Goal: Task Accomplishment & Management: Manage account settings

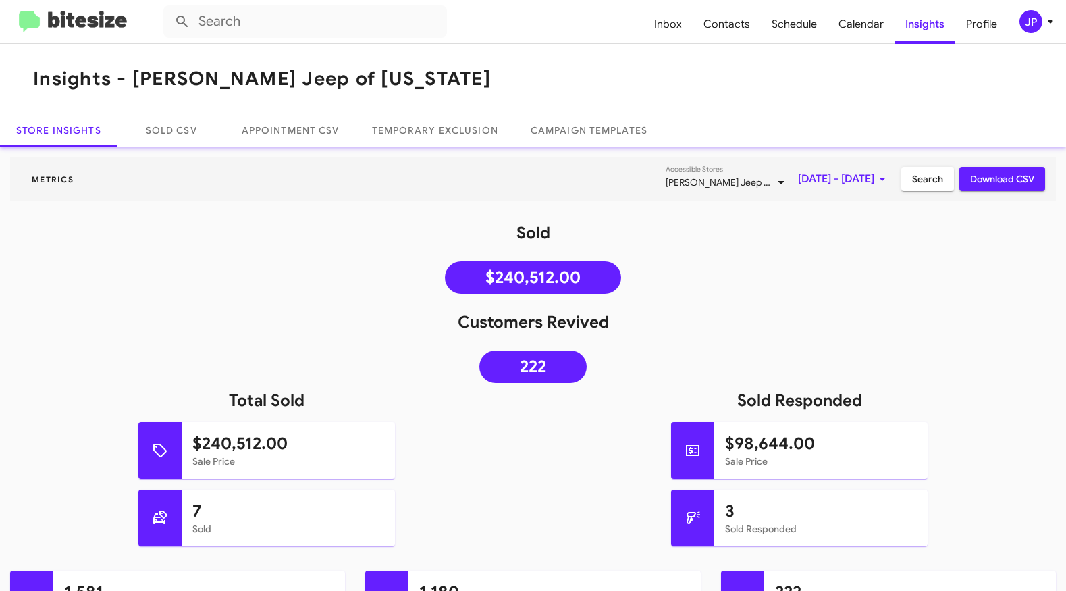
click at [72, 30] on img at bounding box center [73, 22] width 108 height 22
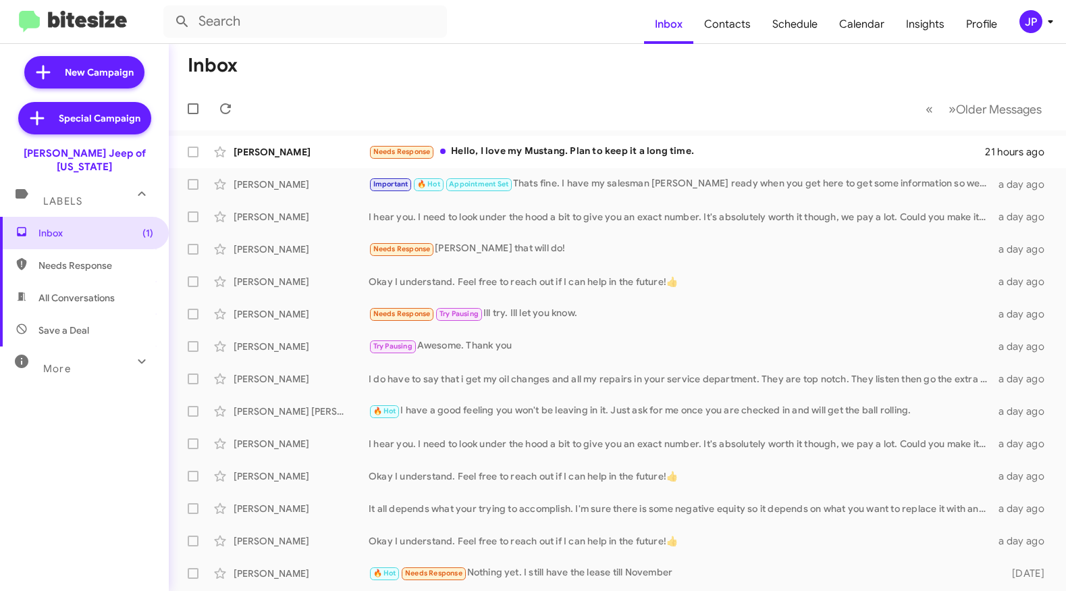
click at [1024, 7] on mat-toolbar "Inbox Contacts Schedule Calendar Insights Profile JP" at bounding box center [533, 21] width 1066 height 43
click at [1027, 34] on mat-toolbar "Inbox Contacts Schedule Calendar Insights Profile JP" at bounding box center [533, 21] width 1066 height 43
click at [1028, 28] on div "JP" at bounding box center [1030, 21] width 23 height 23
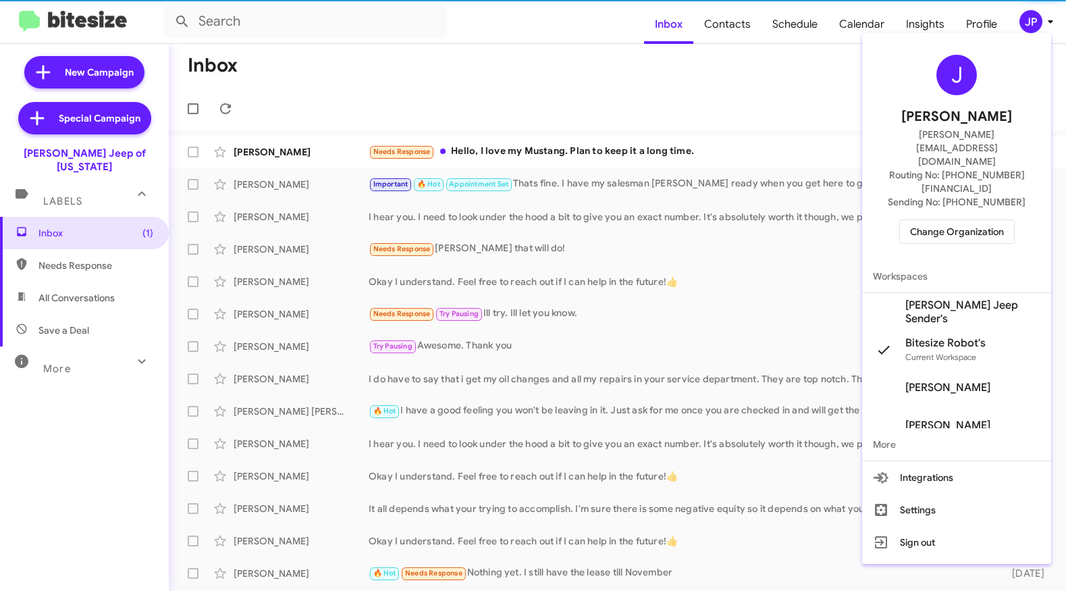
click at [977, 220] on span "Change Organization" at bounding box center [957, 231] width 94 height 23
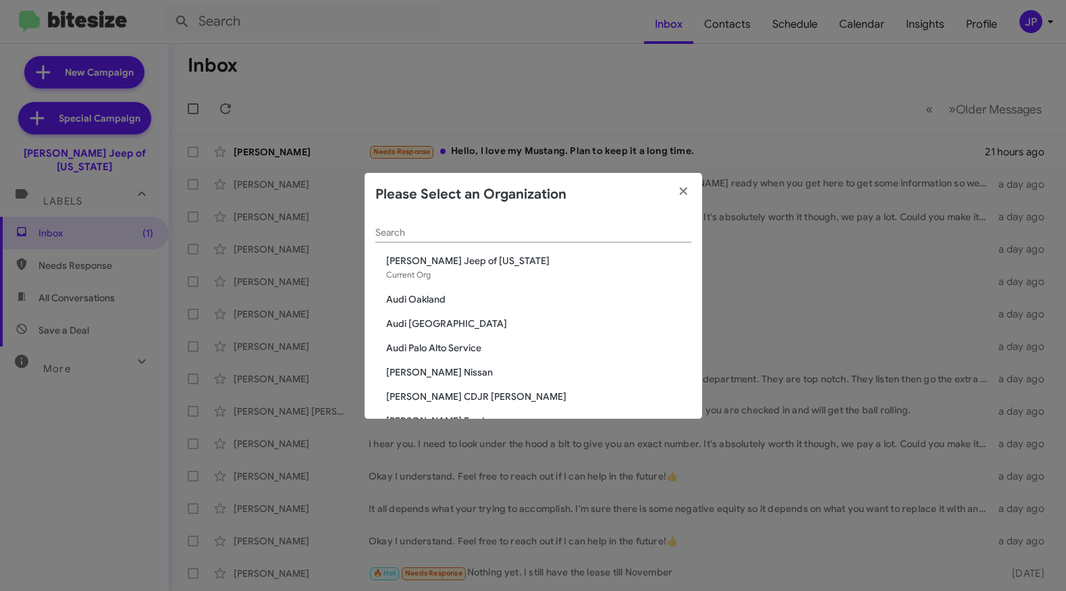
click at [506, 238] on div "Search" at bounding box center [533, 229] width 316 height 26
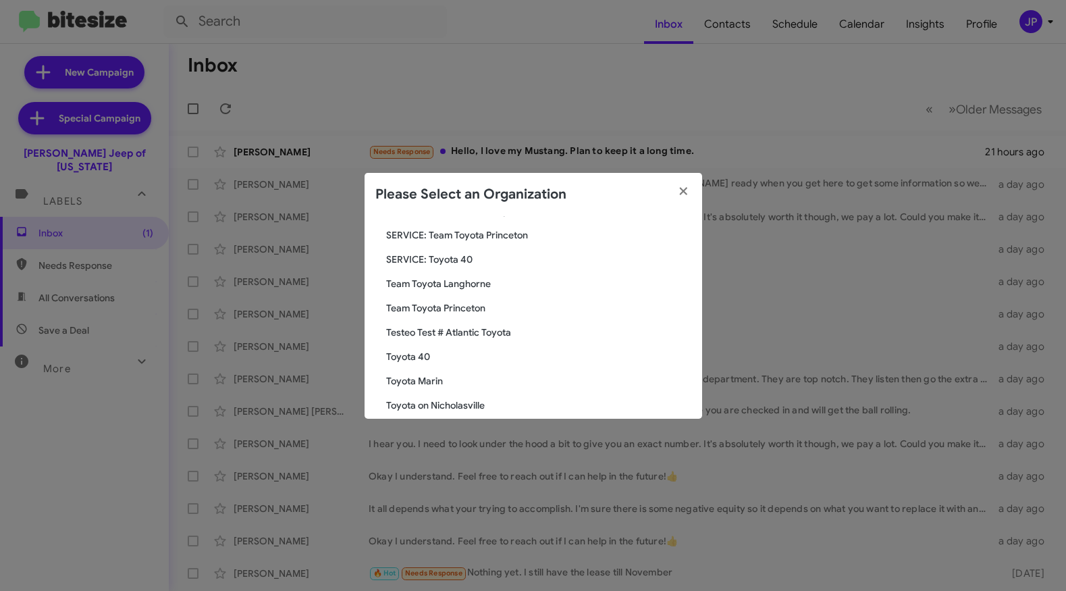
scroll to position [113, 0]
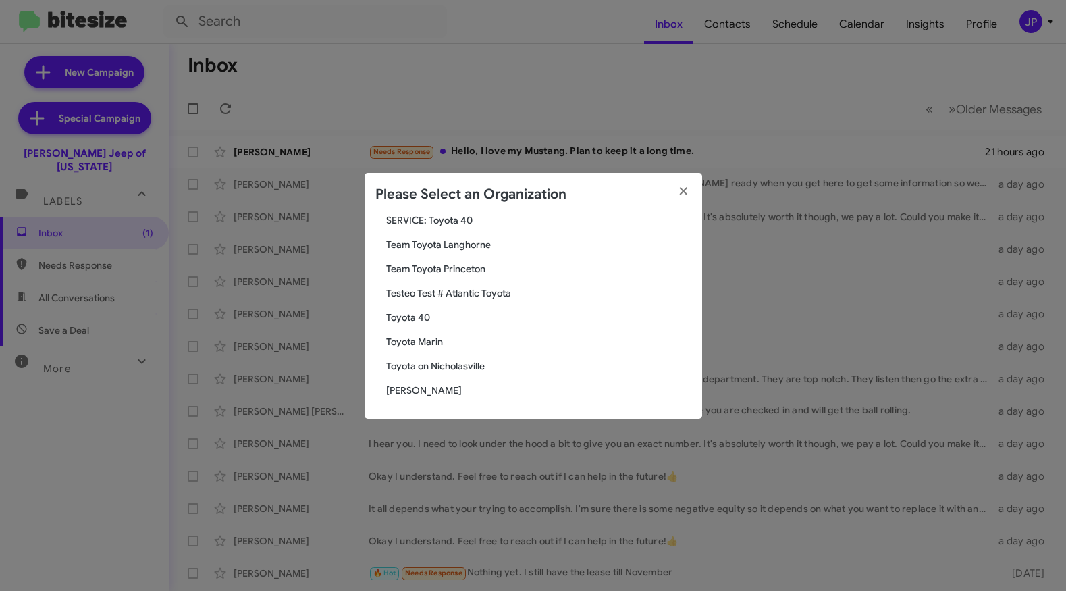
type input "Toyota"
click at [429, 318] on span "Toyota 40" at bounding box center [538, 316] width 305 height 13
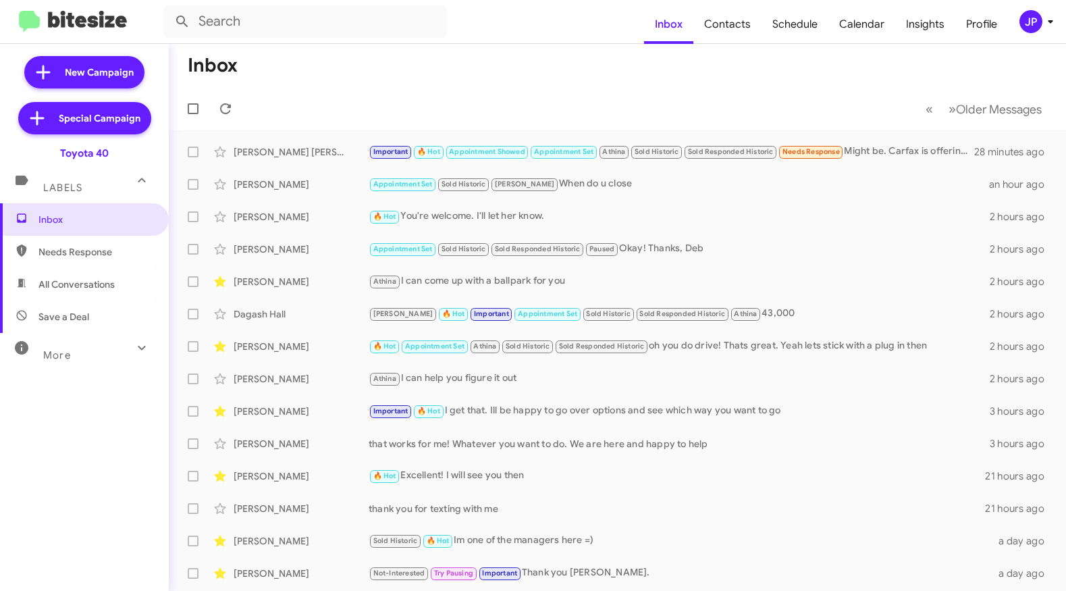
click at [97, 284] on span "All Conversations" at bounding box center [76, 283] width 76 height 13
type input "in:all-conversations"
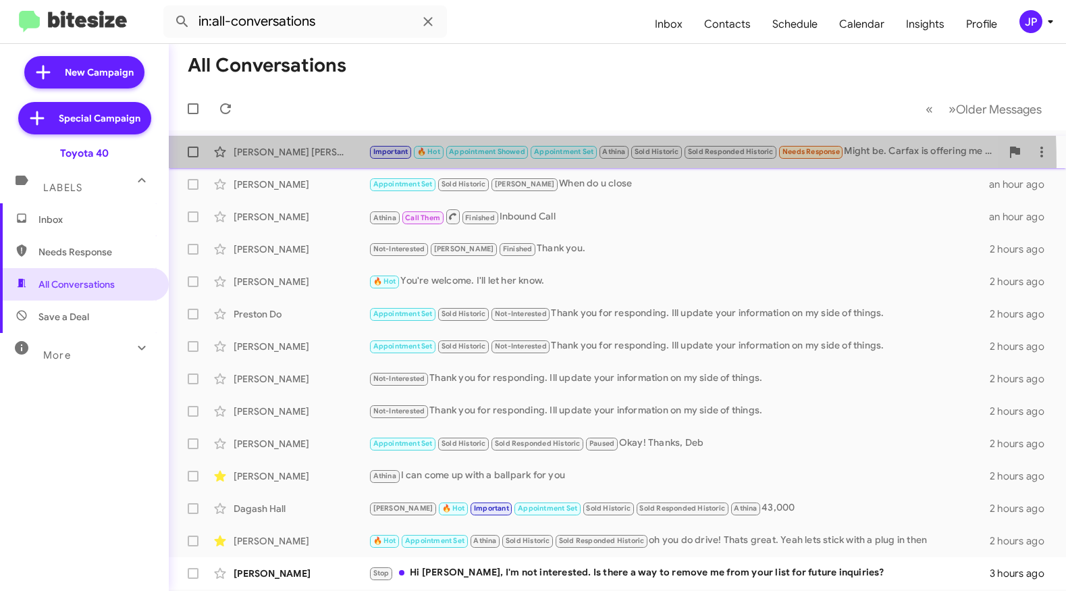
click at [341, 165] on span "Sinapi Tso Important 🔥 Hot Appointment Showed Appointment Set Athina Sold Histo…" at bounding box center [617, 152] width 897 height 32
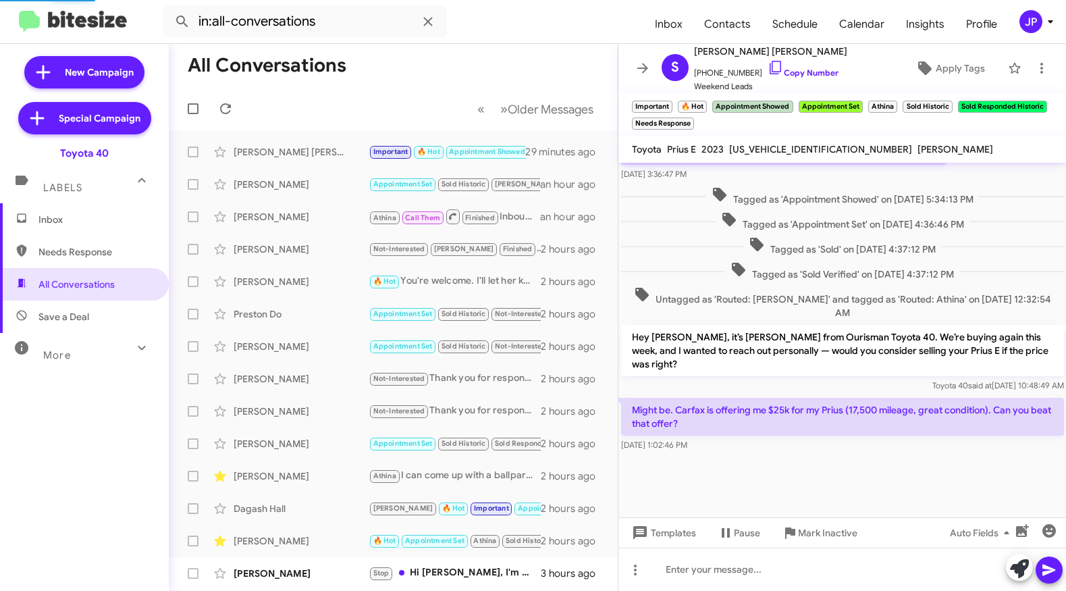
scroll to position [809, 0]
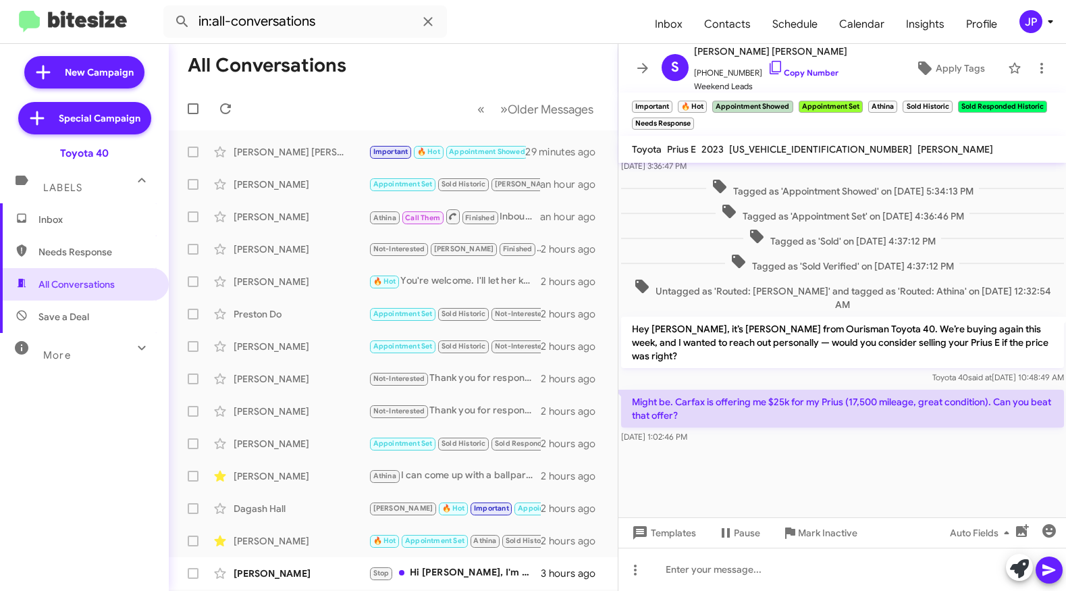
click at [754, 455] on div at bounding box center [842, 481] width 448 height 71
click at [742, 483] on div at bounding box center [842, 481] width 448 height 71
click at [767, 69] on icon at bounding box center [775, 67] width 16 height 16
click at [951, 74] on span "Apply Tags" at bounding box center [959, 68] width 49 height 24
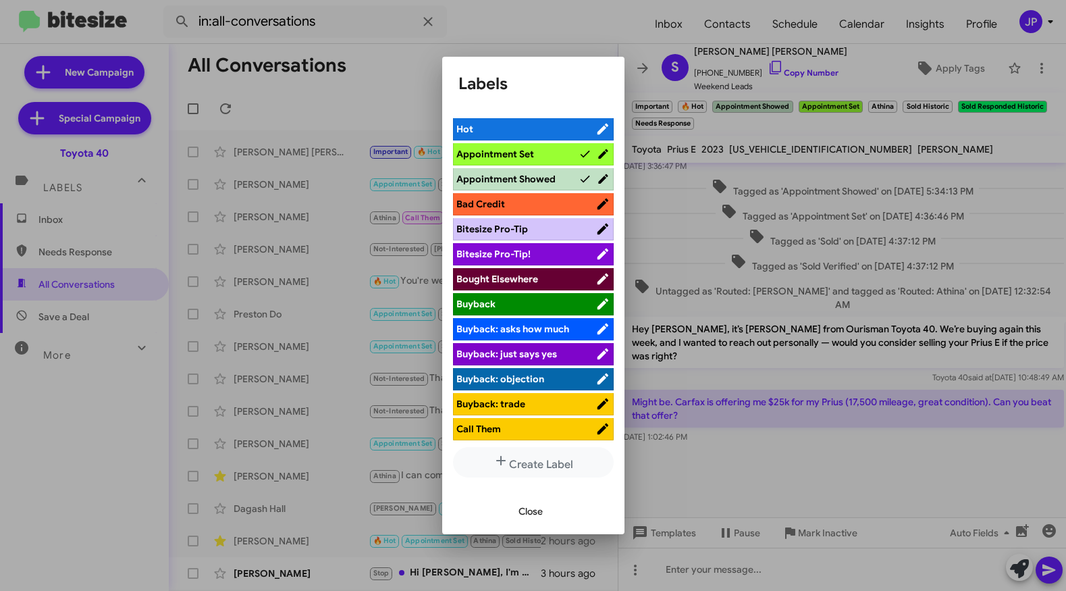
scroll to position [0, 0]
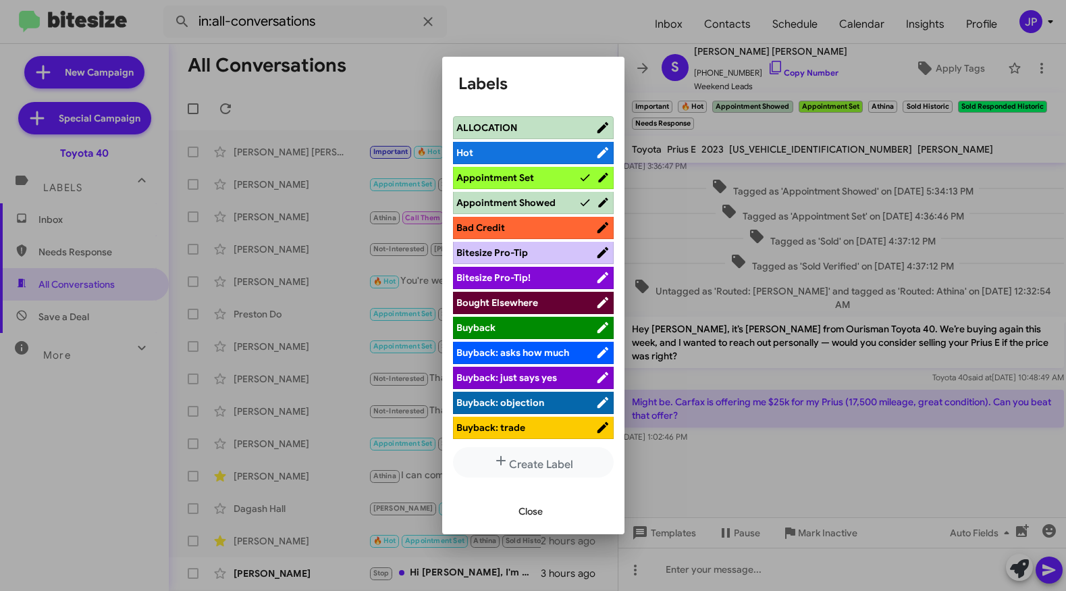
click at [537, 275] on span "Bitesize Pro-Tip!" at bounding box center [525, 277] width 139 height 13
click at [791, 448] on div at bounding box center [533, 295] width 1066 height 591
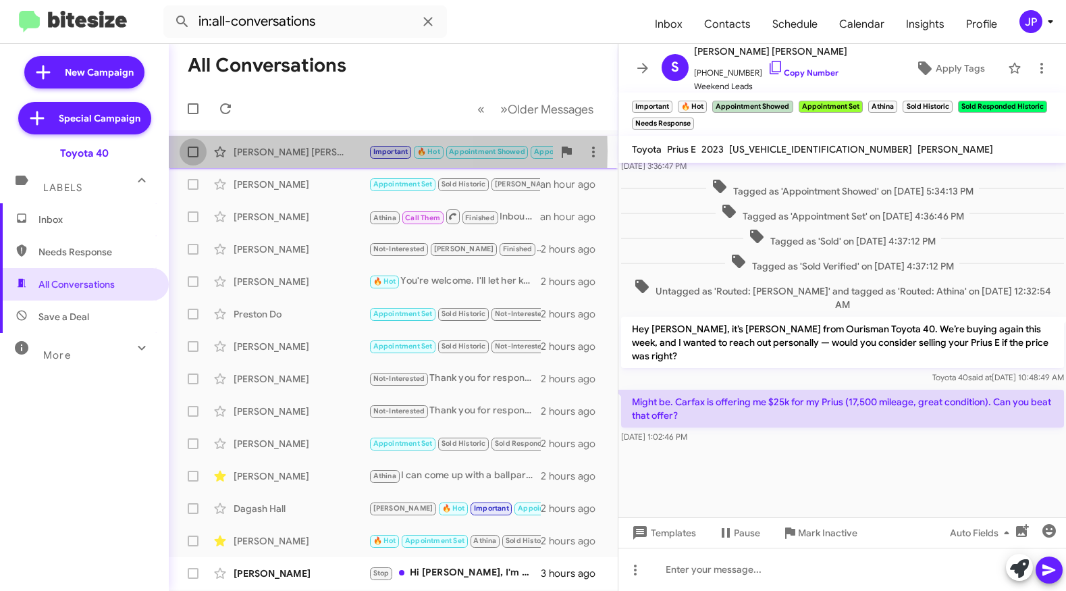
click at [197, 151] on span at bounding box center [193, 151] width 11 height 11
click at [193, 157] on input "checkbox" at bounding box center [192, 157] width 1 height 1
checkbox input "true"
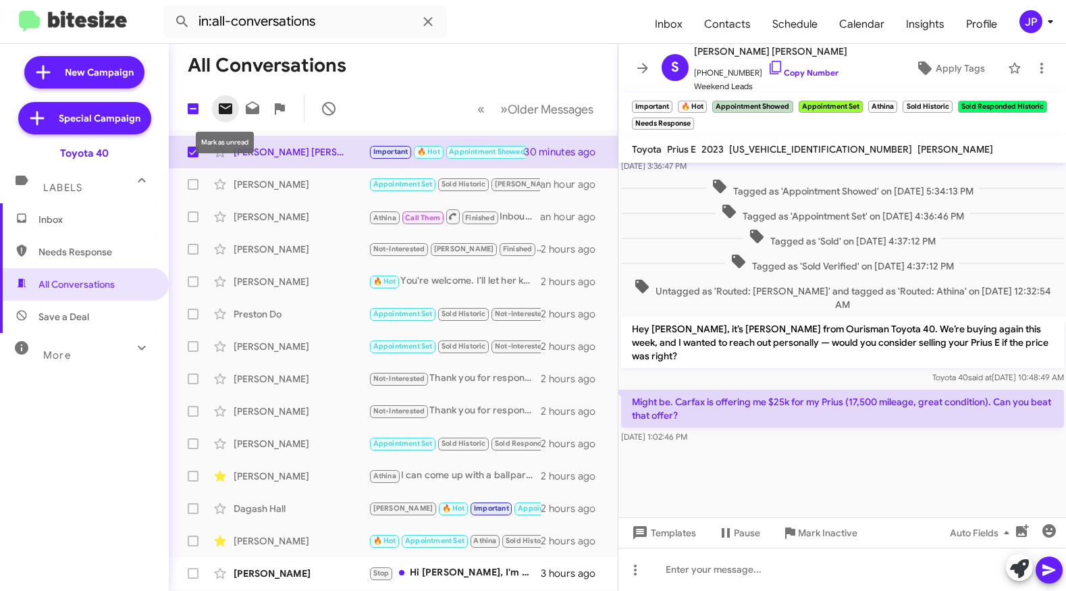
click at [228, 105] on icon at bounding box center [225, 108] width 13 height 11
click at [333, 223] on div "Anton Bragimsky Athina Call Them Finished Inbound Call an hour ago" at bounding box center [393, 216] width 427 height 27
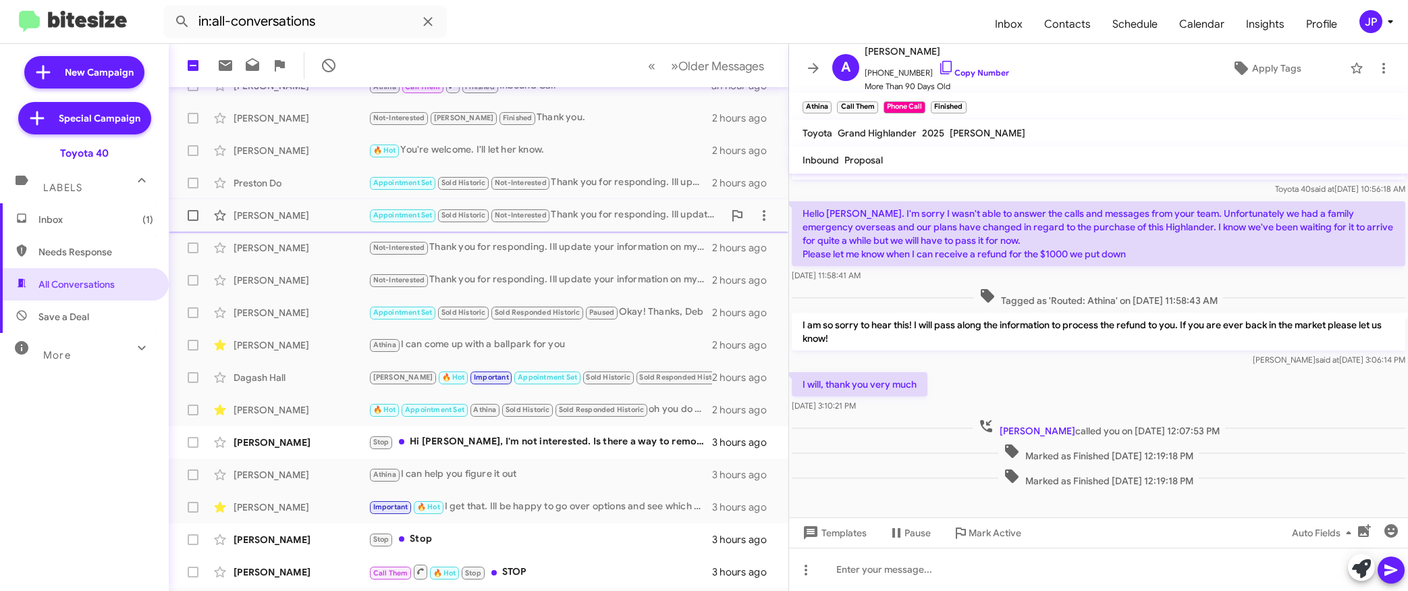
scroll to position [173, 0]
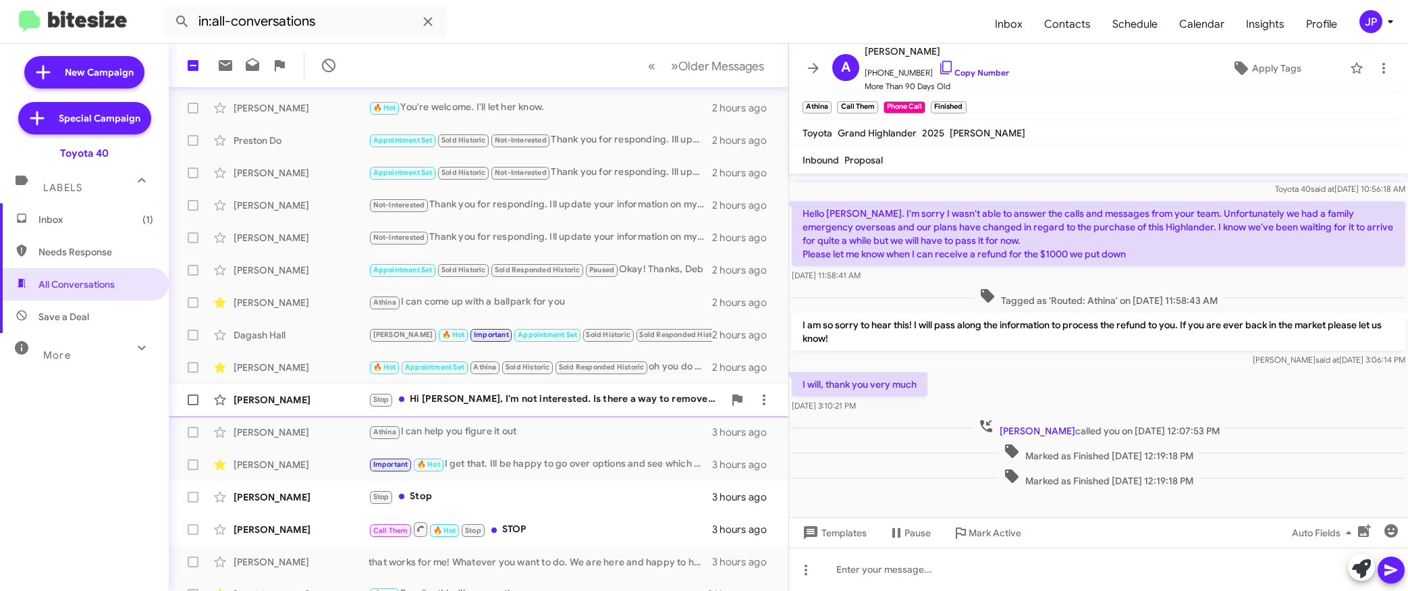
click at [620, 412] on div "John Veneron Stop Hi Morgan, I'm not interested. Is there a way to remove me fr…" at bounding box center [479, 399] width 598 height 27
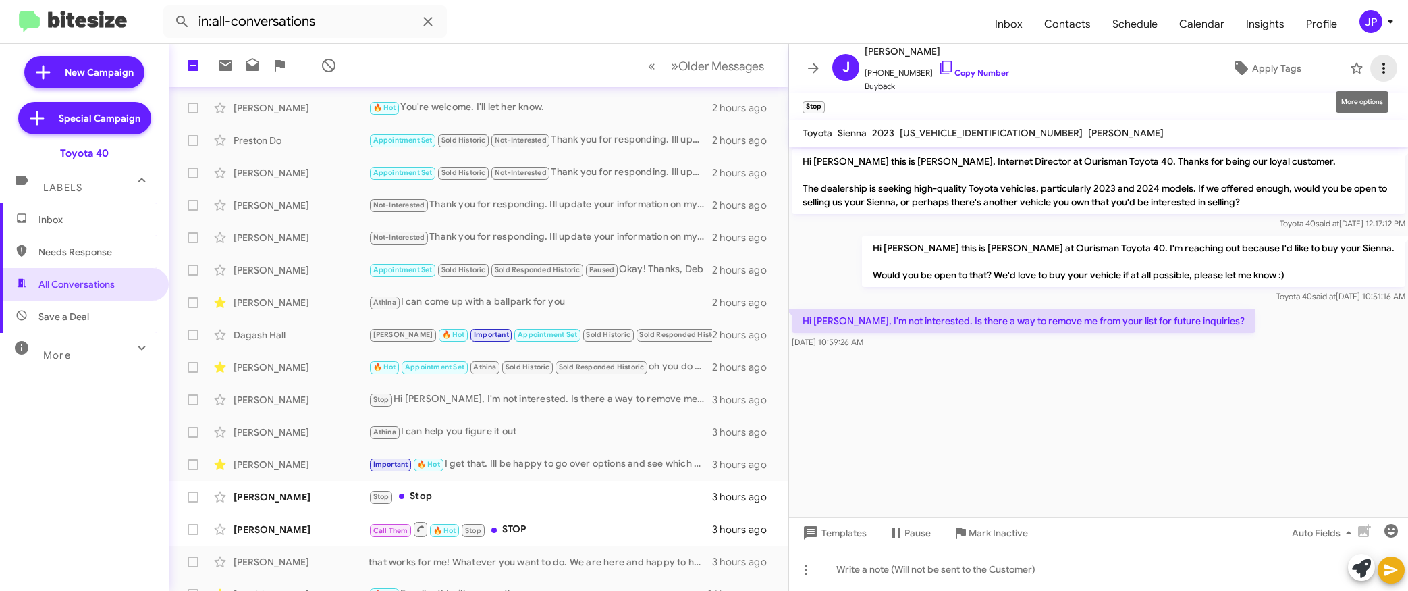
click at [1065, 76] on button at bounding box center [1383, 68] width 27 height 27
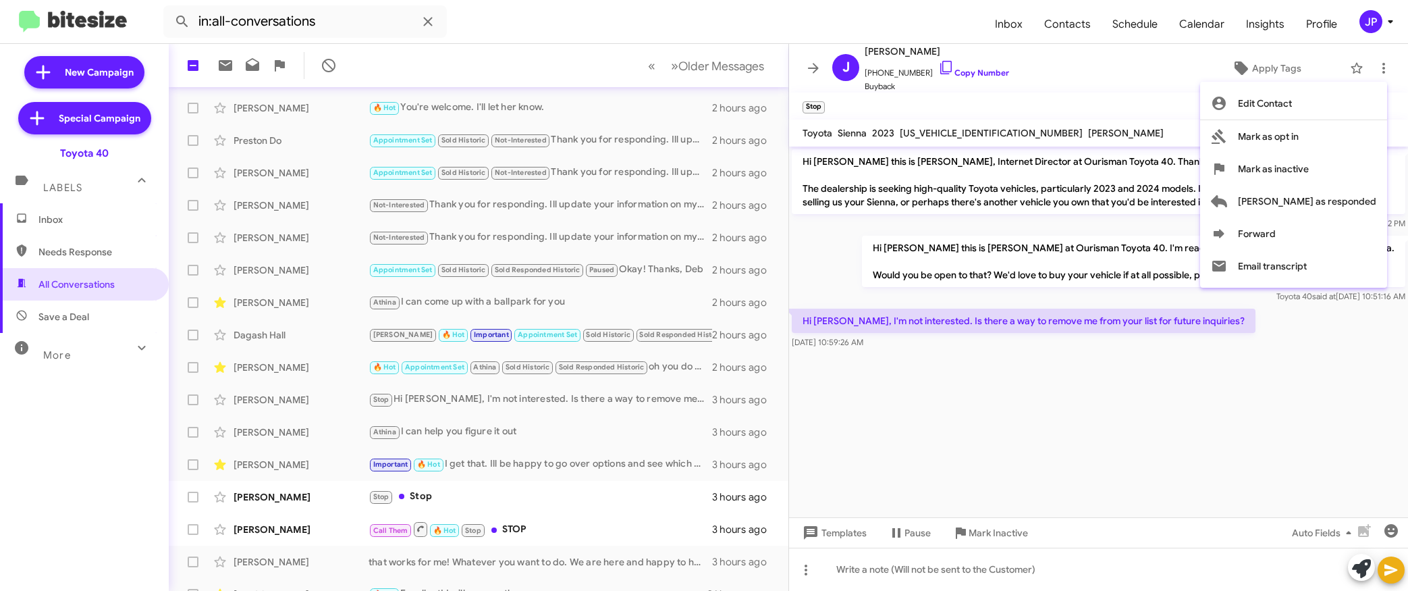
click at [1065, 392] on div at bounding box center [704, 295] width 1408 height 591
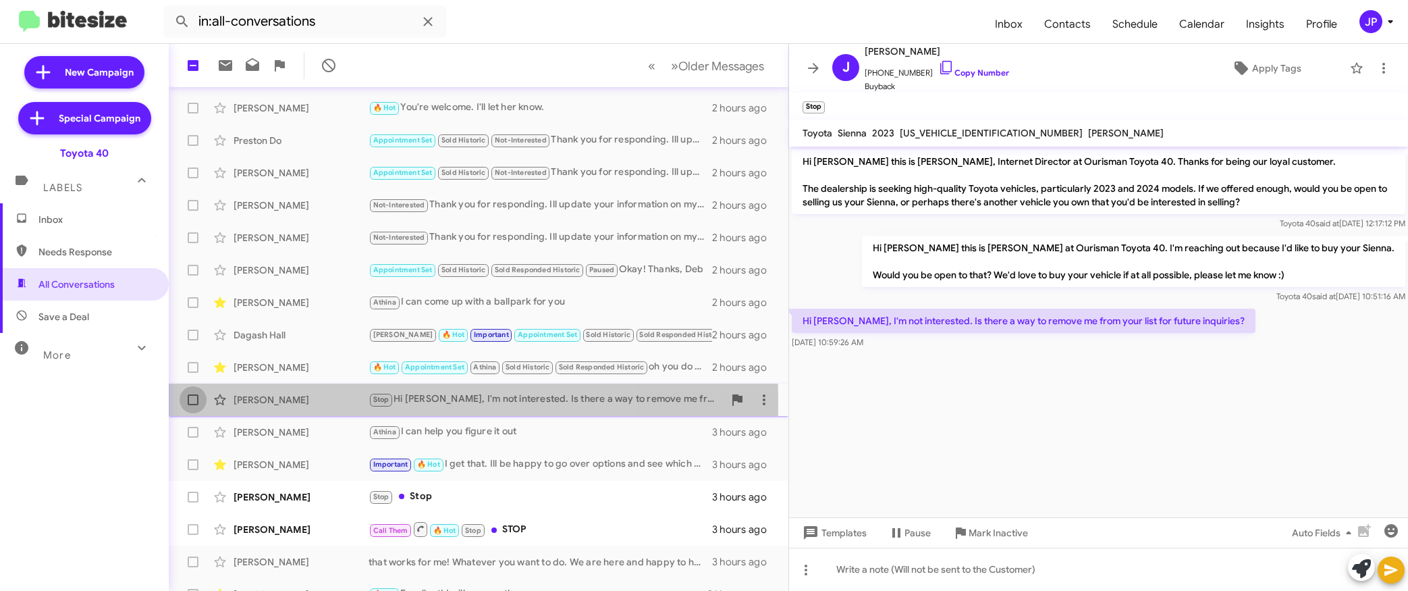
click at [193, 402] on span at bounding box center [193, 399] width 11 height 11
click at [193, 405] on input "checkbox" at bounding box center [192, 405] width 1 height 1
checkbox input "true"
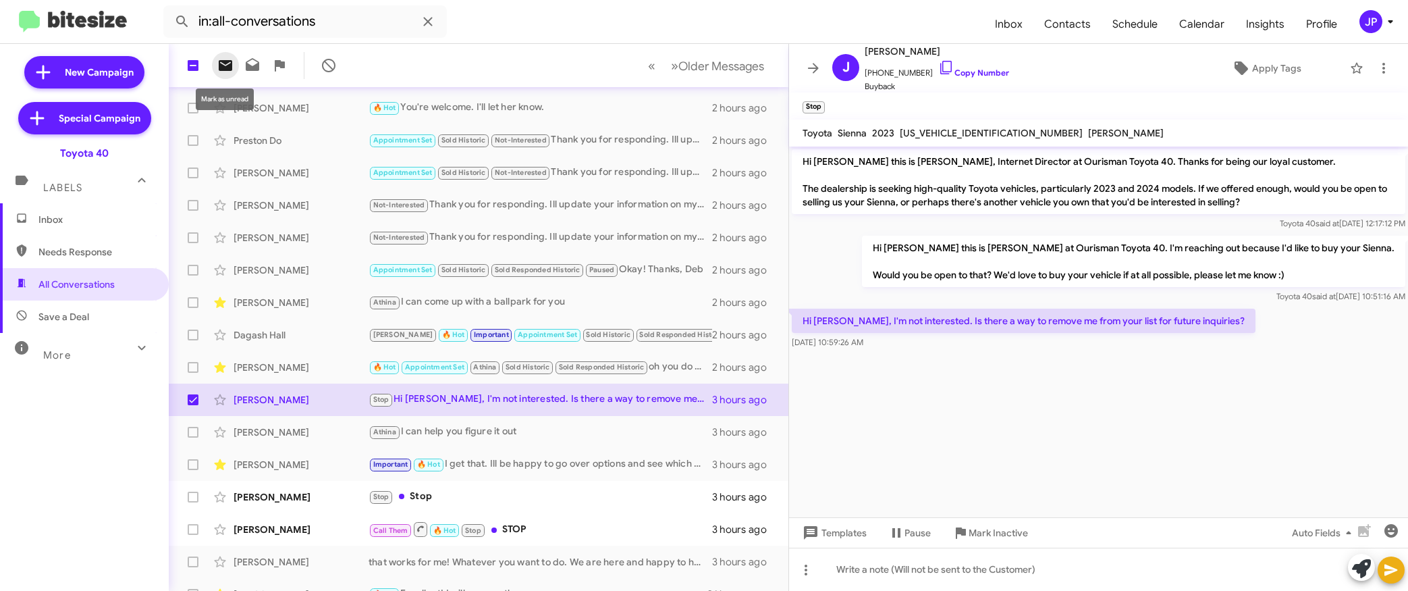
click at [222, 63] on icon at bounding box center [225, 65] width 16 height 16
click at [104, 228] on span "Inbox (1)" at bounding box center [84, 219] width 169 height 32
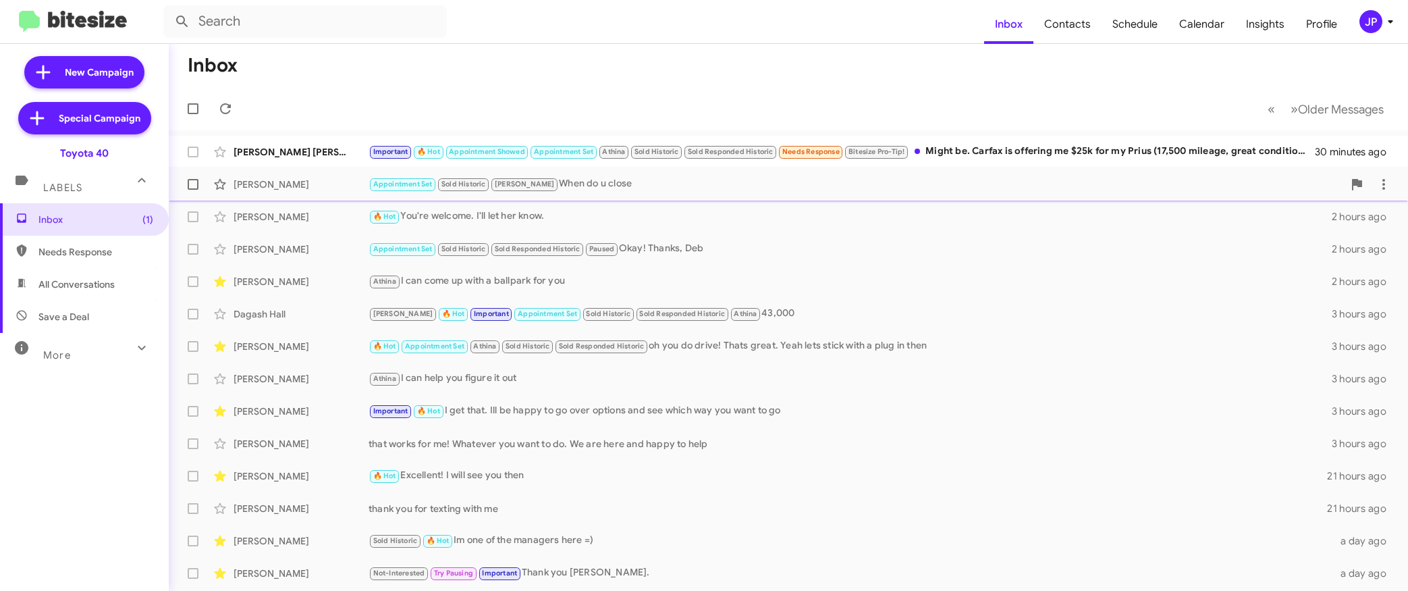
click at [668, 189] on div "Appointment Set Sold Historic Ron When do u close" at bounding box center [856, 184] width 975 height 16
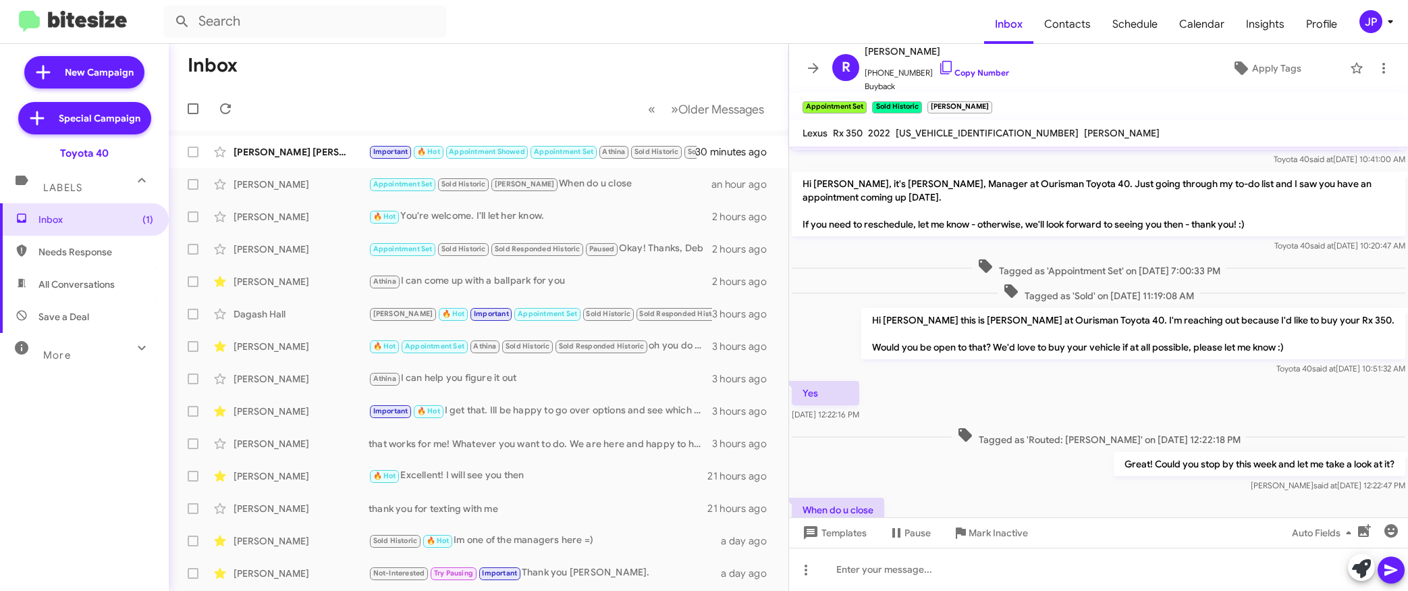
scroll to position [91, 0]
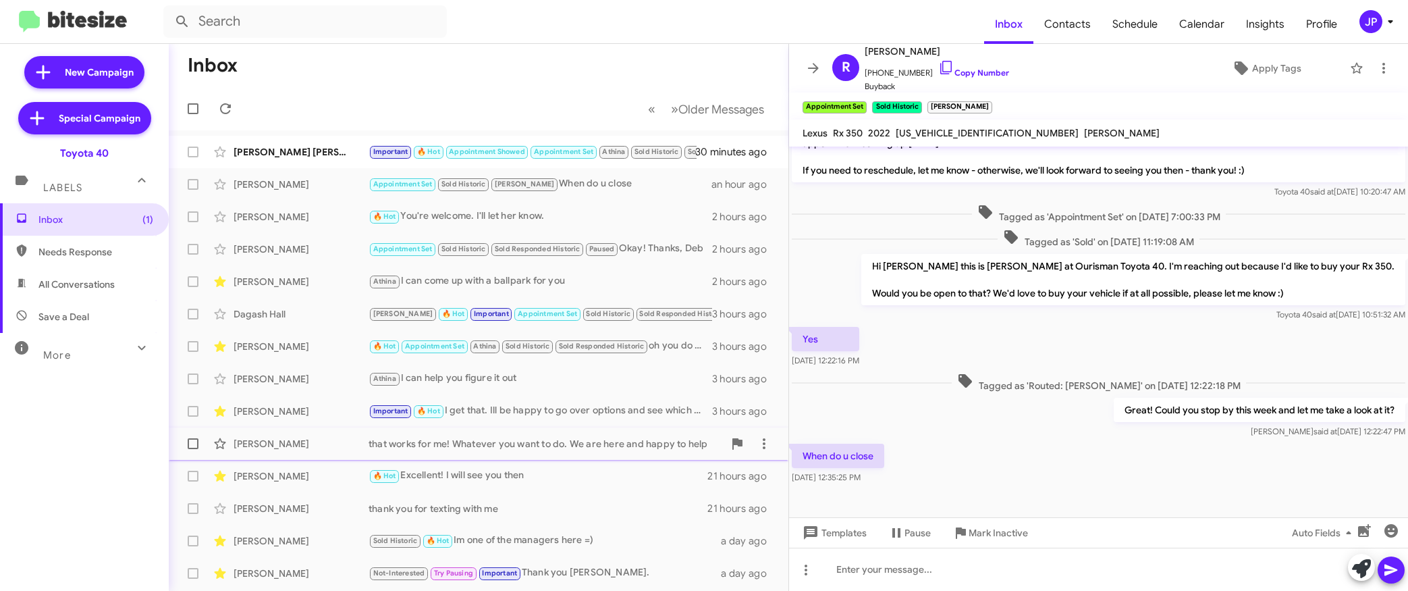
click at [594, 432] on div "Sarah Birch that works for me! Whatever you want to do. We are here and happy t…" at bounding box center [479, 443] width 598 height 27
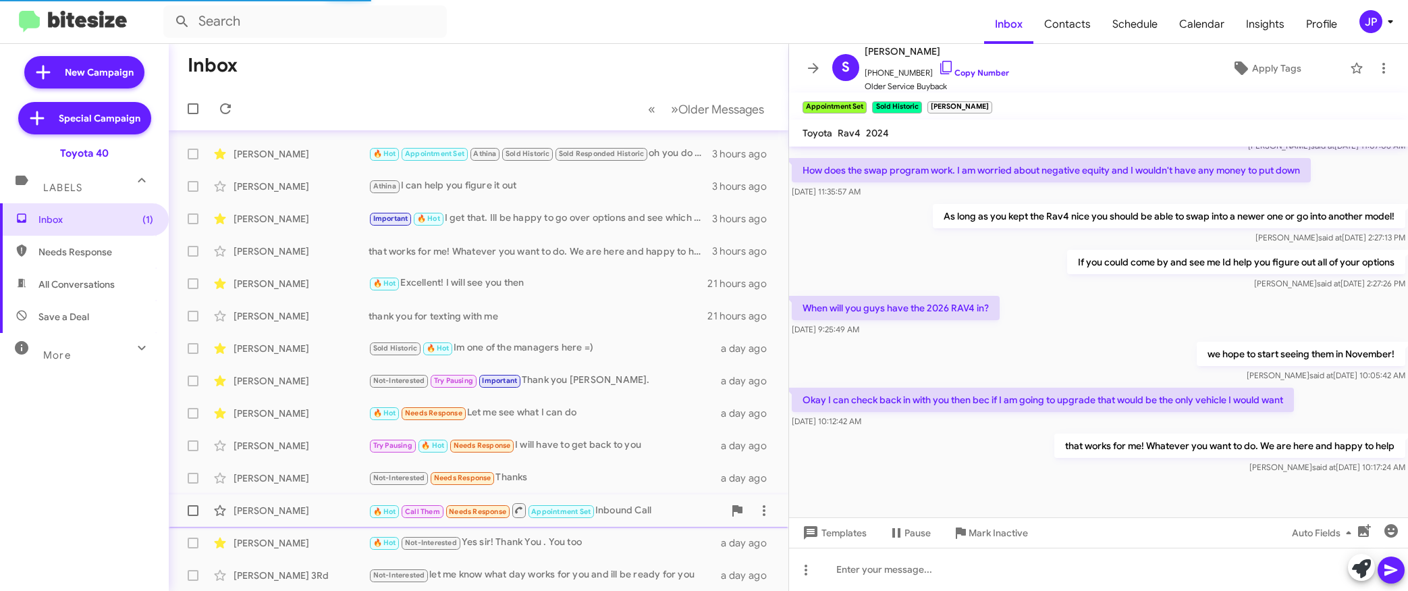
scroll to position [288, 0]
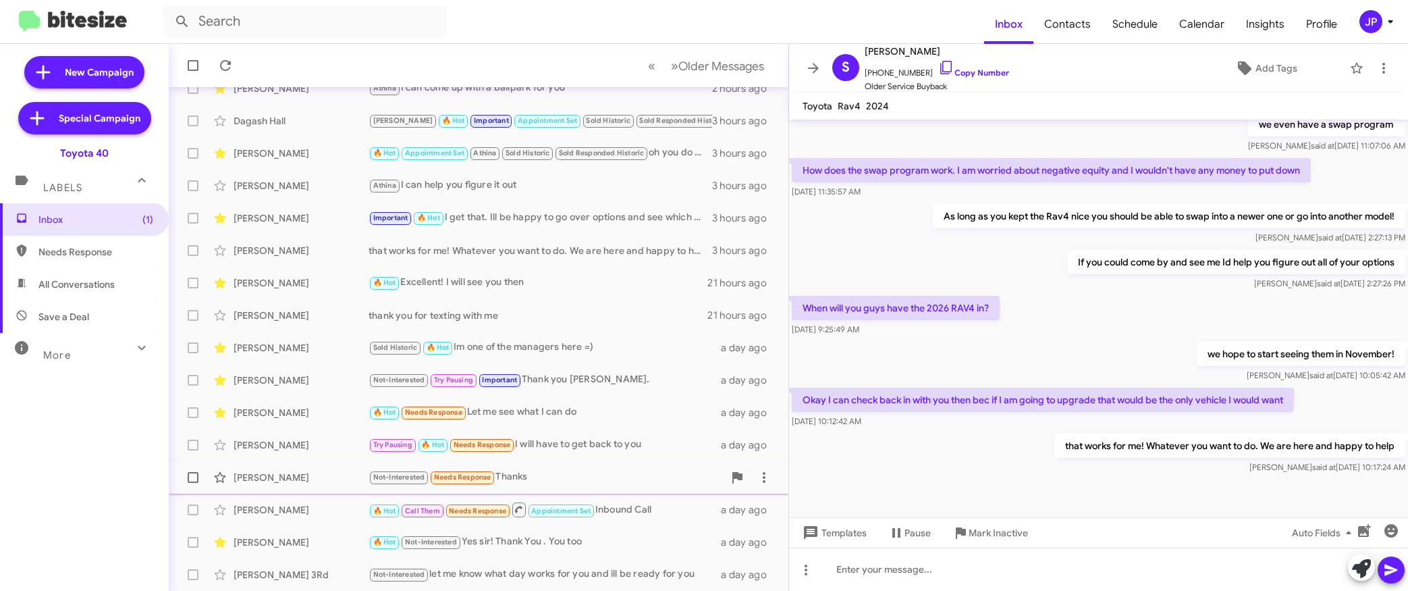
click at [545, 474] on div "Not-Interested Needs Response Thanks" at bounding box center [546, 477] width 355 height 16
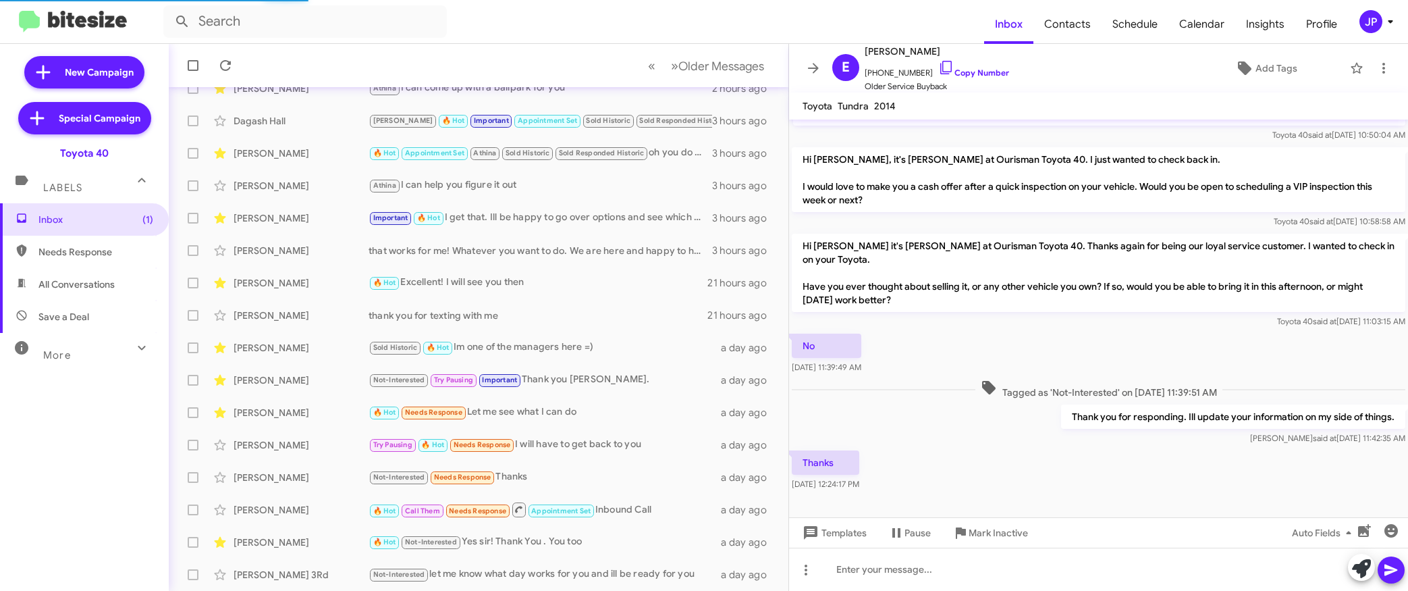
scroll to position [88, 0]
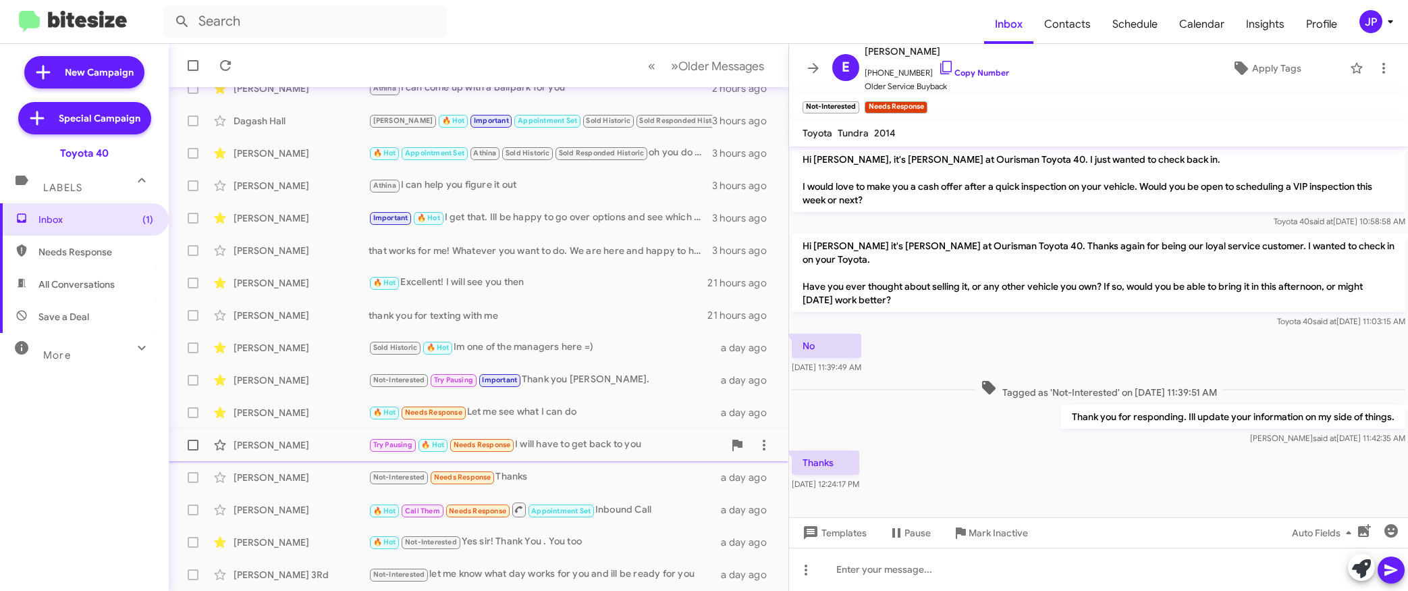
click at [585, 450] on div "Try Pausing 🔥 Hot Needs Response I will have to get back to you" at bounding box center [546, 445] width 355 height 16
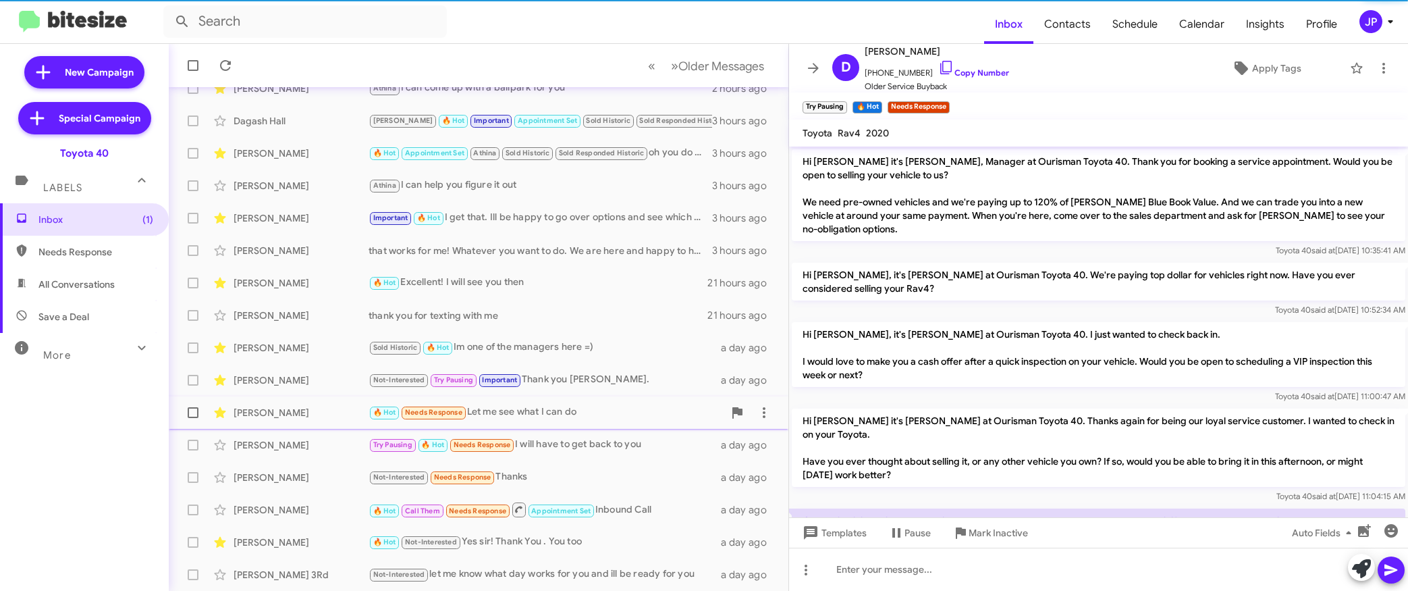
click at [606, 416] on div "🔥 Hot Needs Response Let me see what I can do" at bounding box center [546, 412] width 355 height 16
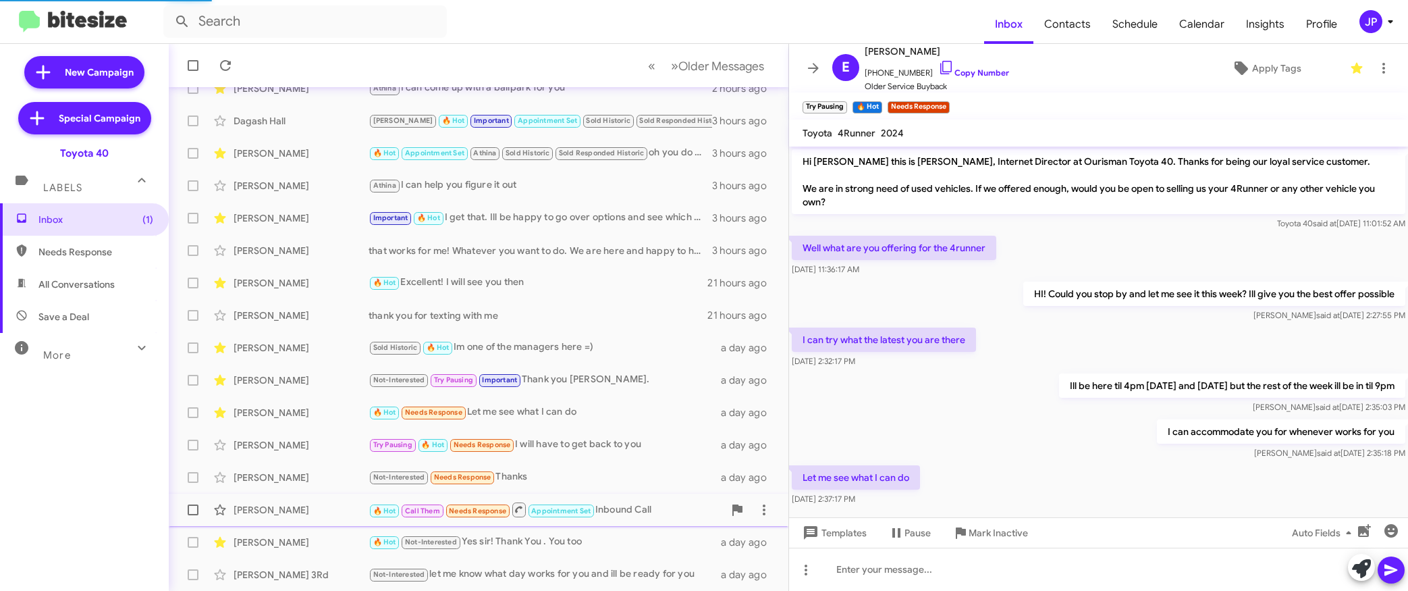
scroll to position [15, 0]
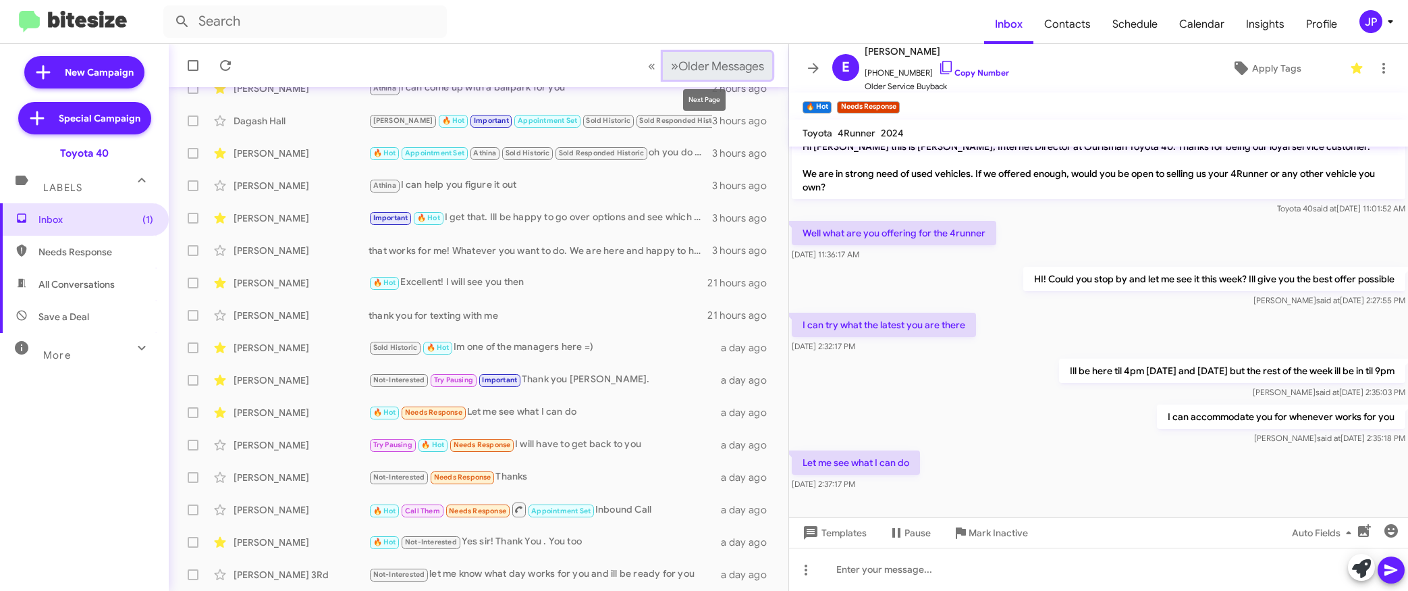
click at [724, 70] on span "Older Messages" at bounding box center [721, 66] width 86 height 15
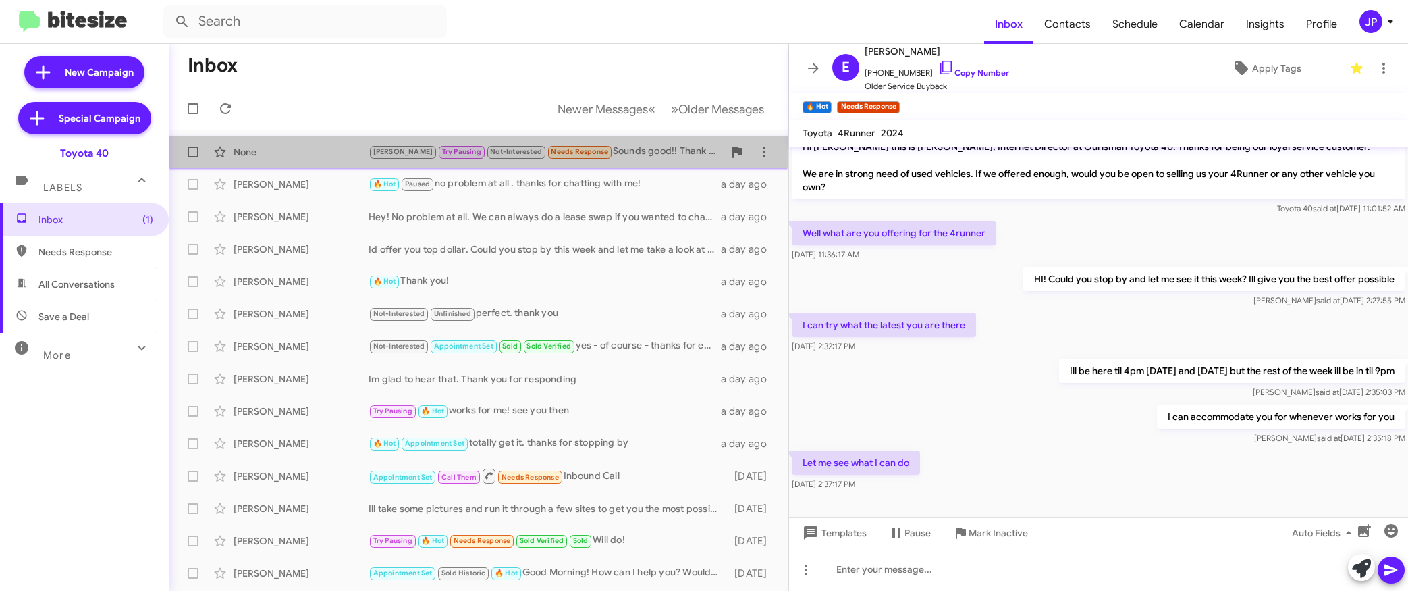
click at [613, 159] on div "None Ron Try Pausing Not-Interested Needs Response Sounds good!! Thank you!! a …" at bounding box center [479, 151] width 598 height 27
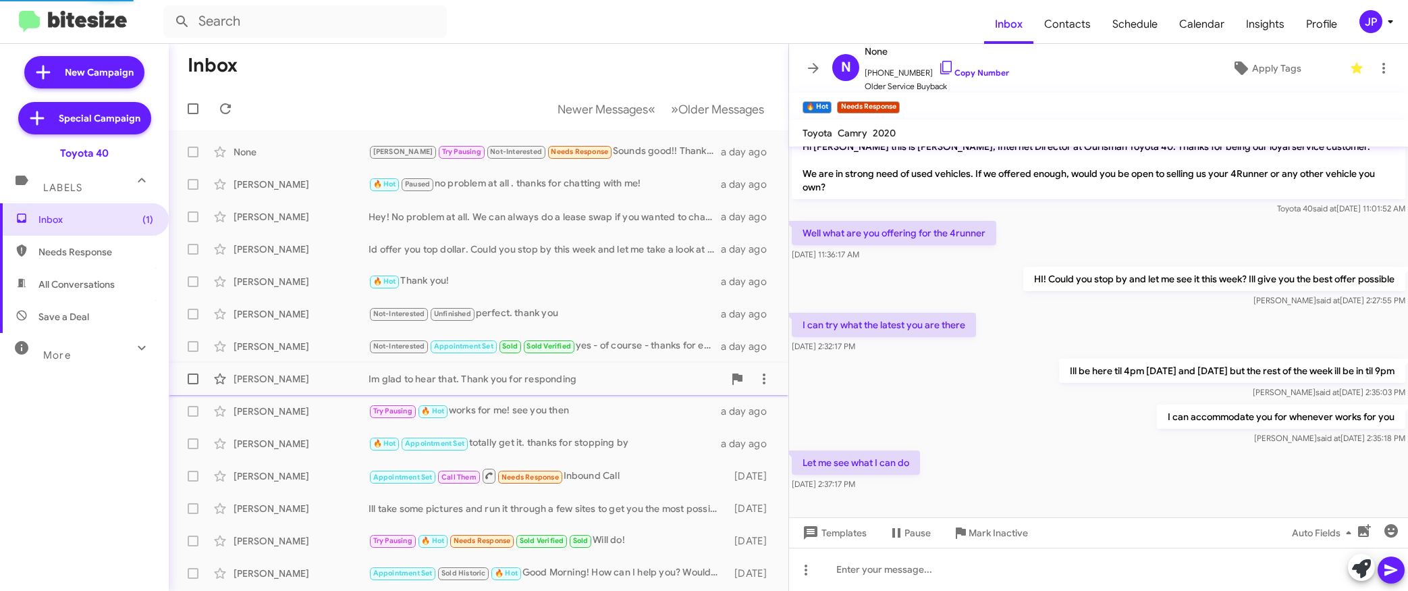
scroll to position [284, 0]
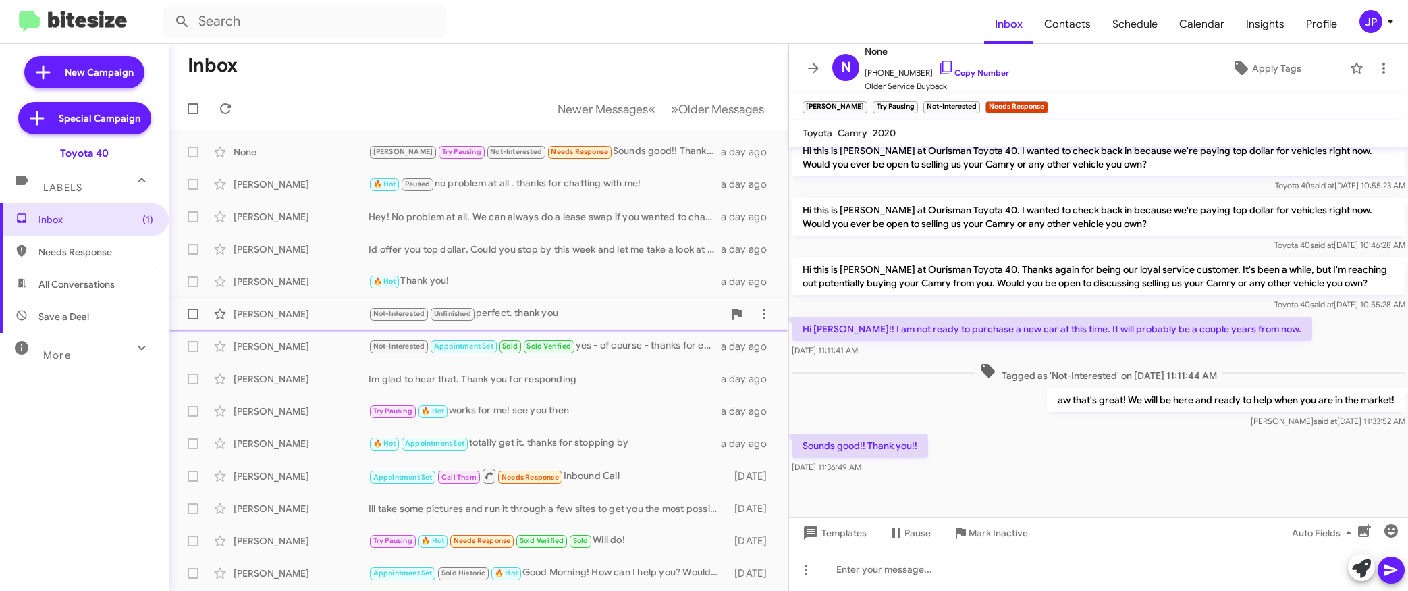
click at [556, 308] on div "Not-Interested Unfinished perfect. thank you" at bounding box center [546, 314] width 355 height 16
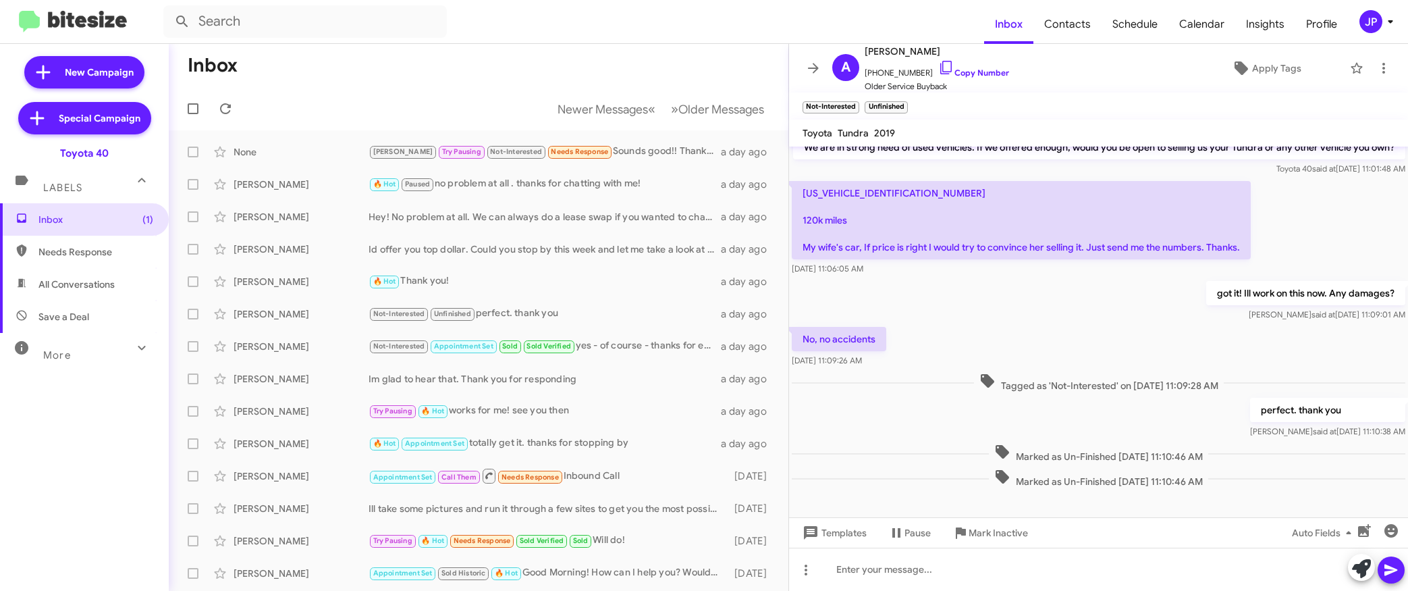
scroll to position [55, 0]
click at [1065, 67] on span "Apply Tags" at bounding box center [1276, 68] width 49 height 24
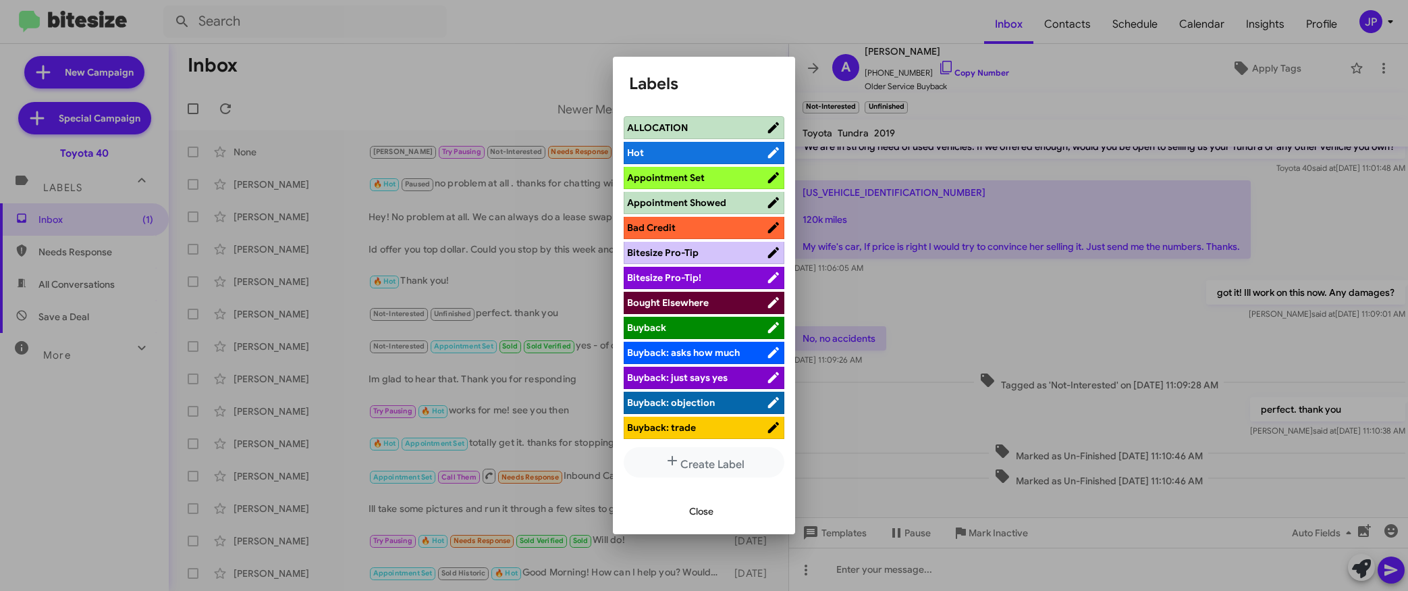
click at [705, 275] on span "Bitesize Pro-Tip!" at bounding box center [696, 277] width 139 height 13
click at [1024, 285] on div at bounding box center [704, 295] width 1408 height 591
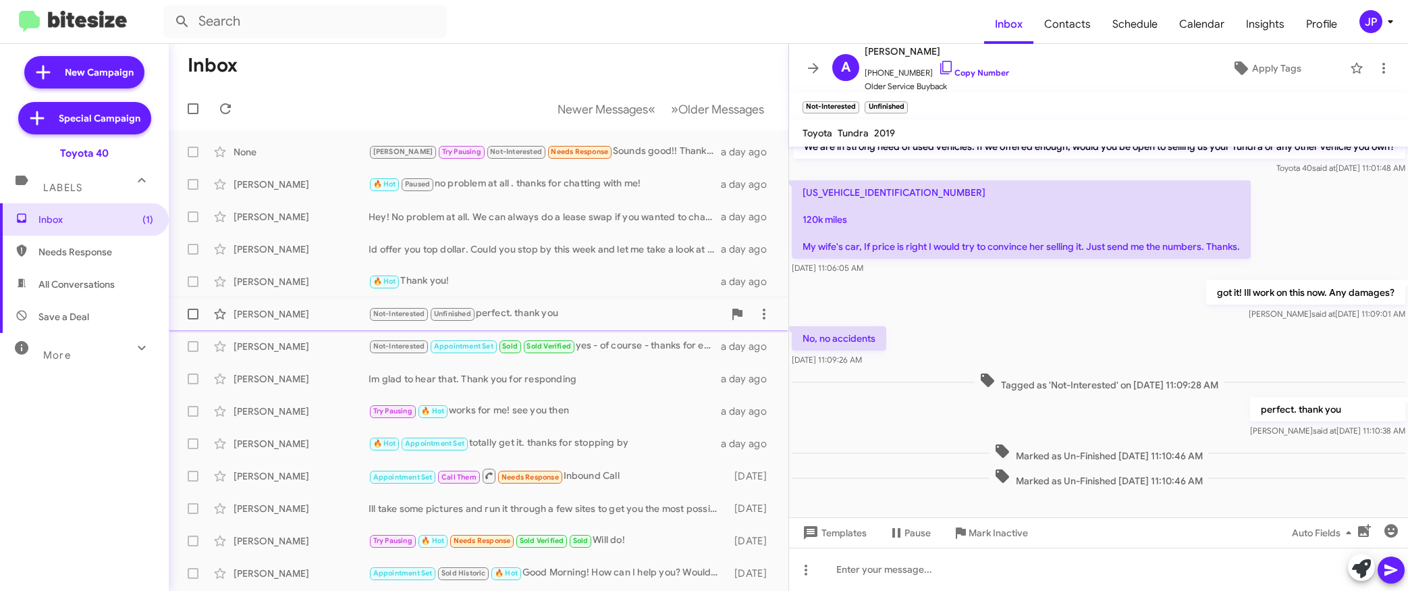
click at [193, 312] on span at bounding box center [193, 313] width 11 height 11
click at [193, 319] on input "checkbox" at bounding box center [192, 319] width 1 height 1
checkbox input "true"
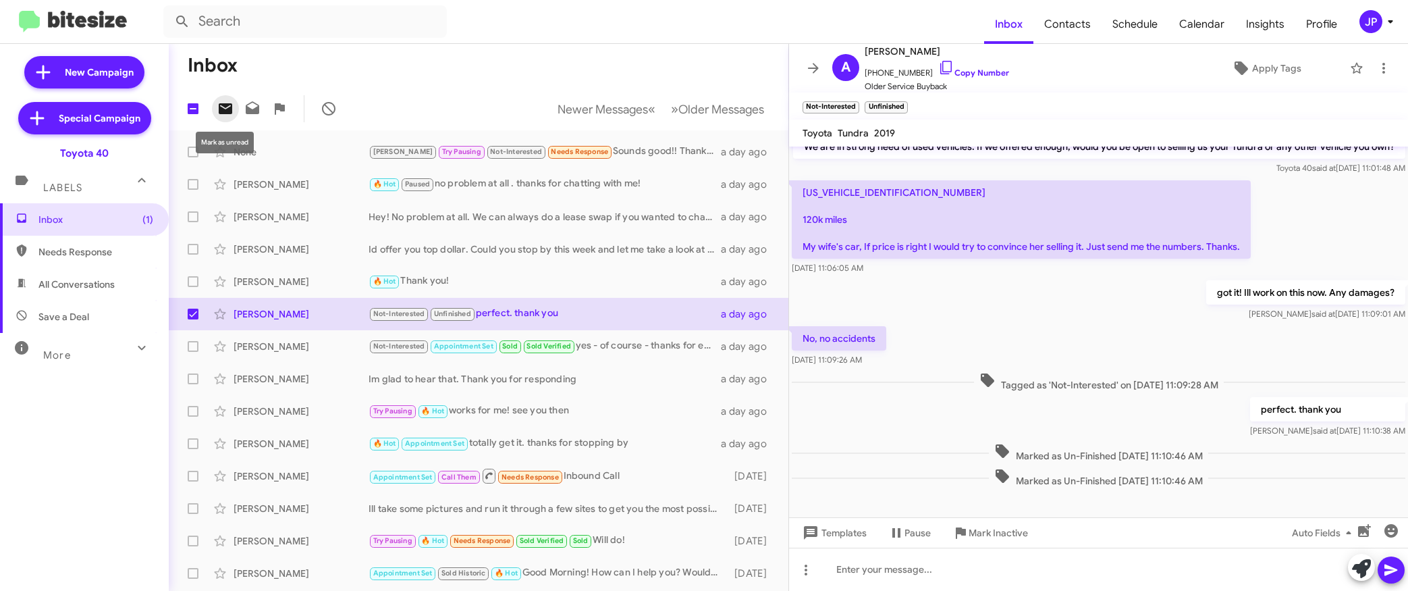
click at [227, 111] on icon at bounding box center [225, 108] width 13 height 11
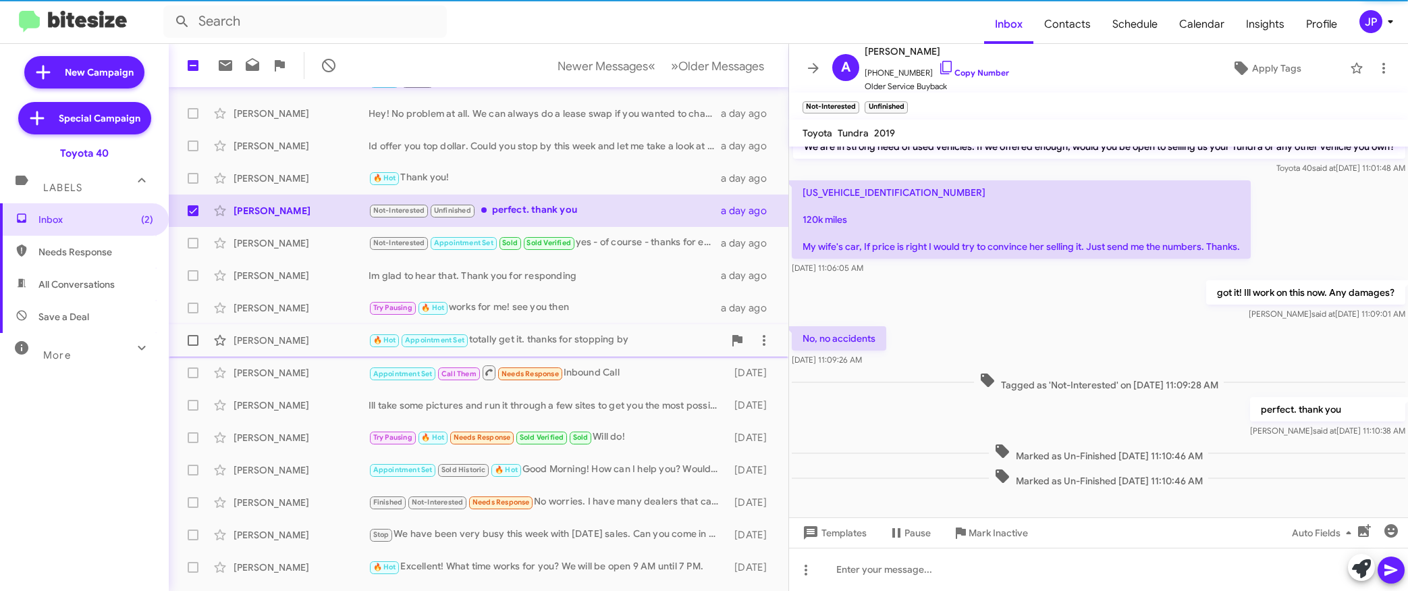
scroll to position [193, 0]
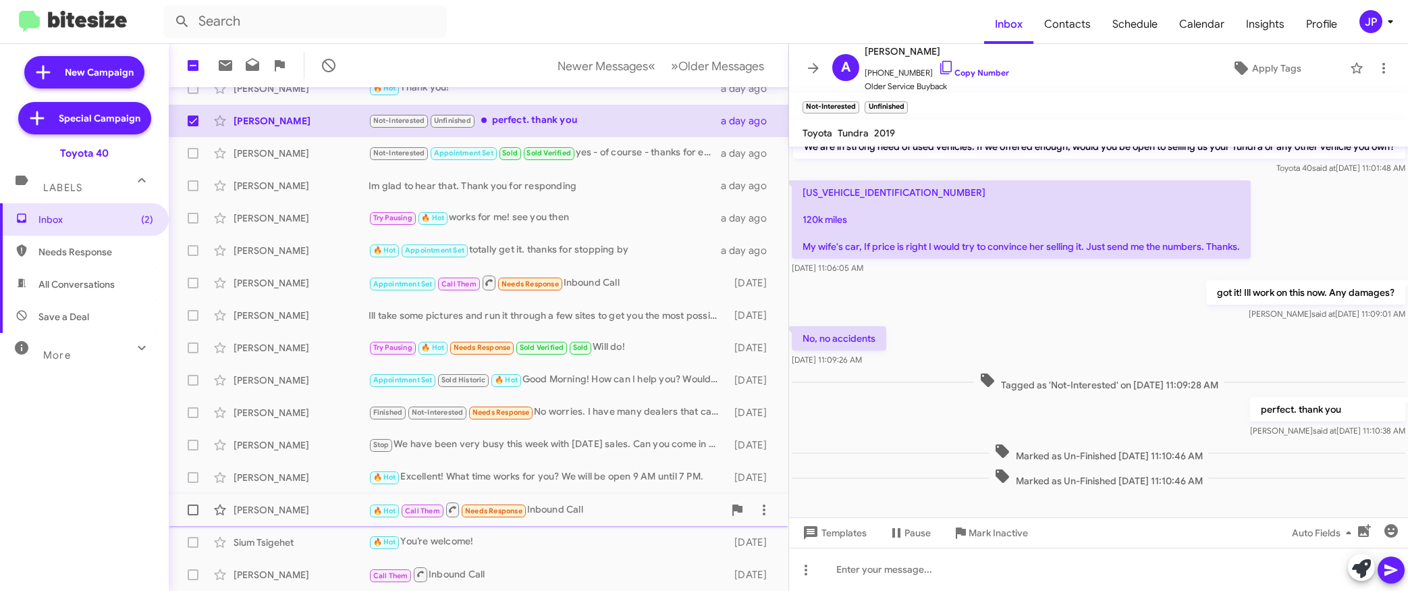
click at [619, 499] on div "Nelson Otunowigho 🔥 Hot Call Them Needs Response Inbound Call 5 days ago" at bounding box center [479, 509] width 598 height 27
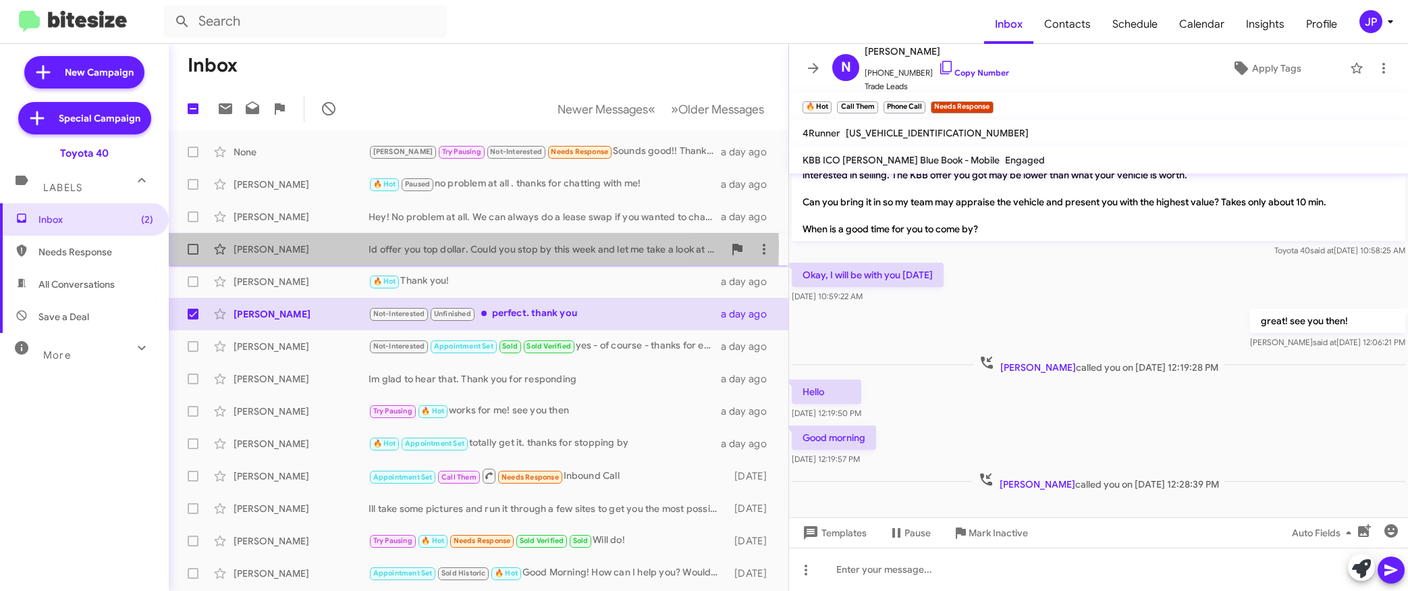
click at [305, 246] on div "Enock Adofo" at bounding box center [301, 248] width 135 height 13
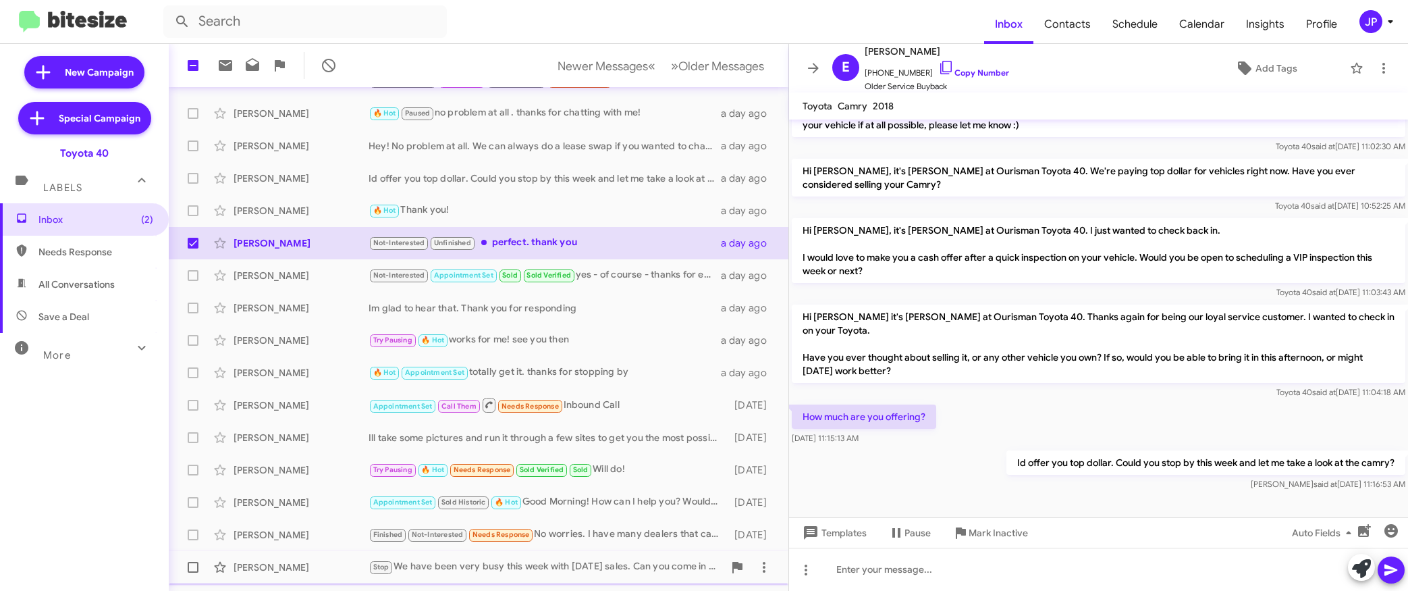
scroll to position [193, 0]
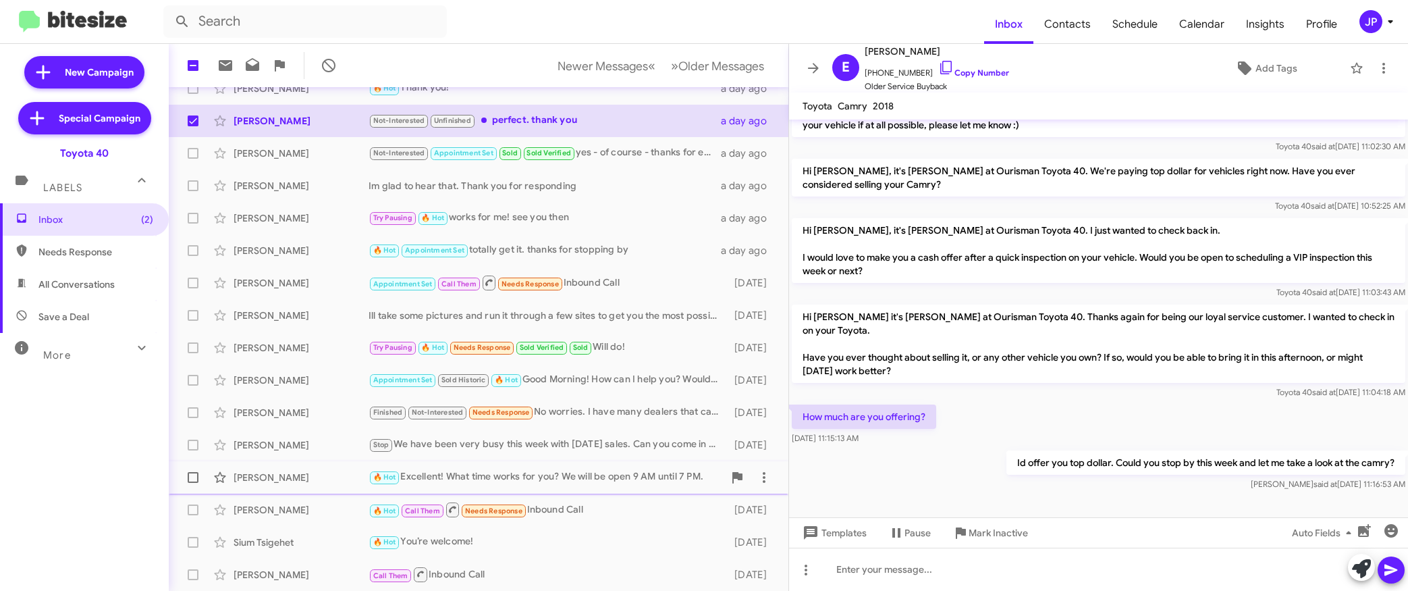
click at [560, 462] on span "Shauna Hayden 🔥 Hot Excellent! What time works for you? We will be open 9 AM un…" at bounding box center [479, 477] width 620 height 32
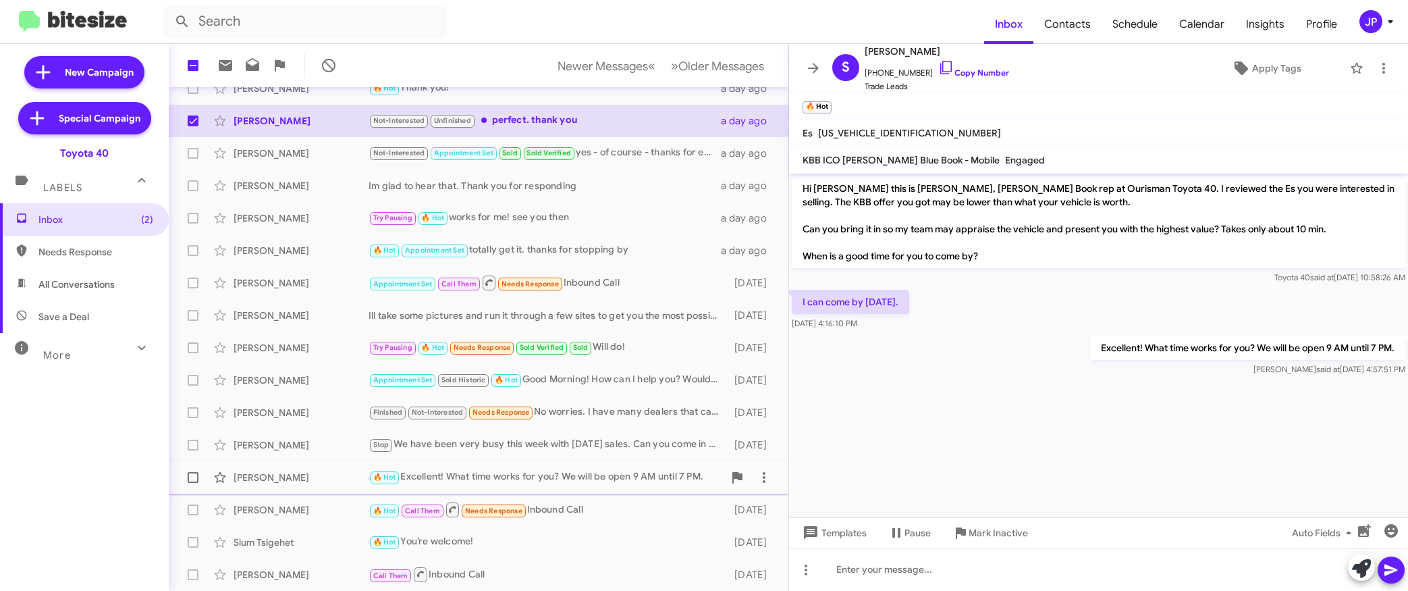
click at [555, 477] on div "🔥 Hot Excellent! What time works for you? We will be open 9 AM until 7 PM." at bounding box center [546, 477] width 355 height 16
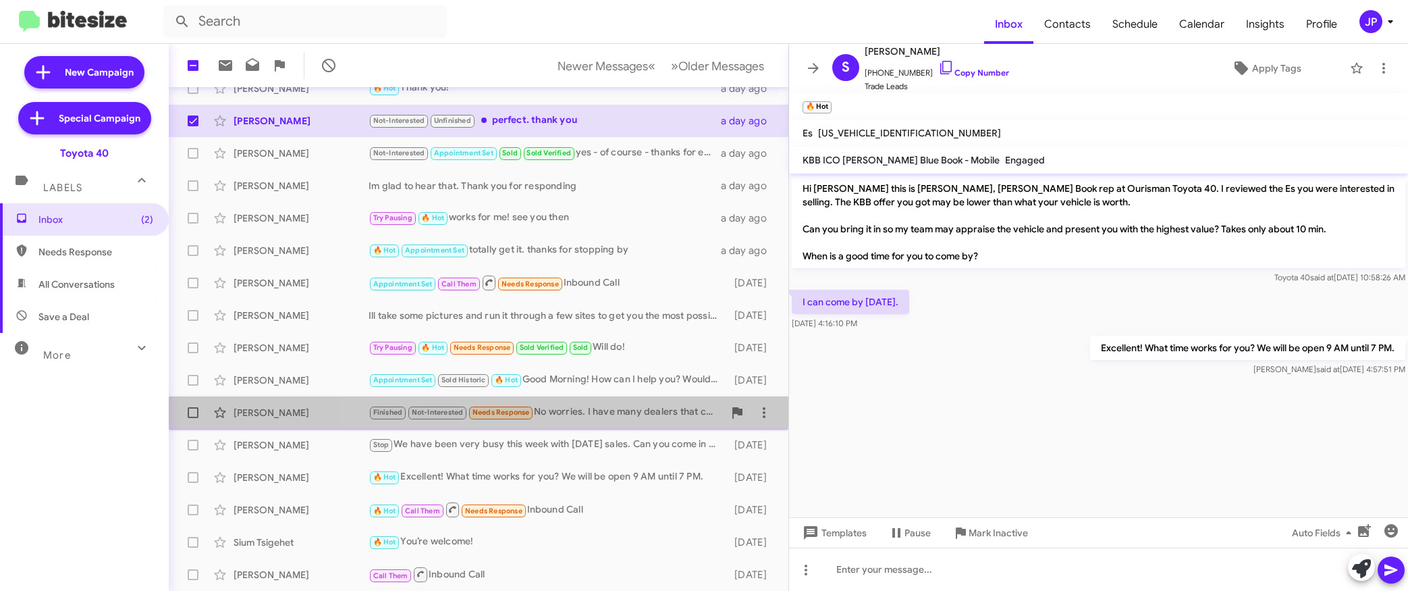
click at [605, 414] on div "Finished Not-Interested Needs Response No worries. I have many dealers that can…" at bounding box center [546, 412] width 355 height 16
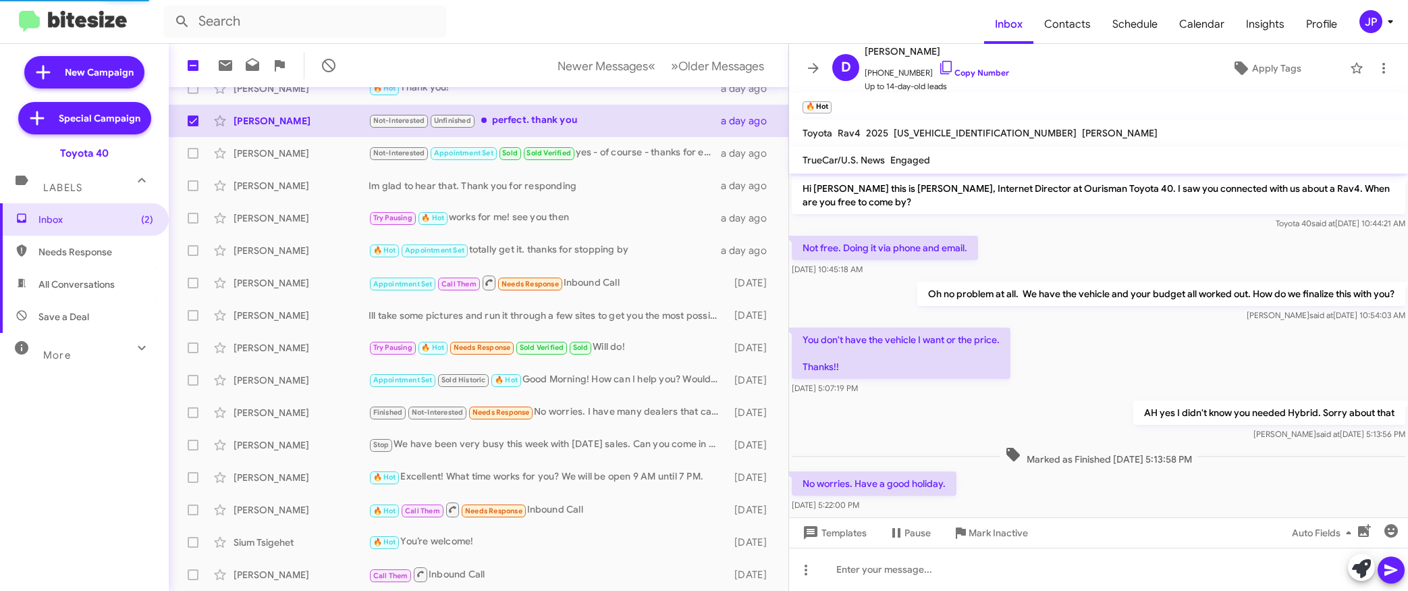
scroll to position [99, 0]
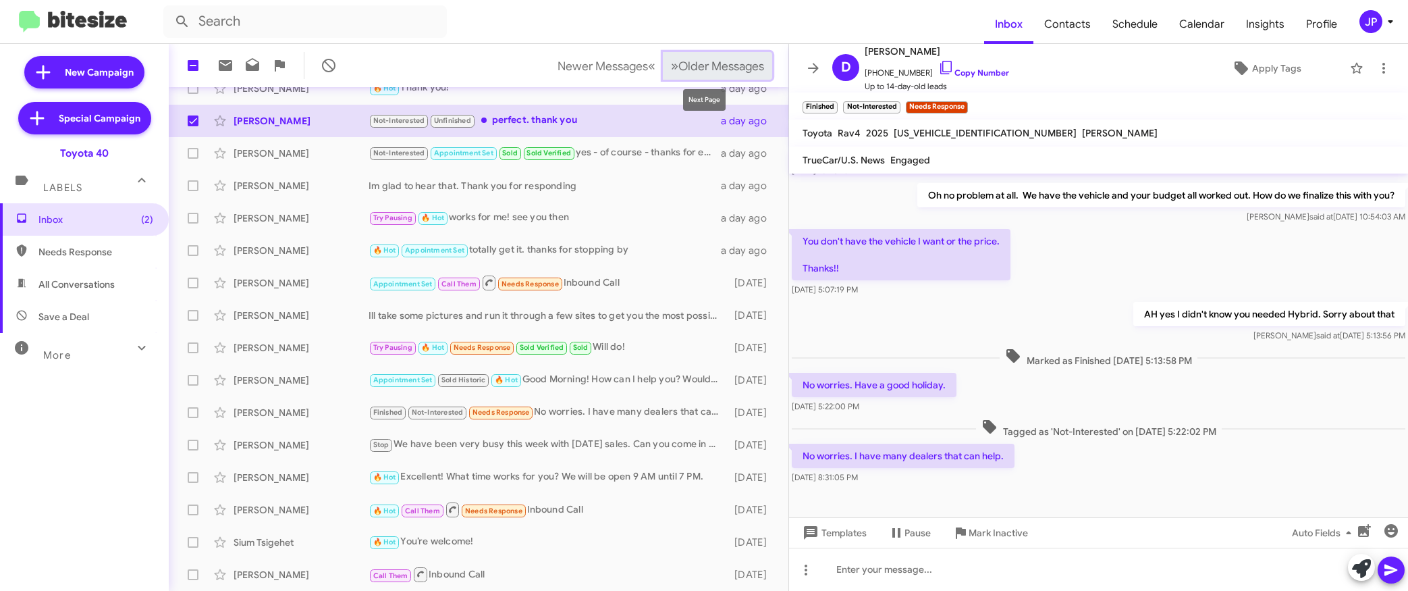
click at [712, 74] on button "» Next Older Messages" at bounding box center [717, 66] width 109 height 28
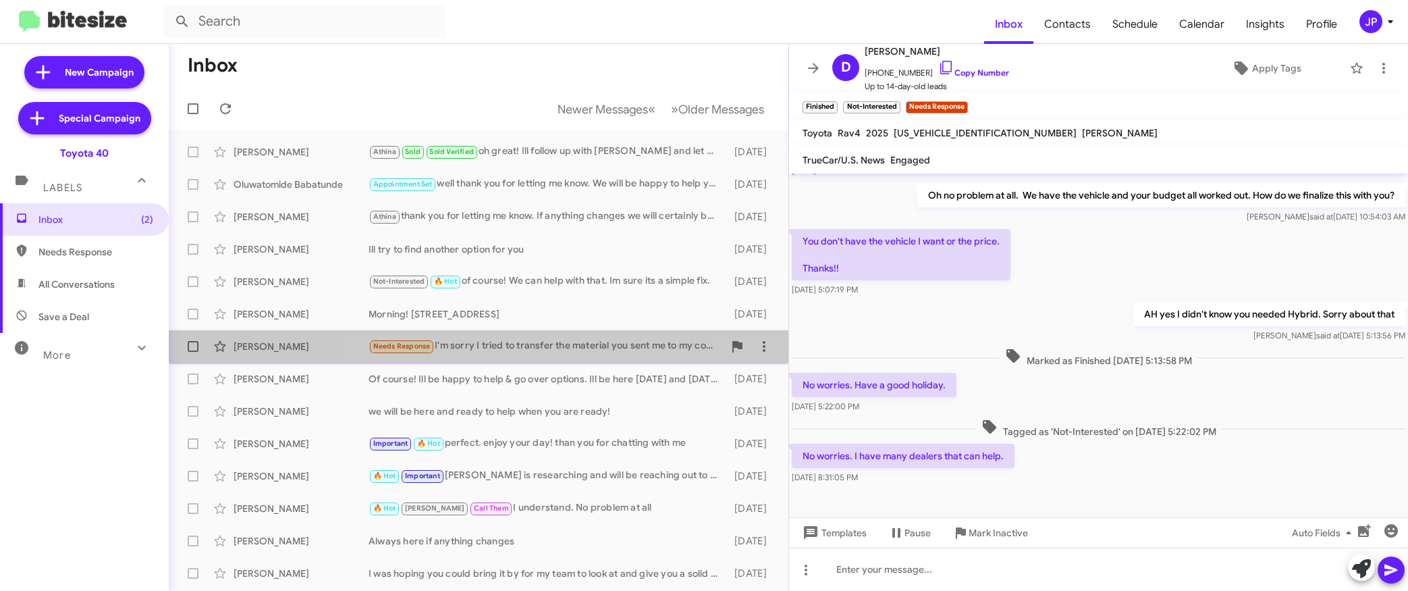
click at [563, 339] on div "Needs Response I'm sorry I tried to transfer the material you sent me to my com…" at bounding box center [546, 346] width 355 height 16
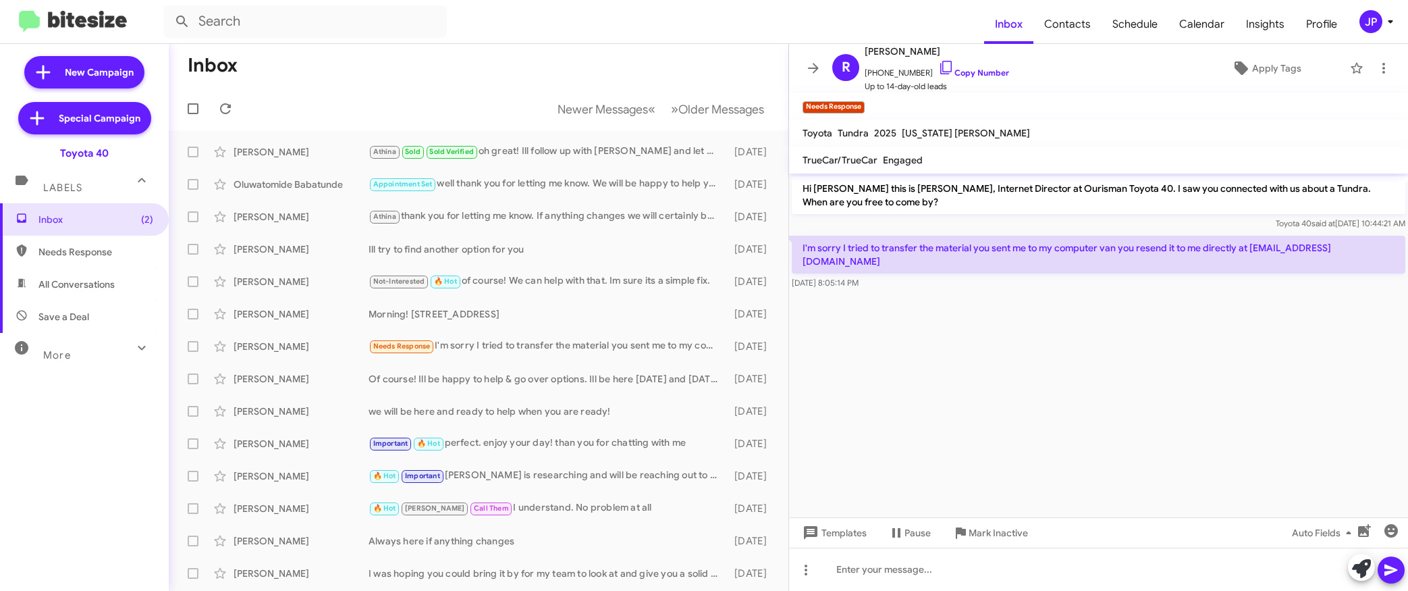
click at [1065, 369] on cdk-virtual-scroll-viewport "Hi Ricardo this is Morgan Anderson, Internet Director at Ourisman Toyota 40. I …" at bounding box center [1098, 345] width 619 height 344
click at [949, 71] on link "Copy Number" at bounding box center [973, 72] width 71 height 10
click at [1065, 74] on span "Apply Tags" at bounding box center [1276, 68] width 49 height 24
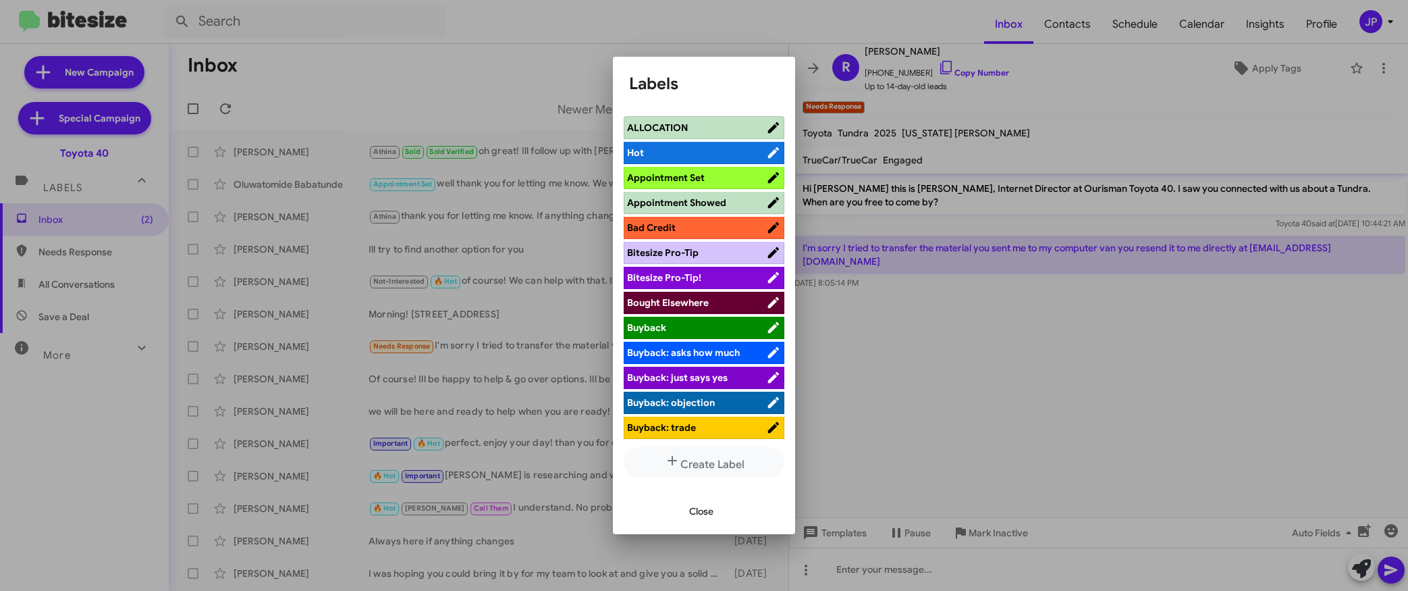
click at [671, 286] on li "Bitesize Pro-Tip!" at bounding box center [704, 278] width 161 height 22
click at [722, 275] on span "Bitesize Pro-Tip!" at bounding box center [696, 277] width 139 height 13
click at [984, 444] on div at bounding box center [704, 295] width 1408 height 591
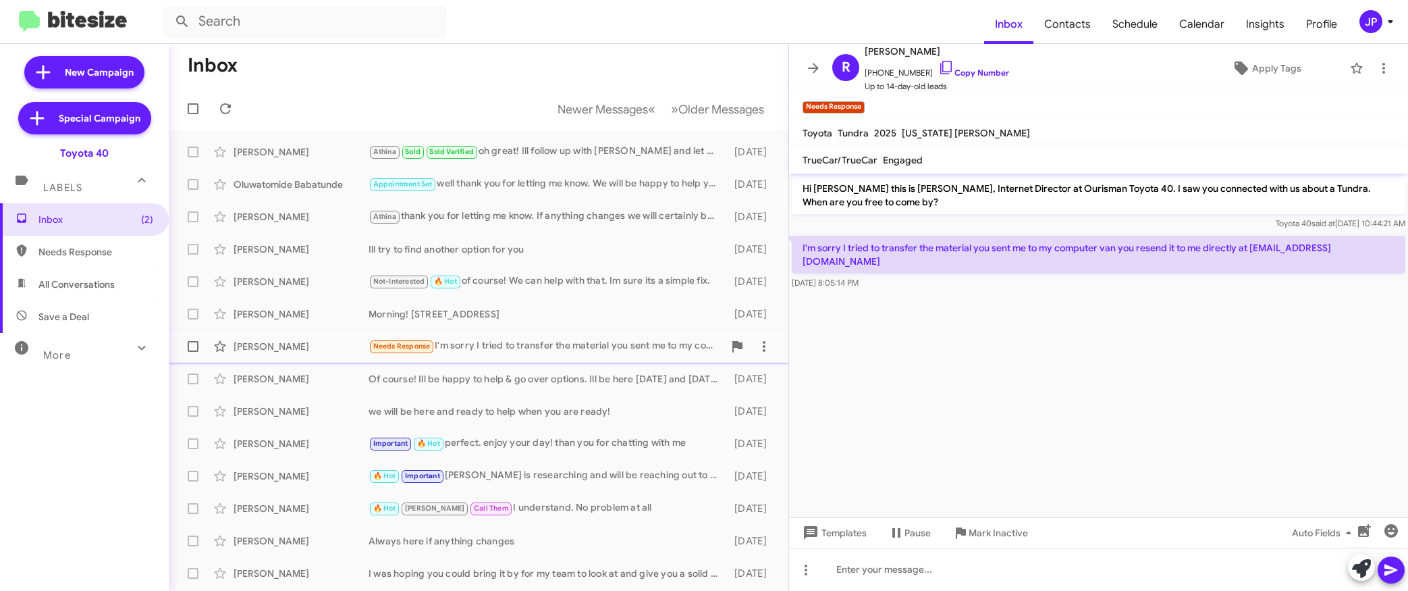
click at [189, 348] on span at bounding box center [193, 346] width 11 height 11
click at [192, 352] on input "checkbox" at bounding box center [192, 352] width 1 height 1
checkbox input "true"
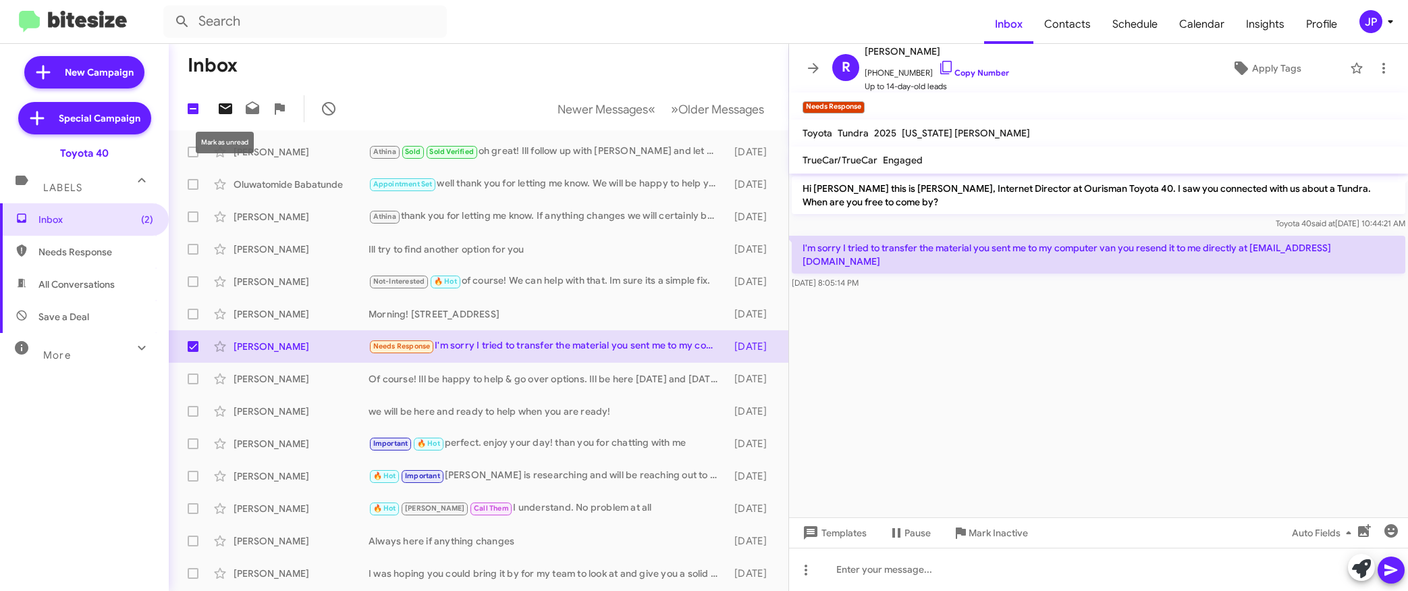
click at [229, 112] on icon at bounding box center [225, 108] width 13 height 11
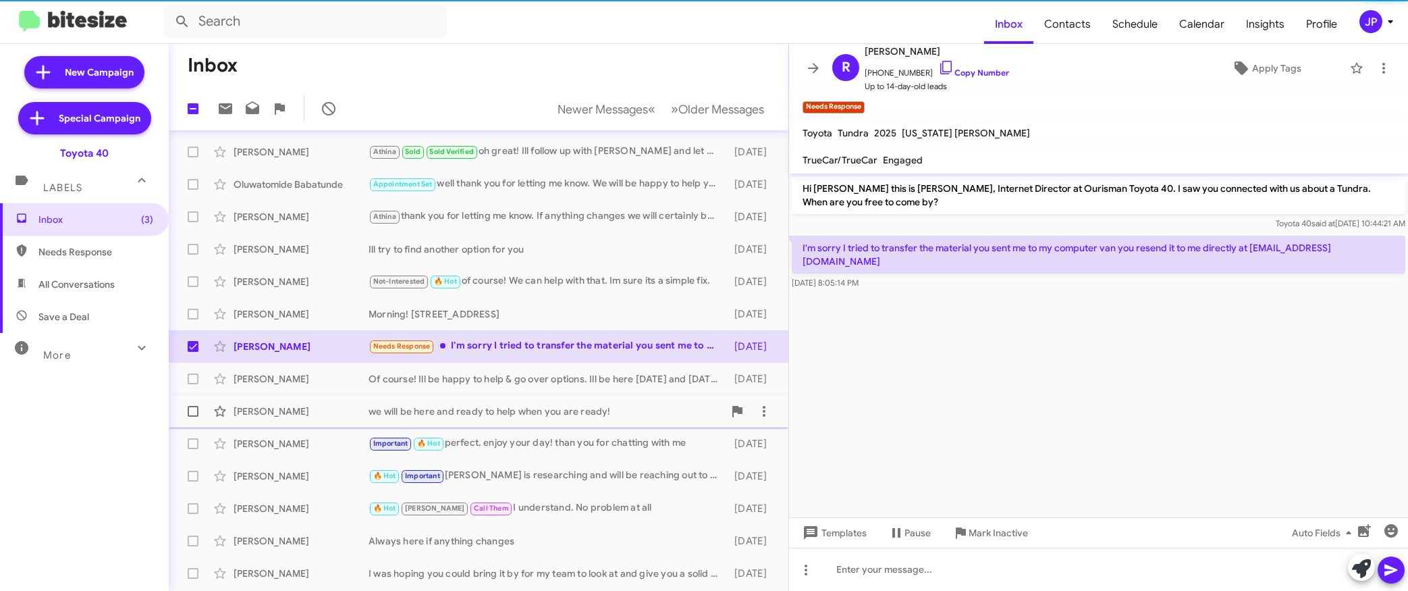
scroll to position [193, 0]
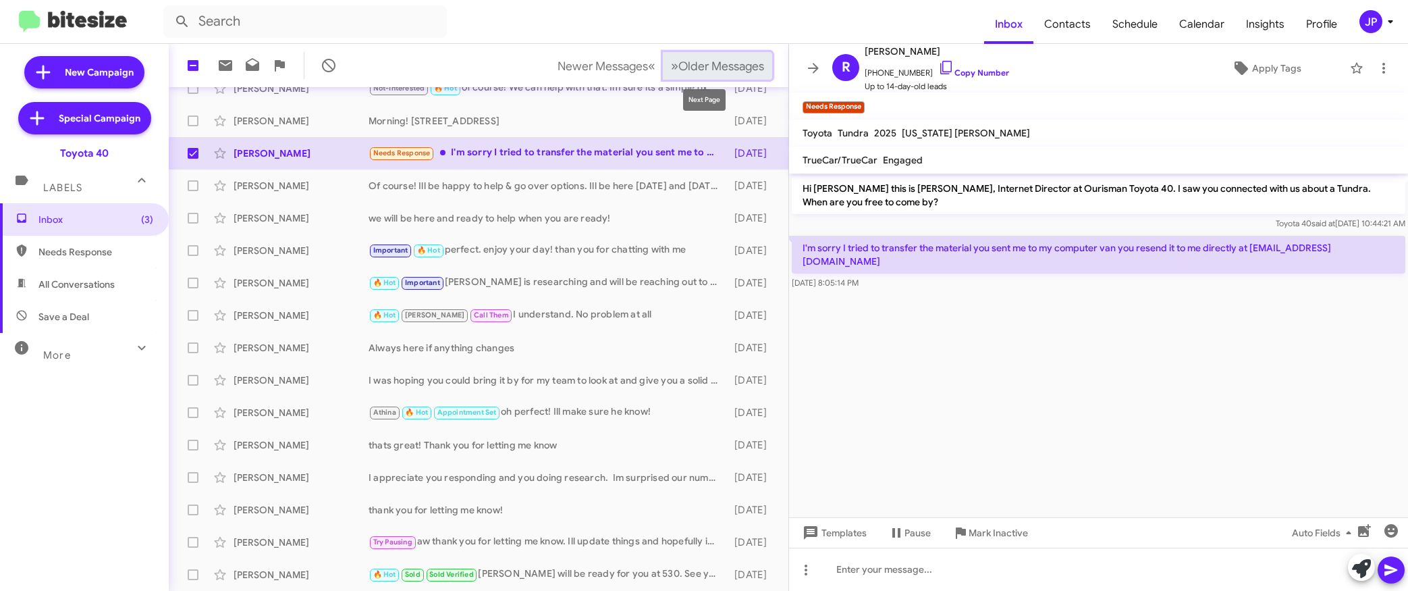
click at [692, 67] on span "Older Messages" at bounding box center [721, 66] width 86 height 15
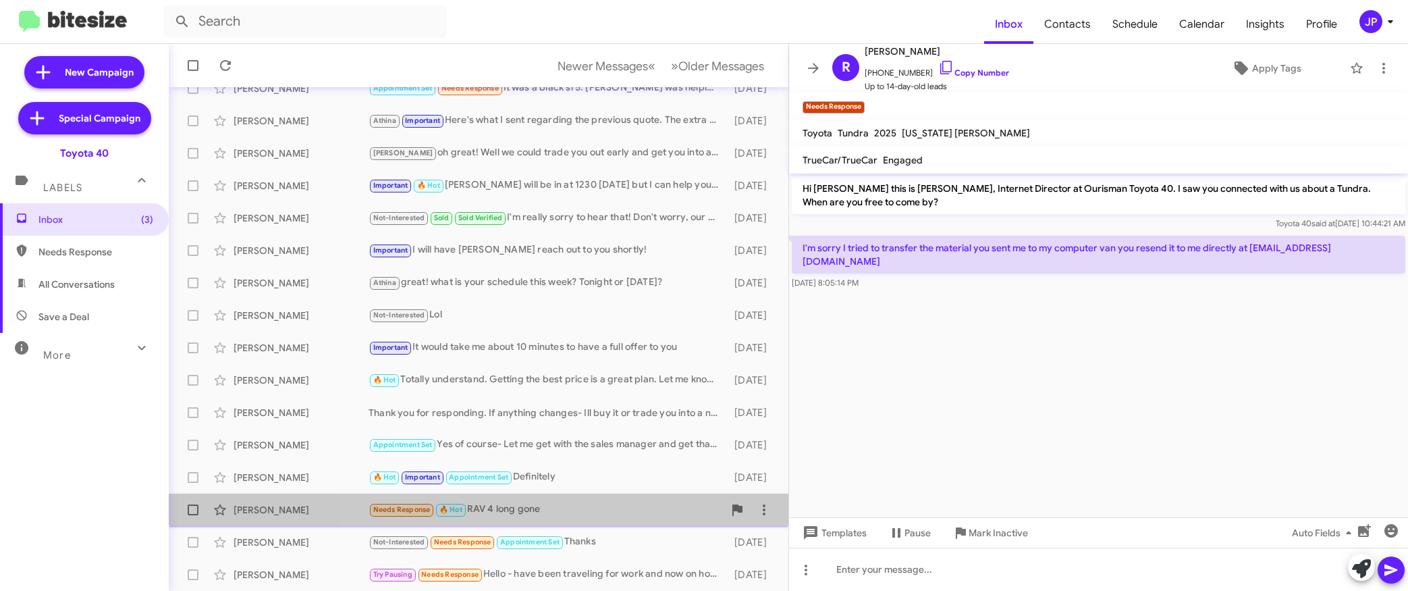
click at [536, 501] on div "Needs Response 🔥 Hot RAV 4 long gone" at bounding box center [546, 509] width 355 height 16
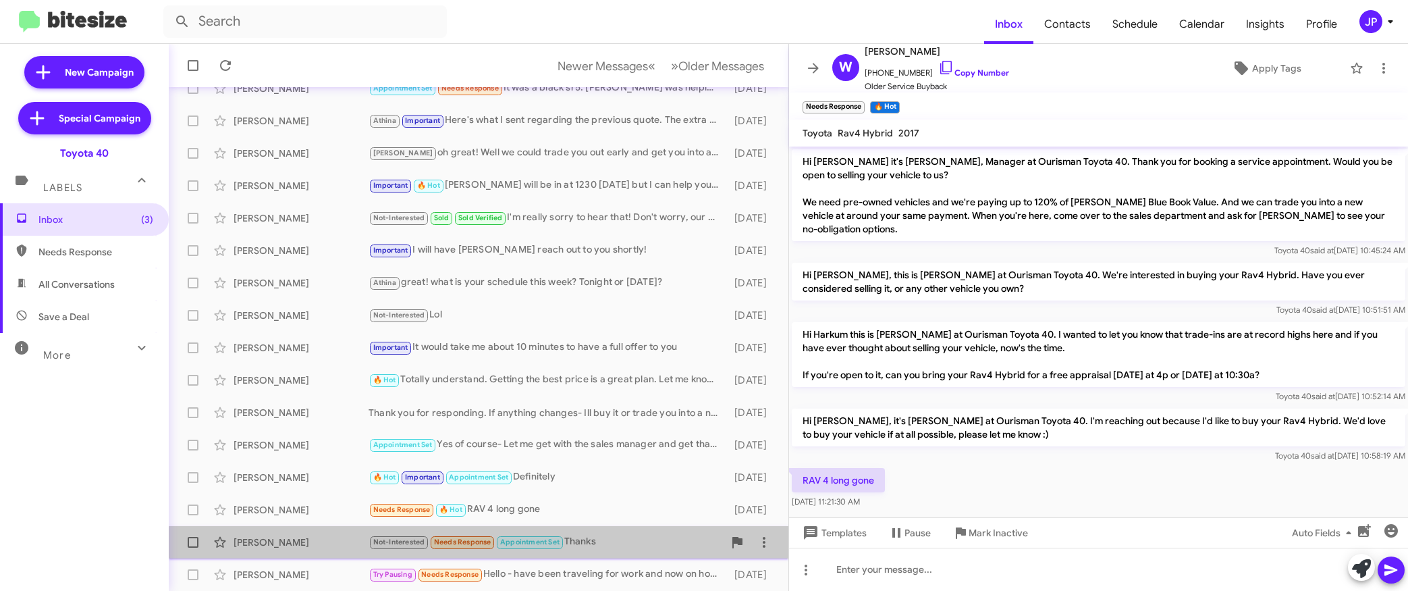
click at [609, 551] on div "James Messick Not-Interested Needs Response Appointment Set Thanks 8 days ago" at bounding box center [479, 541] width 598 height 27
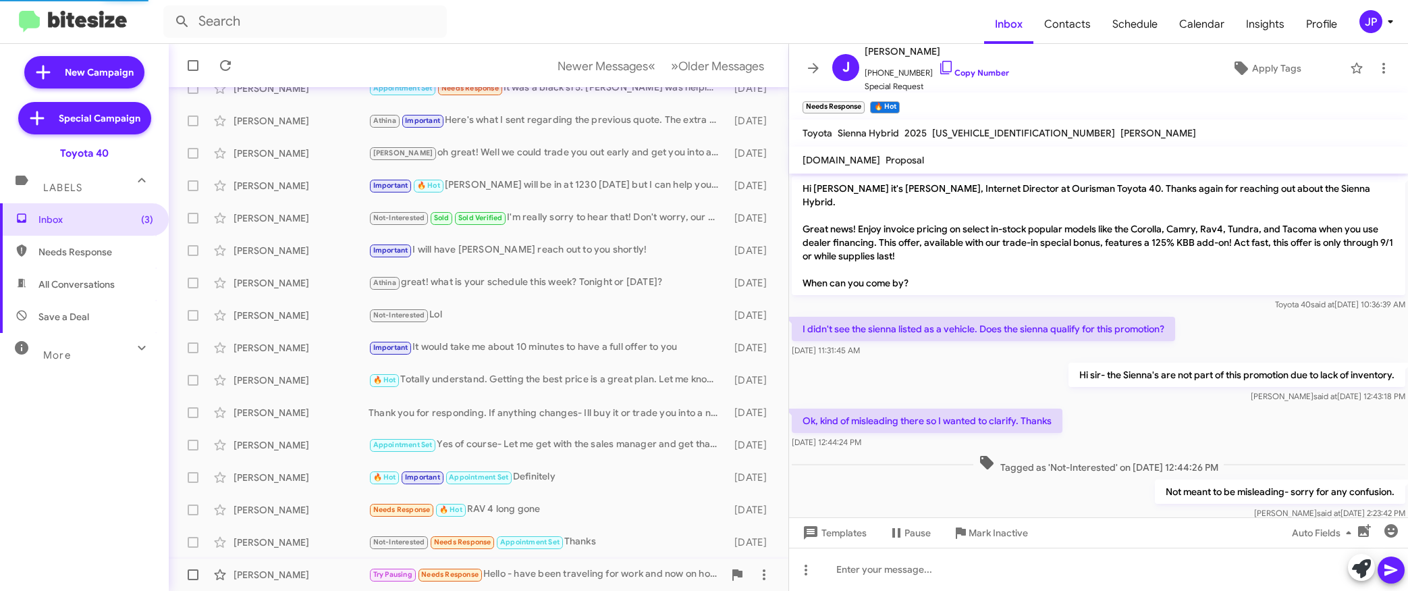
scroll to position [484, 0]
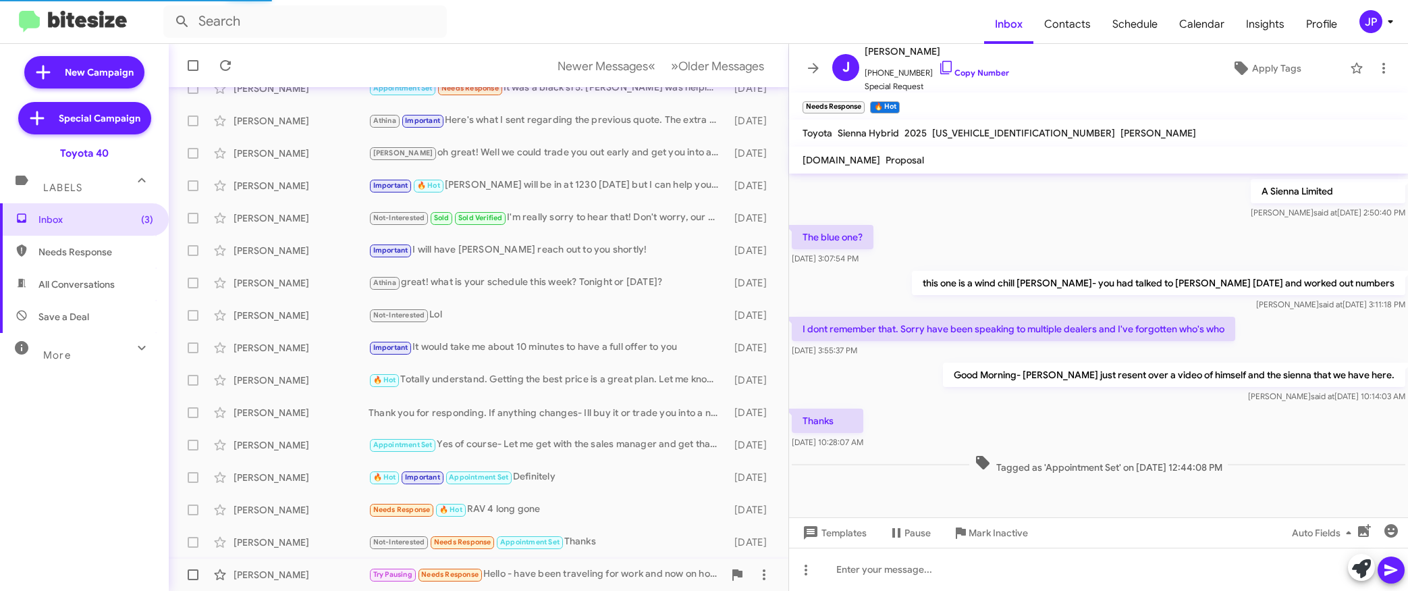
click at [587, 576] on div "Try Pausing Needs Response Hello - have been traveling for work and now on holi…" at bounding box center [546, 574] width 355 height 16
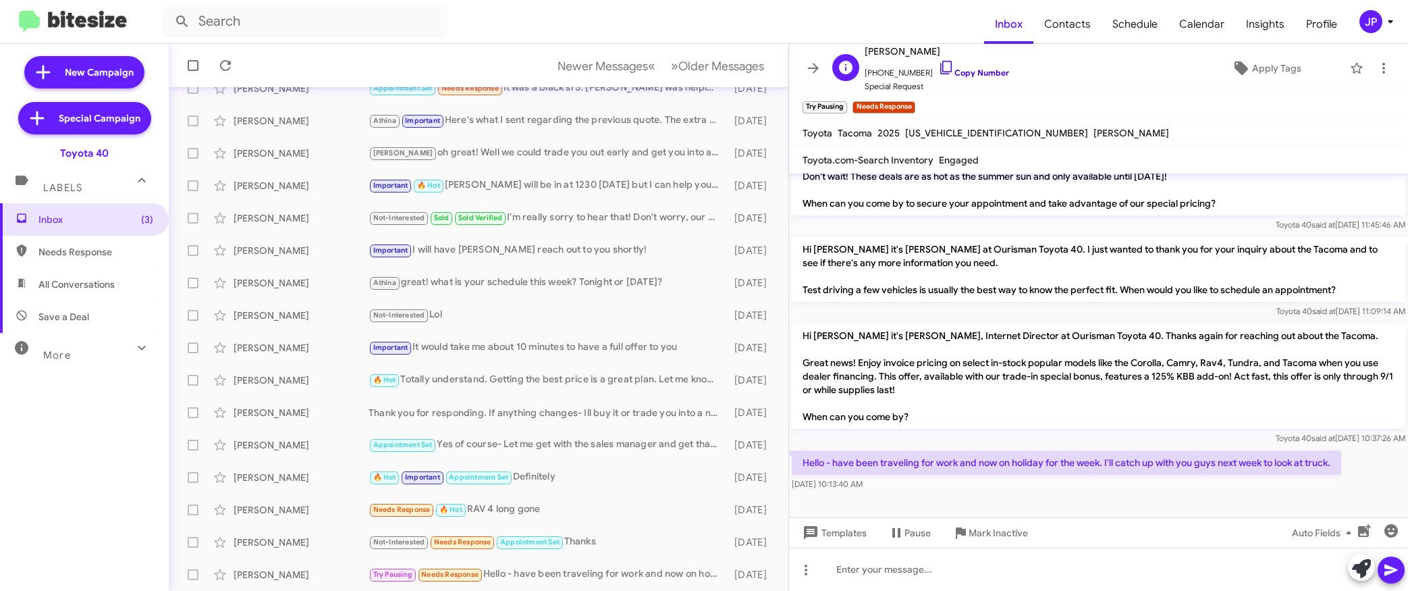
click at [973, 76] on link "Copy Number" at bounding box center [973, 72] width 71 height 10
click at [1065, 71] on span "Apply Tags" at bounding box center [1276, 68] width 49 height 24
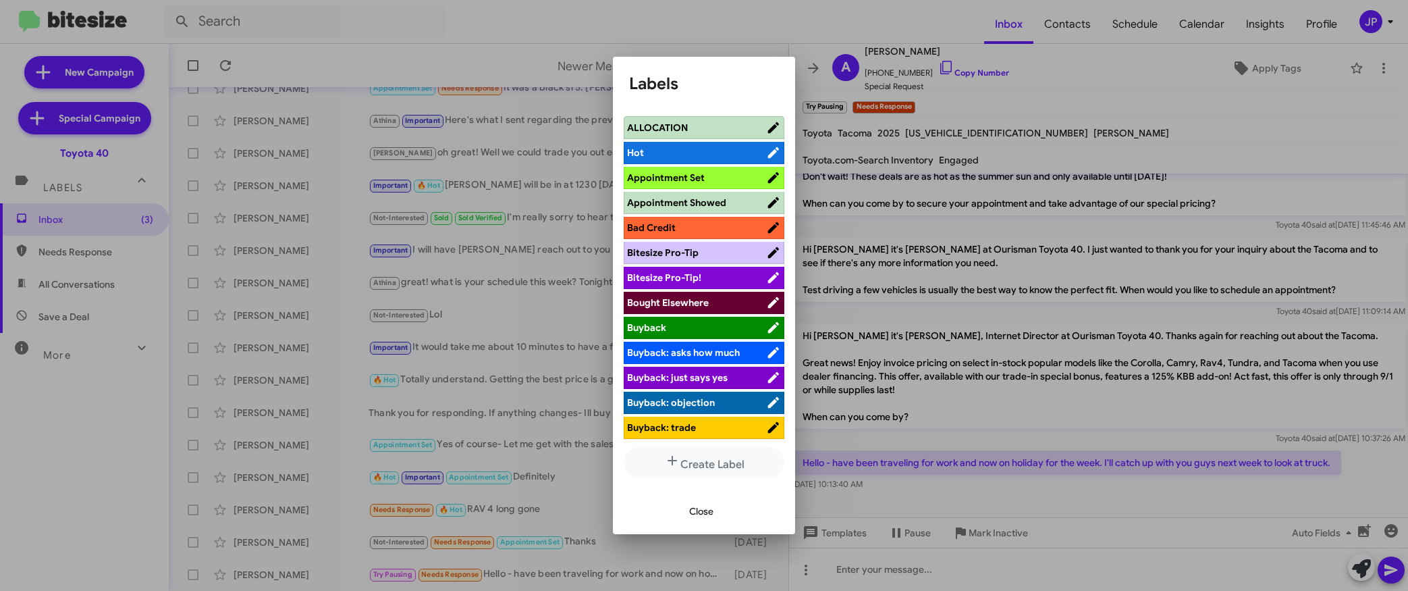
click at [751, 275] on span "Bitesize Pro-Tip!" at bounding box center [696, 277] width 139 height 13
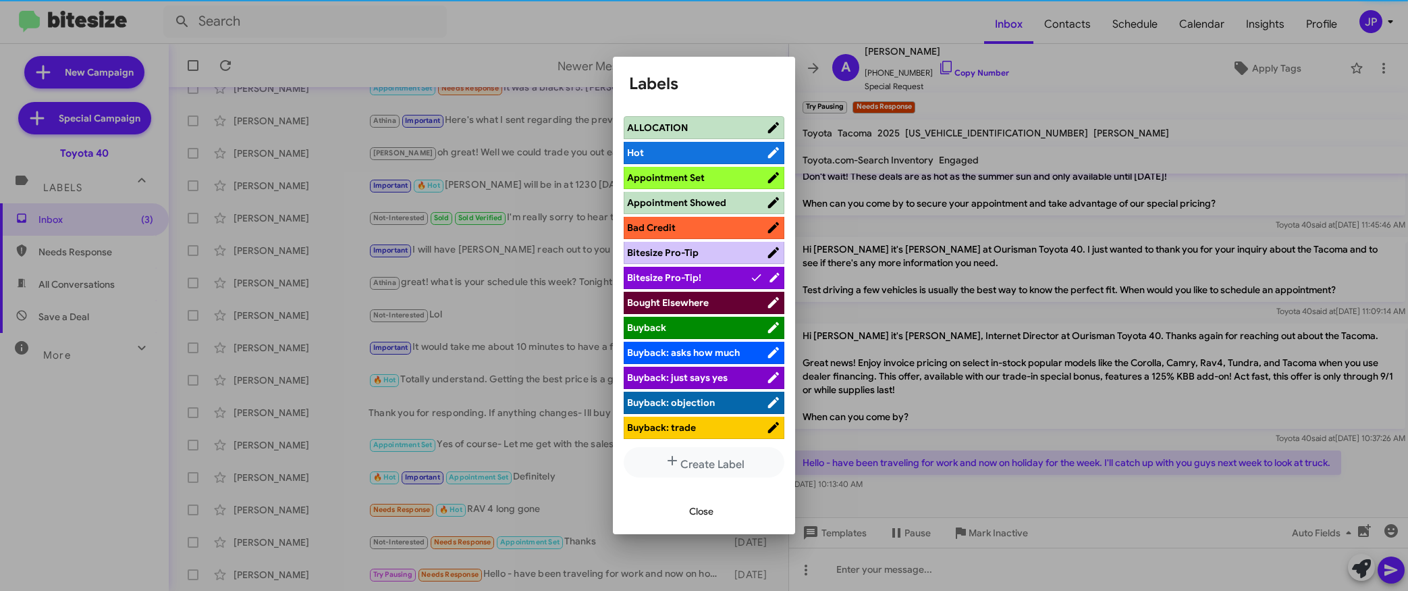
click at [1065, 369] on div at bounding box center [704, 295] width 1408 height 591
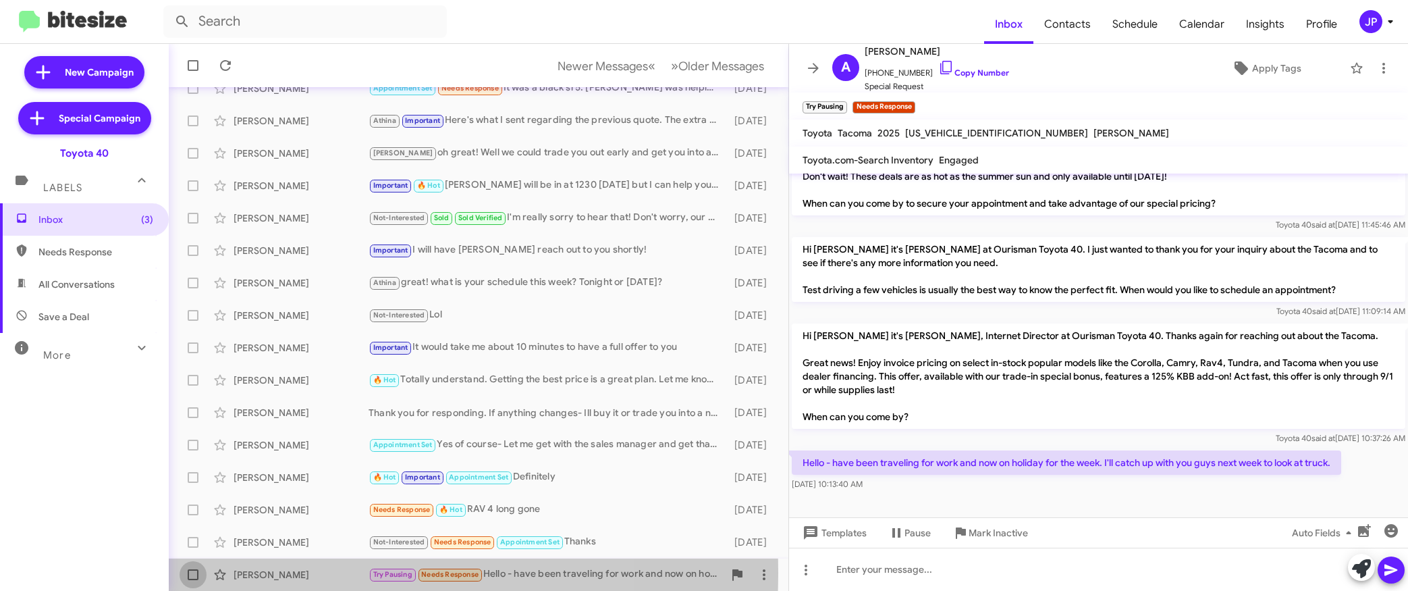
click at [192, 572] on span at bounding box center [193, 574] width 11 height 11
click at [192, 580] on input "checkbox" at bounding box center [192, 580] width 1 height 1
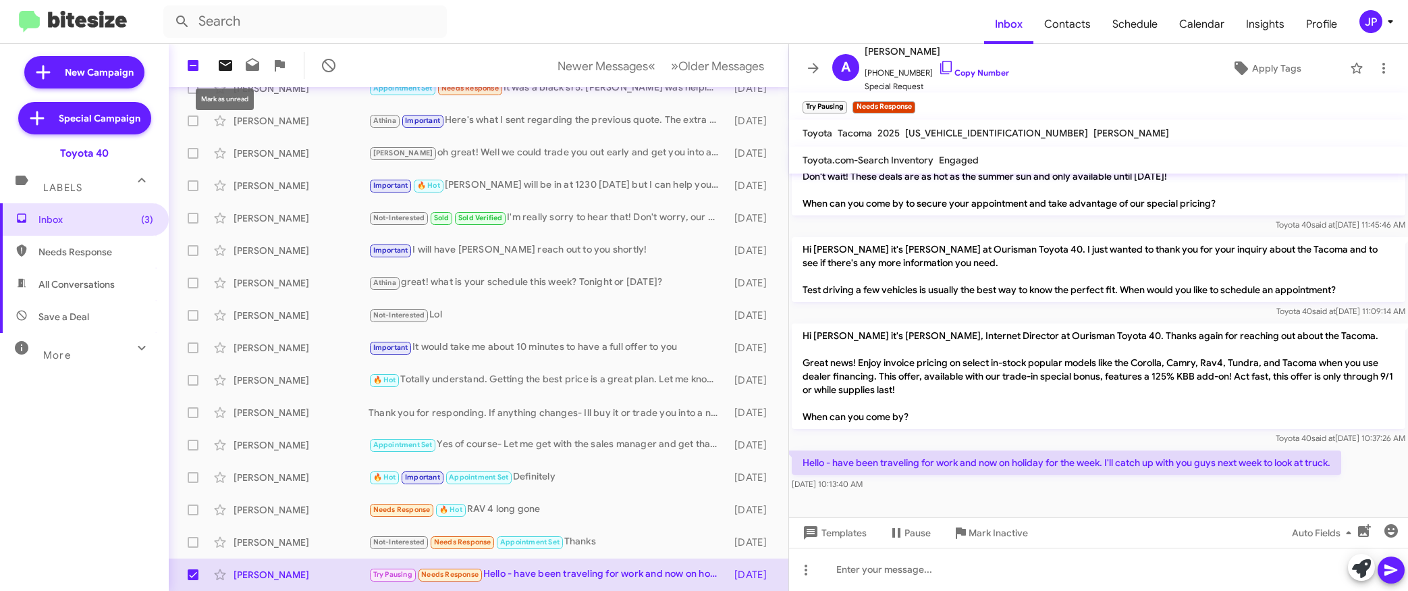
click at [232, 65] on icon at bounding box center [225, 65] width 16 height 16
click at [90, 217] on span "Inbox (4)" at bounding box center [95, 219] width 115 height 13
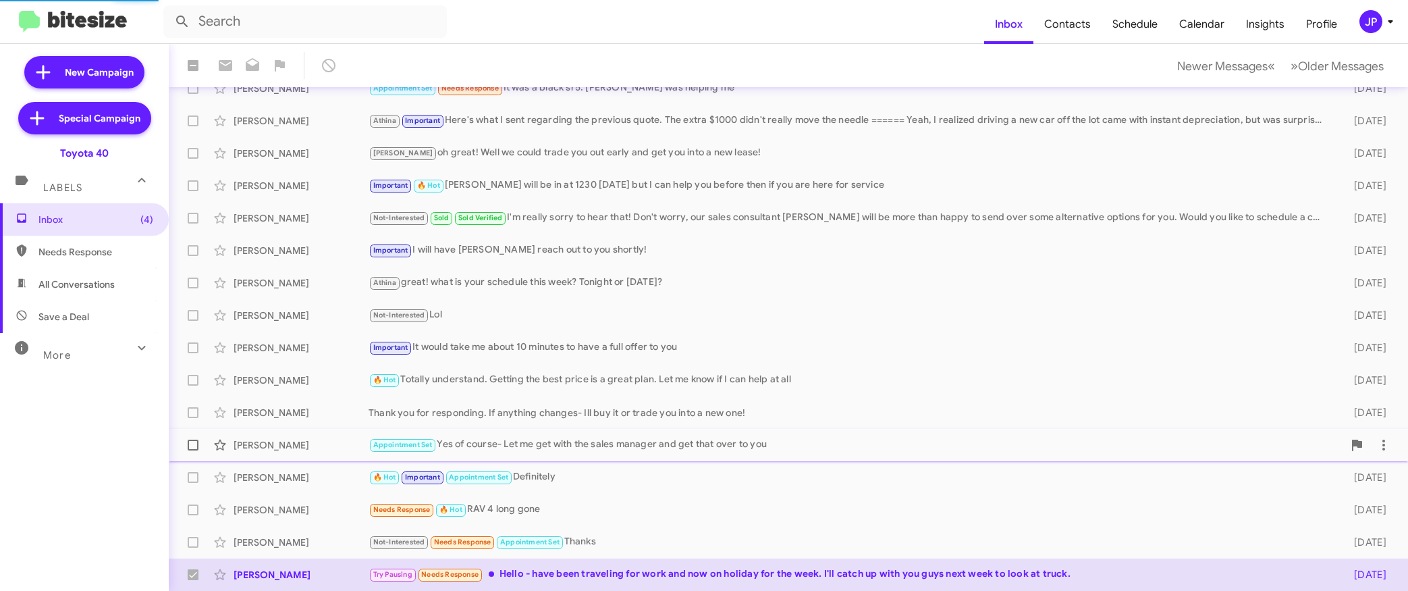
checkbox input "false"
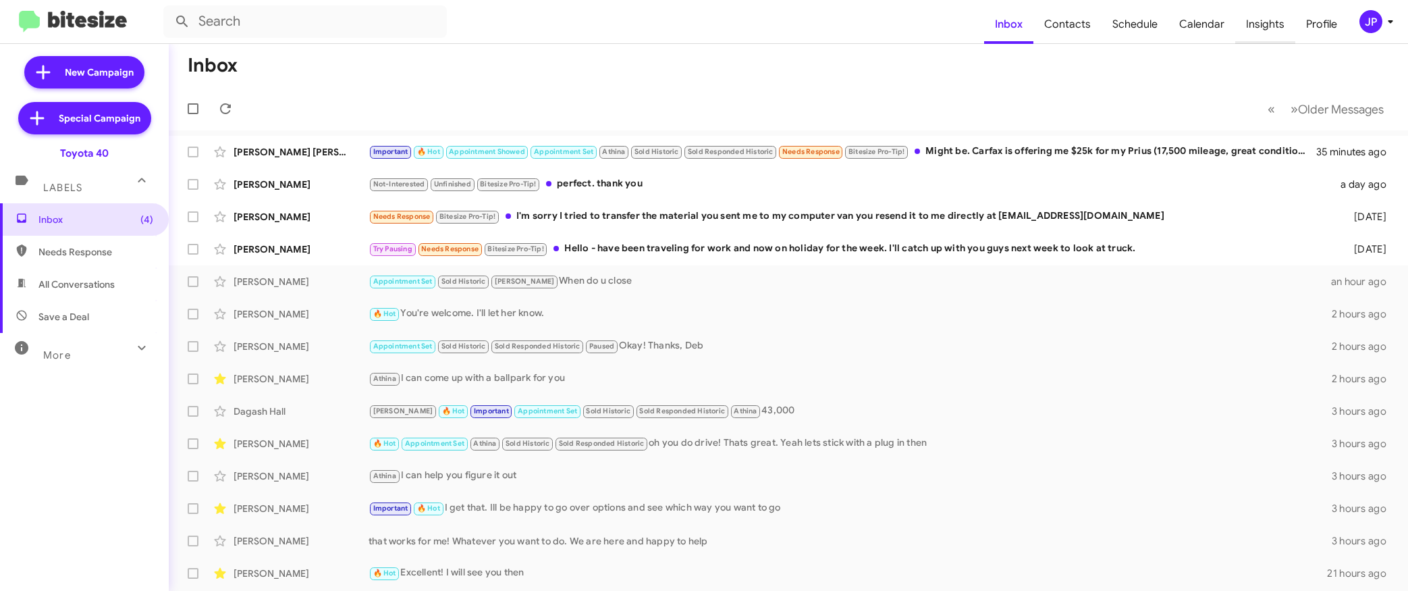
click at [1065, 21] on span "Insights" at bounding box center [1265, 24] width 60 height 39
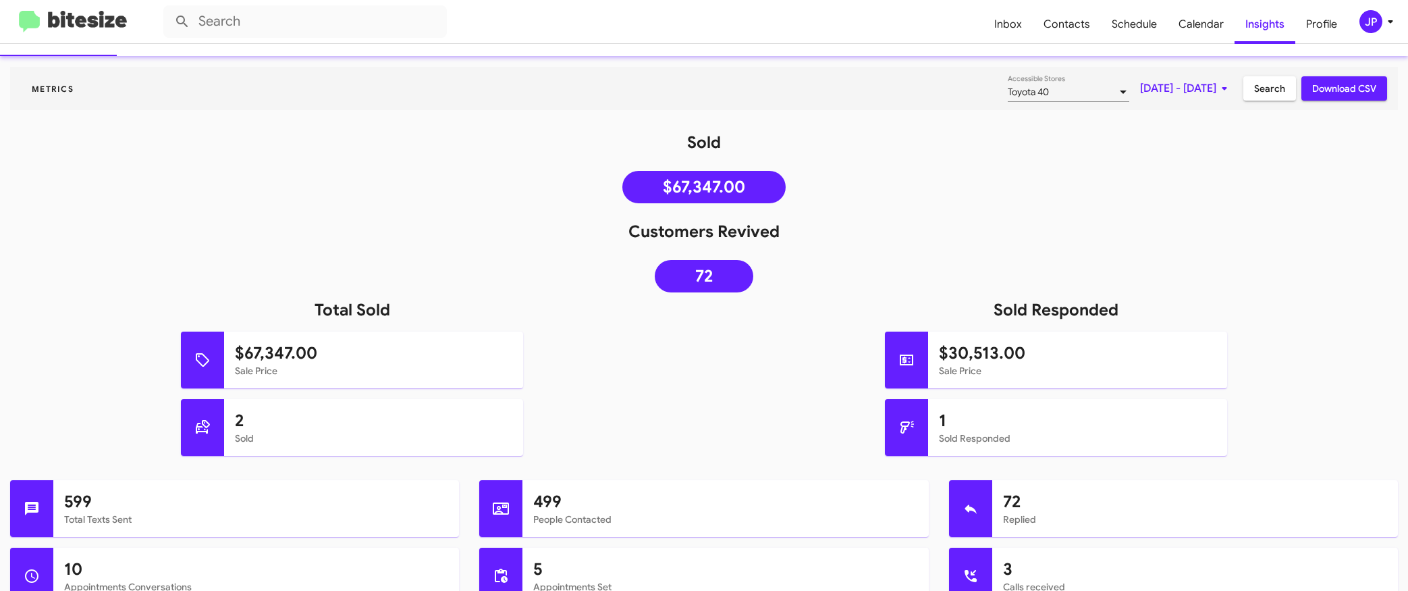
scroll to position [43, 0]
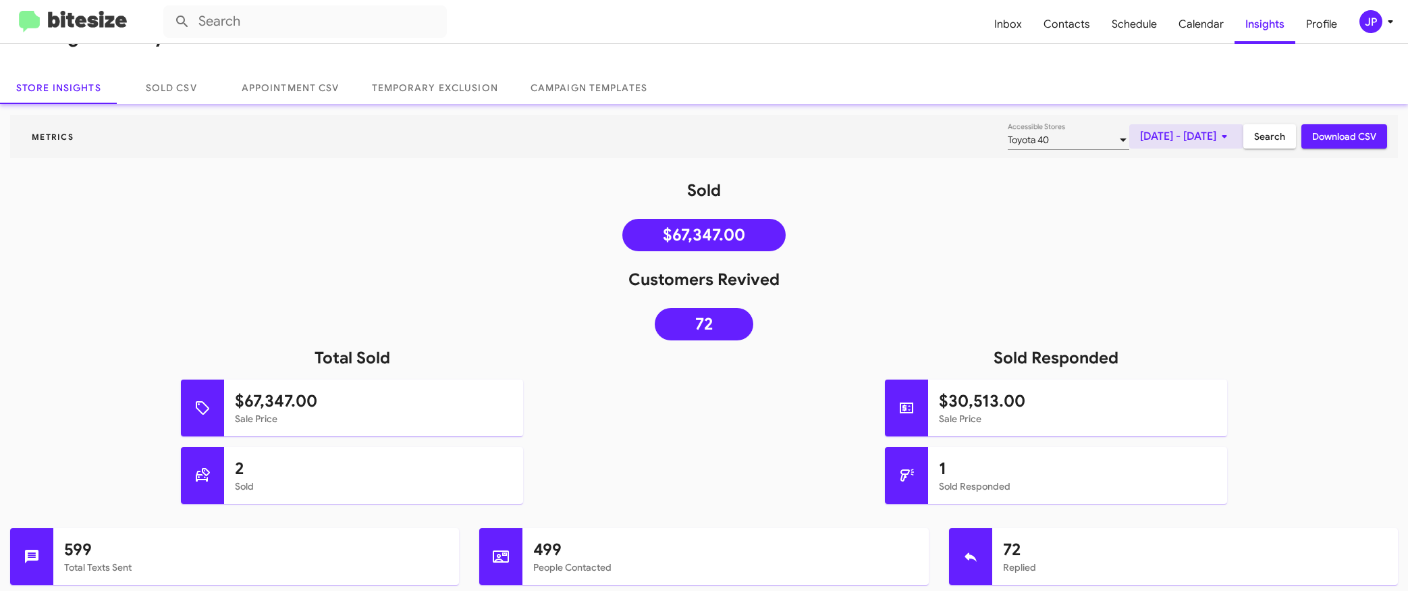
click at [1065, 143] on span "Sep 1, 2025 - Sep 3, 2025" at bounding box center [1186, 136] width 92 height 24
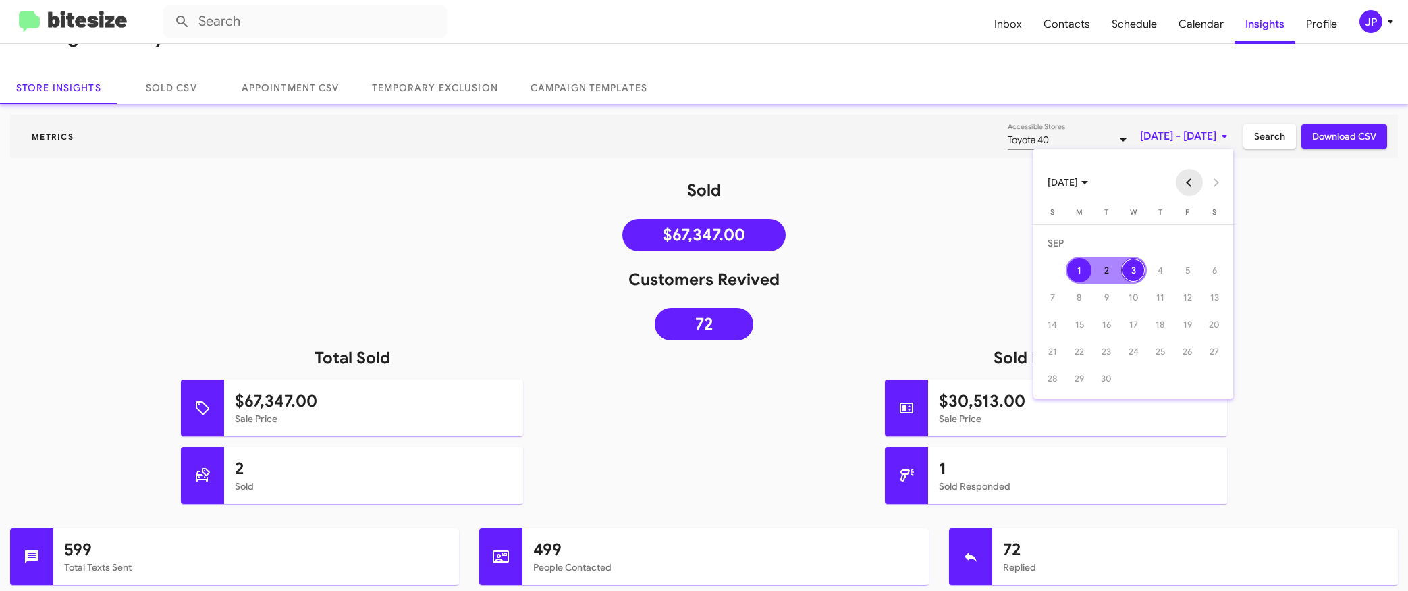
click at [1065, 186] on button "Previous month" at bounding box center [1189, 182] width 27 height 27
click at [1065, 247] on div "1" at bounding box center [1187, 243] width 24 height 24
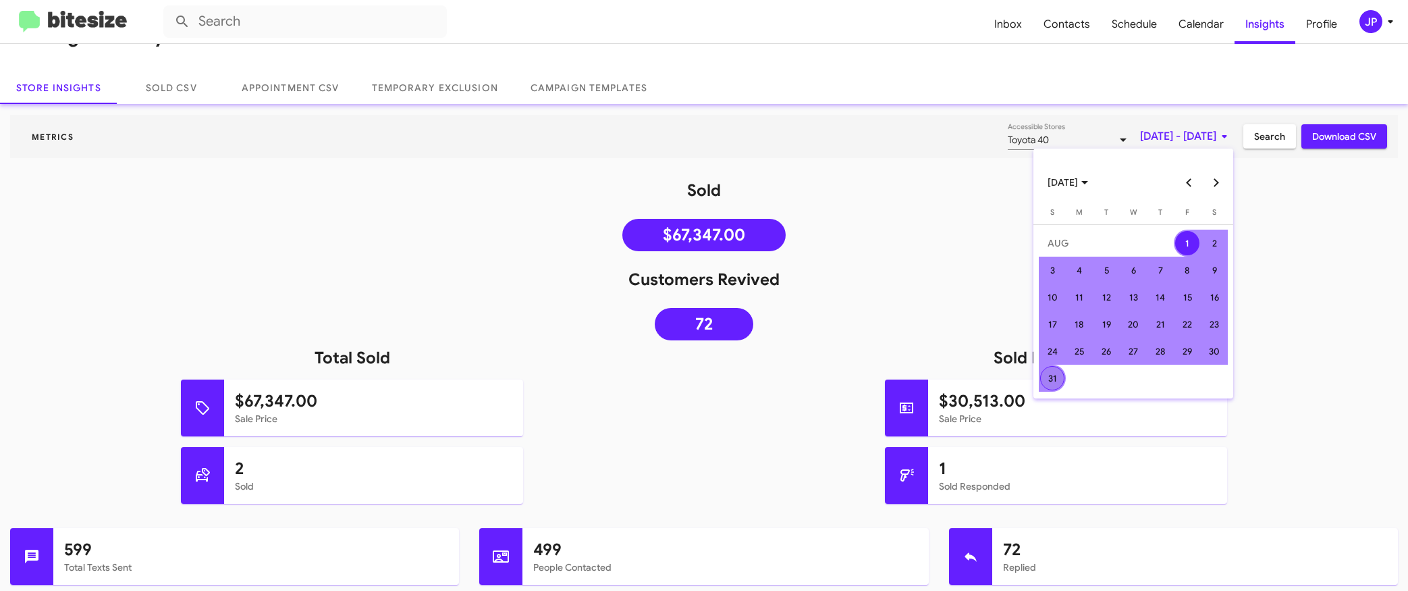
click at [1045, 387] on div "31" at bounding box center [1052, 378] width 24 height 24
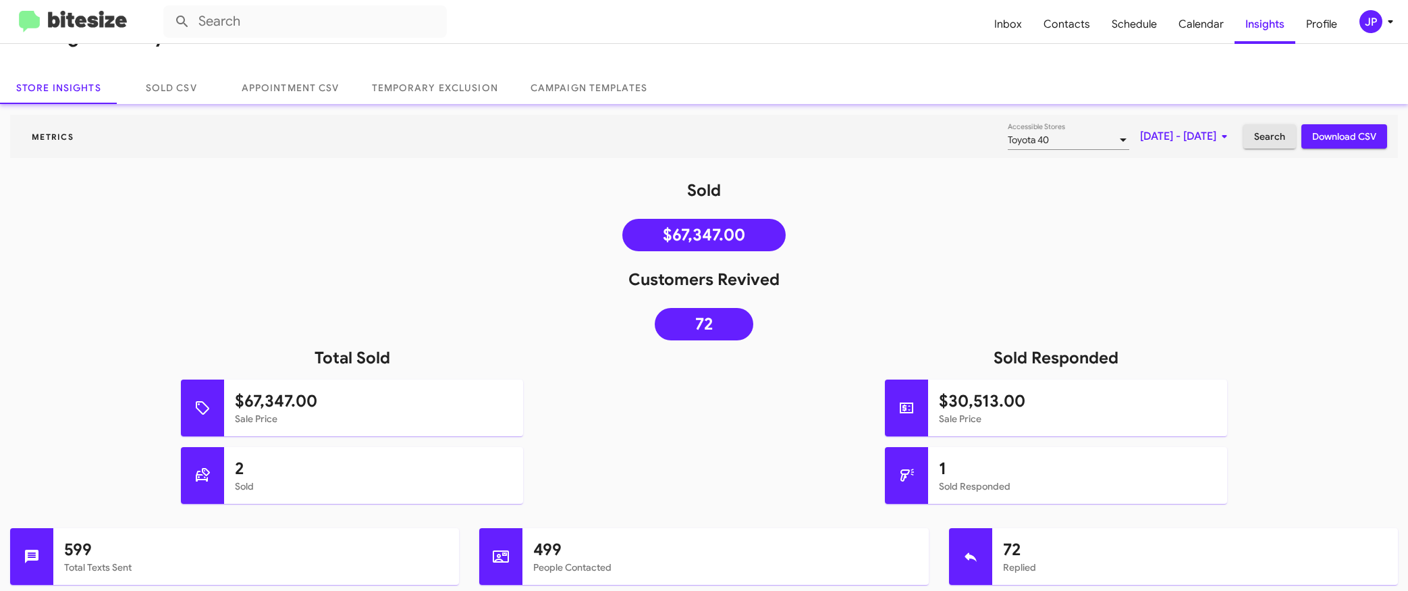
click at [1065, 144] on span "Search" at bounding box center [1269, 136] width 31 height 24
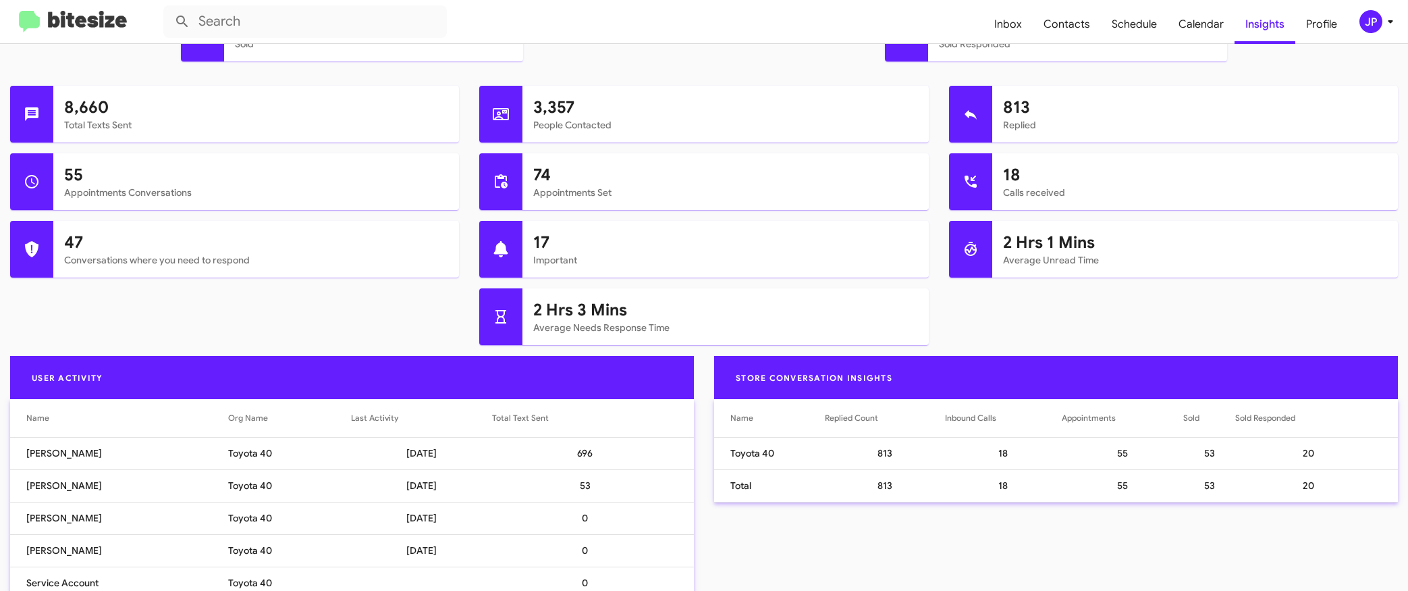
scroll to position [589, 0]
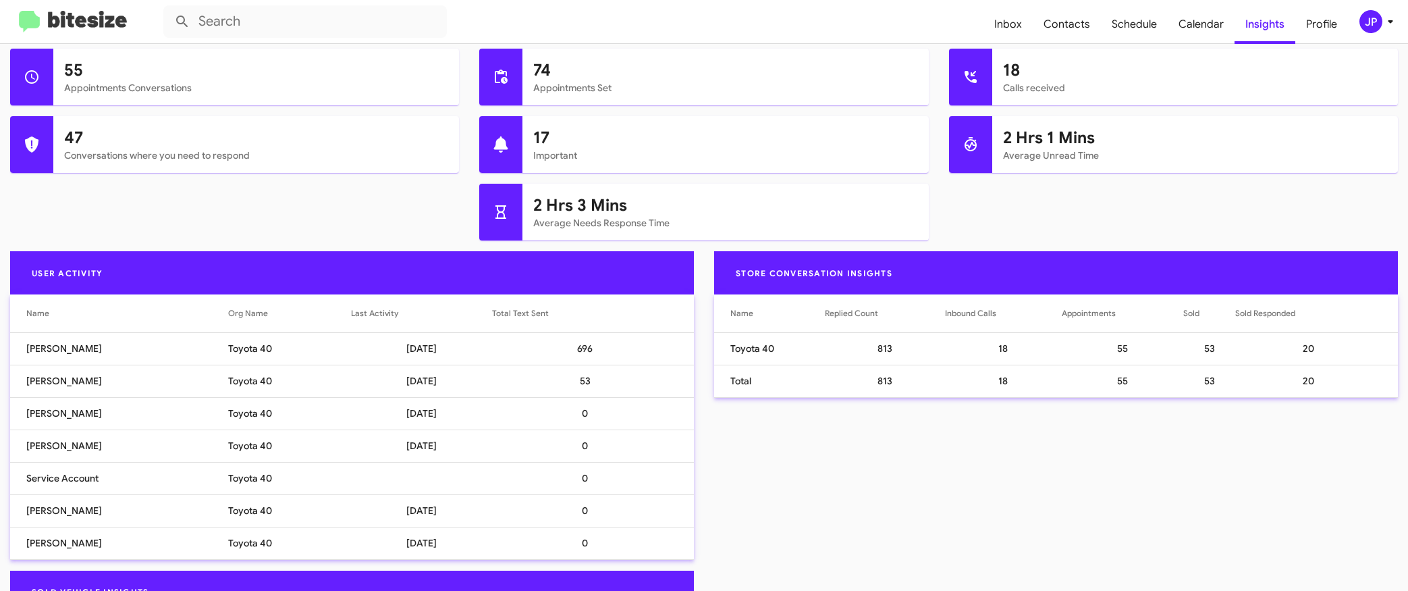
click at [89, 26] on img at bounding box center [73, 22] width 108 height 22
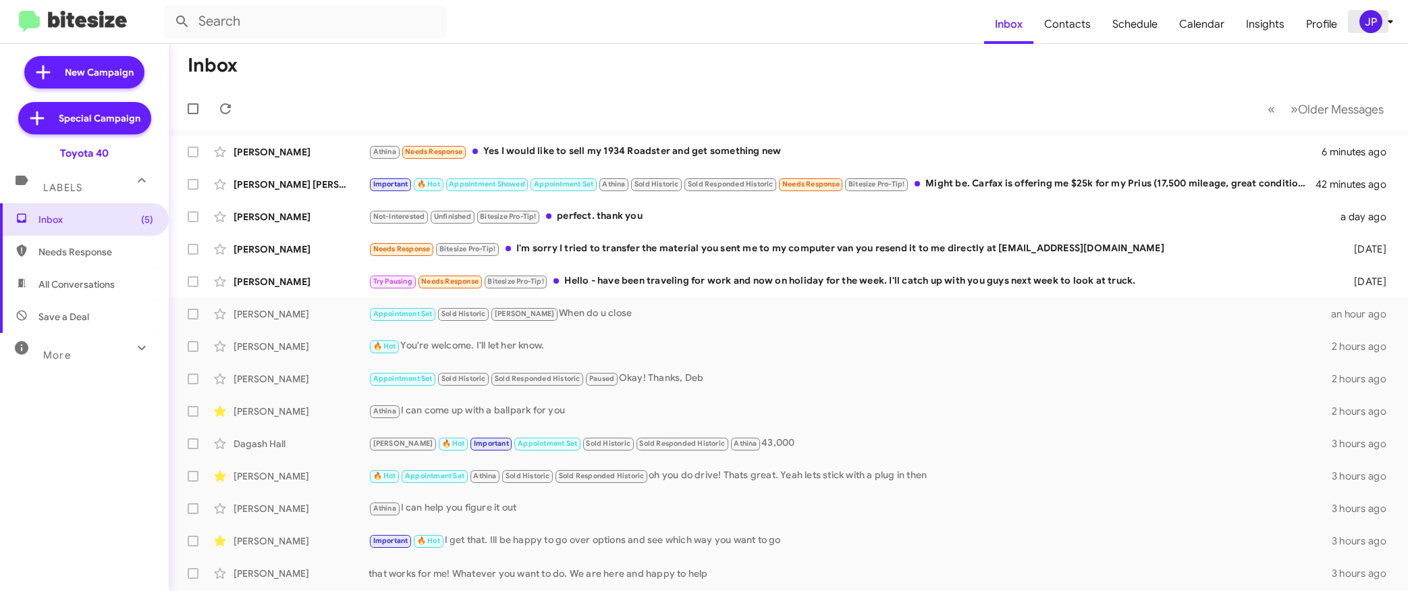
click at [1065, 30] on div "JP" at bounding box center [1370, 21] width 23 height 23
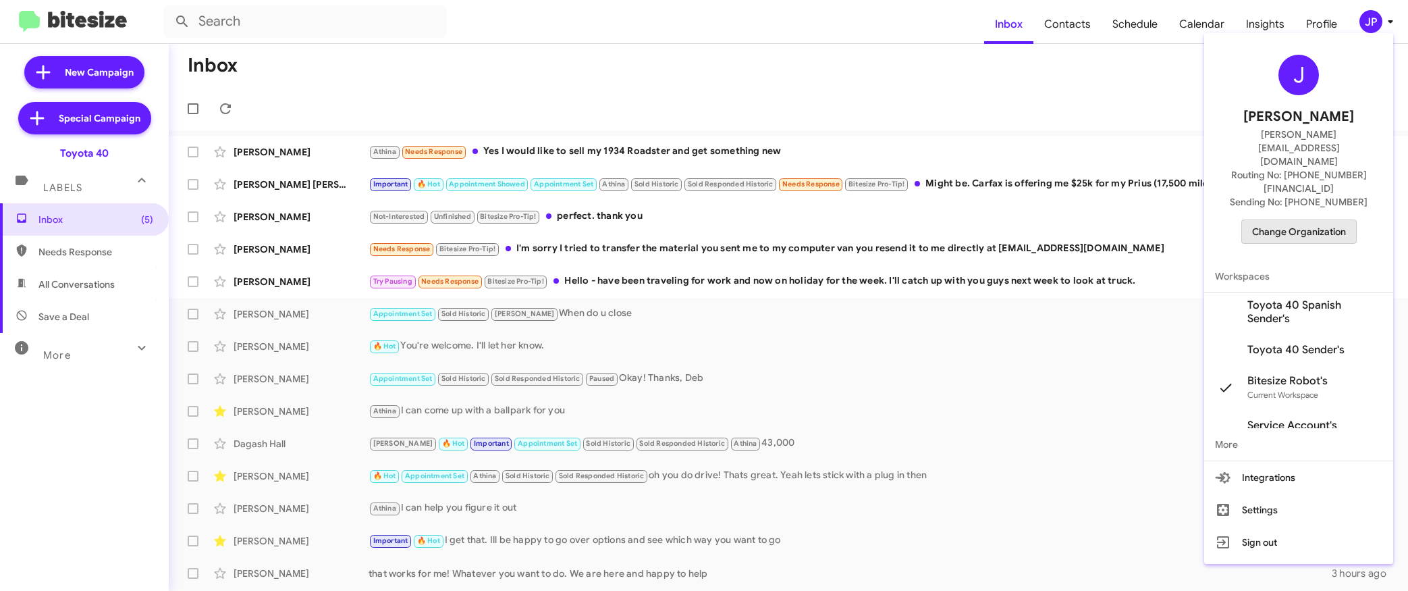
click at [1065, 220] on span "Change Organization" at bounding box center [1299, 231] width 94 height 23
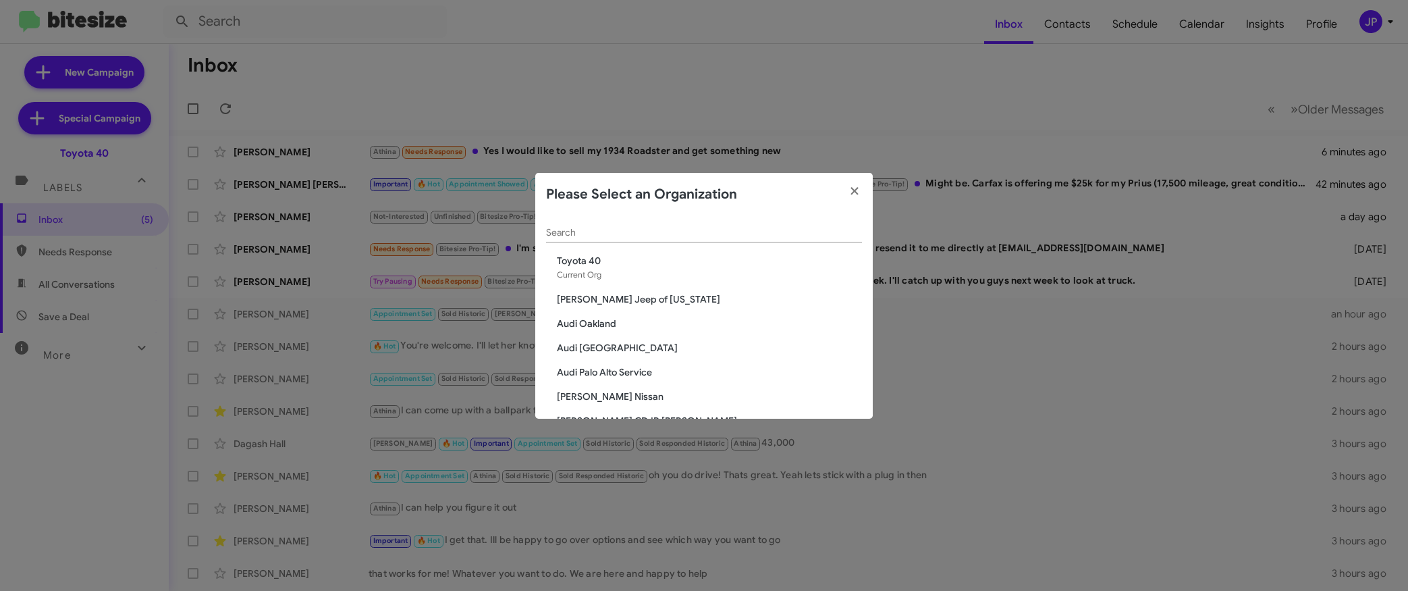
click at [760, 241] on div "Search" at bounding box center [704, 229] width 316 height 26
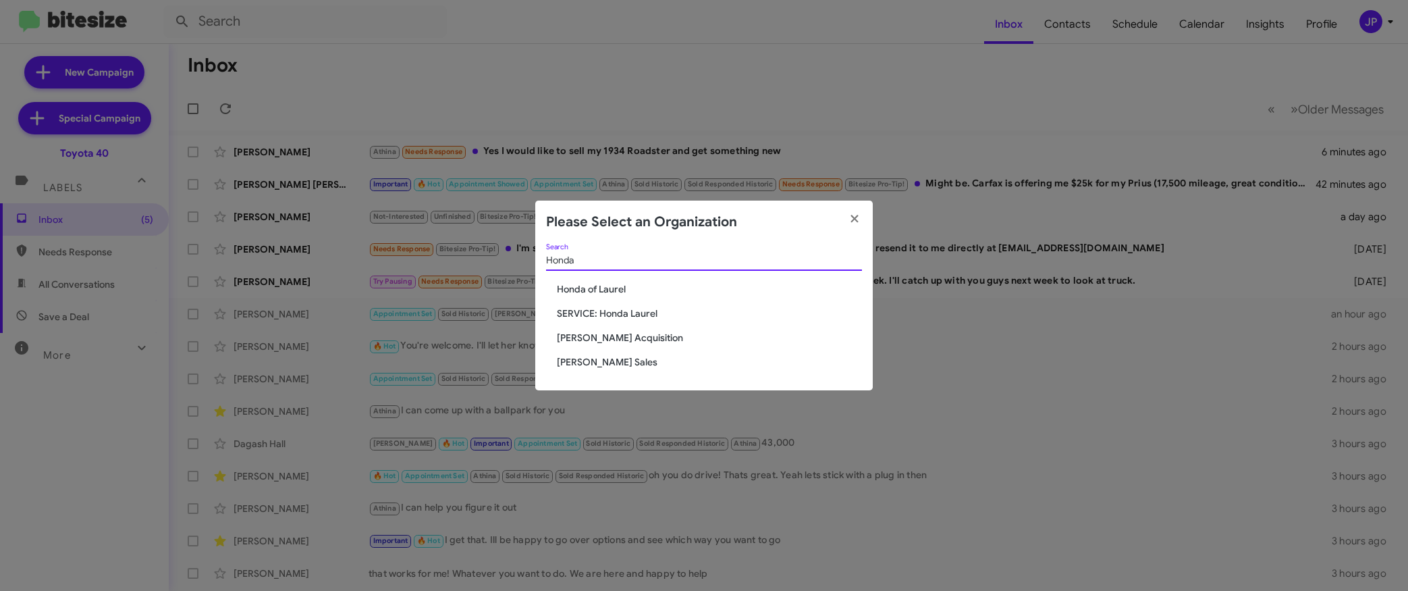
type input "Honda"
click at [619, 292] on span "Honda of Laurel" at bounding box center [709, 288] width 305 height 13
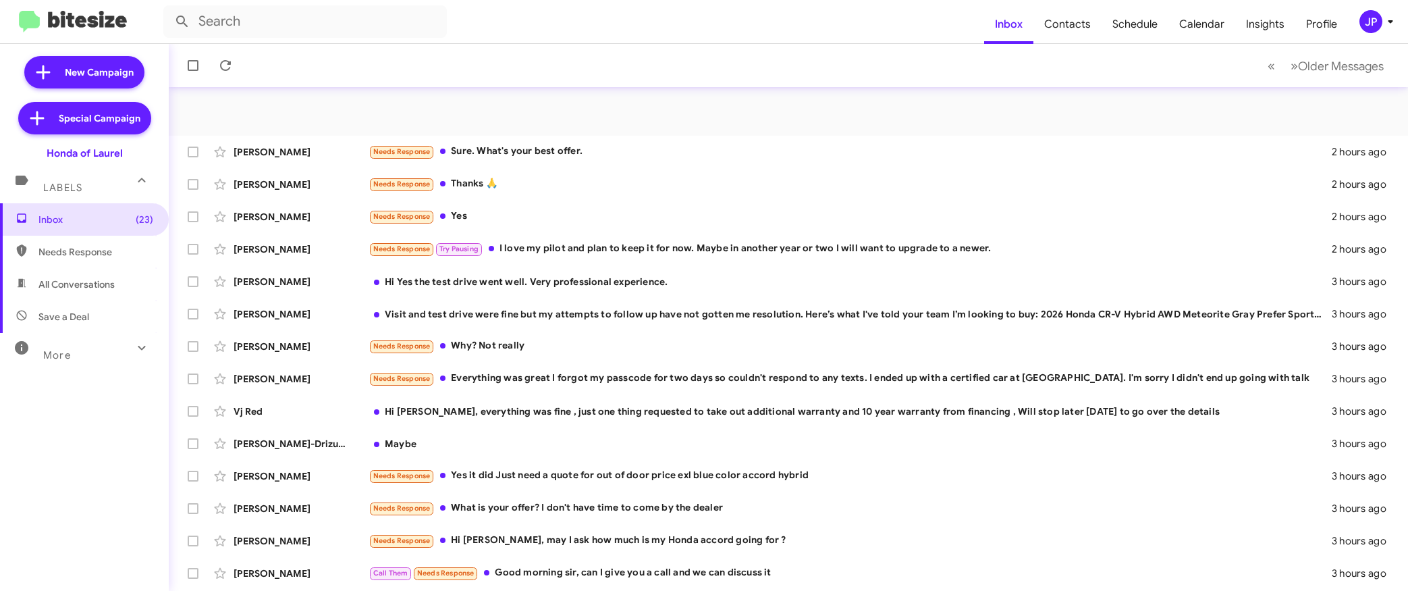
scroll to position [193, 0]
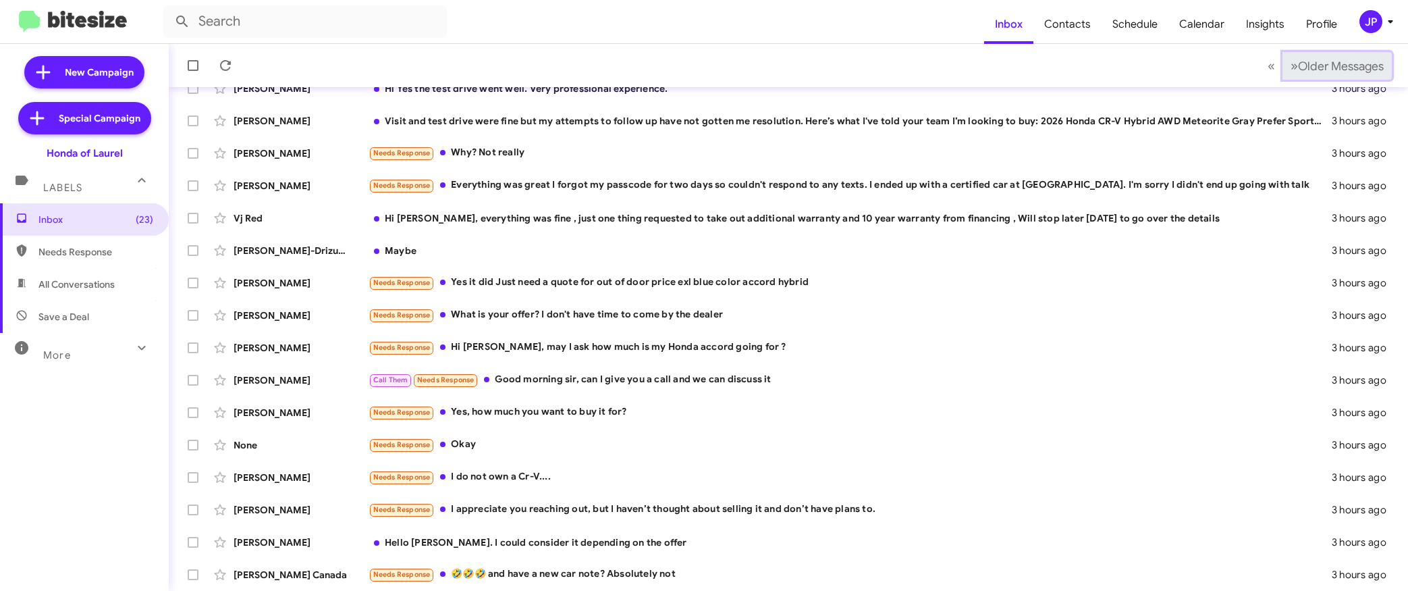
click at [1322, 63] on span "Older Messages" at bounding box center [1341, 66] width 86 height 15
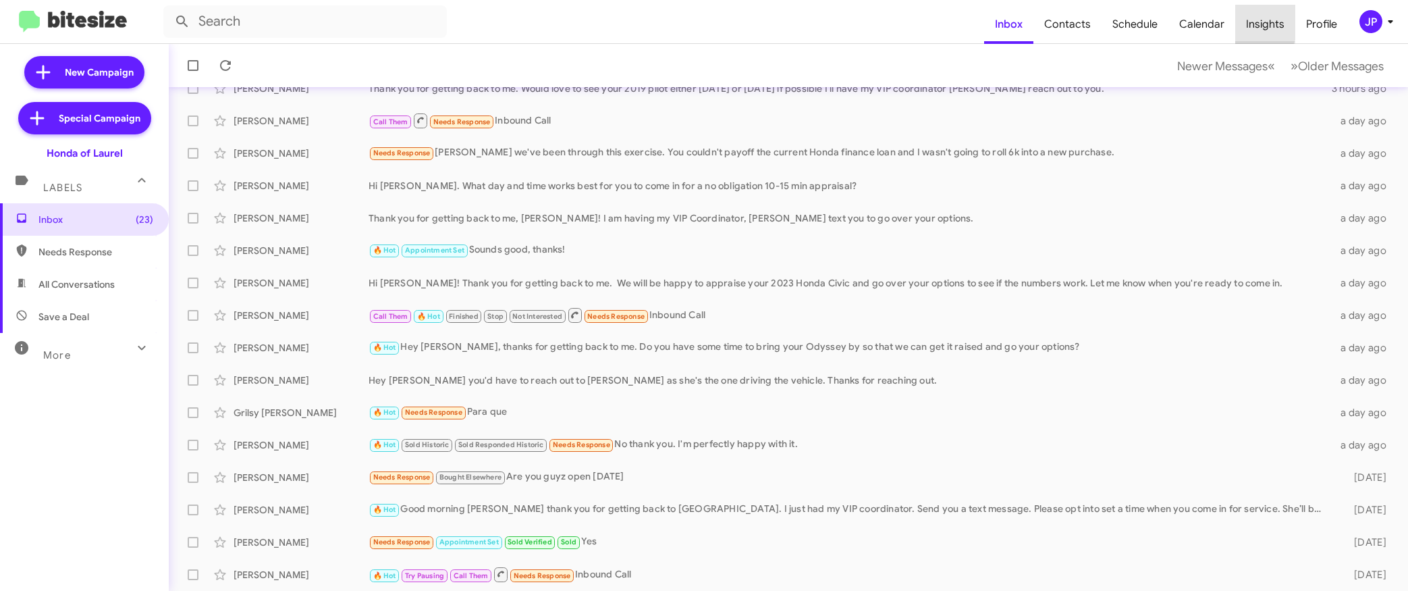
click at [1241, 20] on span "Insights" at bounding box center [1265, 24] width 60 height 39
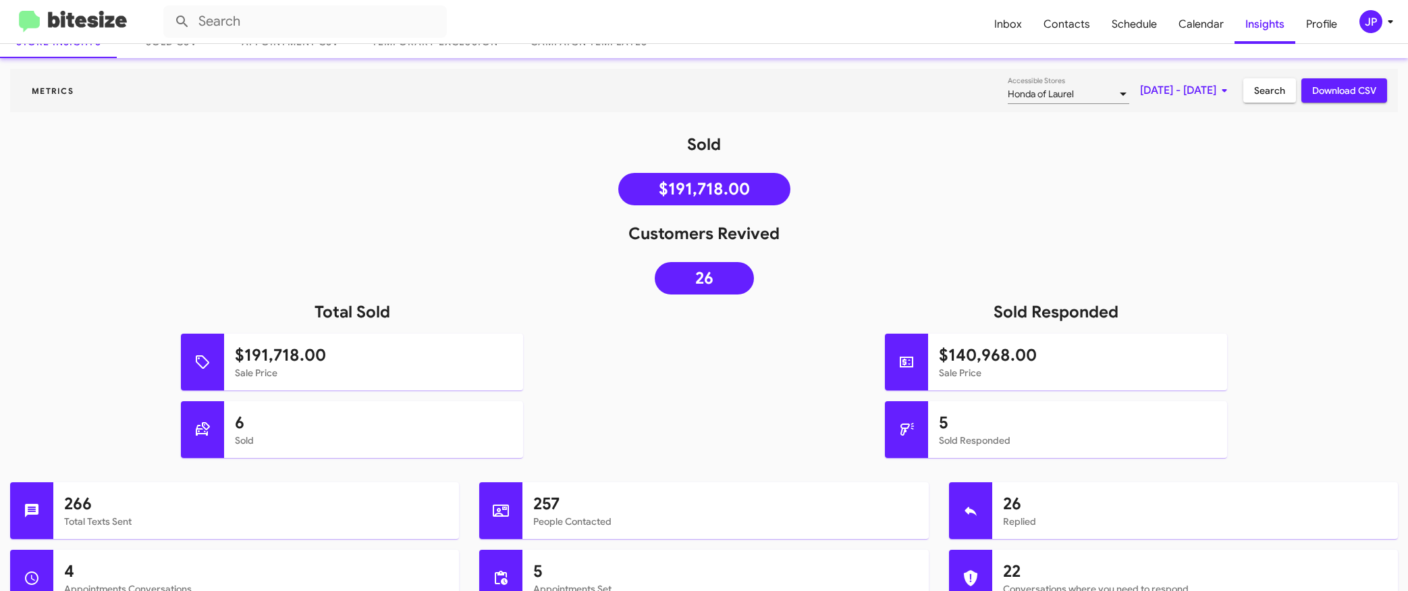
scroll to position [87, 0]
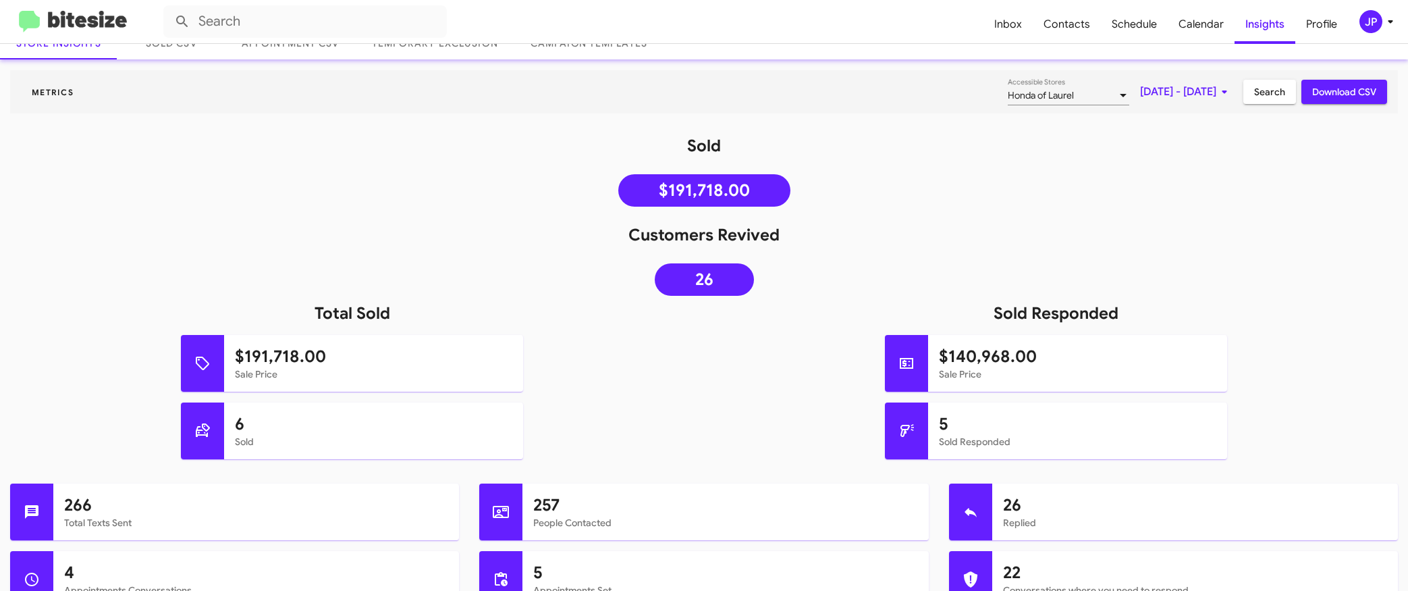
click at [1140, 94] on span "Sep 1, 2025 - Sep 3, 2025" at bounding box center [1186, 92] width 92 height 24
click at [1187, 138] on button "Previous month" at bounding box center [1189, 137] width 27 height 27
click at [1193, 202] on div "1" at bounding box center [1187, 198] width 24 height 24
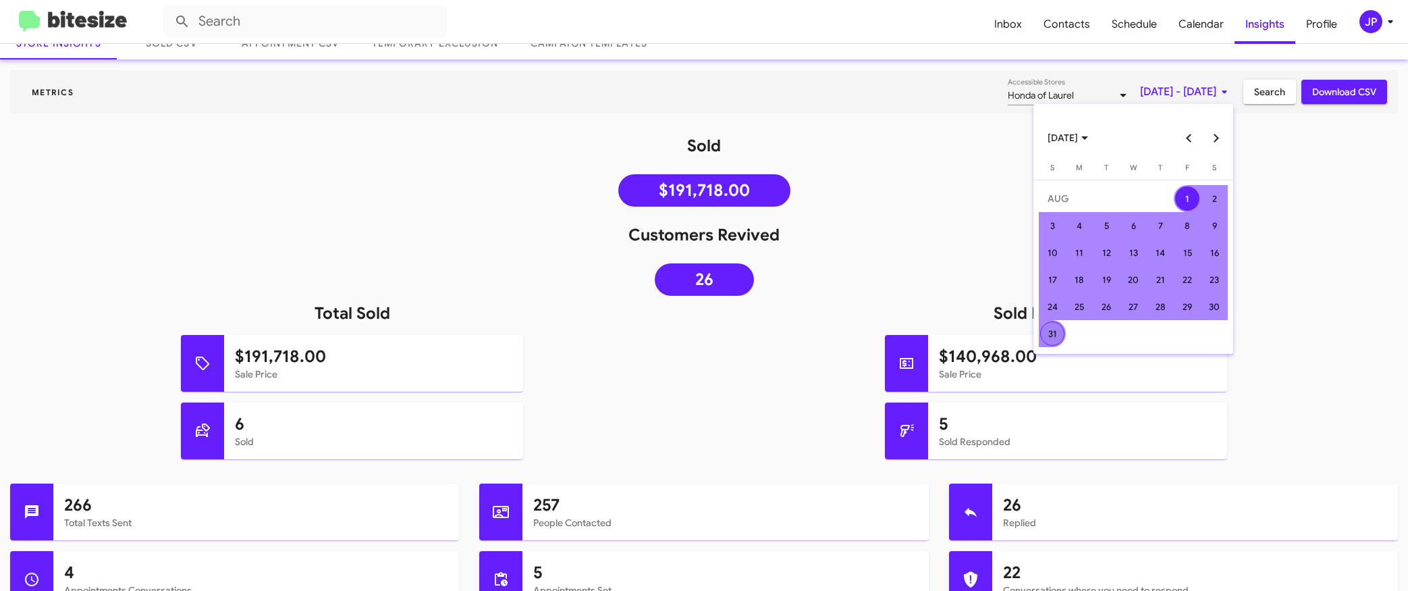
click at [1052, 338] on div "31" at bounding box center [1052, 333] width 24 height 24
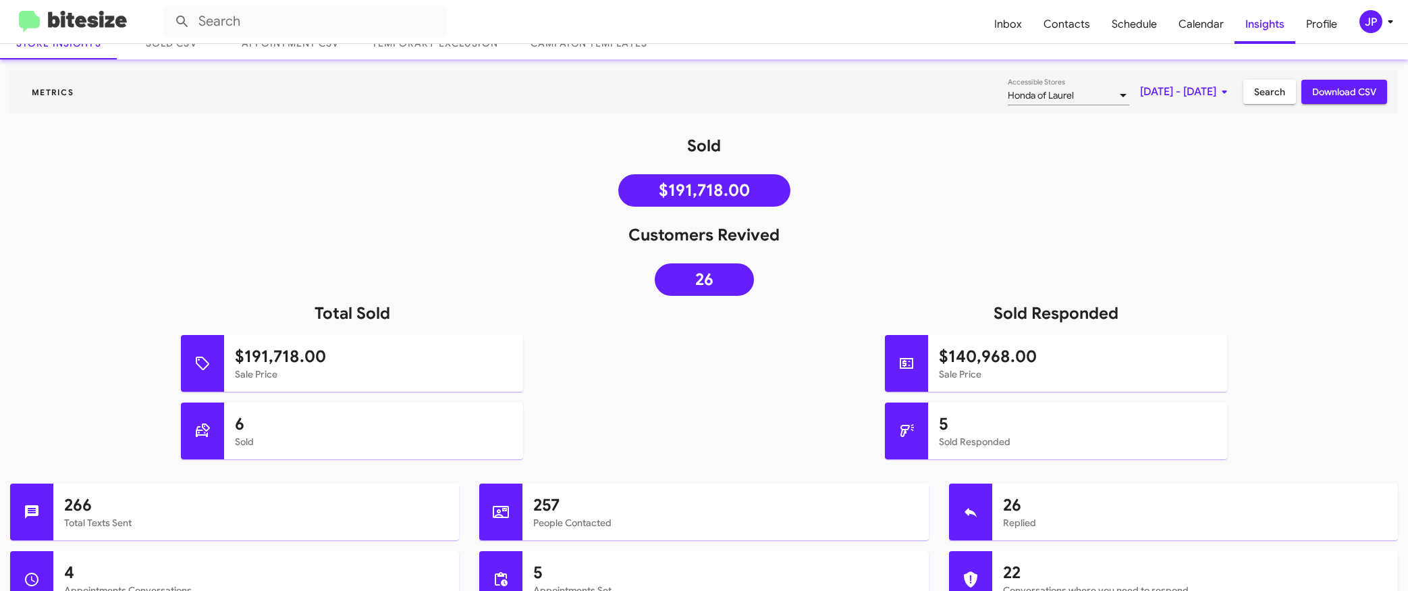
click at [1254, 92] on span "Search" at bounding box center [1269, 92] width 31 height 24
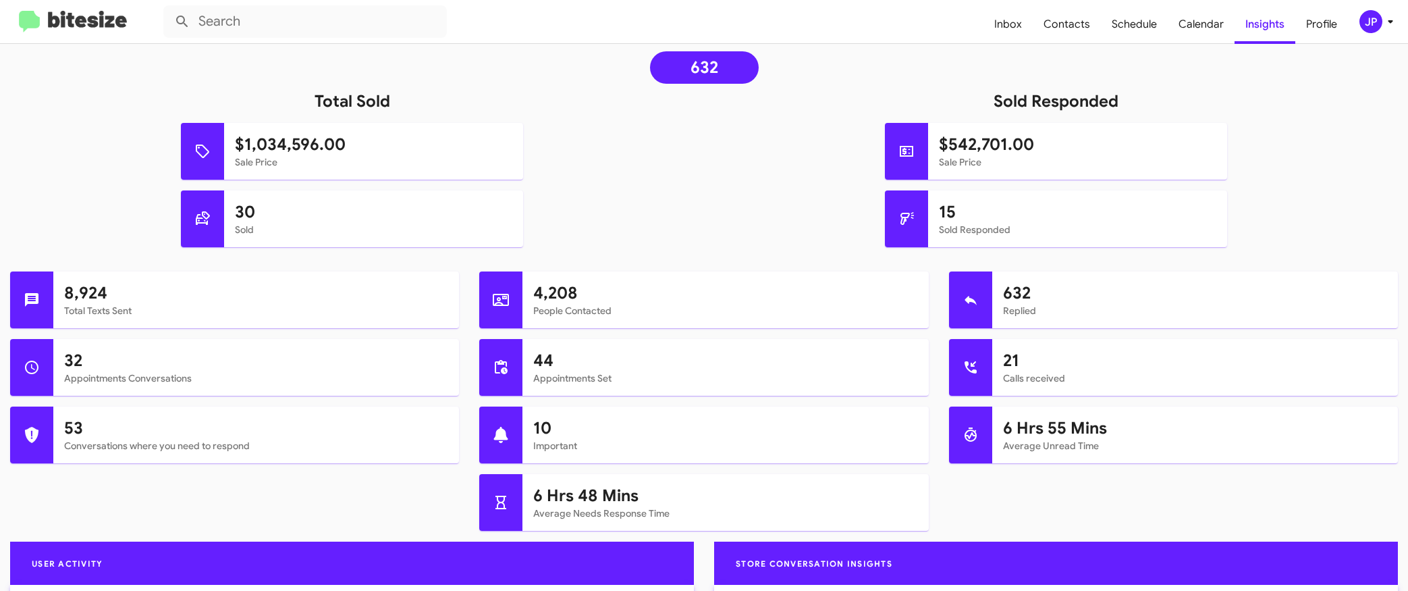
scroll to position [284, 0]
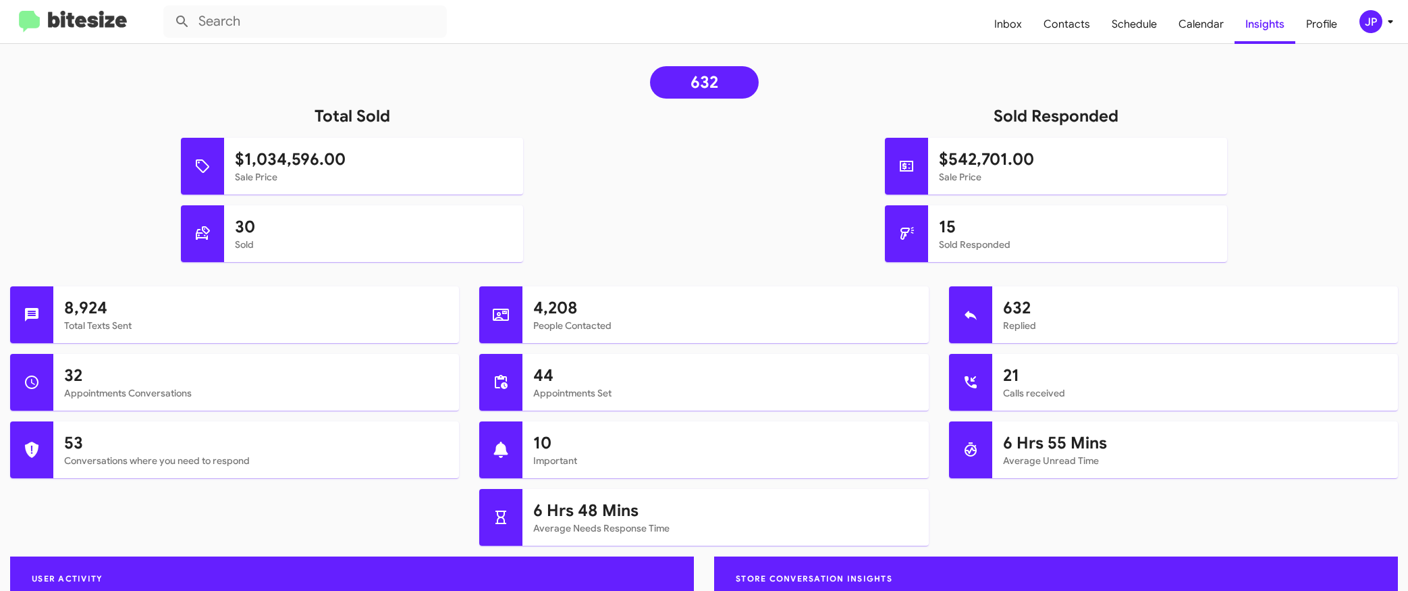
click at [57, 16] on img at bounding box center [73, 22] width 108 height 22
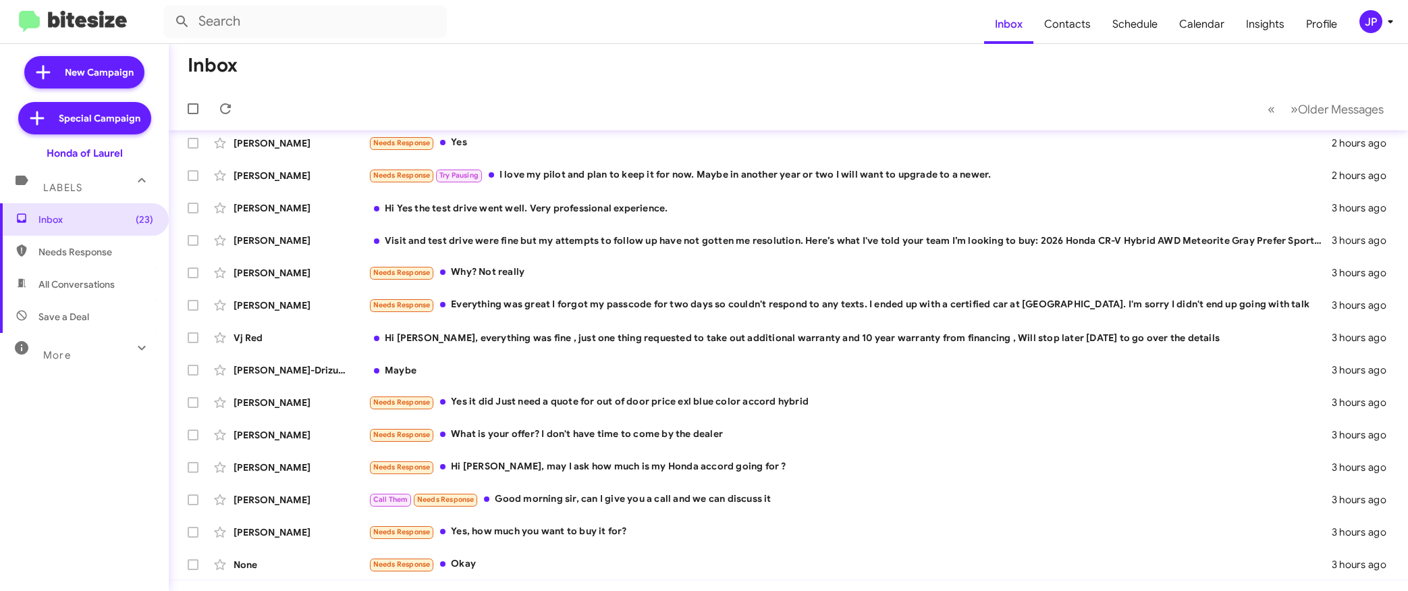
scroll to position [193, 0]
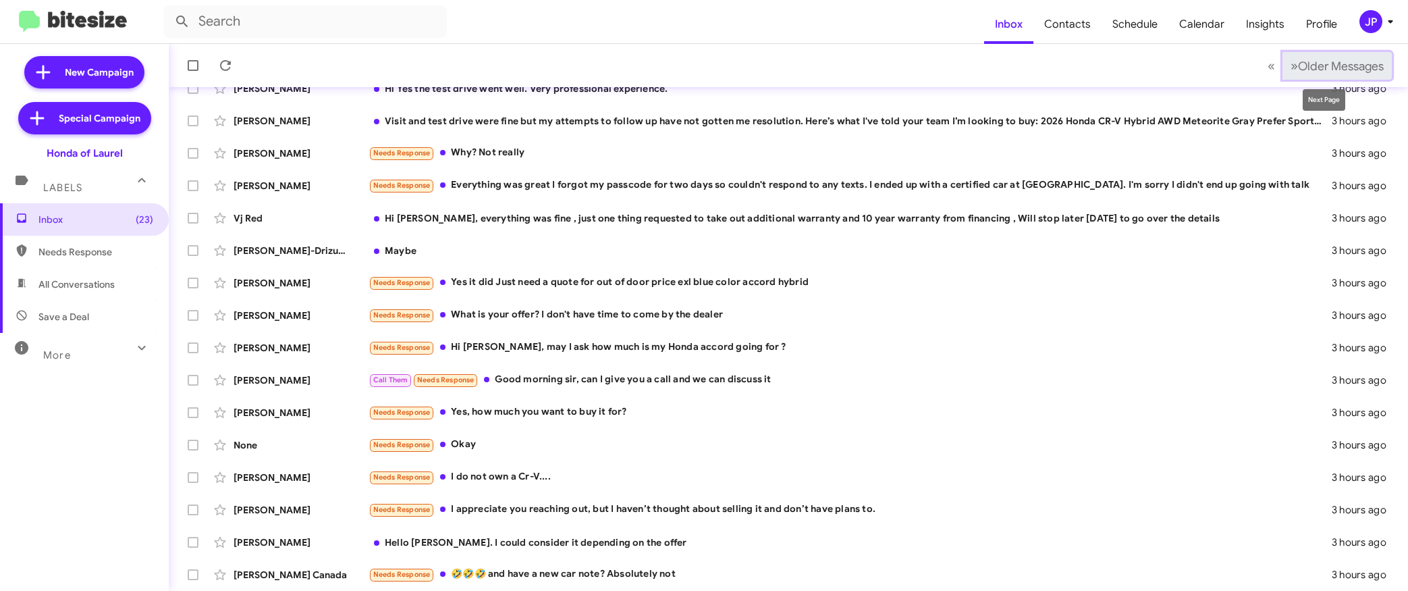
click at [1361, 69] on span "Older Messages" at bounding box center [1341, 66] width 86 height 15
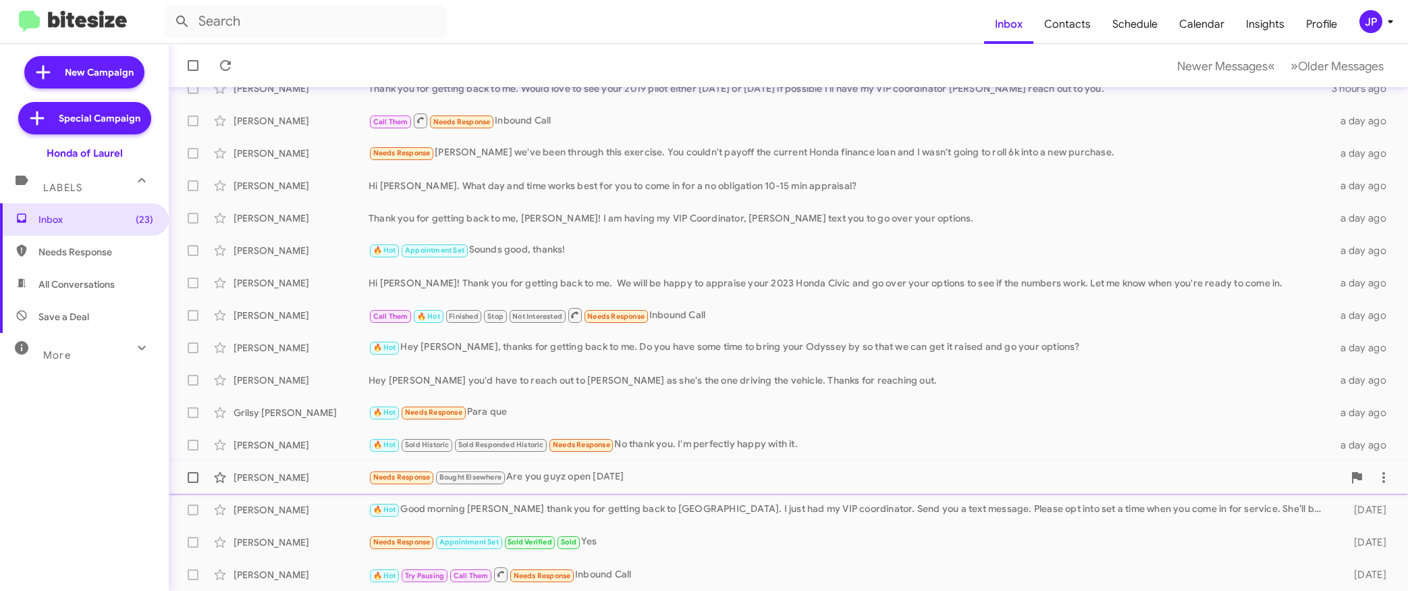
click at [583, 485] on div "Needs Response Bought Elsewhere Are you guyz open today" at bounding box center [856, 477] width 975 height 16
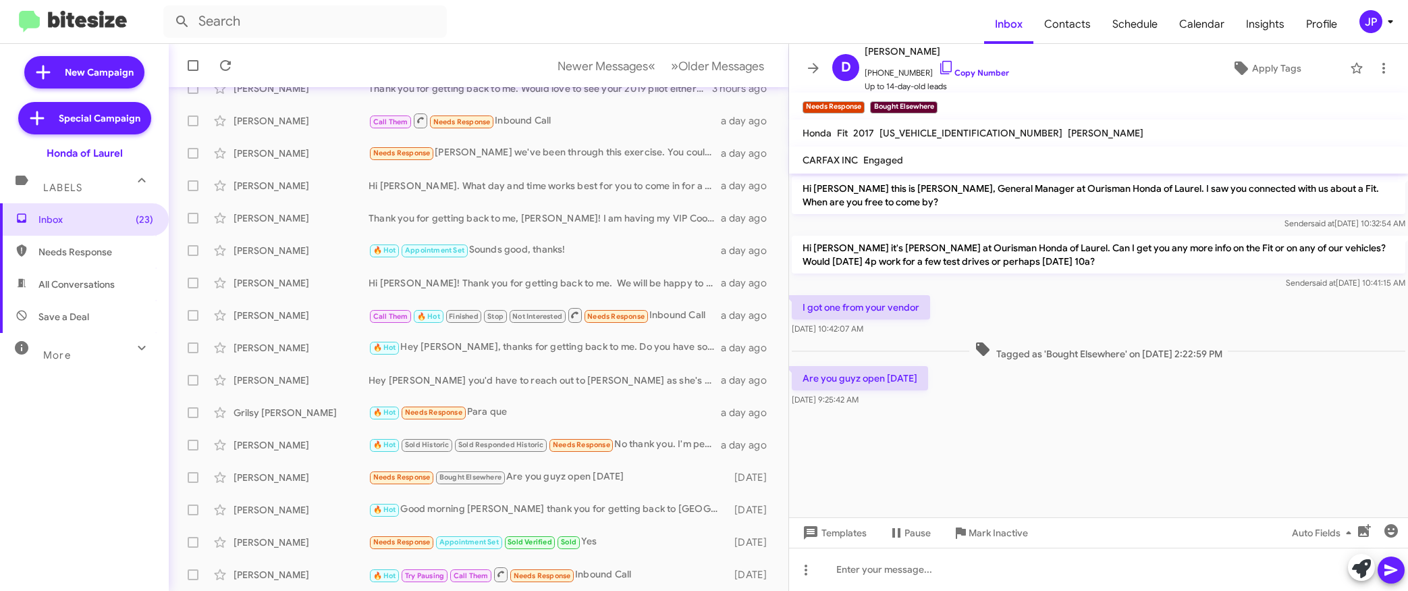
click at [1085, 397] on div "Are you guyz open today Sep 1, 2025, 9:25:42 AM" at bounding box center [1098, 386] width 619 height 46
click at [940, 67] on link "Copy Number" at bounding box center [973, 72] width 71 height 10
click at [1274, 77] on span "Apply Tags" at bounding box center [1276, 68] width 49 height 24
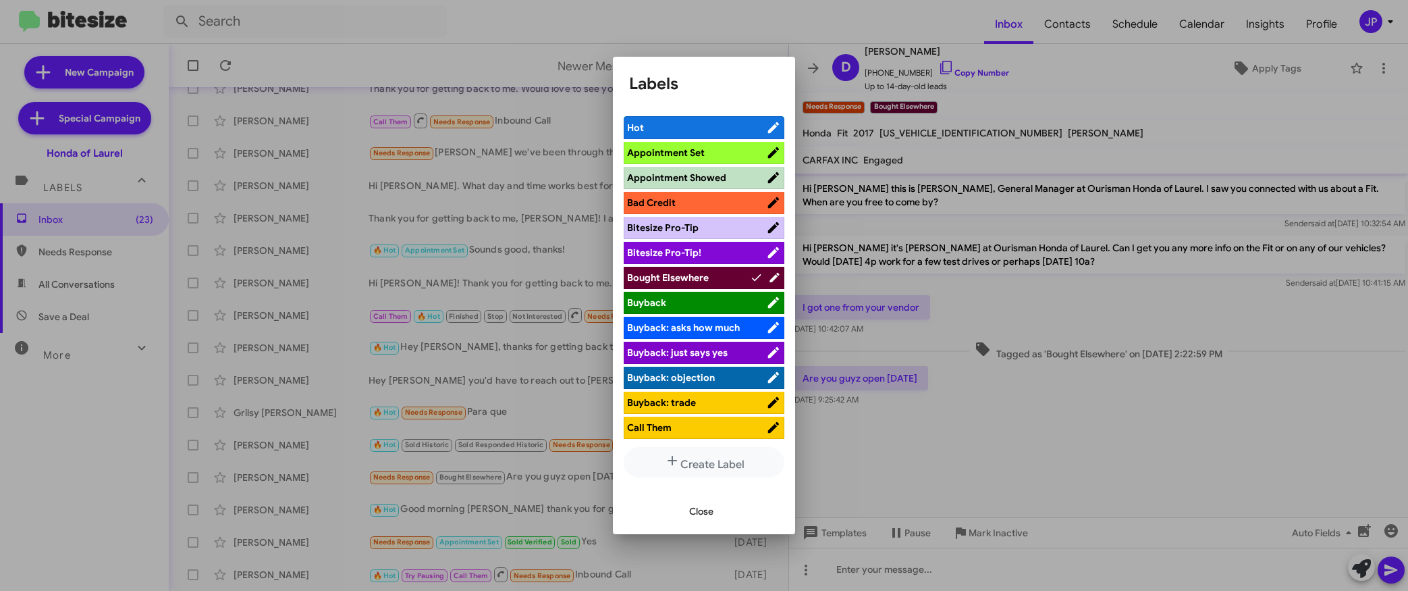
click at [730, 257] on span "Bitesize Pro-Tip!" at bounding box center [696, 252] width 139 height 13
click at [1091, 443] on div at bounding box center [704, 295] width 1408 height 591
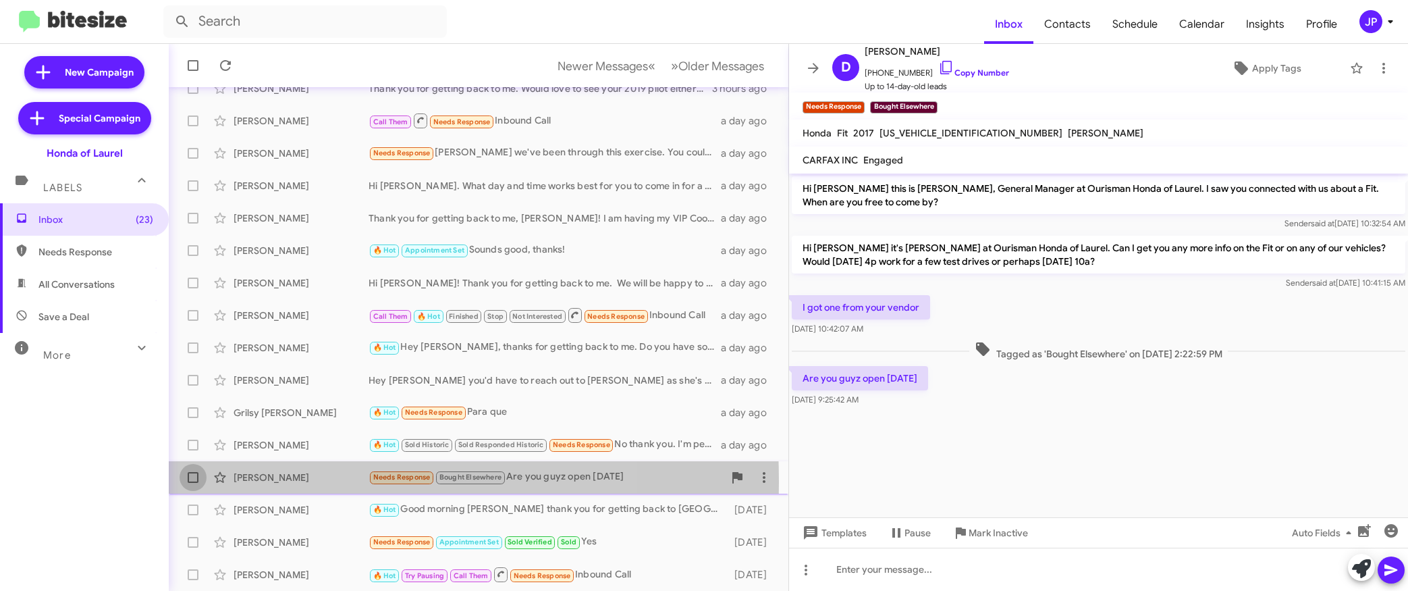
click at [193, 481] on span at bounding box center [193, 477] width 11 height 11
click at [193, 483] on input "checkbox" at bounding box center [192, 483] width 1 height 1
checkbox input "true"
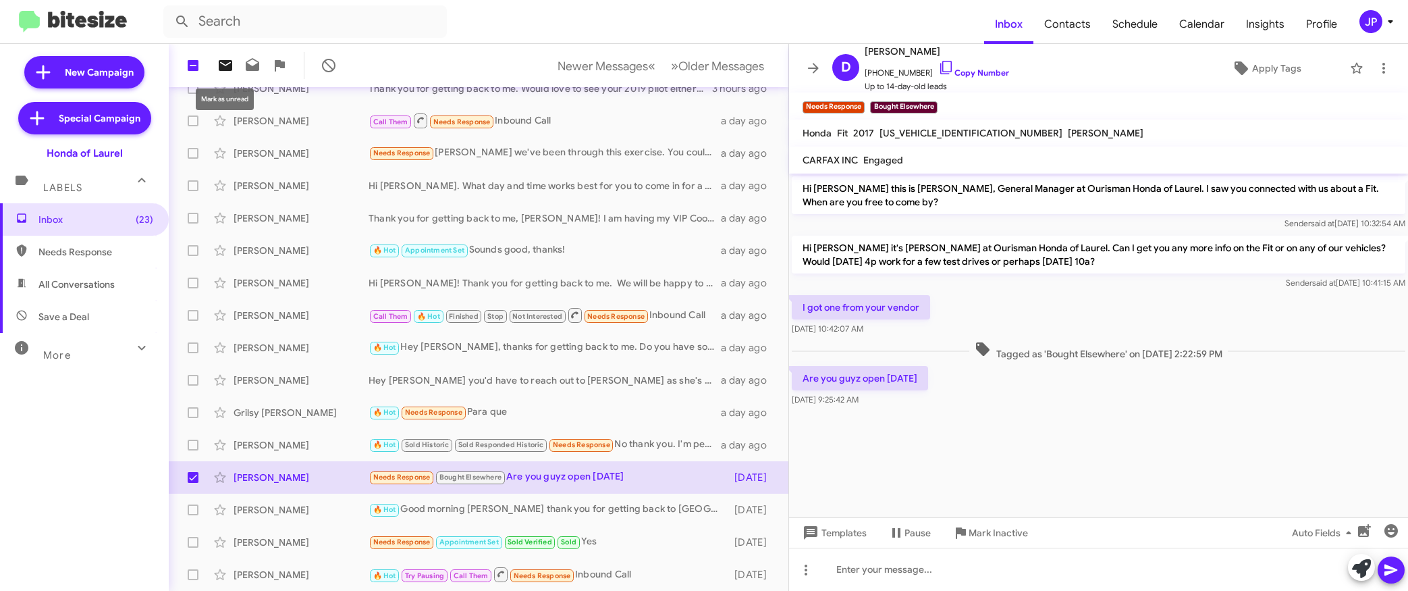
click at [217, 65] on icon at bounding box center [225, 65] width 16 height 16
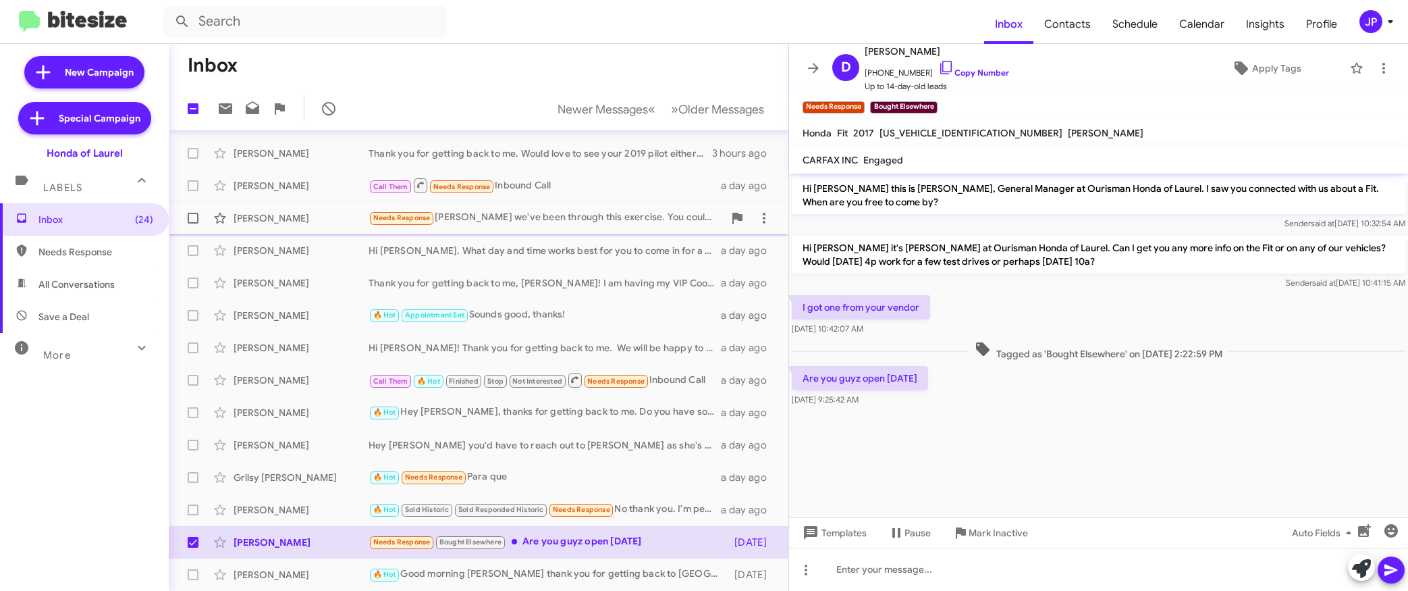
scroll to position [114, 0]
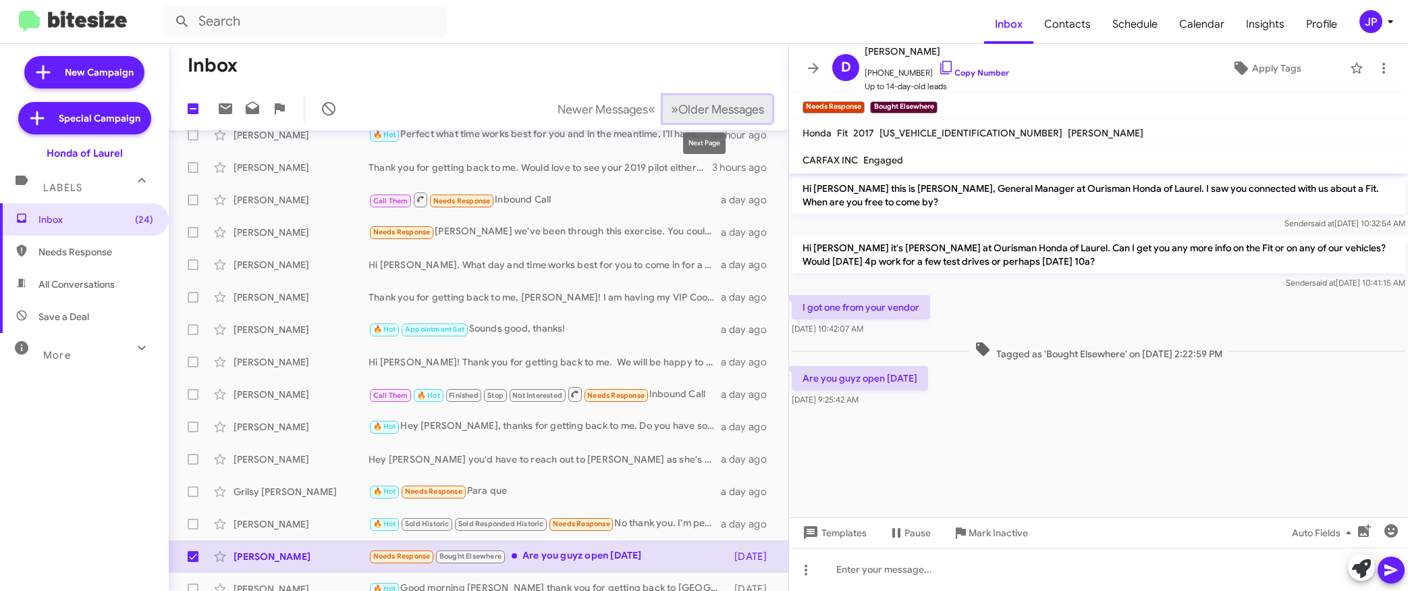
click at [701, 113] on span "Older Messages" at bounding box center [721, 109] width 86 height 15
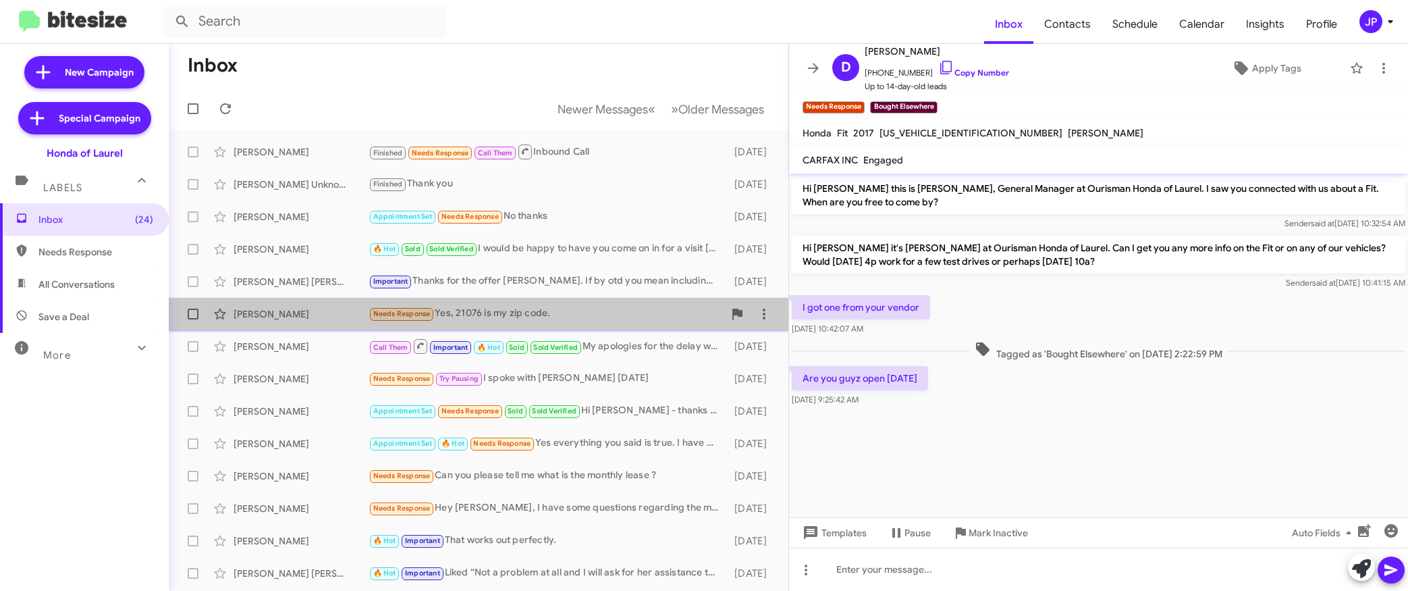
click at [562, 308] on div "Needs Response Yes, 21076 is my zip code." at bounding box center [546, 314] width 355 height 16
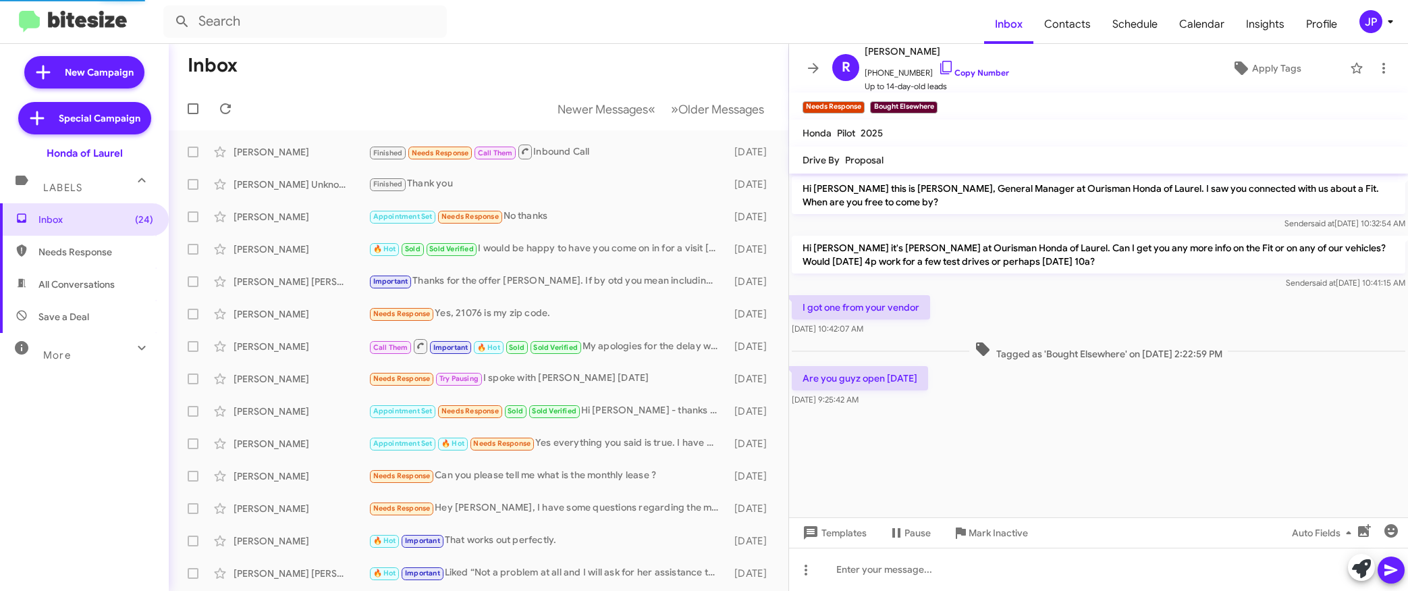
scroll to position [420, 0]
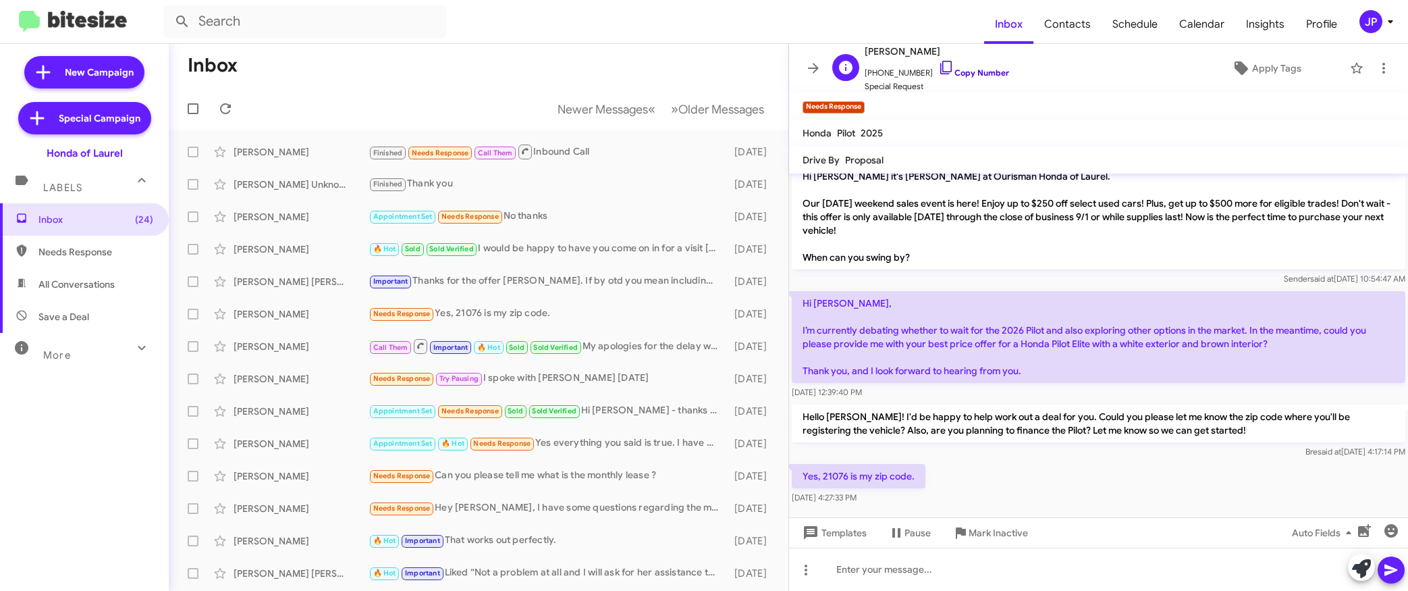
click at [978, 69] on link "Copy Number" at bounding box center [973, 72] width 71 height 10
click at [1116, 468] on div "Yes, 21076 is my zip code. Aug 29, 2025, 4:27:33 PM" at bounding box center [1098, 484] width 619 height 46
click at [1254, 68] on span "Apply Tags" at bounding box center [1276, 68] width 49 height 24
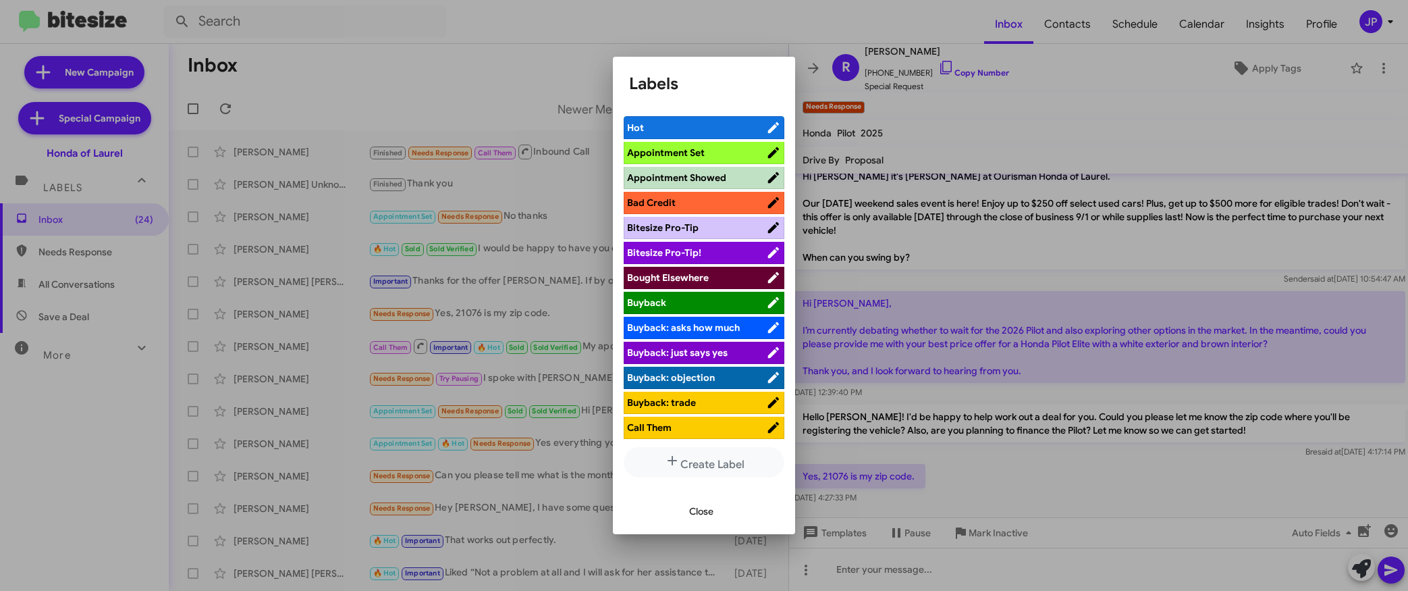
click at [653, 254] on span "Bitesize Pro-Tip!" at bounding box center [664, 252] width 74 height 12
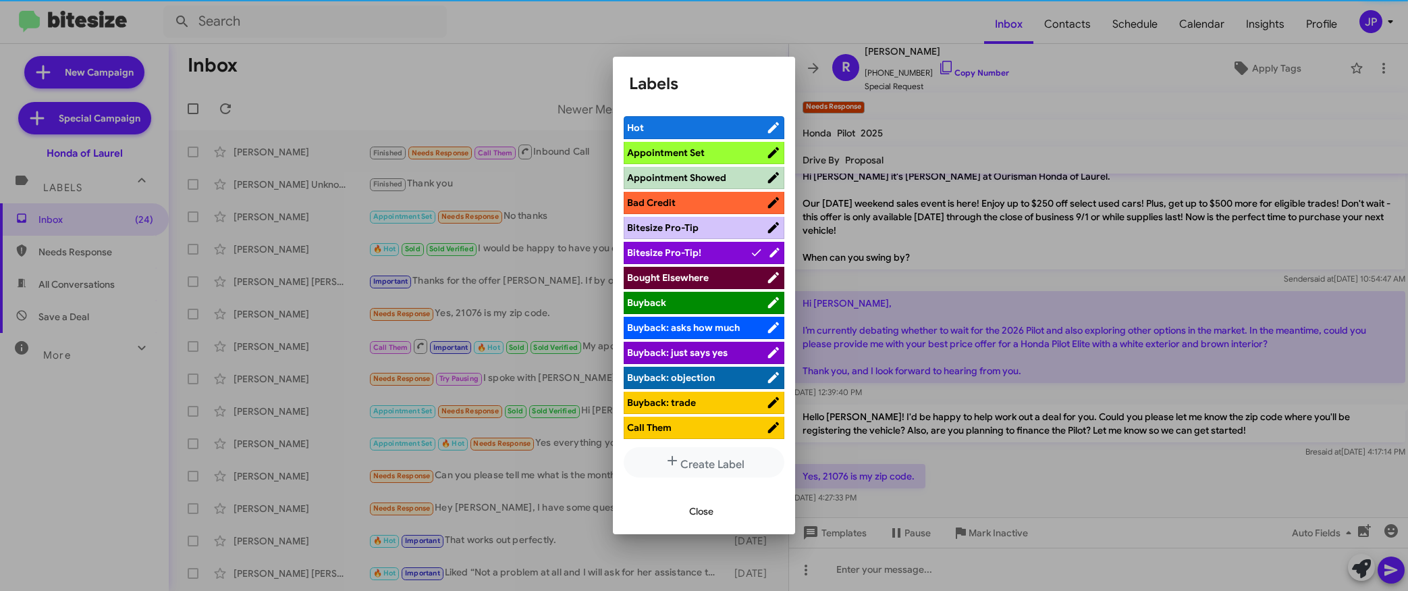
click at [1162, 469] on div at bounding box center [704, 295] width 1408 height 591
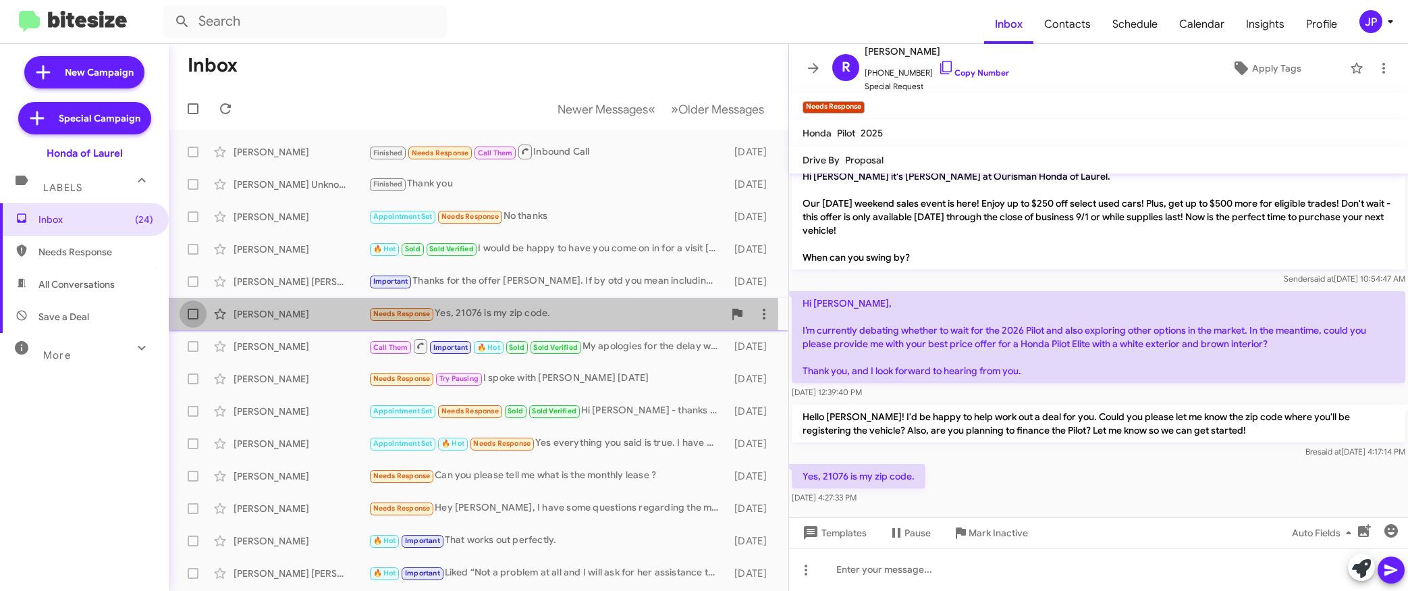
click at [195, 315] on span at bounding box center [193, 313] width 11 height 11
click at [193, 319] on input "checkbox" at bounding box center [192, 319] width 1 height 1
checkbox input "true"
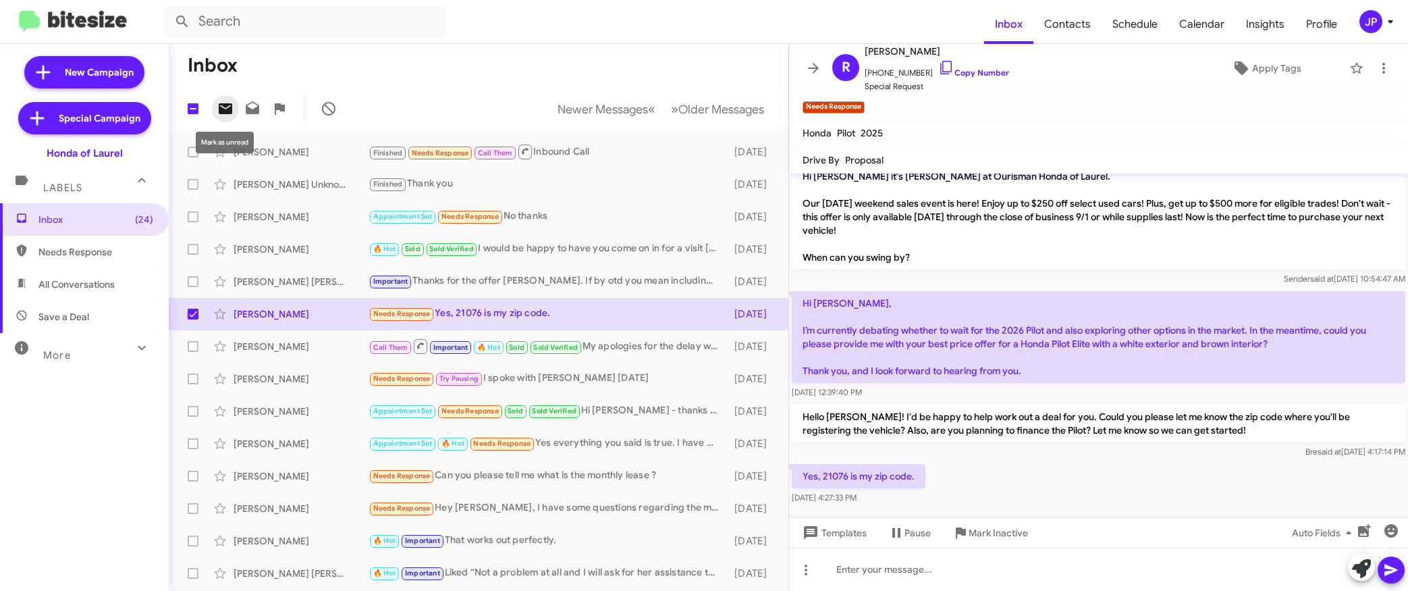
click at [218, 109] on icon at bounding box center [225, 109] width 16 height 16
click at [608, 446] on div "Appointment Set 🔥 Hot Needs Response Yes everything you said is true. I have a …" at bounding box center [546, 443] width 355 height 16
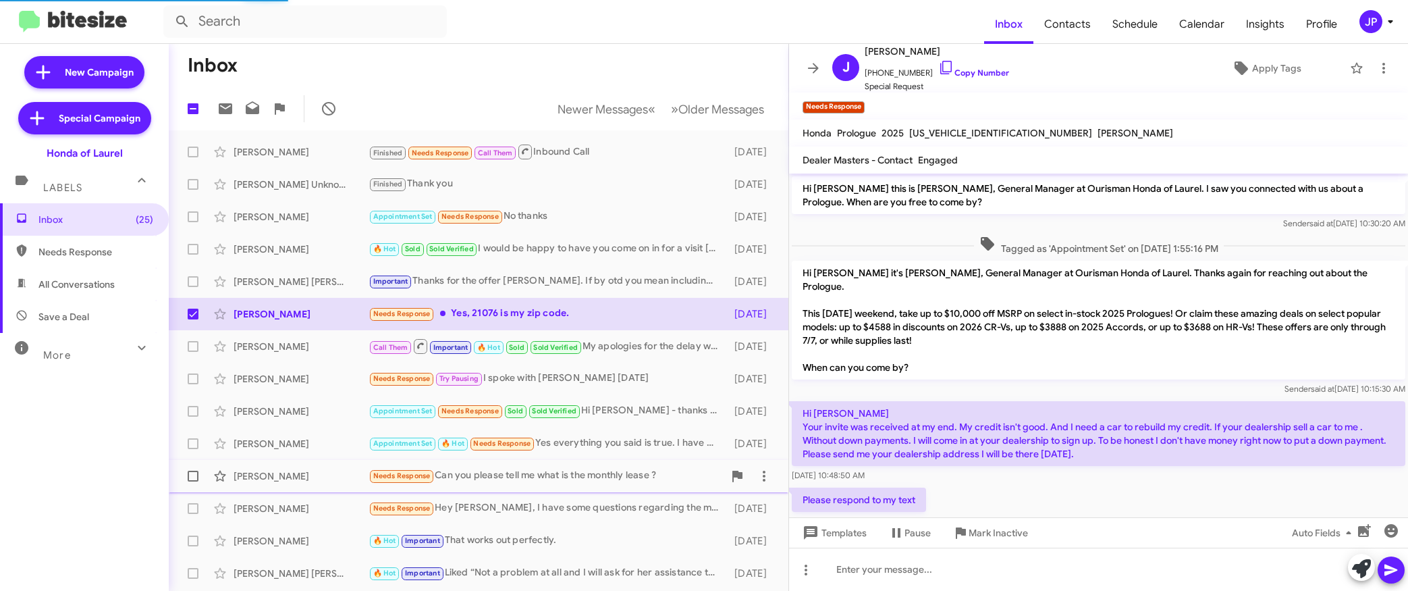
click at [603, 481] on div "Needs Response Can you please tell me what is the monthly lease ?" at bounding box center [546, 476] width 355 height 16
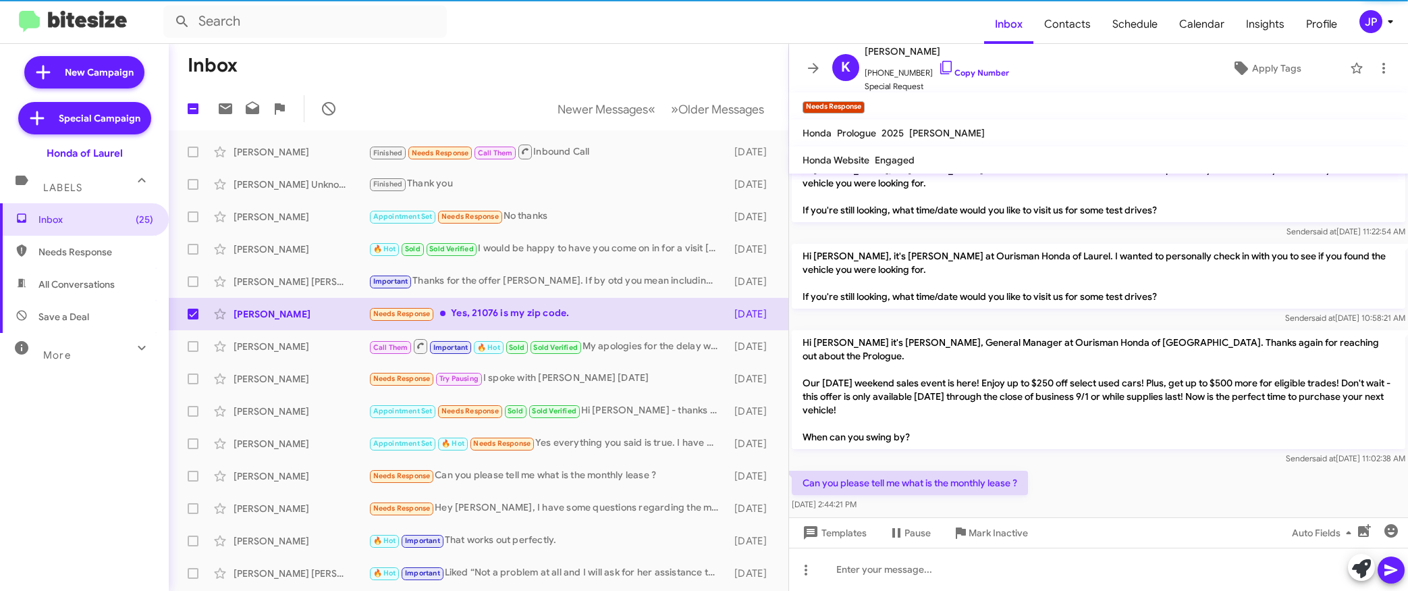
click at [1151, 468] on div "Can you please tell me what is the monthly lease ? Aug 29, 2025, 2:44:21 PM" at bounding box center [1098, 491] width 619 height 46
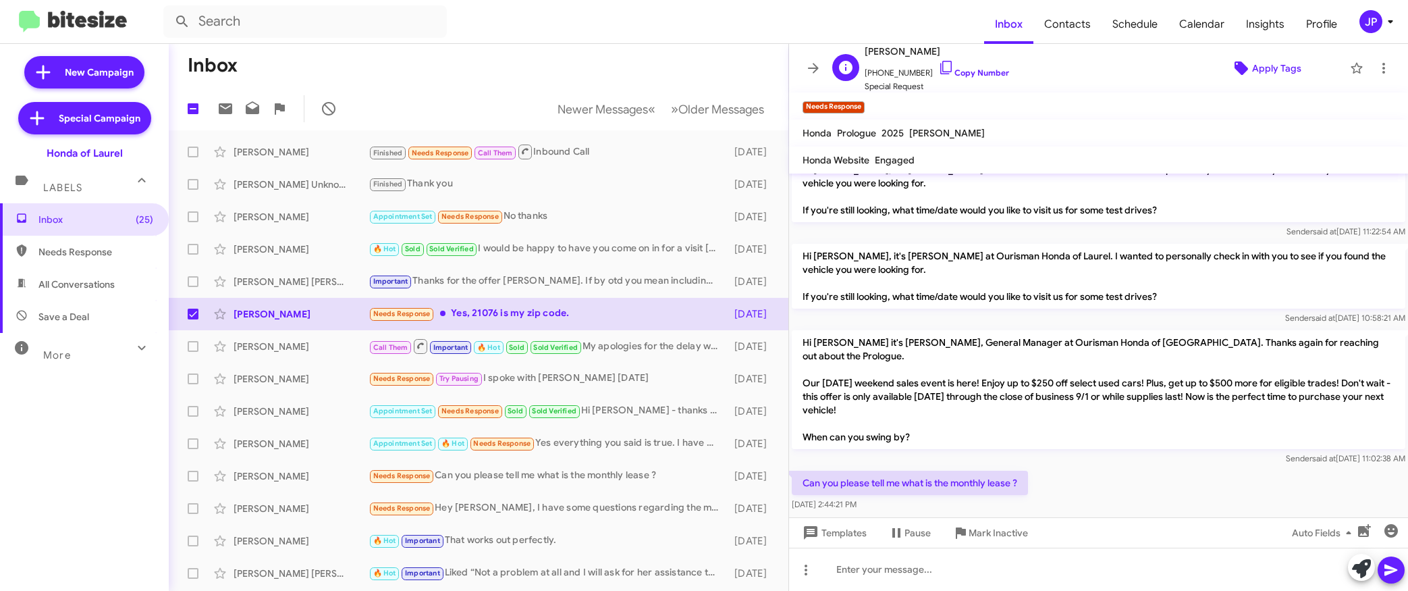
click at [1274, 78] on span "Apply Tags" at bounding box center [1276, 68] width 49 height 24
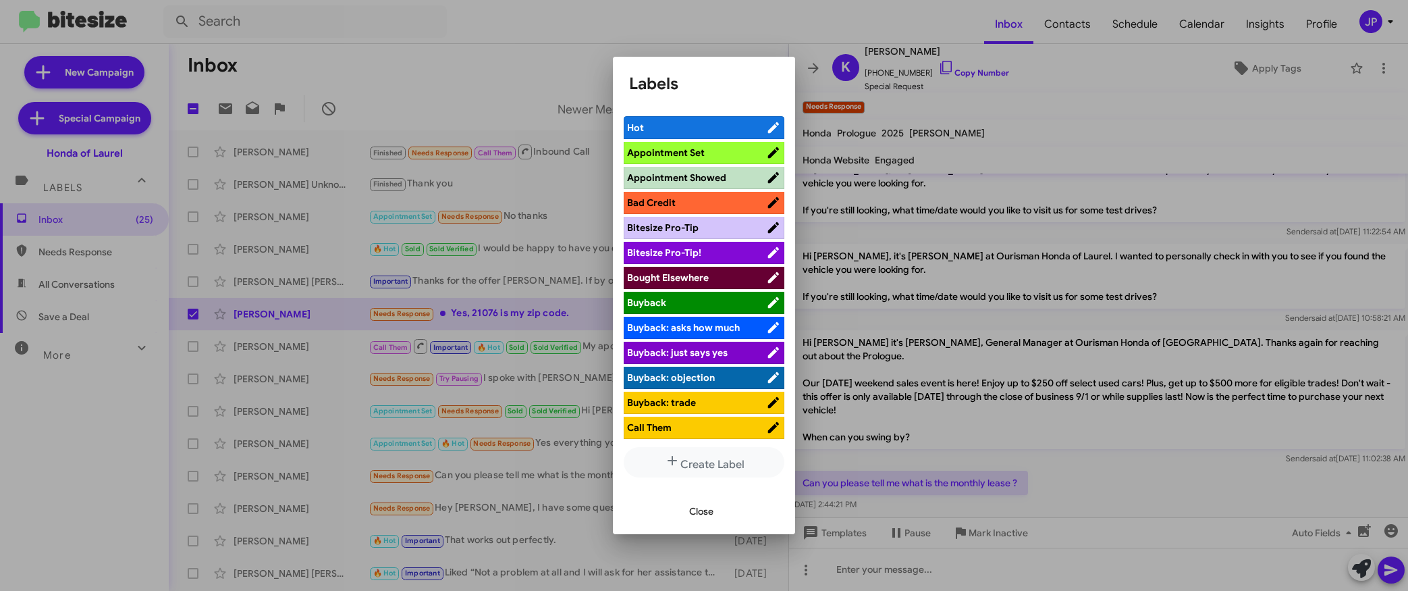
click at [734, 246] on span "Bitesize Pro-Tip!" at bounding box center [696, 252] width 139 height 13
click at [1052, 145] on div at bounding box center [704, 295] width 1408 height 591
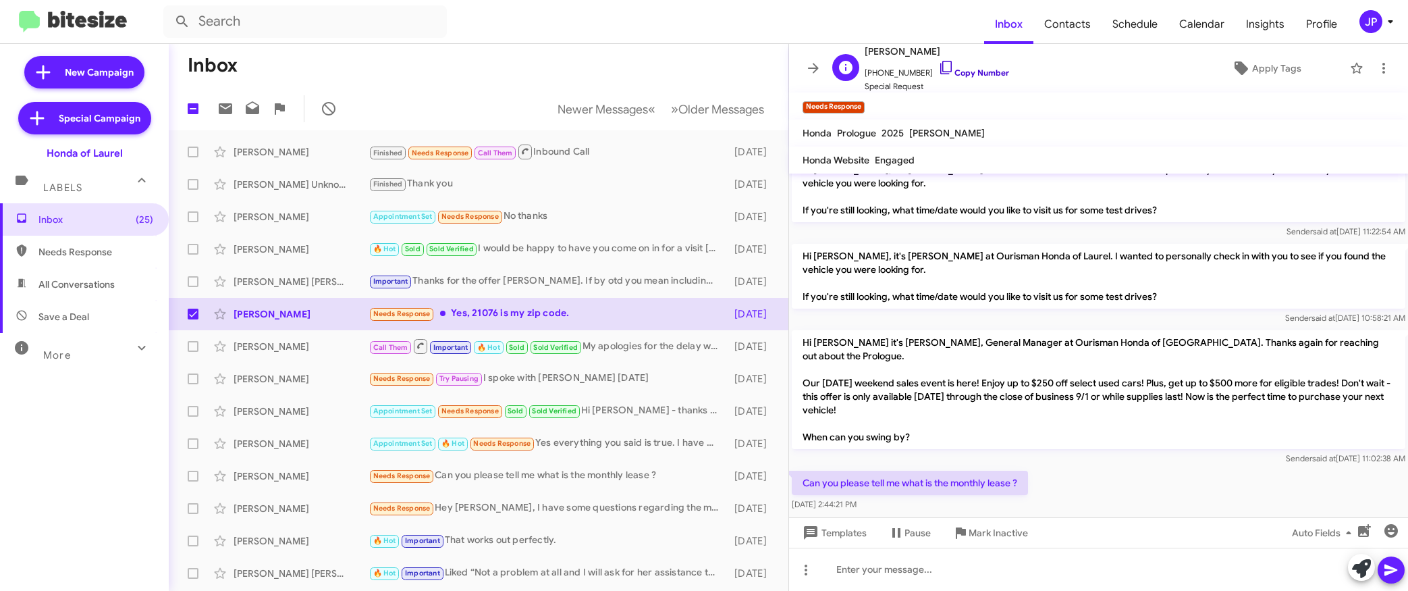
click at [957, 76] on link "Copy Number" at bounding box center [973, 72] width 71 height 10
click at [1254, 83] on div "K Krishna Karumuri +14086289505 Copy Number Special Request Apply Tags" at bounding box center [1085, 68] width 516 height 50
click at [1252, 75] on span "Apply Tags" at bounding box center [1276, 68] width 49 height 24
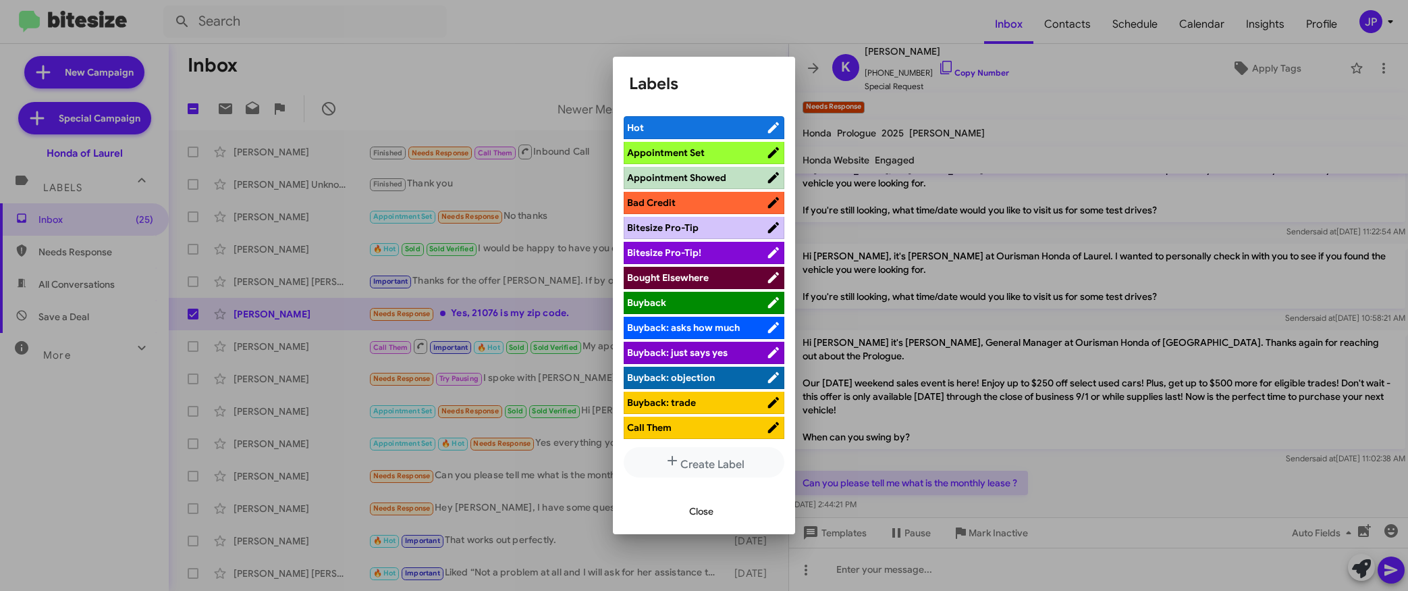
click at [716, 256] on span "Bitesize Pro-Tip!" at bounding box center [696, 252] width 139 height 13
click at [294, 499] on div at bounding box center [704, 295] width 1408 height 591
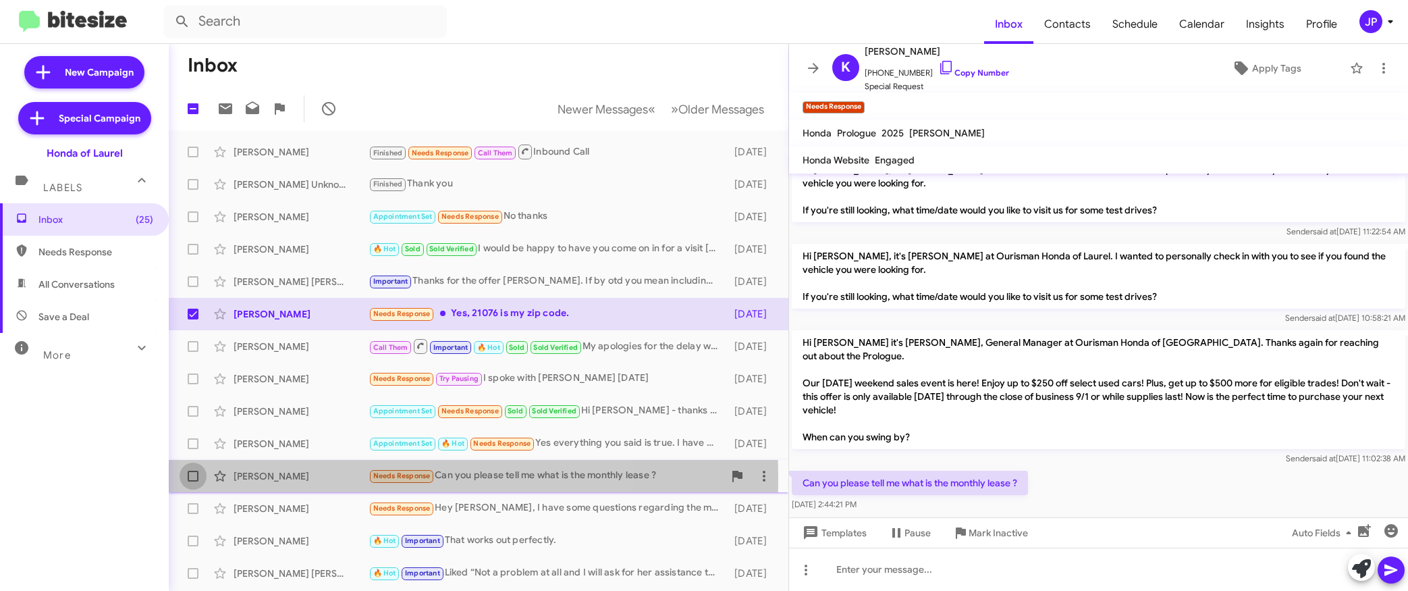
click at [191, 479] on span at bounding box center [193, 475] width 11 height 11
click at [192, 481] on input "checkbox" at bounding box center [192, 481] width 1 height 1
checkbox input "true"
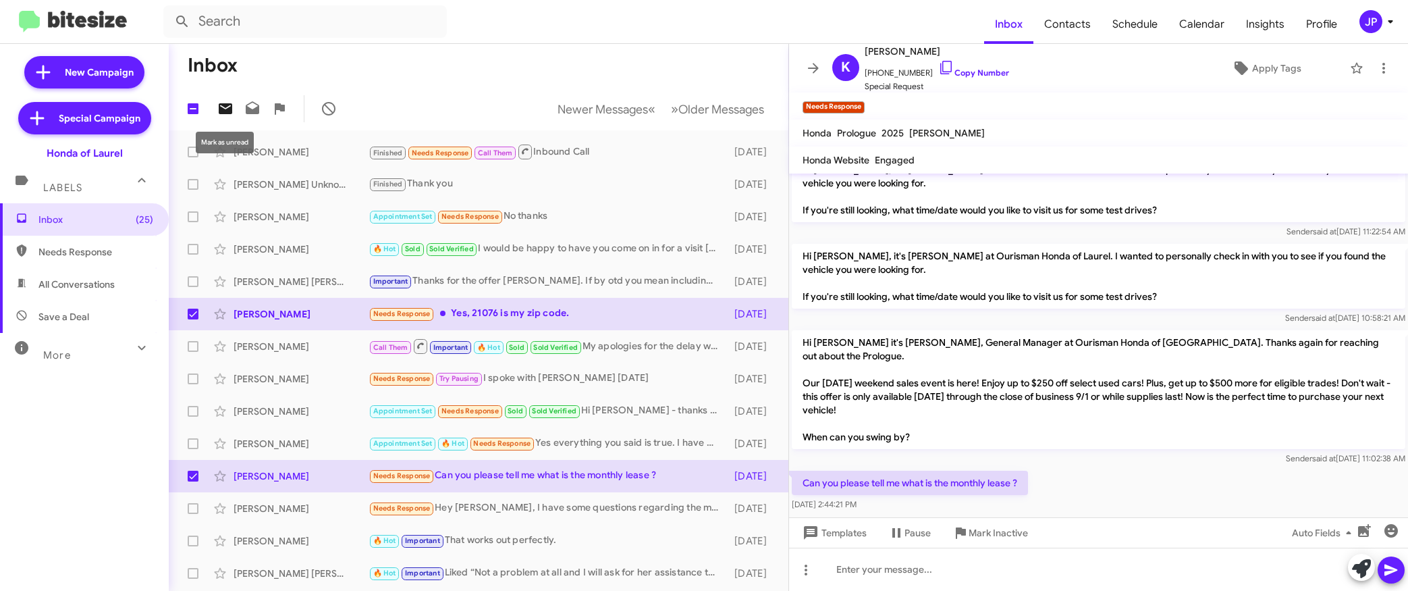
click at [232, 107] on icon at bounding box center [225, 109] width 16 height 16
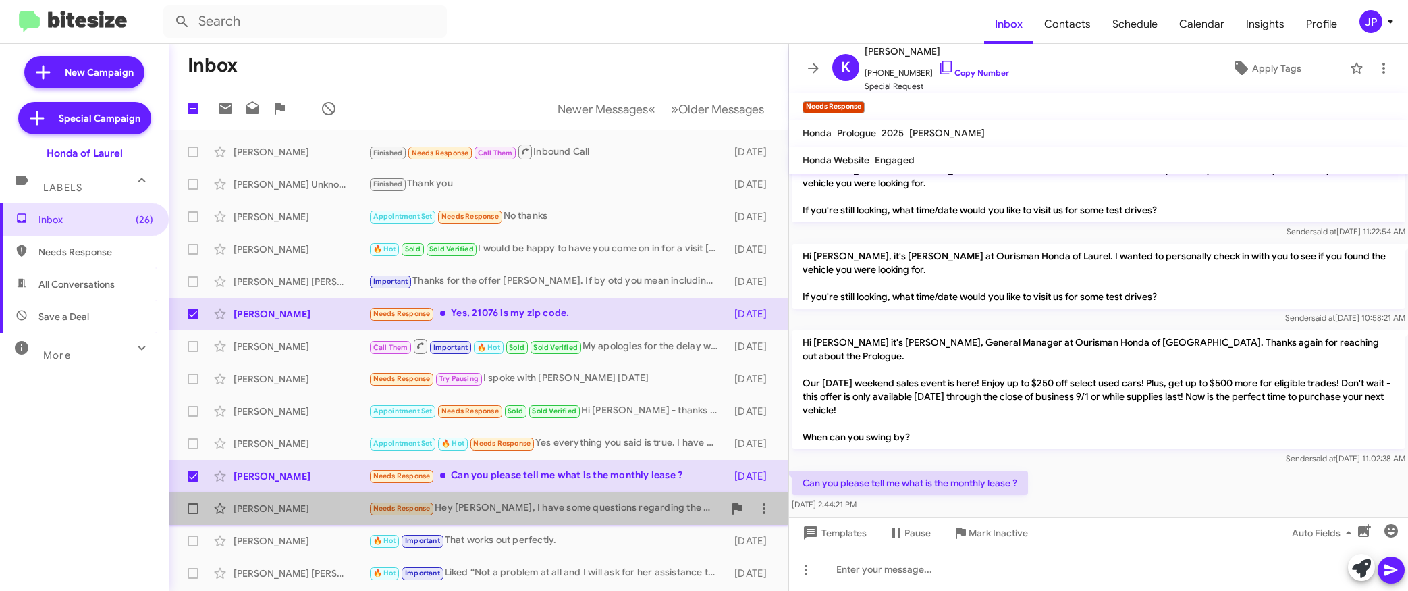
click at [554, 517] on div "Catherine Gabriel Needs Response Hey Adam, I have some questions regarding the …" at bounding box center [479, 508] width 598 height 27
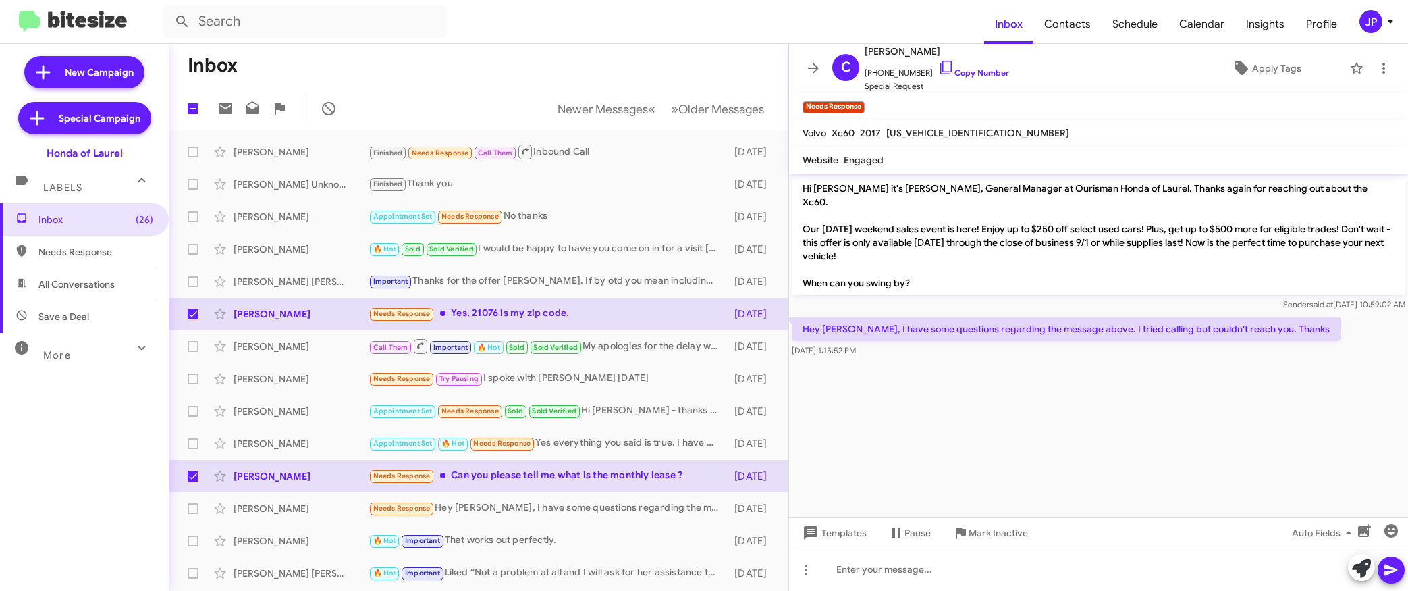
click at [1224, 445] on cdk-virtual-scroll-viewport "Hi Catherine it's Adam Mendoza, General Manager at Ourisman Honda of Laurel. Th…" at bounding box center [1098, 345] width 619 height 344
click at [946, 78] on span "+17039298832 Copy Number" at bounding box center [937, 69] width 144 height 20
click at [960, 71] on link "Copy Number" at bounding box center [973, 72] width 71 height 10
click at [1380, 70] on icon at bounding box center [1384, 68] width 16 height 16
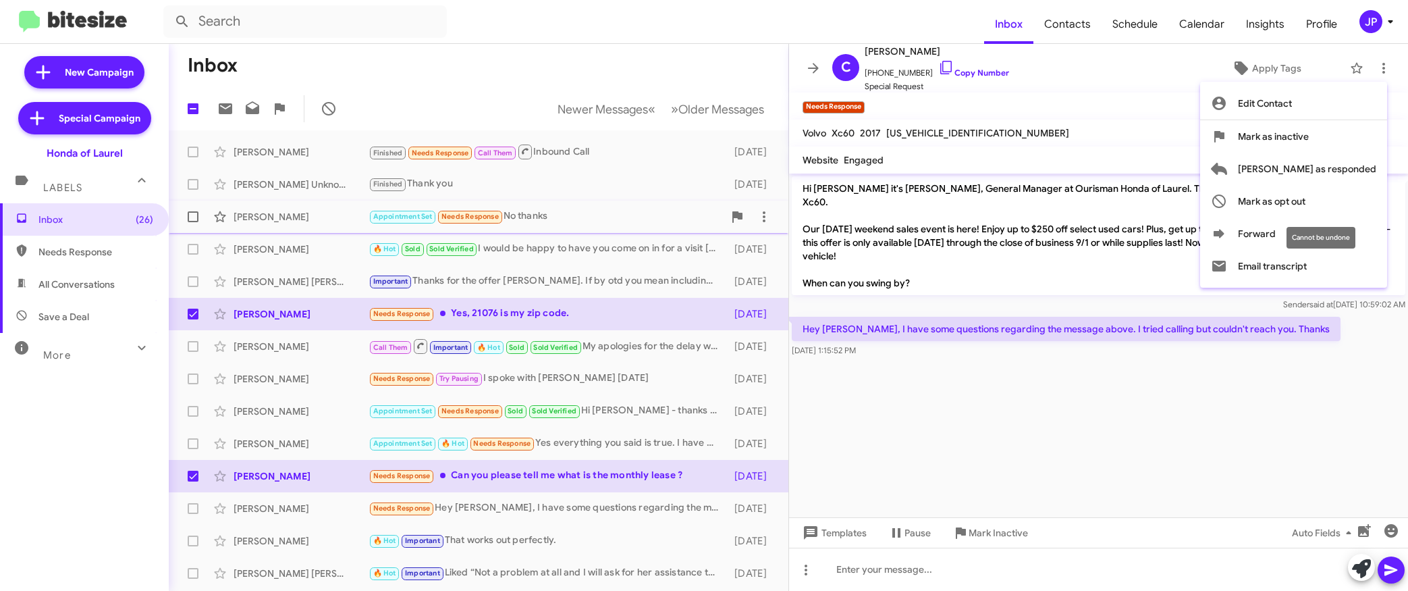
click at [1368, 205] on button "Mark as opt out" at bounding box center [1293, 201] width 187 height 32
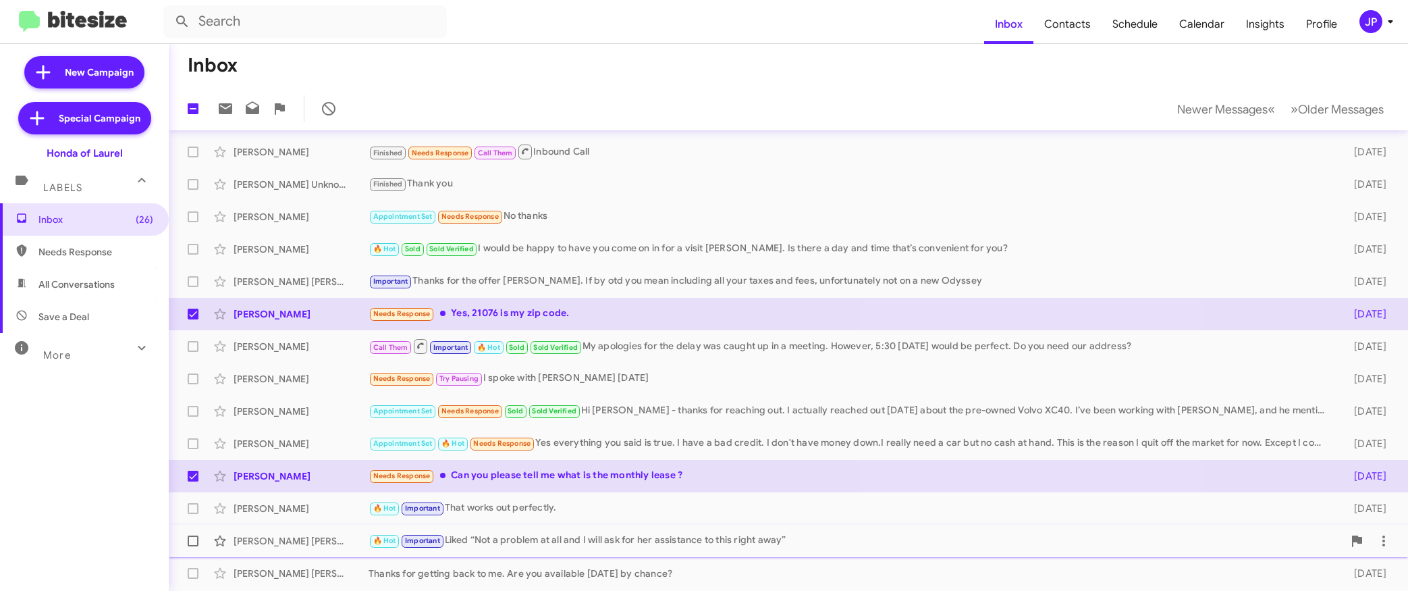
scroll to position [161, 0]
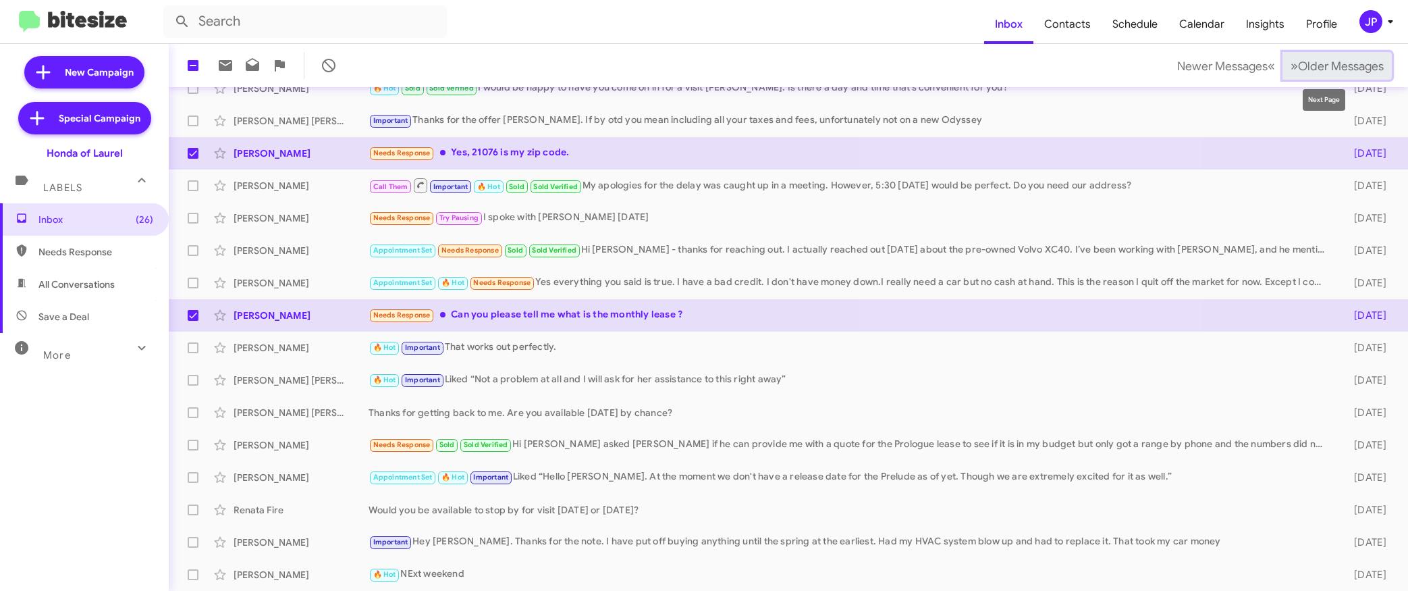
click at [1322, 70] on span "Older Messages" at bounding box center [1341, 66] width 86 height 15
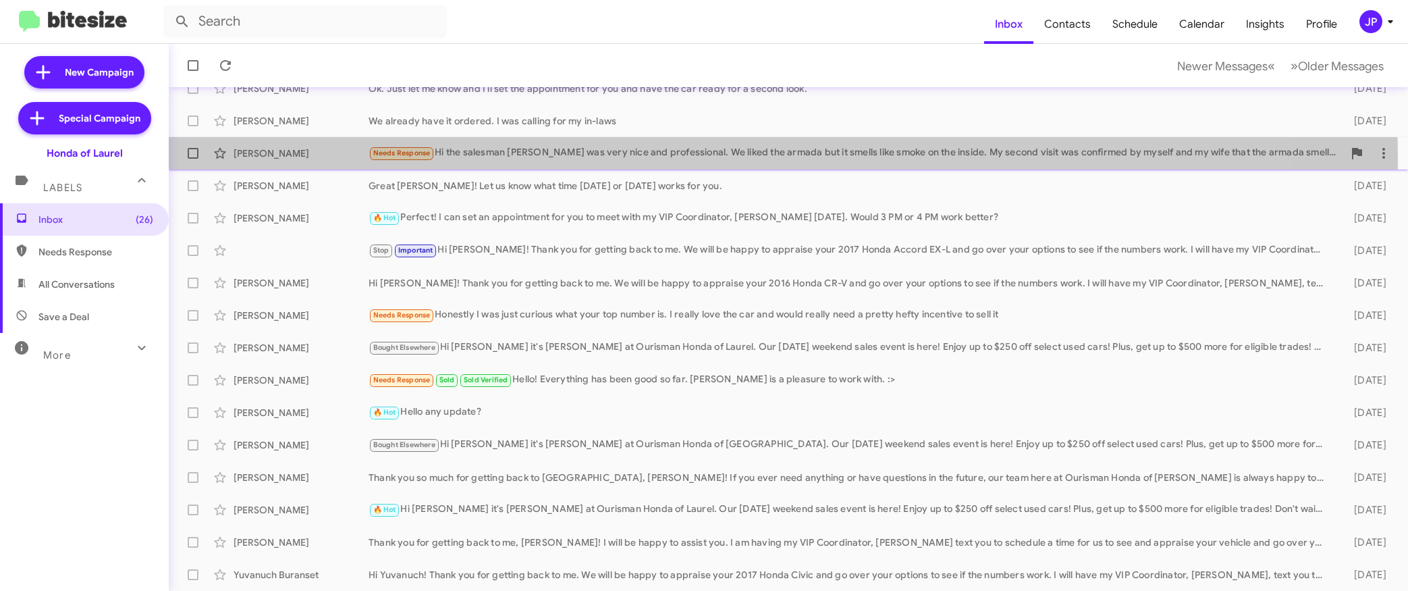
click at [574, 159] on div "Needs Response Hi the salesman Starlin was very nice and professional. We liked…" at bounding box center [856, 153] width 975 height 16
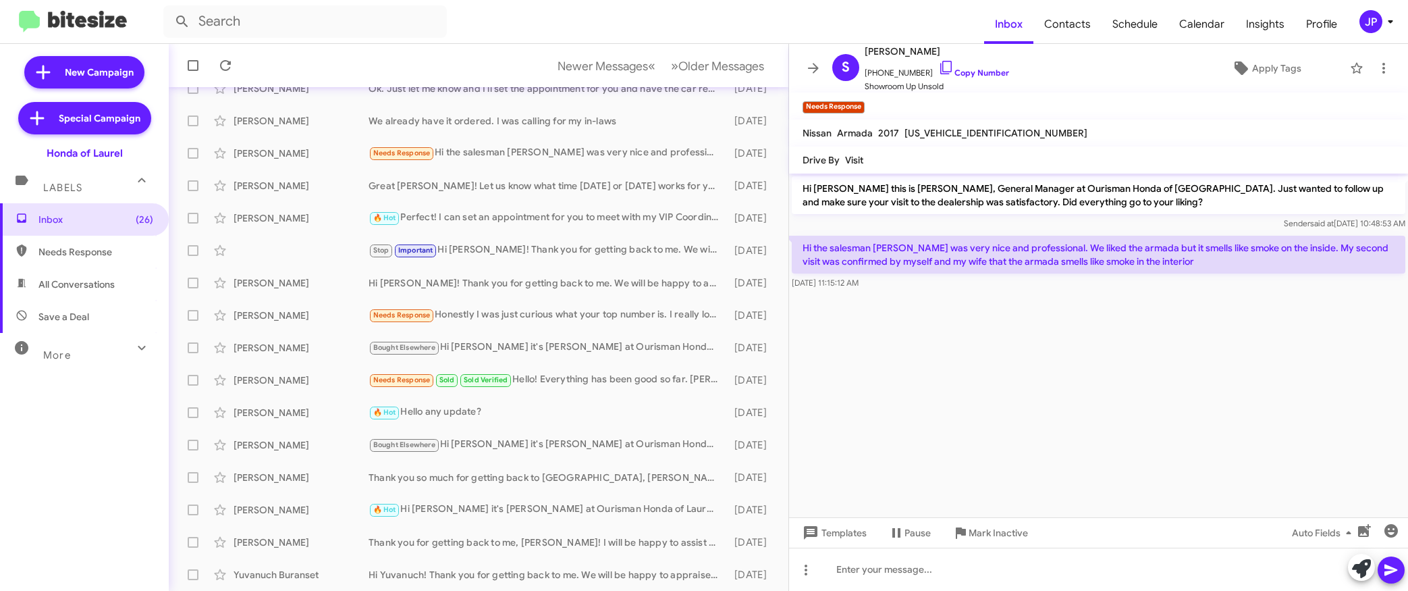
click at [1207, 400] on cdk-virtual-scroll-viewport "Hi Shawn this is Adam Mendoza, General Manager at Ourisman Honda of Laurel. Jus…" at bounding box center [1098, 345] width 619 height 344
click at [480, 316] on div "Needs Response Honestly I was just curious what your top number is. I really lo…" at bounding box center [546, 315] width 355 height 16
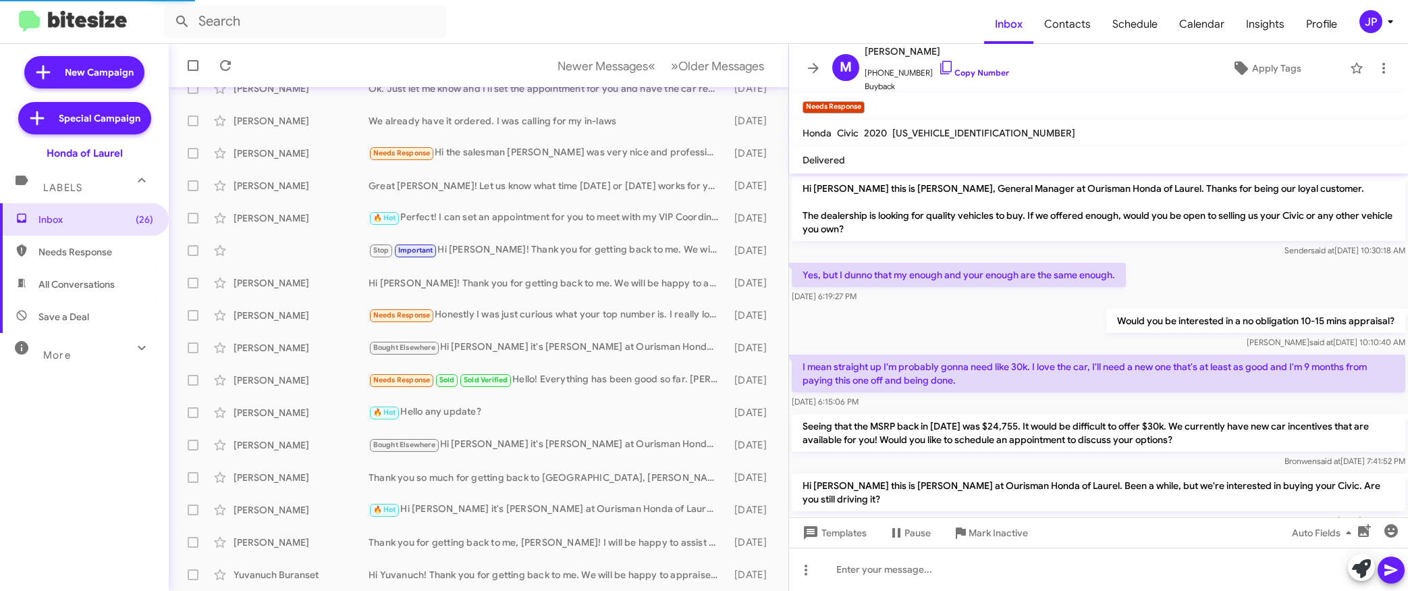
scroll to position [244, 0]
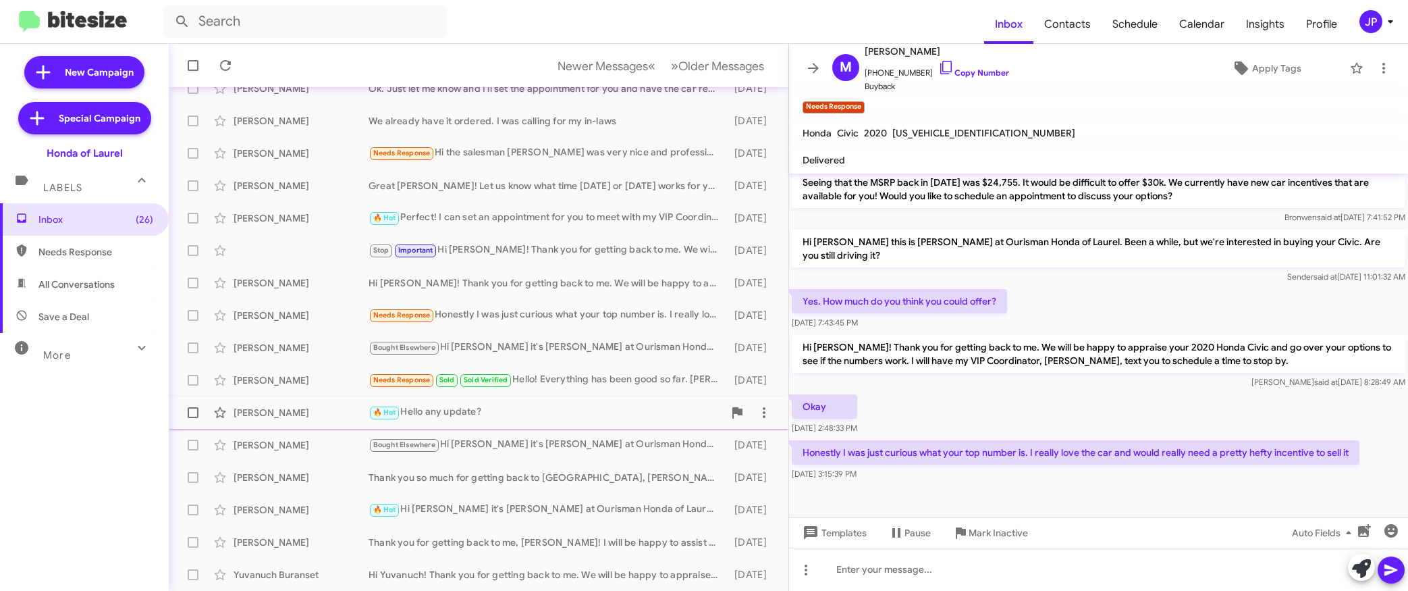
click at [555, 408] on div "🔥 Hot Hello any update?" at bounding box center [546, 412] width 355 height 16
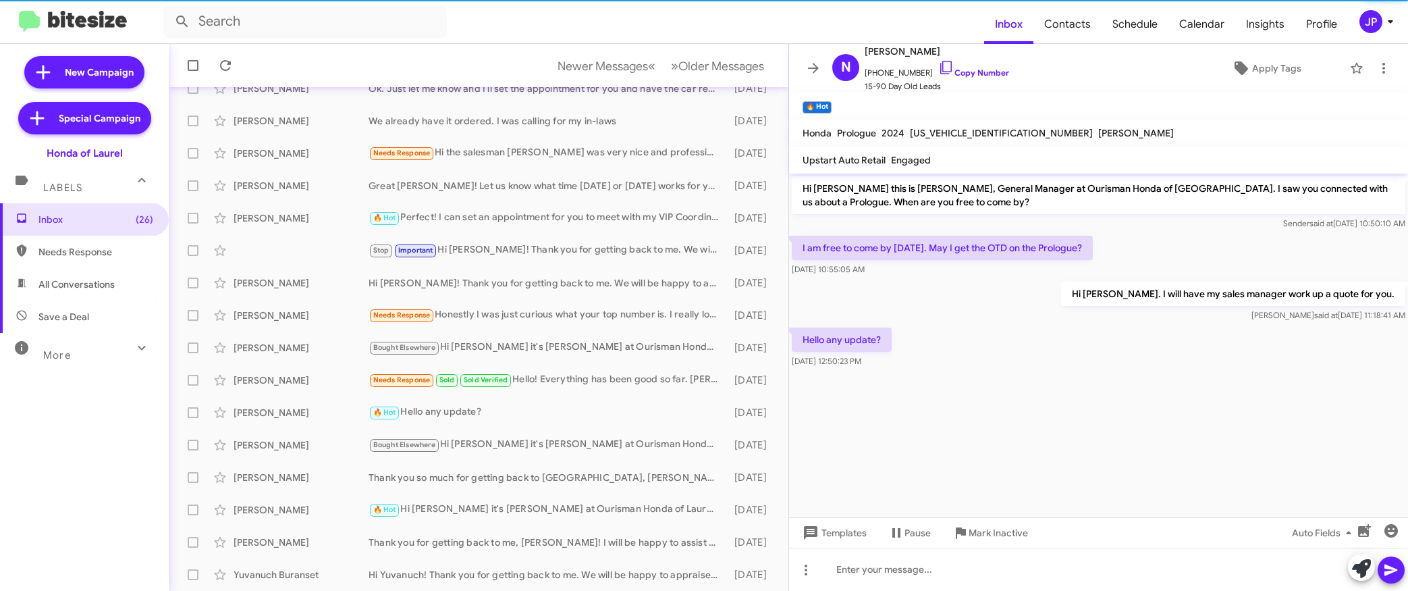
click at [1230, 443] on cdk-virtual-scroll-viewport "Hi Naveen this is Adam Mendoza, General Manager at Ourisman Honda of Laurel. I …" at bounding box center [1098, 345] width 619 height 344
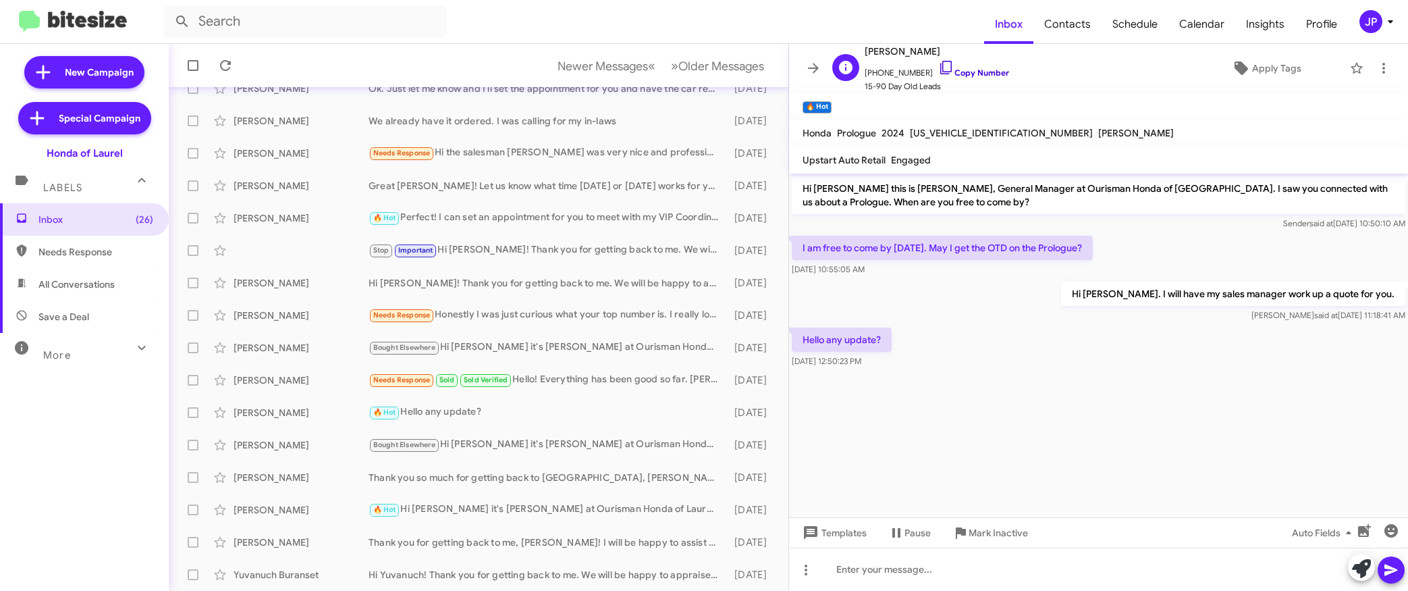
click at [982, 69] on link "Copy Number" at bounding box center [973, 72] width 71 height 10
click at [1241, 62] on span "Apply Tags" at bounding box center [1266, 68] width 134 height 24
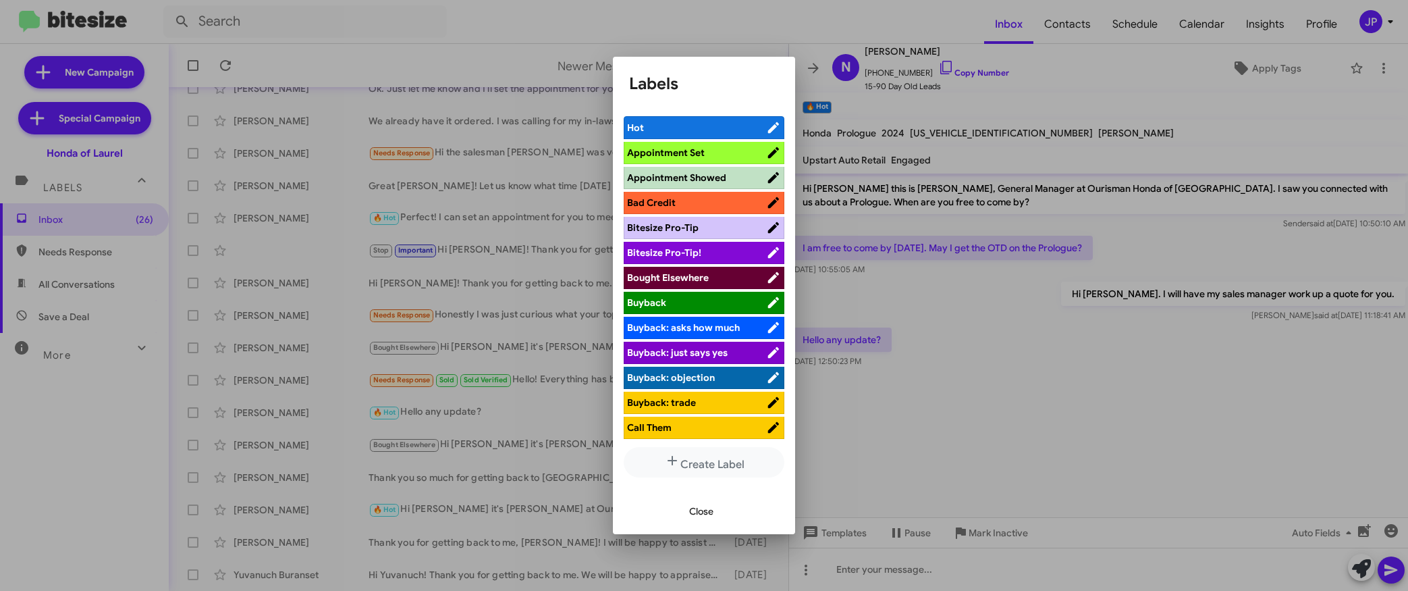
click at [713, 254] on span "Bitesize Pro-Tip!" at bounding box center [696, 252] width 139 height 13
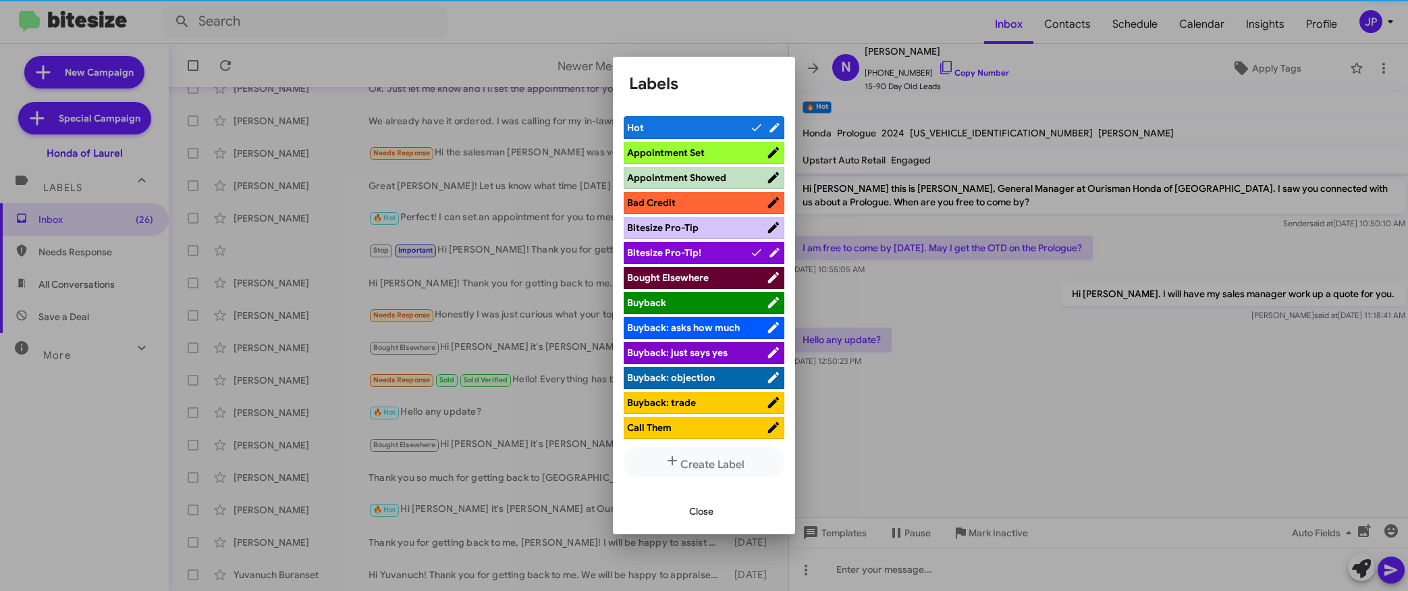
click at [1097, 385] on div at bounding box center [704, 295] width 1408 height 591
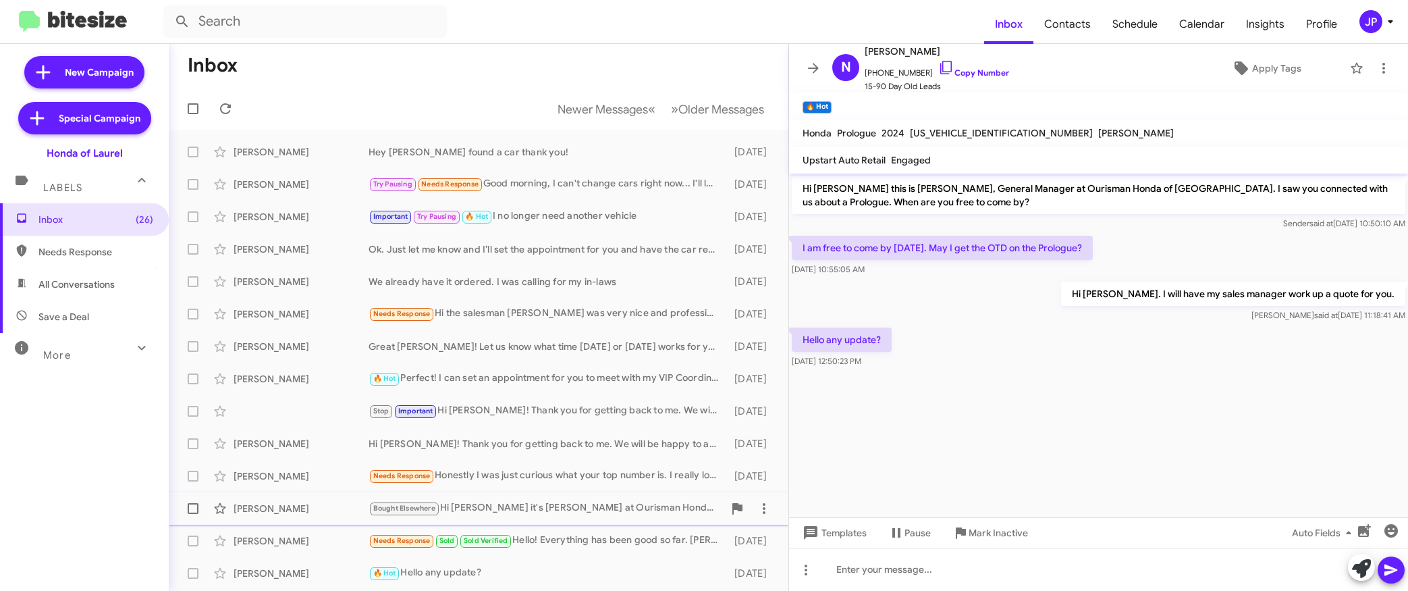
scroll to position [193, 0]
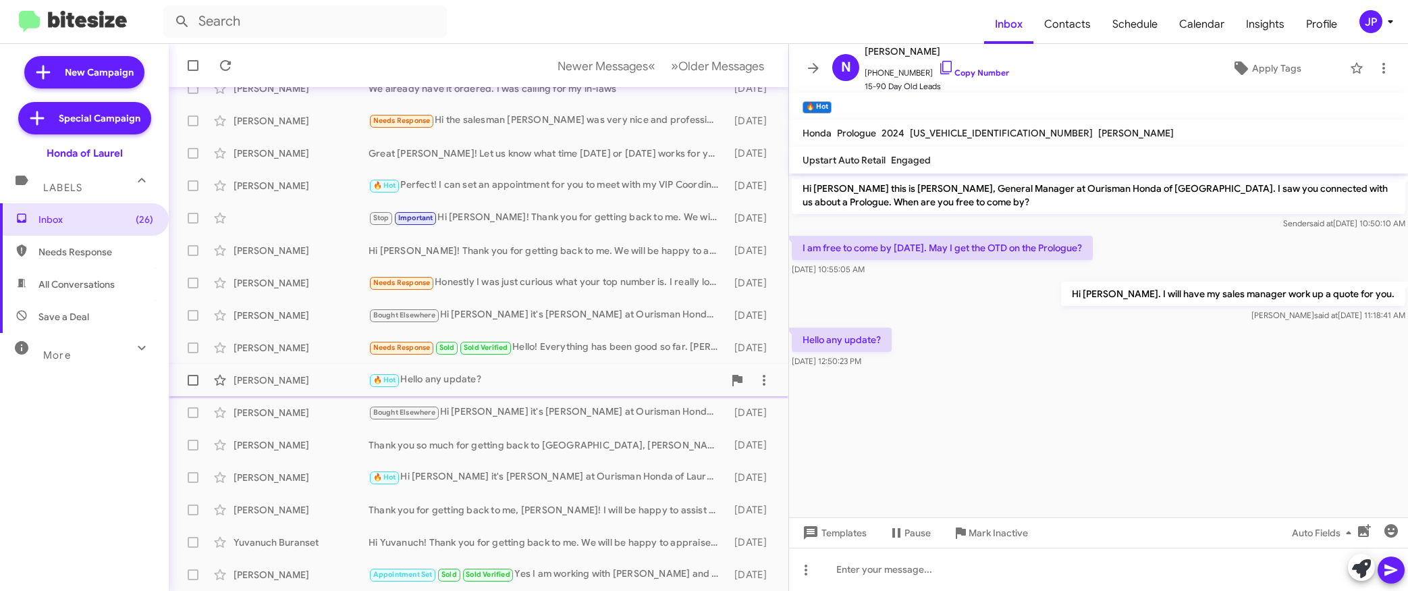
click at [193, 378] on span at bounding box center [193, 380] width 11 height 11
click at [193, 385] on input "checkbox" at bounding box center [192, 385] width 1 height 1
checkbox input "true"
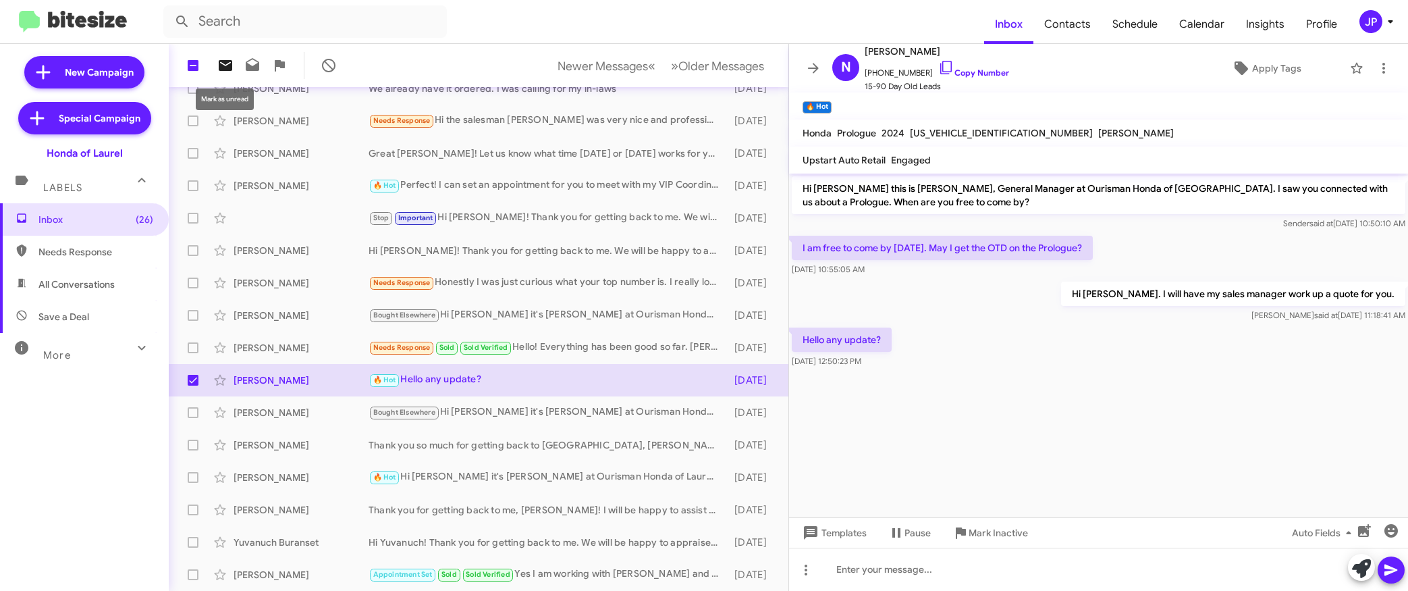
click at [221, 72] on icon at bounding box center [225, 65] width 16 height 16
click at [1057, 375] on div at bounding box center [1098, 377] width 619 height 13
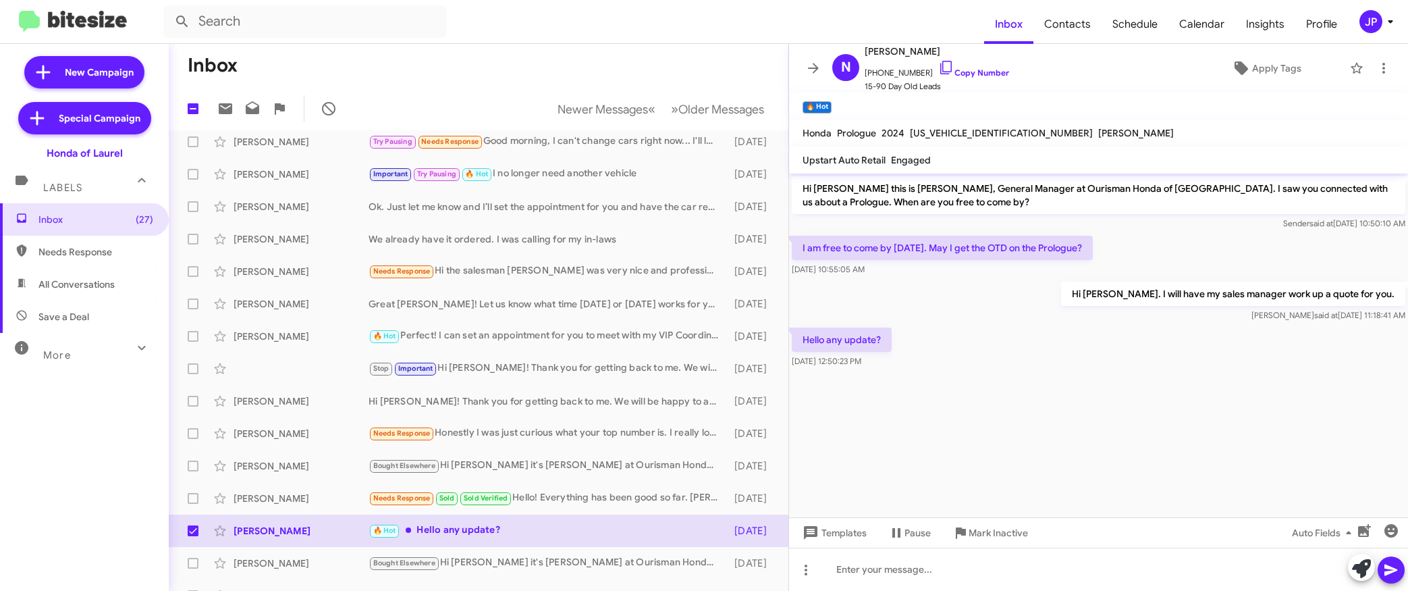
scroll to position [0, 0]
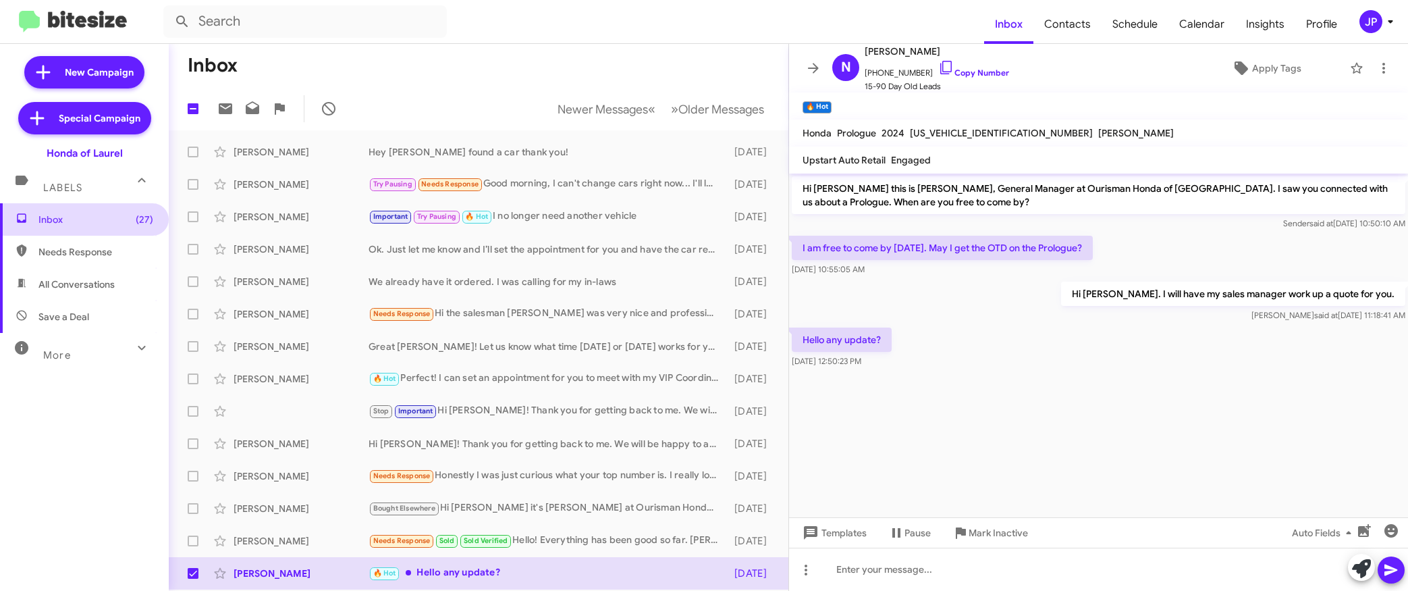
click at [121, 220] on span "Inbox (27)" at bounding box center [95, 219] width 115 height 13
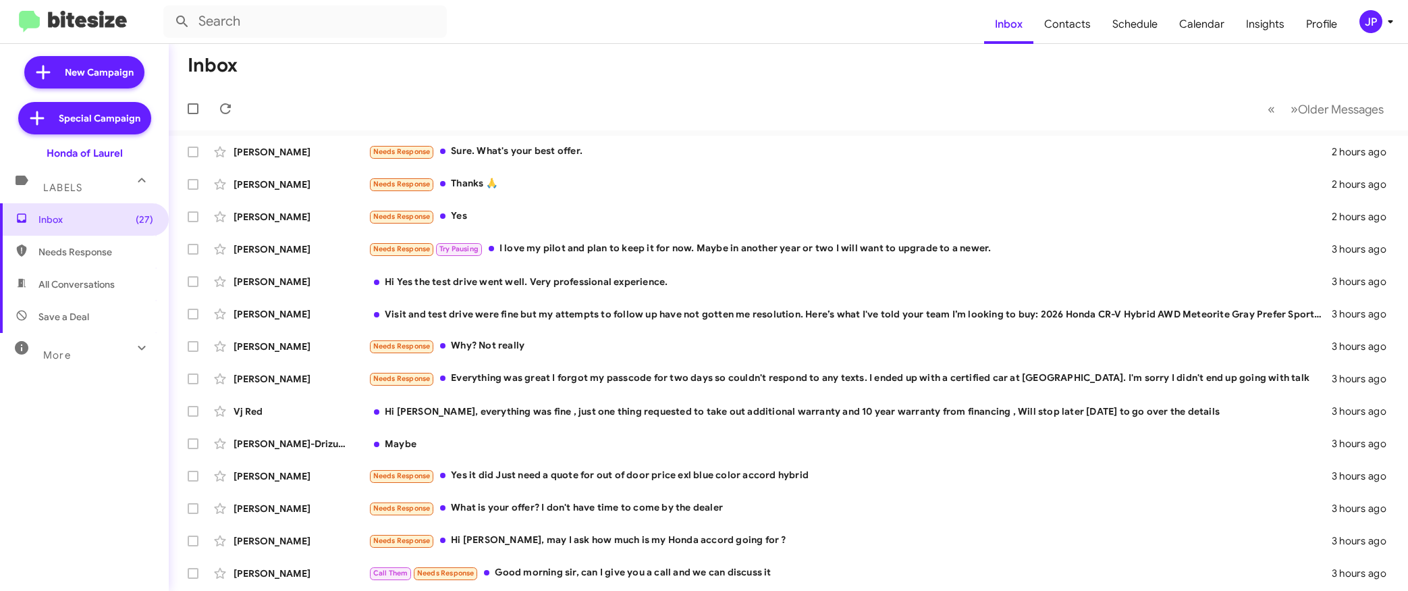
click at [1348, 24] on button "JP" at bounding box center [1370, 21] width 45 height 23
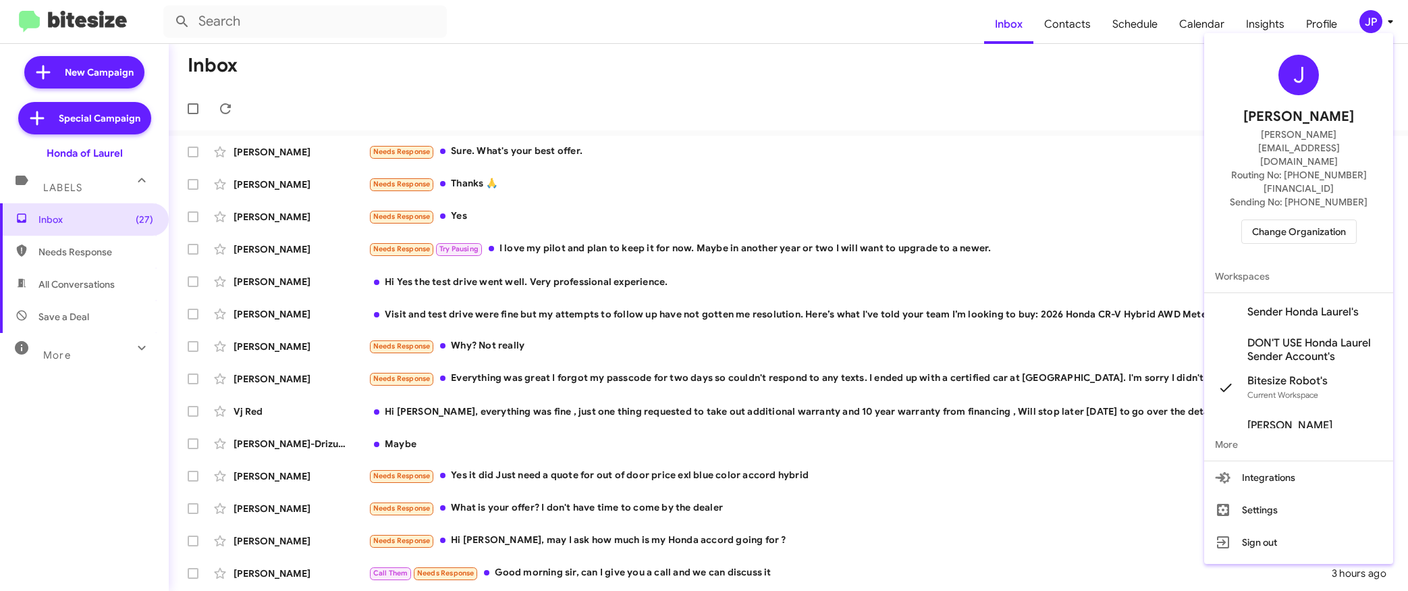
click at [1293, 175] on div "J Jamie Payton jamie@bitesize.co Routing No: +1 (301) 498-7400 Sending No: +1 (…" at bounding box center [1298, 148] width 189 height 221
click at [1292, 220] on span "Change Organization" at bounding box center [1299, 231] width 94 height 23
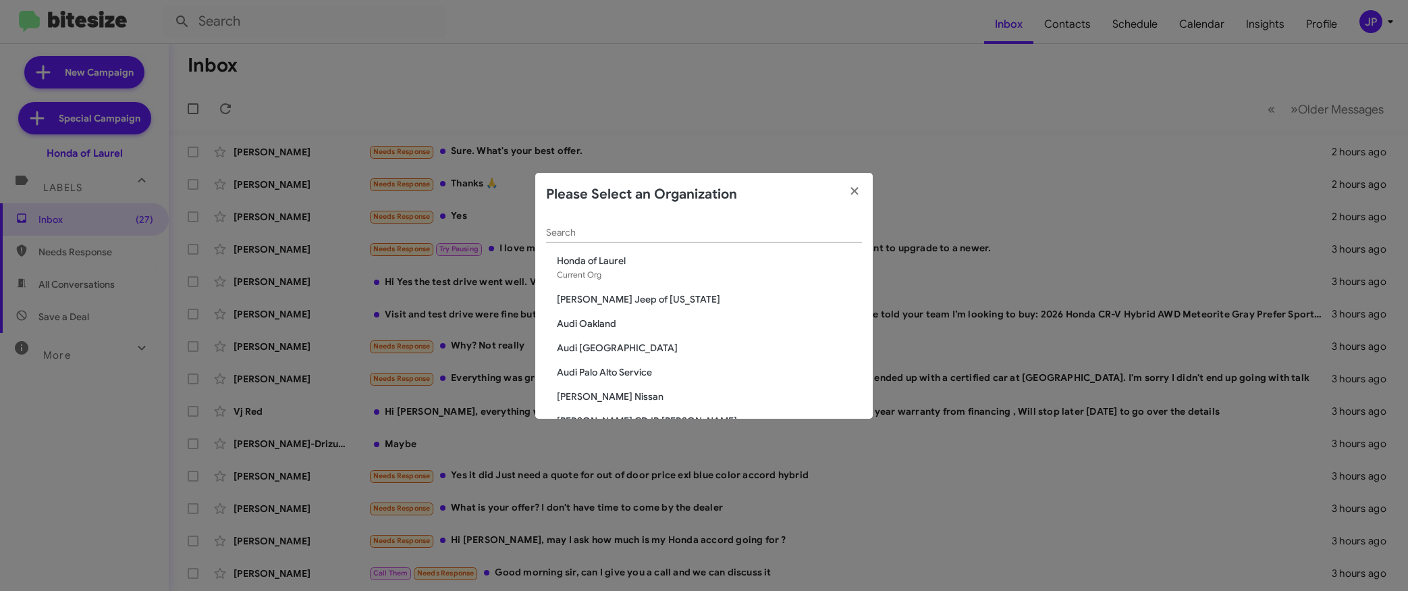
click at [757, 231] on input "Search" at bounding box center [704, 232] width 316 height 11
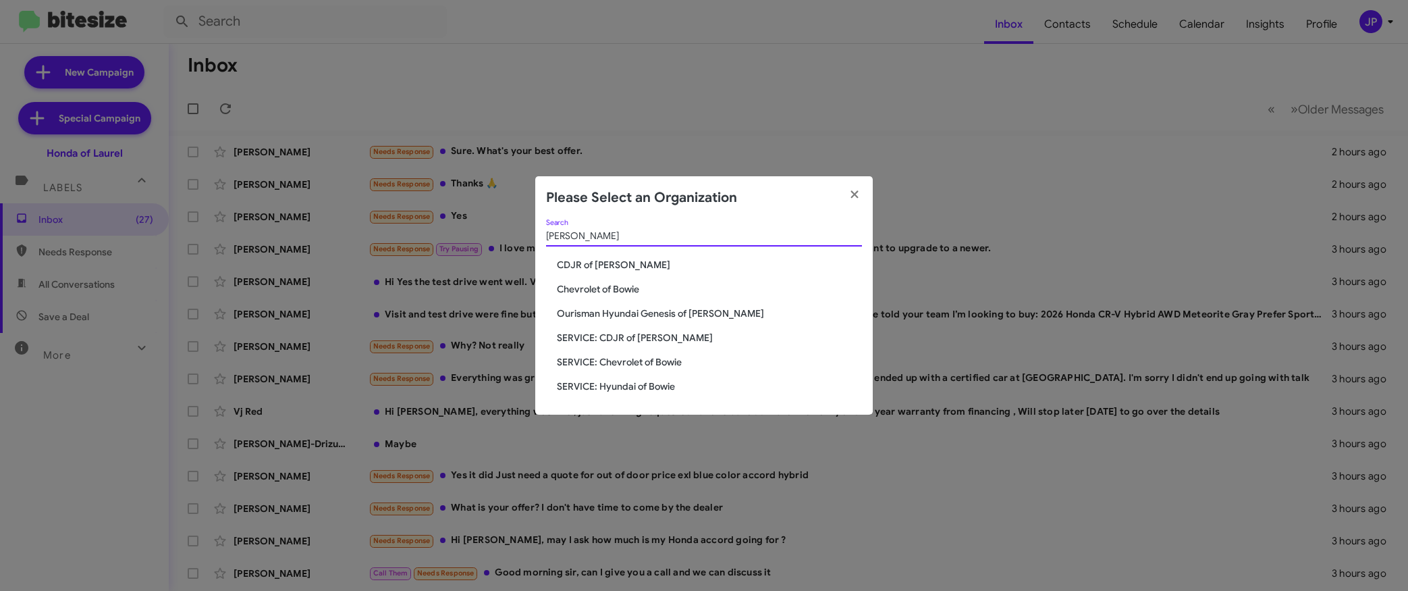
type input "[PERSON_NAME]"
click at [607, 265] on span "CDJR of [PERSON_NAME]" at bounding box center [709, 264] width 305 height 13
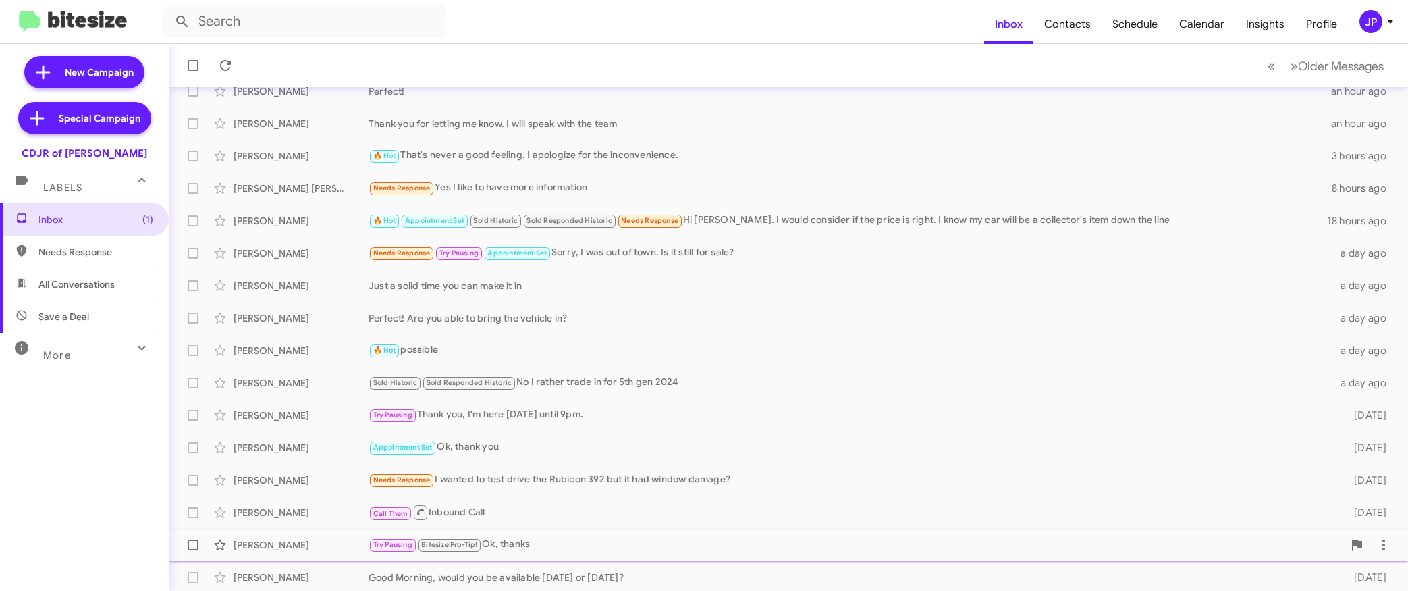
scroll to position [193, 0]
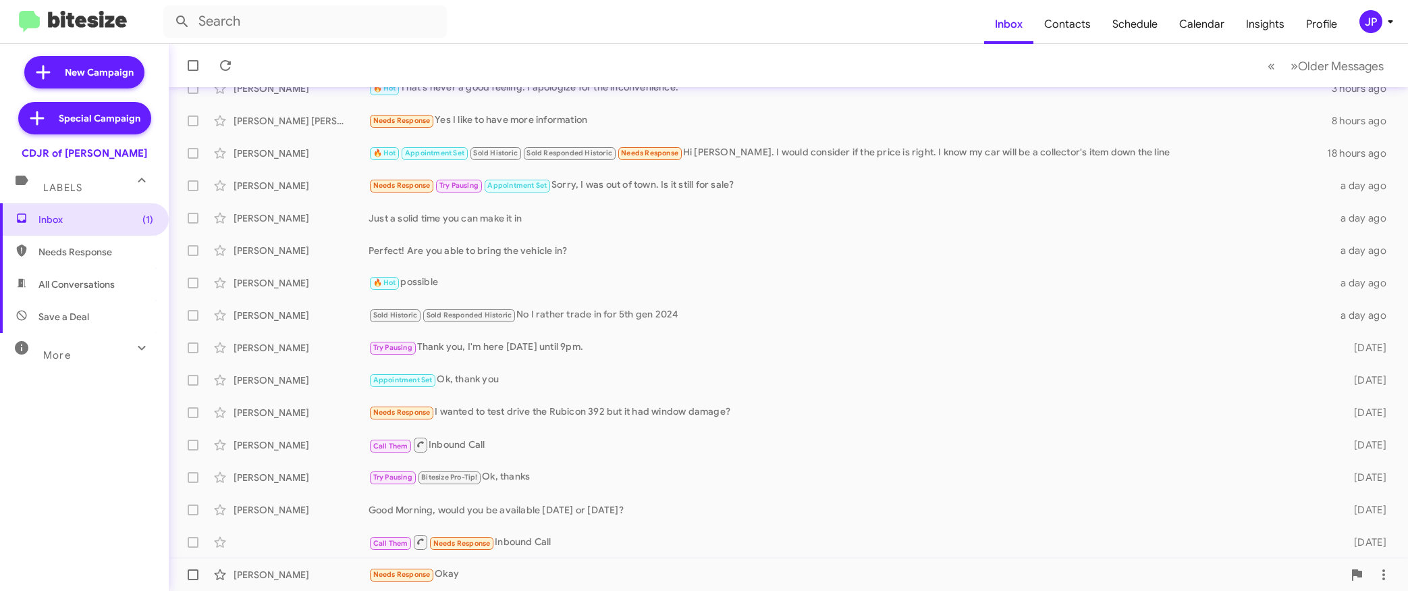
click at [559, 563] on div "David Savino Needs Response Okay 6 days ago" at bounding box center [789, 574] width 1218 height 27
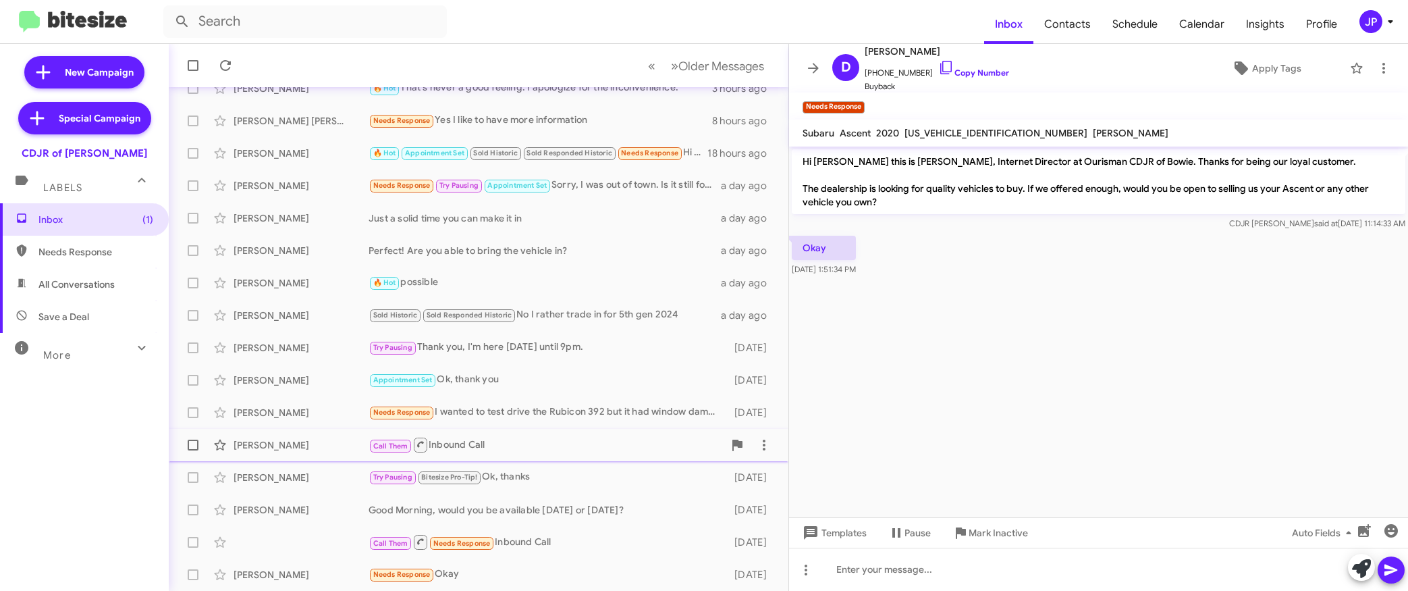
click at [556, 437] on div "Call Them Inbound Call" at bounding box center [546, 444] width 355 height 17
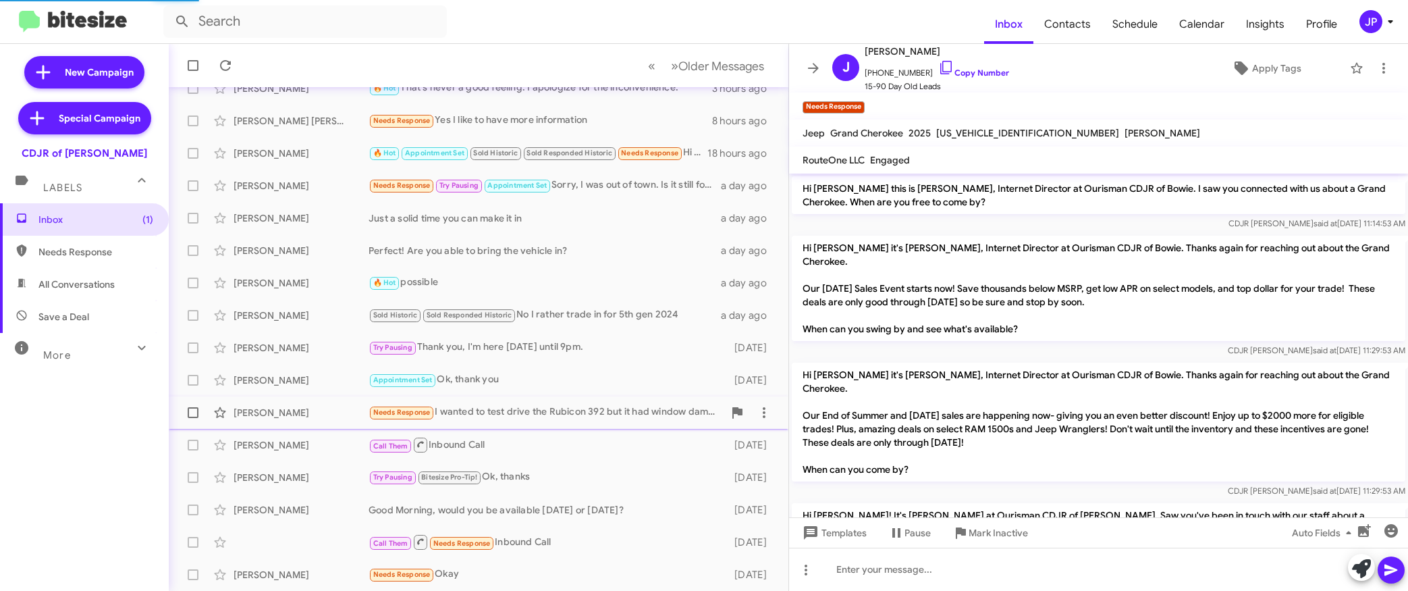
scroll to position [71, 0]
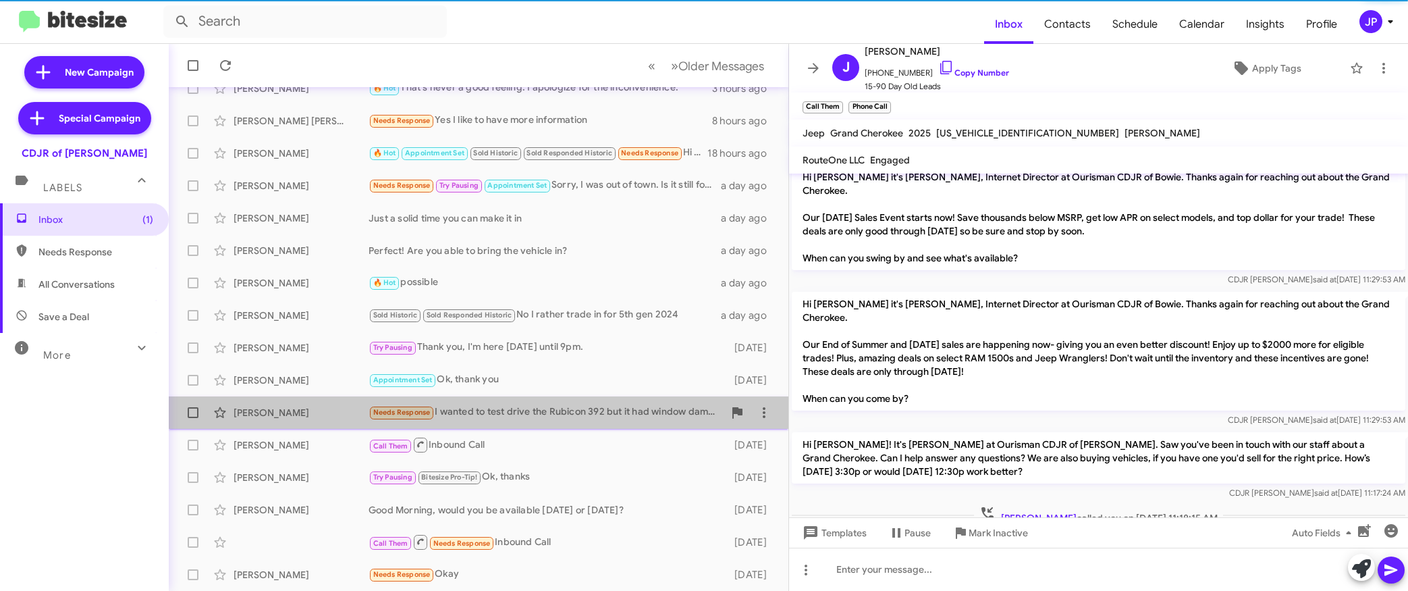
click at [562, 414] on div "Needs Response I wanted to test drive the Rubicon 392 but it had window damage?" at bounding box center [546, 412] width 355 height 16
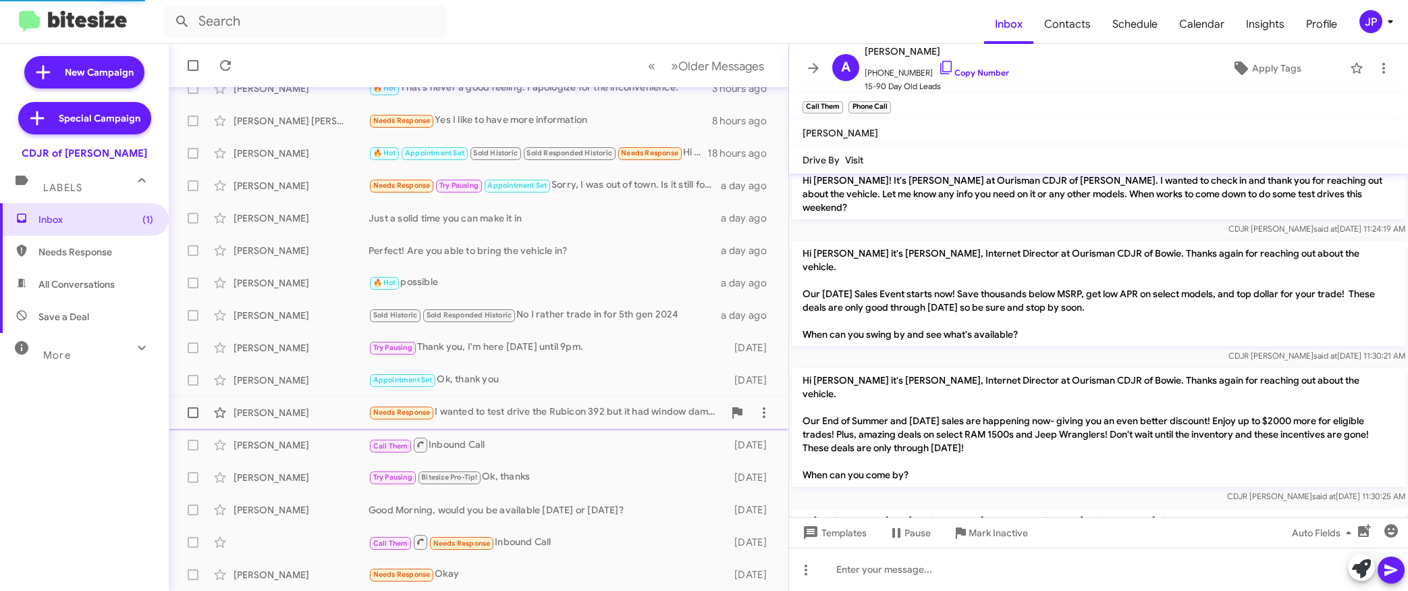
scroll to position [158, 0]
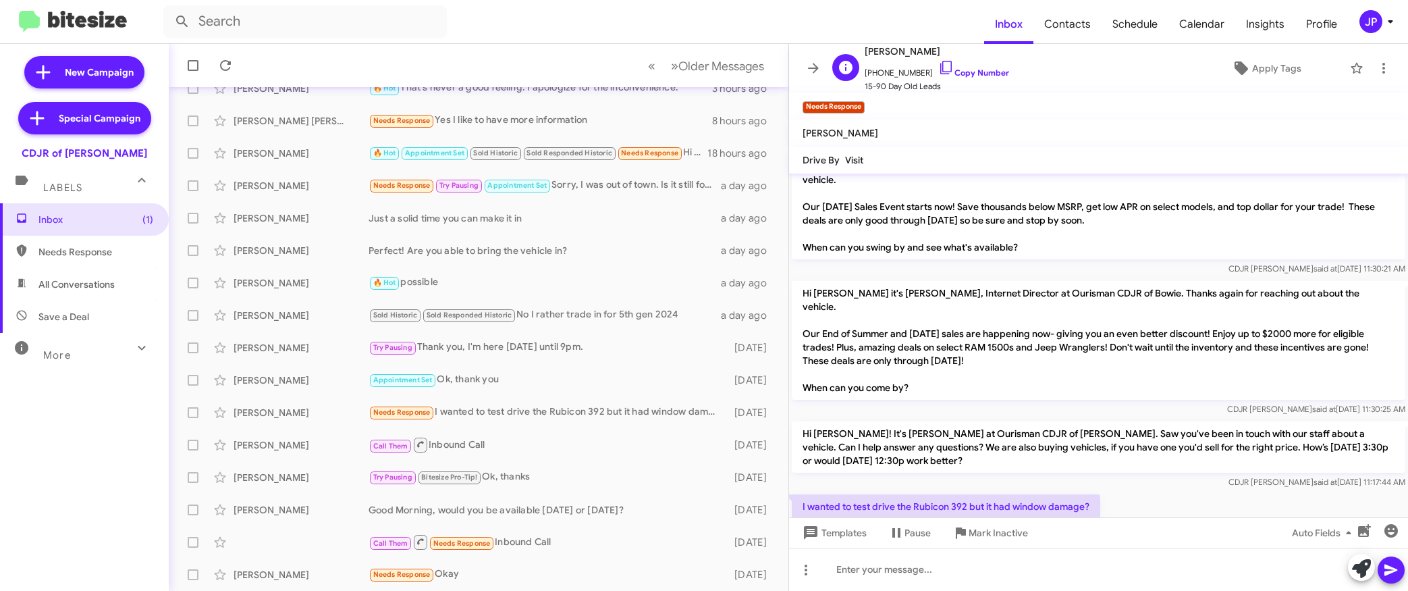
click at [939, 66] on span "+15712953585 Copy Number" at bounding box center [937, 69] width 144 height 20
click at [962, 80] on span "15-90 Day Old Leads" at bounding box center [937, 86] width 144 height 13
click at [951, 72] on link "Copy Number" at bounding box center [973, 72] width 71 height 10
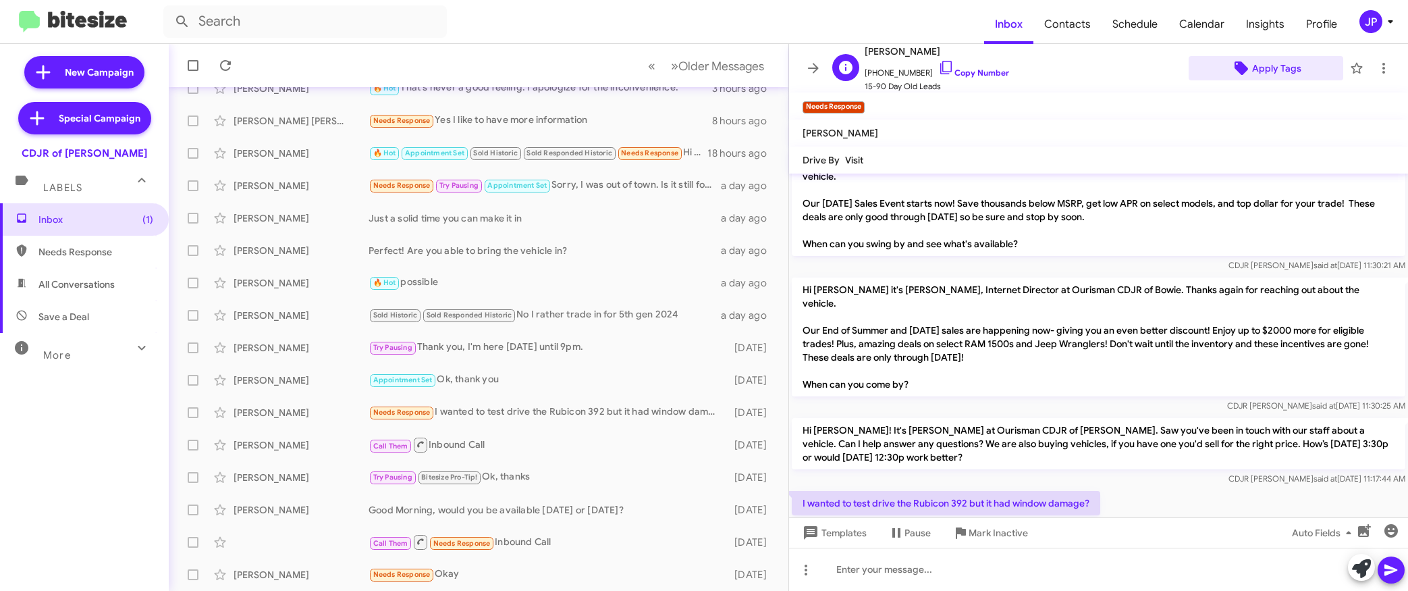
click at [1267, 61] on span "Apply Tags" at bounding box center [1276, 68] width 49 height 24
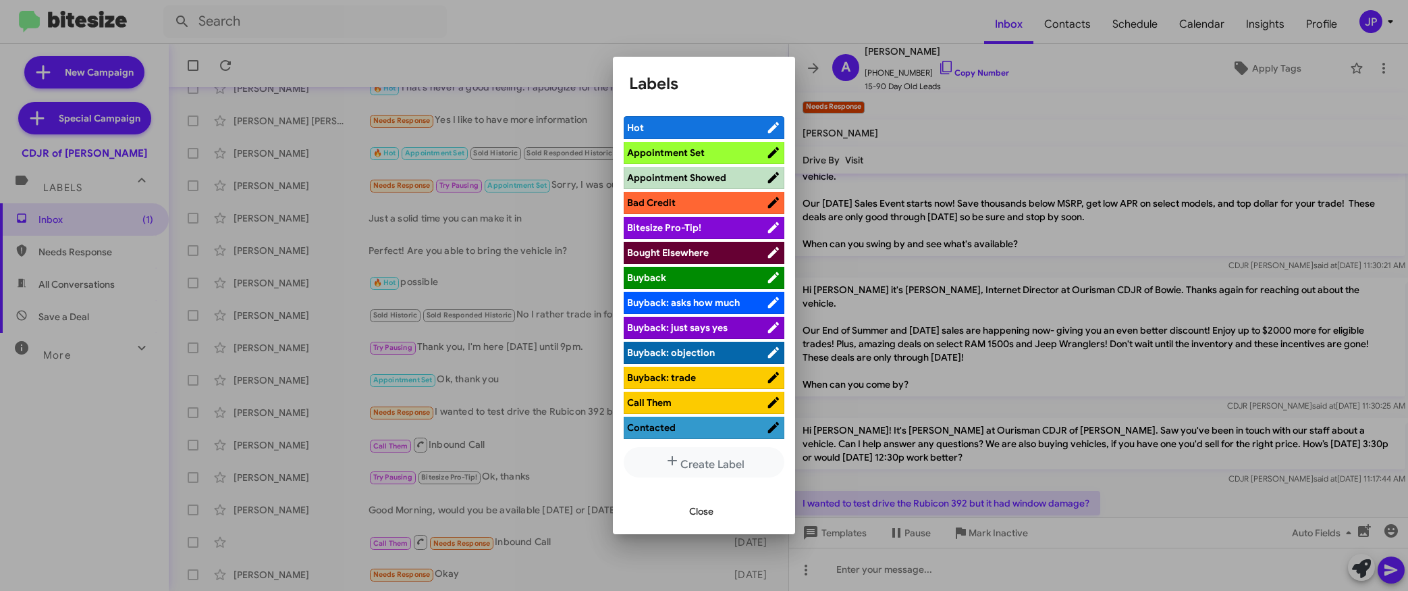
click at [748, 229] on span "Bitesize Pro-Tip!" at bounding box center [696, 227] width 139 height 13
click at [1091, 406] on div at bounding box center [704, 295] width 1408 height 591
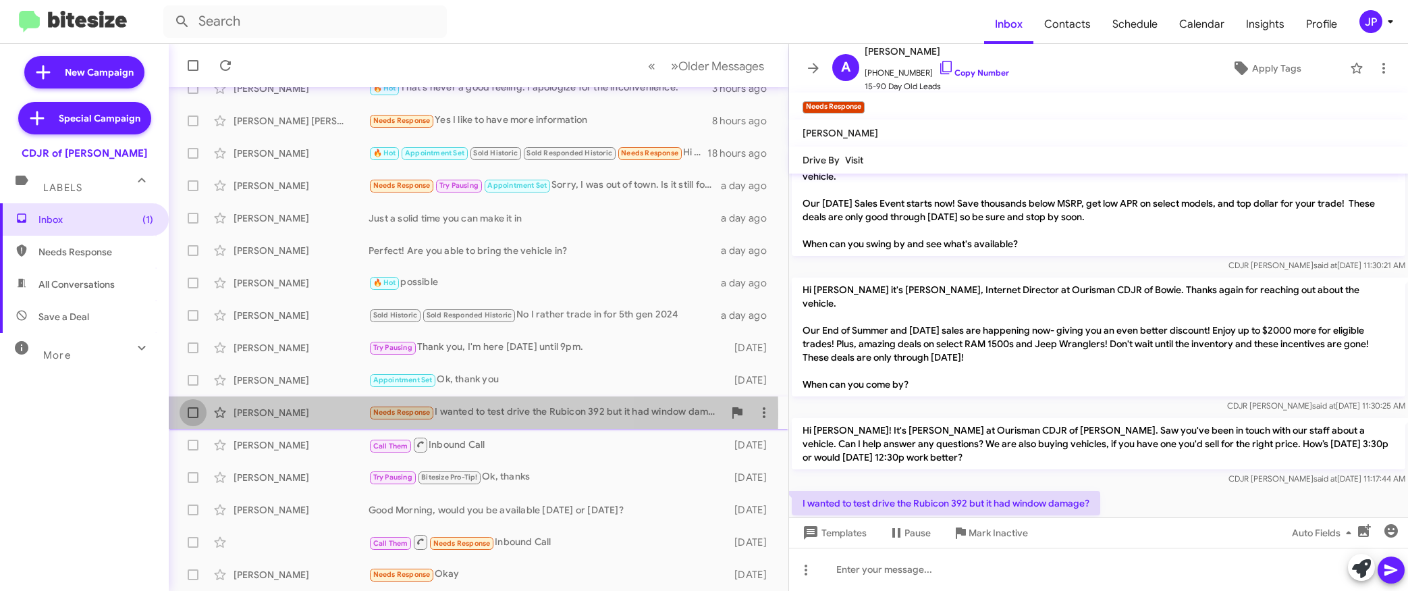
click at [192, 414] on span at bounding box center [193, 412] width 11 height 11
click at [192, 418] on input "checkbox" at bounding box center [192, 418] width 1 height 1
checkbox input "true"
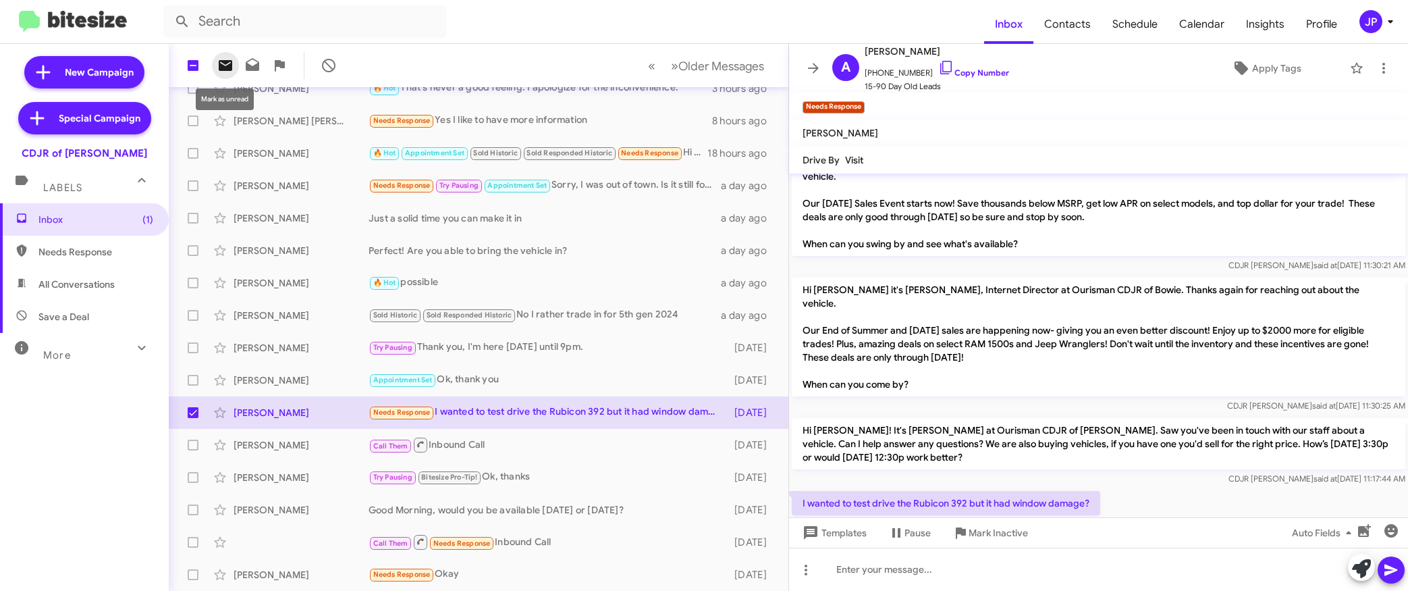
click at [218, 63] on icon at bounding box center [225, 65] width 16 height 16
drag, startPoint x: 130, startPoint y: 158, endPoint x: 47, endPoint y: 157, distance: 83.0
click at [47, 157] on div "CDJR of [PERSON_NAME]" at bounding box center [84, 150] width 169 height 19
copy div "CDJR of [PERSON_NAME]"
click at [88, 220] on span "Inbox (2)" at bounding box center [95, 219] width 115 height 13
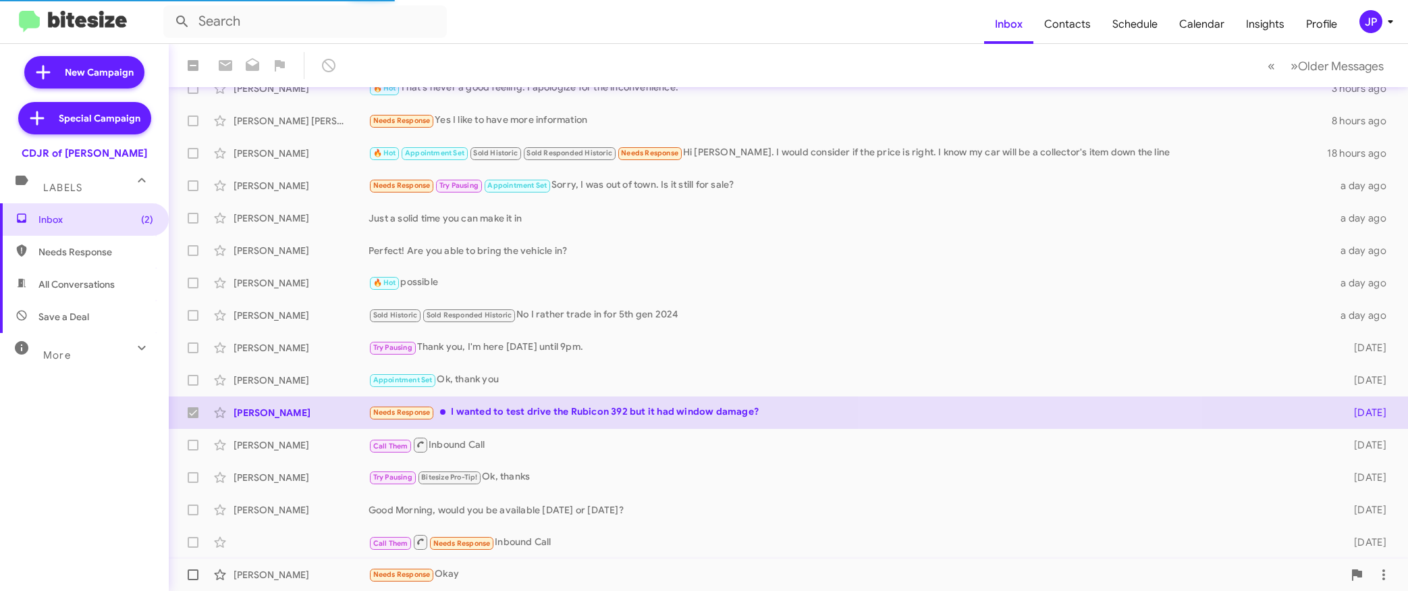
checkbox input "false"
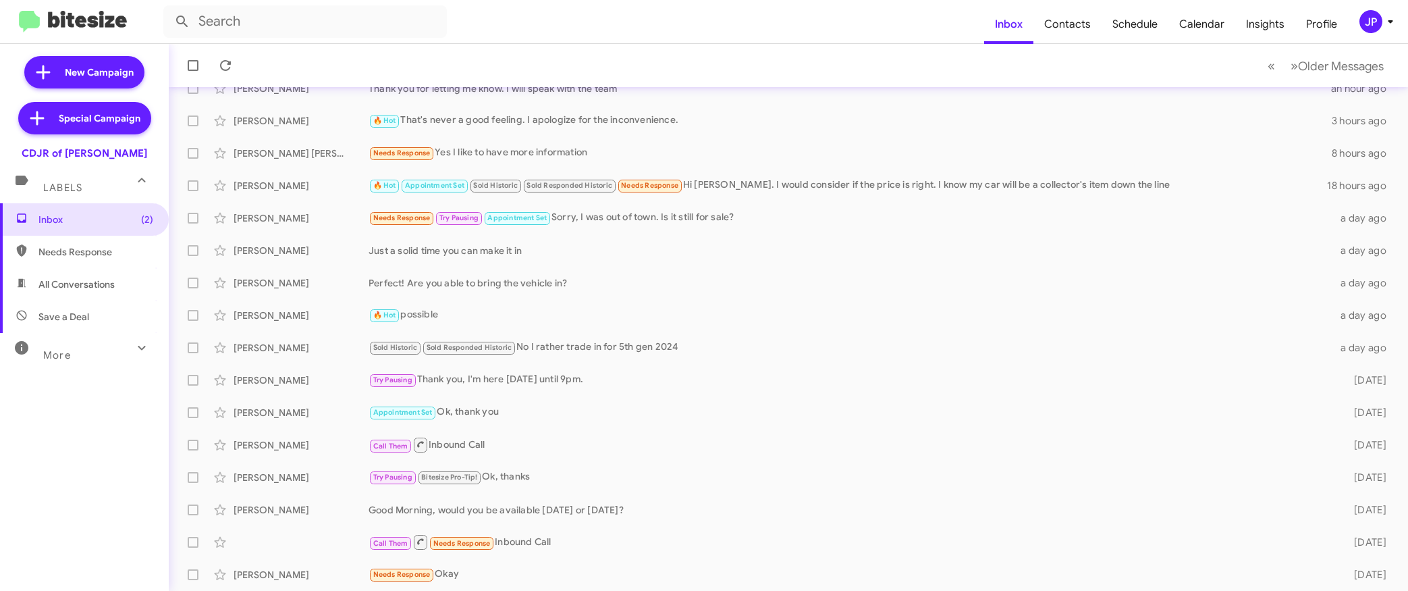
click at [4, 474] on div "Inbox (2) Needs Response All Conversations Save a Deal More Important 🔥 Hot App…" at bounding box center [84, 380] width 169 height 354
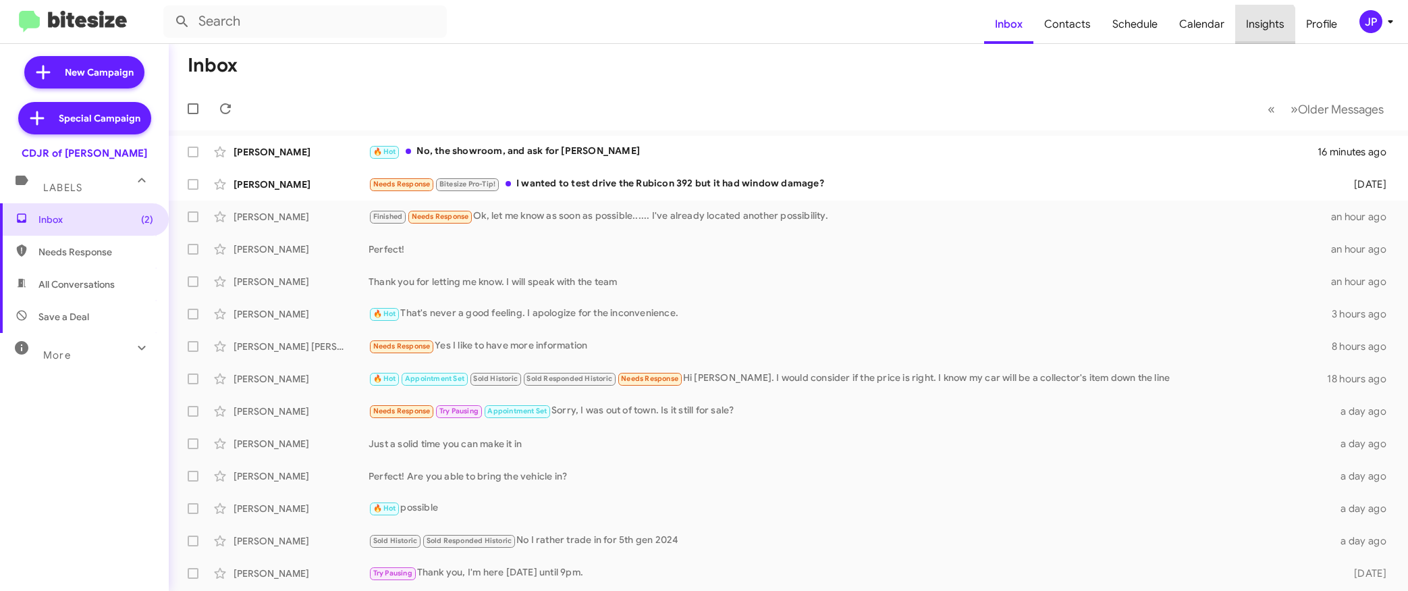
click at [1263, 26] on span "Insights" at bounding box center [1265, 24] width 60 height 39
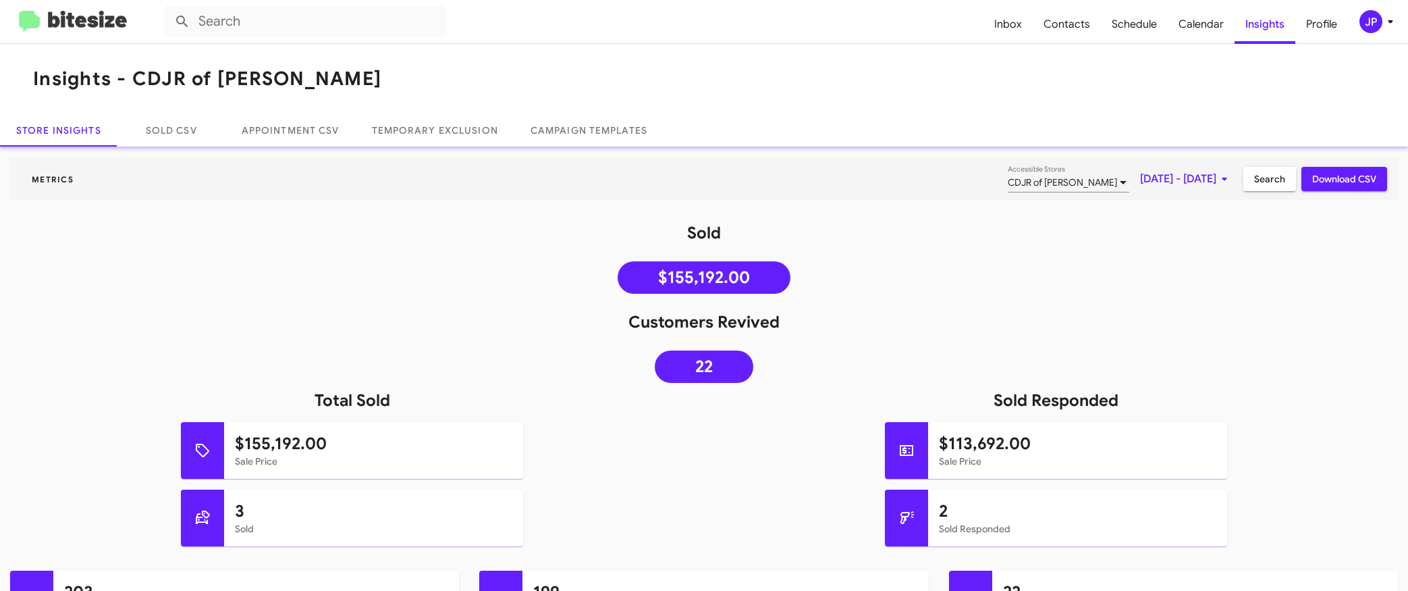
click at [1140, 190] on span "Sep 1, 2025 - Sep 3, 2025" at bounding box center [1186, 179] width 92 height 24
click at [1187, 223] on button "Previous month" at bounding box center [1189, 224] width 27 height 27
click at [1183, 281] on div "1" at bounding box center [1187, 285] width 24 height 24
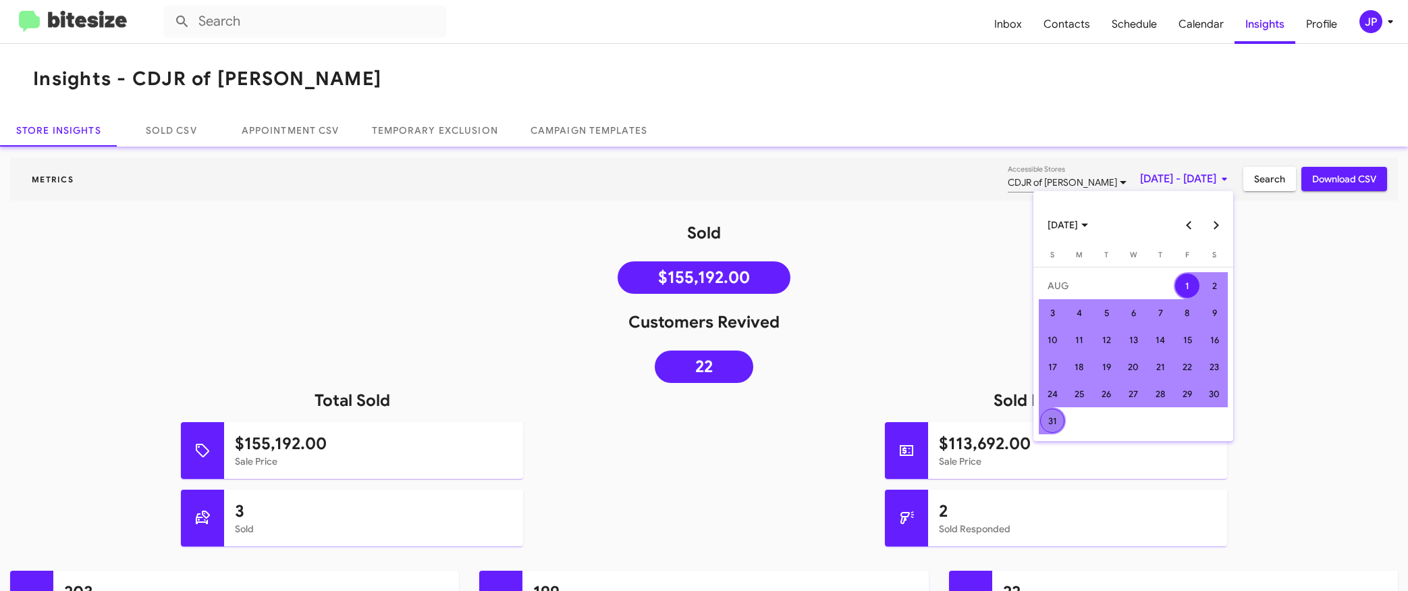
click at [1056, 418] on div "31" at bounding box center [1052, 420] width 24 height 24
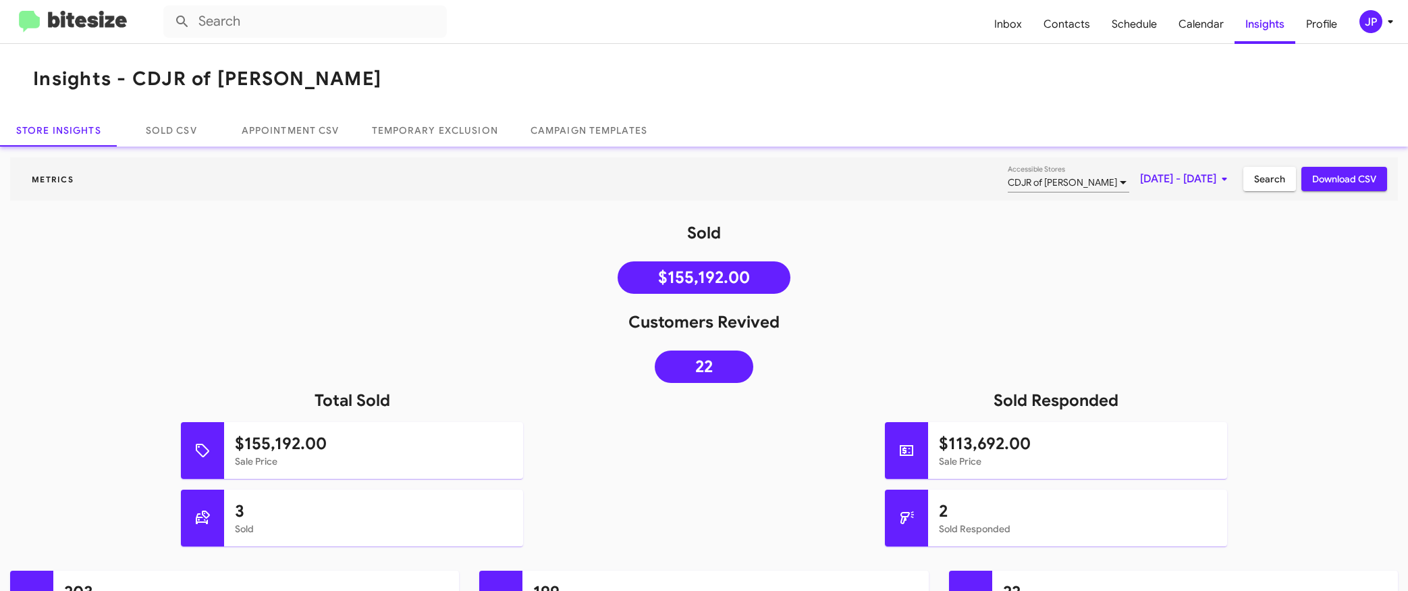
click at [1261, 183] on span "Search" at bounding box center [1269, 179] width 31 height 24
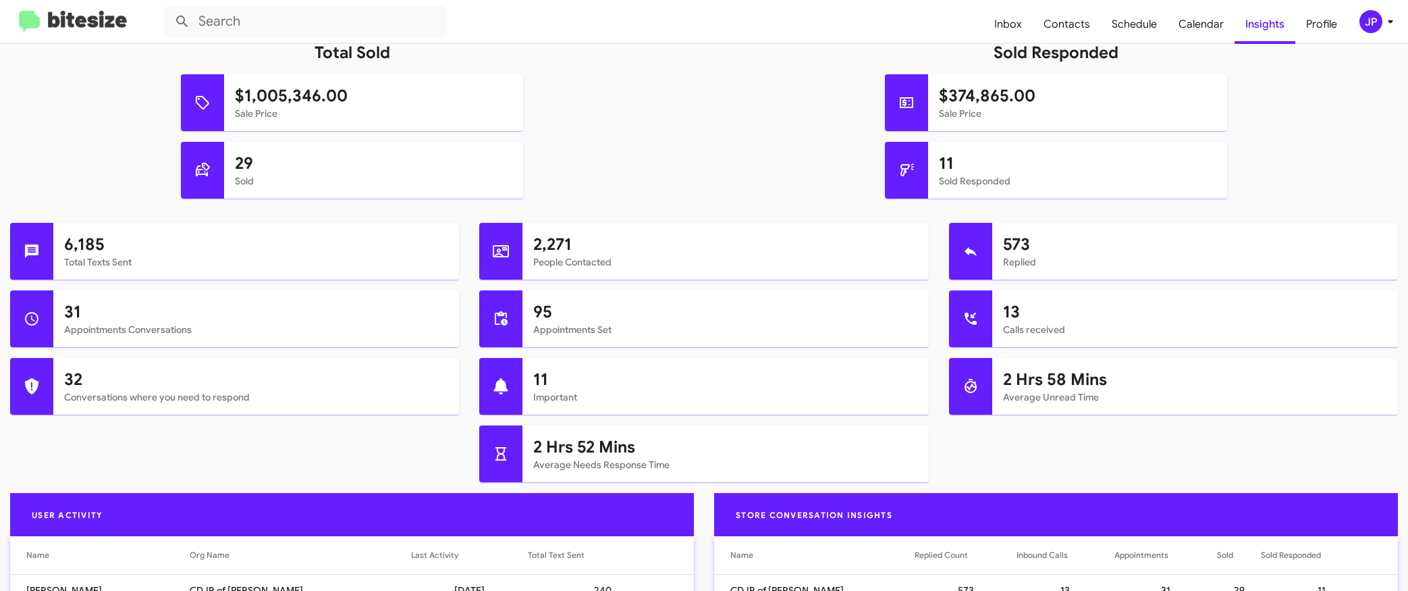
scroll to position [362, 0]
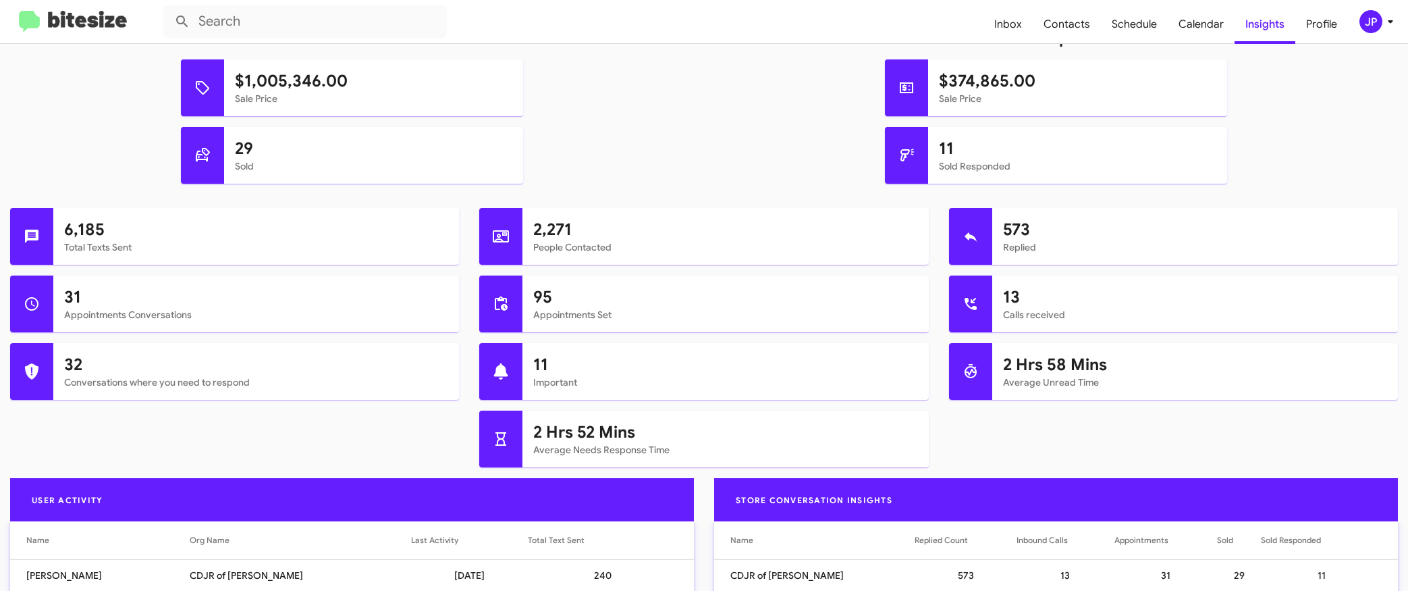
click at [92, 19] on img at bounding box center [73, 22] width 108 height 22
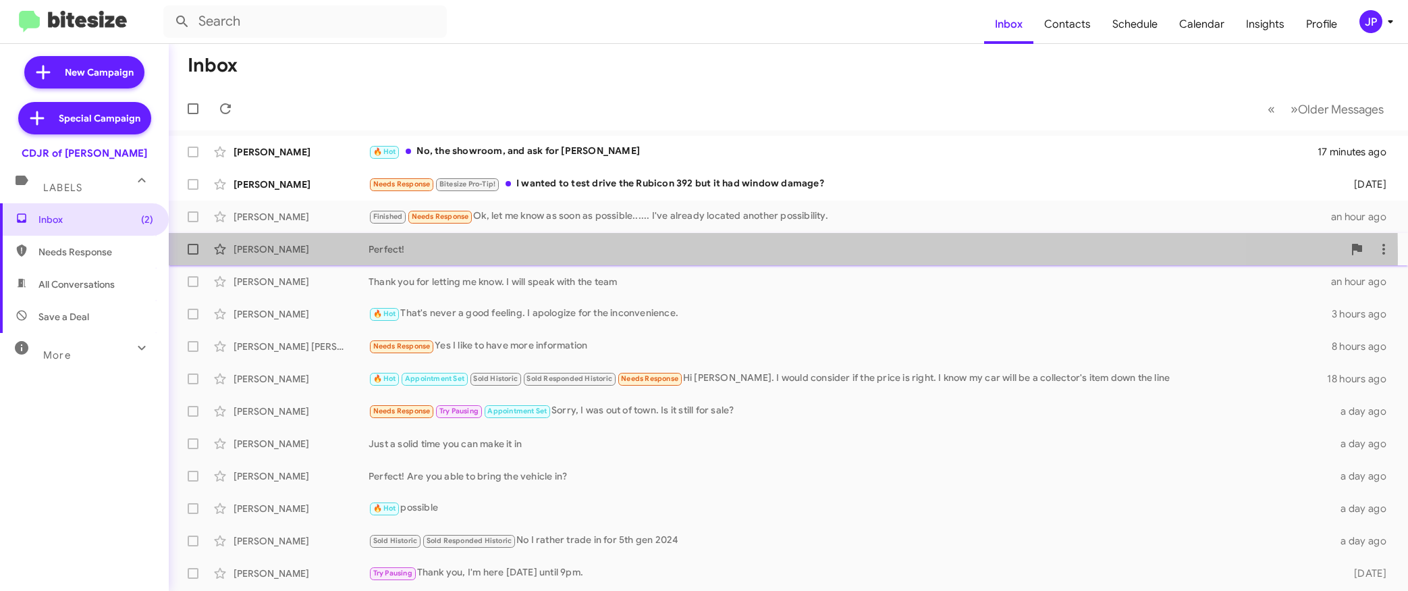
click at [550, 254] on div "Perfect!" at bounding box center [856, 248] width 975 height 13
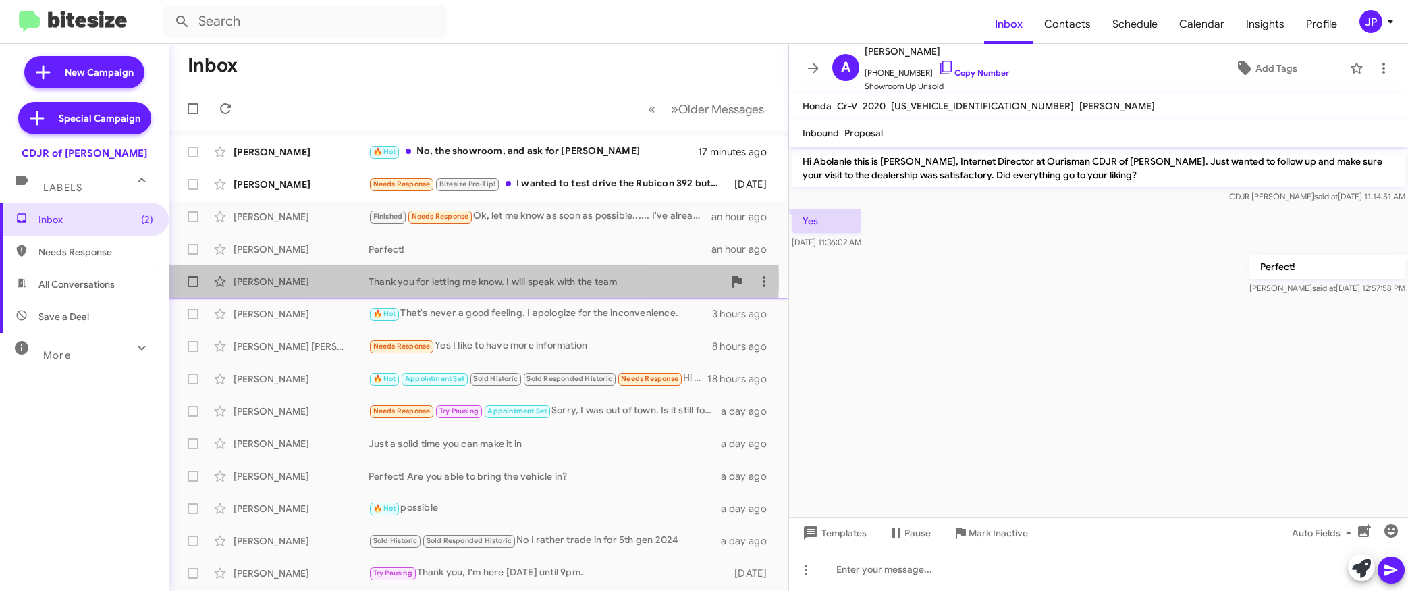
click at [457, 279] on div "Thank you for letting me know. I will speak with the team" at bounding box center [546, 281] width 355 height 13
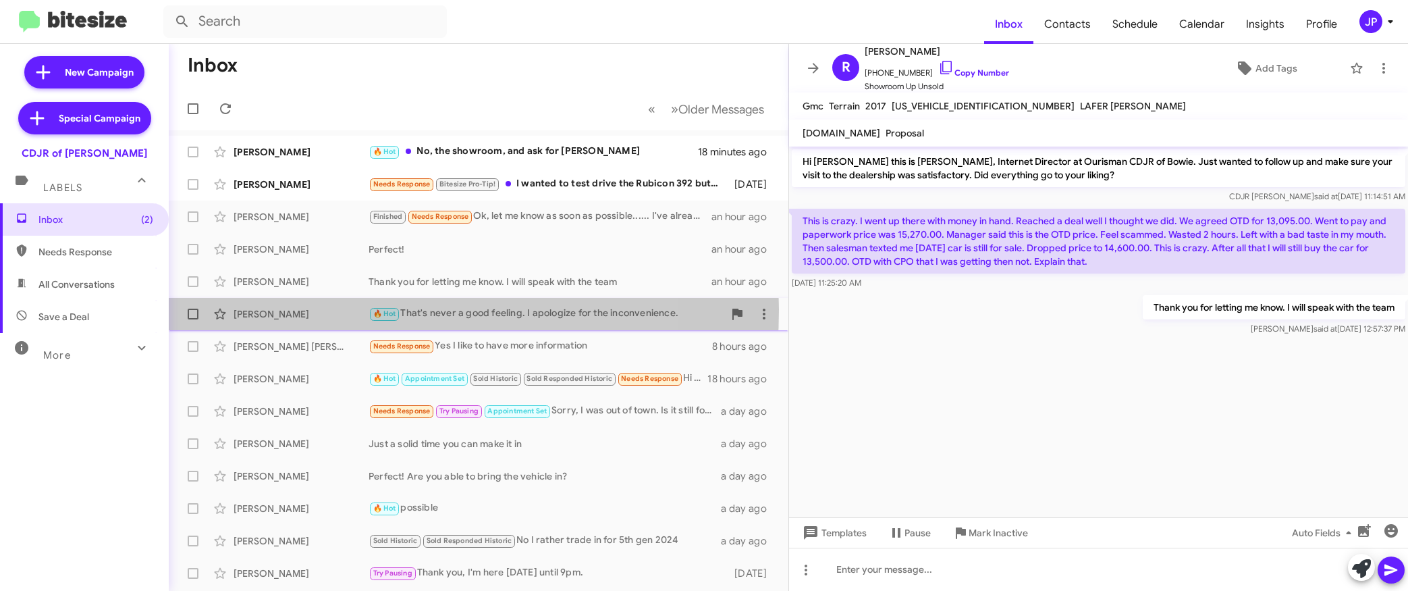
click at [300, 309] on div "Angel Angelov" at bounding box center [301, 313] width 135 height 13
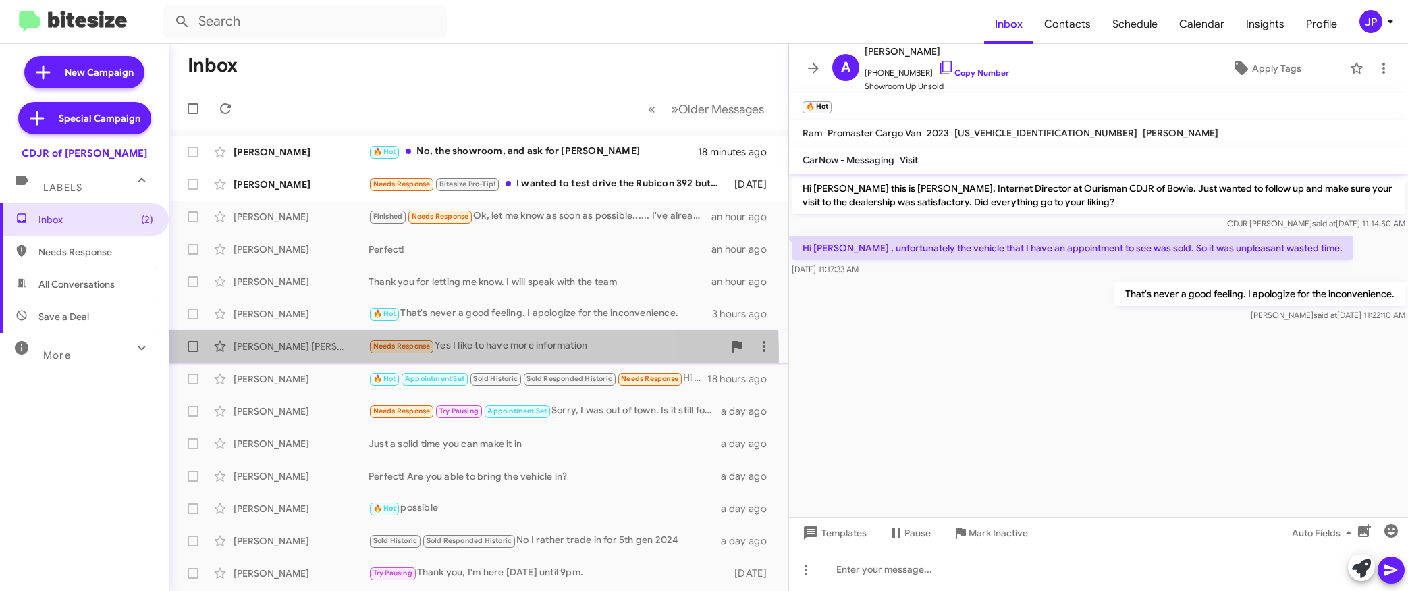
click at [299, 354] on div "Jose Rodriguez Garcia Needs Response Yes I like to have more information 8 hour…" at bounding box center [479, 346] width 598 height 27
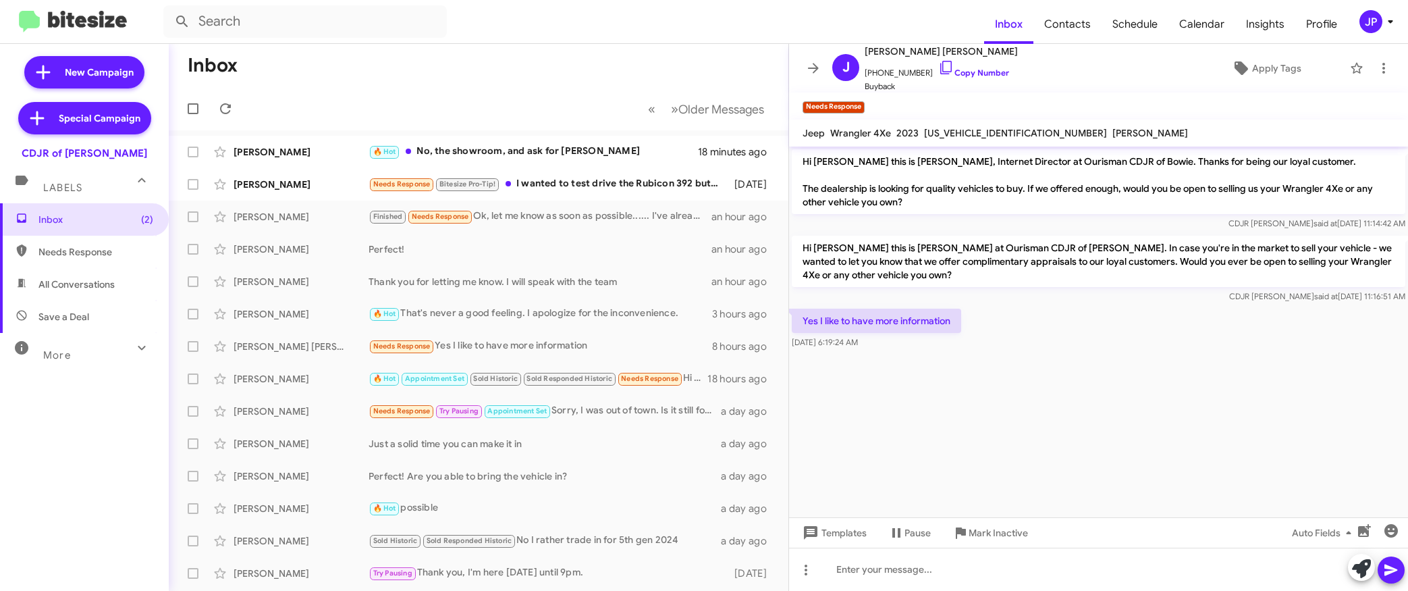
drag, startPoint x: 1004, startPoint y: 391, endPoint x: 1007, endPoint y: 400, distance: 9.4
click at [1007, 400] on cdk-virtual-scroll-viewport "Hi Jose this is Ciara Taylor, Internet Director at Ourisman CDJR of Bowie. Than…" at bounding box center [1098, 331] width 619 height 371
click at [343, 431] on div "Kathy Day Just a solid time you can make it in a day ago" at bounding box center [479, 443] width 598 height 27
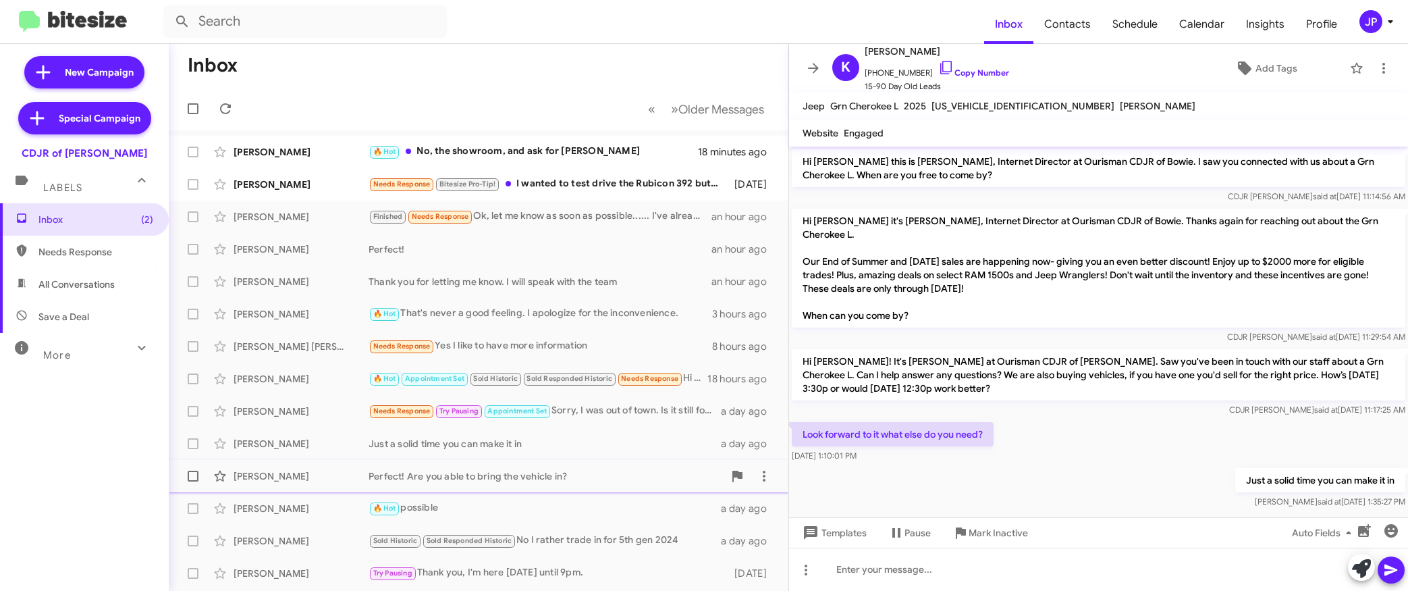
click at [339, 469] on div "James Brame" at bounding box center [301, 475] width 135 height 13
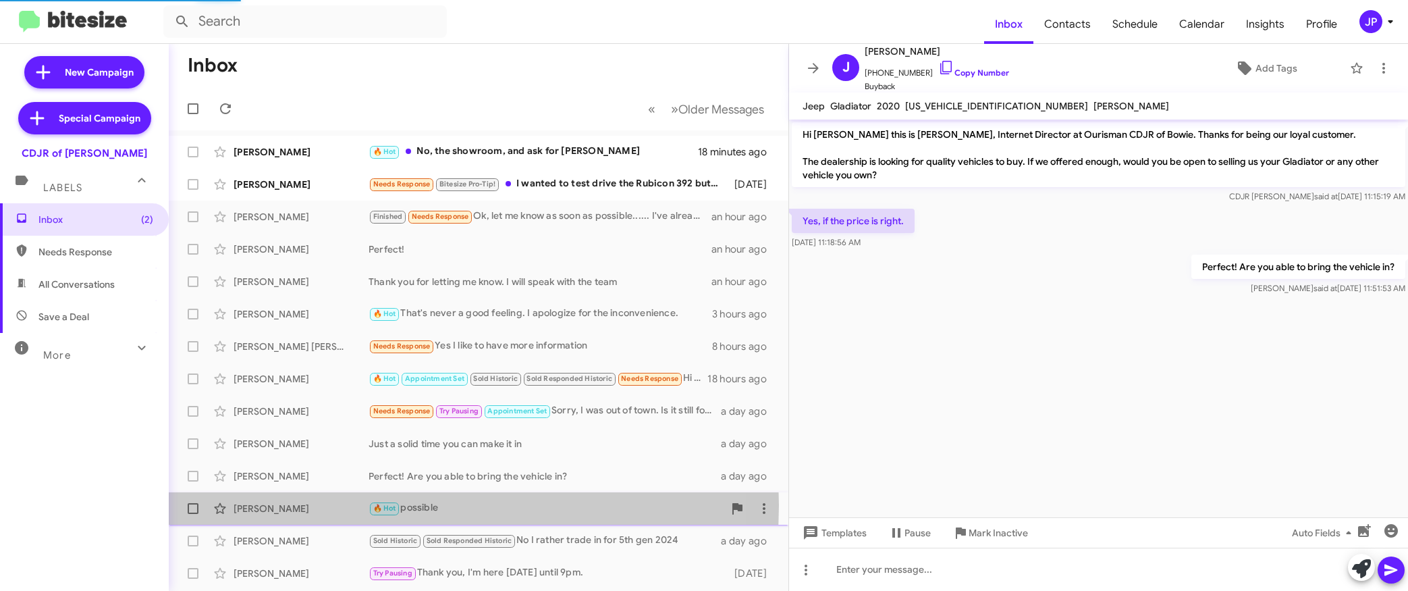
click at [333, 506] on div "Kevin Walbrecher" at bounding box center [301, 507] width 135 height 13
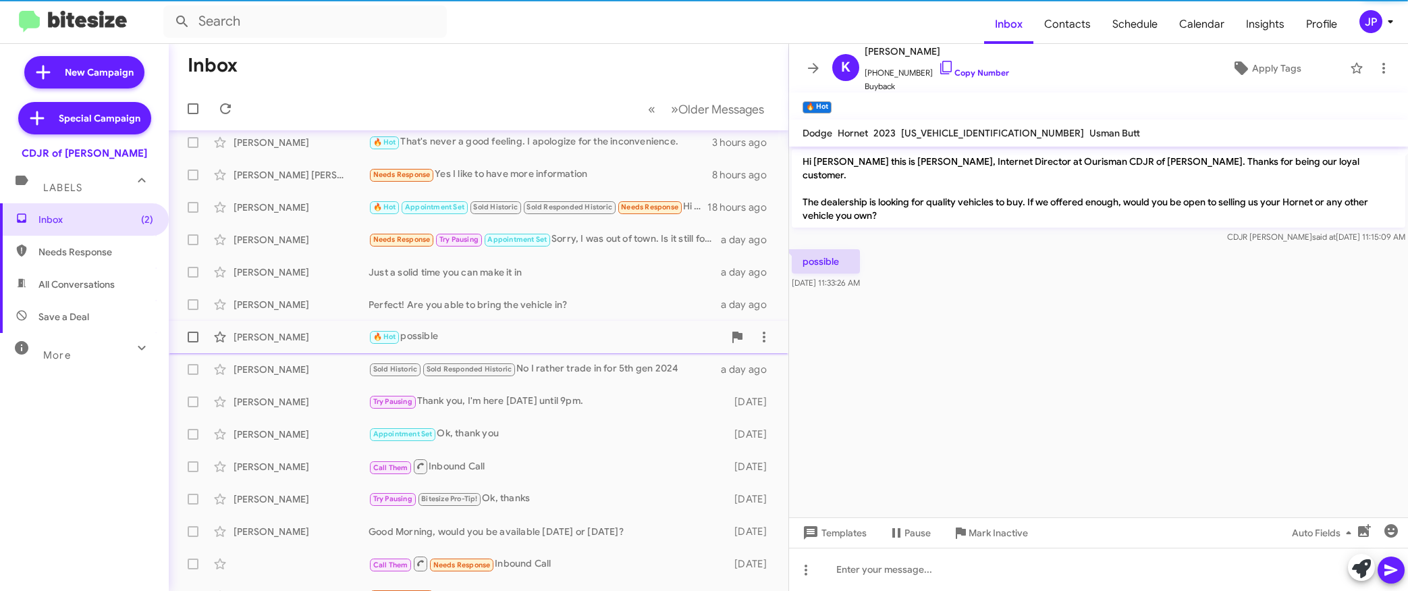
scroll to position [193, 0]
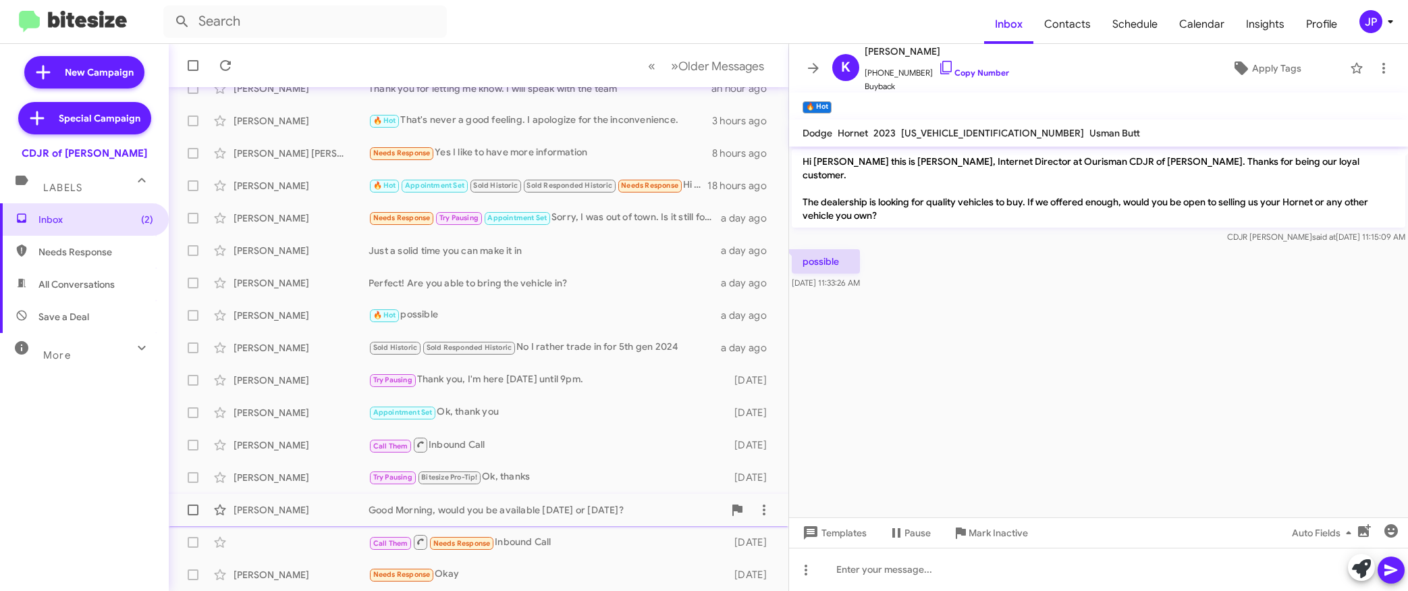
click at [343, 515] on div "Anthony Spalding" at bounding box center [301, 509] width 135 height 13
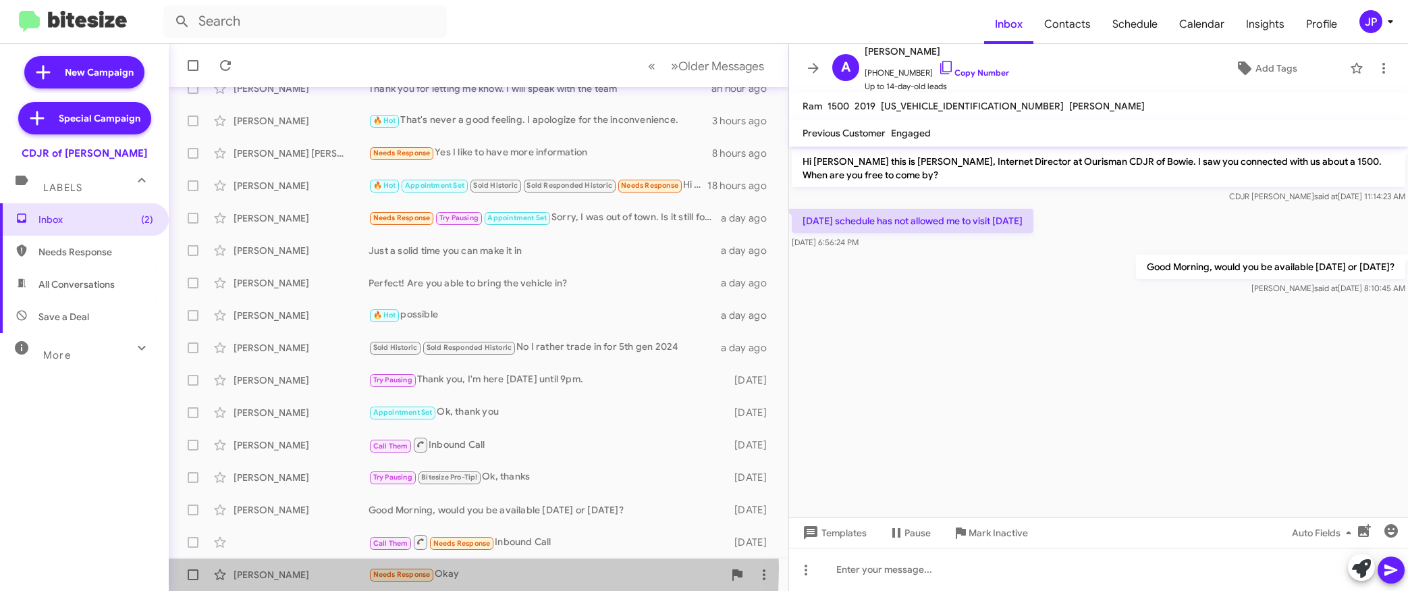
click at [342, 568] on div "David Savino" at bounding box center [301, 574] width 135 height 13
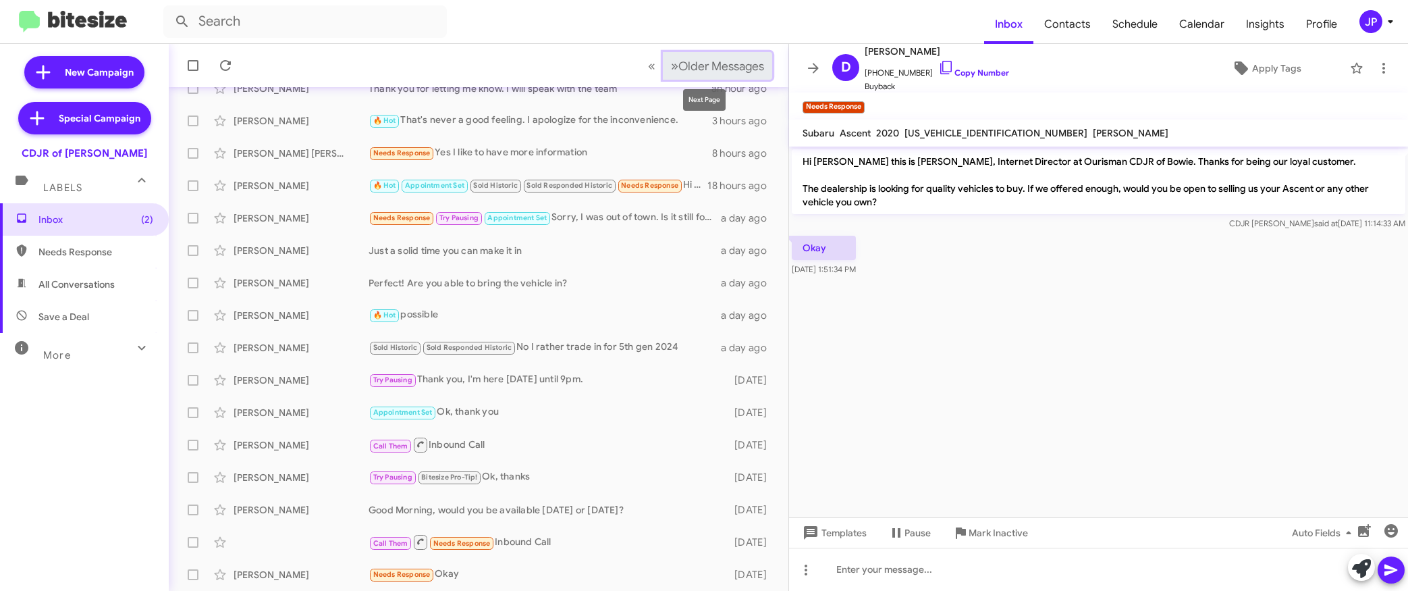
click at [734, 72] on span "Older Messages" at bounding box center [721, 66] width 86 height 15
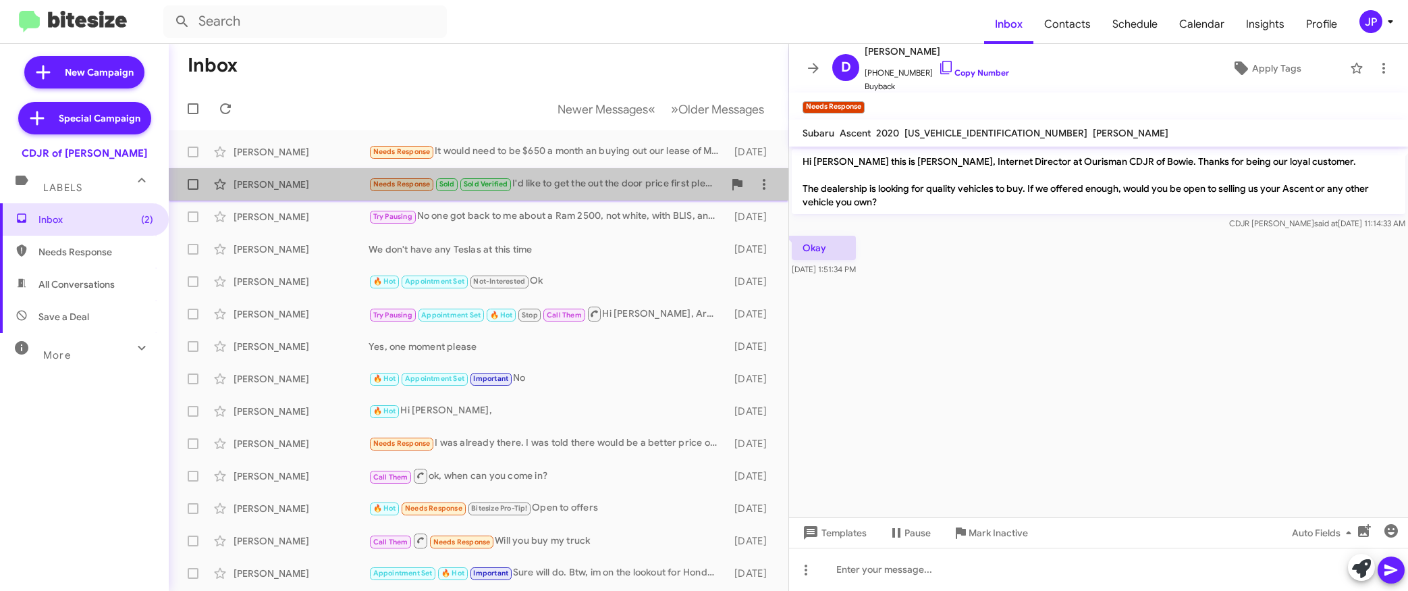
click at [563, 179] on div "Needs Response Sold Sold Verified I'd like to get the out the door price first …" at bounding box center [546, 184] width 355 height 16
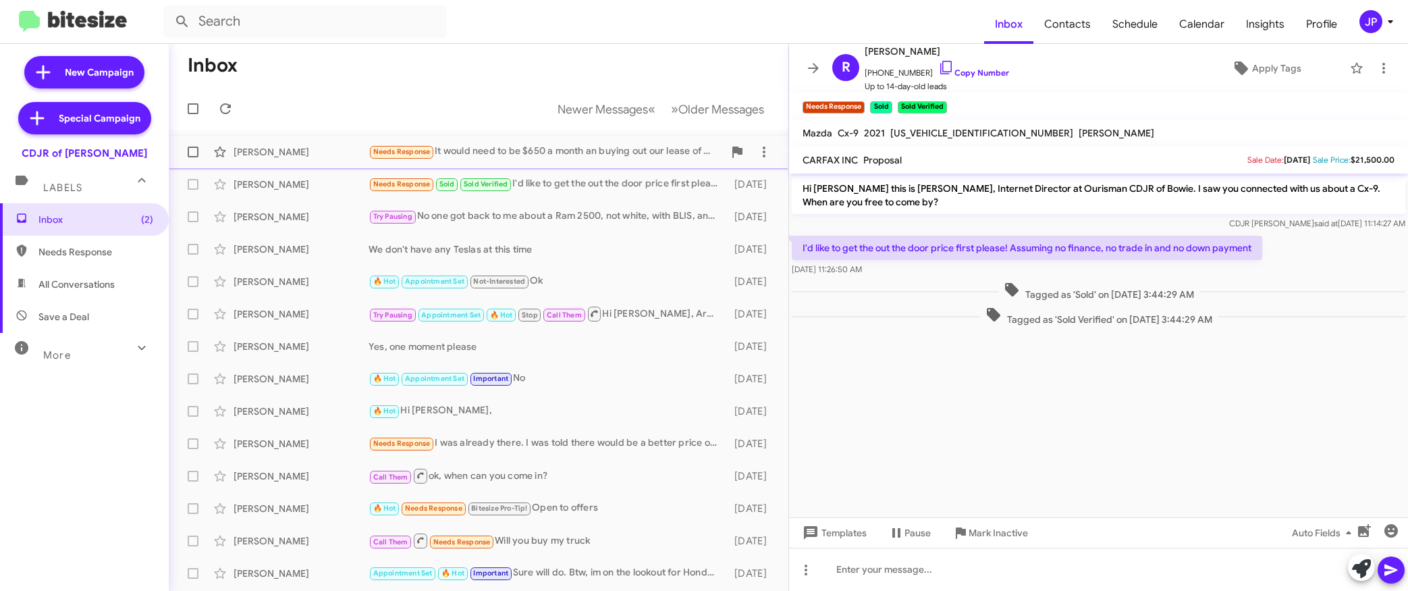
click at [541, 160] on div "Caleb Ellis Needs Response It would need to be $650 a month an buying out our l…" at bounding box center [479, 151] width 598 height 27
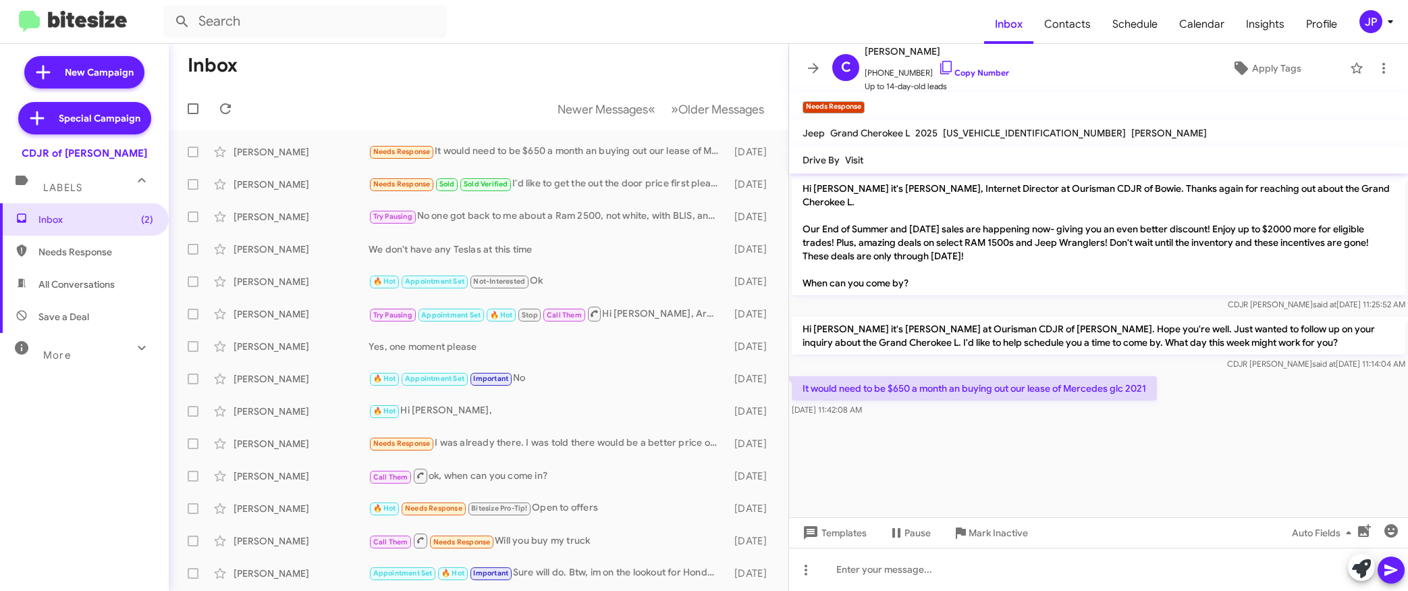
click at [1037, 453] on cdk-virtual-scroll-viewport "Hi Caleb it's Ciara Taylor, Internet Director at Ourisman CDJR of Bowie. Thanks…" at bounding box center [1098, 345] width 619 height 344
click at [948, 71] on link "Copy Number" at bounding box center [973, 72] width 71 height 10
click at [1376, 73] on icon at bounding box center [1384, 68] width 16 height 16
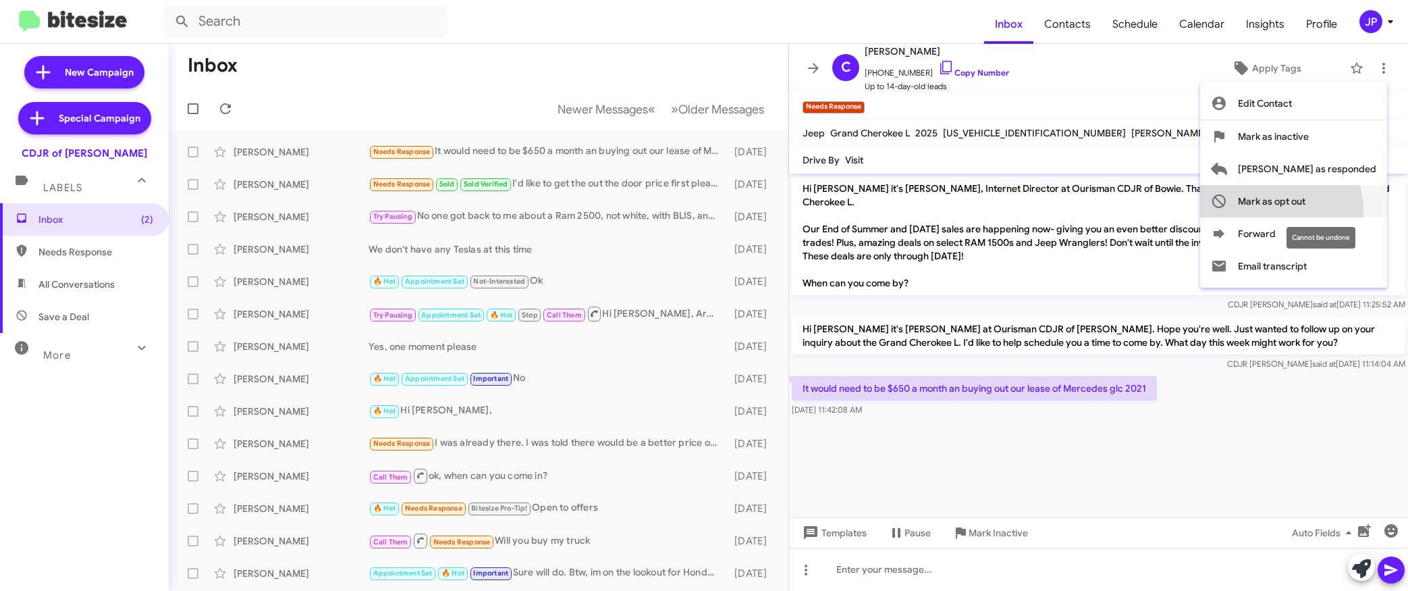
click at [1305, 209] on span "Mark as opt out" at bounding box center [1271, 201] width 67 height 32
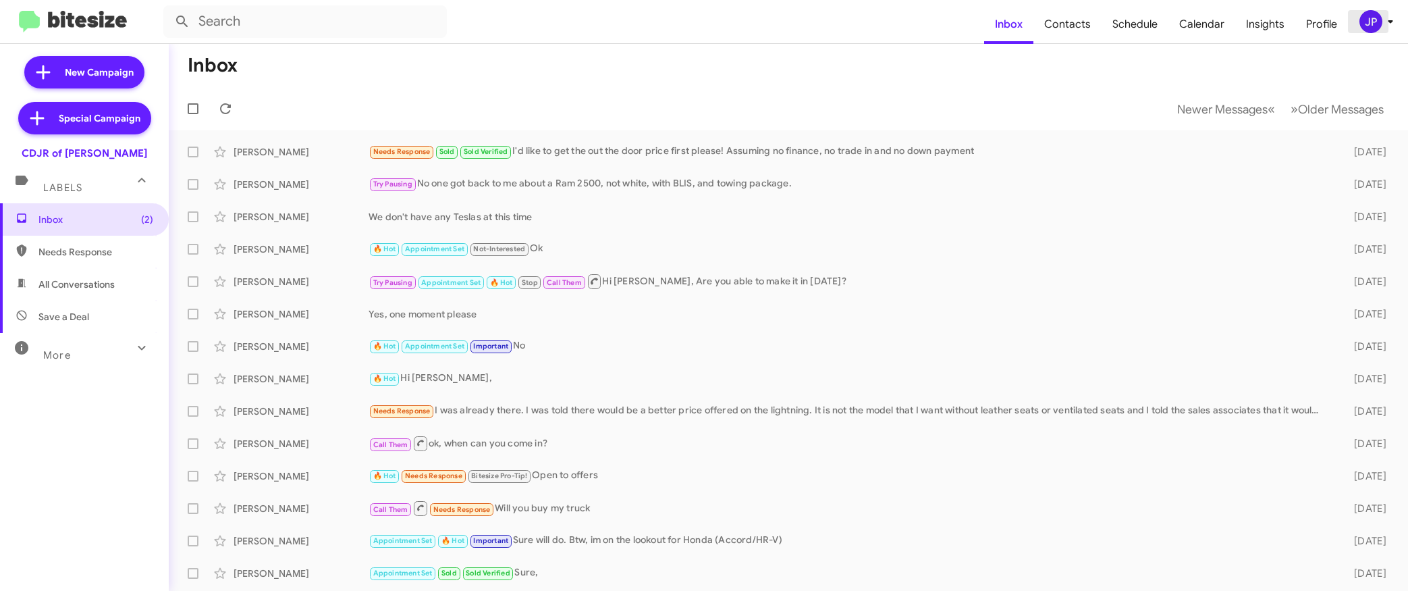
click at [1365, 26] on div "JP" at bounding box center [1370, 21] width 23 height 23
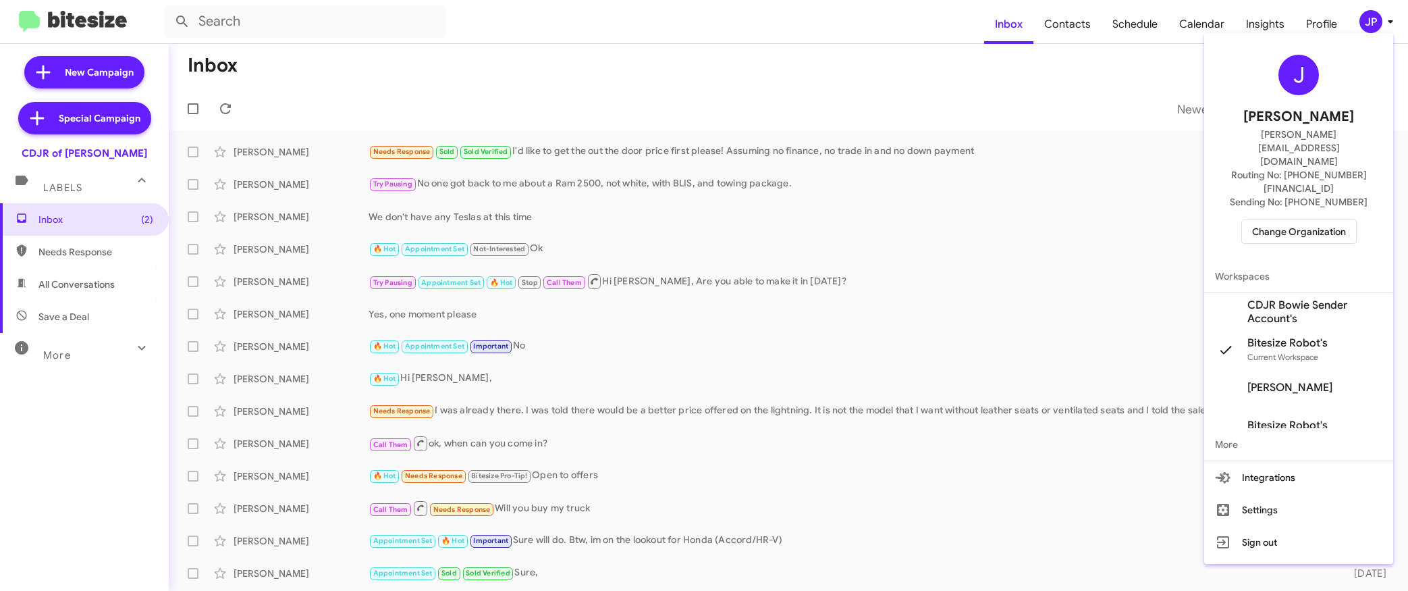
click at [1312, 220] on span "Change Organization" at bounding box center [1299, 231] width 94 height 23
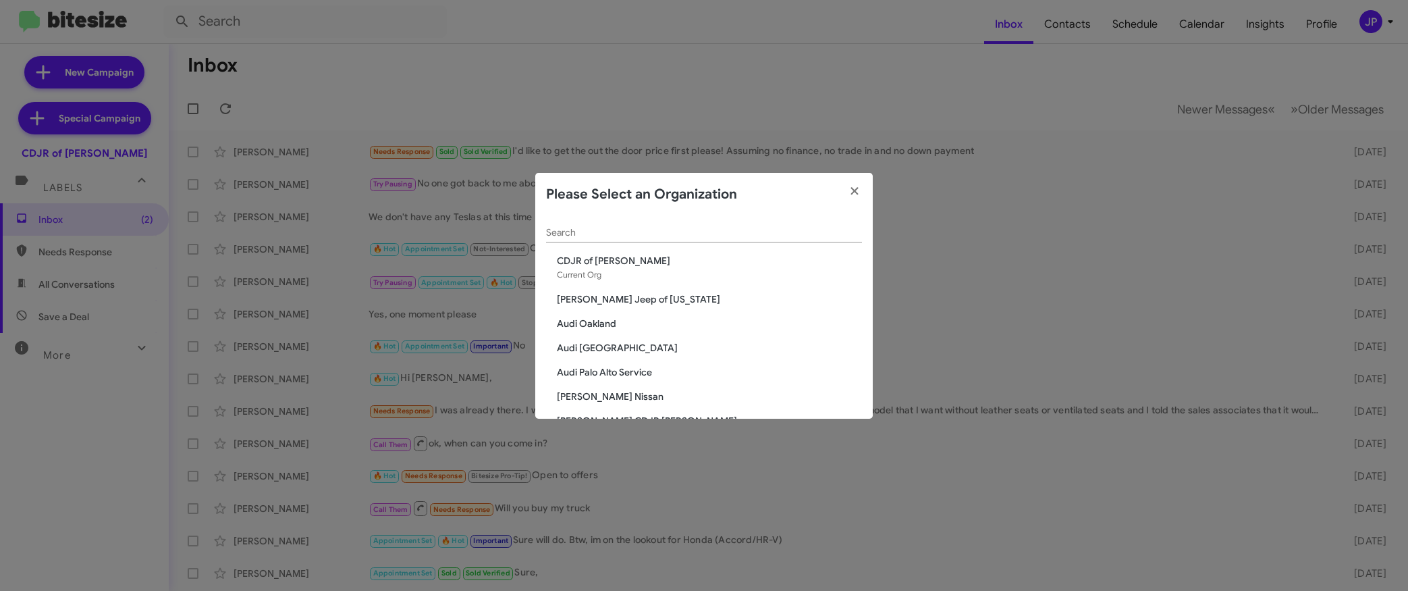
click at [787, 238] on div "Search" at bounding box center [704, 229] width 316 height 26
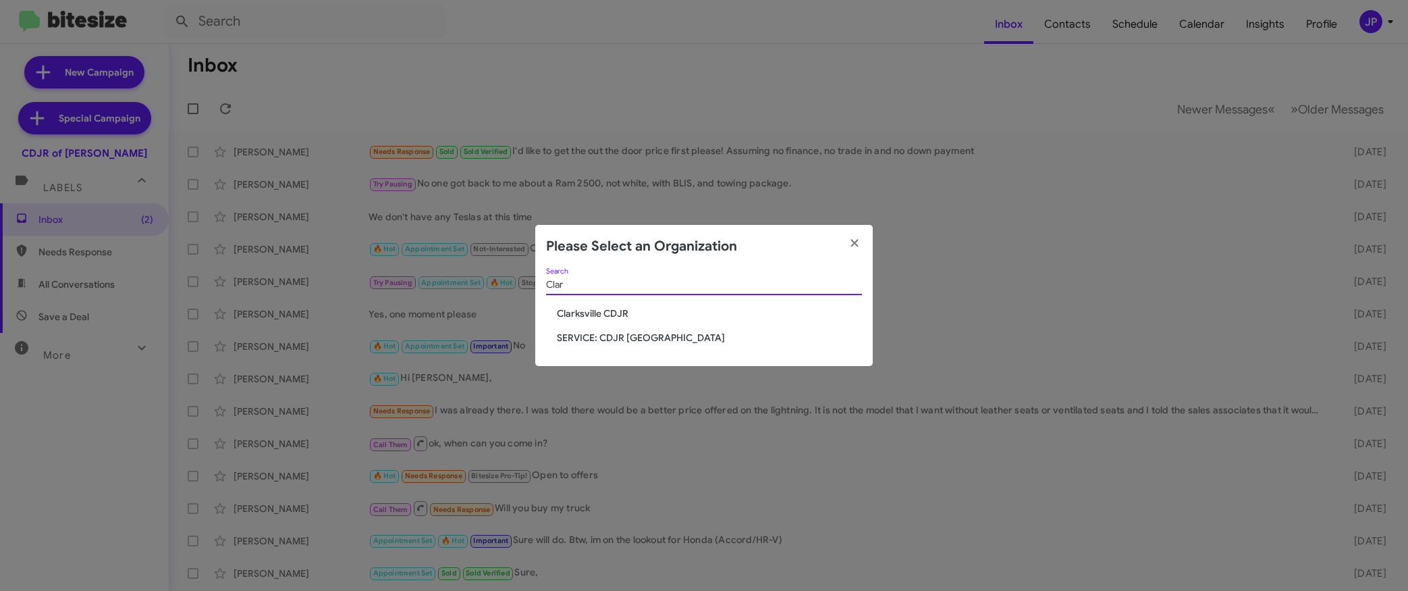
type input "Clar"
click at [616, 319] on div "Clar Search Clarksville CDJR SERVICE: CDJR Clarksville" at bounding box center [703, 317] width 337 height 98
click at [603, 319] on span "Clarksville CDJR" at bounding box center [709, 312] width 305 height 13
click at [603, 315] on span "Clarksville CDJR" at bounding box center [709, 312] width 305 height 13
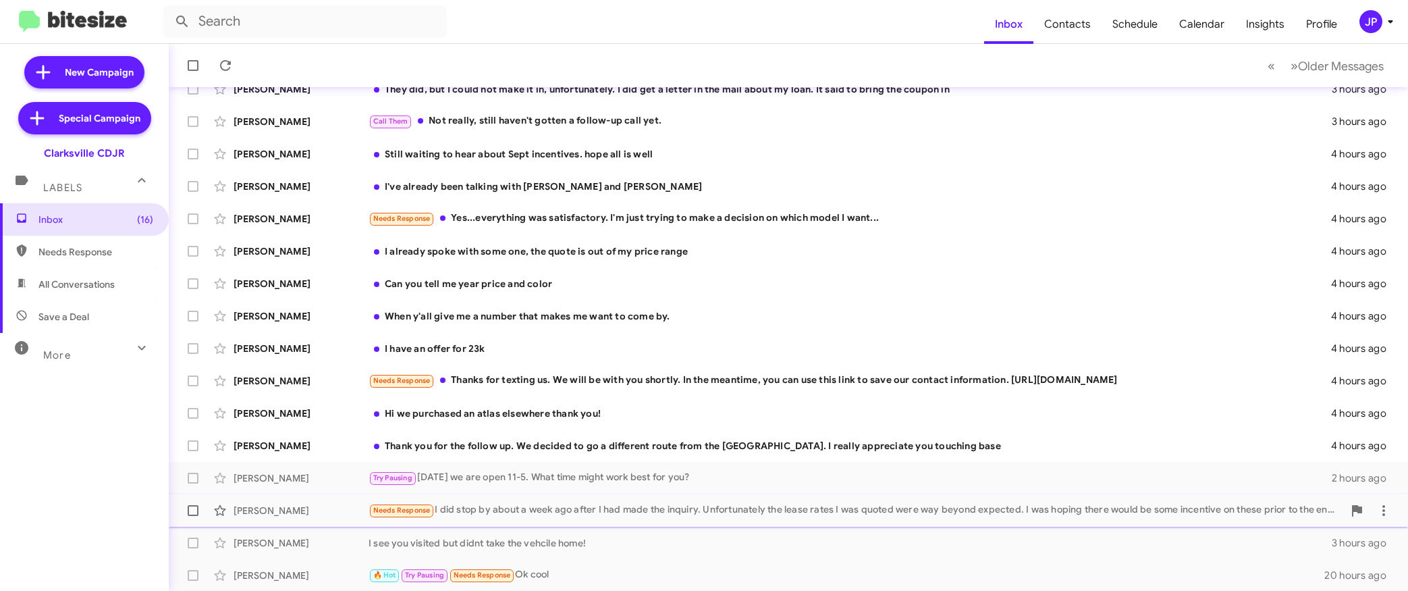
scroll to position [193, 0]
click at [1307, 63] on span "Older Messages" at bounding box center [1341, 66] width 86 height 15
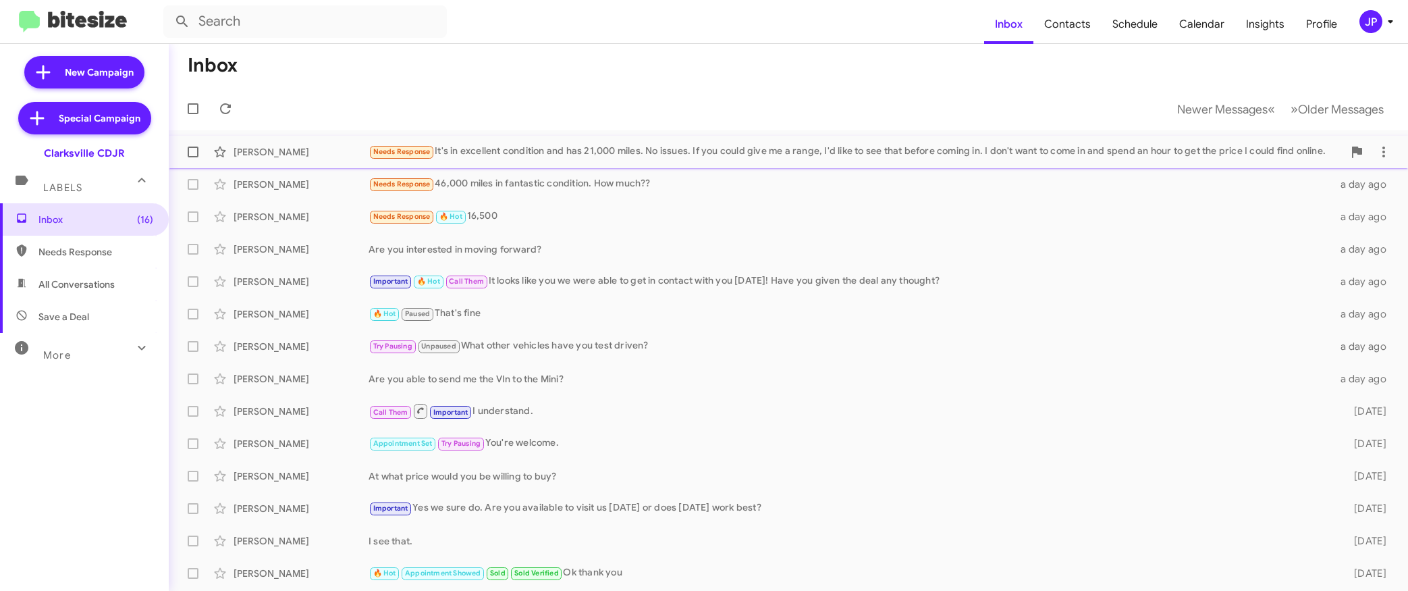
click at [619, 155] on div "Needs Response It's in excellent condition and has 21,000 miles. No issues. If …" at bounding box center [856, 152] width 975 height 16
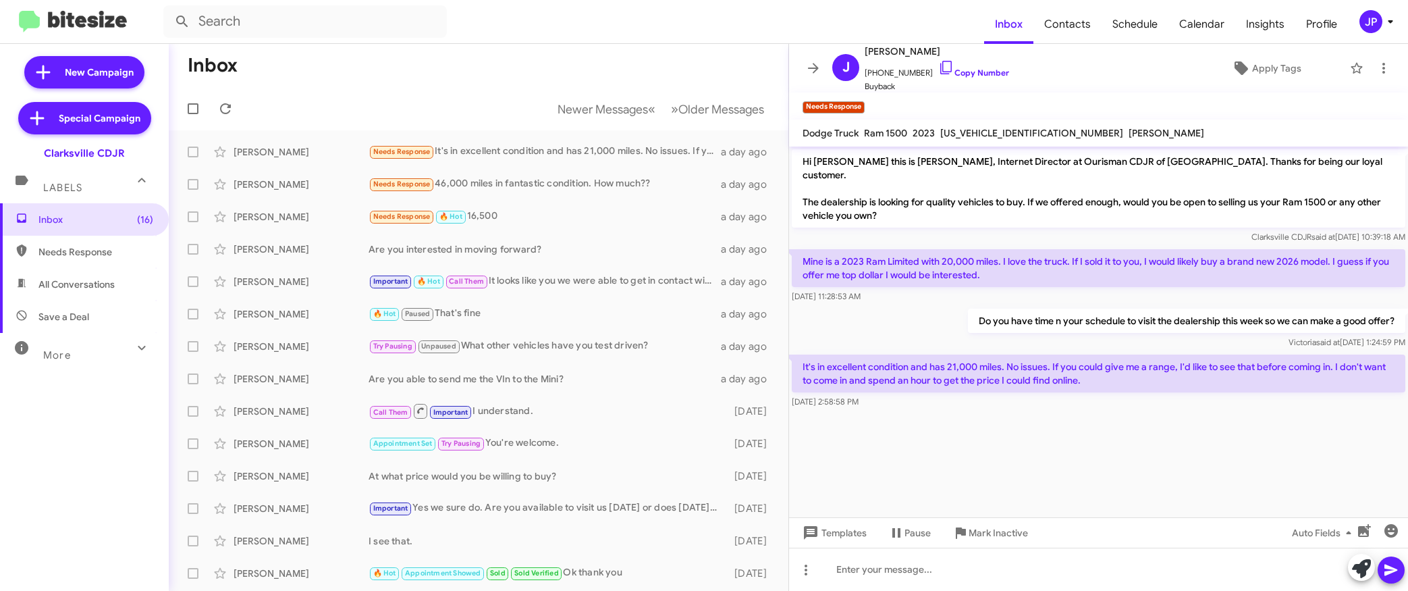
click at [1057, 395] on div "[DATE] 2:58:58 PM" at bounding box center [1099, 401] width 614 height 13
click at [501, 192] on div "[PERSON_NAME] Needs Response 46,000 miles in fantastic condition. How much?? a …" at bounding box center [479, 184] width 598 height 27
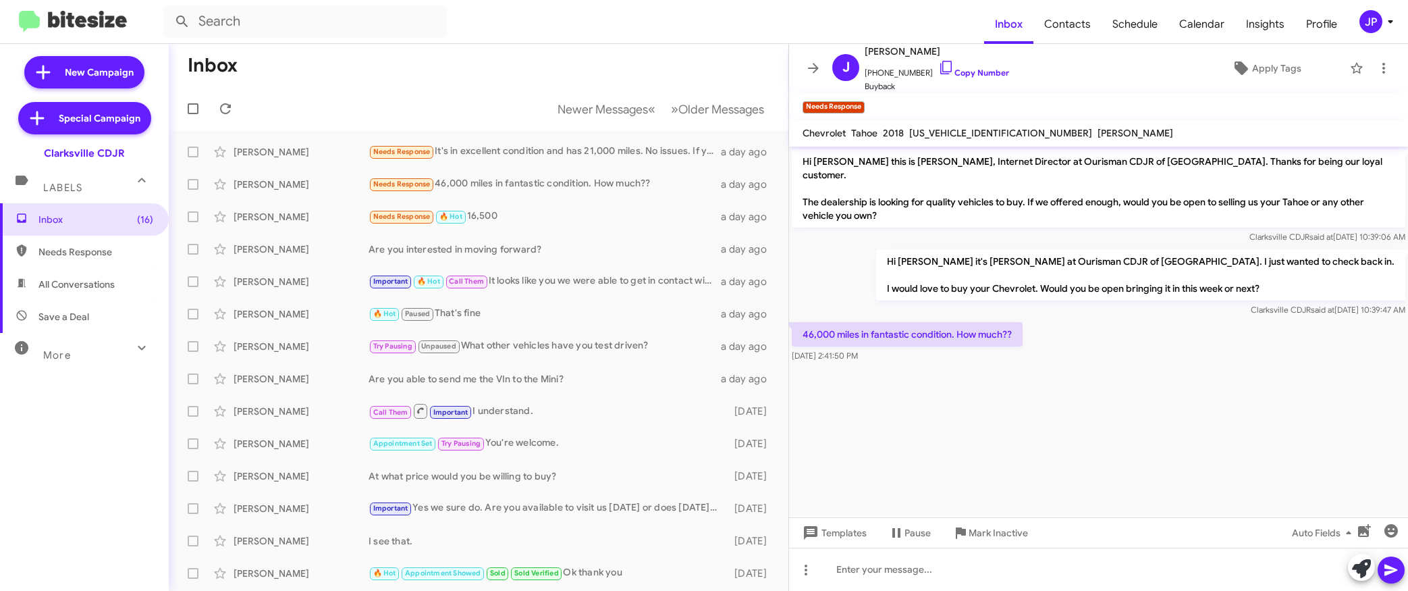
click at [1021, 389] on cdk-virtual-scroll-viewport "Hi John this is Victoria Cook, Internet Director at Ourisman CDJR of Clarksvill…" at bounding box center [1098, 331] width 619 height 371
click at [545, 216] on div "Needs Response 🔥 Hot 16,500" at bounding box center [546, 217] width 355 height 16
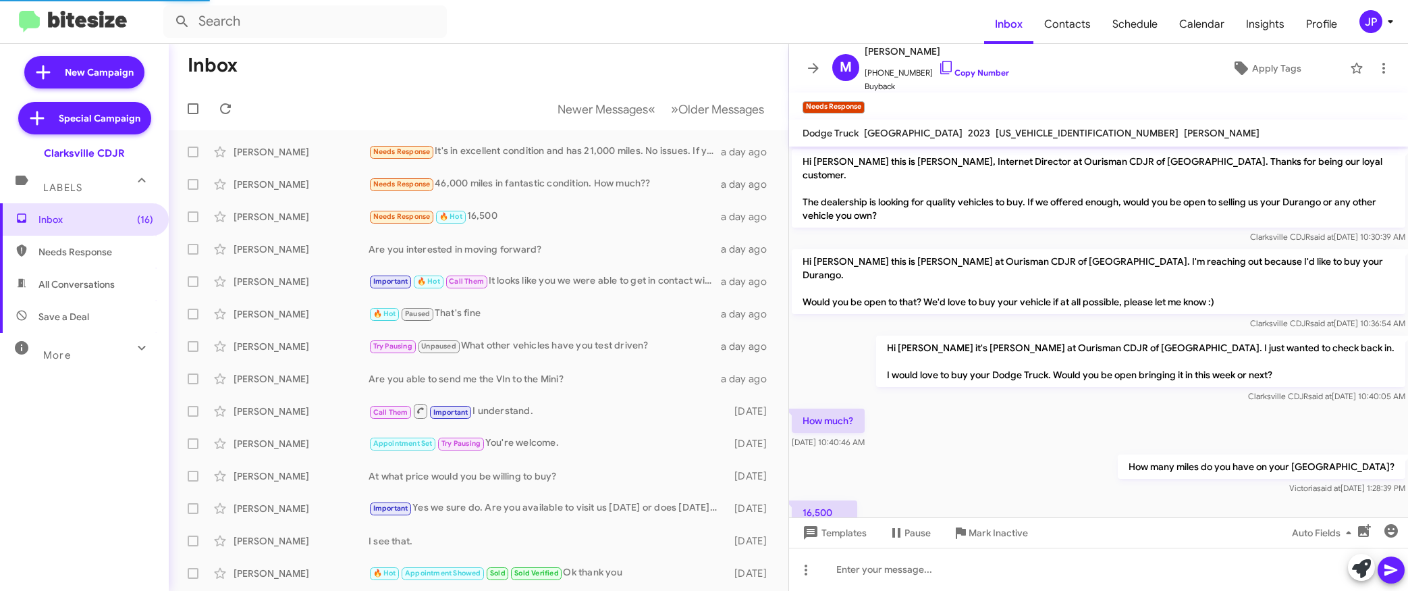
scroll to position [20, 0]
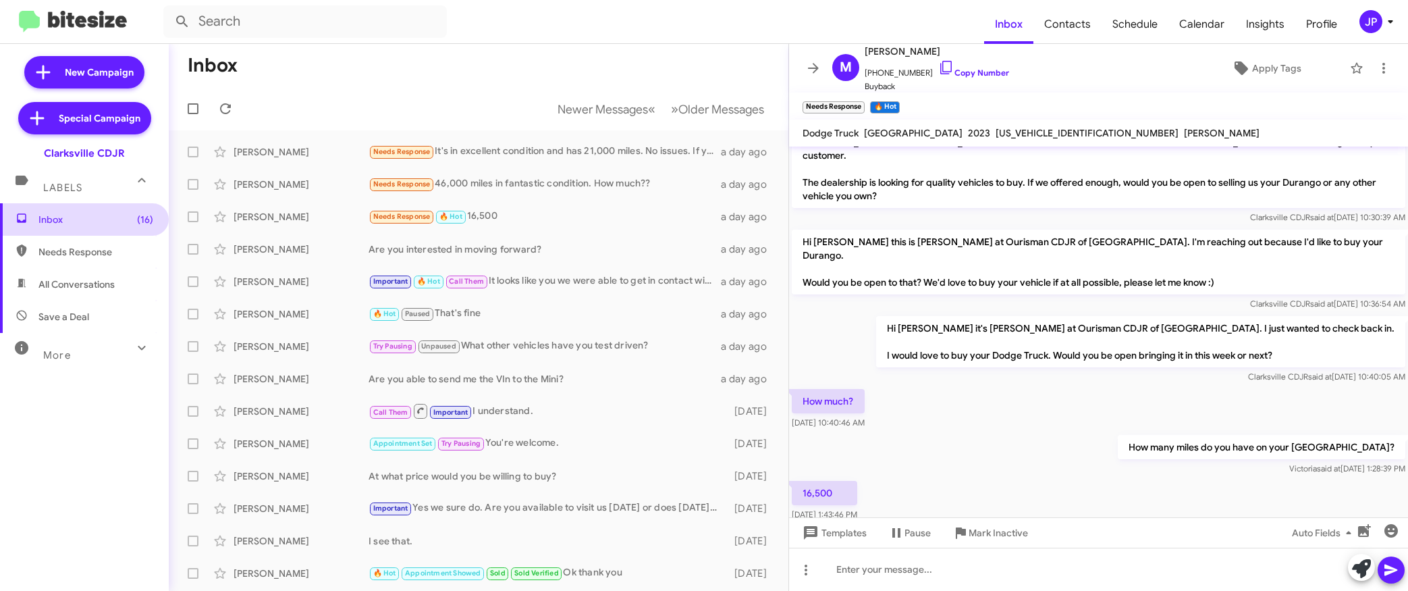
click at [94, 226] on span "Inbox (16)" at bounding box center [84, 219] width 169 height 32
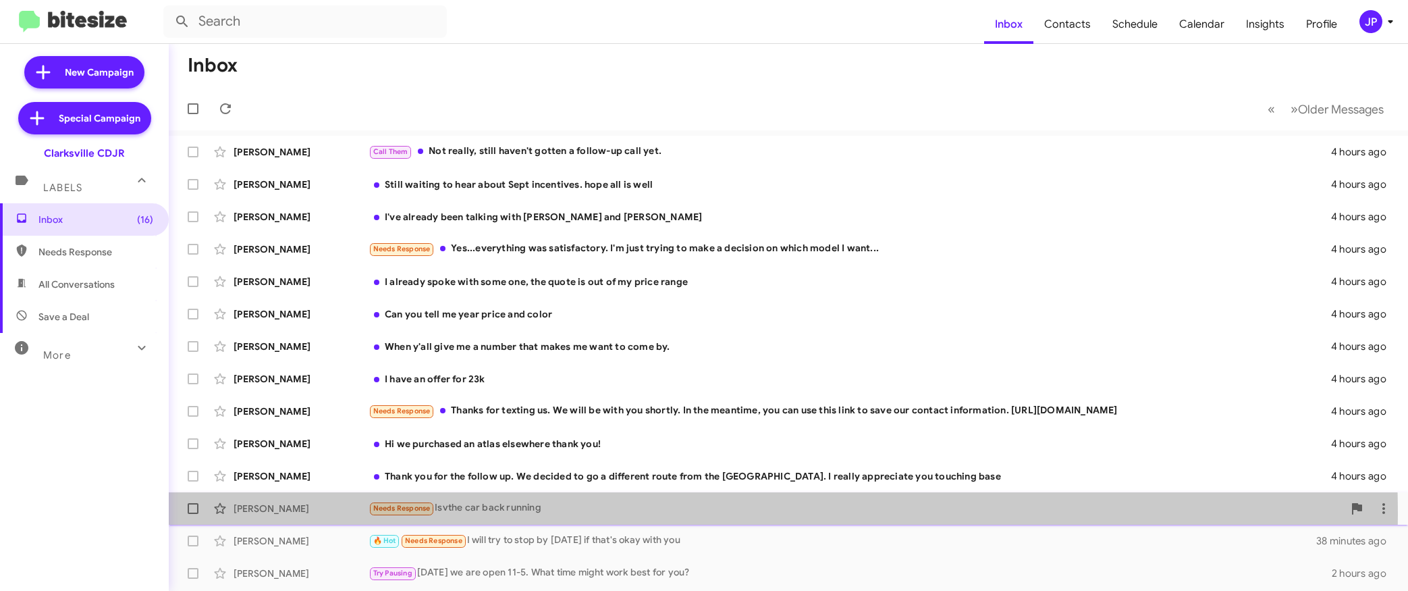
click at [516, 514] on div "Needs Response Isvthe car back running" at bounding box center [856, 508] width 975 height 16
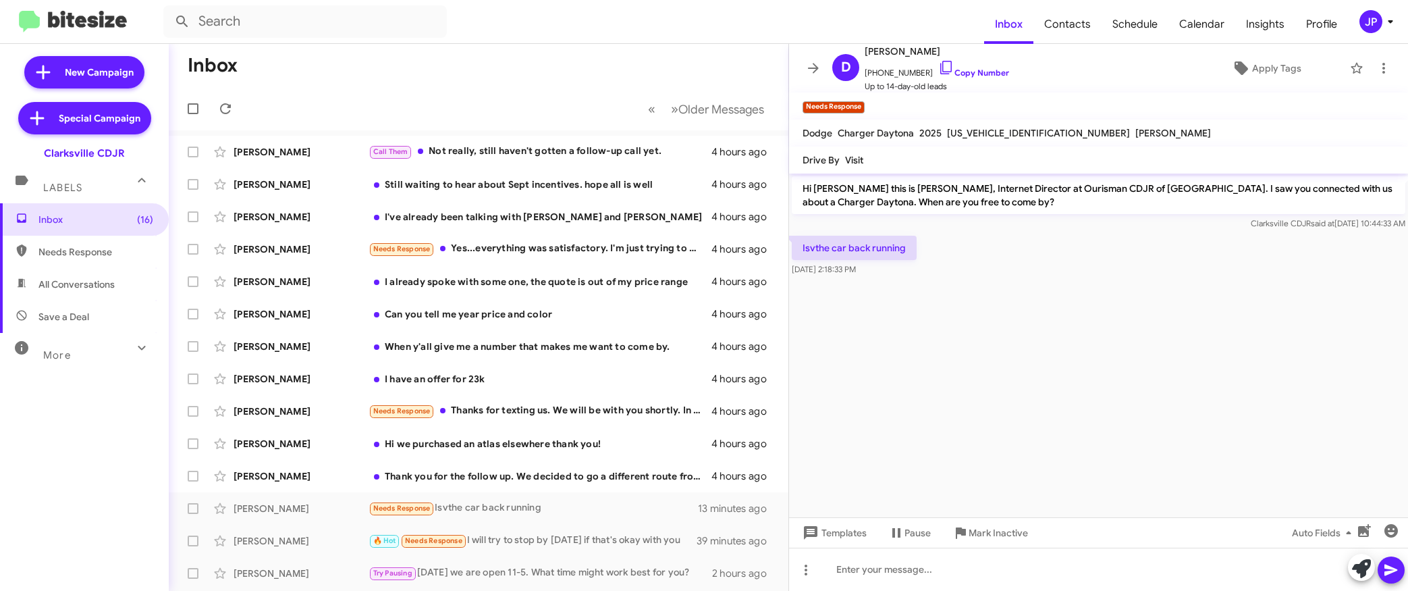
click at [1008, 323] on cdk-virtual-scroll-viewport "Hi Derek this is Victoria Cook, Internet Director at Ourisman CDJR of Clarksvil…" at bounding box center [1098, 345] width 619 height 344
click at [813, 70] on icon at bounding box center [813, 68] width 16 height 16
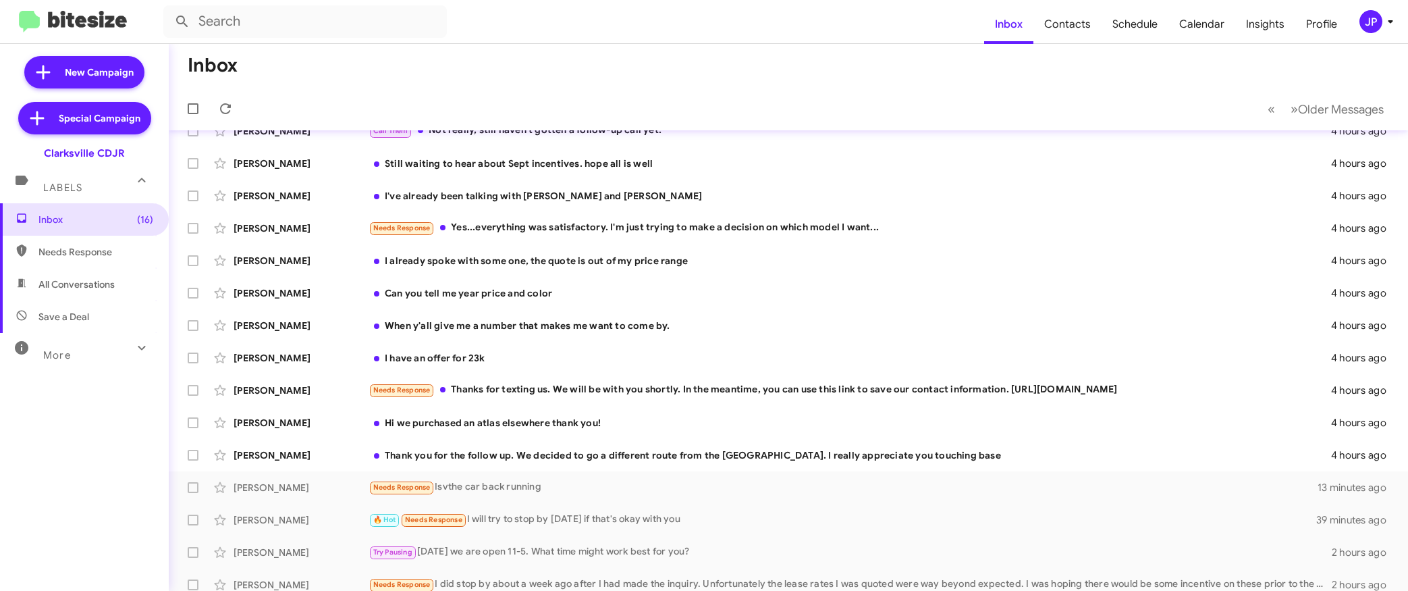
scroll to position [24, 0]
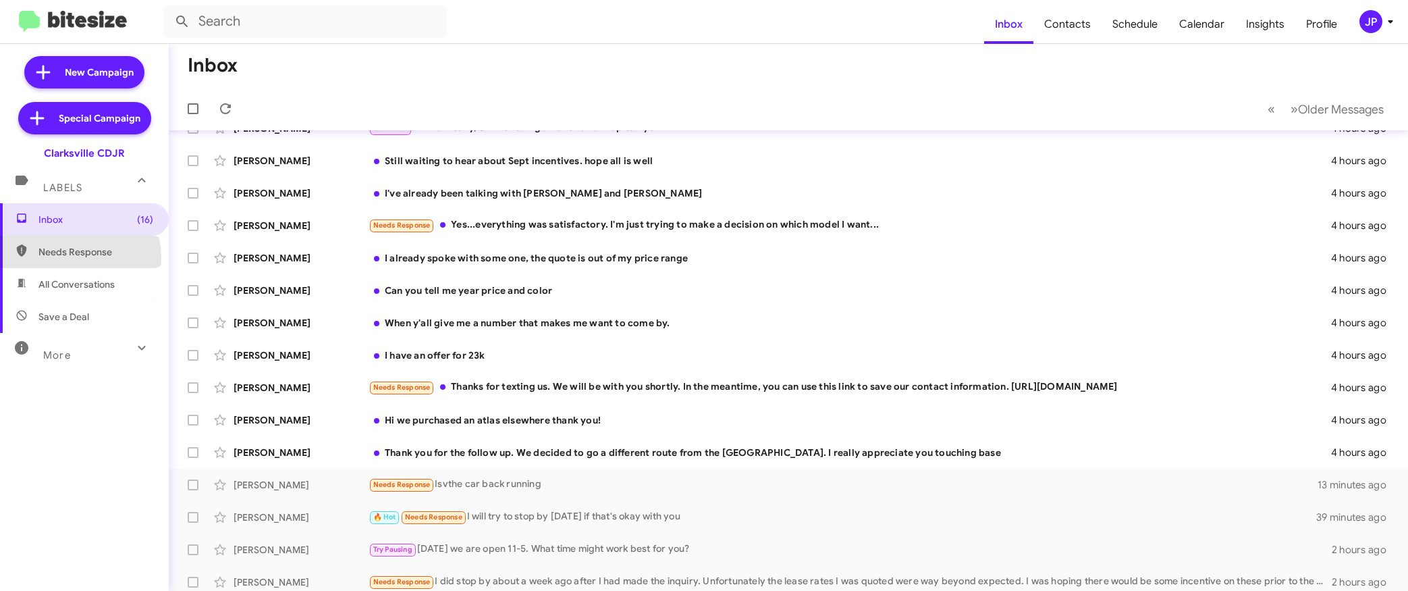
click at [65, 259] on span "Needs Response" at bounding box center [84, 252] width 169 height 32
type input "in:needs-response"
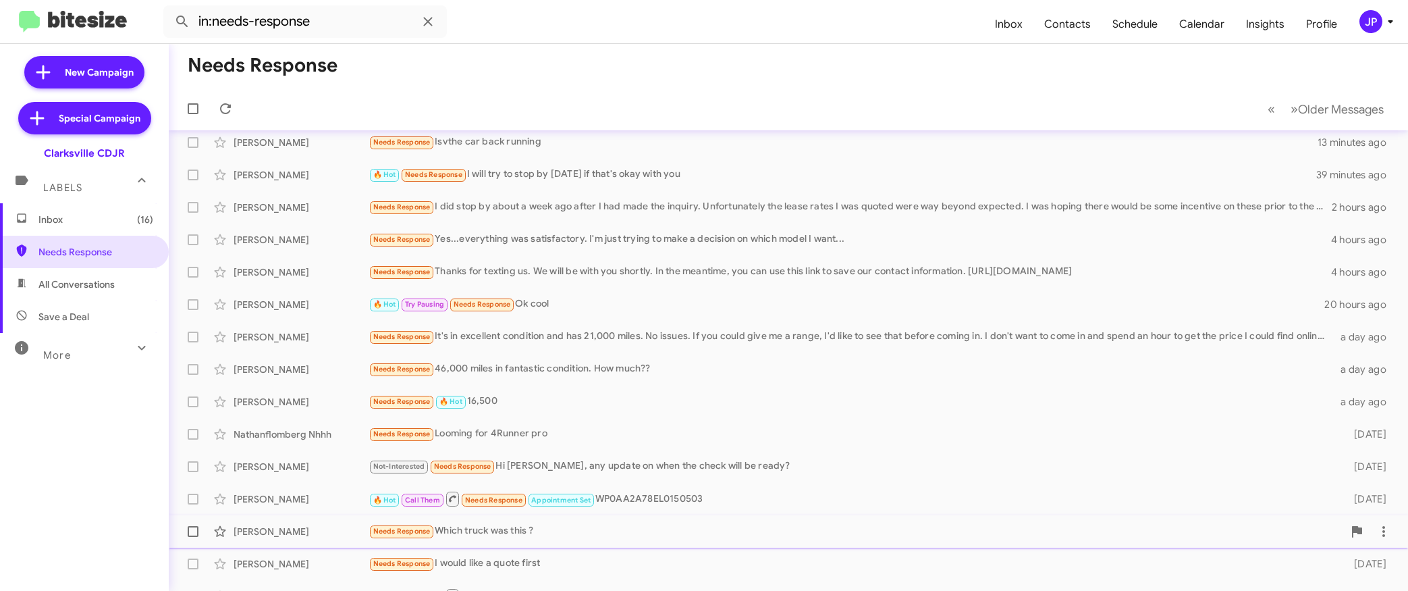
scroll to position [10, 0]
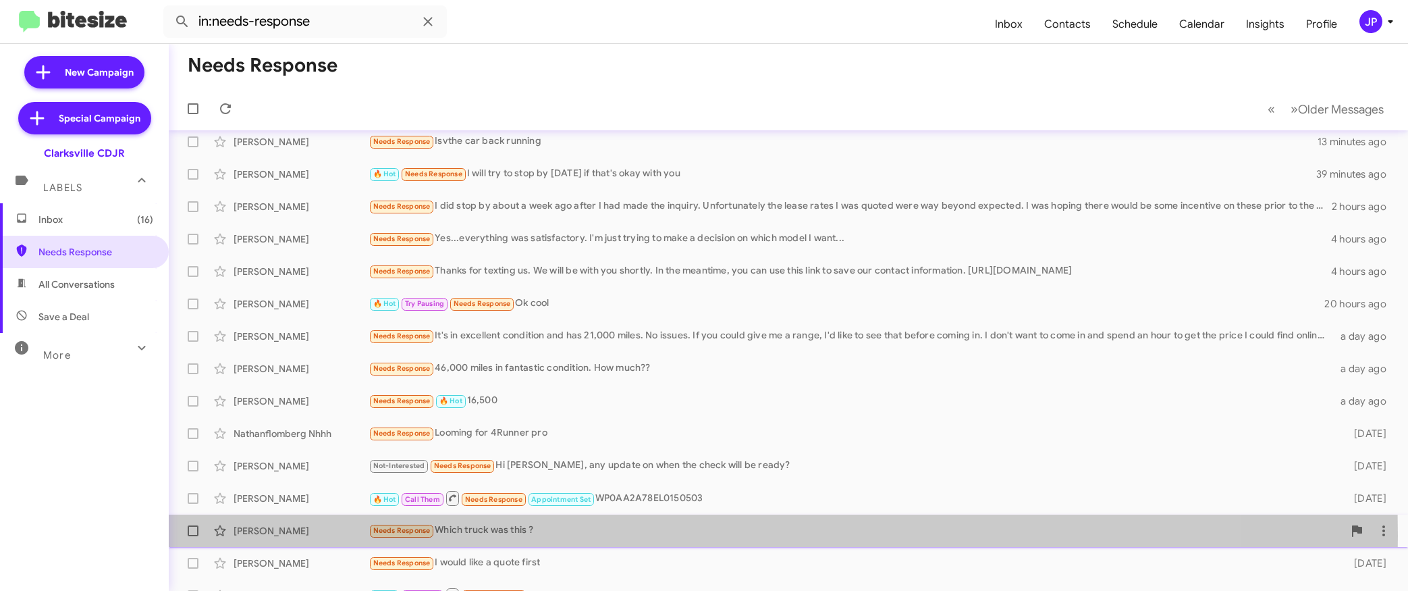
click at [462, 535] on div "Needs Response Which truck was this ?" at bounding box center [856, 530] width 975 height 16
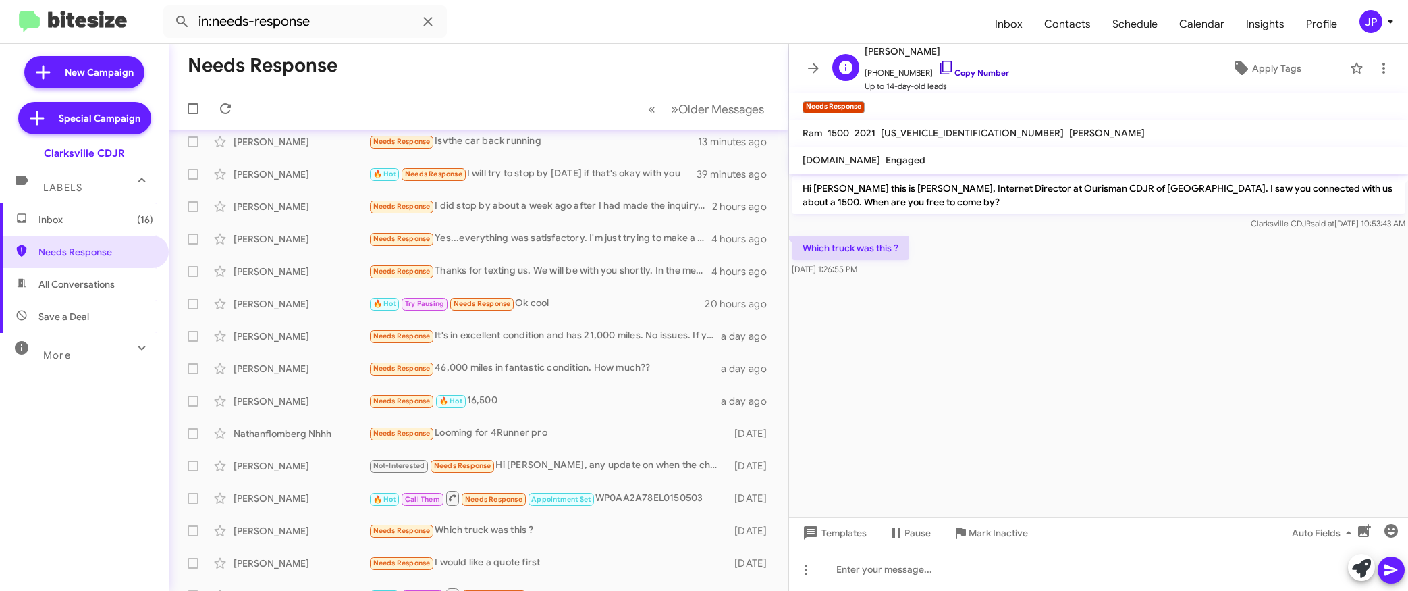
click at [942, 70] on link "Copy Number" at bounding box center [973, 72] width 71 height 10
click at [583, 433] on div "Needs Response Looming for 4Runner pro" at bounding box center [546, 433] width 355 height 16
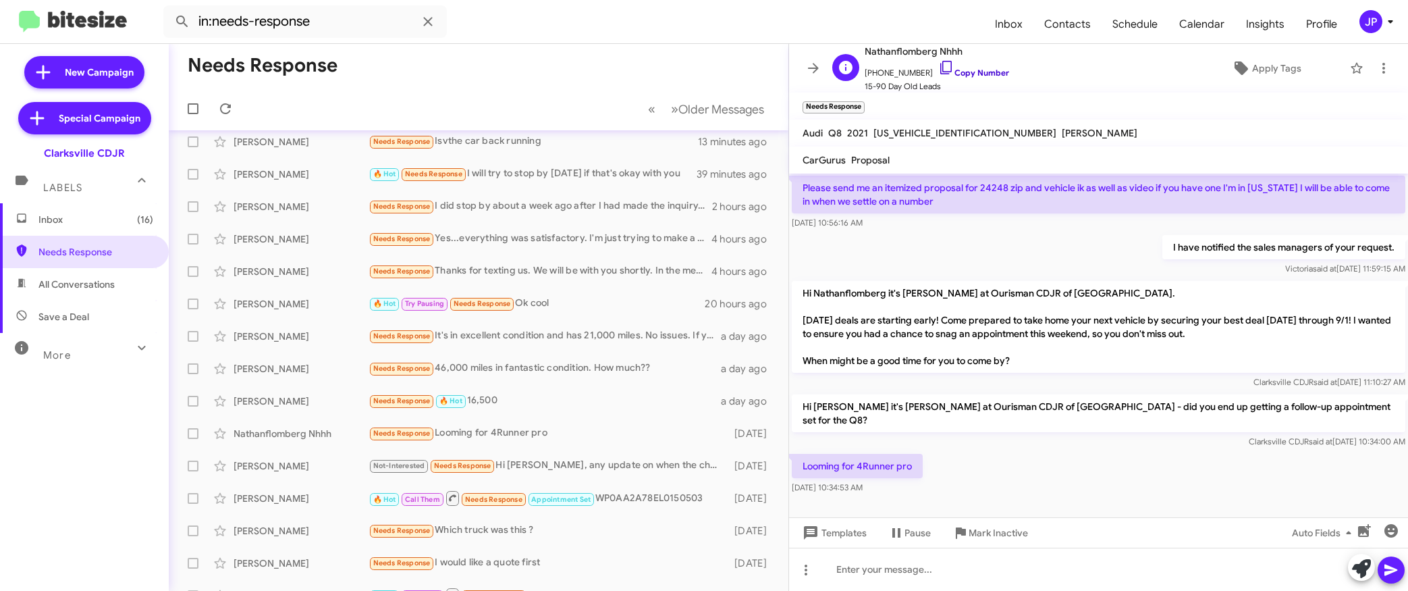
click at [938, 76] on link "Copy Number" at bounding box center [973, 72] width 71 height 10
click at [1261, 70] on span "Apply Tags" at bounding box center [1276, 68] width 49 height 24
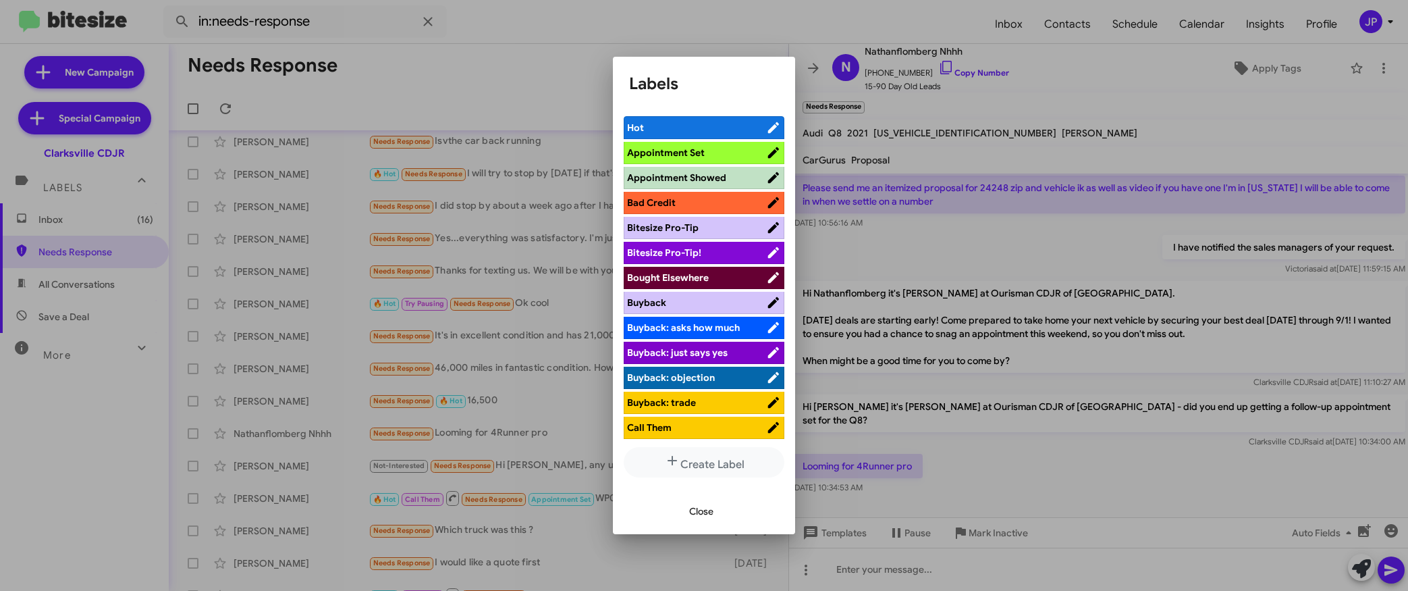
click at [684, 252] on span "Bitesize Pro-Tip!" at bounding box center [664, 252] width 74 height 12
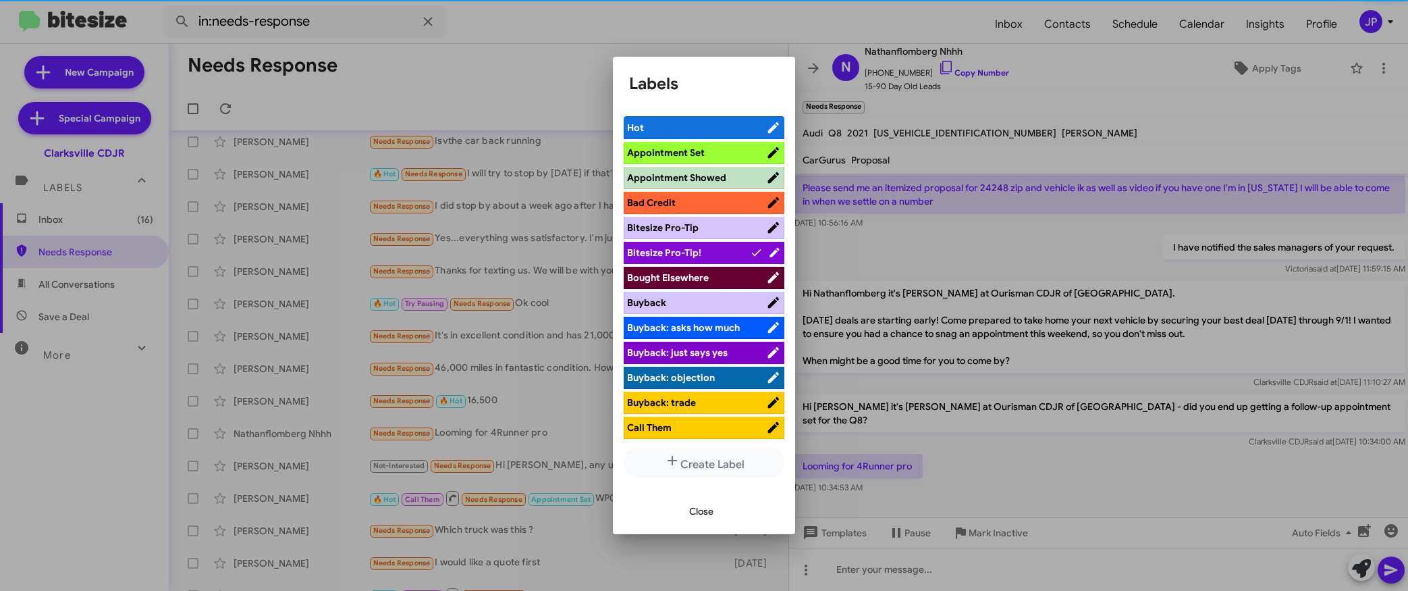
click at [1127, 382] on div at bounding box center [704, 295] width 1408 height 591
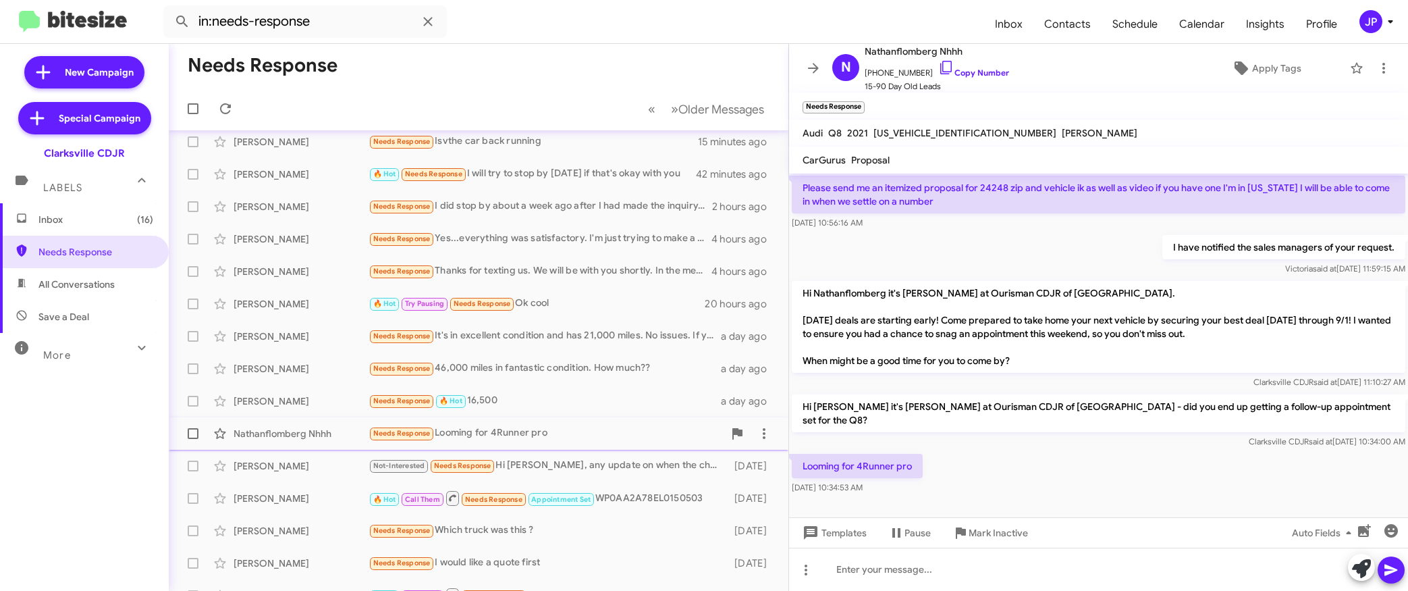
click at [188, 436] on span at bounding box center [193, 433] width 11 height 11
click at [192, 439] on input "checkbox" at bounding box center [192, 439] width 1 height 1
checkbox input "true"
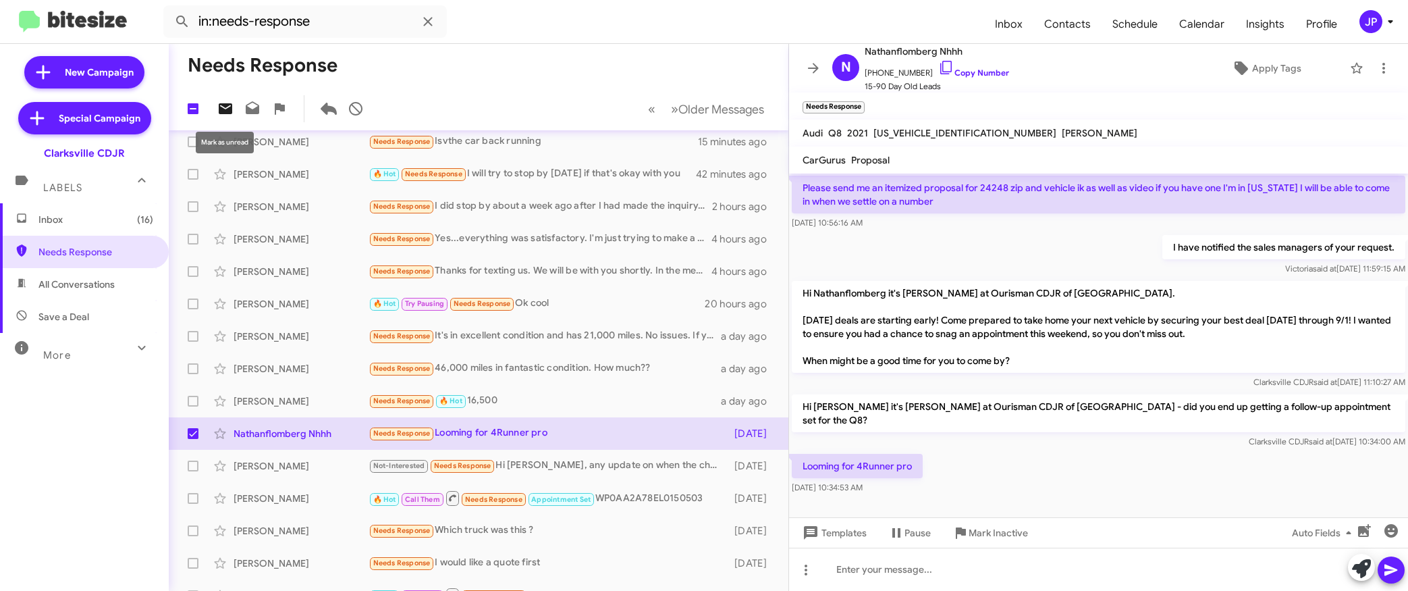
click at [223, 113] on icon at bounding box center [225, 108] width 13 height 11
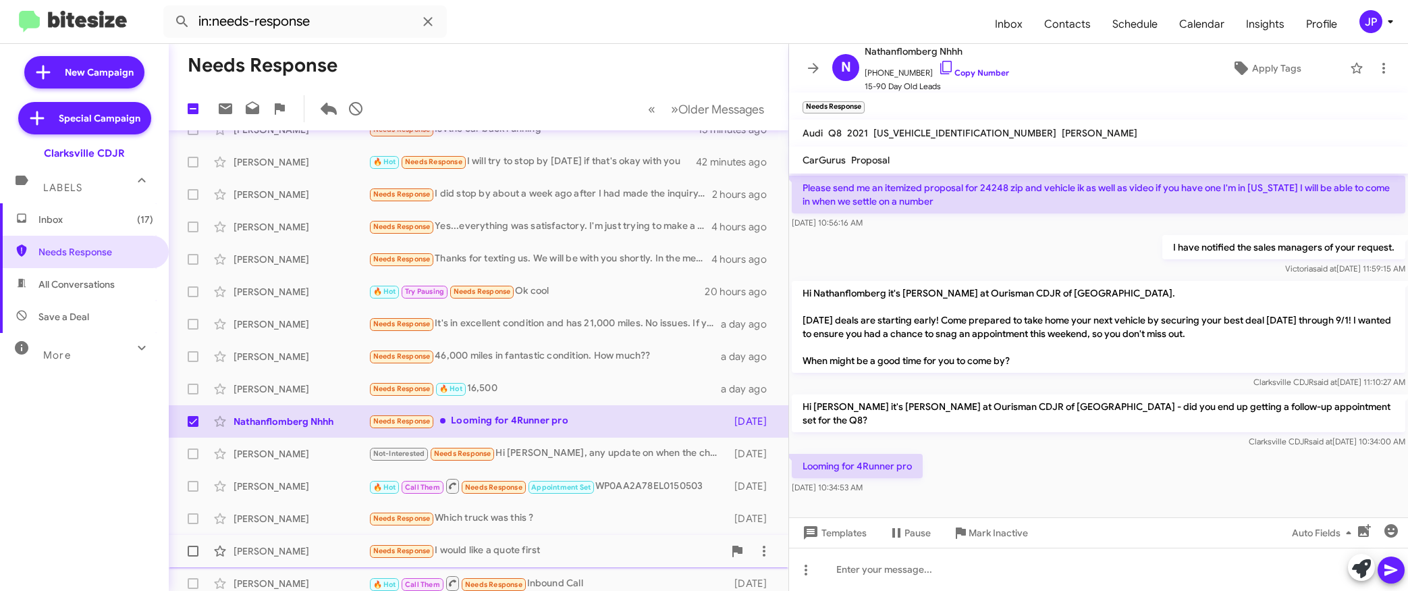
click at [472, 546] on div "Needs Response I would like a quote first" at bounding box center [546, 551] width 355 height 16
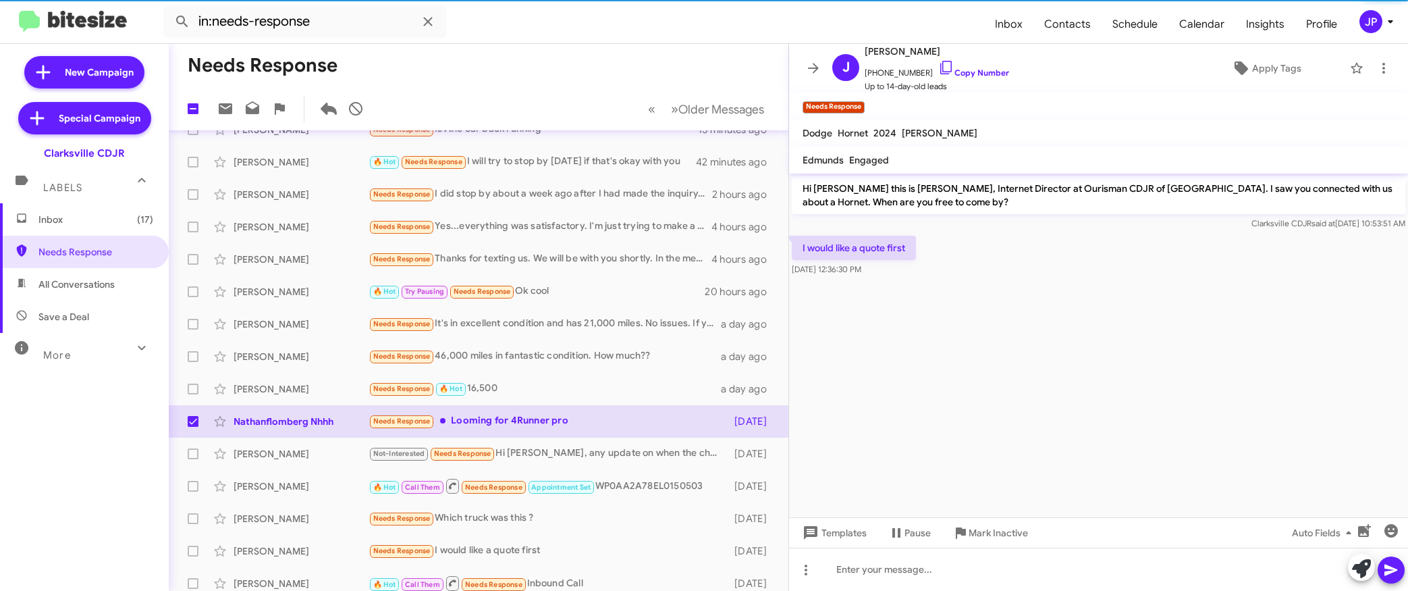
click at [1041, 328] on cdk-virtual-scroll-viewport "Hi Jan this is Victoria Cook, Internet Director at Ourisman CDJR of Clarksville…" at bounding box center [1098, 345] width 619 height 344
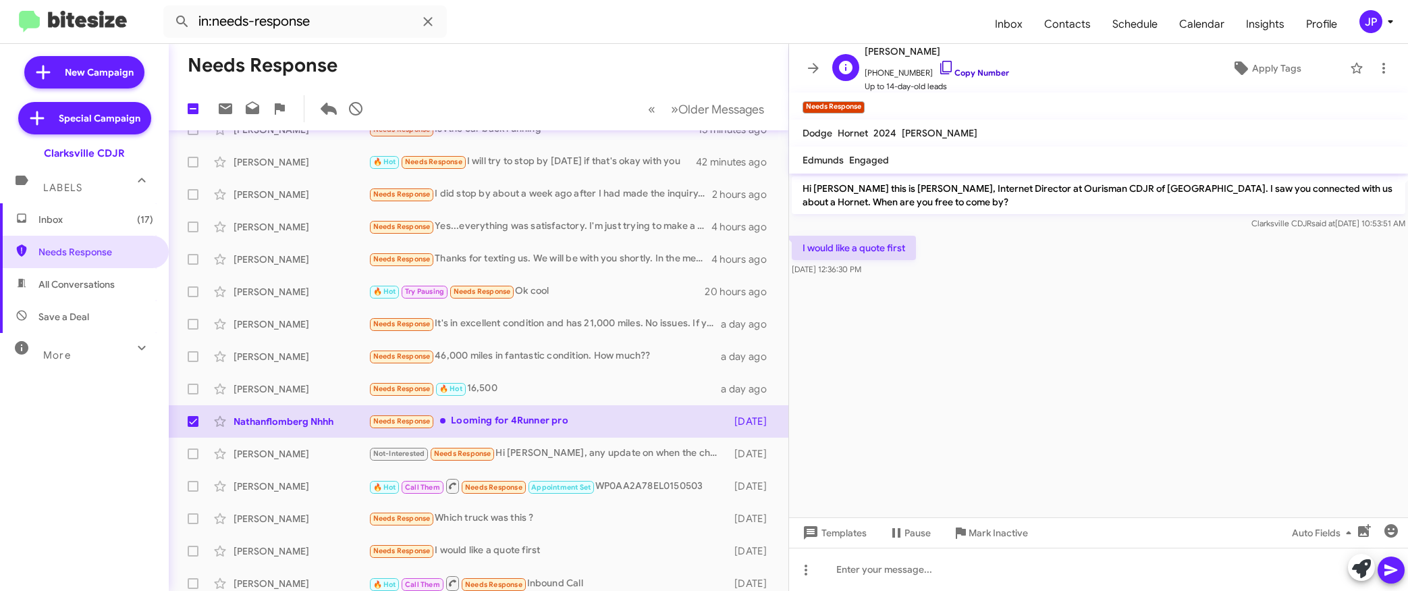
click at [960, 74] on link "Copy Number" at bounding box center [973, 72] width 71 height 10
click at [1238, 68] on icon at bounding box center [1240, 67] width 13 height 13
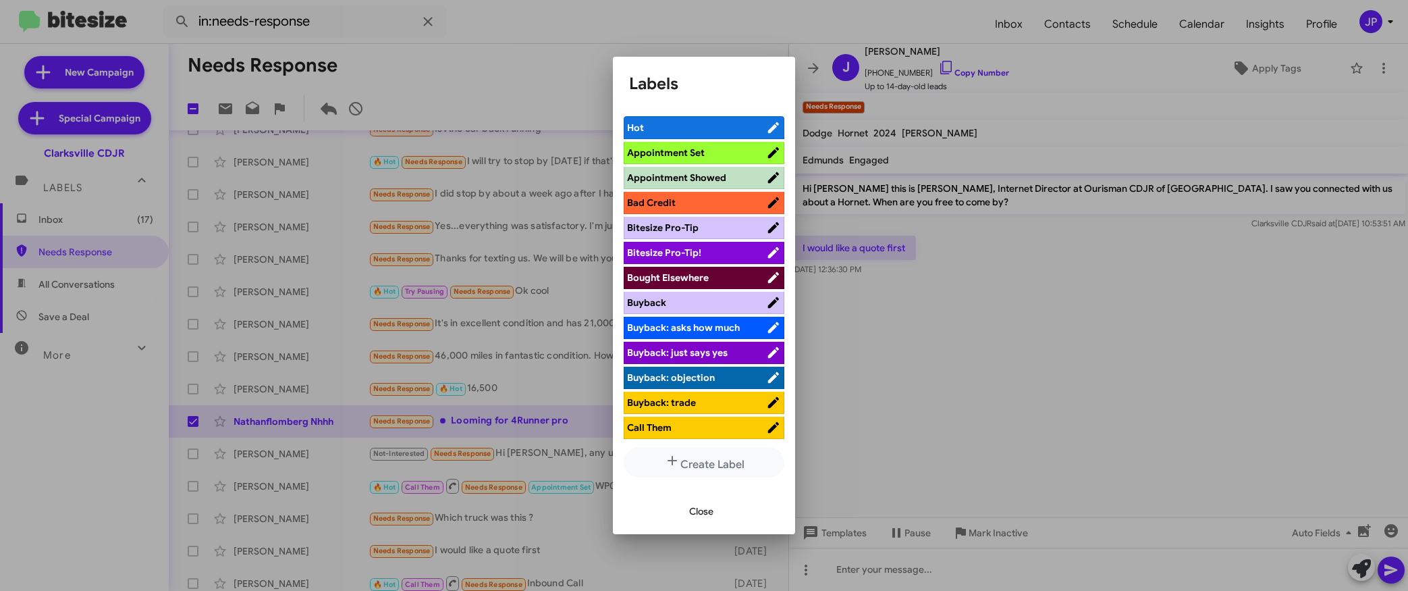
click at [695, 250] on span "Bitesize Pro-Tip!" at bounding box center [664, 252] width 74 height 12
click at [1137, 377] on div at bounding box center [704, 295] width 1408 height 591
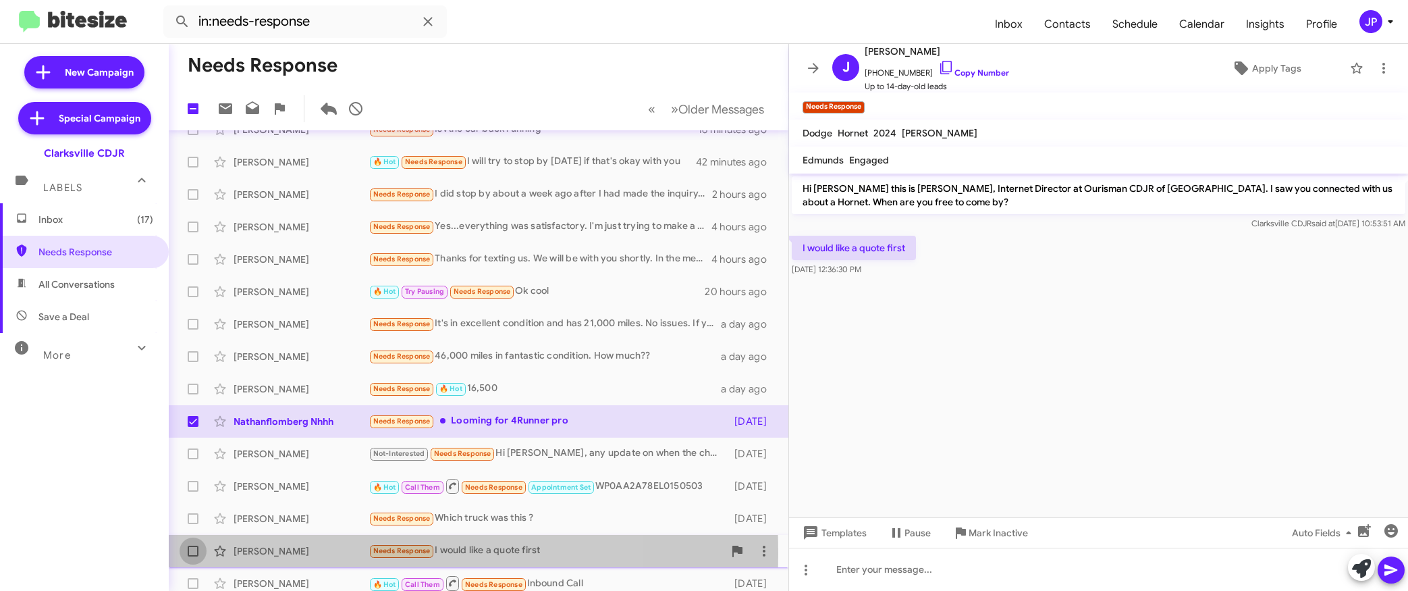
click at [196, 553] on span at bounding box center [193, 550] width 11 height 11
click at [193, 556] on input "checkbox" at bounding box center [192, 556] width 1 height 1
checkbox input "true"
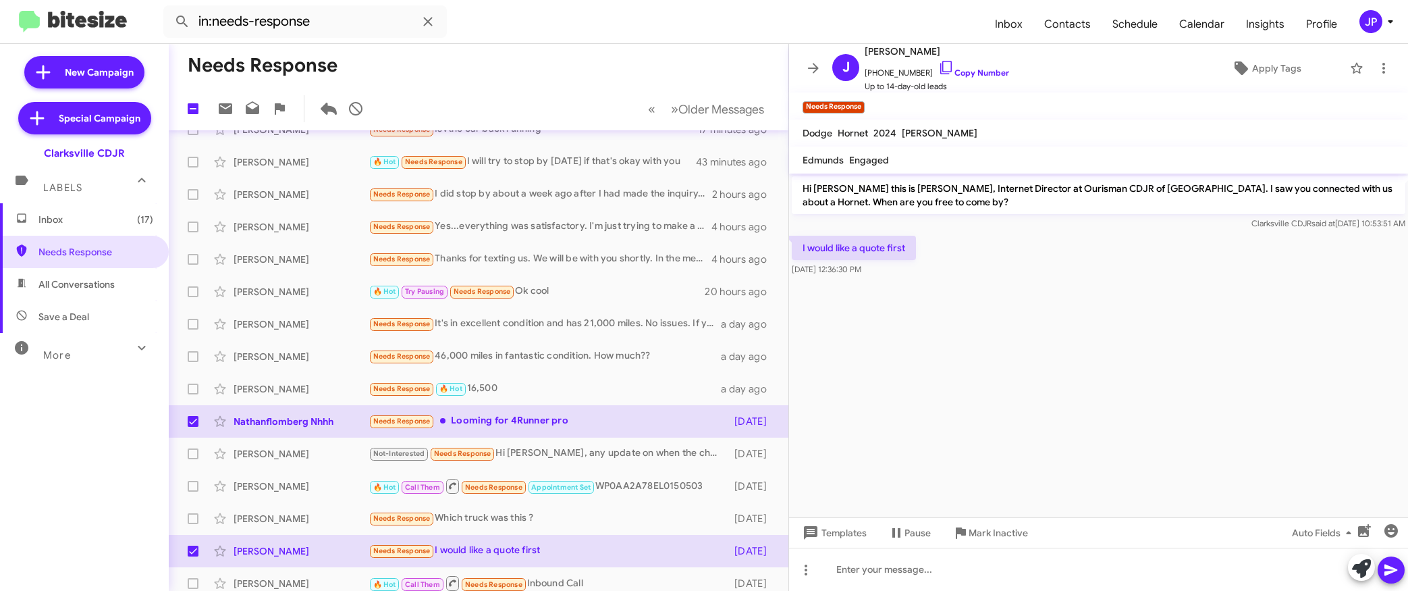
drag, startPoint x: 145, startPoint y: 154, endPoint x: 32, endPoint y: 157, distance: 112.7
click at [32, 157] on div "Clarksville CDJR" at bounding box center [84, 150] width 169 height 19
copy div "Clarksville CDJR"
click at [91, 220] on span "Inbox (17)" at bounding box center [95, 219] width 115 height 13
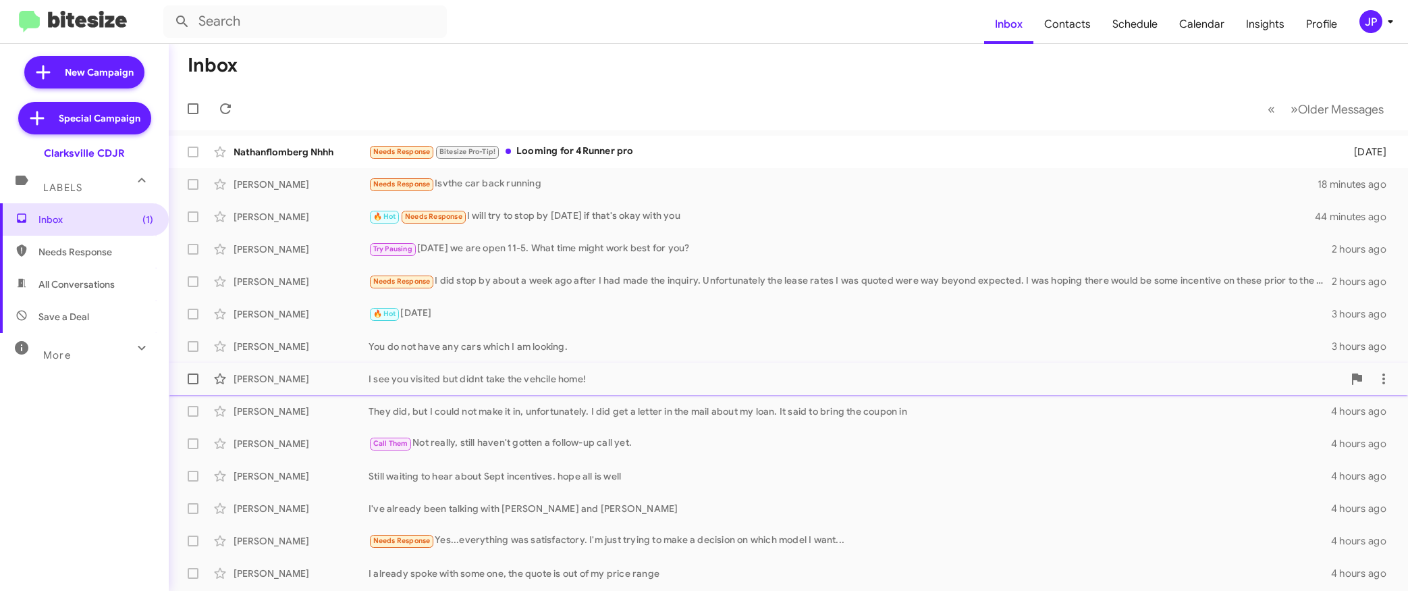
click at [583, 385] on div "I see you visited but didnt take the vehcile home!" at bounding box center [856, 378] width 975 height 13
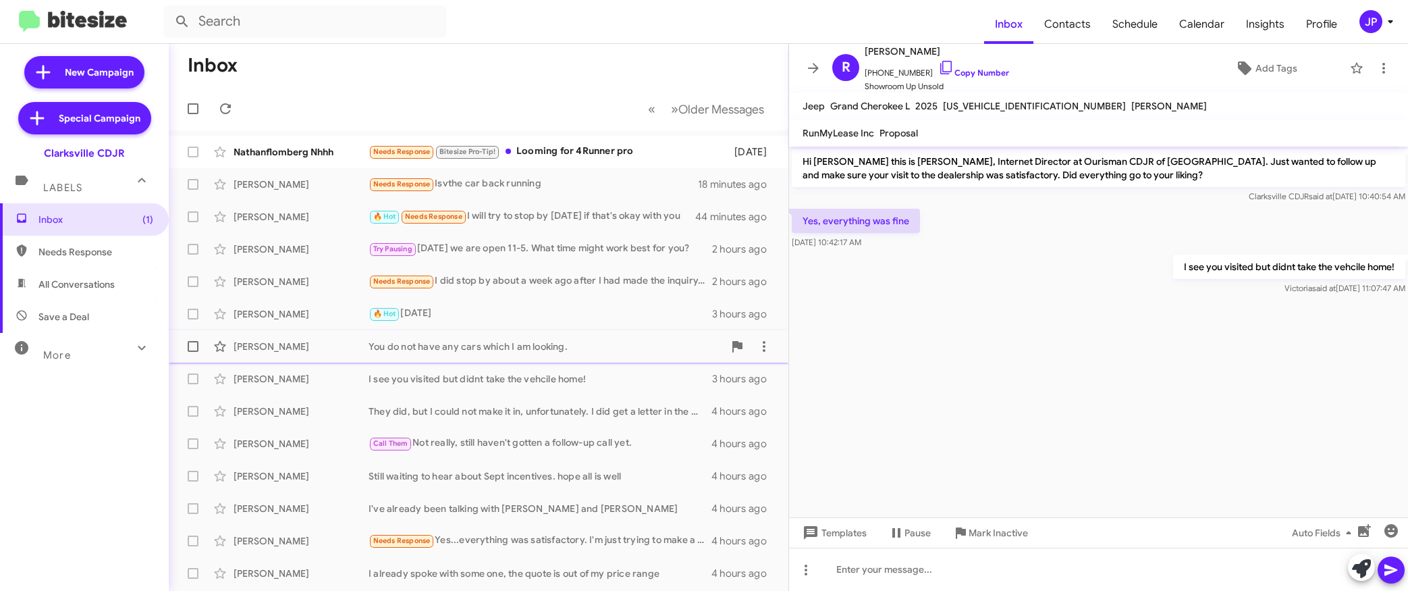
click at [493, 358] on div "Shikhil Nambiar You do not have any cars which I am looking. 3 hours ago" at bounding box center [479, 346] width 598 height 27
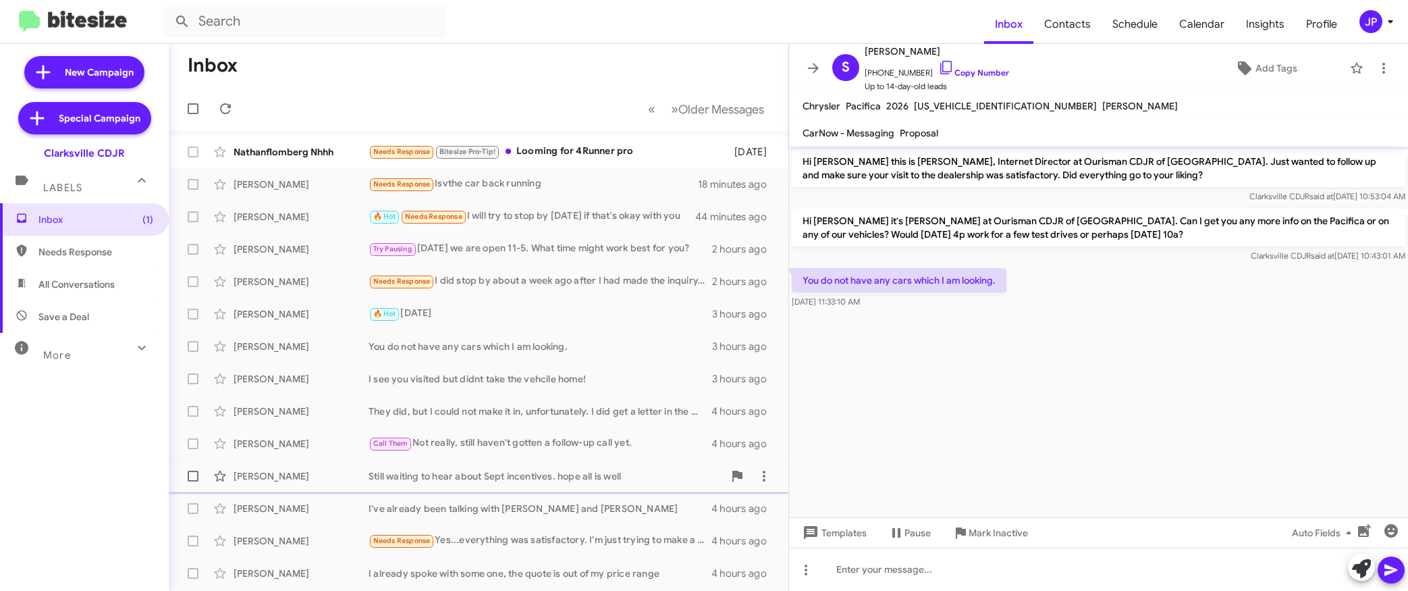
click at [551, 464] on div "Ernest Ashby Still waiting to hear about Sept incentives. hope all is well 4 ho…" at bounding box center [479, 475] width 598 height 27
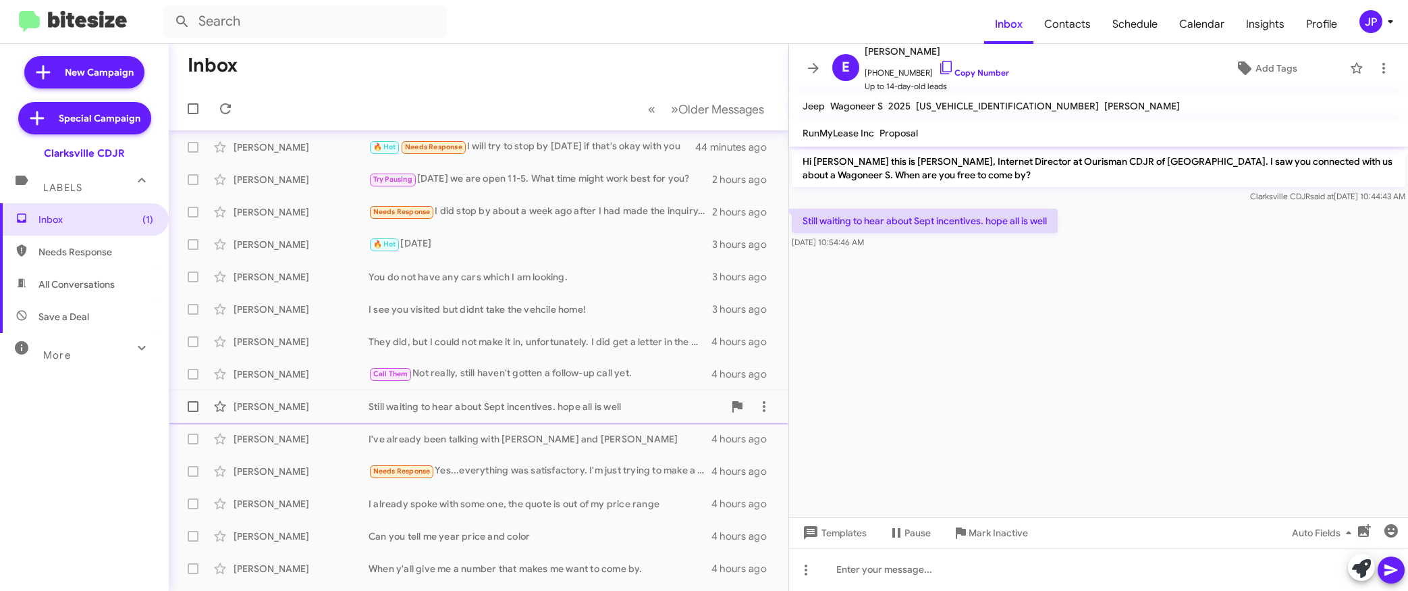
scroll to position [82, 0]
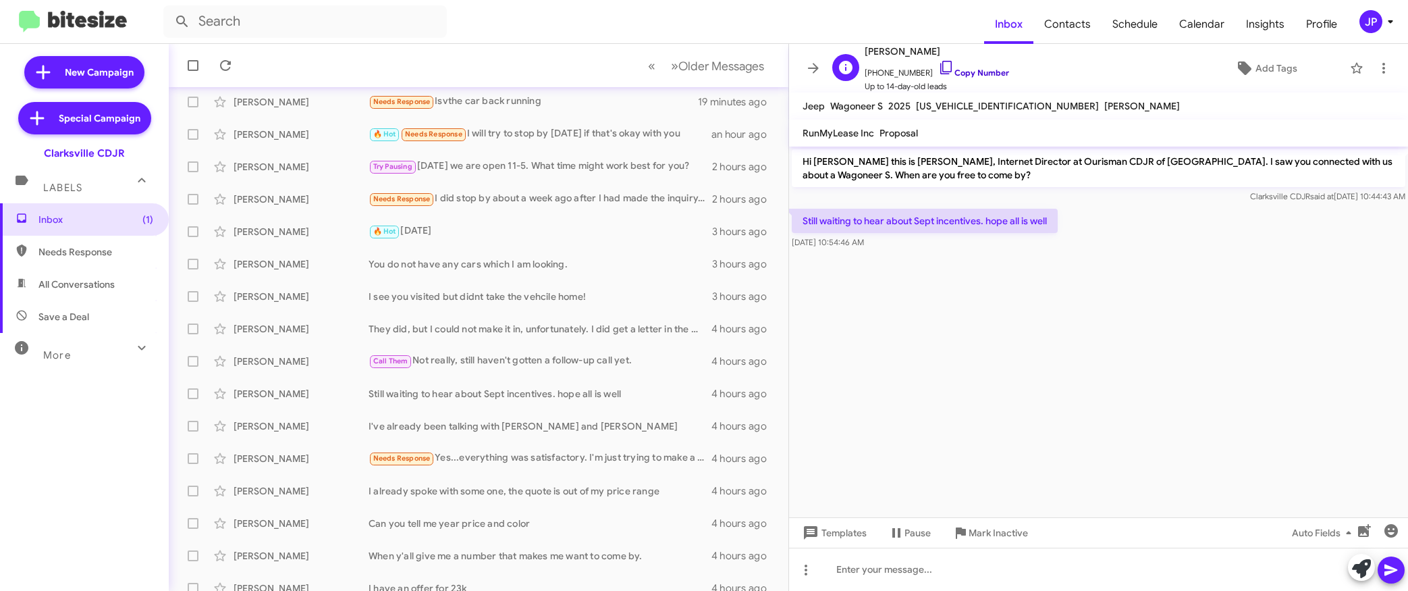
click at [978, 69] on link "Copy Number" at bounding box center [973, 72] width 71 height 10
click at [1270, 75] on span "Add Tags" at bounding box center [1276, 68] width 42 height 24
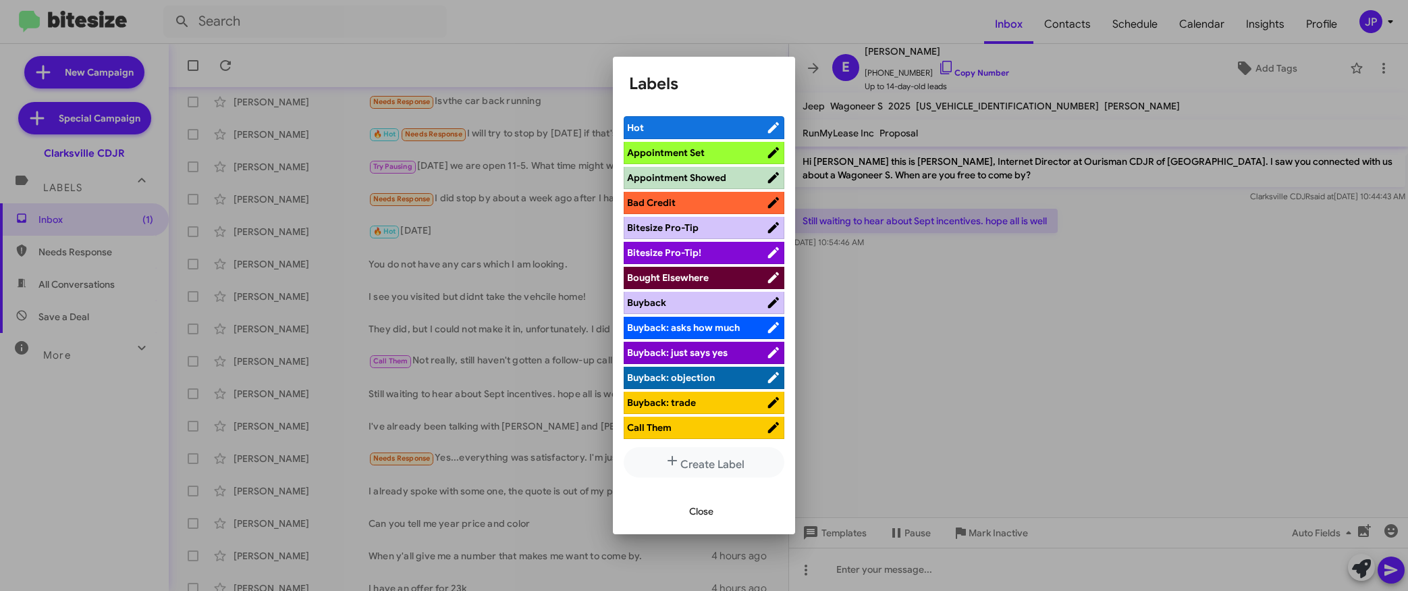
click at [668, 255] on span "Bitesize Pro-Tip!" at bounding box center [664, 252] width 74 height 12
click at [1195, 354] on div at bounding box center [704, 295] width 1408 height 591
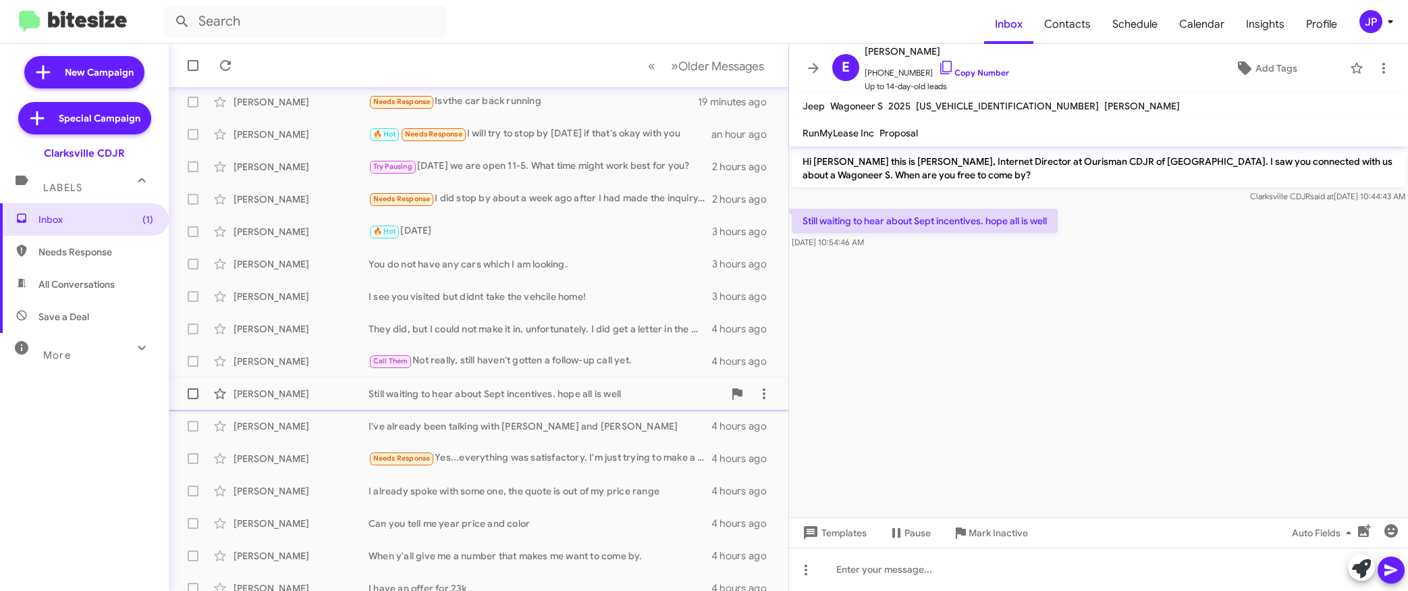
click at [192, 394] on span at bounding box center [193, 393] width 11 height 11
click at [192, 399] on input "checkbox" at bounding box center [192, 399] width 1 height 1
checkbox input "true"
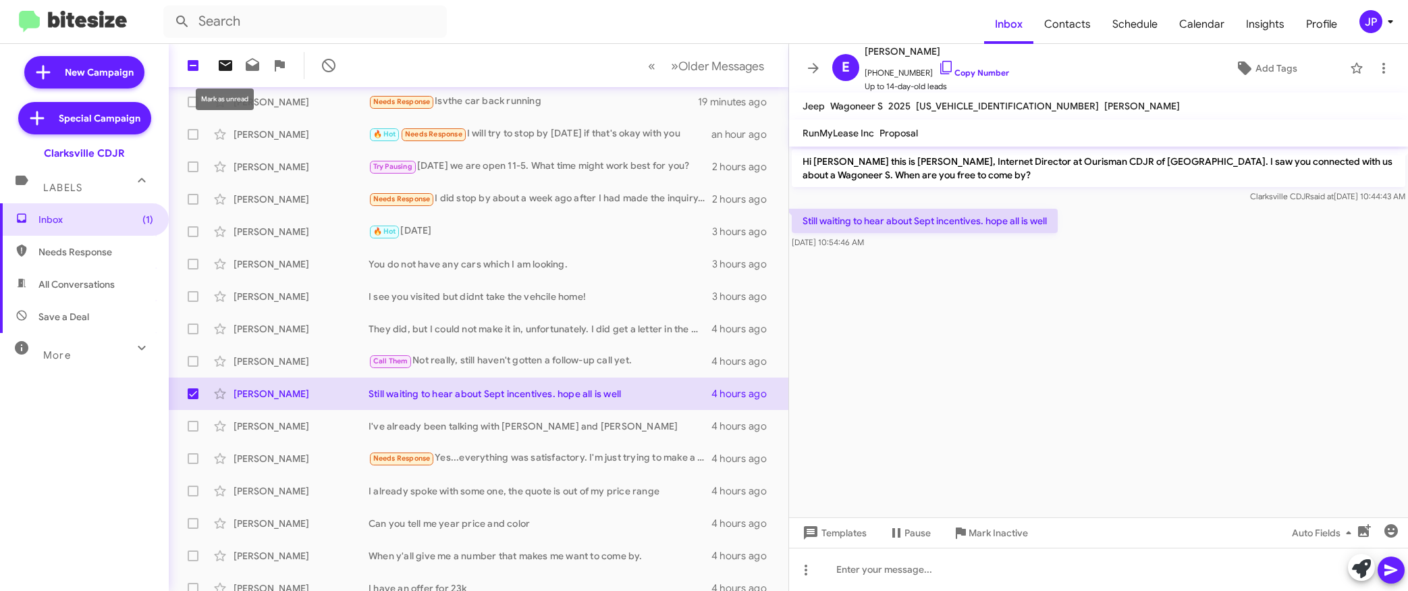
click at [222, 72] on icon at bounding box center [225, 65] width 16 height 16
click at [531, 439] on div "Mike Davidson I've already been talking with Dion and Jasmine 4 hours ago" at bounding box center [479, 425] width 598 height 27
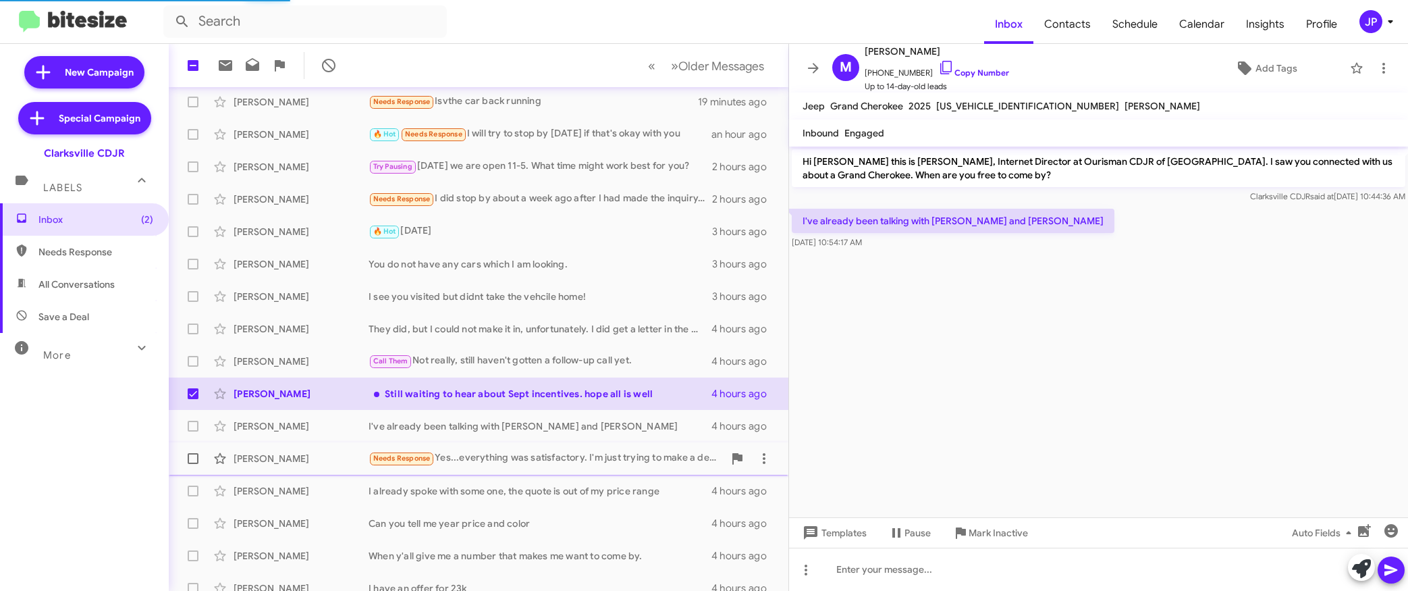
click at [520, 468] on div "Dionne Johnson Needs Response Yes...everything was satisfactory. I'm just tryin…" at bounding box center [479, 458] width 598 height 27
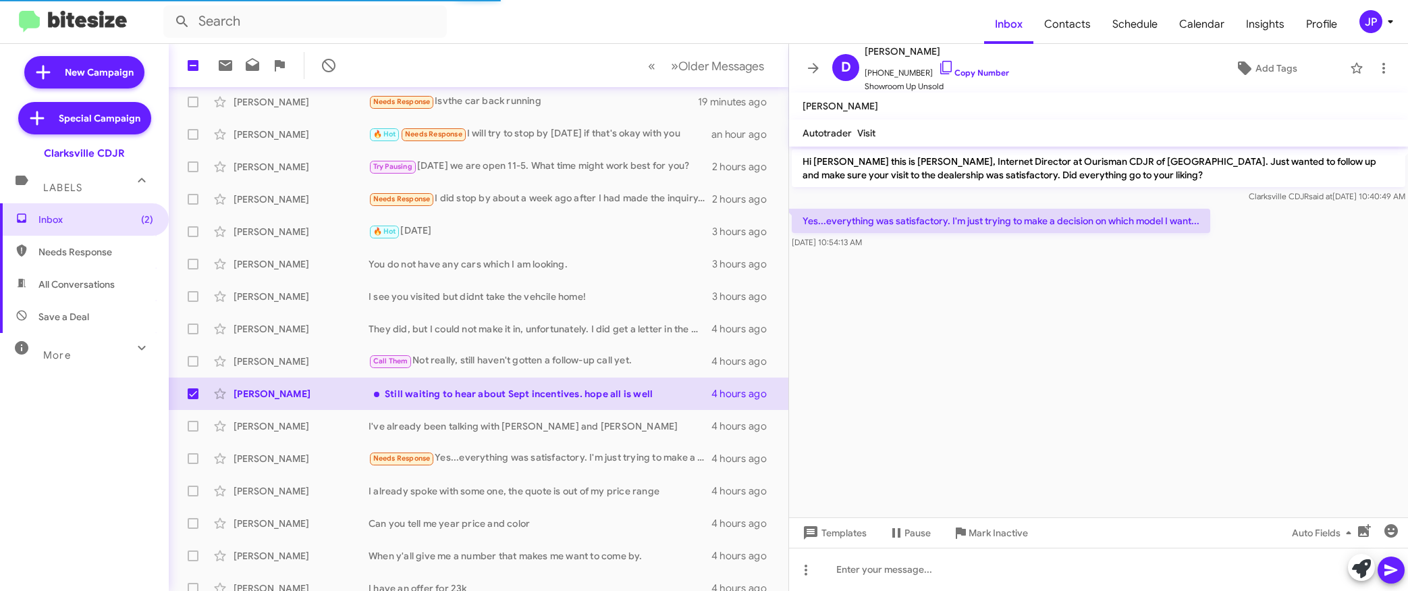
click at [1153, 443] on cdk-virtual-scroll-viewport "Hi Dionne this is Victoria Cook, Internet Director at Ourisman CDJR of Clarksvi…" at bounding box center [1098, 331] width 619 height 371
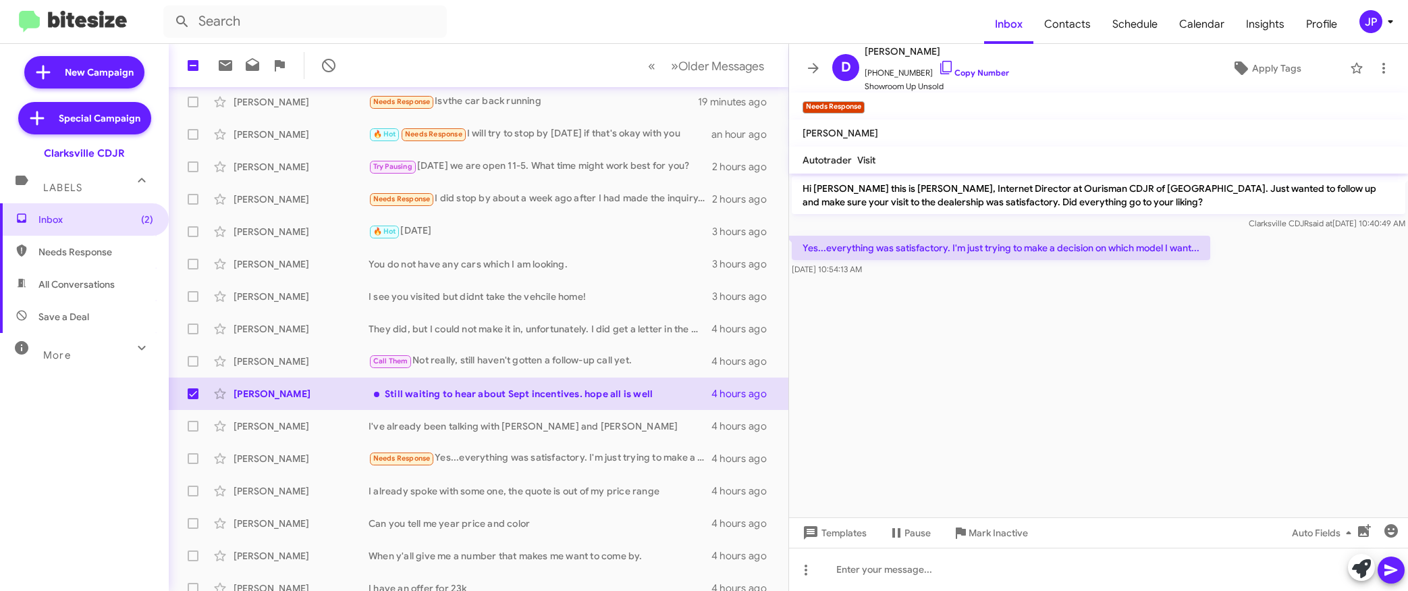
click at [1255, 334] on cdk-virtual-scroll-viewport "Hi Dionne this is Victoria Cook, Internet Director at Ourisman CDJR of Clarksvi…" at bounding box center [1098, 345] width 619 height 344
click at [1364, 566] on icon at bounding box center [1361, 568] width 19 height 19
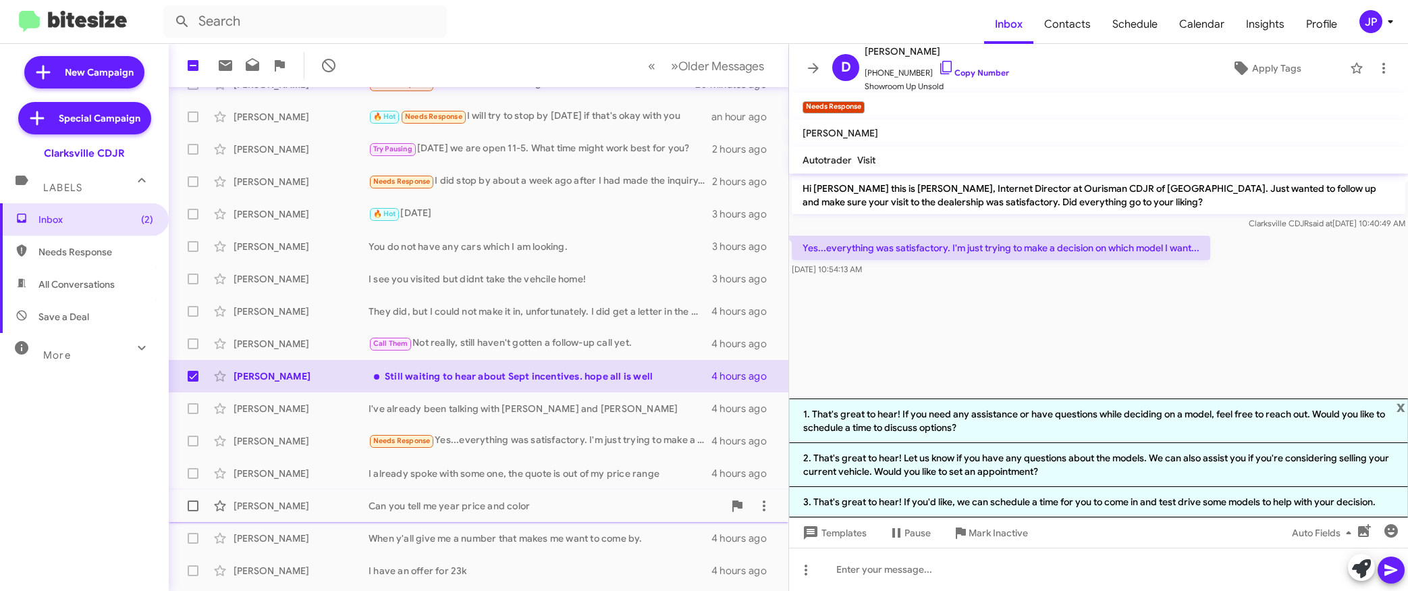
scroll to position [101, 0]
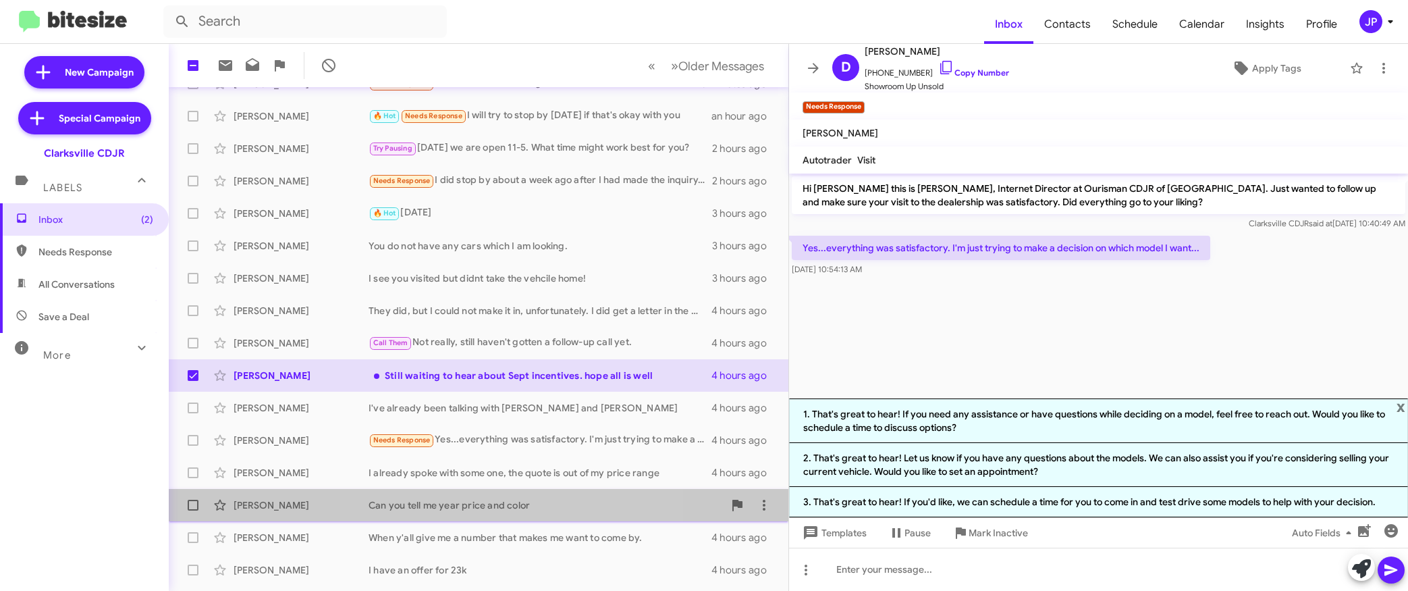
click at [508, 506] on div "Can you tell me year price and color" at bounding box center [546, 504] width 355 height 13
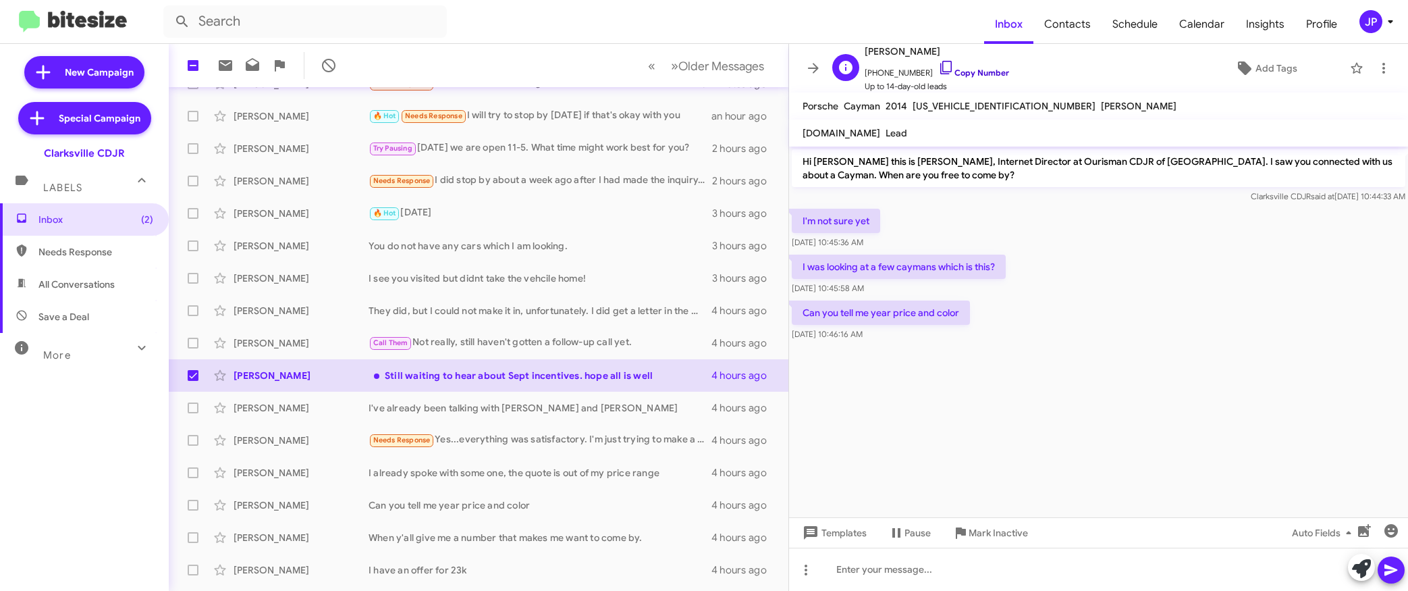
click at [940, 66] on icon at bounding box center [945, 67] width 11 height 13
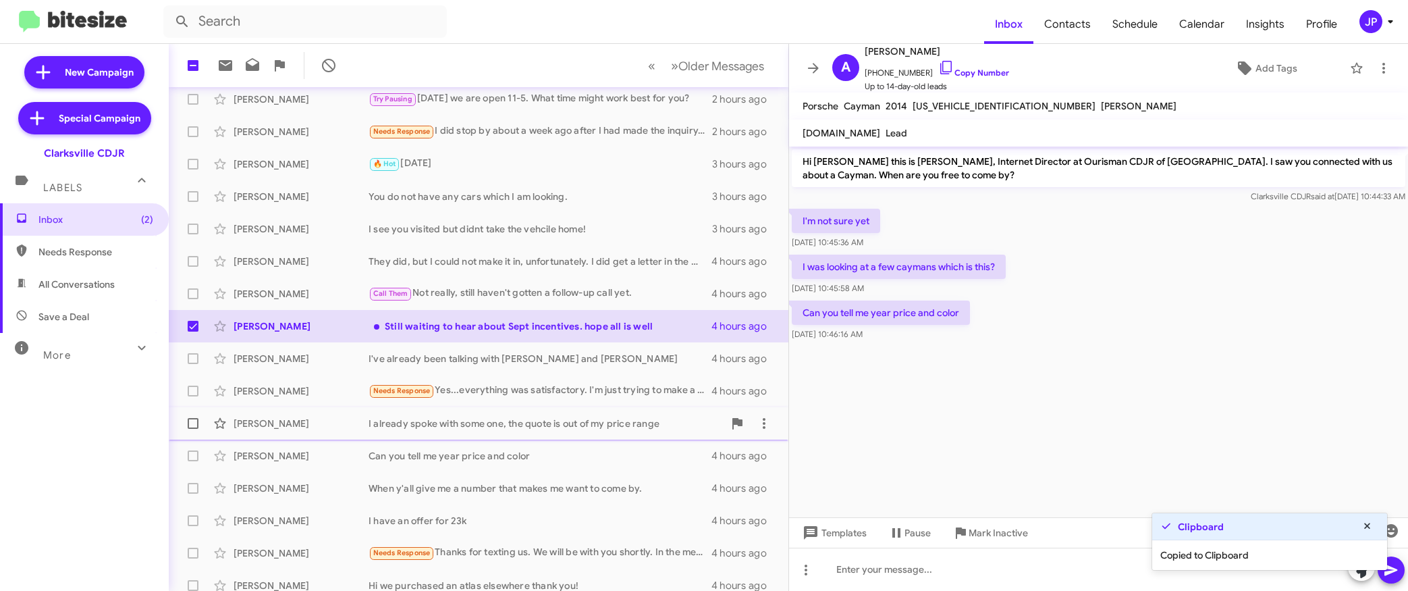
scroll to position [193, 0]
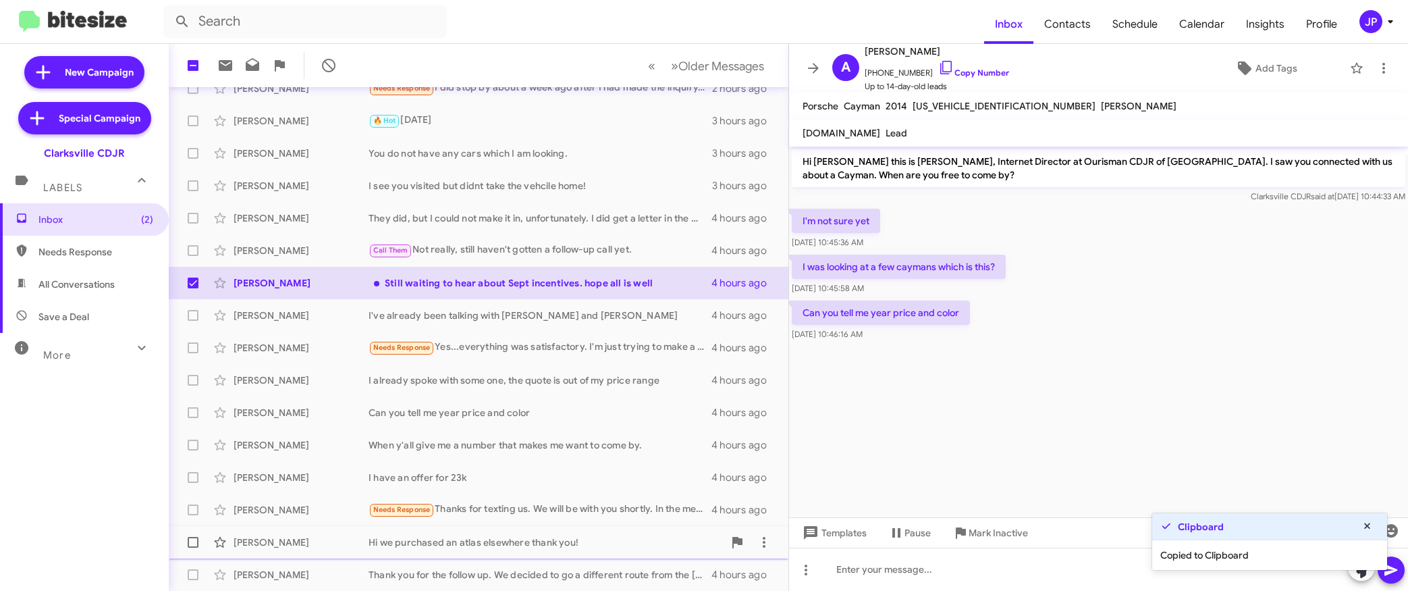
click at [519, 550] on div "Alyssa Moore Hi we purchased an atlas elsewhere thank you! 4 hours ago" at bounding box center [479, 541] width 598 height 27
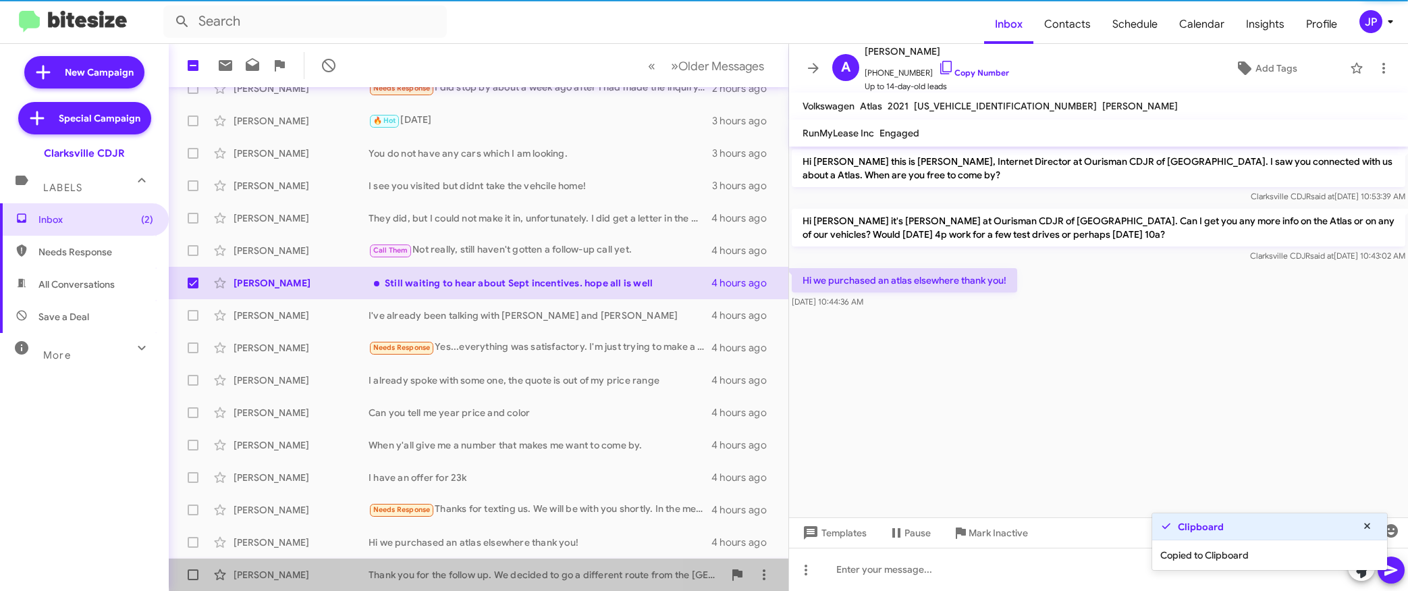
click at [519, 566] on div "David Imwalle Thank you for the follow up. We decided to go a different route f…" at bounding box center [479, 574] width 598 height 27
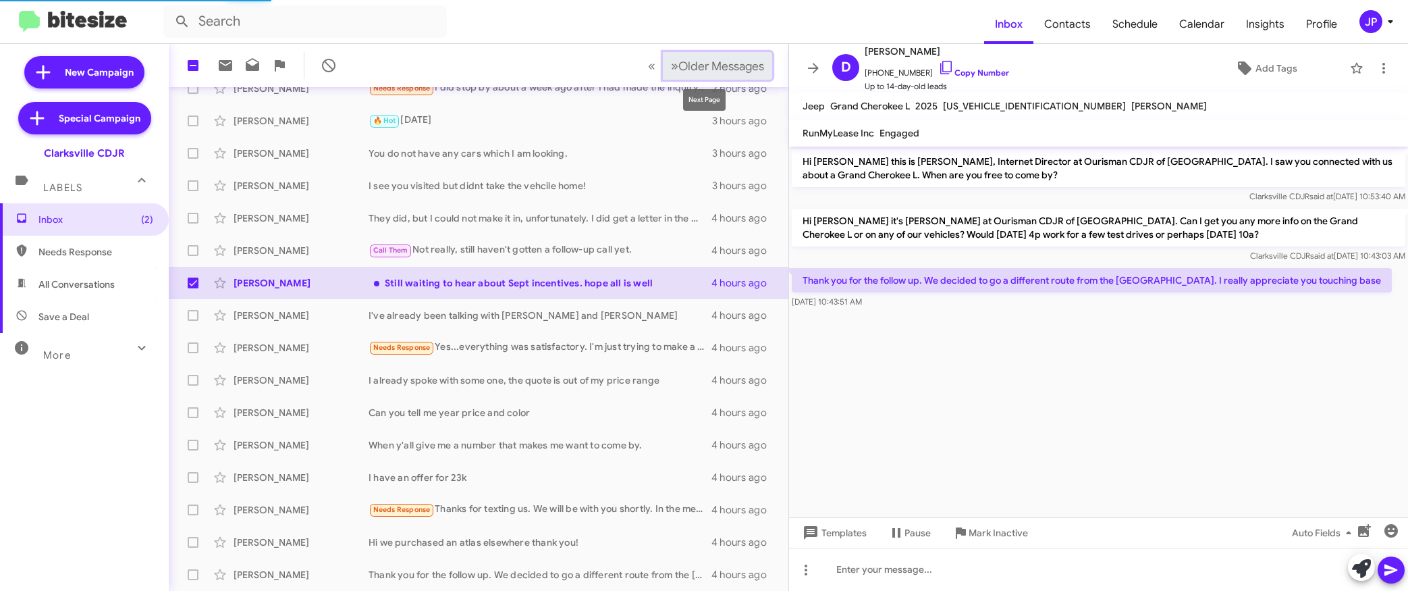
click at [701, 68] on span "Older Messages" at bounding box center [721, 66] width 86 height 15
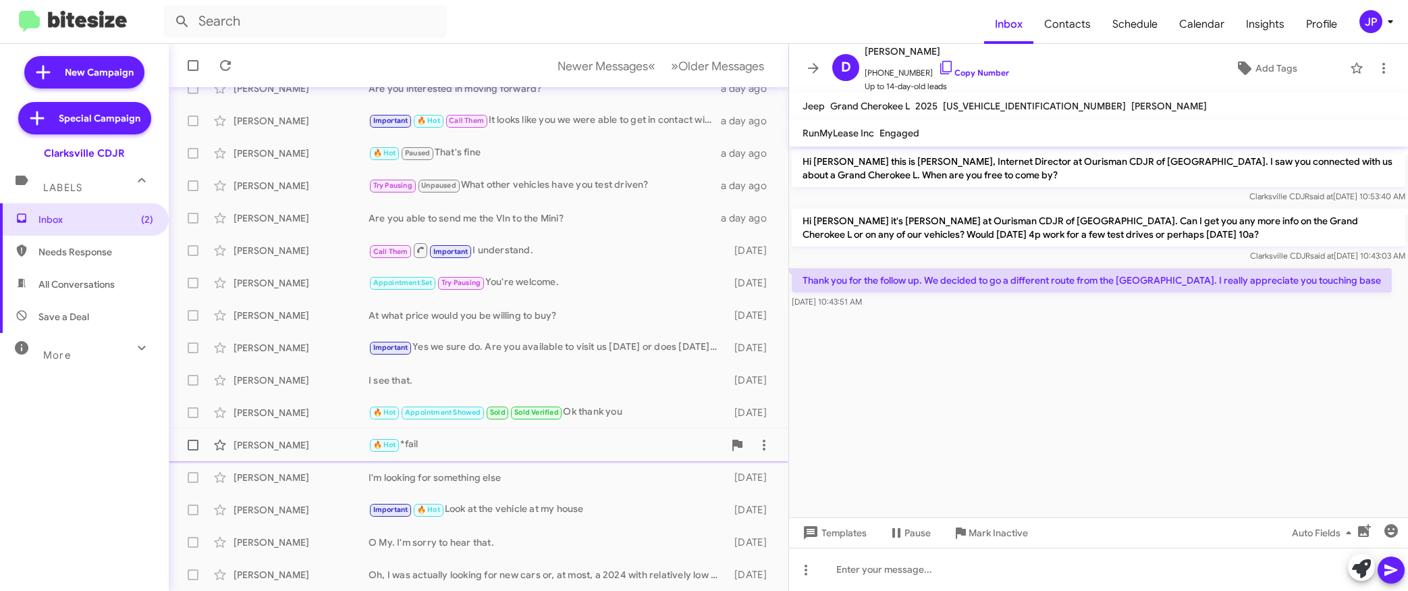
click at [500, 459] on span "Andrew Marturet 🔥 Hot *fail 5 days ago" at bounding box center [479, 445] width 620 height 32
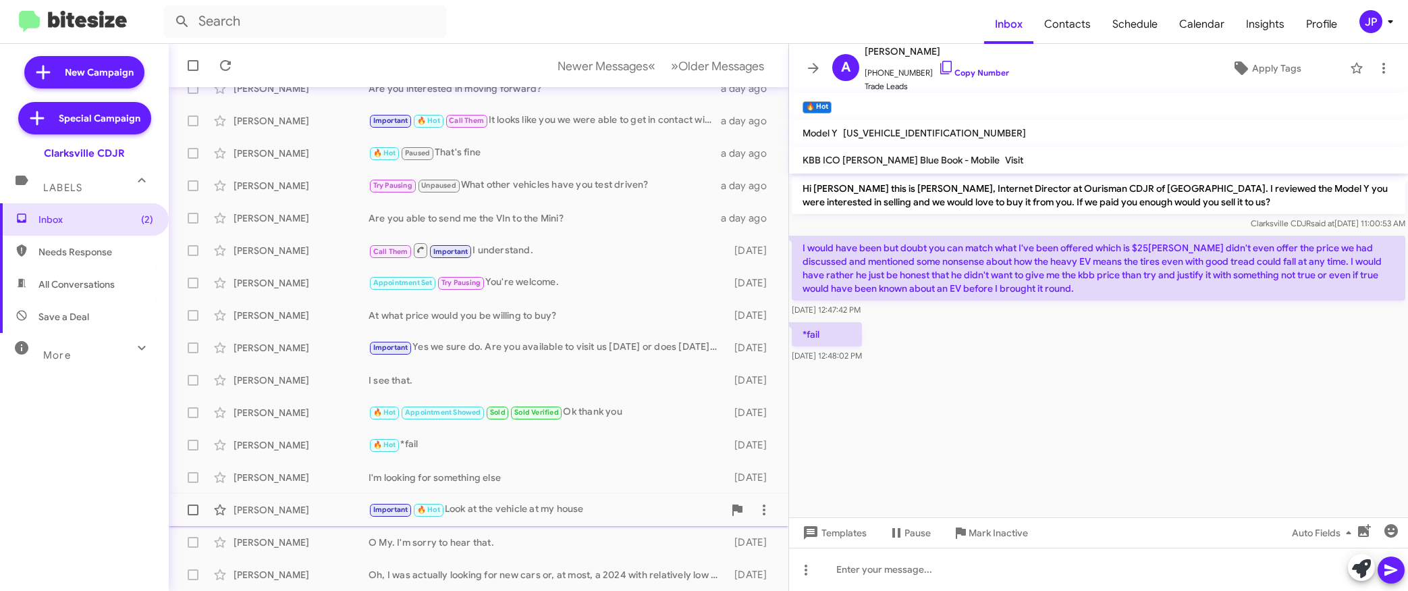
click at [555, 505] on div "Important 🔥 Hot Look at the vehicle at my house" at bounding box center [546, 509] width 355 height 16
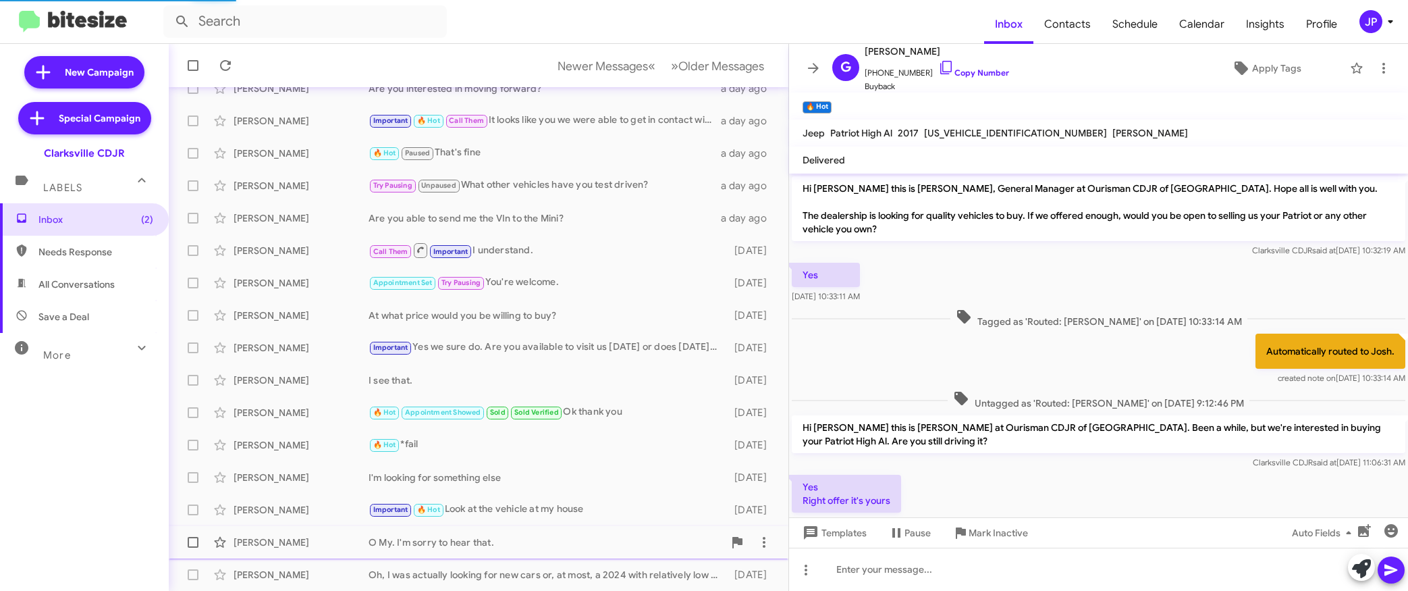
scroll to position [383, 0]
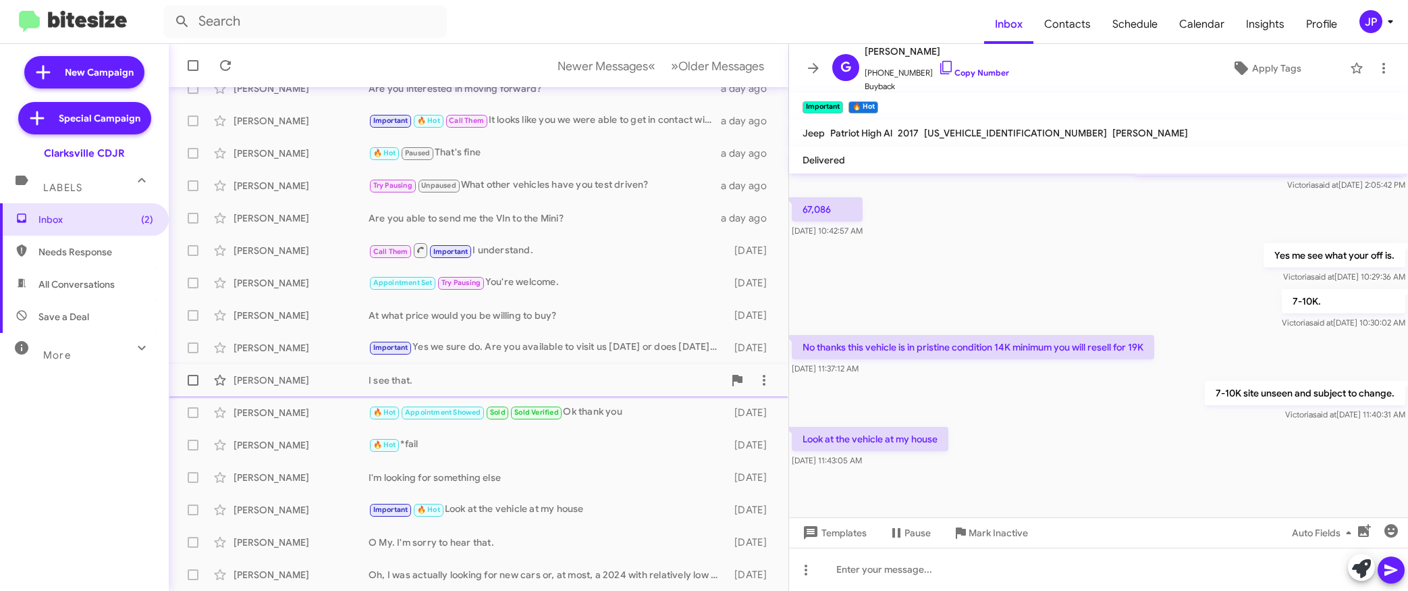
click at [466, 391] on div "Kristin Chitman I see that. 5 days ago" at bounding box center [479, 379] width 598 height 27
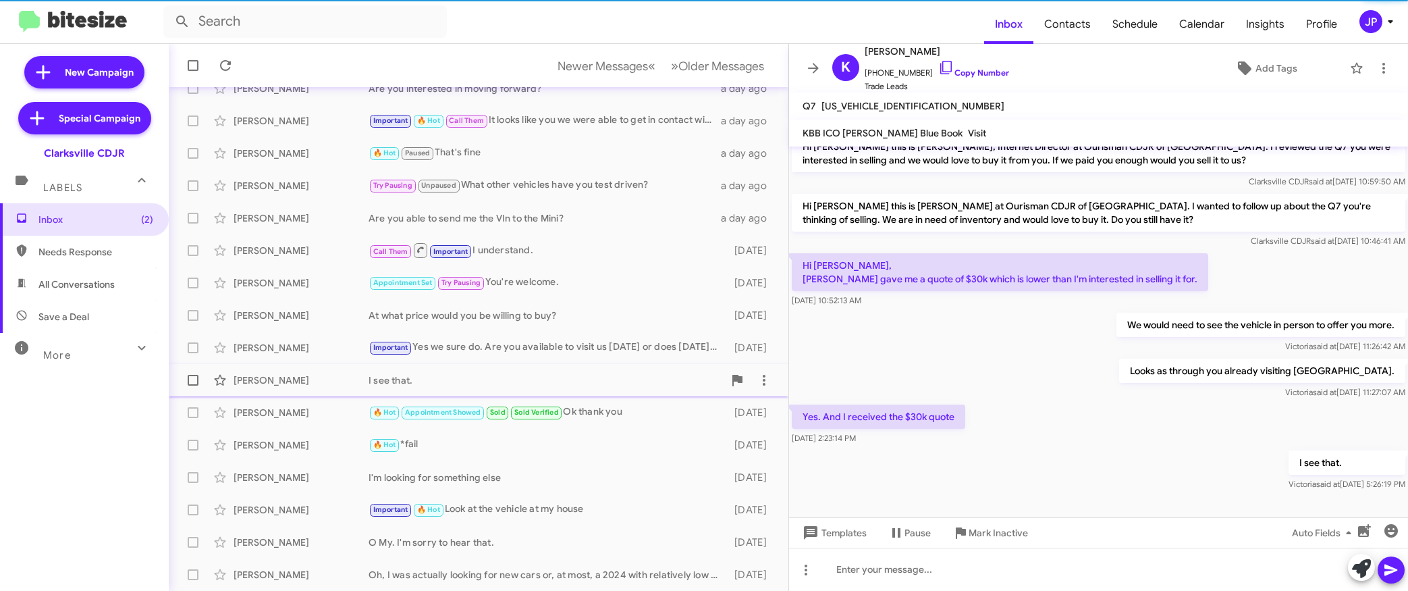
scroll to position [15, 0]
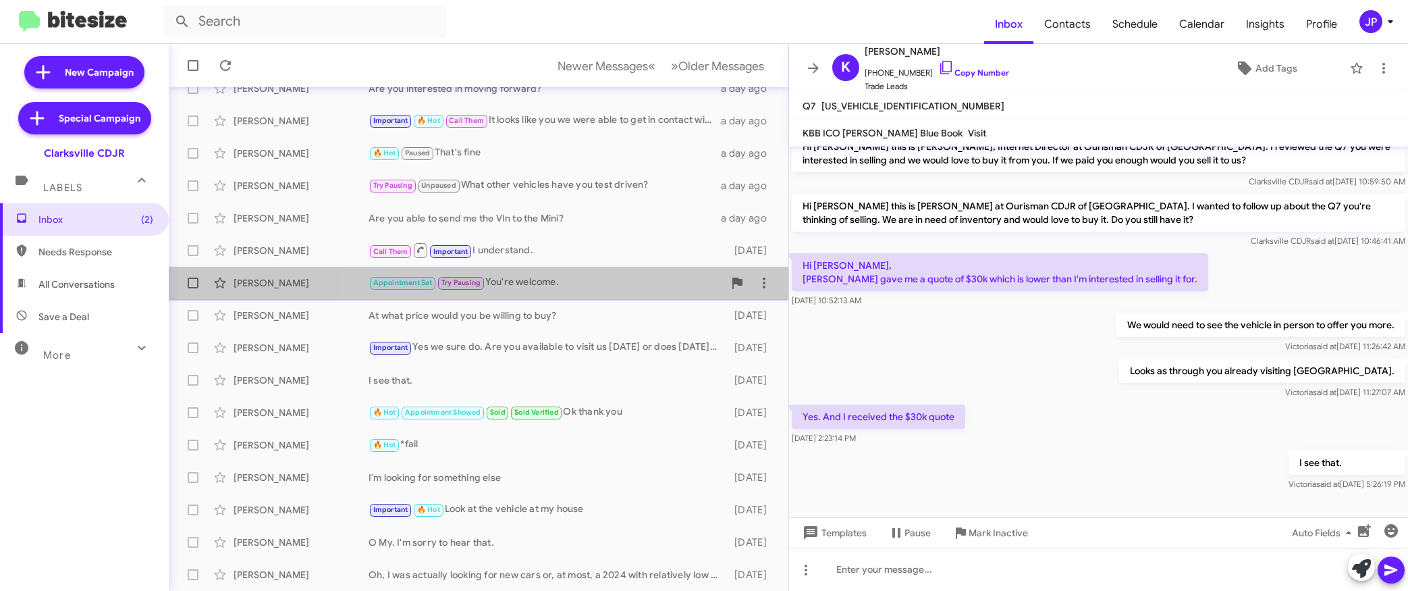
click at [533, 292] on div "Christopher Harper Appointment Set Try Pausing You're welcome. 5 days ago" at bounding box center [479, 282] width 598 height 27
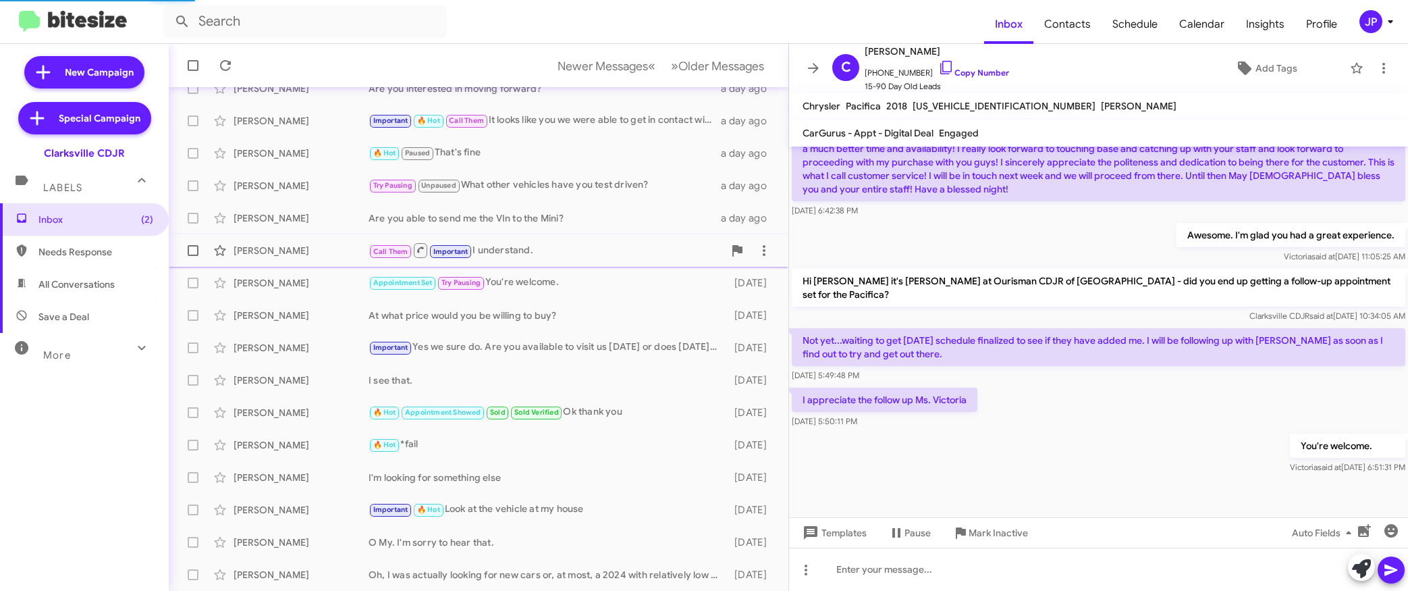
click at [543, 254] on div "Call Them Important I understand." at bounding box center [546, 250] width 355 height 17
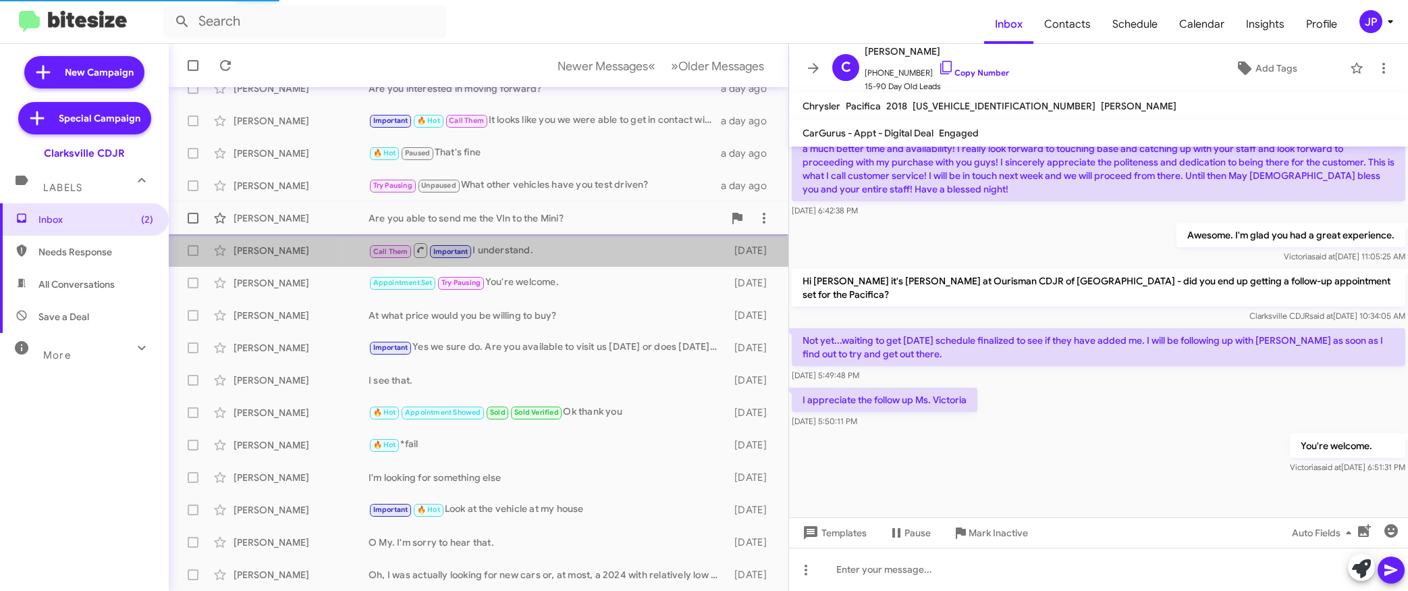
scroll to position [375, 0]
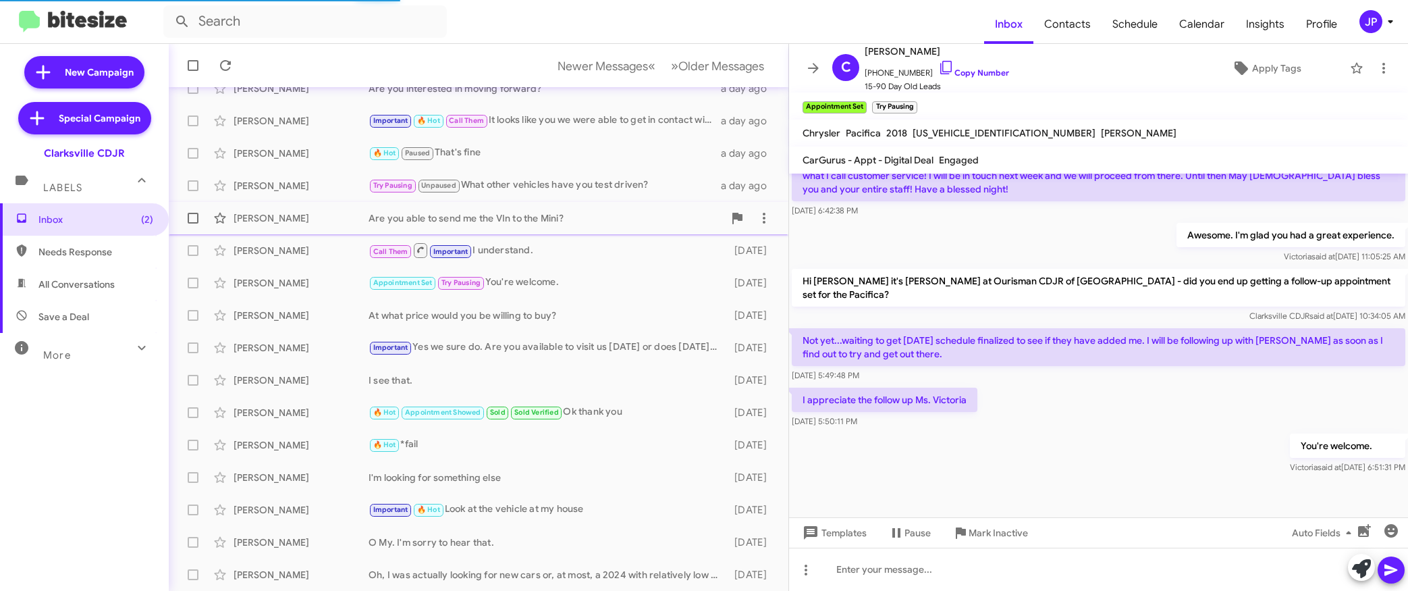
click at [549, 225] on div "Johanna Moore Are you able to send me the VIn to the Mini? a day ago" at bounding box center [479, 218] width 598 height 27
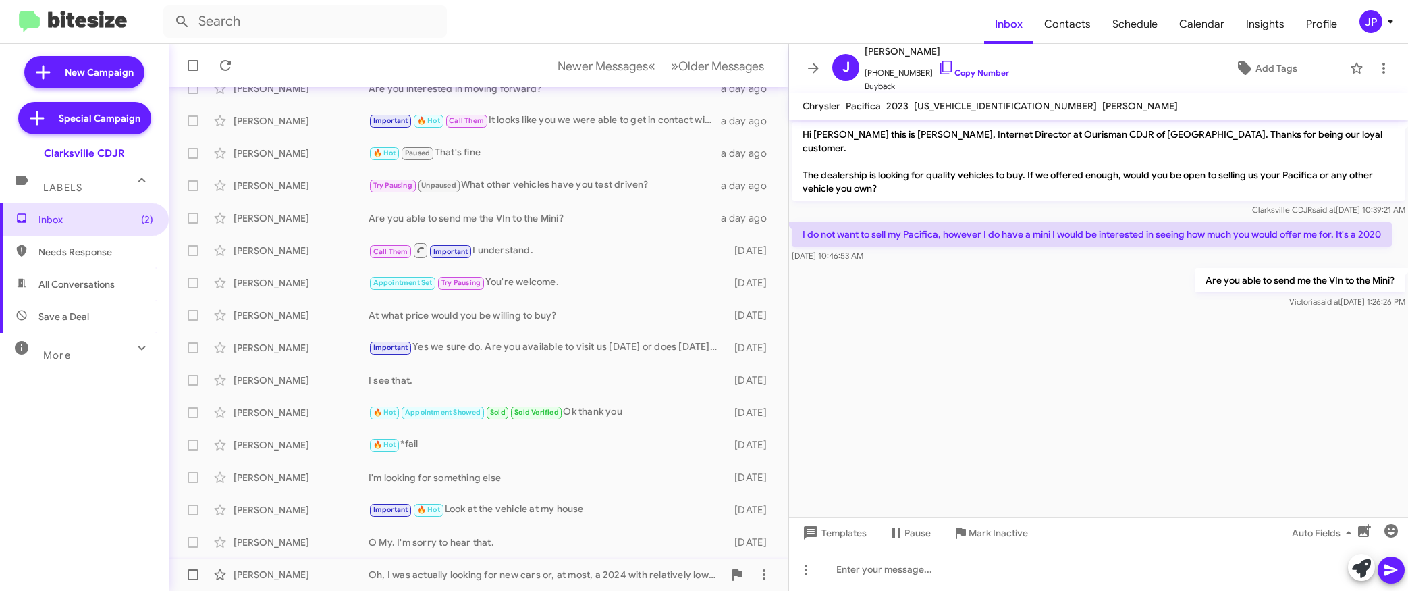
click at [499, 570] on div "Oh, I was actually looking for new cars or, at most, a 2024 with relatively low…" at bounding box center [546, 574] width 355 height 13
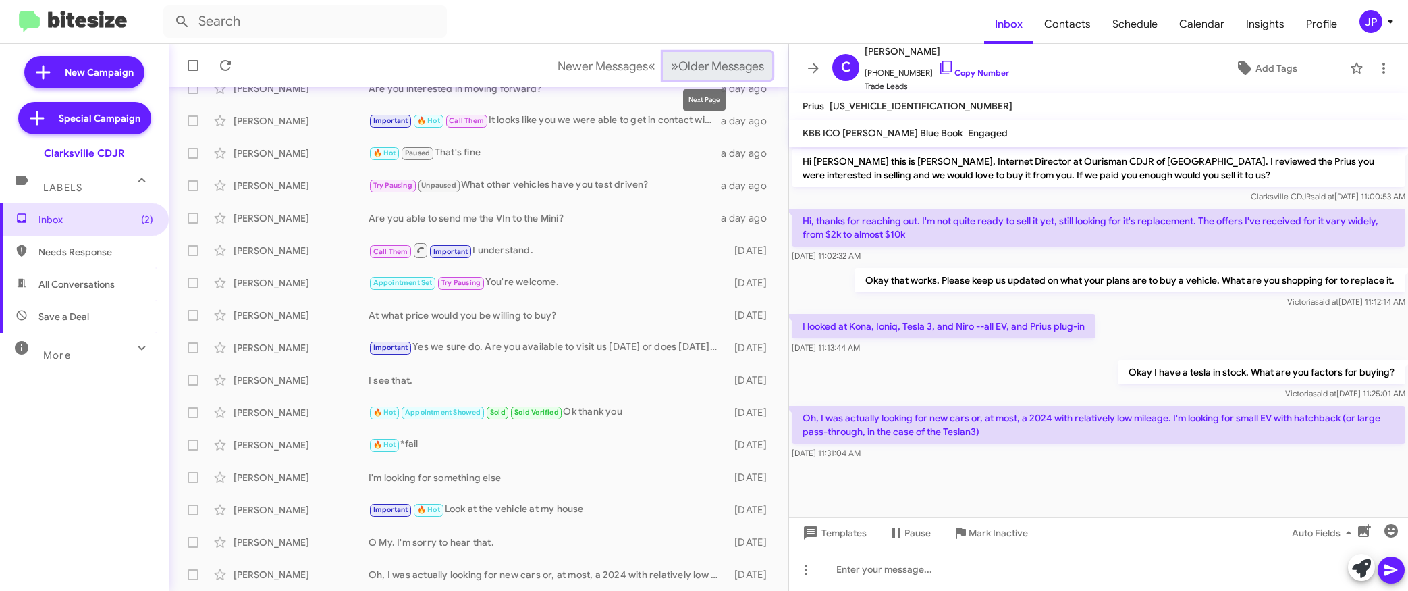
click at [678, 62] on span "Older Messages" at bounding box center [721, 66] width 86 height 15
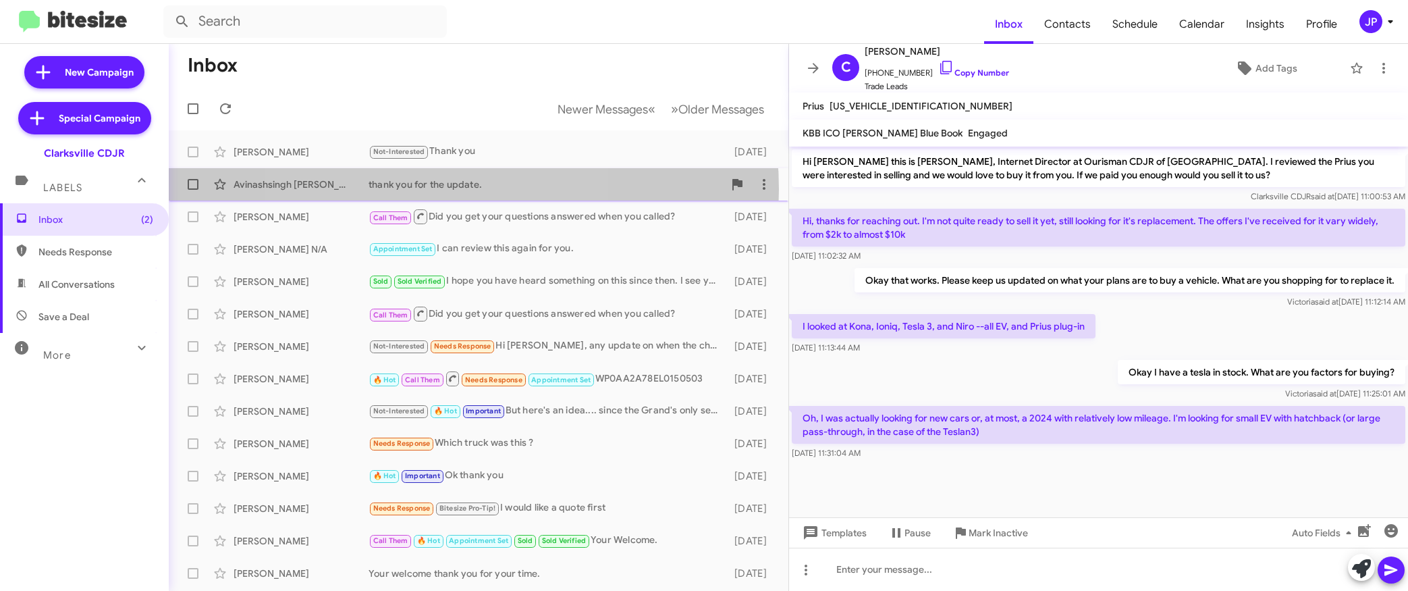
click at [436, 189] on div "thank you for the update." at bounding box center [546, 184] width 355 height 13
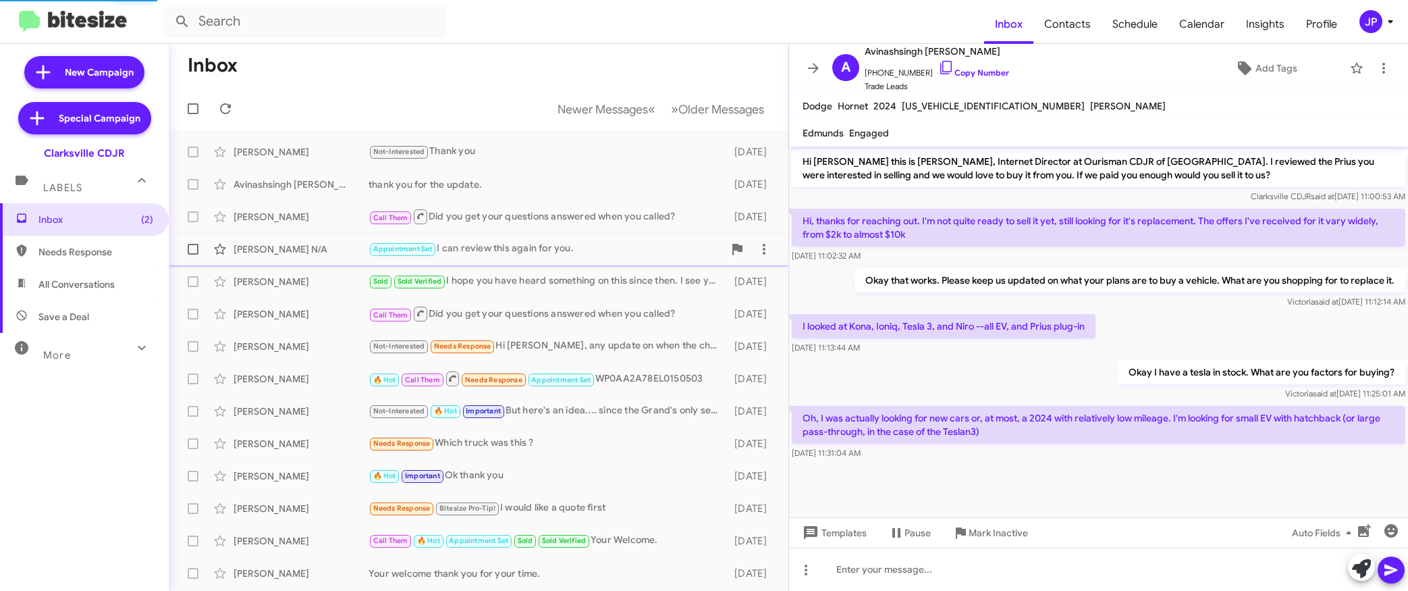
click at [495, 252] on div "Appointment Set I can review this again for you." at bounding box center [546, 249] width 355 height 16
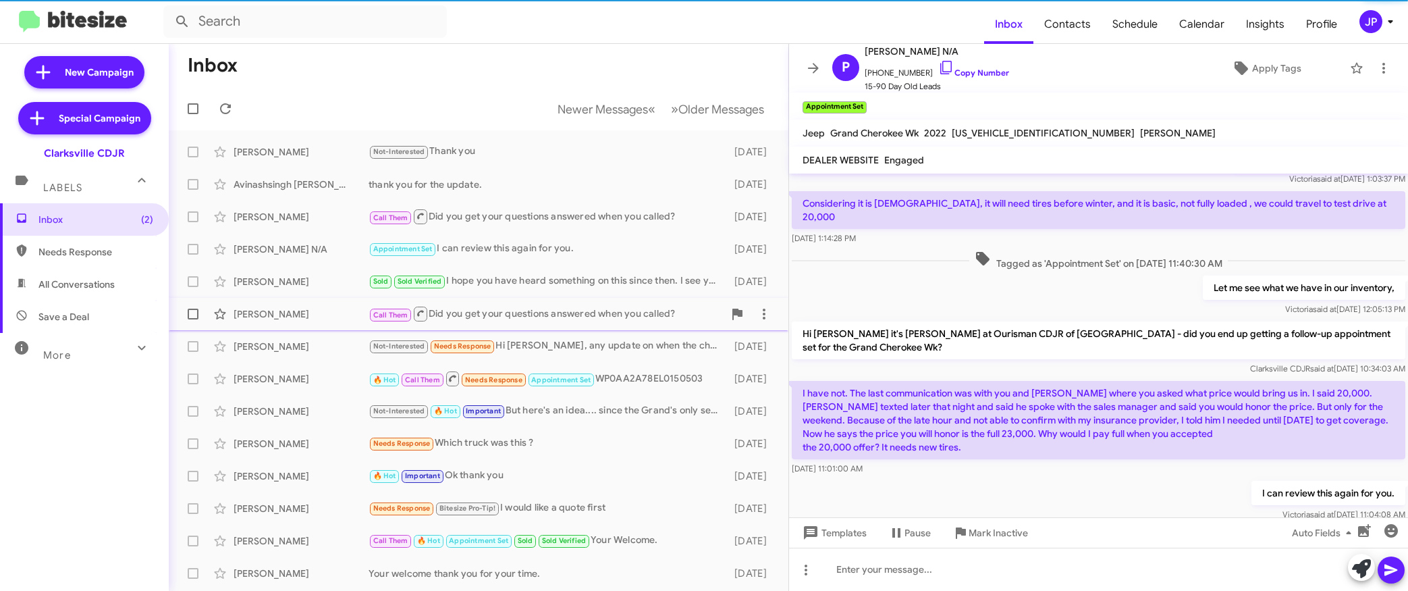
scroll to position [304, 0]
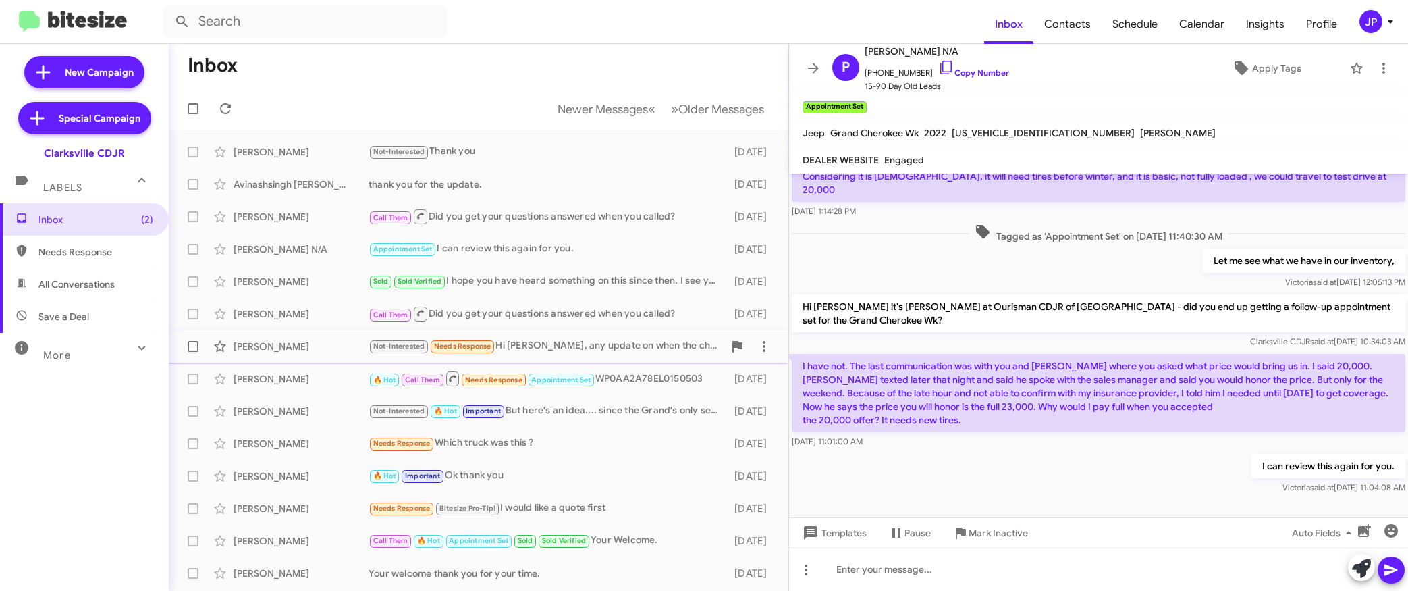
click at [637, 358] on div "Erika Kelleher Not-Interested Needs Response Hi Victoria, any update on when th…" at bounding box center [479, 346] width 598 height 27
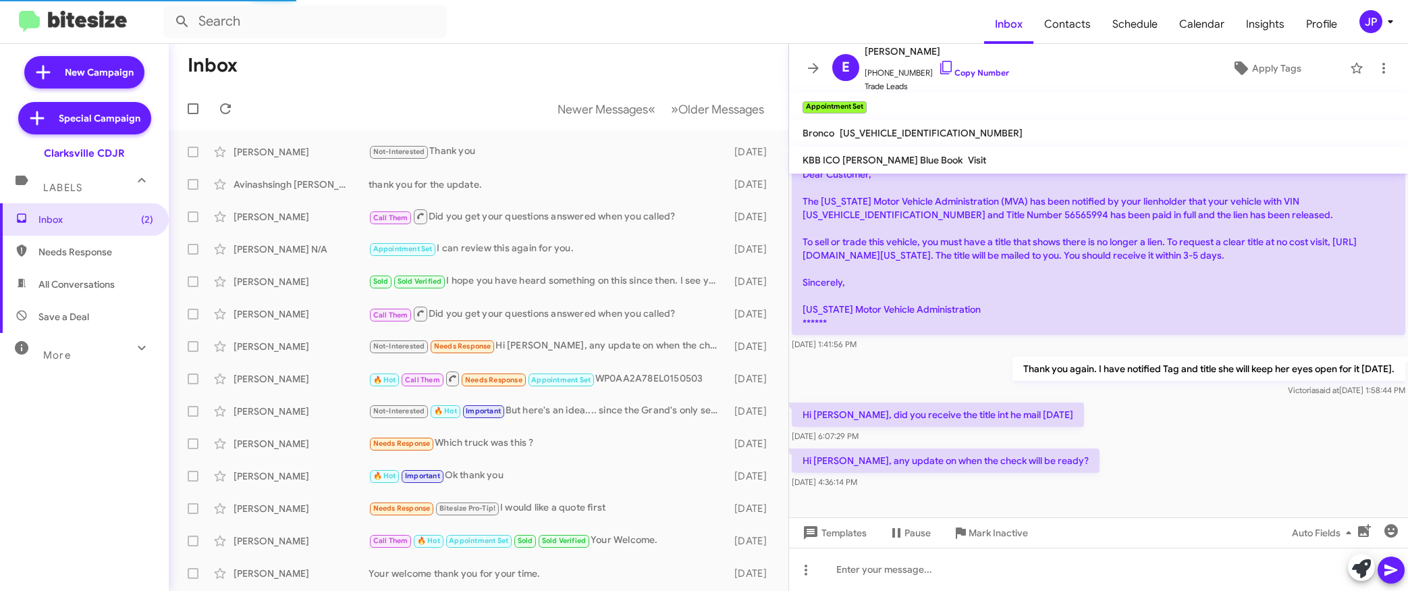
scroll to position [308, 0]
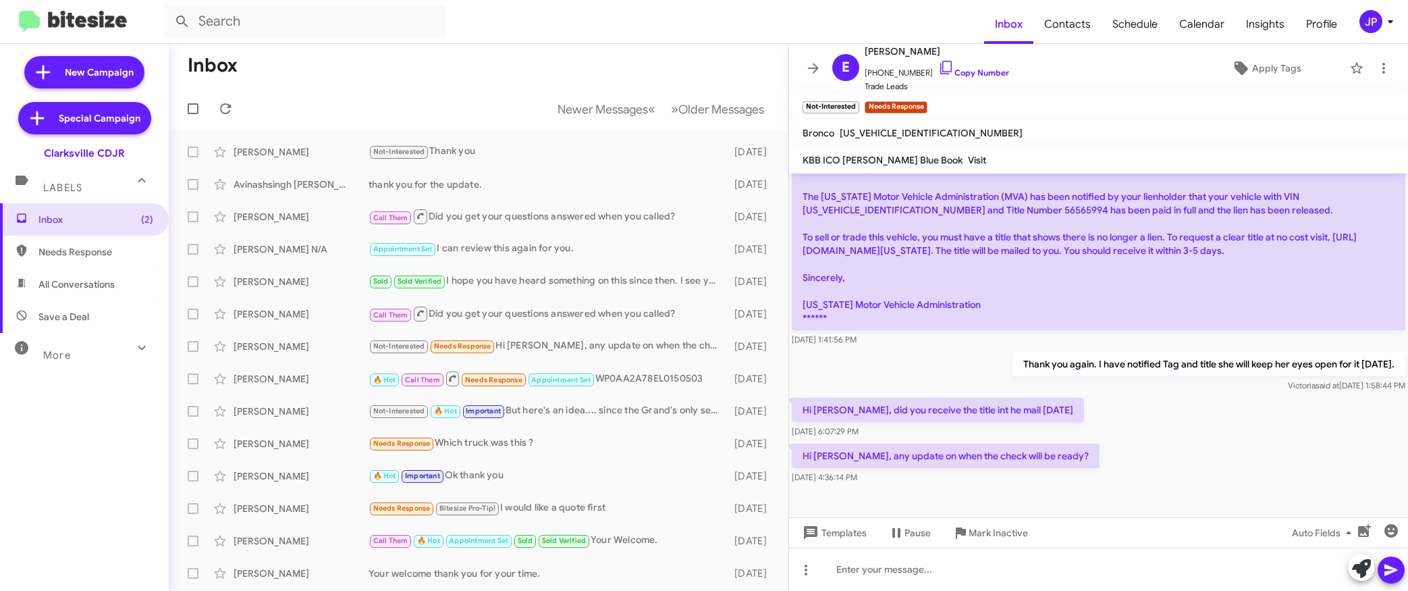
click at [1153, 487] on div at bounding box center [1098, 502] width 619 height 30
click at [575, 450] on div "Needs Response Which truck was this ?" at bounding box center [546, 443] width 355 height 16
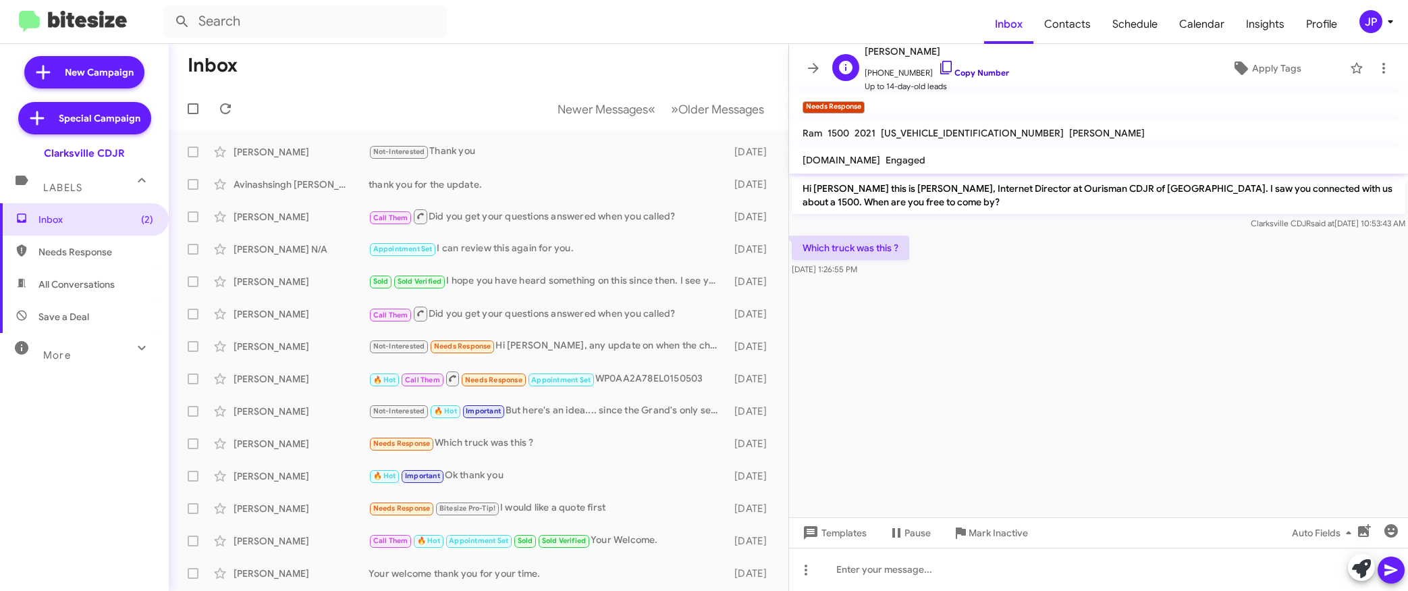
click at [938, 71] on icon at bounding box center [946, 67] width 16 height 16
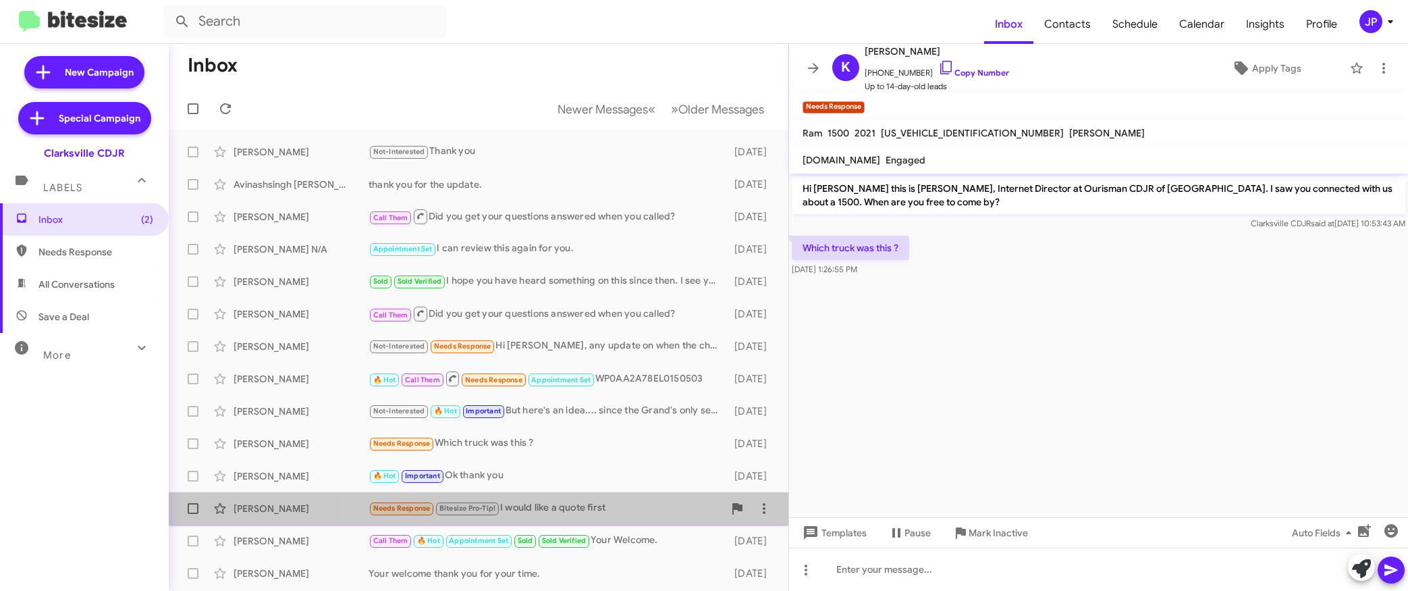
click at [545, 510] on div "Needs Response Bitesize Pro-Tip! I would like a quote first" at bounding box center [546, 508] width 355 height 16
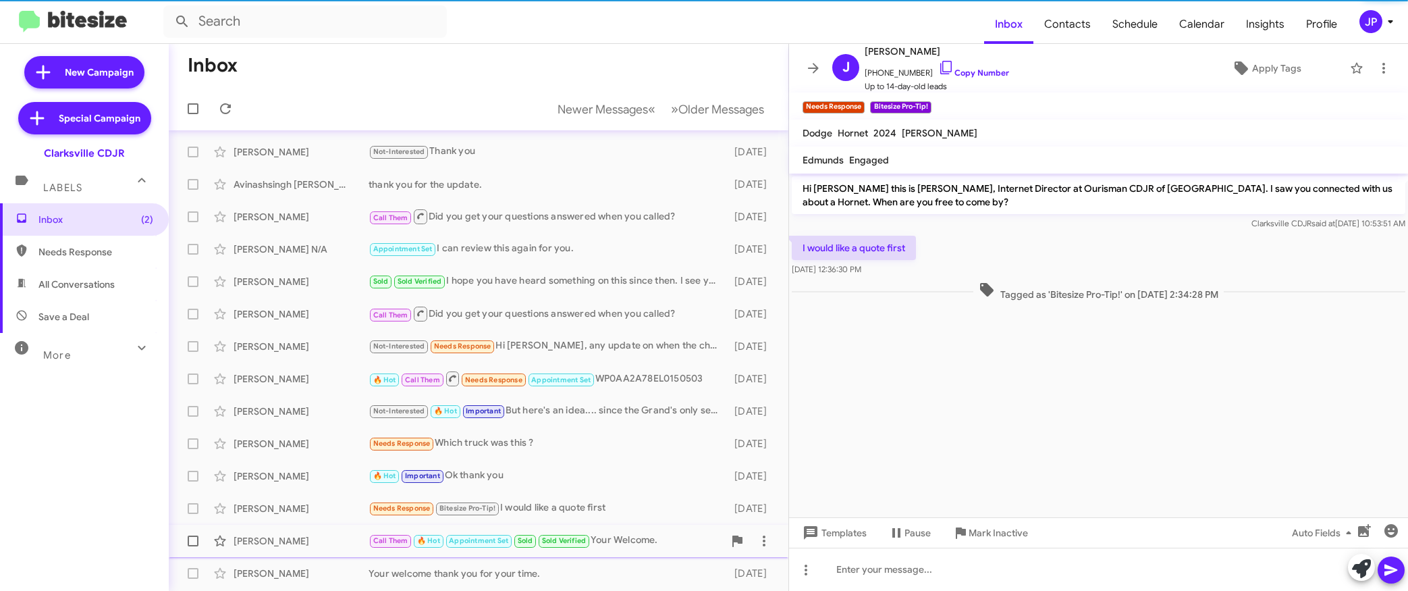
scroll to position [193, 0]
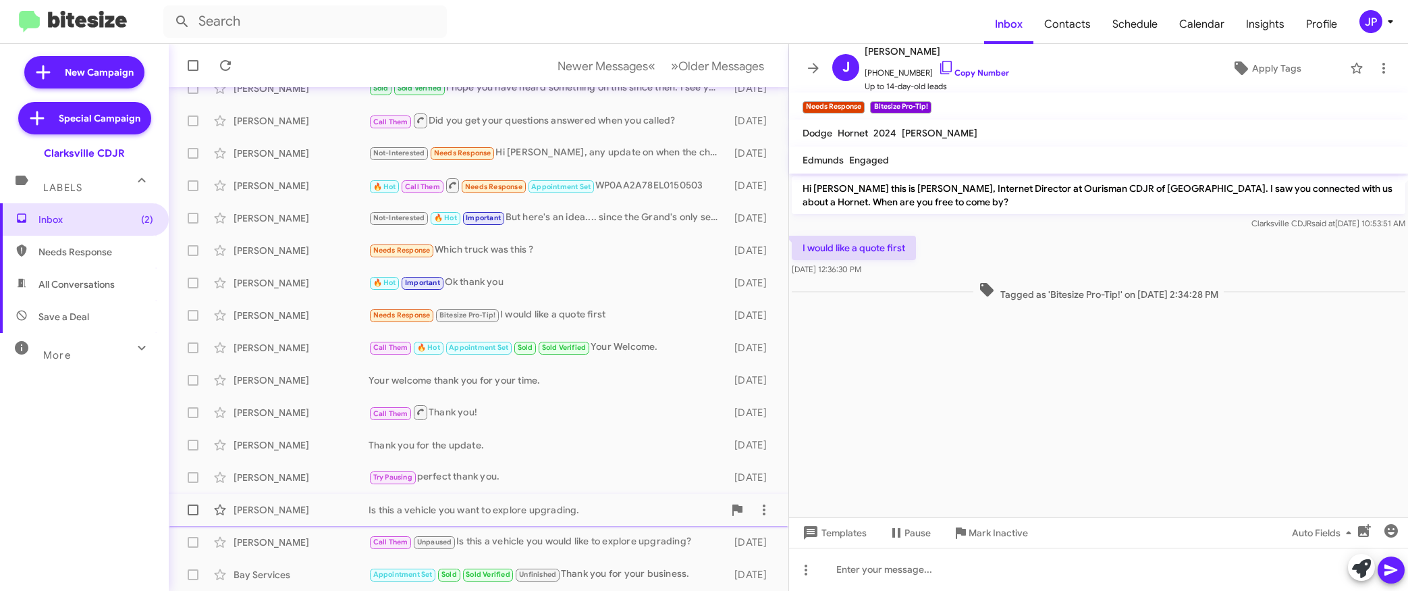
click at [547, 518] on div "Jualiah Berkowitz Is this a vehicle you want to explore upgrading. 7 days ago" at bounding box center [479, 509] width 598 height 27
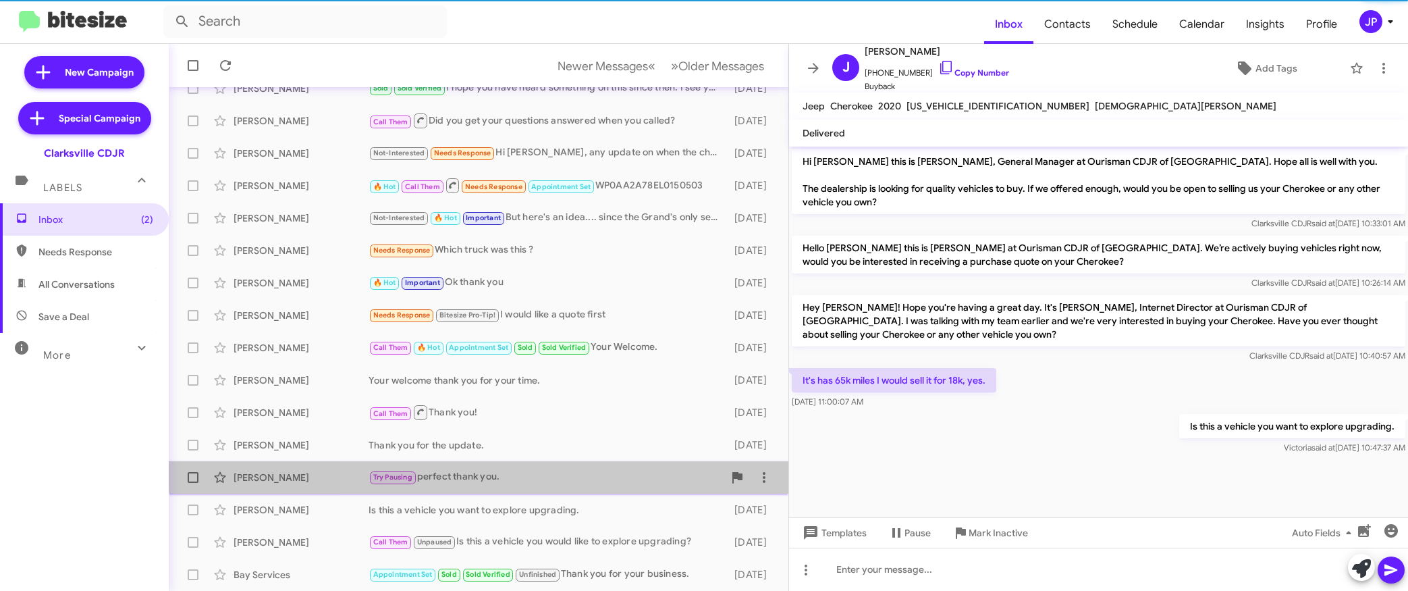
click at [530, 469] on div "Try Pausing perfect thank you." at bounding box center [546, 477] width 355 height 16
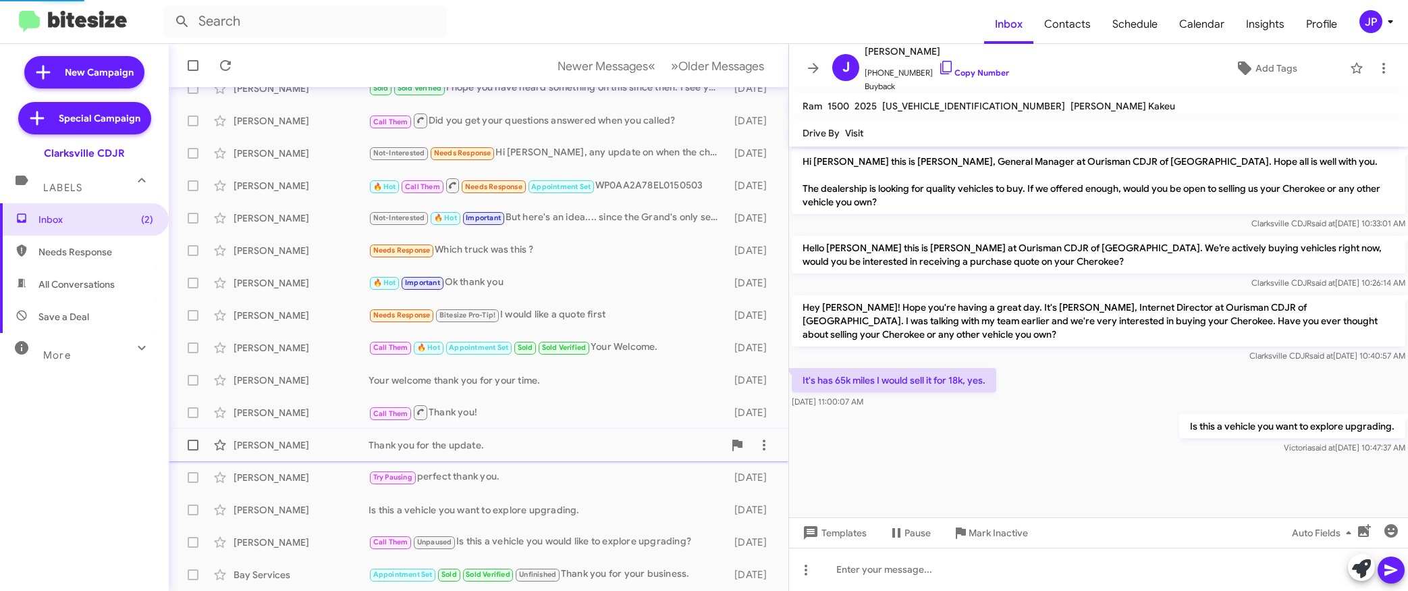
scroll to position [69, 0]
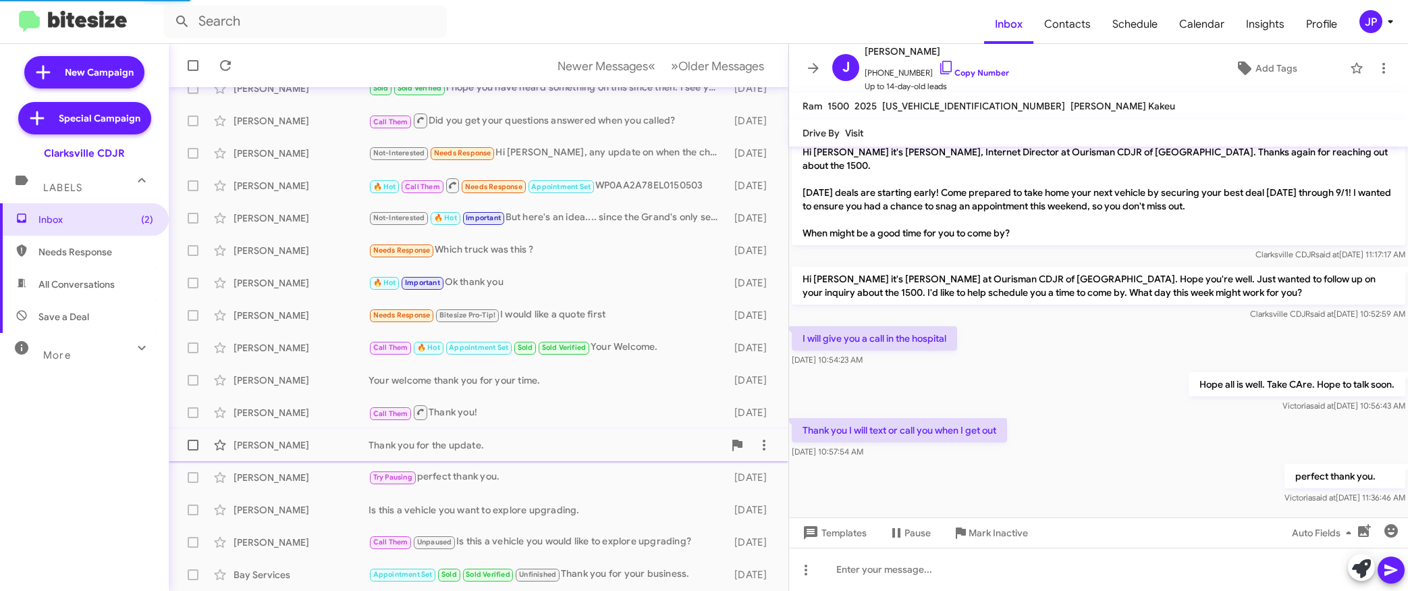
click at [533, 447] on div "Thank you for the update." at bounding box center [546, 444] width 355 height 13
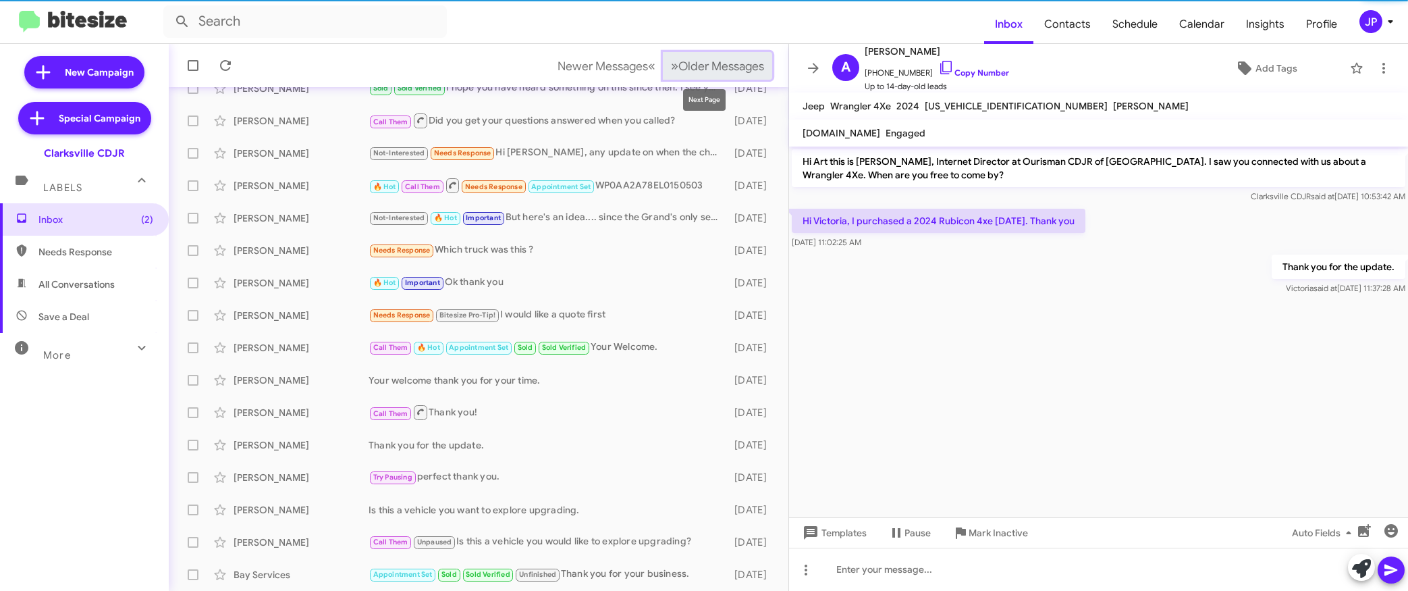
click at [681, 65] on span "Older Messages" at bounding box center [721, 66] width 86 height 15
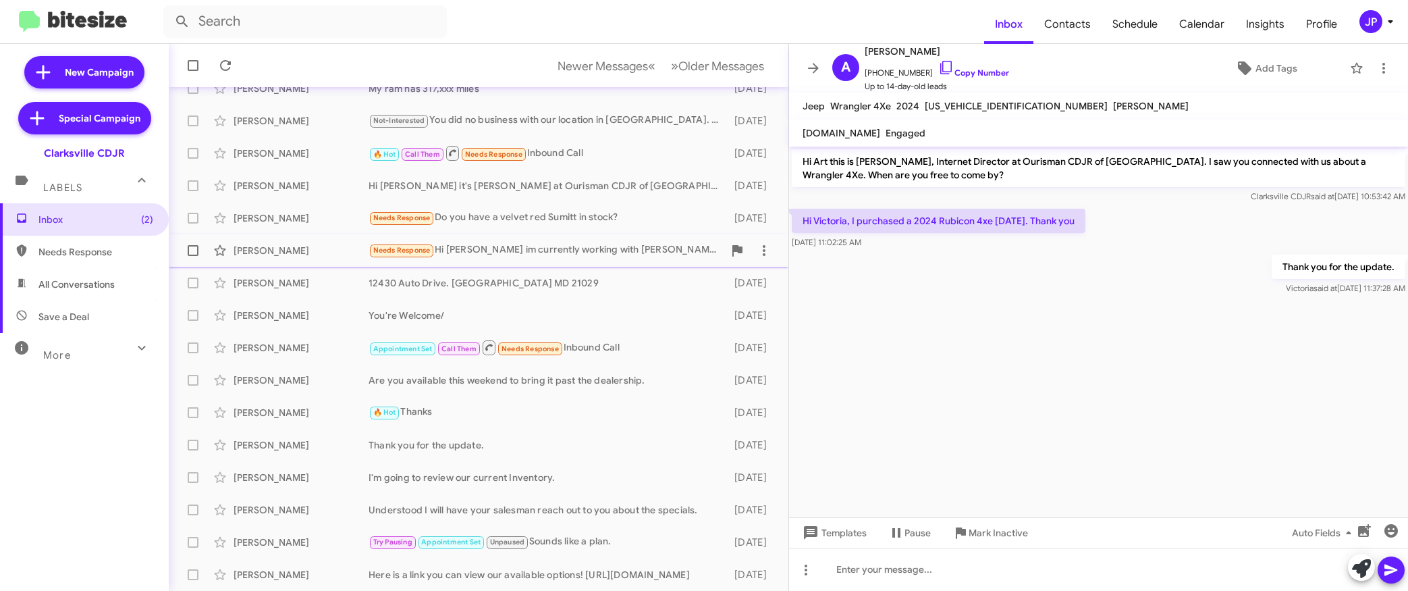
click at [507, 248] on div "Needs Response Hi Victoria im currently working with Najera at Ourisman to sell…" at bounding box center [546, 250] width 355 height 16
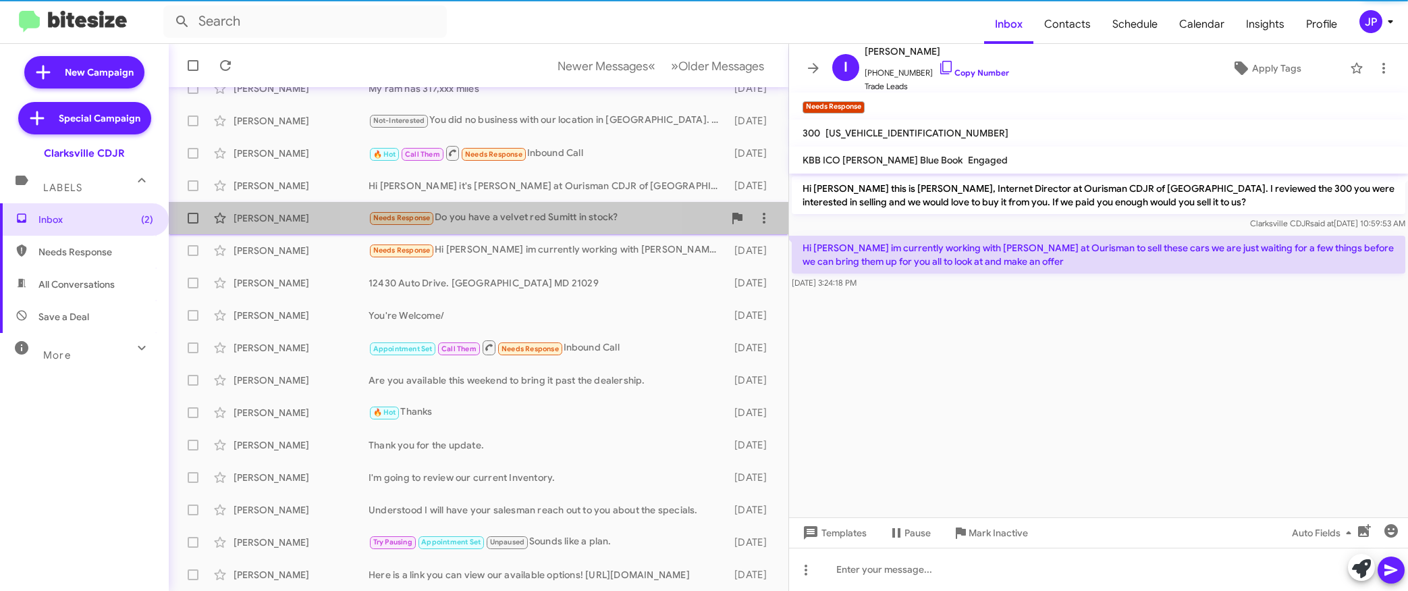
click at [516, 232] on span "Kirkland Murray Needs Response Do you have a velvet red Sumitt in stock? 12 day…" at bounding box center [479, 218] width 620 height 32
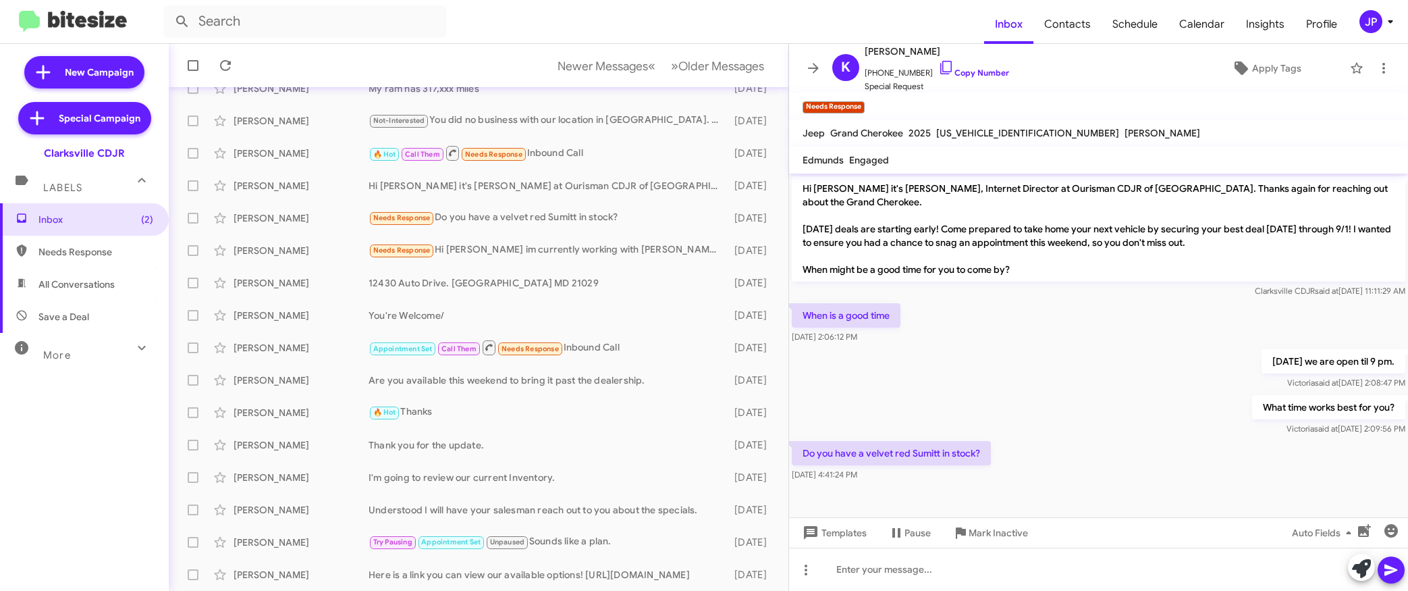
click at [1334, 462] on div "Do you have a velvet red Sumitt in stock? Aug 22, 2025, 4:41:24 PM" at bounding box center [1098, 461] width 619 height 46
click at [982, 76] on link "Copy Number" at bounding box center [973, 72] width 71 height 10
click at [1366, 21] on div "JP" at bounding box center [1370, 21] width 23 height 23
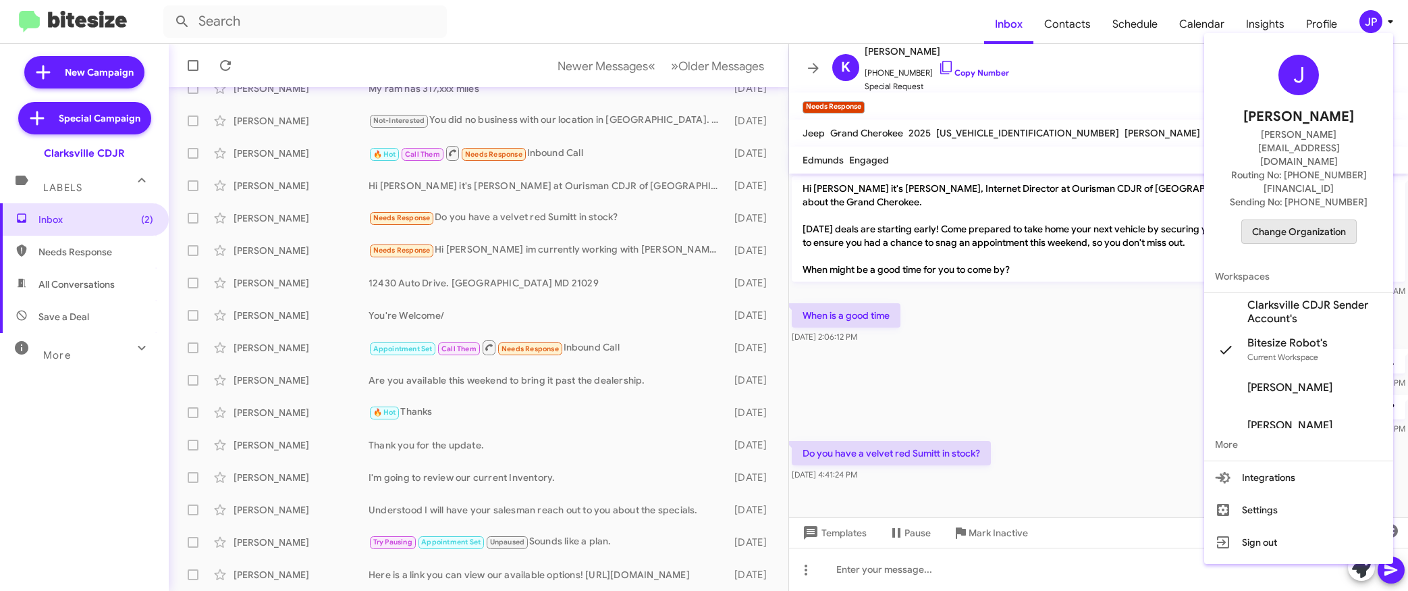
click at [1315, 220] on span "Change Organization" at bounding box center [1299, 231] width 94 height 23
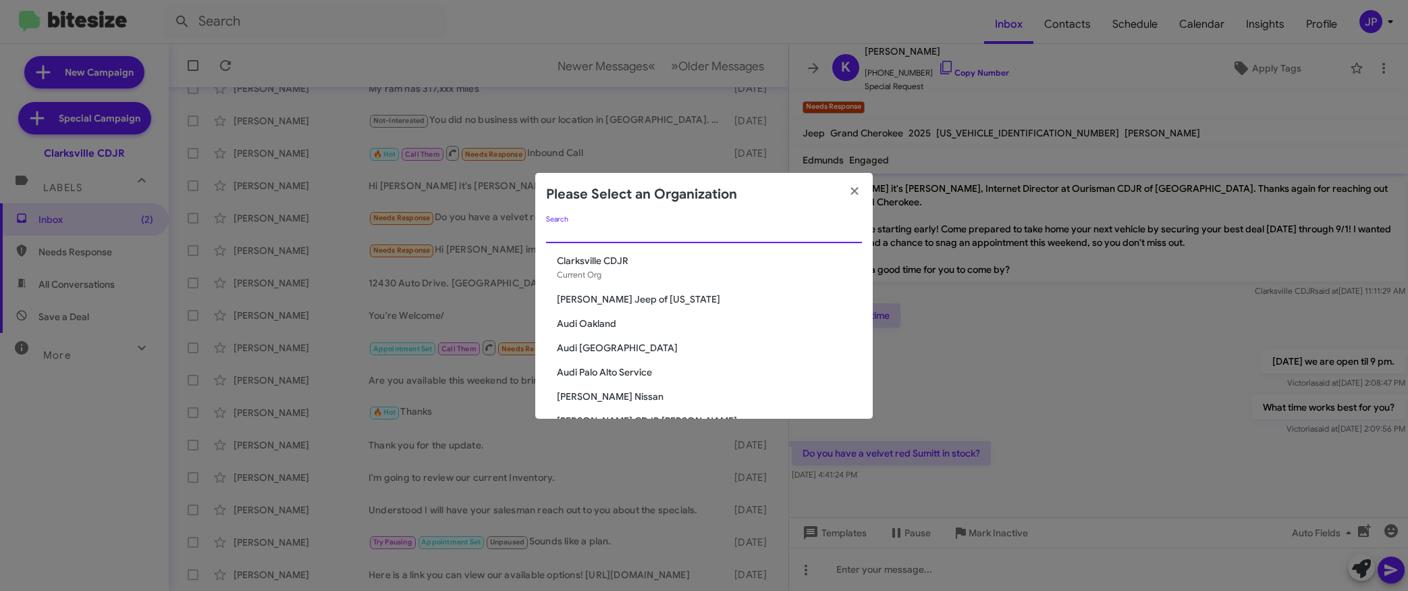
drag, startPoint x: 794, startPoint y: 232, endPoint x: 882, endPoint y: 198, distance: 94.6
click at [793, 233] on input "Search" at bounding box center [704, 232] width 316 height 11
click at [659, 225] on div "Search" at bounding box center [704, 229] width 316 height 26
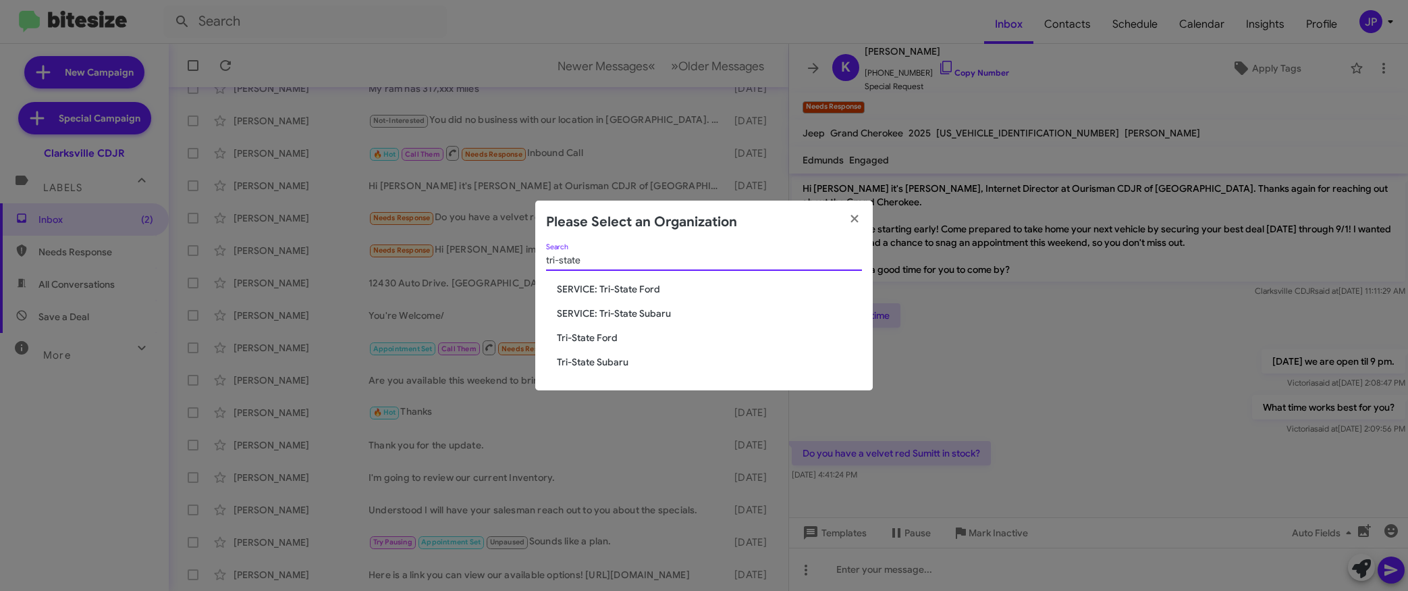
type input "tri-state"
click at [621, 287] on span "SERVICE: Tri-State Ford" at bounding box center [709, 288] width 305 height 13
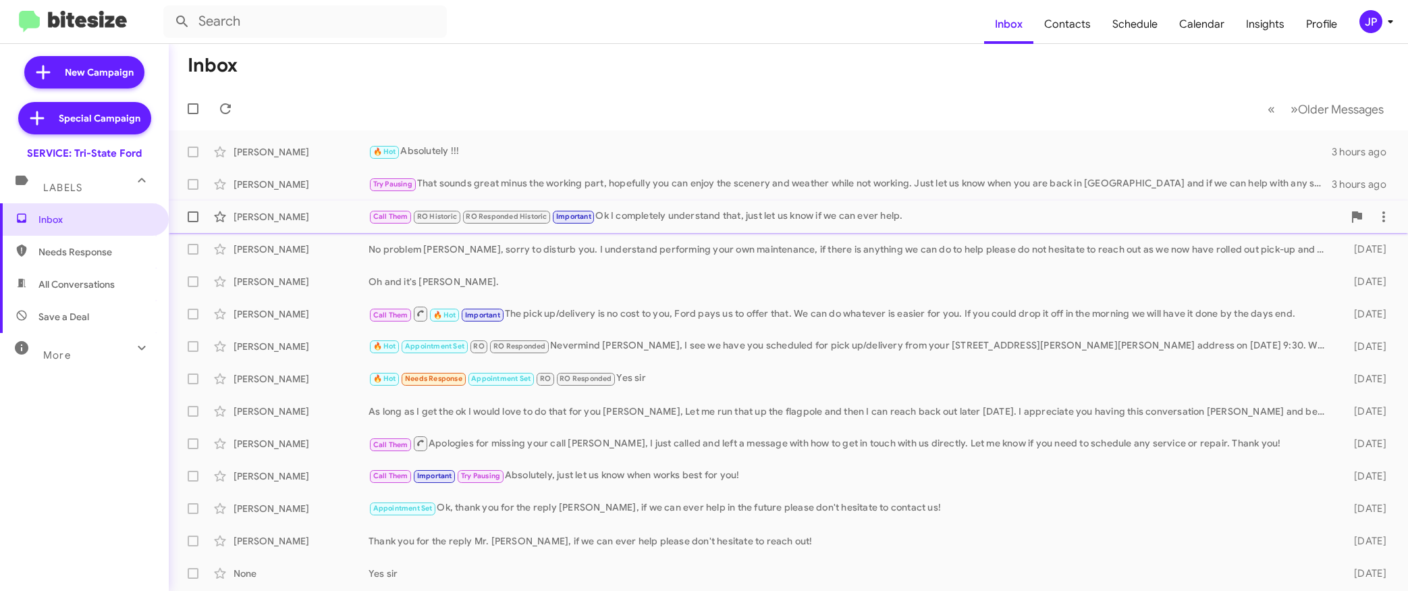
click at [688, 222] on div "Call Them RO Historic RO Responded Historic Important Ok I completely understan…" at bounding box center [856, 217] width 975 height 16
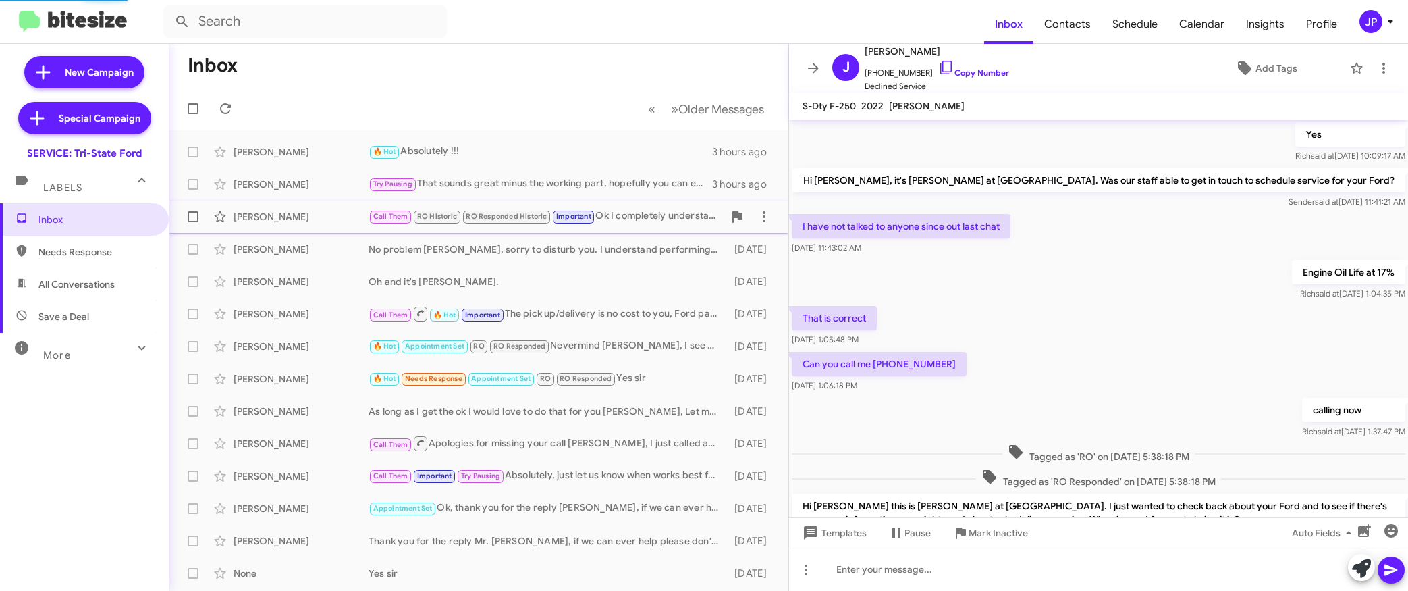
scroll to position [878, 0]
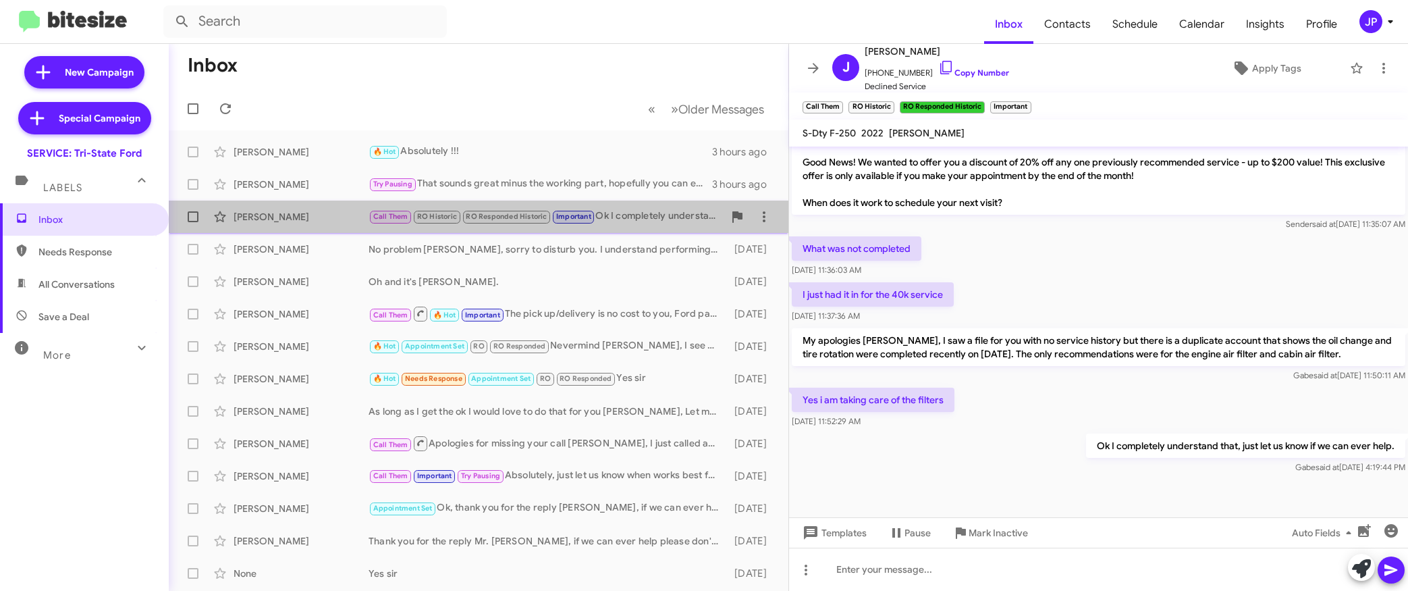
click at [645, 225] on div "[PERSON_NAME] Call Them RO Historic RO Responded Historic Important Ok I comple…" at bounding box center [479, 216] width 598 height 27
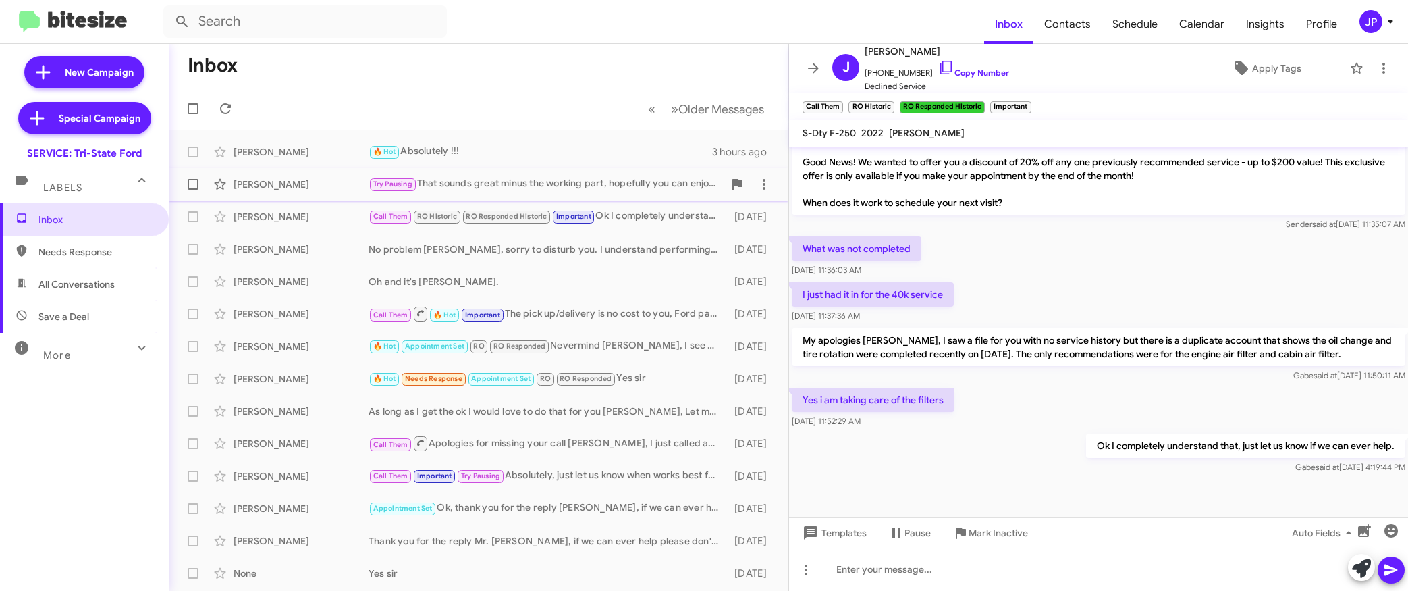
click at [643, 192] on div "[PERSON_NAME] Try Pausing That sounds great minus the working part, hopefully y…" at bounding box center [479, 184] width 598 height 27
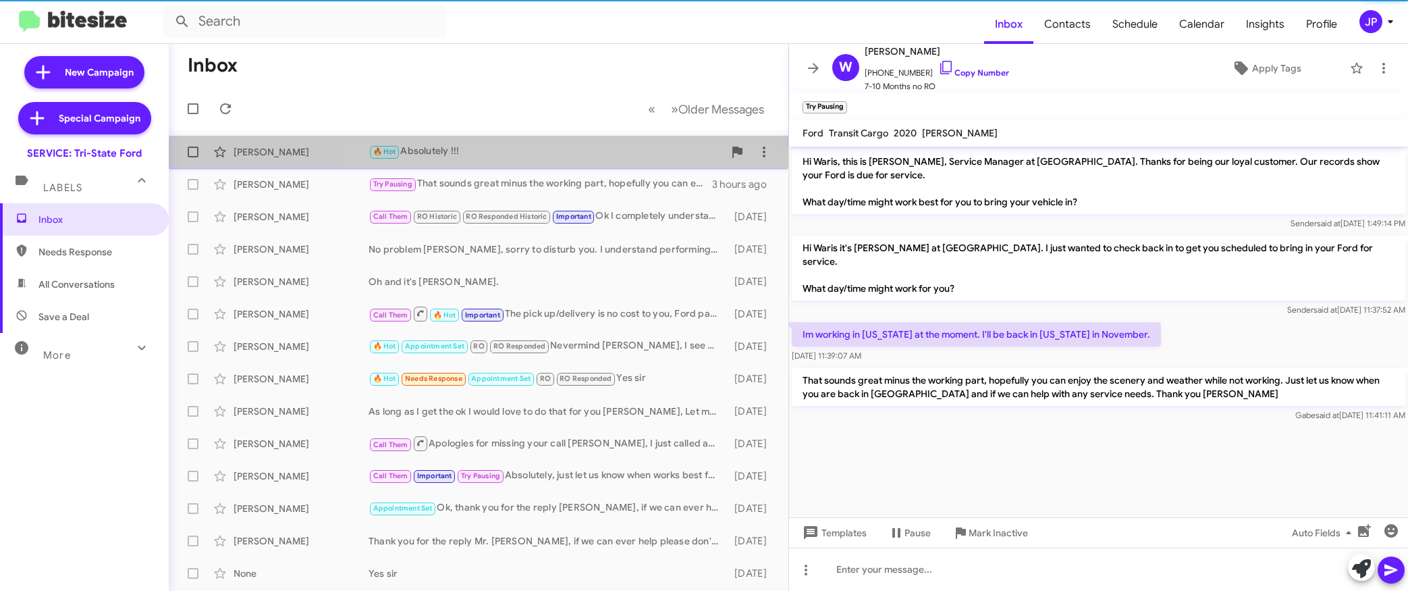
click at [617, 163] on div "[PERSON_NAME] 🔥 Hot Absolutely !!! 3 hours ago" at bounding box center [479, 151] width 598 height 27
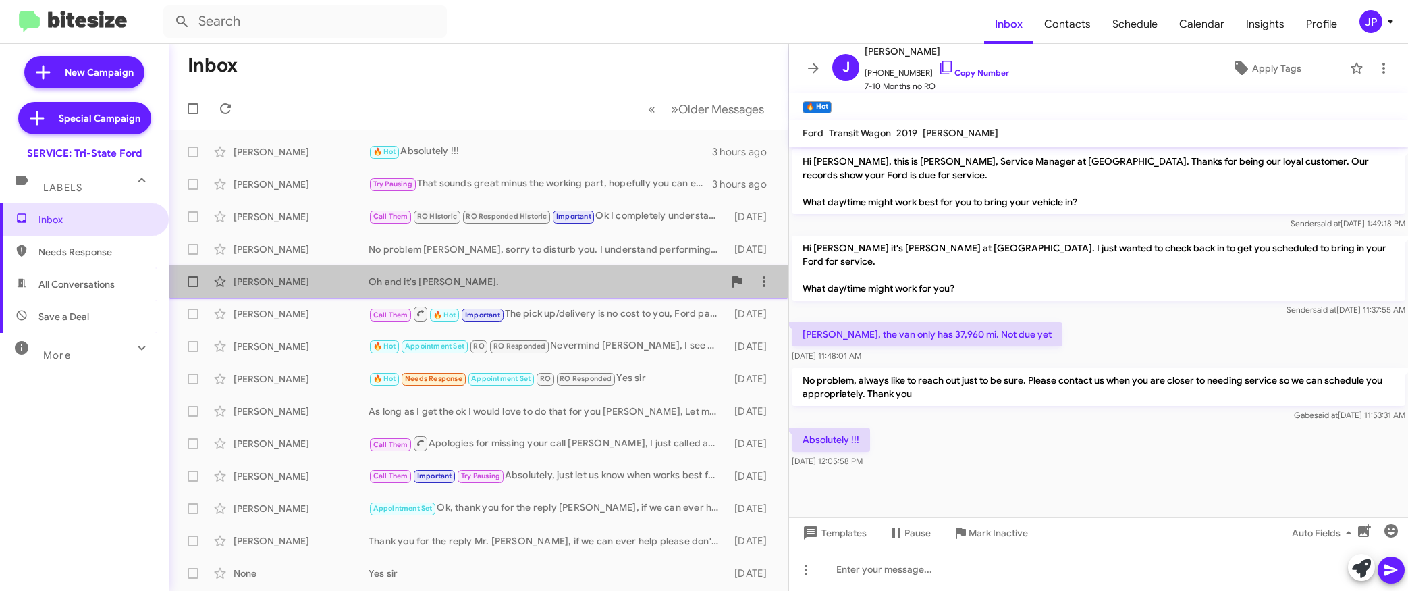
click at [584, 273] on div "[PERSON_NAME] Oh and it's [PERSON_NAME]. [DATE]" at bounding box center [479, 281] width 598 height 27
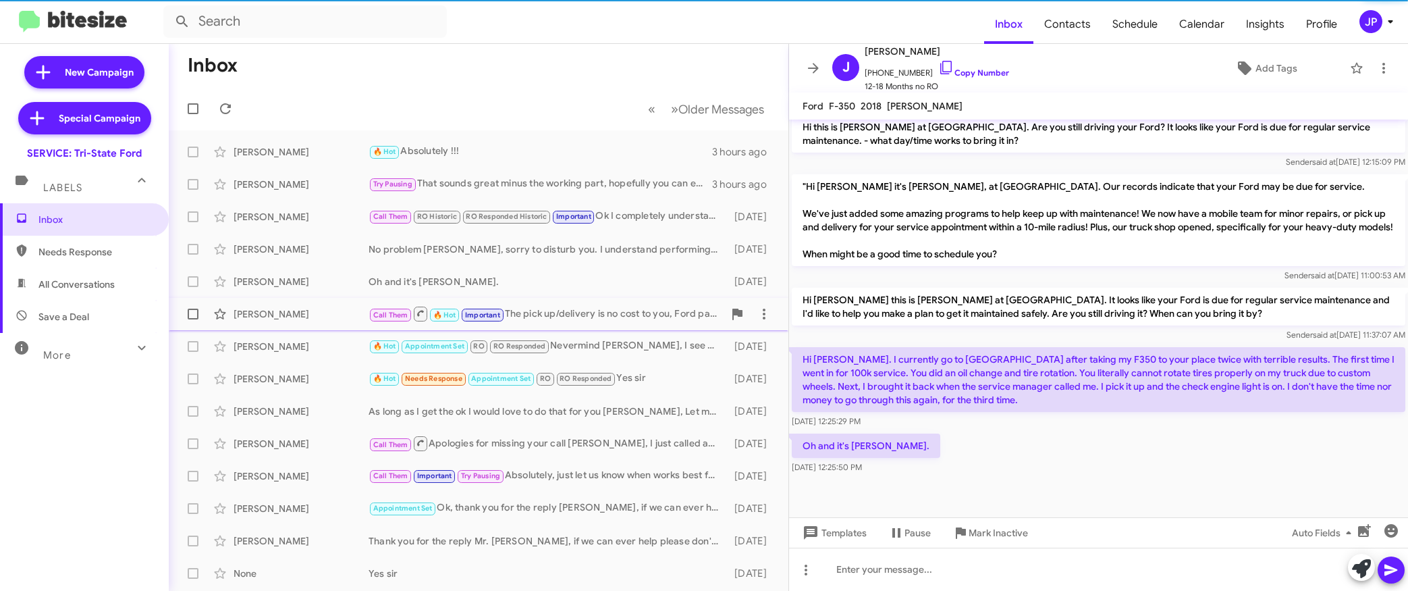
scroll to position [572, 0]
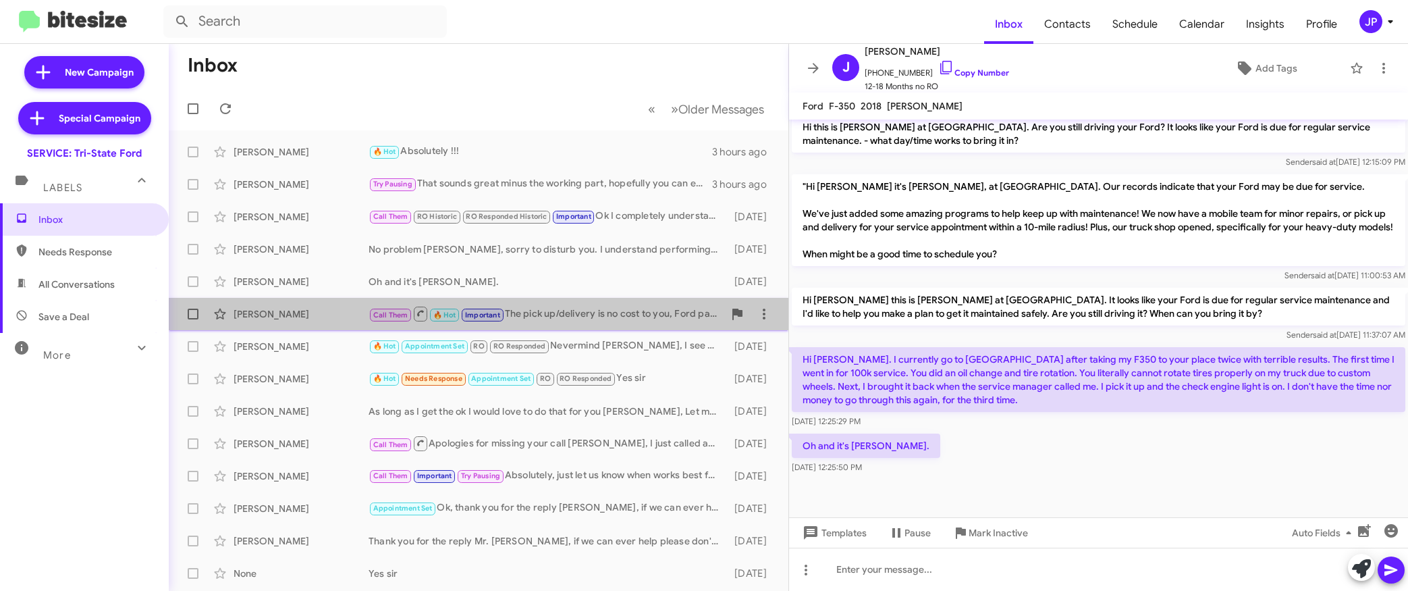
click at [590, 300] on div "[PERSON_NAME] Call Them 🔥 Hot Important The pick up/delivery is no cost to you,…" at bounding box center [479, 313] width 598 height 27
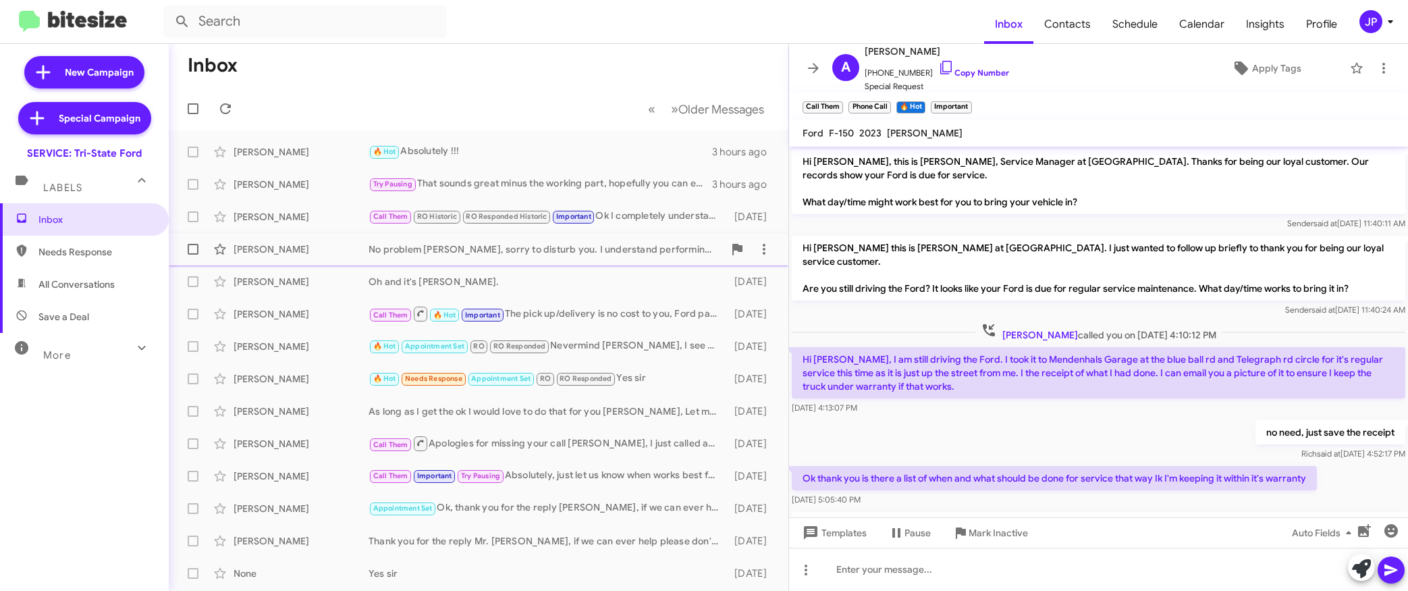
click at [617, 254] on div "No problem [PERSON_NAME], sorry to disturb you. I understand performing your ow…" at bounding box center [546, 248] width 355 height 13
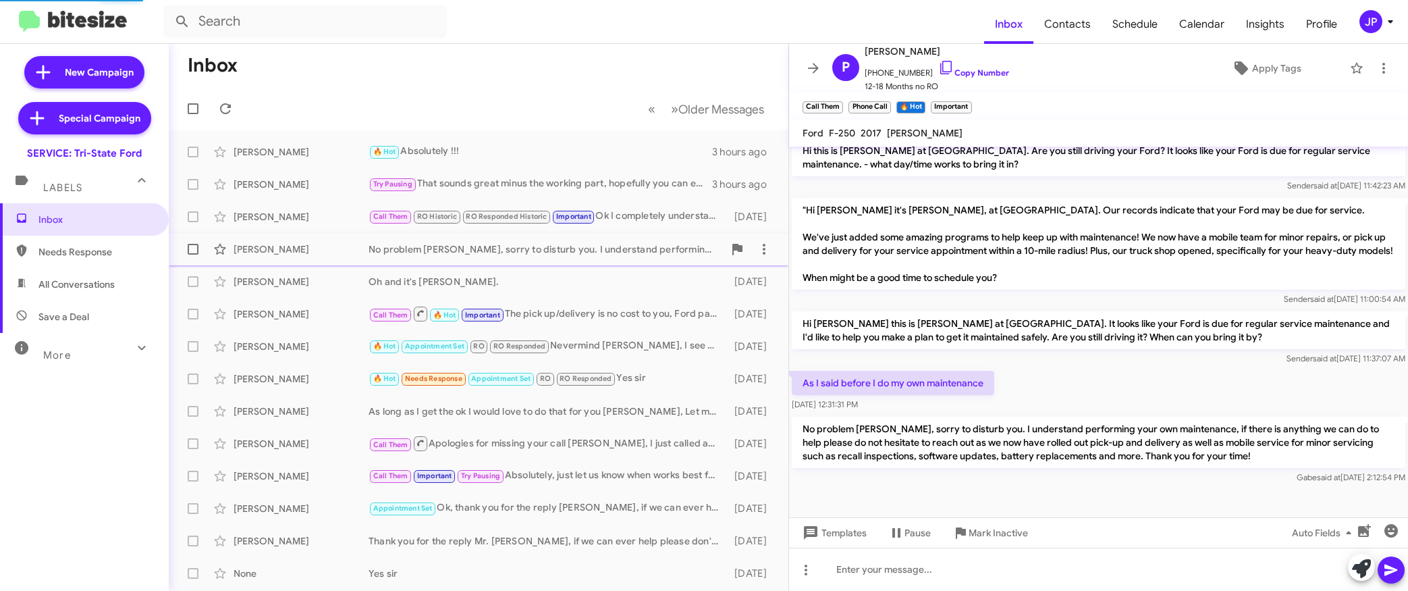
scroll to position [235, 0]
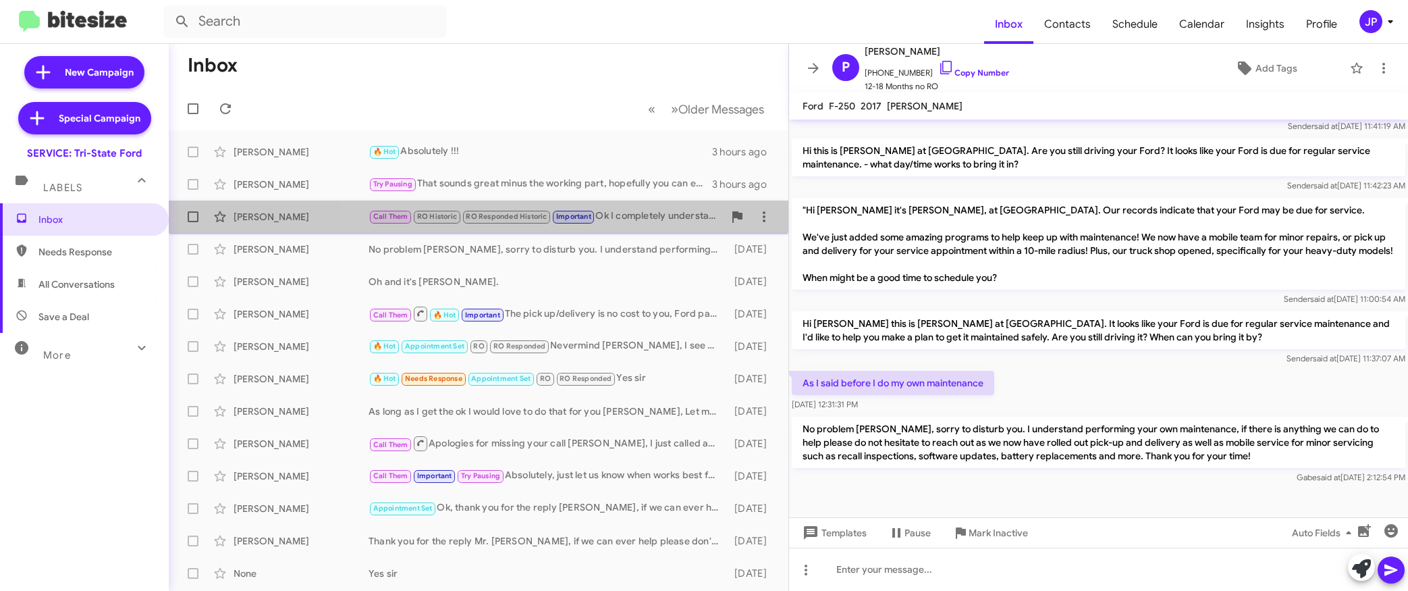
click at [644, 226] on div "[PERSON_NAME] Call Them RO Historic RO Responded Historic Important Ok I comple…" at bounding box center [479, 216] width 598 height 27
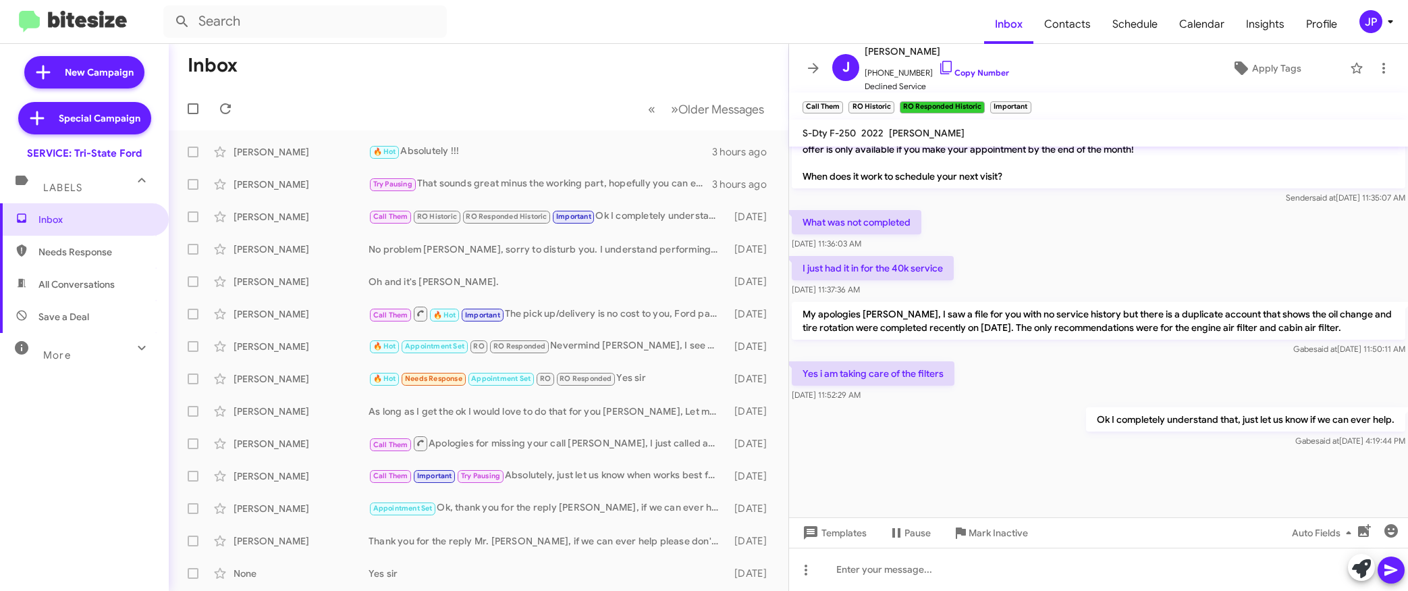
scroll to position [905, 0]
click at [115, 265] on span "Needs Response" at bounding box center [84, 252] width 169 height 32
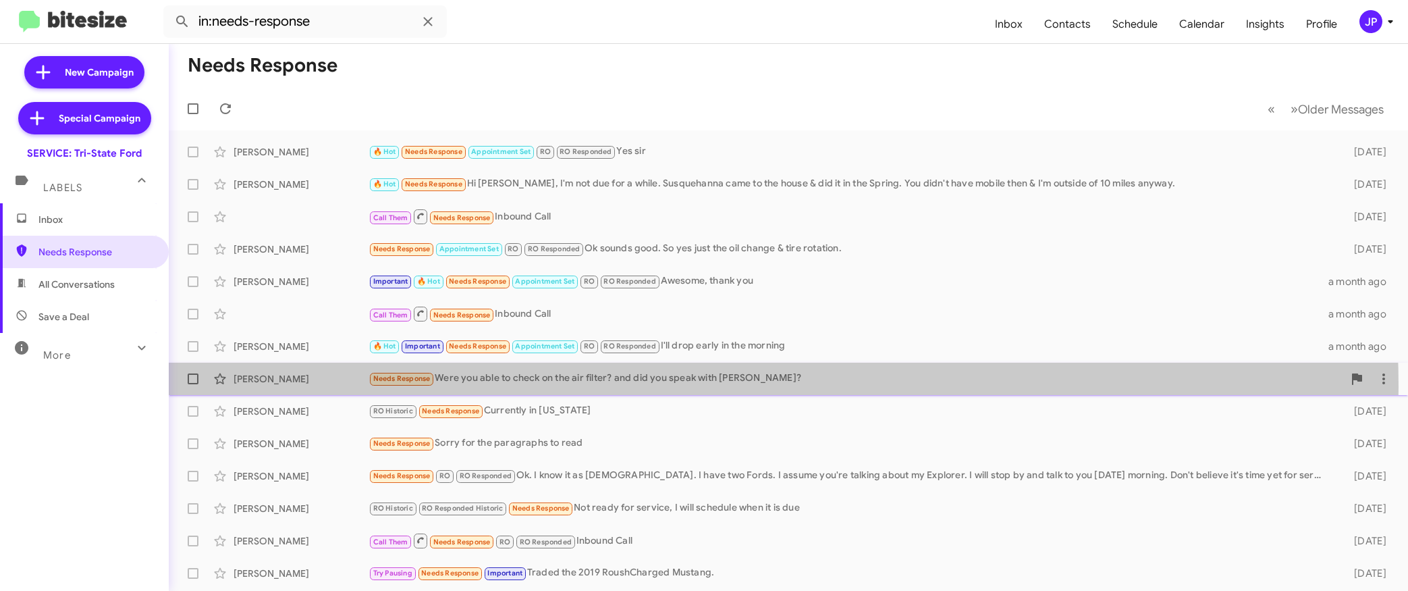
click at [668, 386] on div "Needs Response Were you able to check on the air filter? and did you speak with…" at bounding box center [856, 379] width 975 height 16
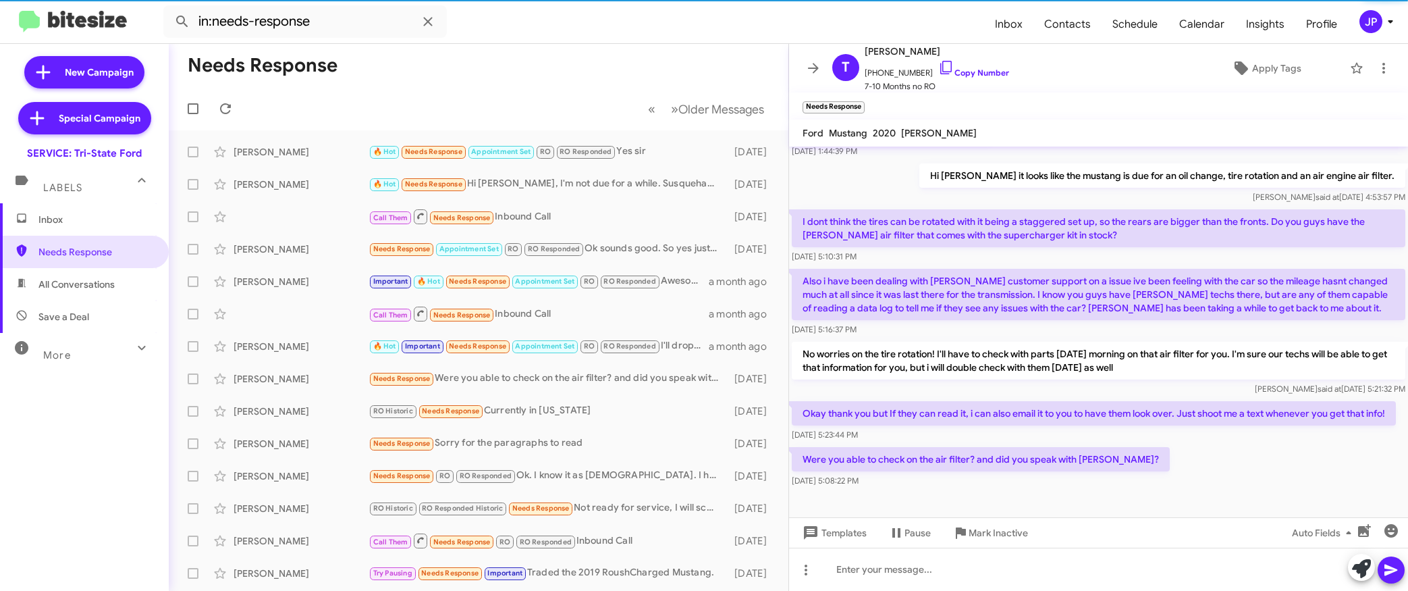
scroll to position [132, 0]
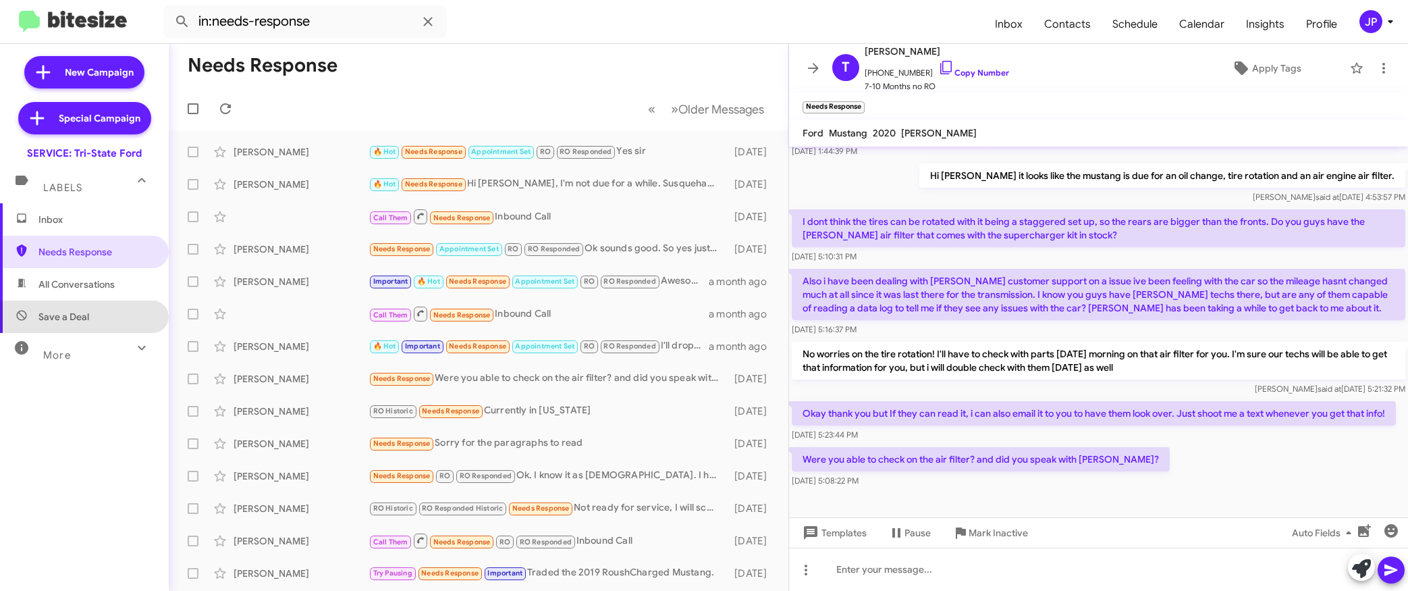
click at [84, 313] on span "Save a Deal" at bounding box center [63, 316] width 51 height 13
type input "in:not-interested"
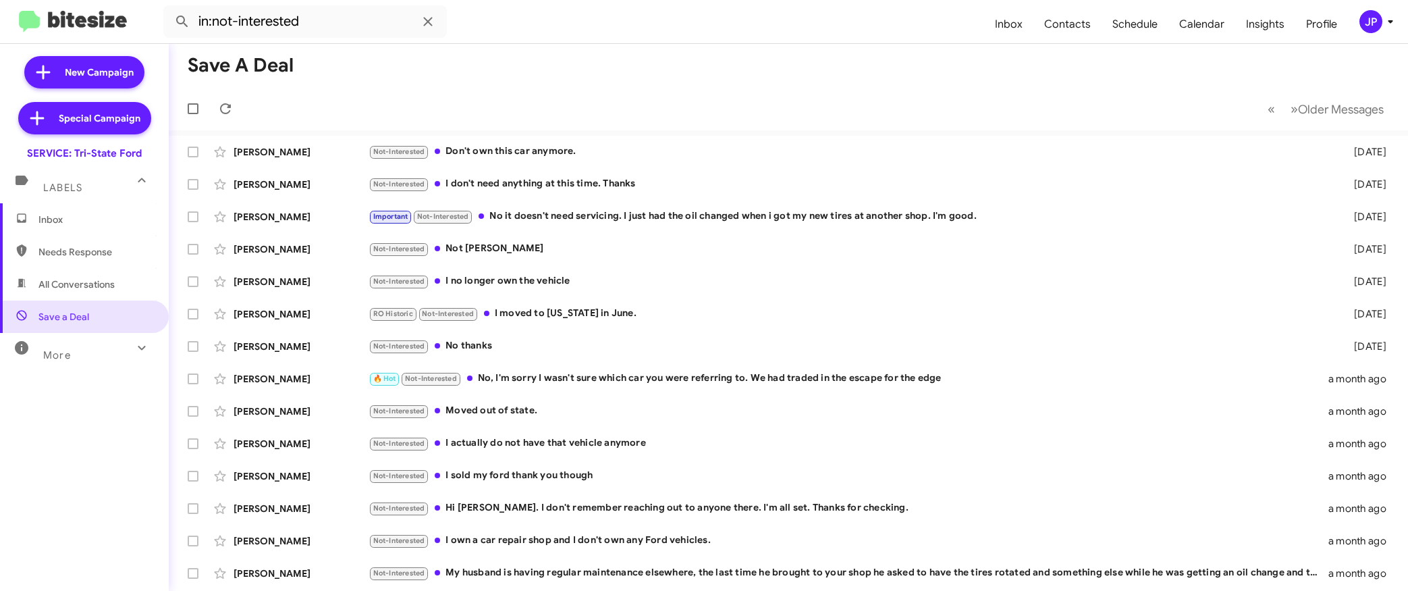
click at [72, 229] on span "Inbox" at bounding box center [84, 219] width 169 height 32
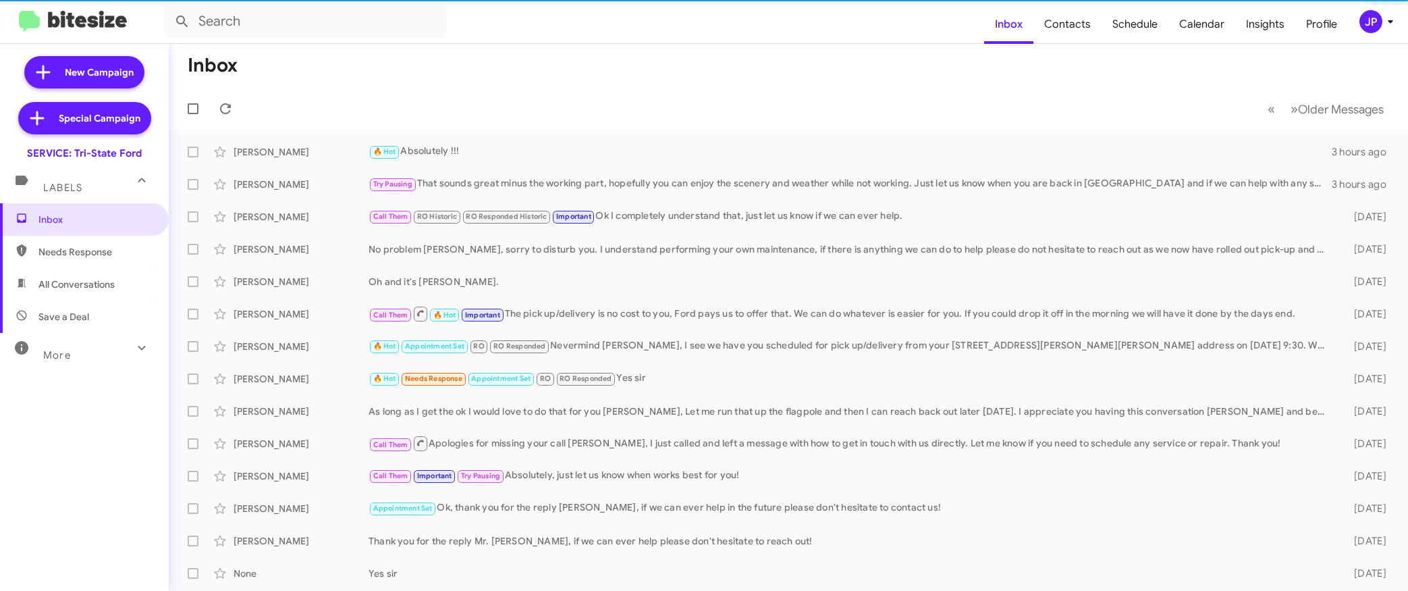
click at [89, 286] on span "All Conversations" at bounding box center [76, 283] width 76 height 13
type input "in:all-conversations"
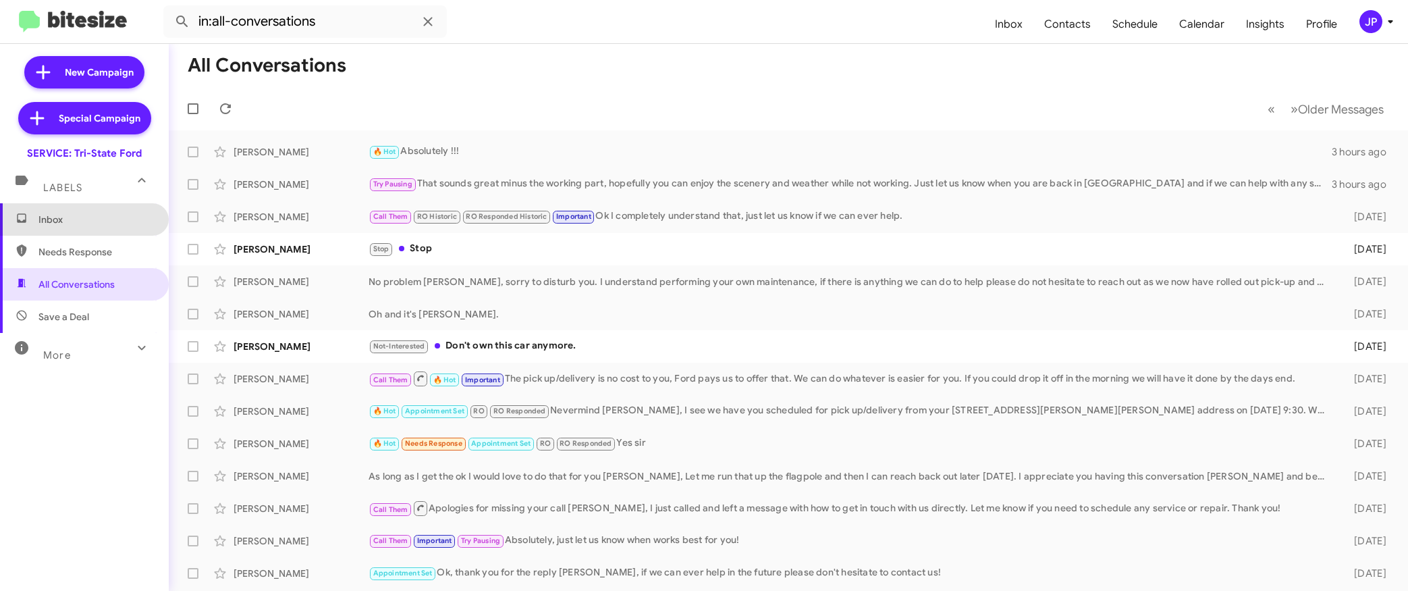
click at [86, 224] on span "Inbox" at bounding box center [95, 219] width 115 height 13
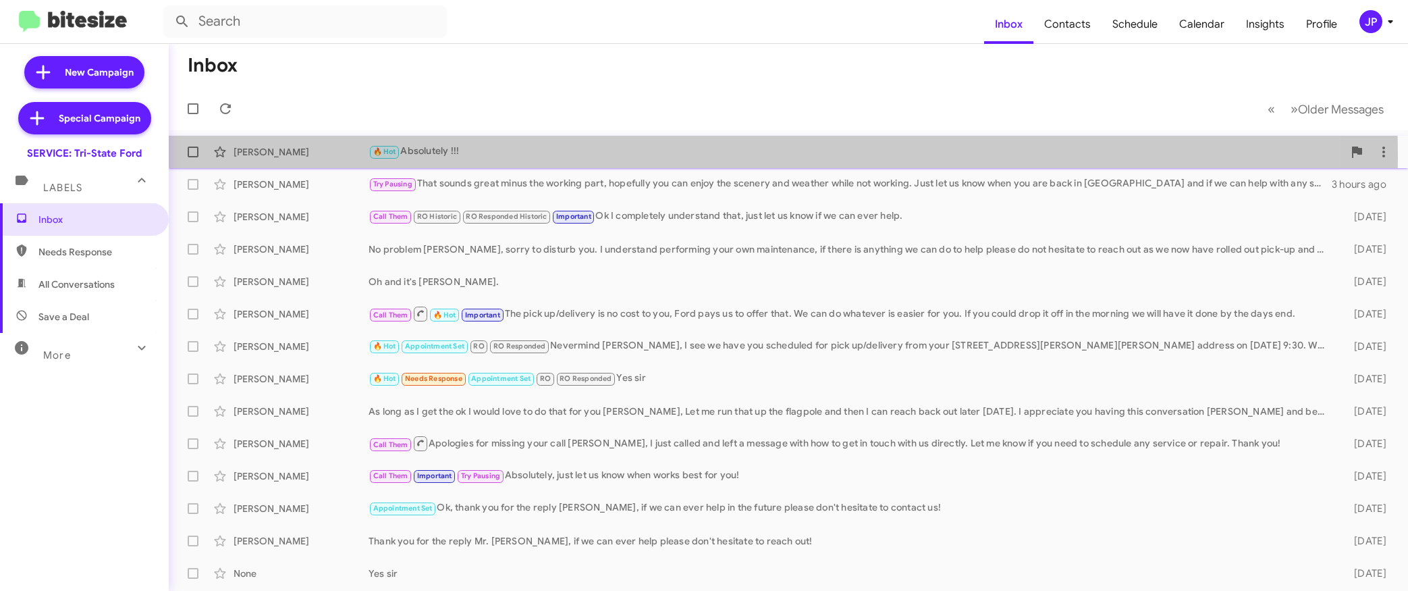
click at [512, 157] on div "🔥 Hot Absolutely !!!" at bounding box center [856, 152] width 975 height 16
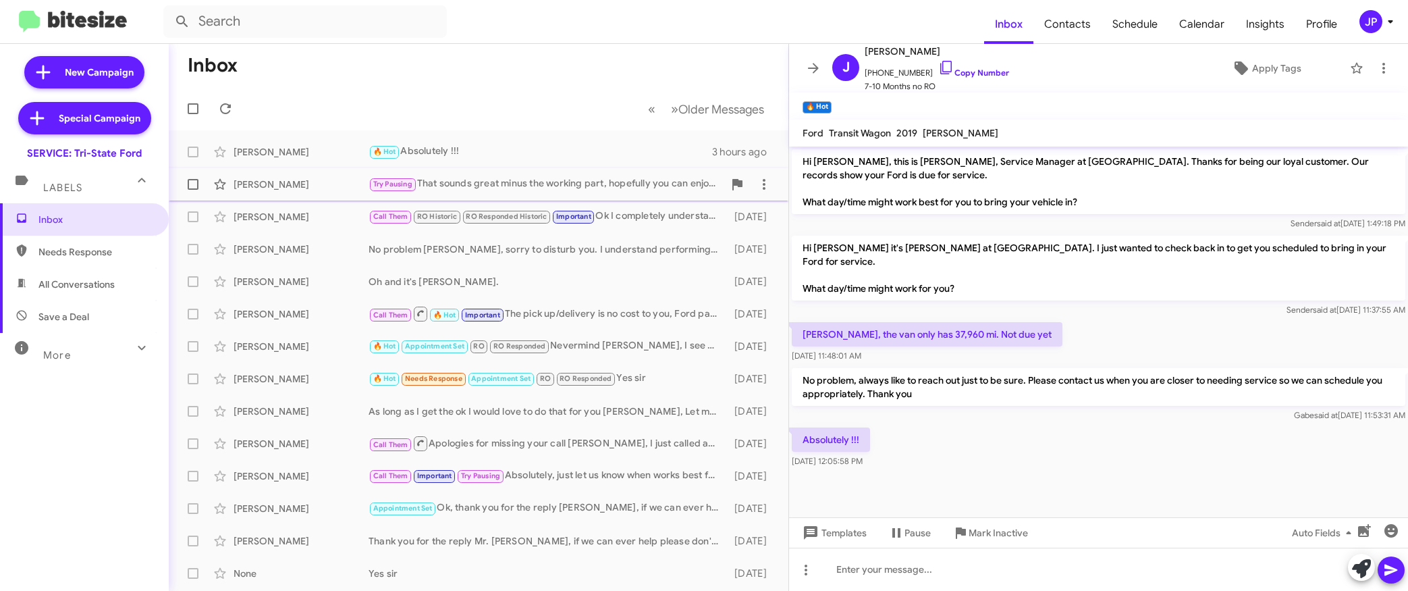
click at [491, 189] on div "Try Pausing That sounds great minus the working part, hopefully you can enjoy t…" at bounding box center [546, 184] width 355 height 16
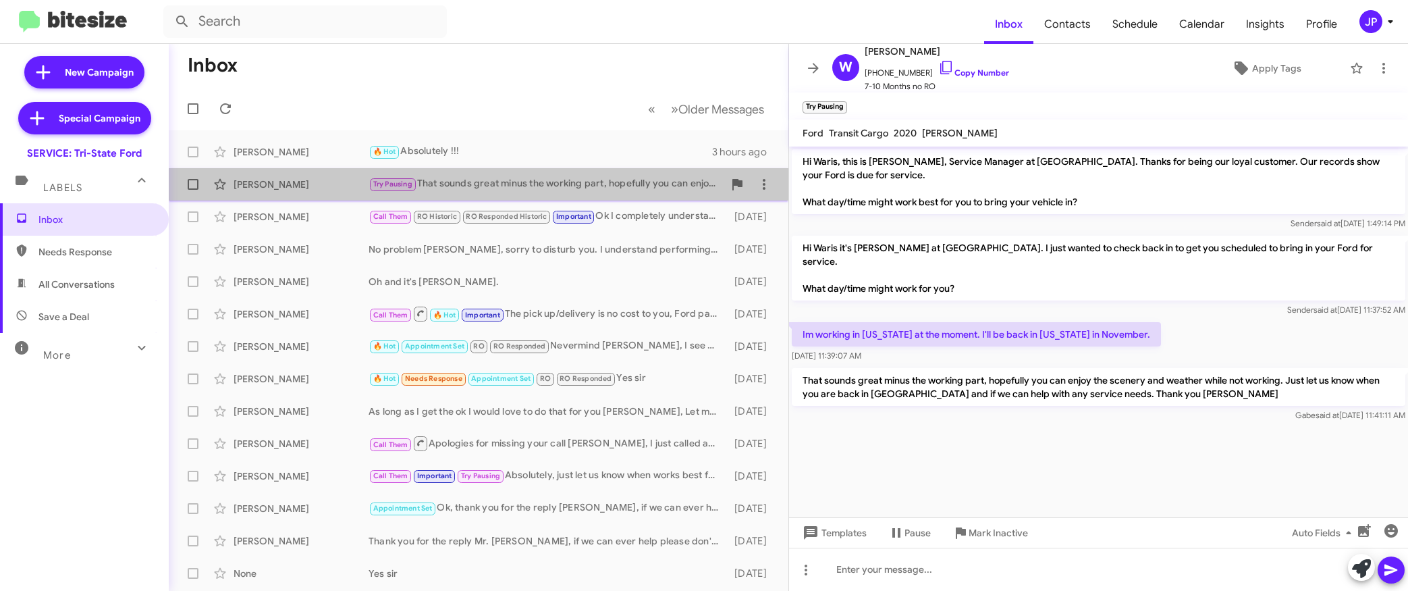
click at [656, 194] on div "[PERSON_NAME] Try Pausing That sounds great minus the working part, hopefully y…" at bounding box center [479, 184] width 598 height 27
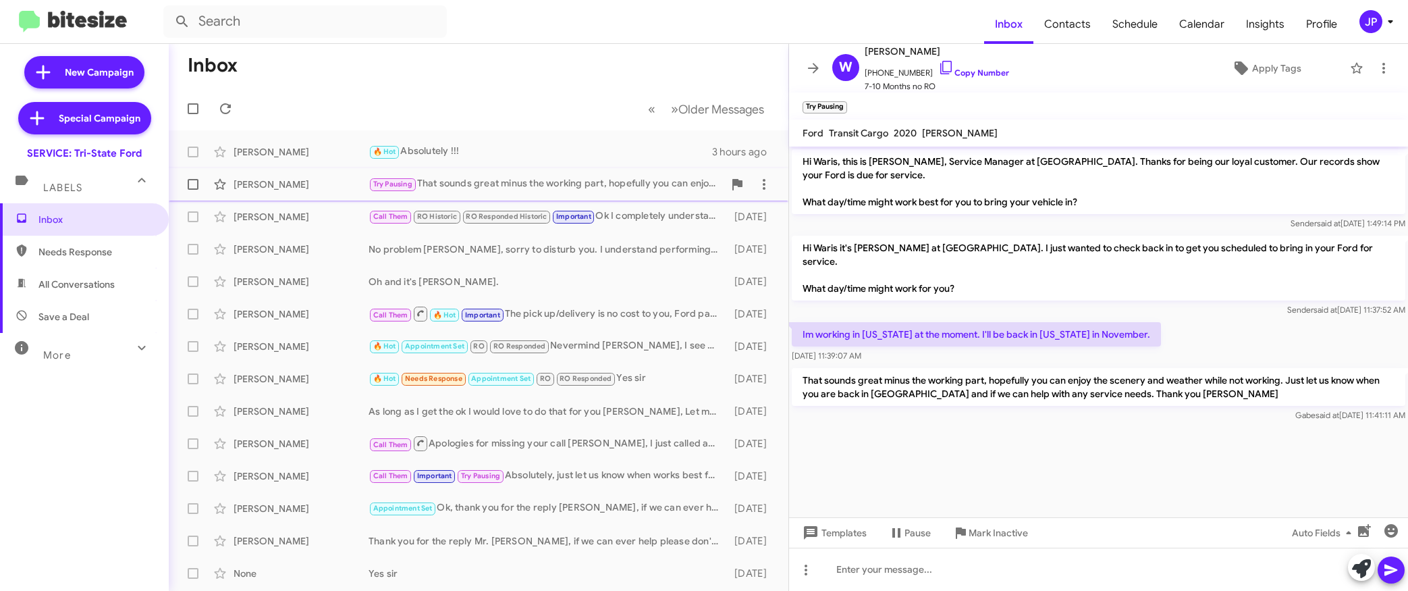
click at [626, 196] on div "[PERSON_NAME] Try Pausing That sounds great minus the working part, hopefully y…" at bounding box center [479, 184] width 598 height 27
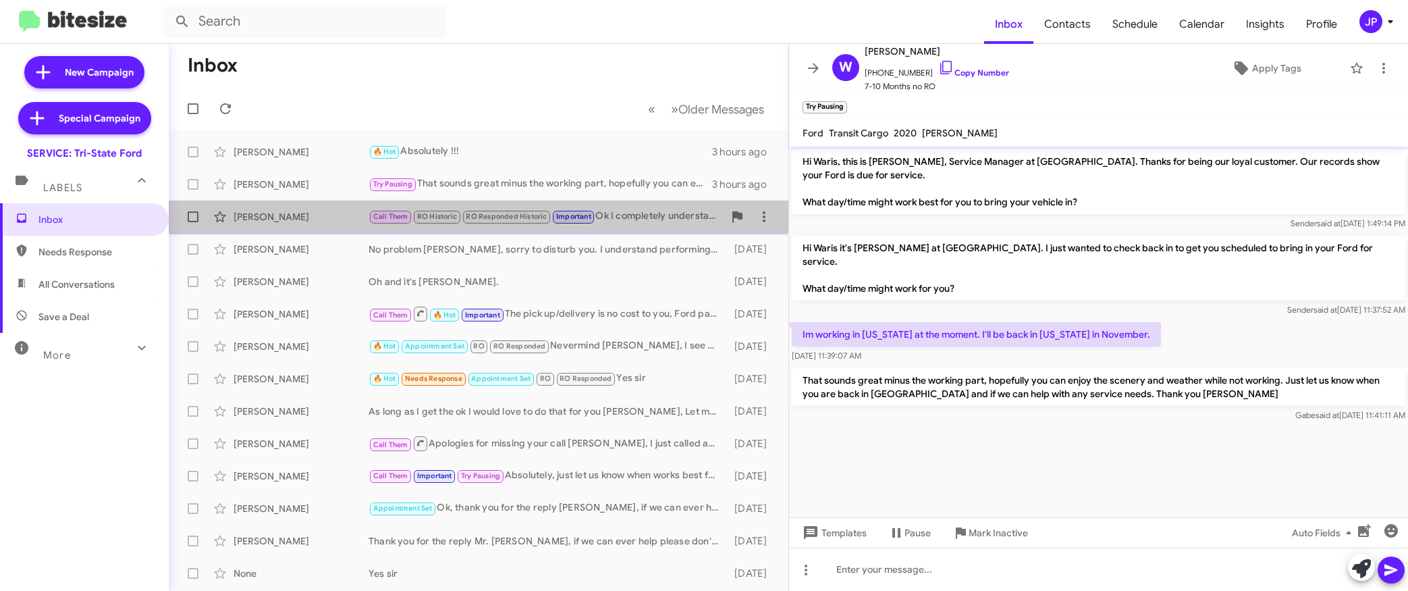
click at [638, 219] on div "Call Them RO Historic RO Responded Historic Important Ok I completely understan…" at bounding box center [546, 217] width 355 height 16
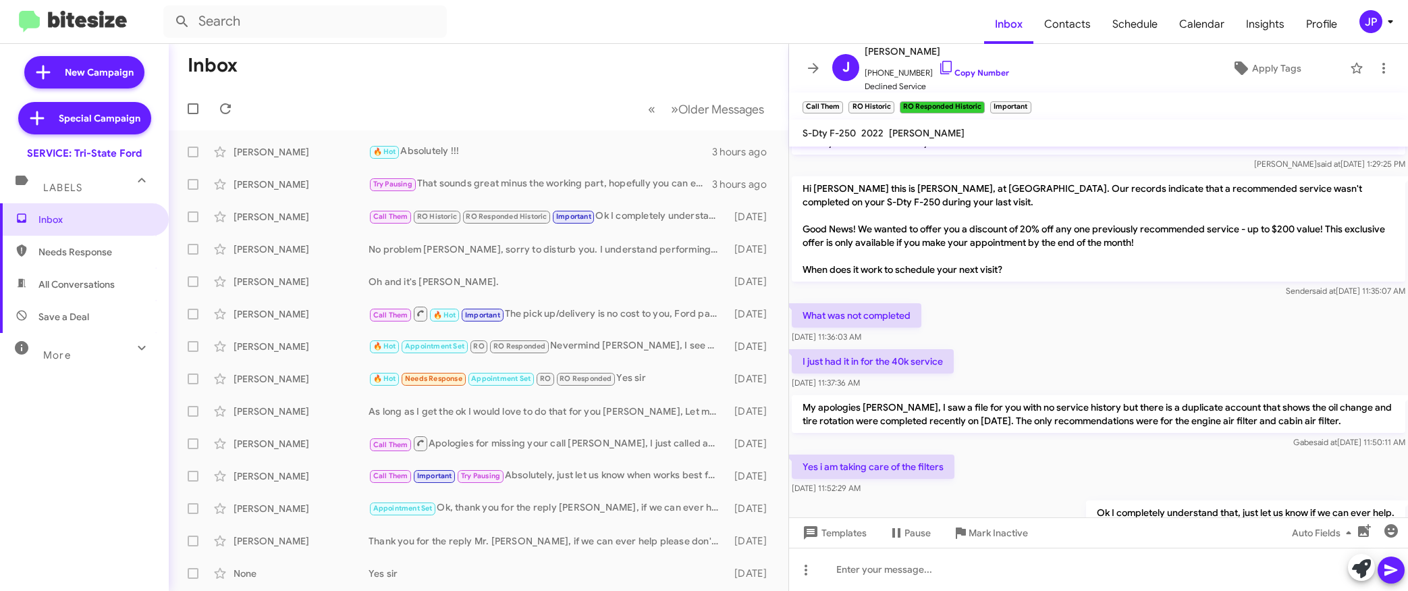
scroll to position [826, 0]
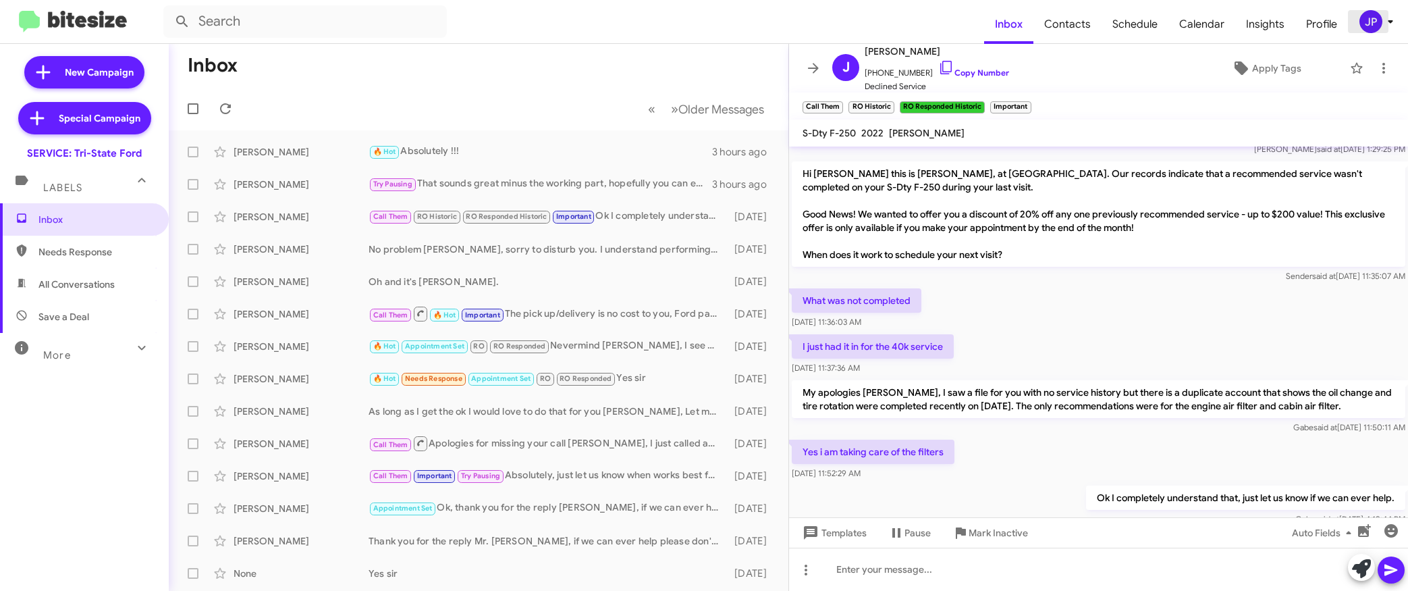
click at [1352, 21] on button "JP" at bounding box center [1370, 21] width 45 height 23
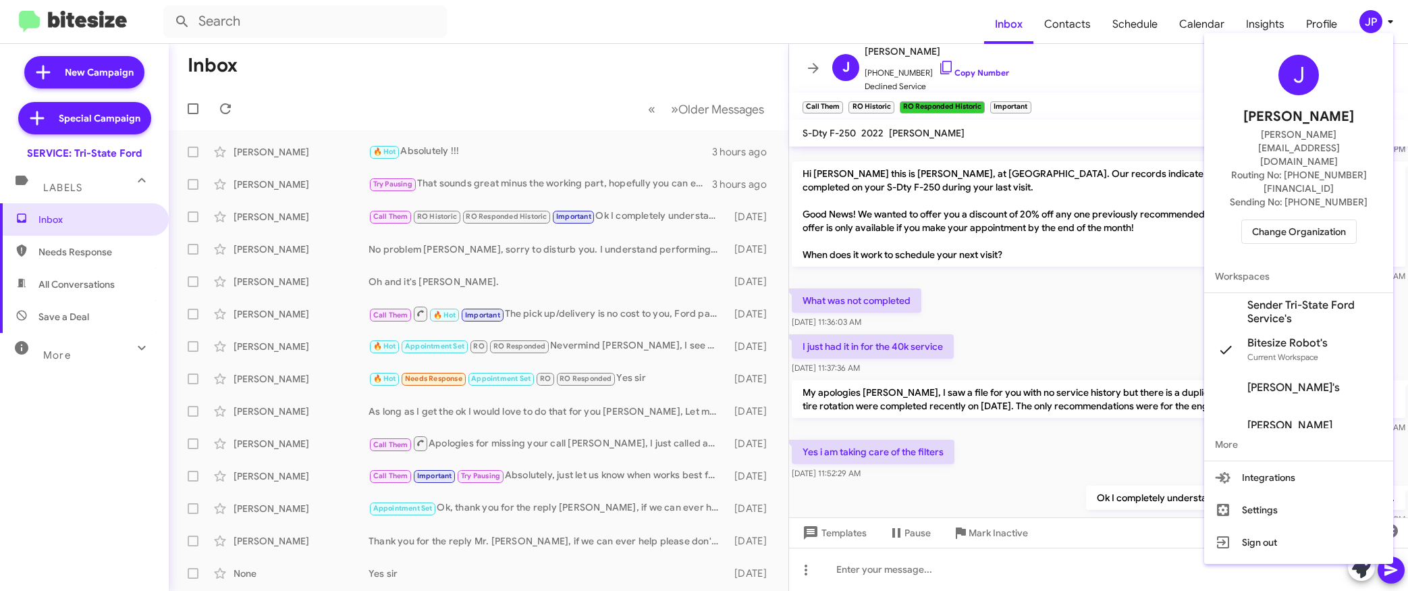
click at [1305, 298] on span "Sender Tri-State Ford Service's" at bounding box center [1314, 311] width 135 height 27
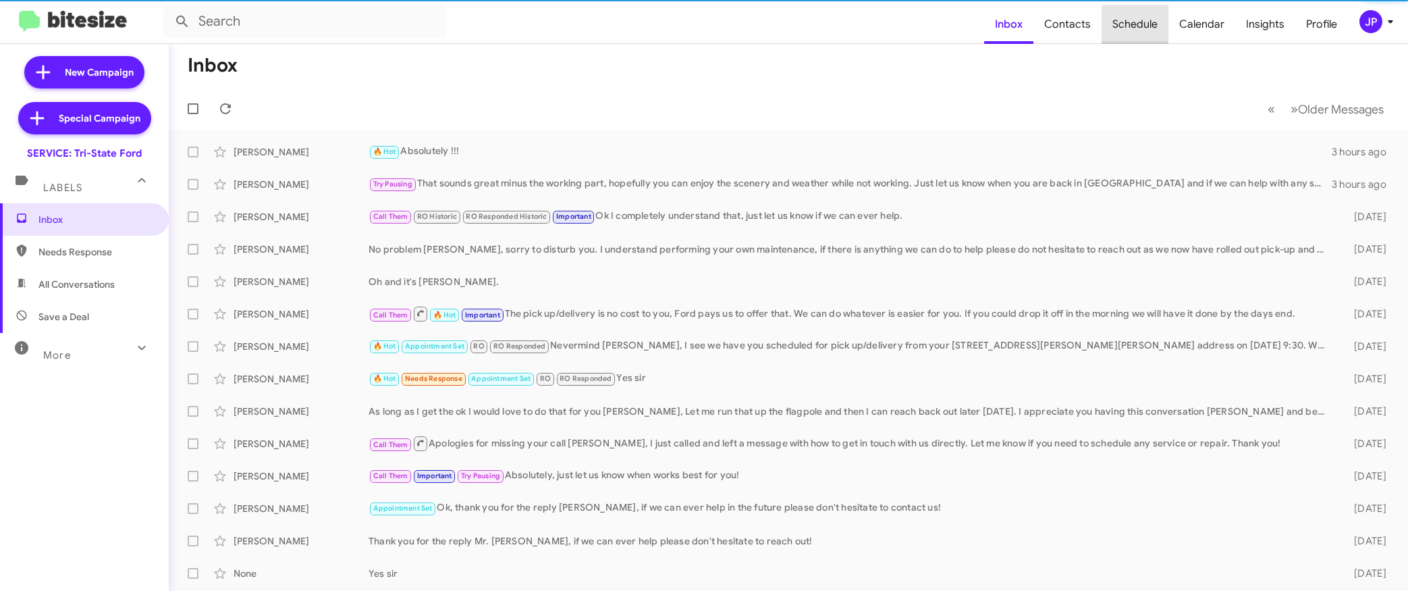
click at [1162, 19] on span "Schedule" at bounding box center [1135, 24] width 67 height 39
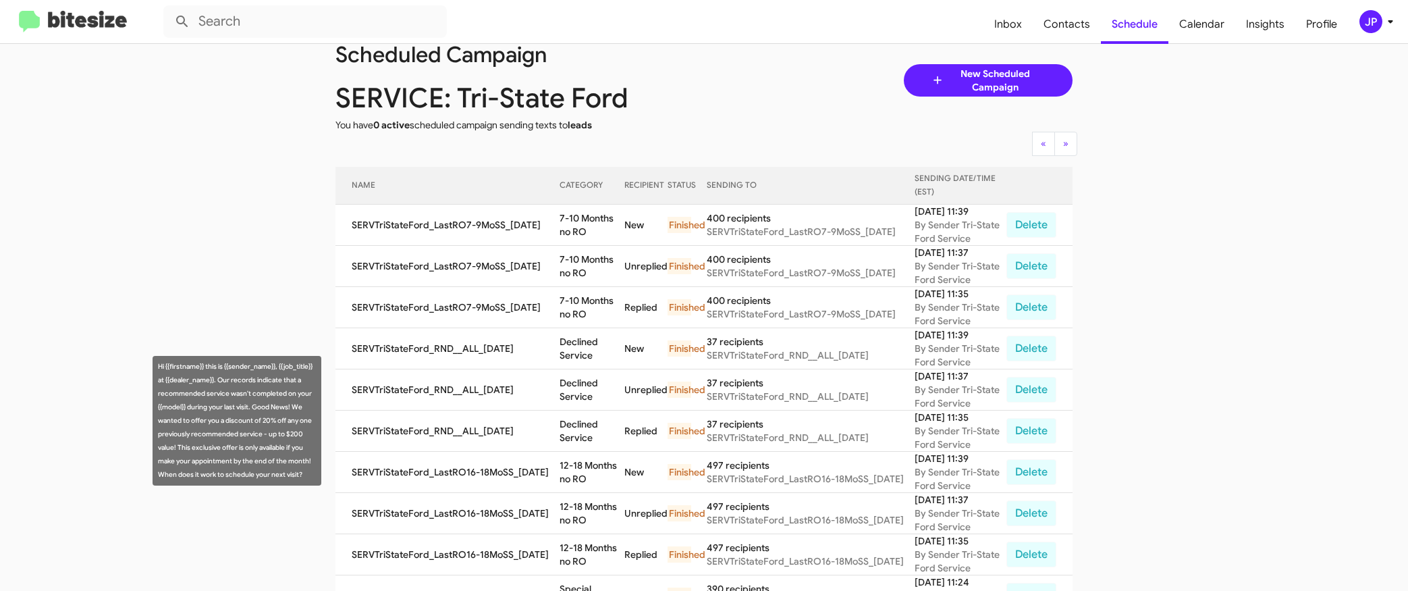
scroll to position [47, 0]
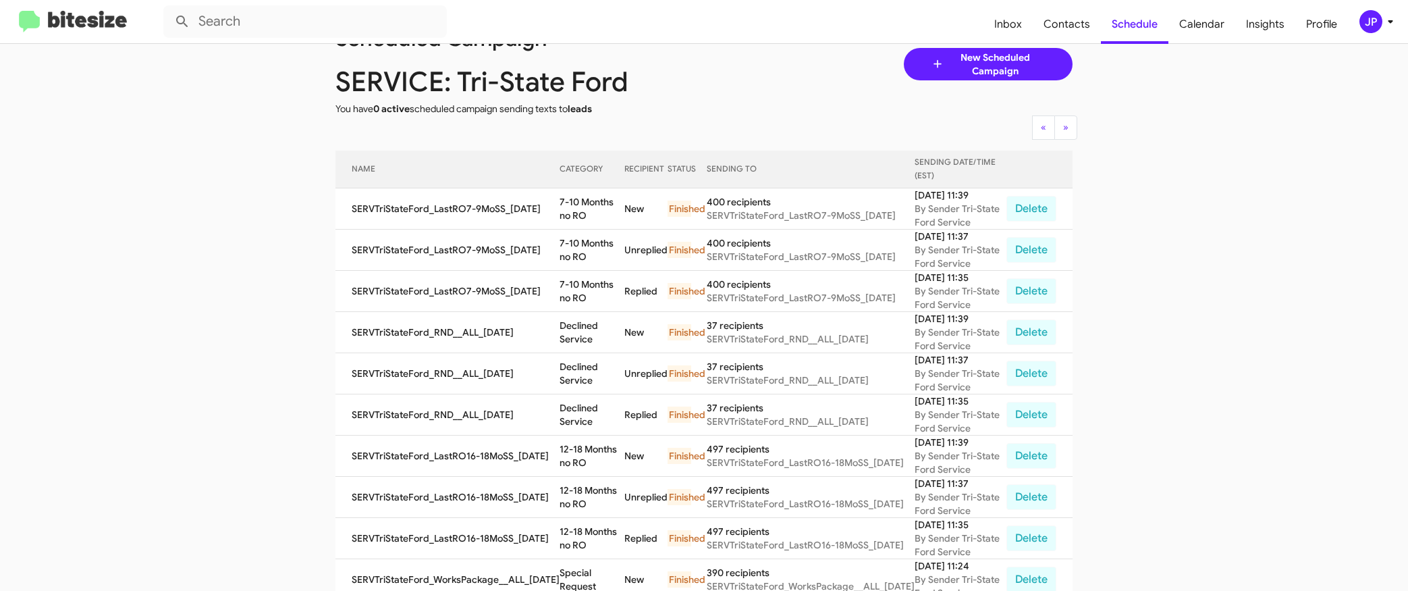
click at [92, 29] on img at bounding box center [73, 22] width 108 height 22
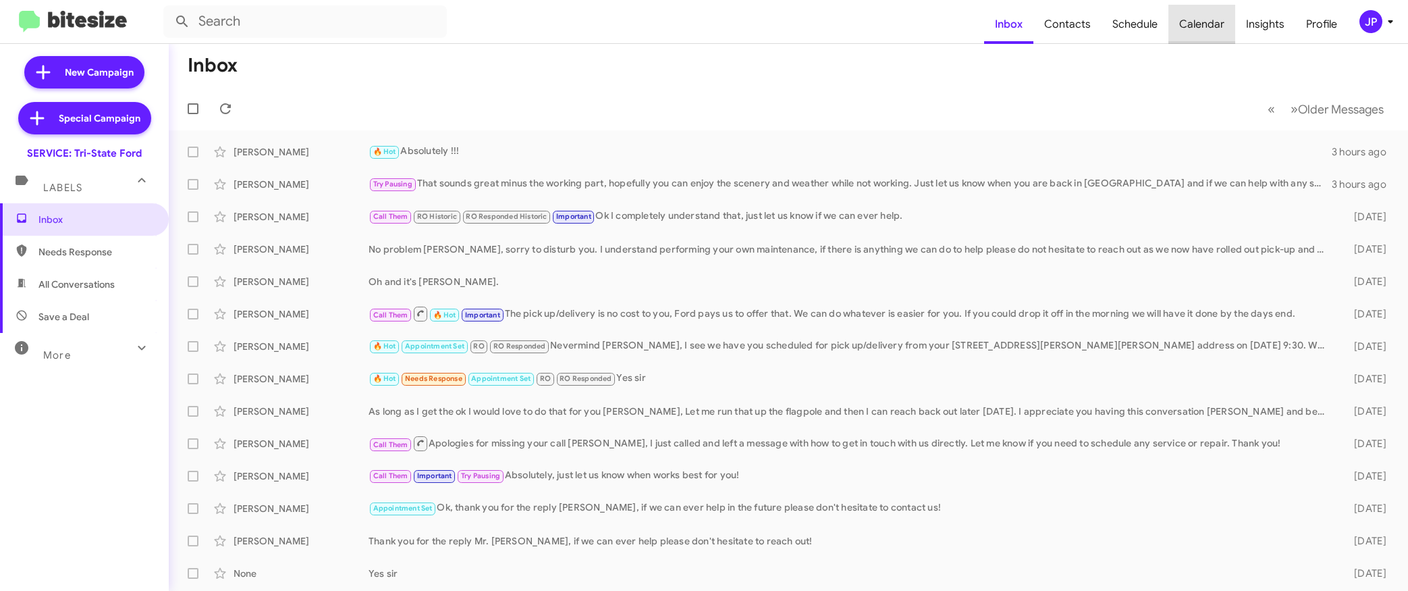
click at [1205, 23] on span "Calendar" at bounding box center [1201, 24] width 67 height 39
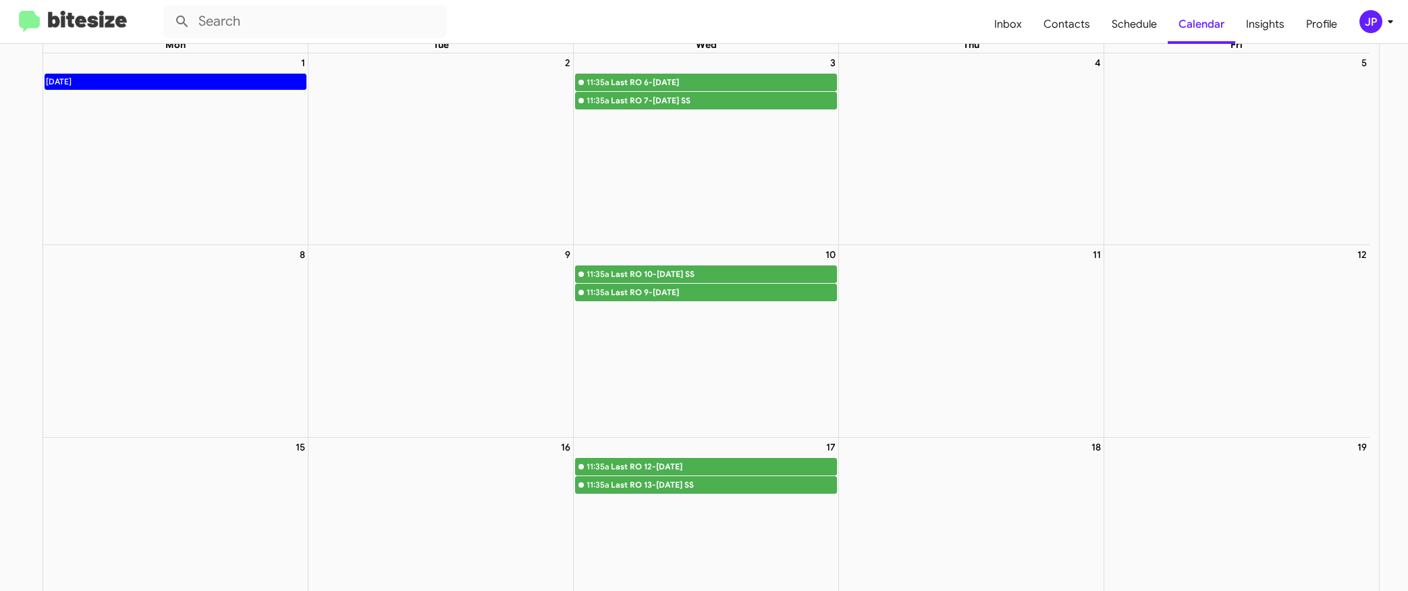
scroll to position [87, 0]
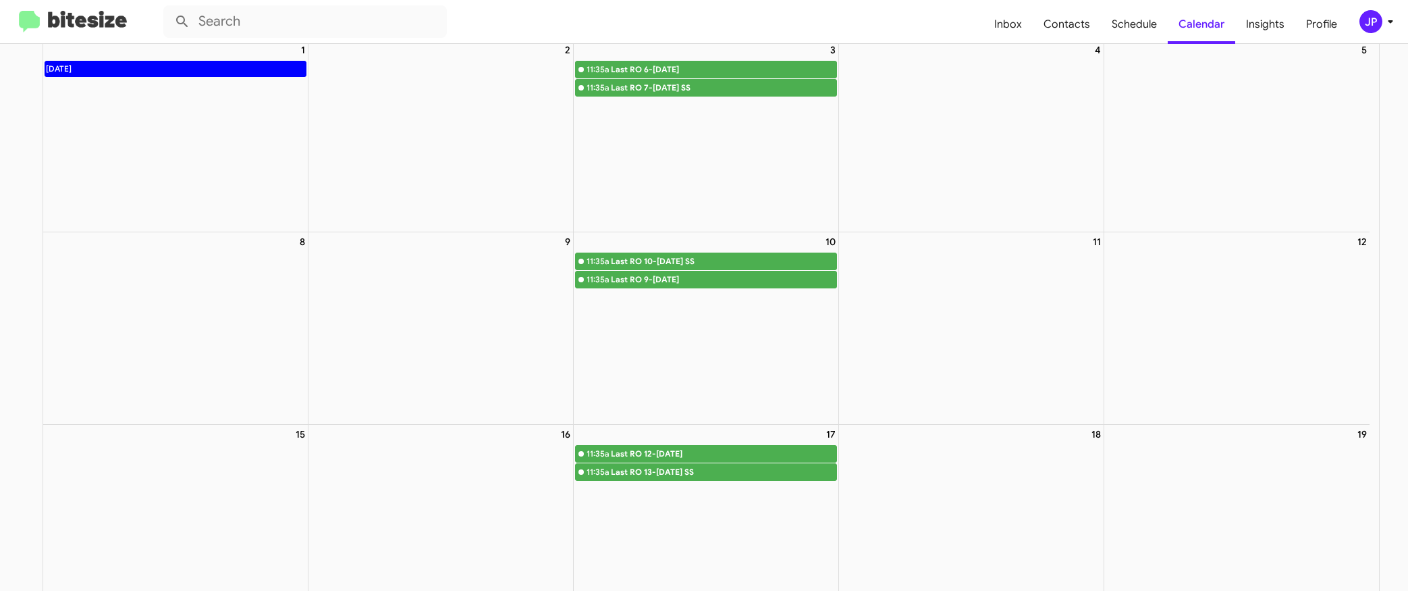
click at [63, 19] on img at bounding box center [73, 22] width 108 height 22
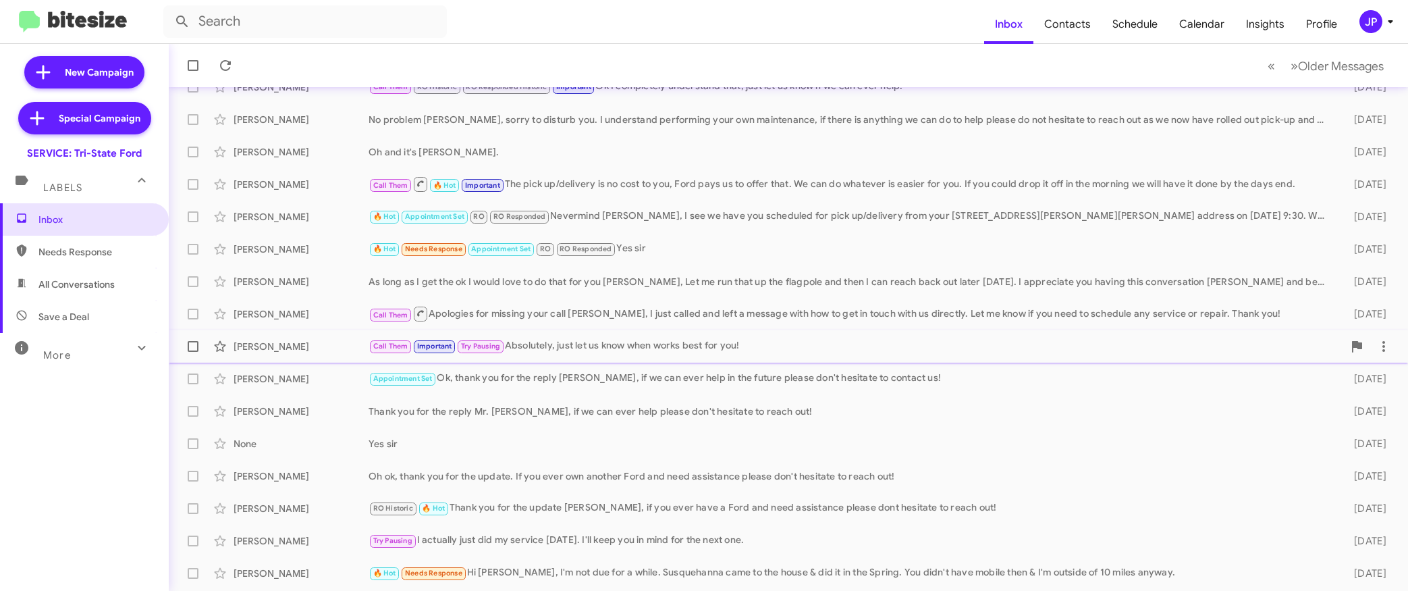
scroll to position [193, 0]
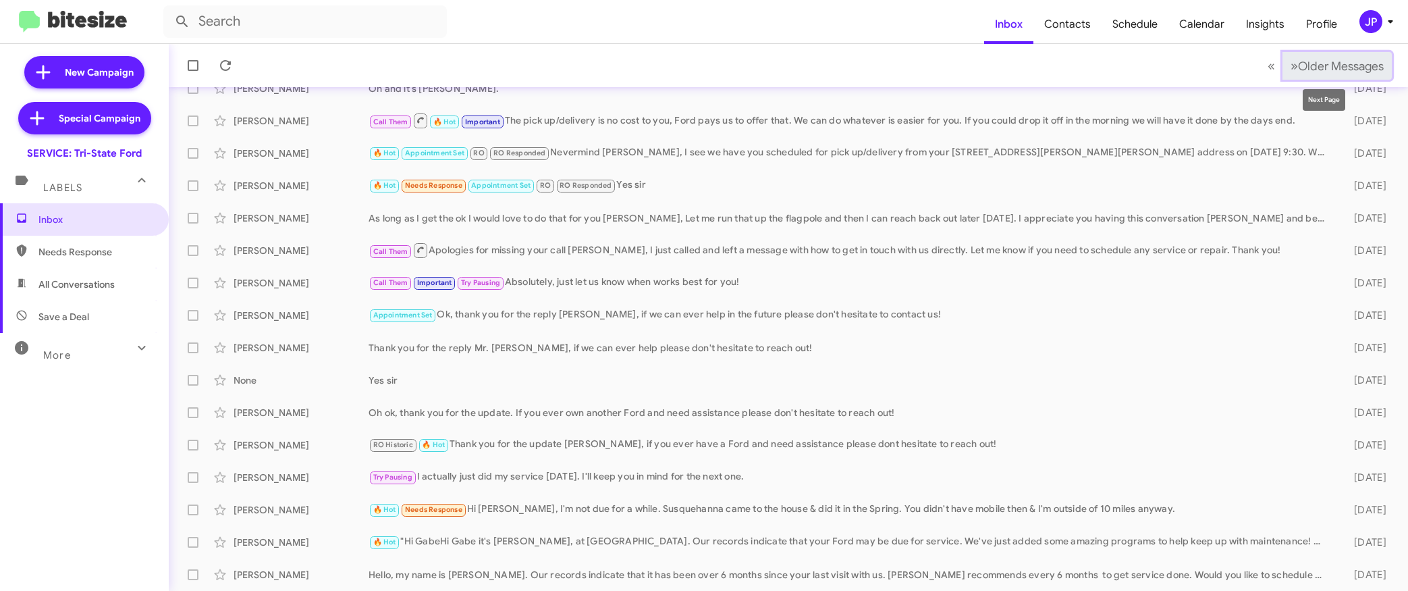
click at [1333, 66] on span "Older Messages" at bounding box center [1341, 66] width 86 height 15
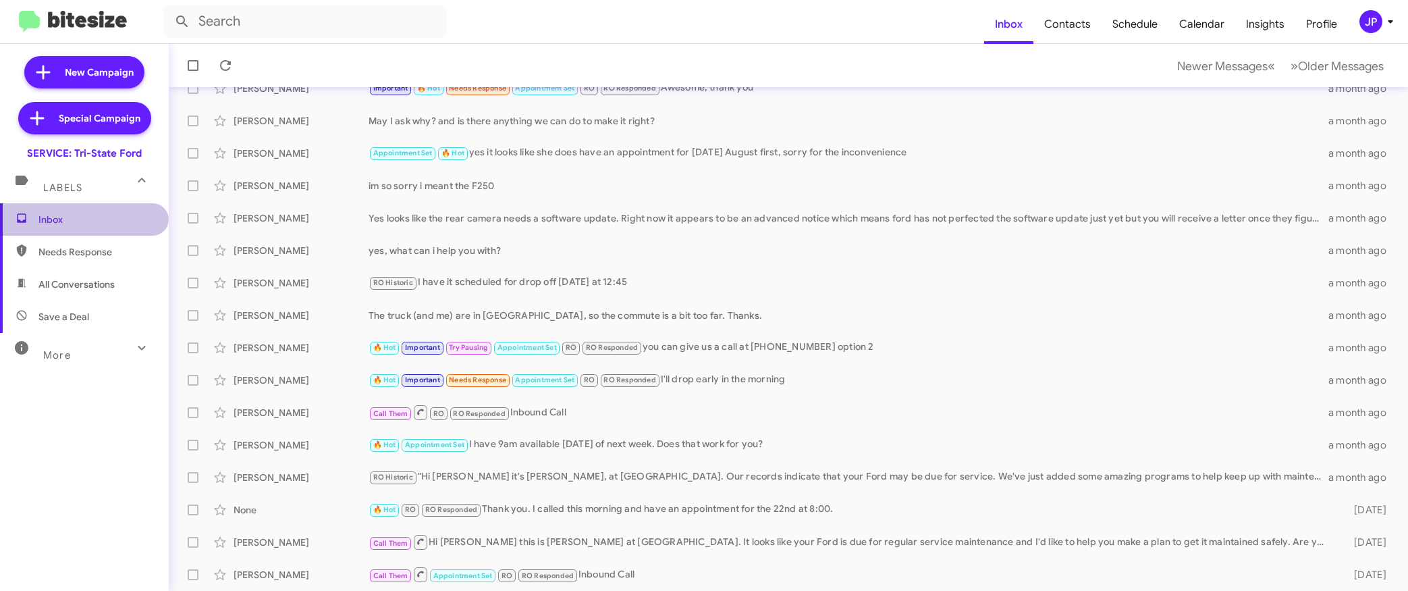
click at [95, 223] on span "Inbox" at bounding box center [95, 219] width 115 height 13
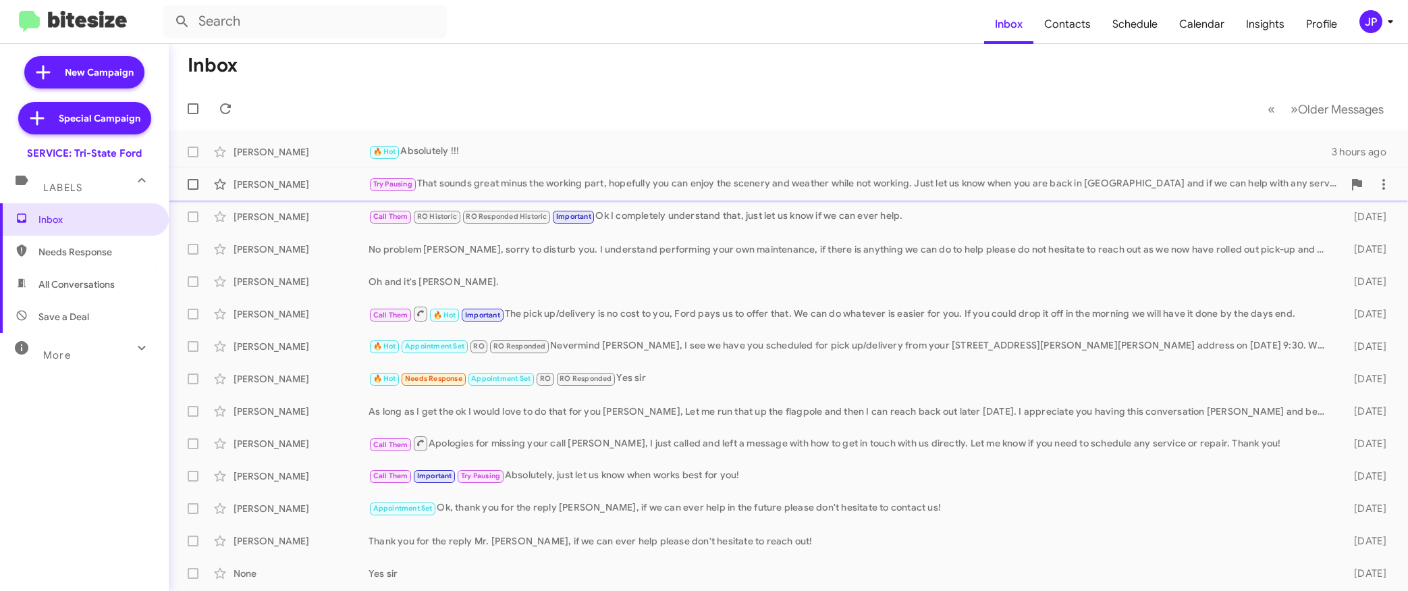
click at [759, 181] on div "Try Pausing That sounds great minus the working part, hopefully you can enjoy t…" at bounding box center [856, 184] width 975 height 16
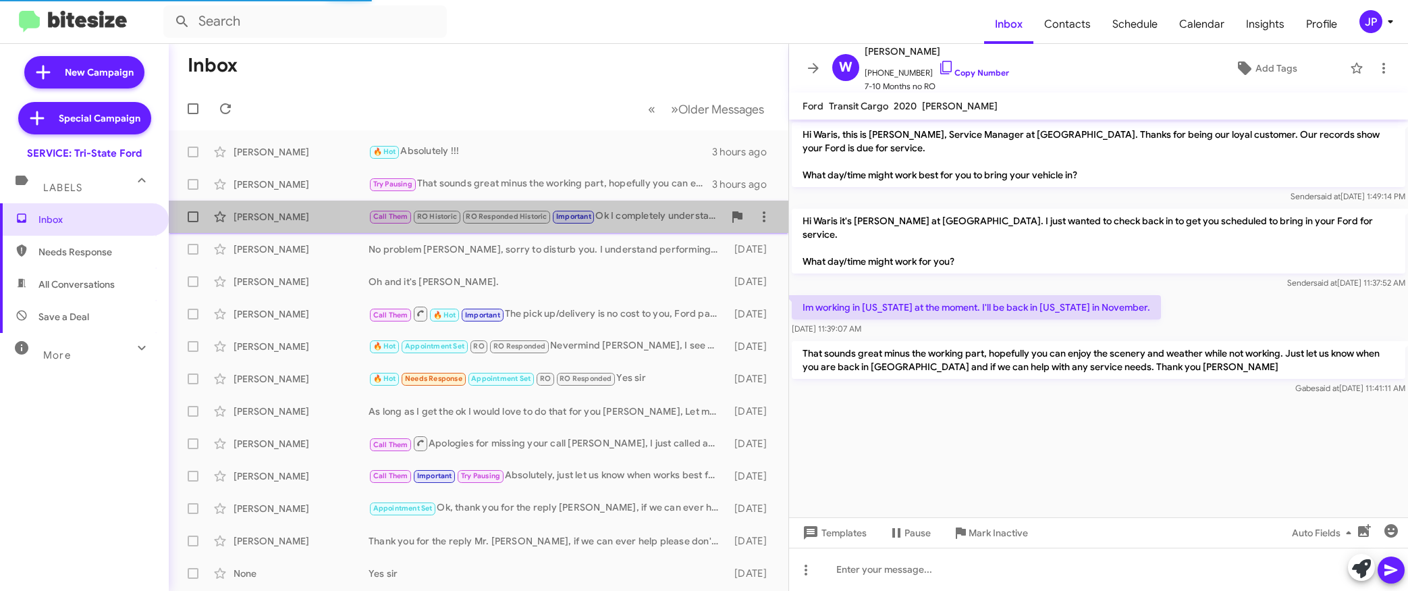
click at [674, 221] on div "Call Them RO Historic RO Responded Historic Important Ok I completely understan…" at bounding box center [546, 217] width 355 height 16
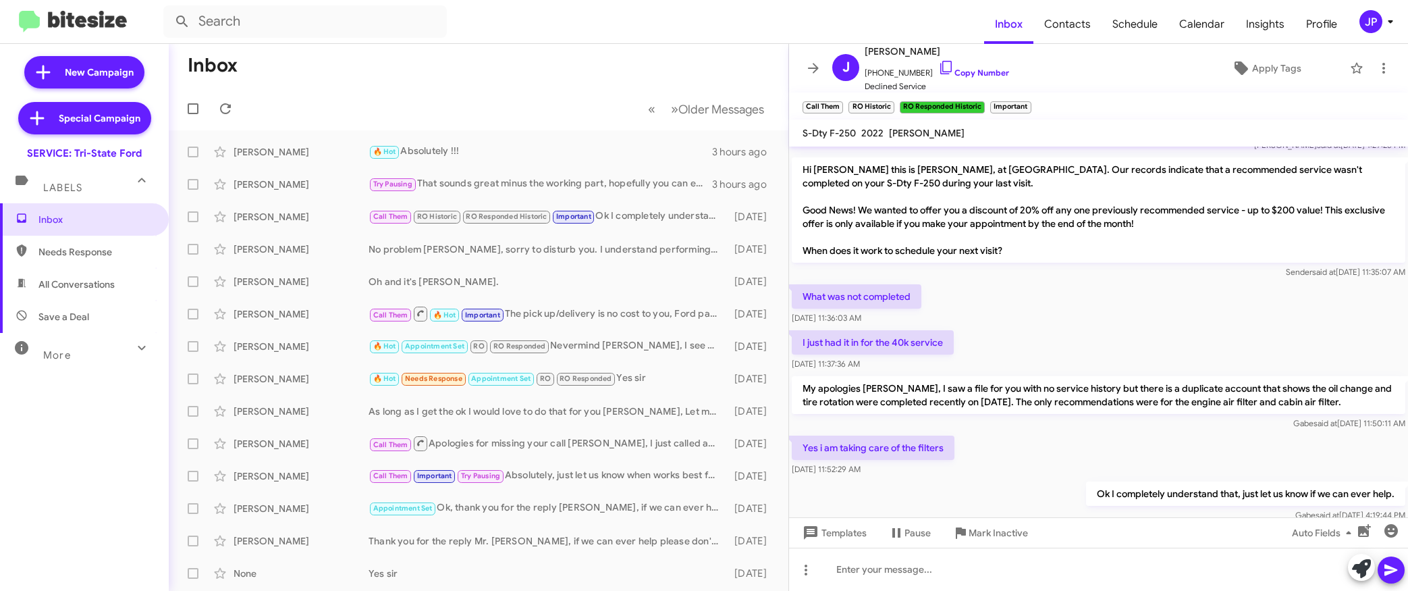
scroll to position [1054, 0]
click at [1393, 34] on mat-toolbar "Inbox Contacts Schedule Calendar Insights Profile JP" at bounding box center [704, 21] width 1408 height 43
click at [1390, 24] on icon at bounding box center [1390, 21] width 16 height 16
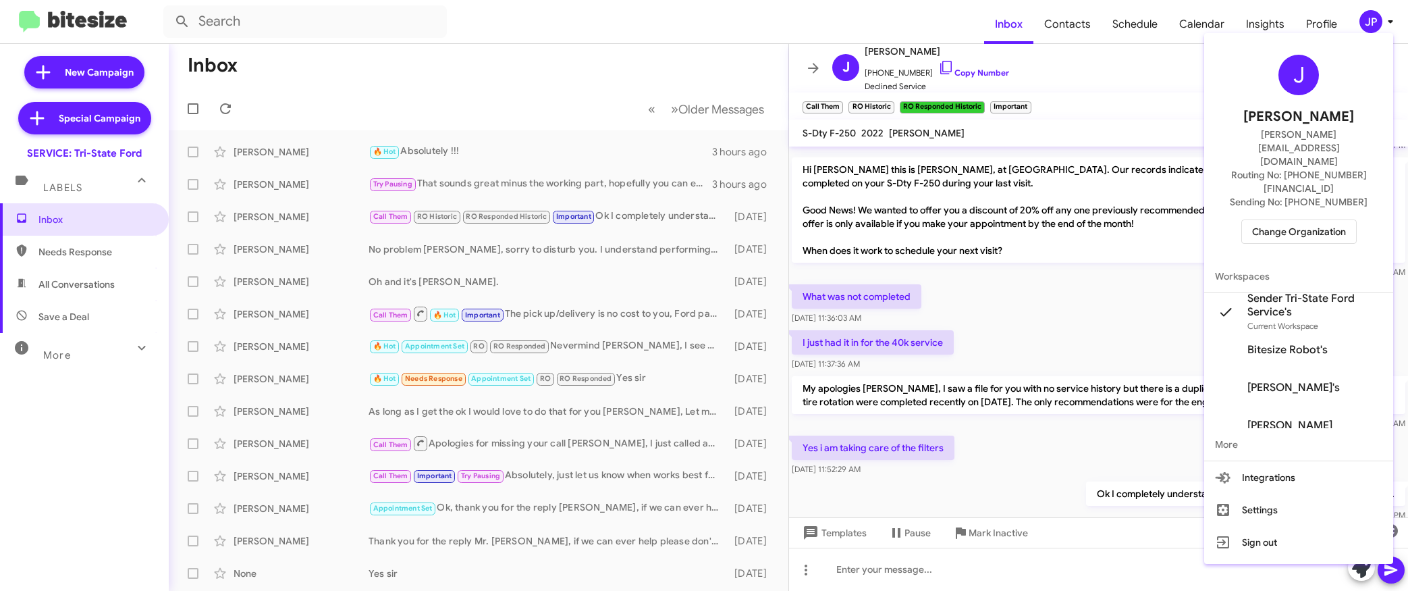
click at [1307, 220] on span "Change Organization" at bounding box center [1299, 231] width 94 height 23
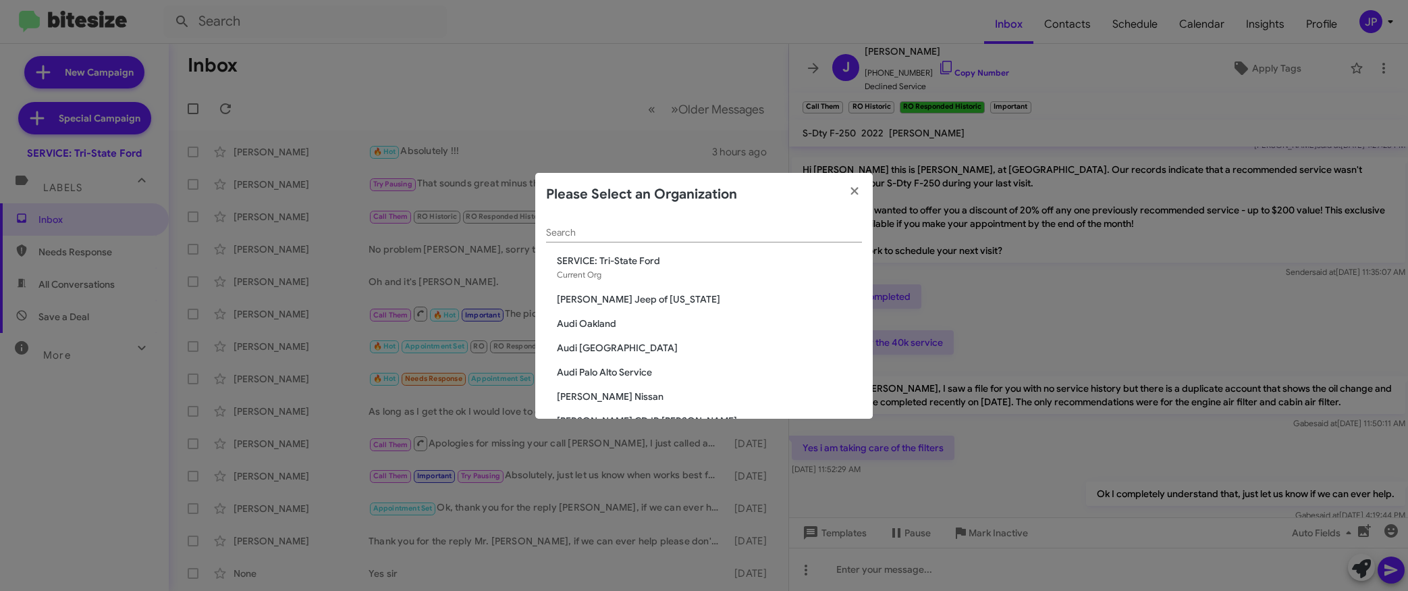
click at [738, 226] on div "Search" at bounding box center [704, 229] width 316 height 26
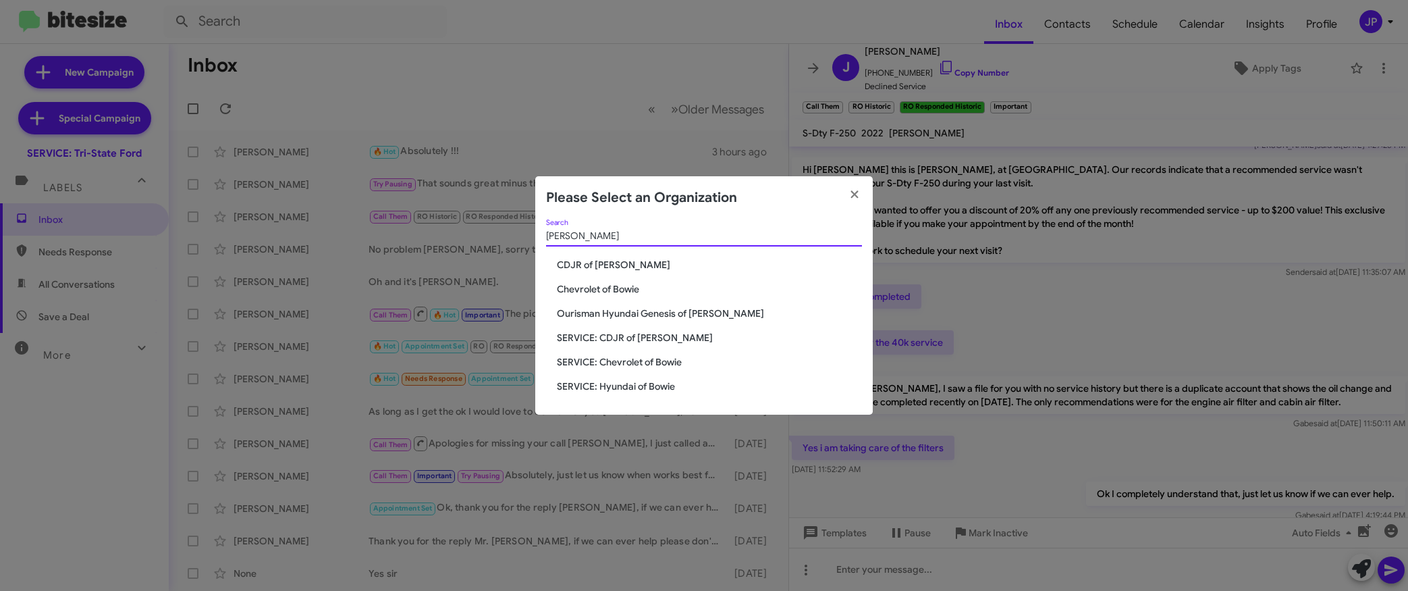
type input "Bowie"
click at [597, 282] on span "Chevrolet of Bowie" at bounding box center [709, 288] width 305 height 13
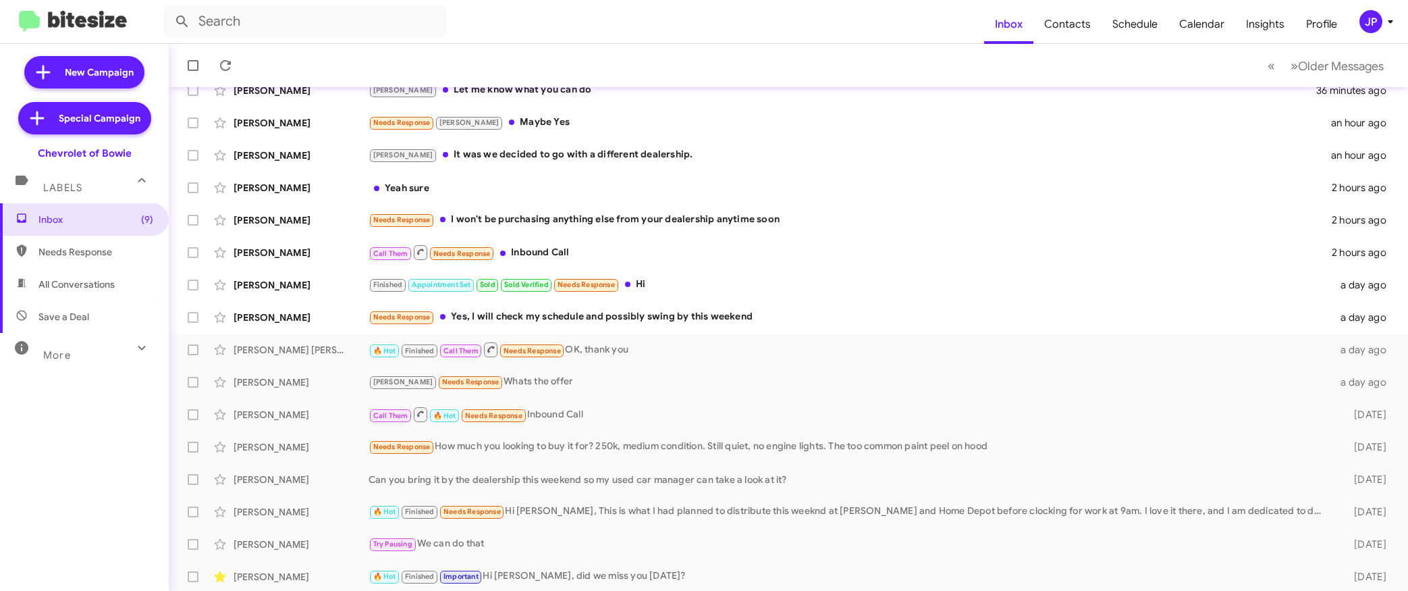
scroll to position [193, 0]
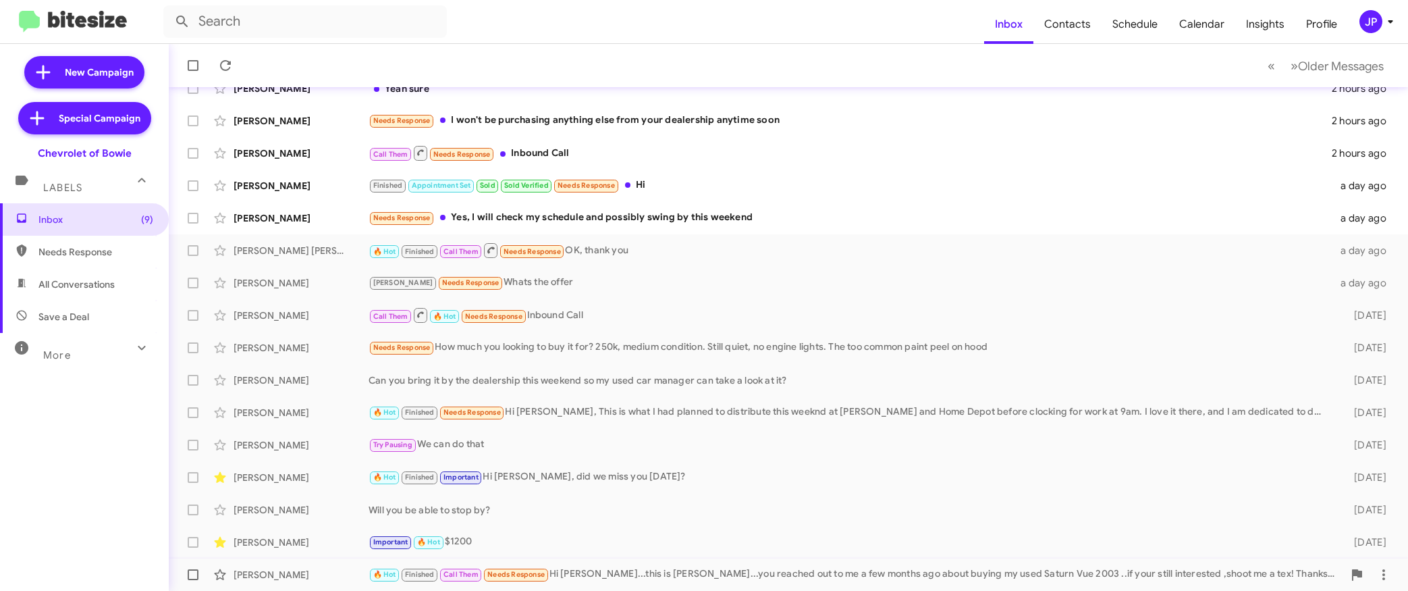
click at [720, 573] on div "🔥 Hot Finished Call Them Needs Response Hi [PERSON_NAME]...this is [PERSON_NAME…" at bounding box center [856, 574] width 975 height 16
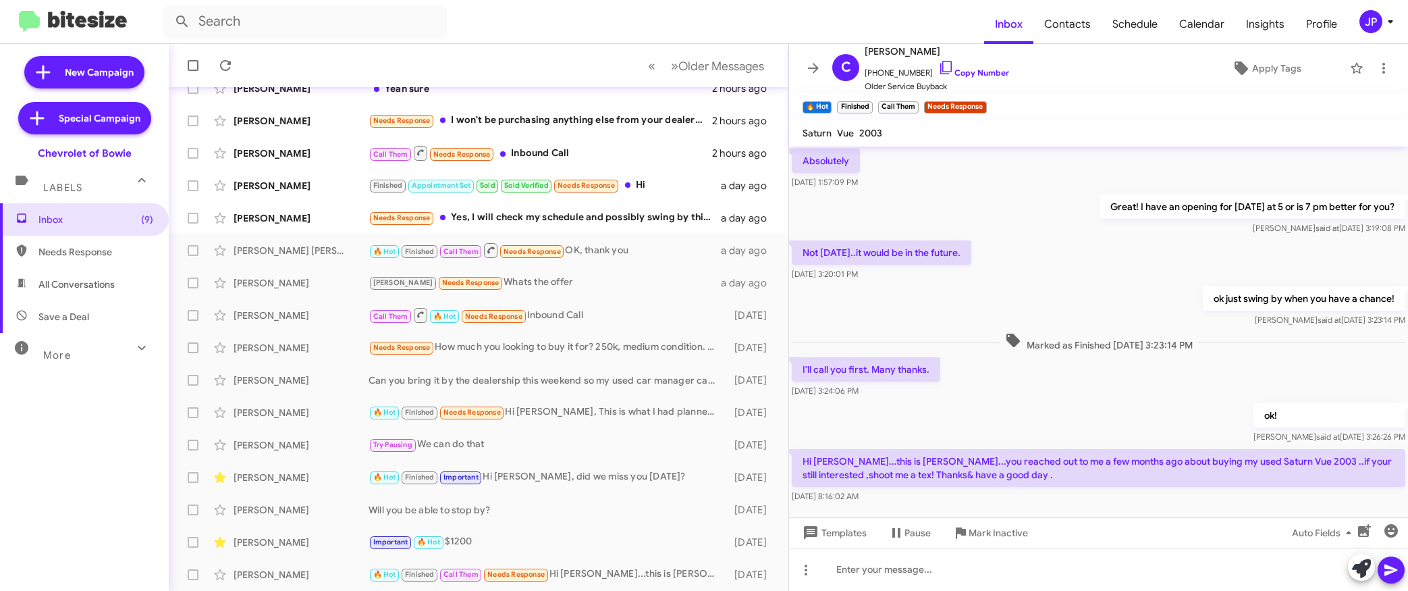
scroll to position [84, 0]
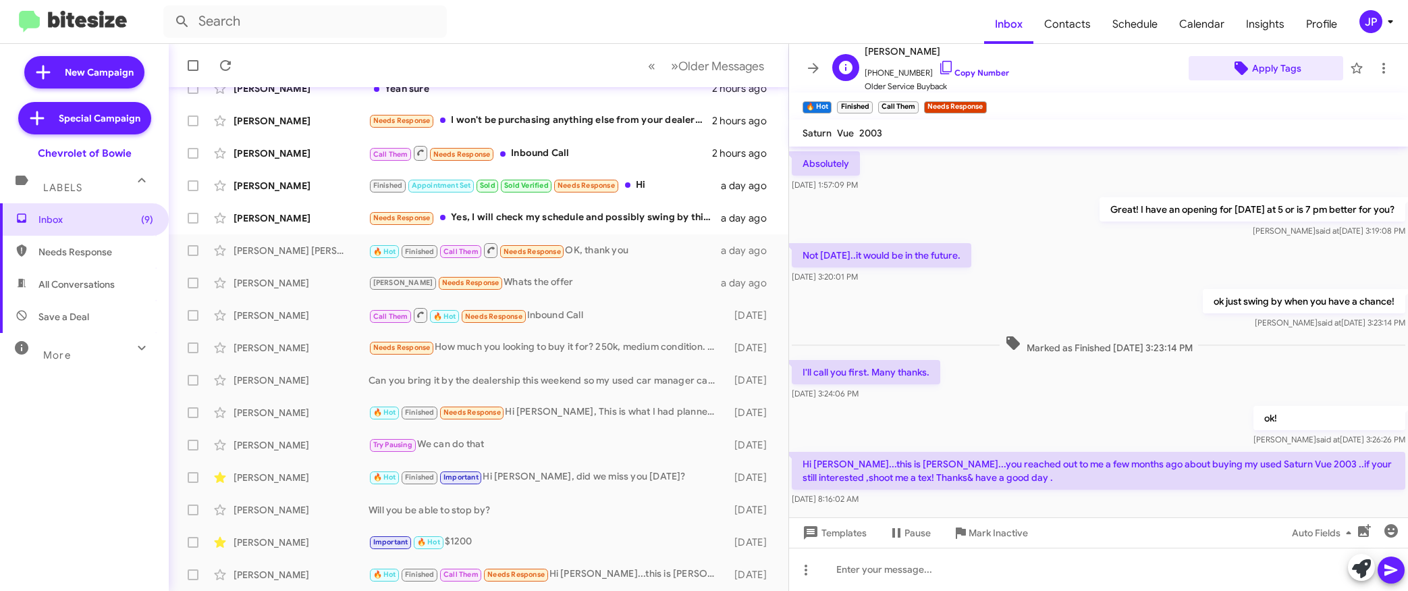
click at [1274, 70] on span "Apply Tags" at bounding box center [1276, 68] width 49 height 24
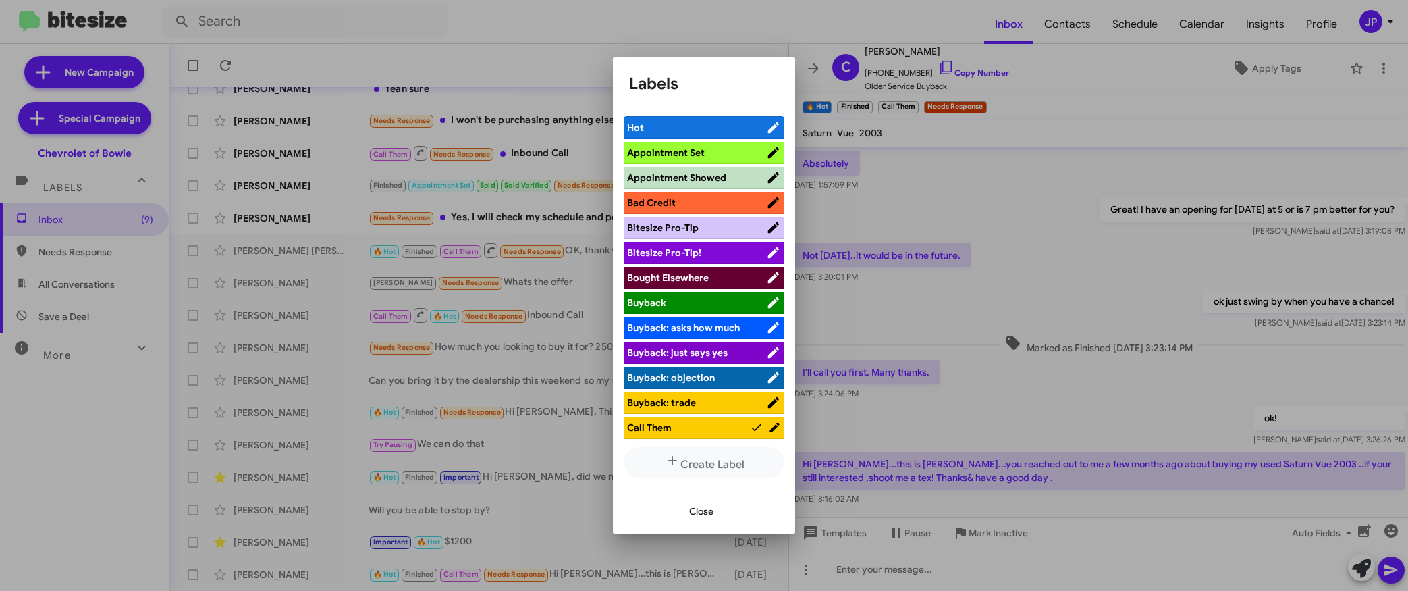
click at [658, 256] on span "Bitesize Pro-Tip!" at bounding box center [664, 252] width 74 height 12
click at [1152, 389] on div at bounding box center [704, 295] width 1408 height 591
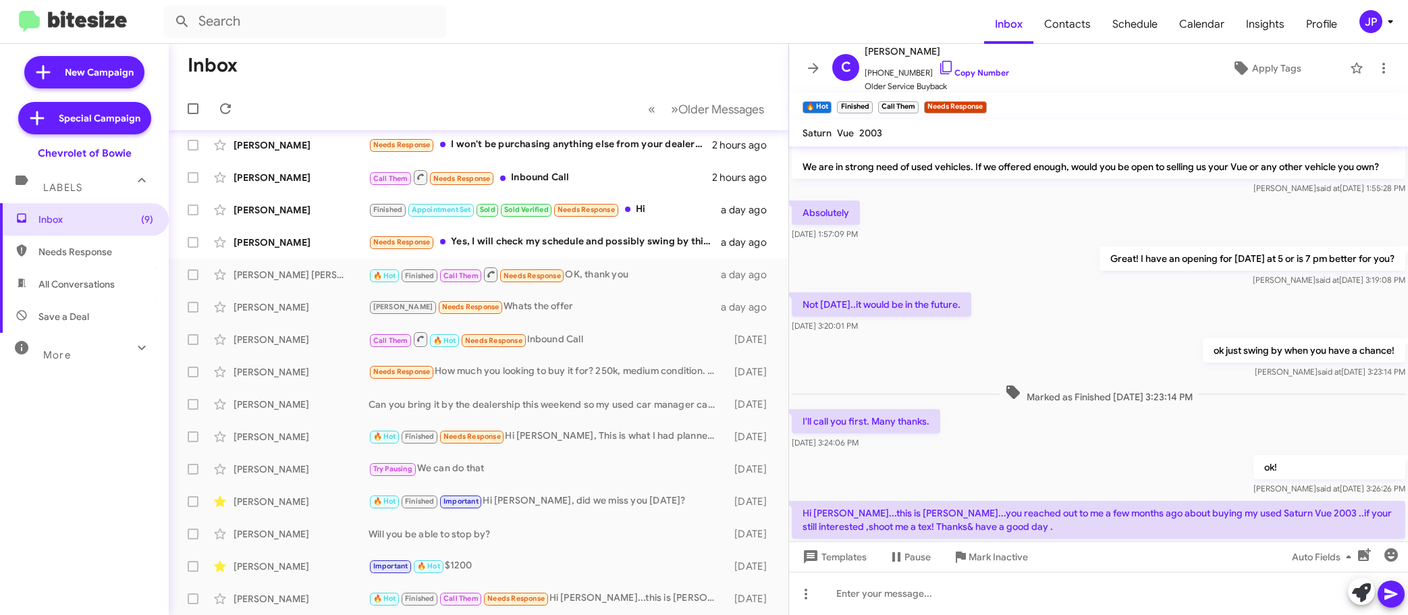
scroll to position [32, 0]
click at [195, 590] on span at bounding box center [193, 598] width 11 height 11
click at [193, 590] on input "checkbox" at bounding box center [192, 604] width 1 height 1
checkbox input "true"
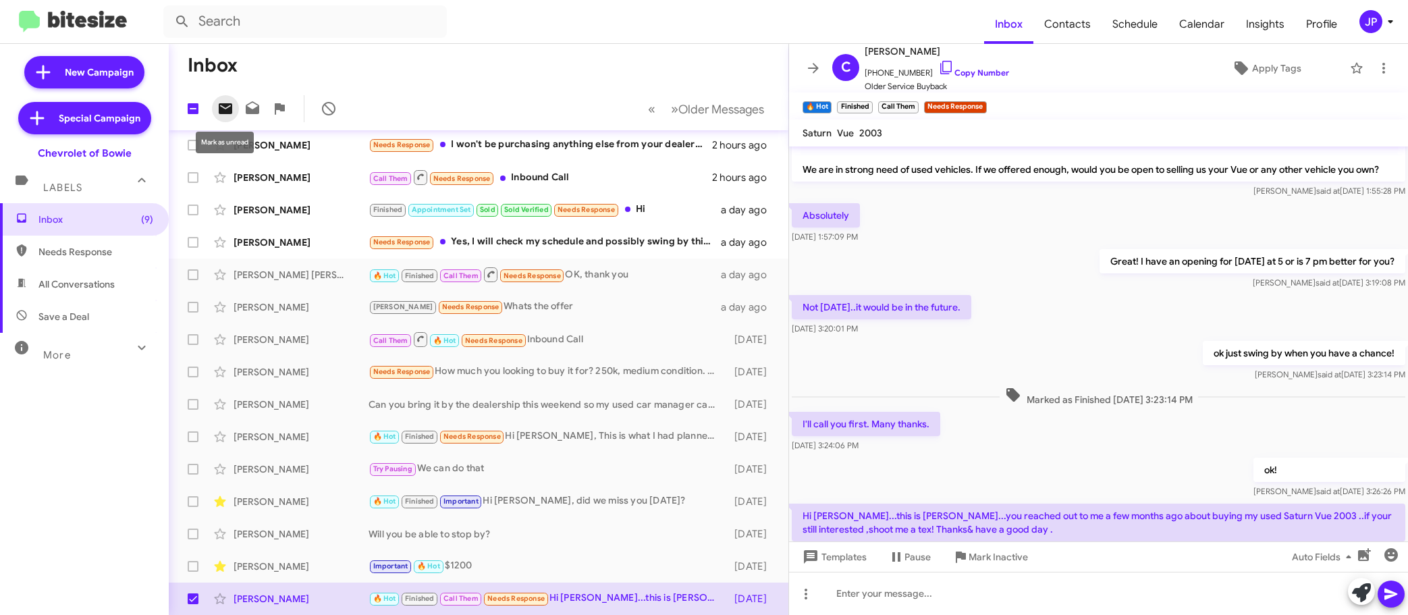
click at [234, 113] on span at bounding box center [225, 109] width 27 height 16
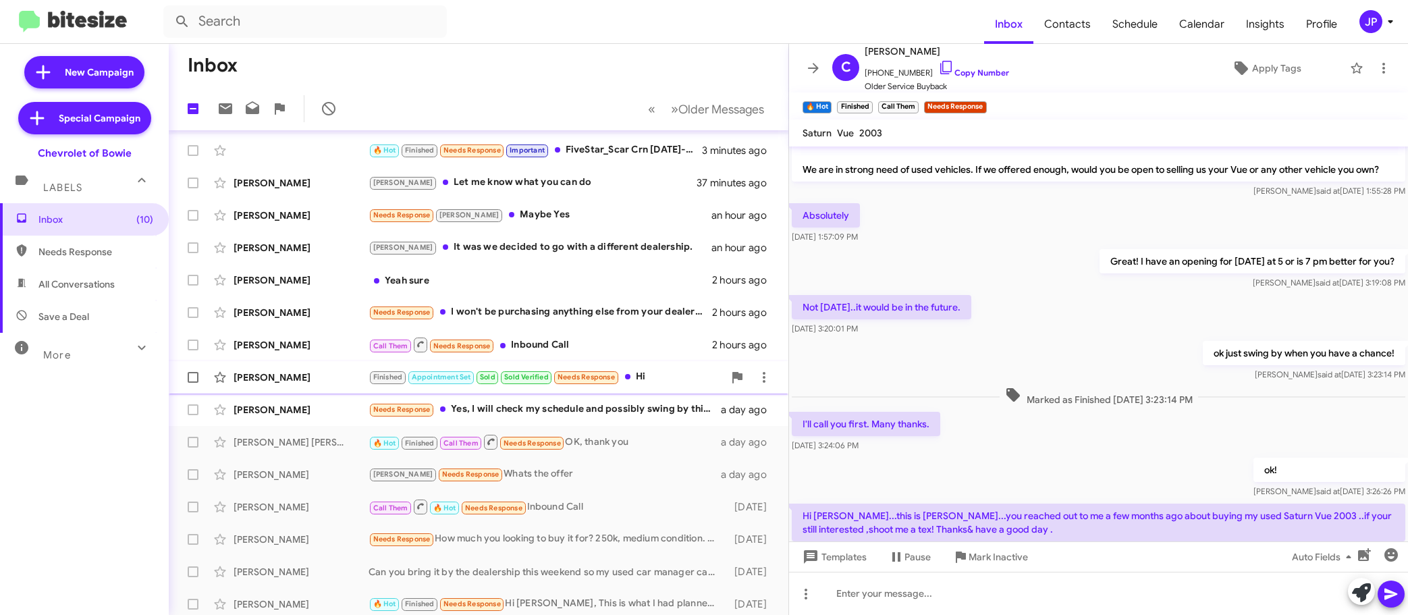
scroll to position [0, 0]
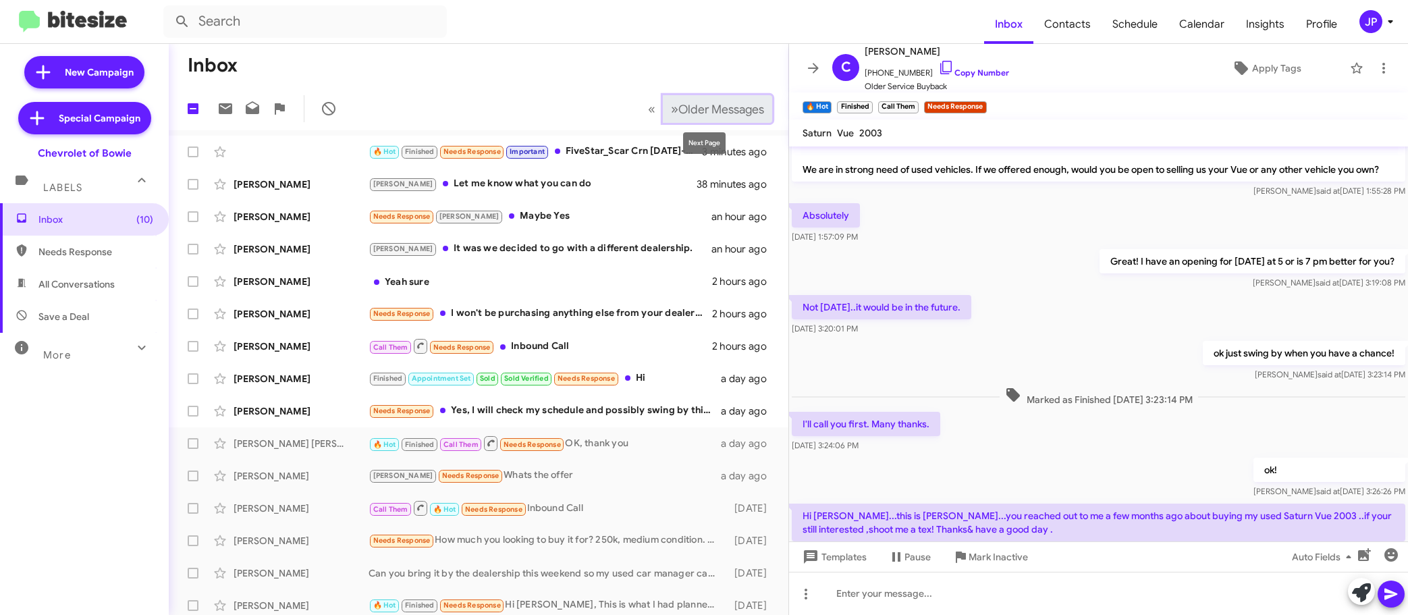
click at [705, 113] on span "Older Messages" at bounding box center [721, 109] width 86 height 15
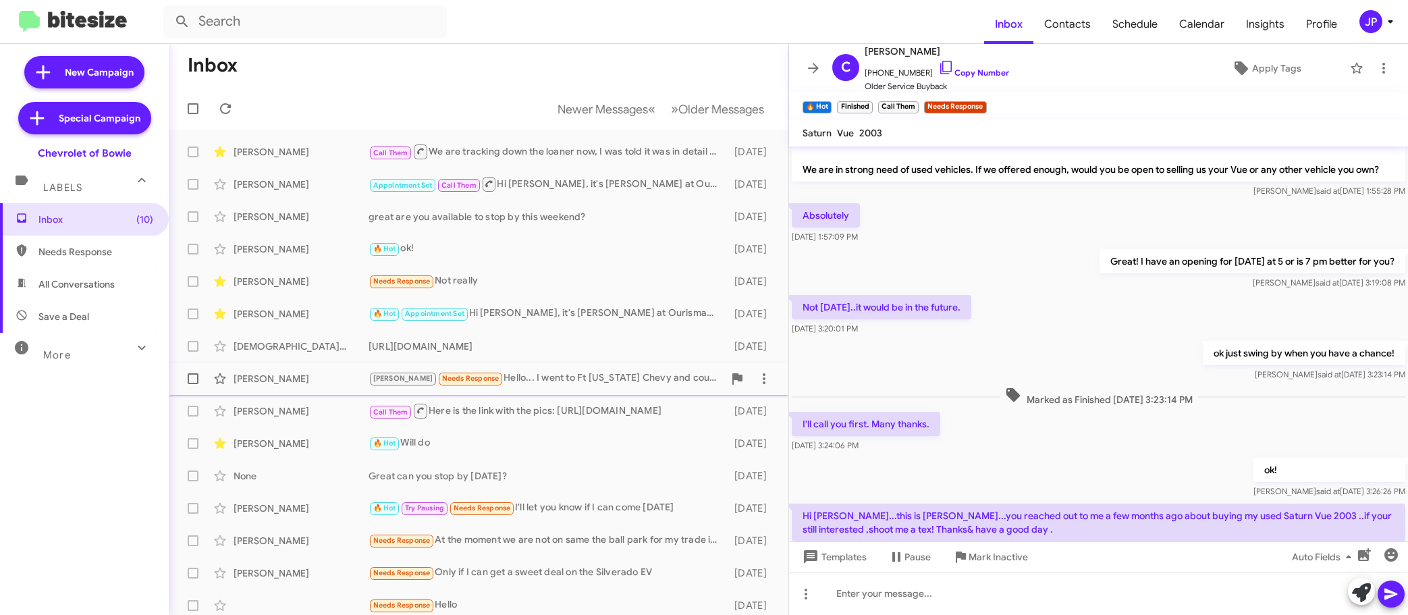
click at [566, 380] on div "Brian Needs Response Hello... I went to Ft Washington Chevy and couldn't get fi…" at bounding box center [546, 379] width 355 height 16
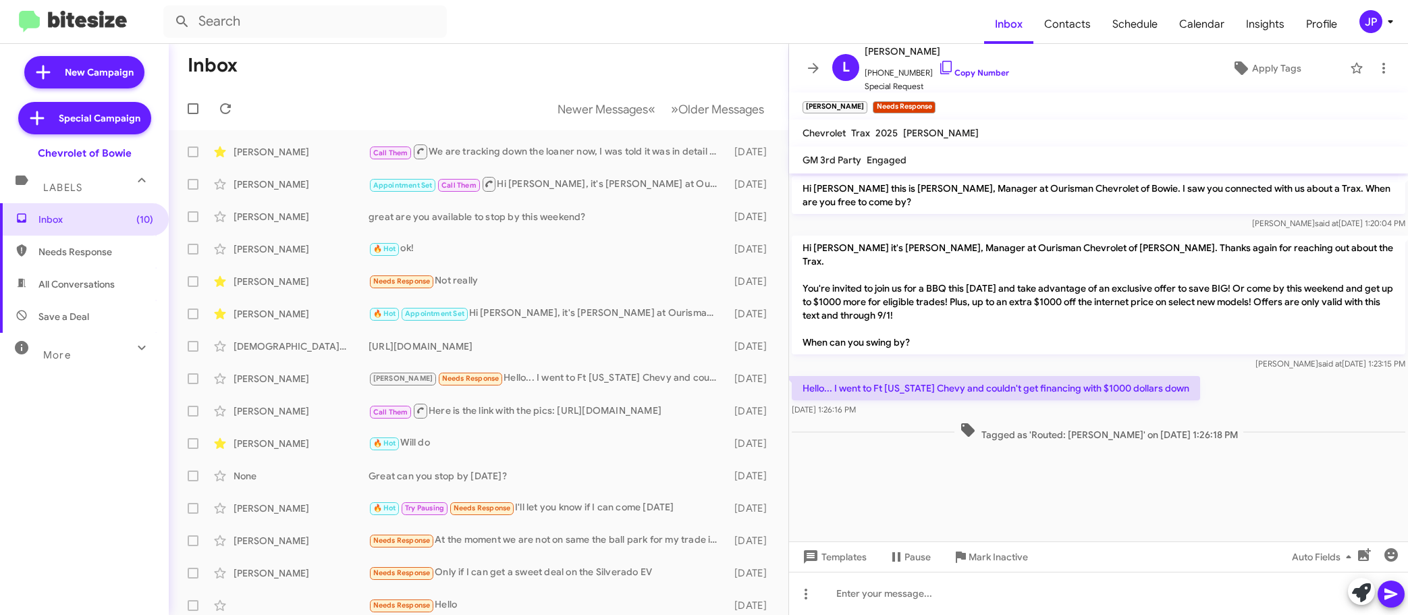
click at [1100, 487] on cdk-virtual-scroll-viewport "Hi Lashawn this is Stephanie Warrington, Manager at Ourisman Chevrolet of Bowie…" at bounding box center [1098, 357] width 619 height 368
click at [971, 67] on link "Copy Number" at bounding box center [973, 72] width 71 height 10
click at [1280, 70] on span "Apply Tags" at bounding box center [1276, 68] width 49 height 24
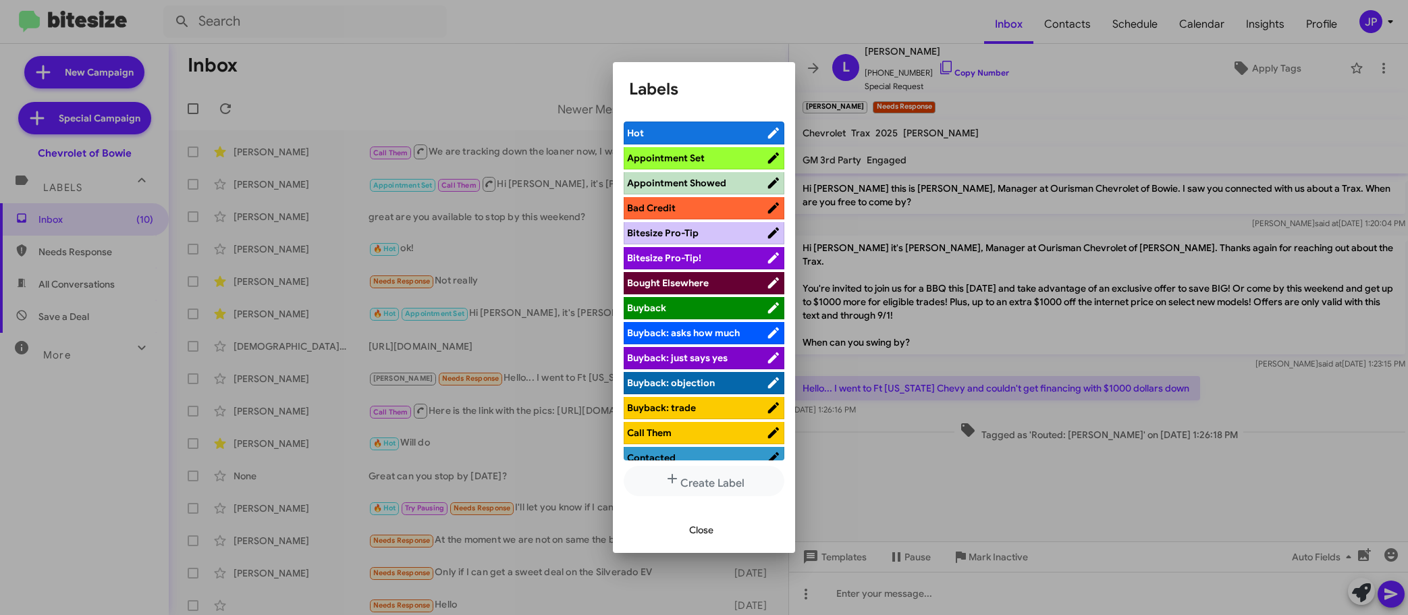
click at [712, 252] on span "Bitesize Pro-Tip!" at bounding box center [696, 257] width 139 height 13
click at [1035, 459] on div at bounding box center [704, 307] width 1408 height 615
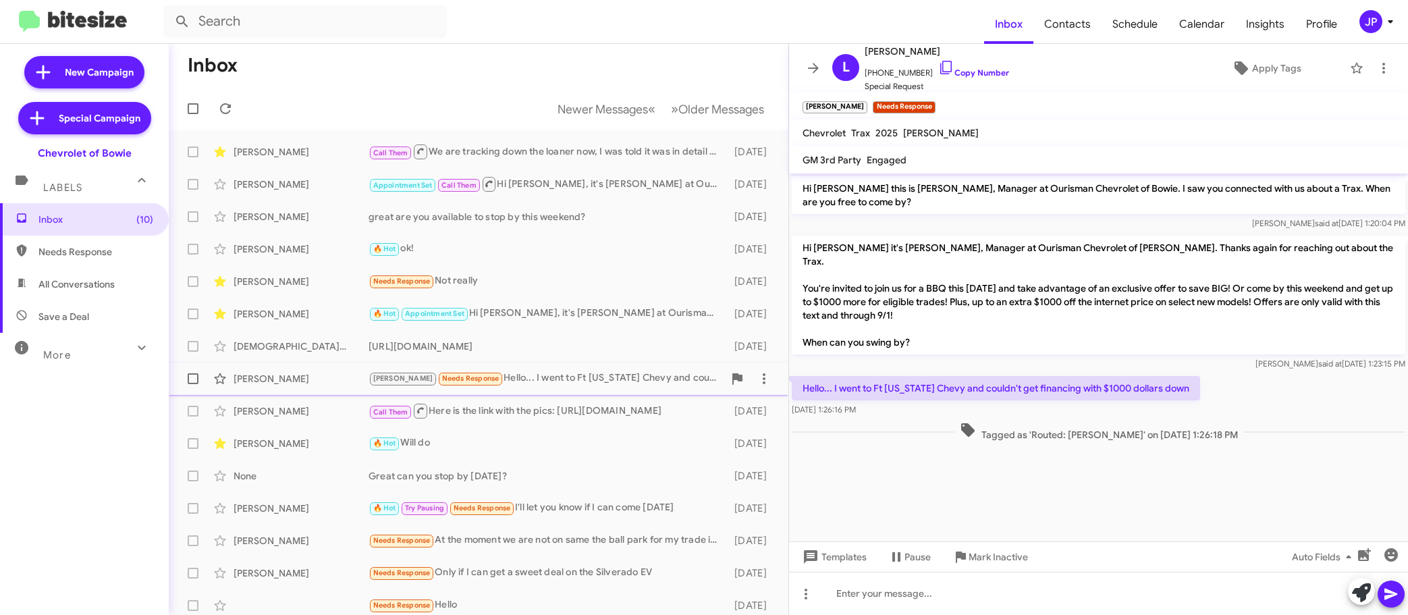
click at [194, 380] on span at bounding box center [193, 378] width 11 height 11
click at [193, 384] on input "checkbox" at bounding box center [192, 384] width 1 height 1
checkbox input "true"
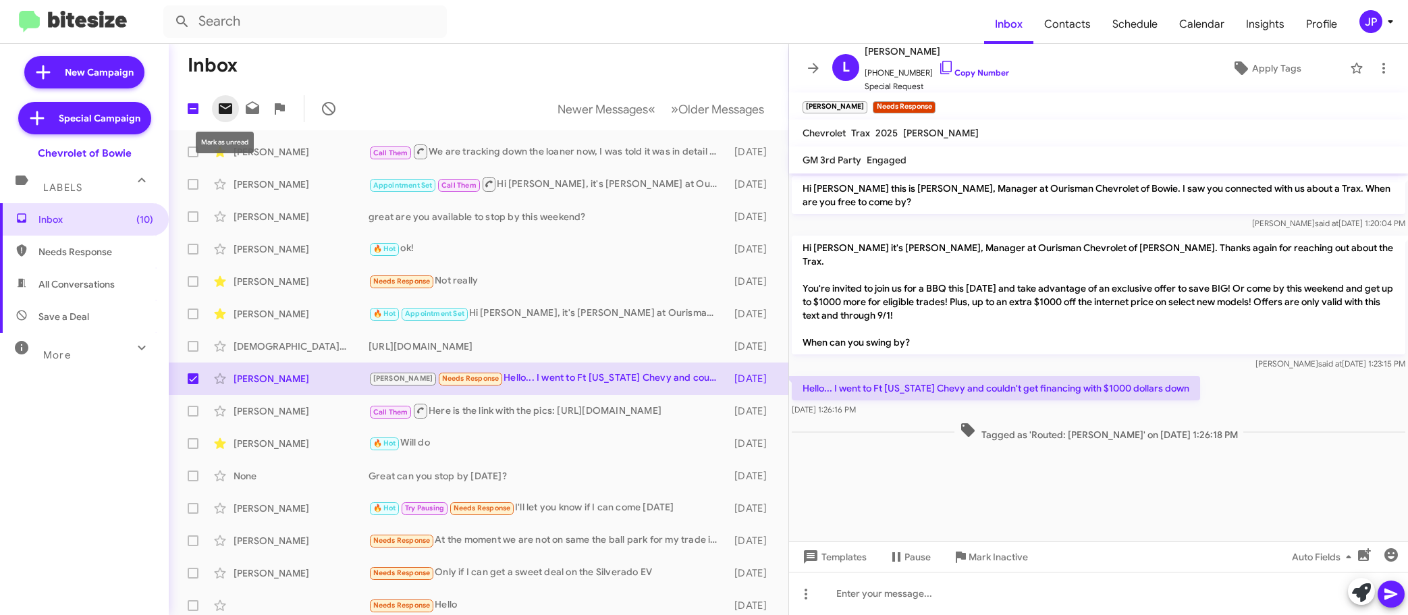
click at [234, 113] on span at bounding box center [225, 109] width 27 height 16
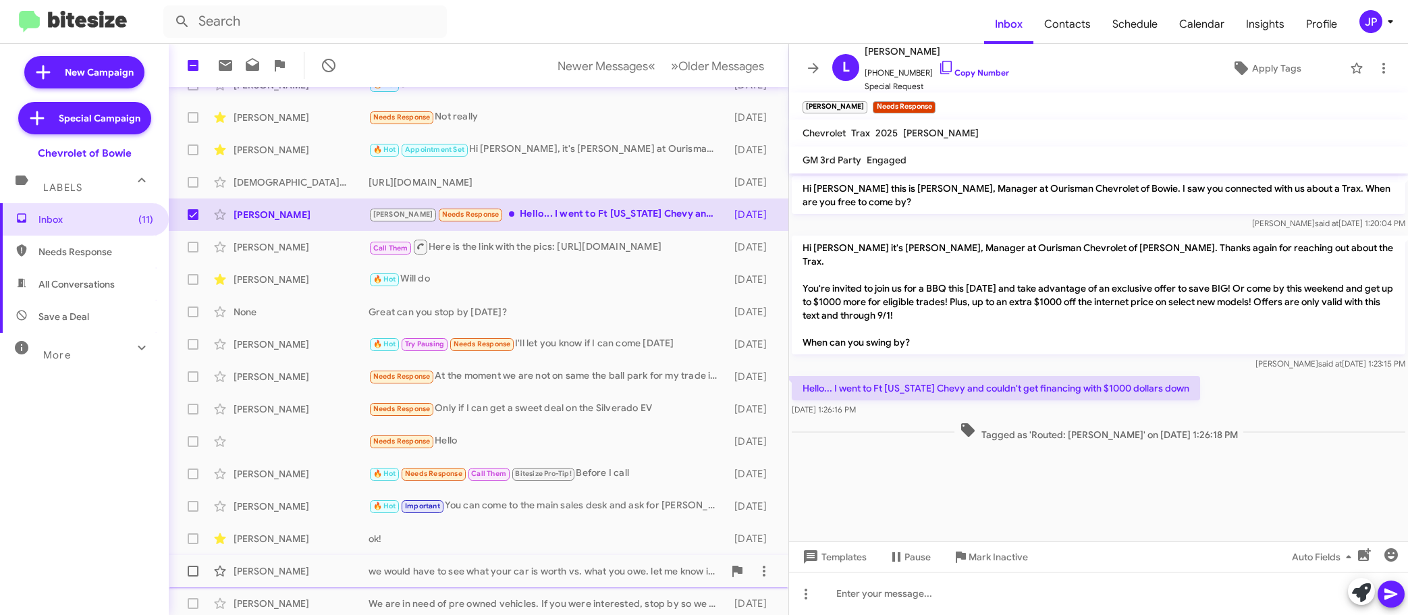
scroll to position [169, 0]
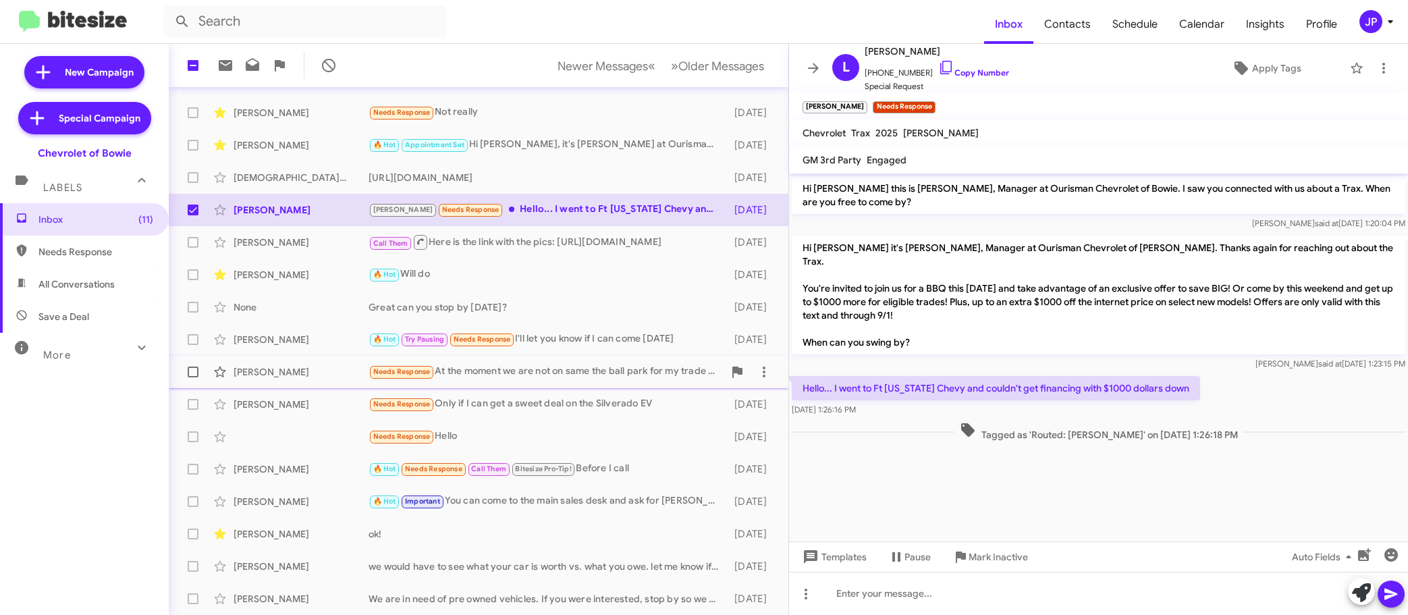
click at [538, 383] on div "Christopher Hernaandez Needs Response At the moment we are not on same the ball…" at bounding box center [479, 371] width 598 height 27
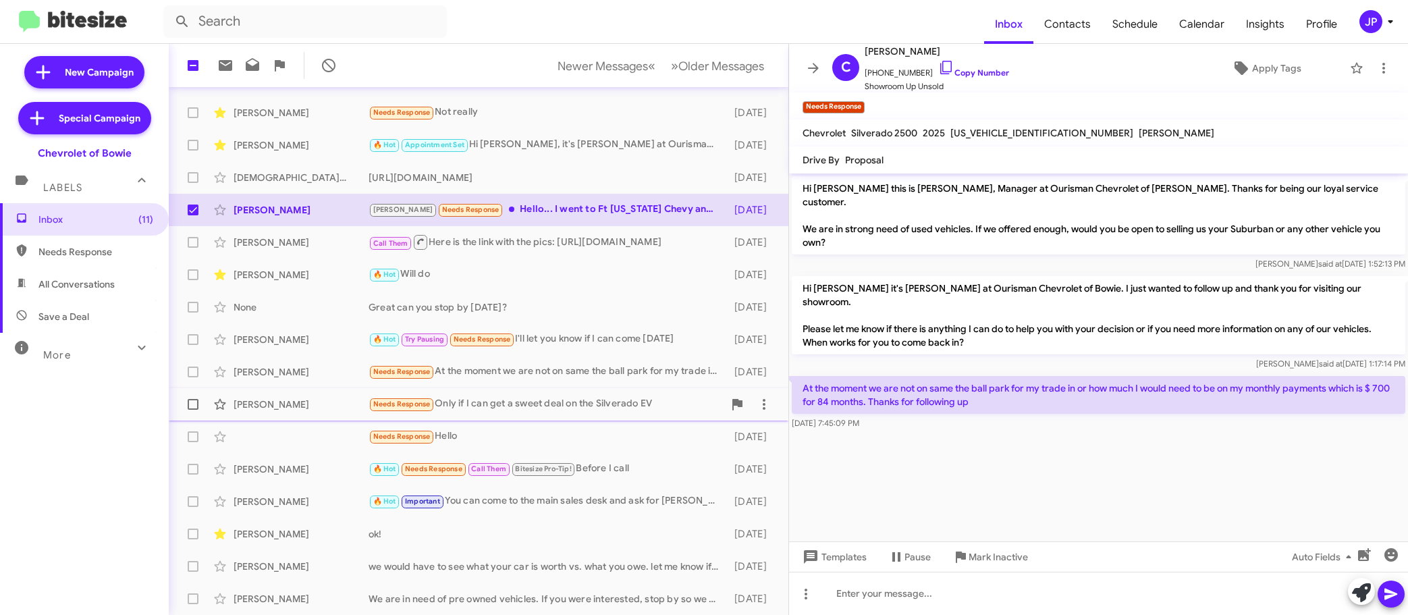
click at [537, 400] on div "Needs Response Only if I can get a sweet deal on the Silverado EV" at bounding box center [546, 404] width 355 height 16
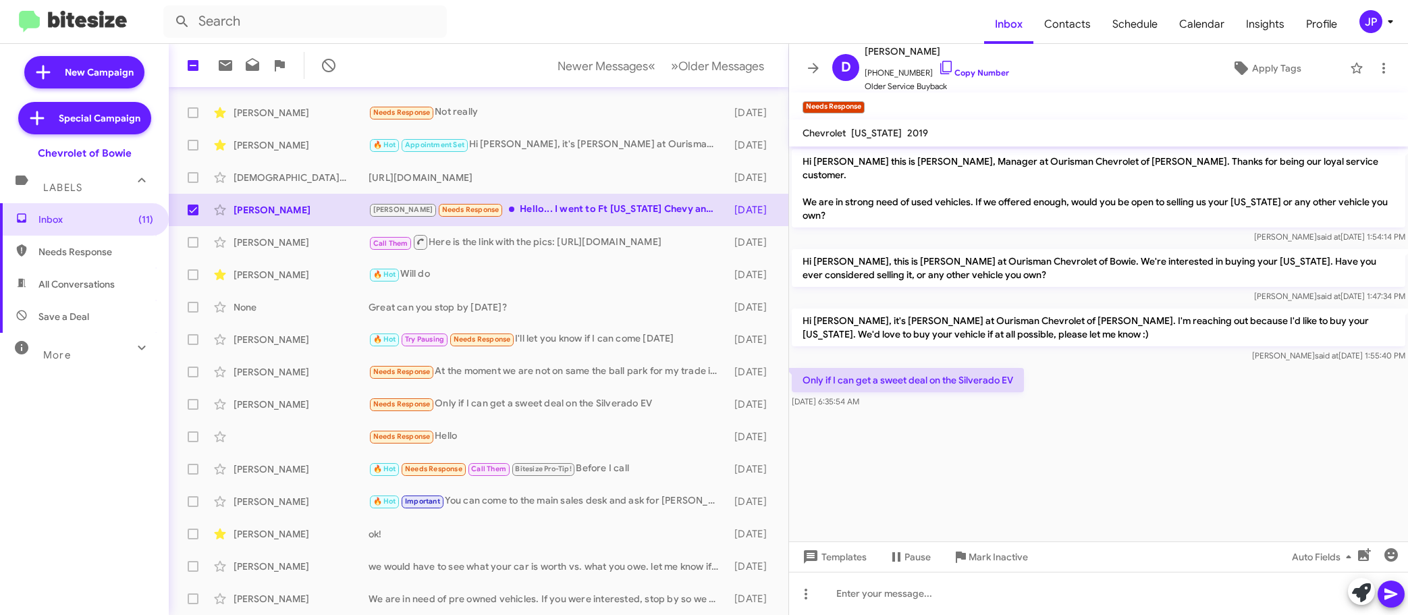
click at [1033, 415] on cdk-virtual-scroll-viewport "Hi Daniel this is Stephanie Warrington, Manager at Ourisman Chevrolet of Bowie.…" at bounding box center [1098, 343] width 619 height 395
click at [938, 70] on icon at bounding box center [946, 67] width 16 height 16
click at [1233, 71] on icon at bounding box center [1241, 68] width 16 height 16
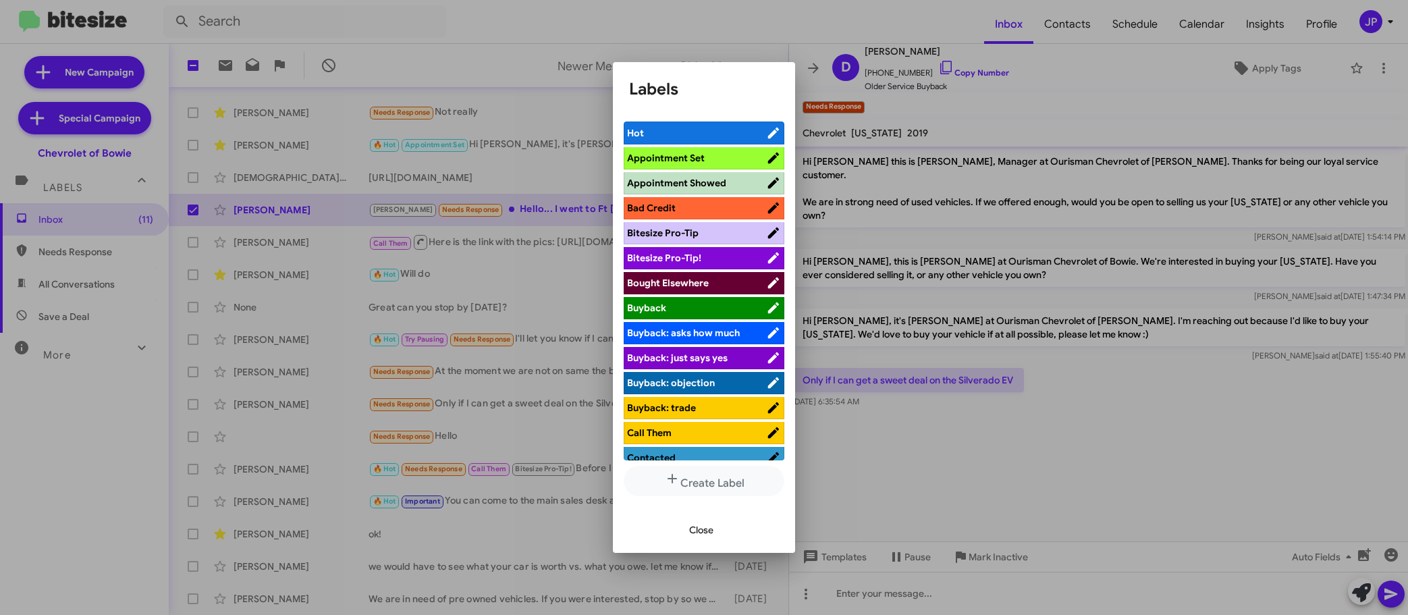
click at [675, 261] on span "Bitesize Pro-Tip!" at bounding box center [664, 258] width 74 height 12
click at [1131, 382] on div at bounding box center [704, 307] width 1408 height 615
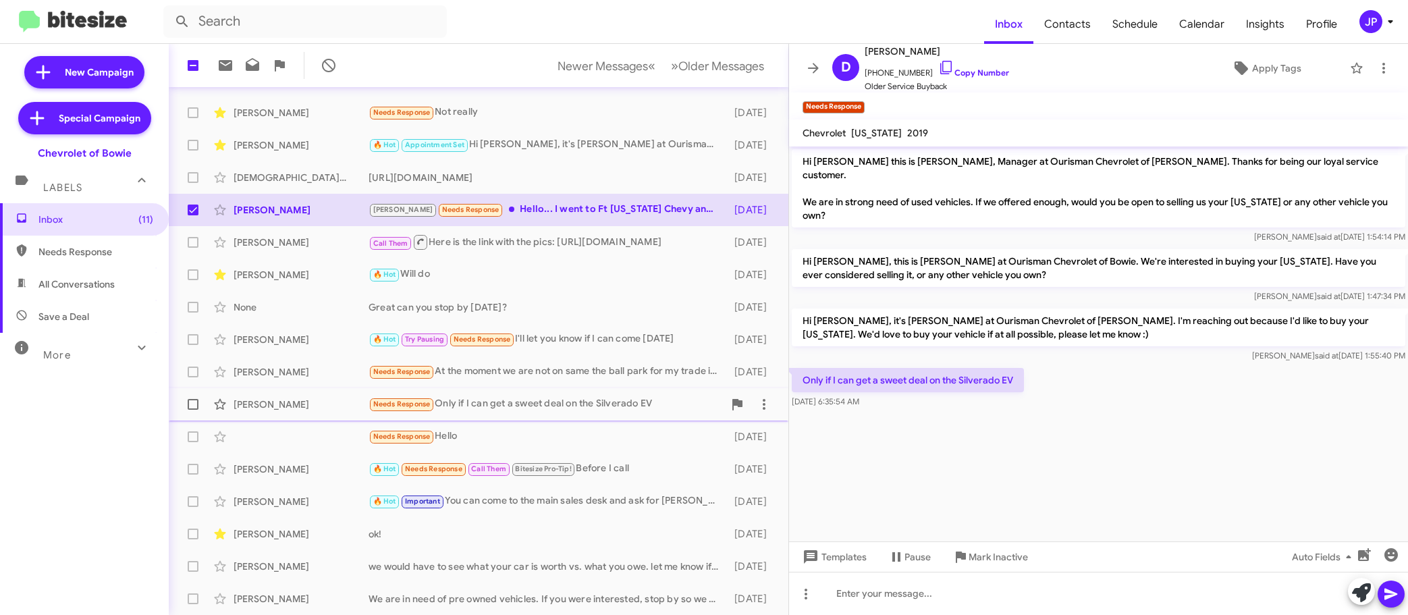
click at [186, 403] on label at bounding box center [193, 404] width 27 height 27
click at [192, 410] on input "checkbox" at bounding box center [192, 410] width 1 height 1
checkbox input "true"
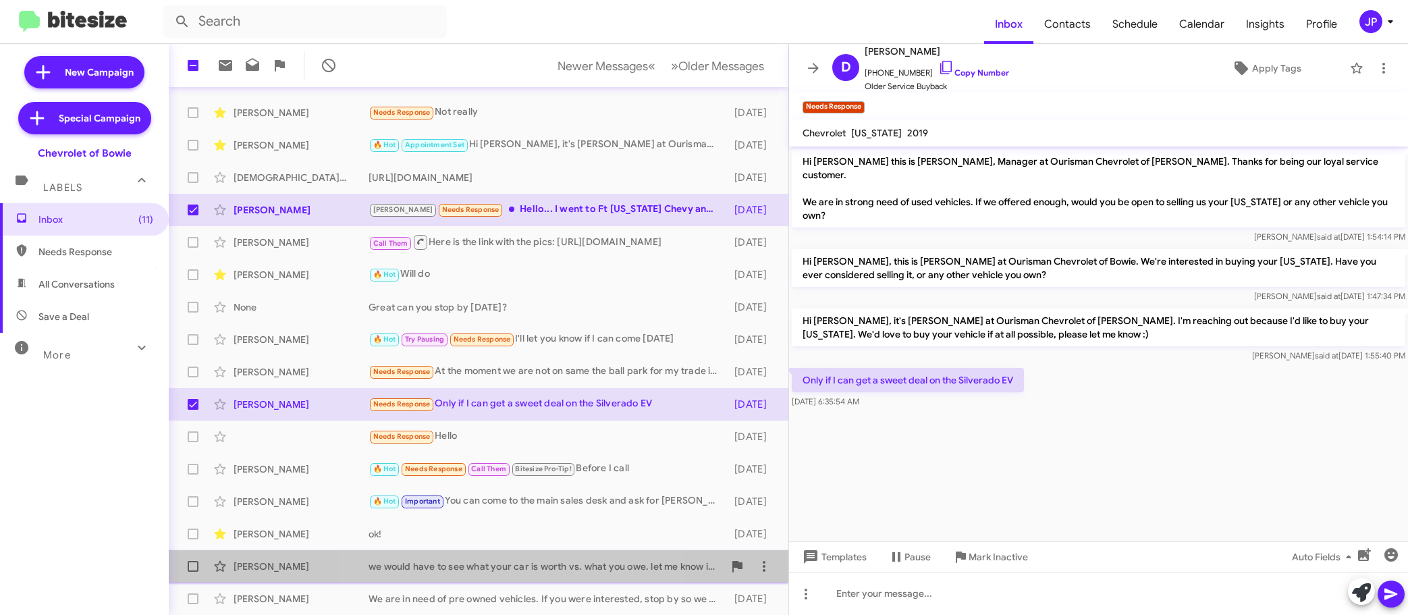
click at [504, 566] on div "we would have to see what your car is worth vs. what you owe. let me know if yo…" at bounding box center [546, 566] width 355 height 13
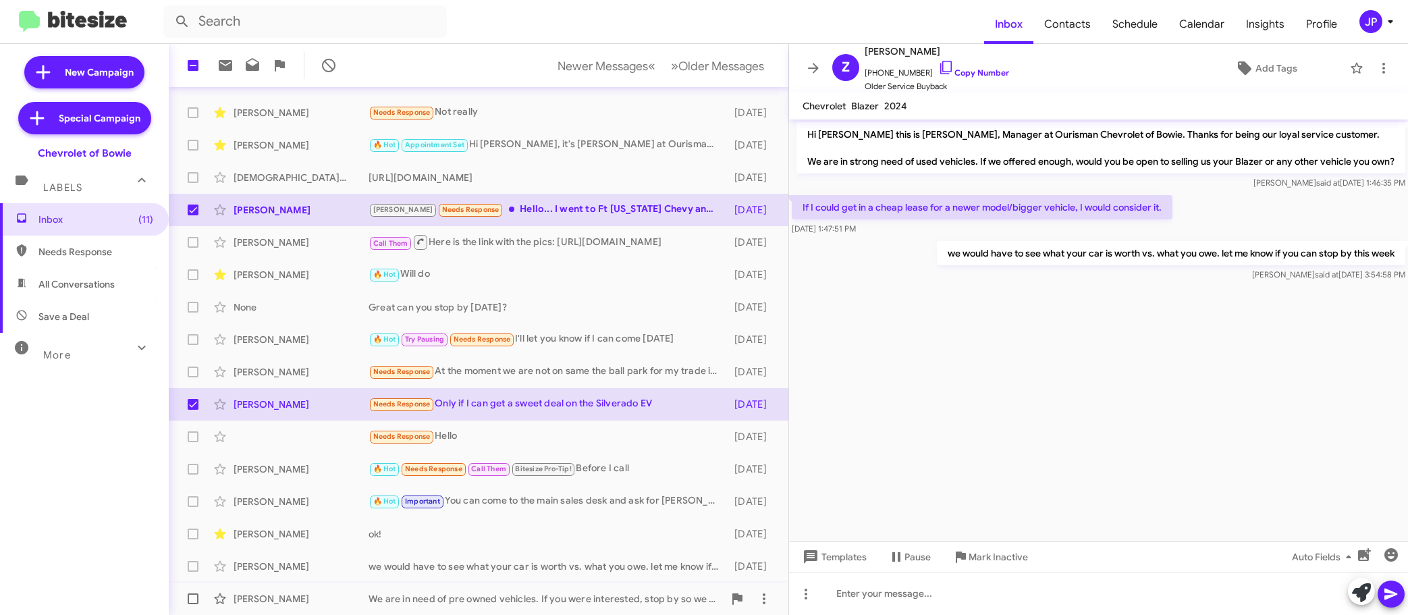
click at [558, 587] on div "Michael Detorie We are in need of pre owned vehicles. If you were interested, s…" at bounding box center [479, 598] width 598 height 27
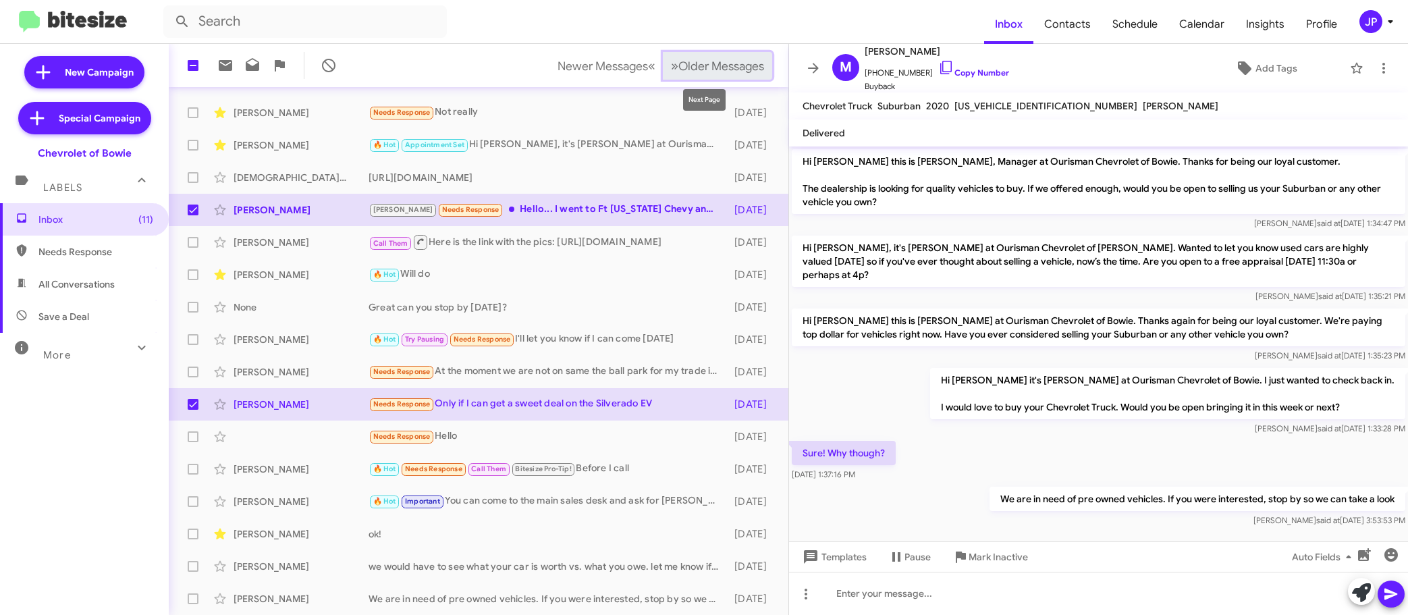
click at [724, 59] on span "Older Messages" at bounding box center [721, 66] width 86 height 15
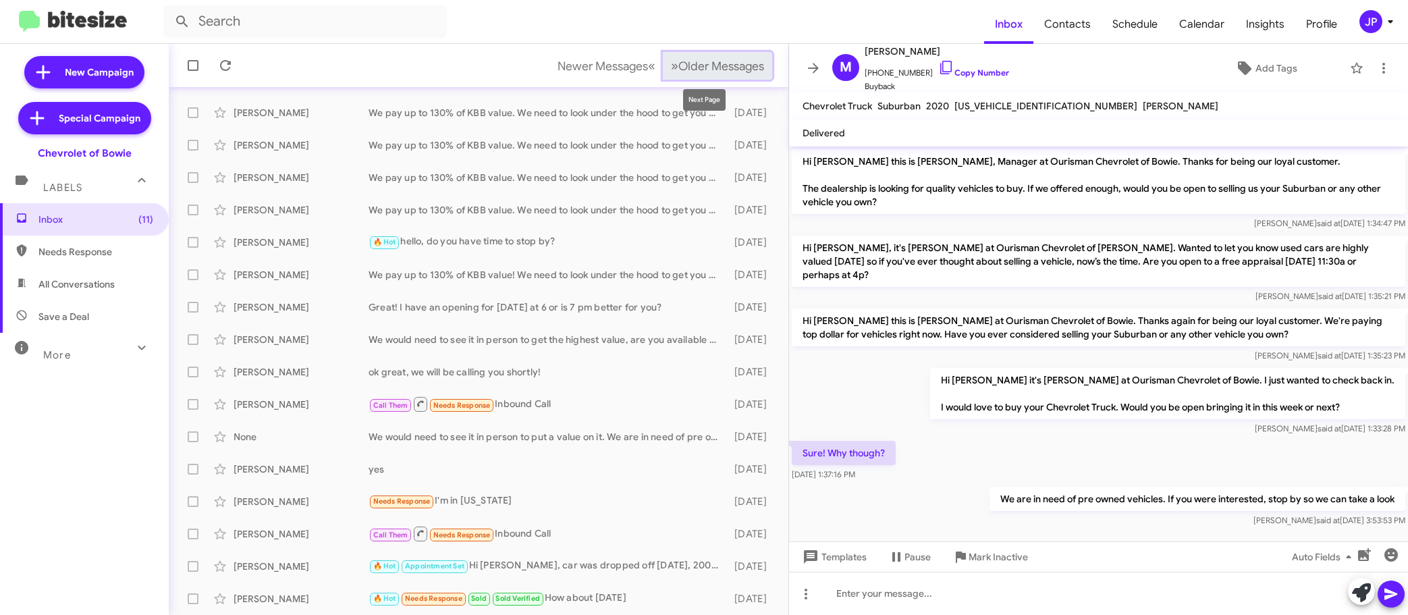
click at [696, 70] on span "Older Messages" at bounding box center [721, 66] width 86 height 15
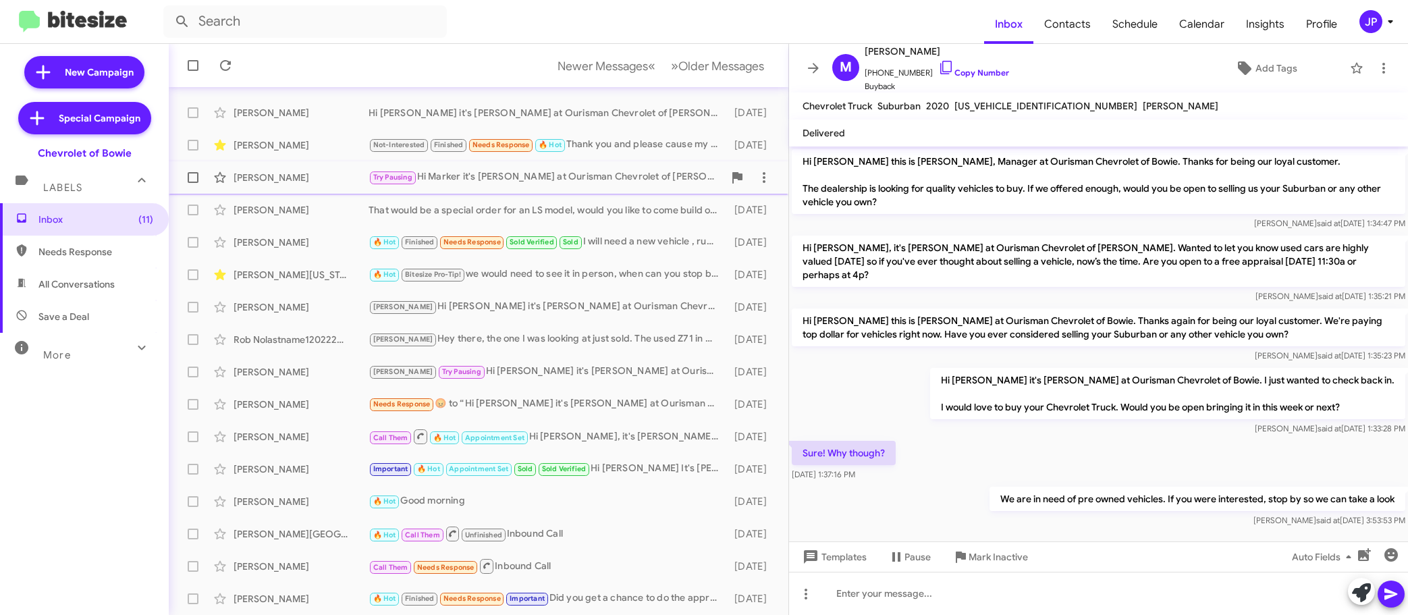
click at [303, 171] on div "Marker William" at bounding box center [301, 177] width 135 height 13
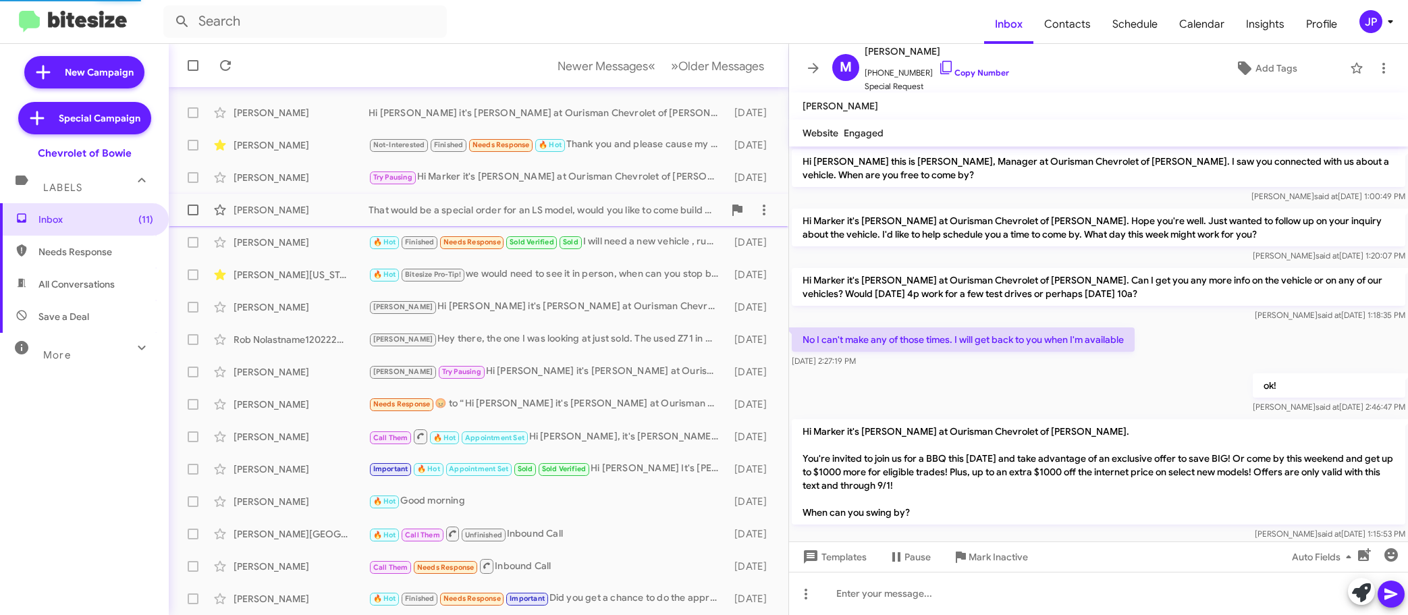
scroll to position [22, 0]
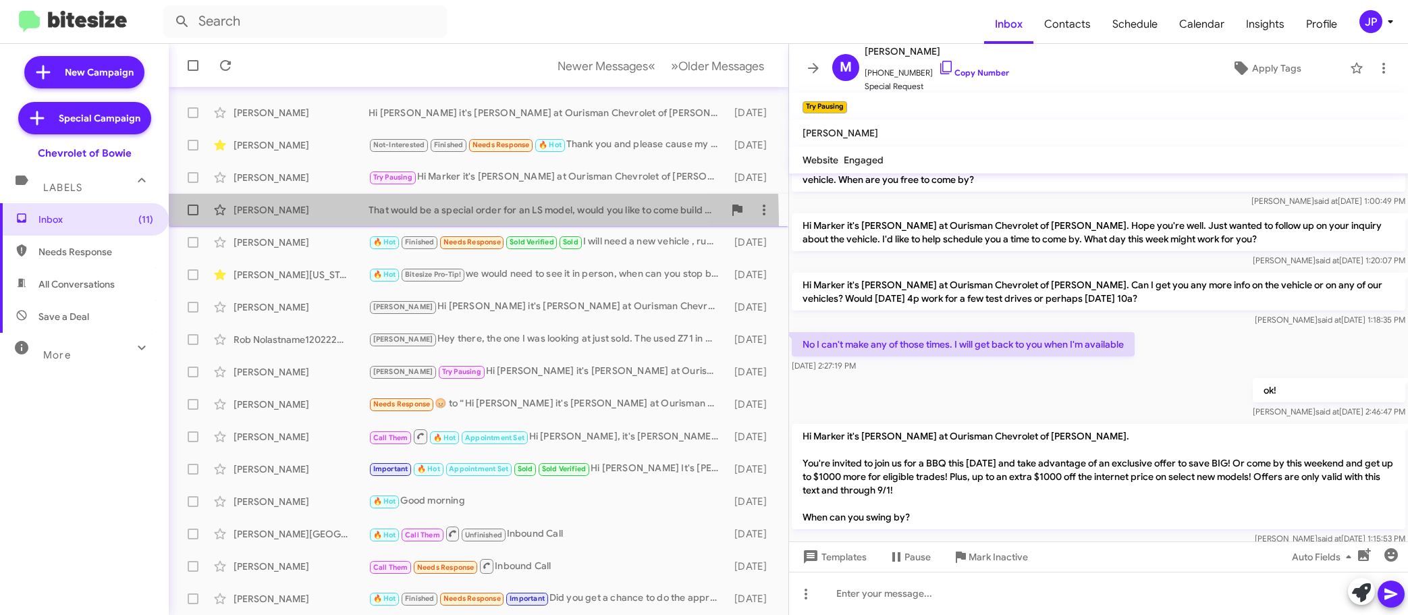
click at [315, 220] on div "Josh Stack That would be a special order for an LS model, would you like to com…" at bounding box center [479, 209] width 598 height 27
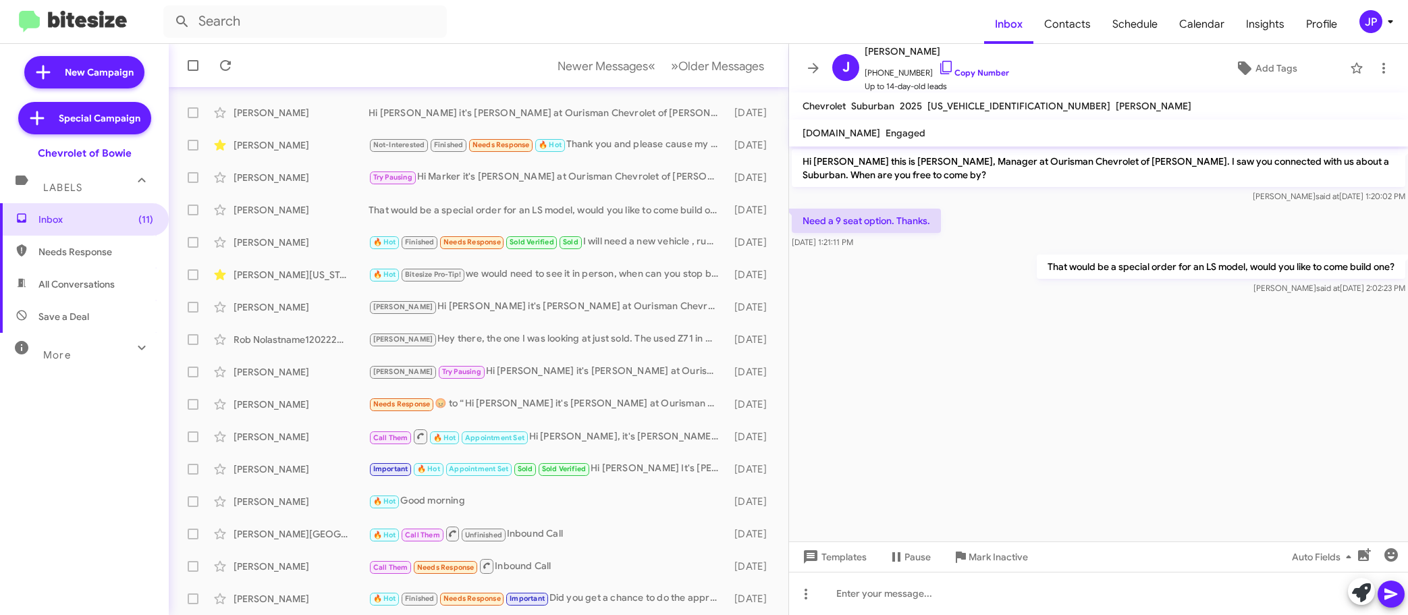
click at [1397, 28] on icon at bounding box center [1390, 21] width 16 height 16
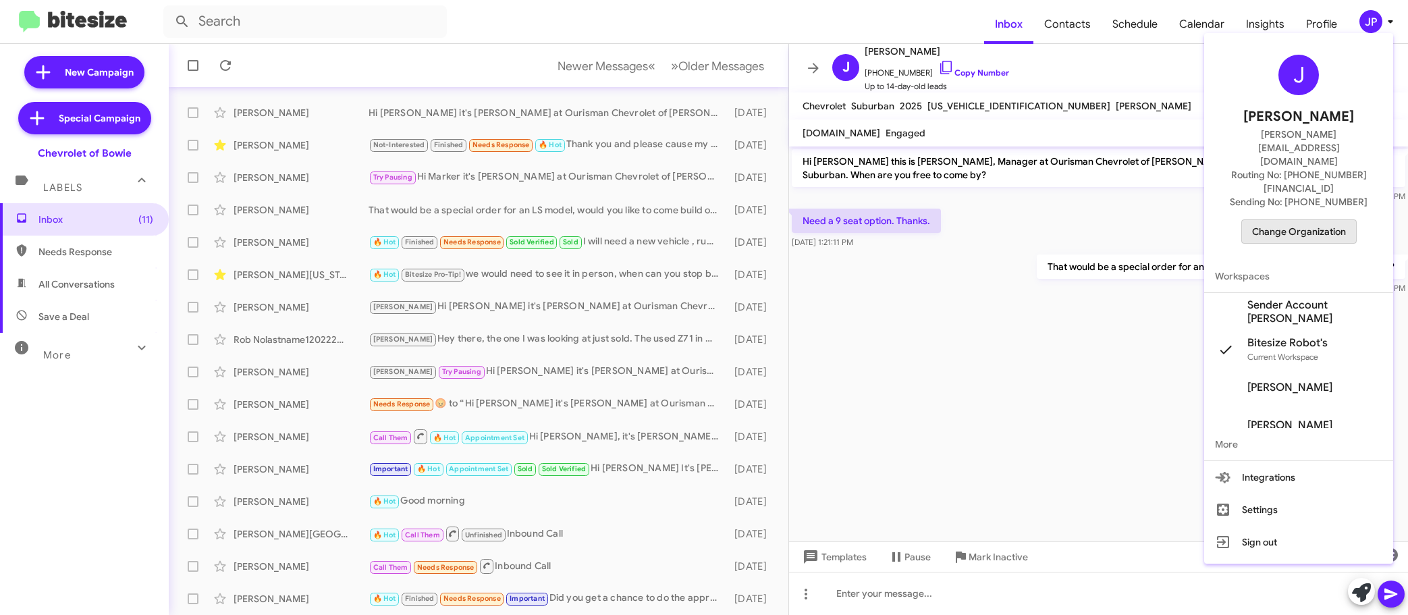
click at [1302, 220] on span "Change Organization" at bounding box center [1299, 231] width 94 height 23
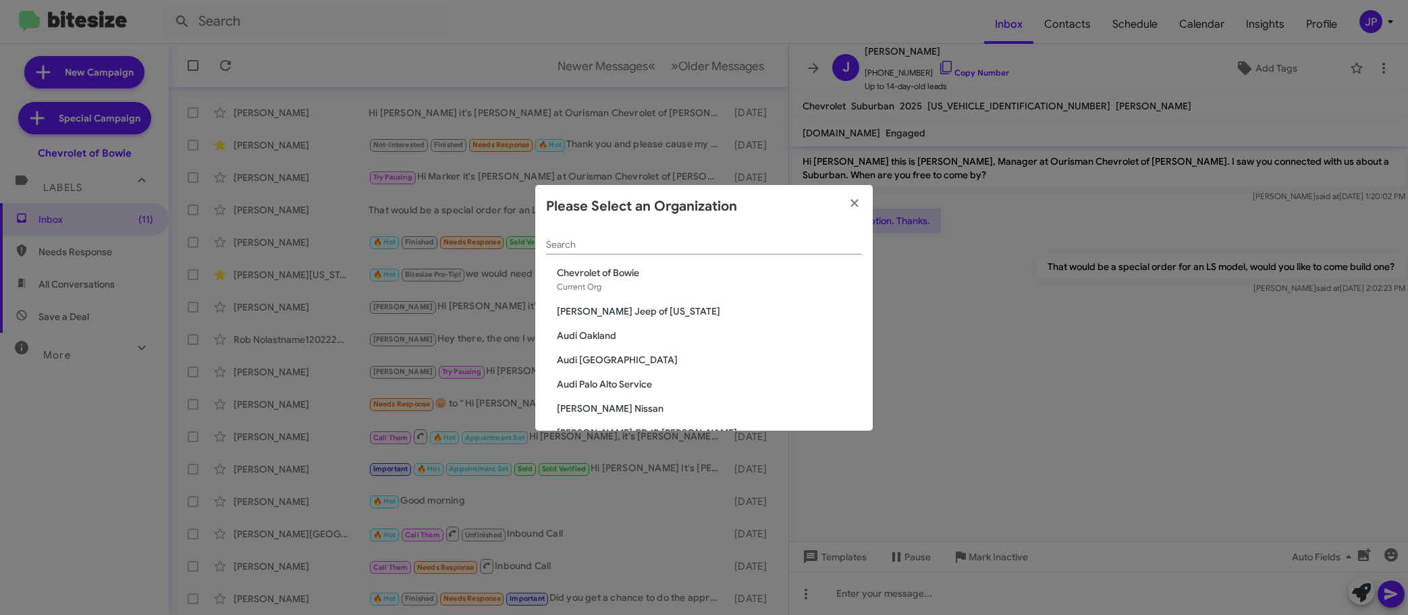
click at [574, 244] on input "Search" at bounding box center [704, 245] width 316 height 11
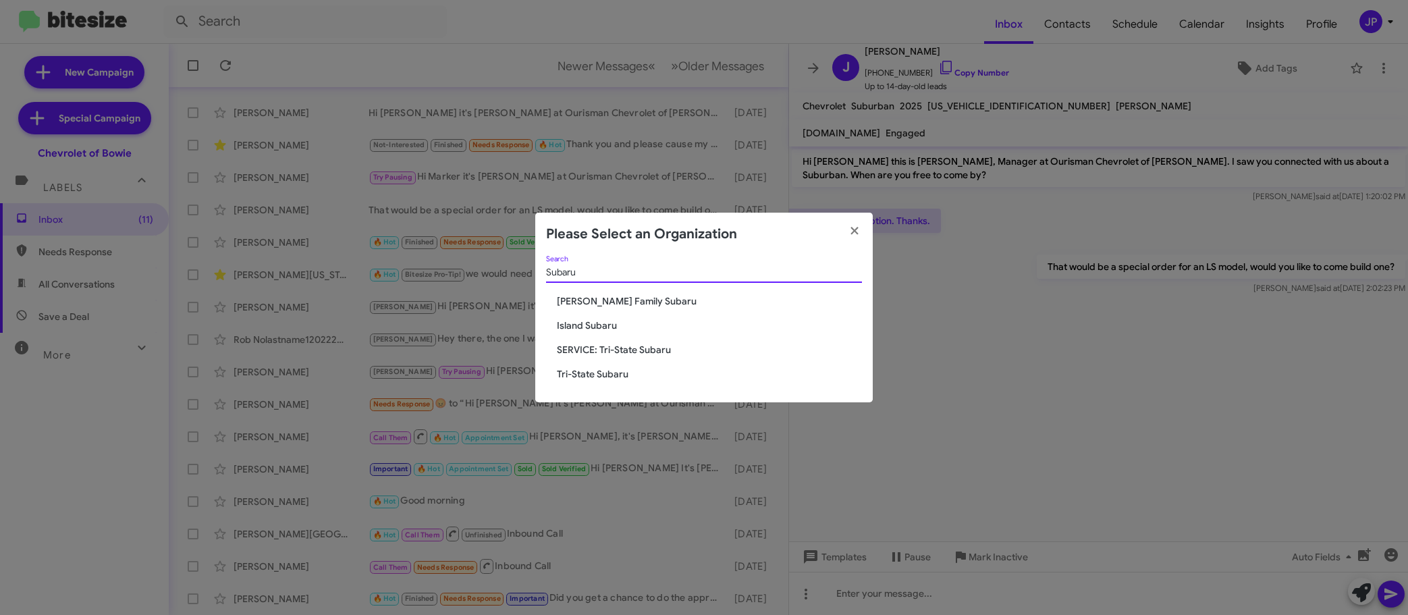
type input "Subaru"
click at [584, 374] on span "Tri-State Subaru" at bounding box center [709, 373] width 305 height 13
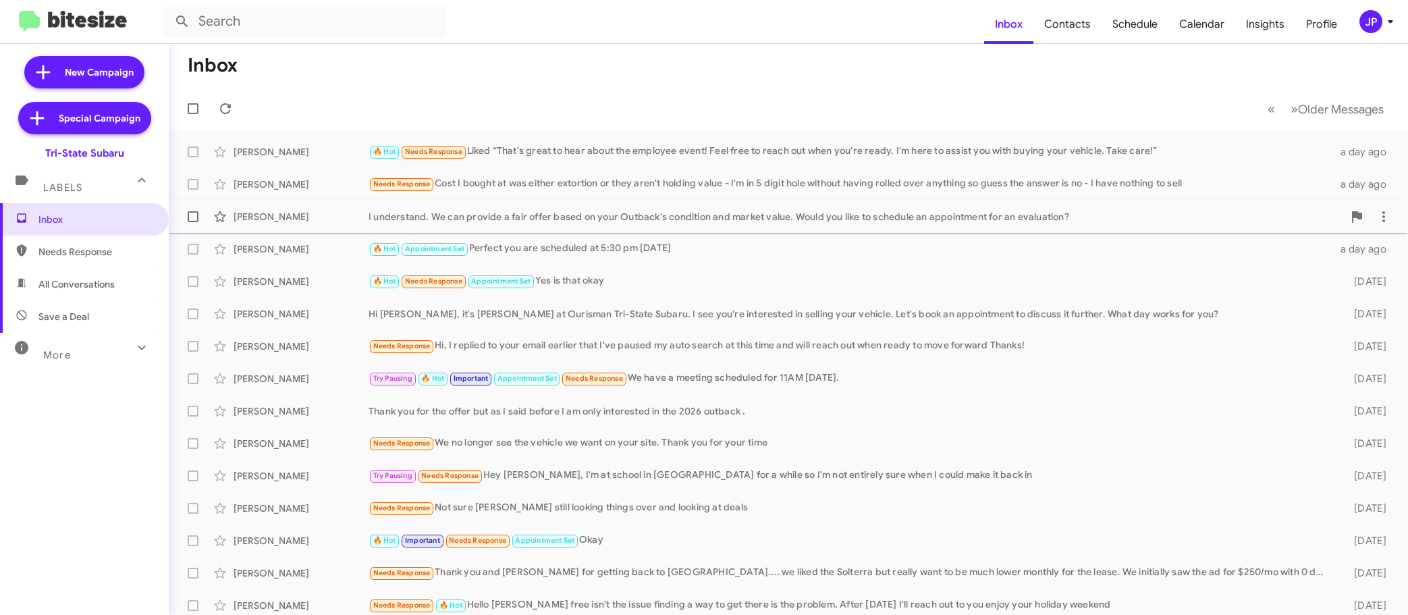
click at [612, 219] on div "I understand. We can provide a fair offer based on your Outback's condition and…" at bounding box center [856, 216] width 975 height 13
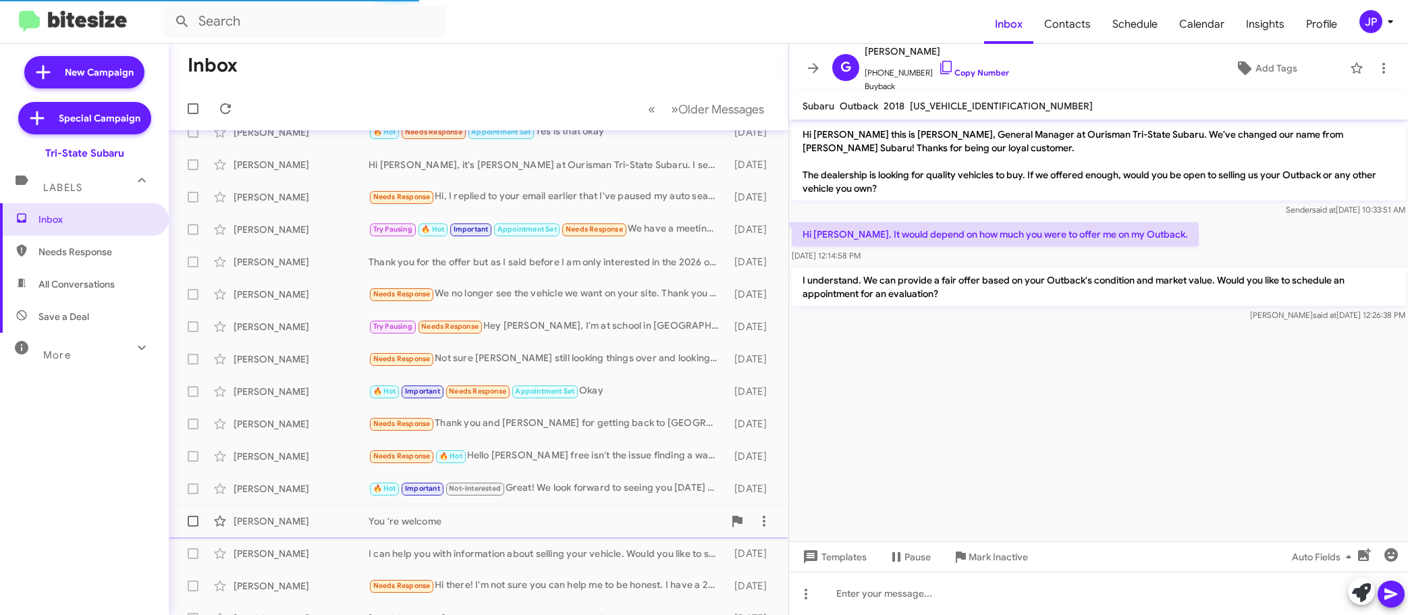
scroll to position [169, 0]
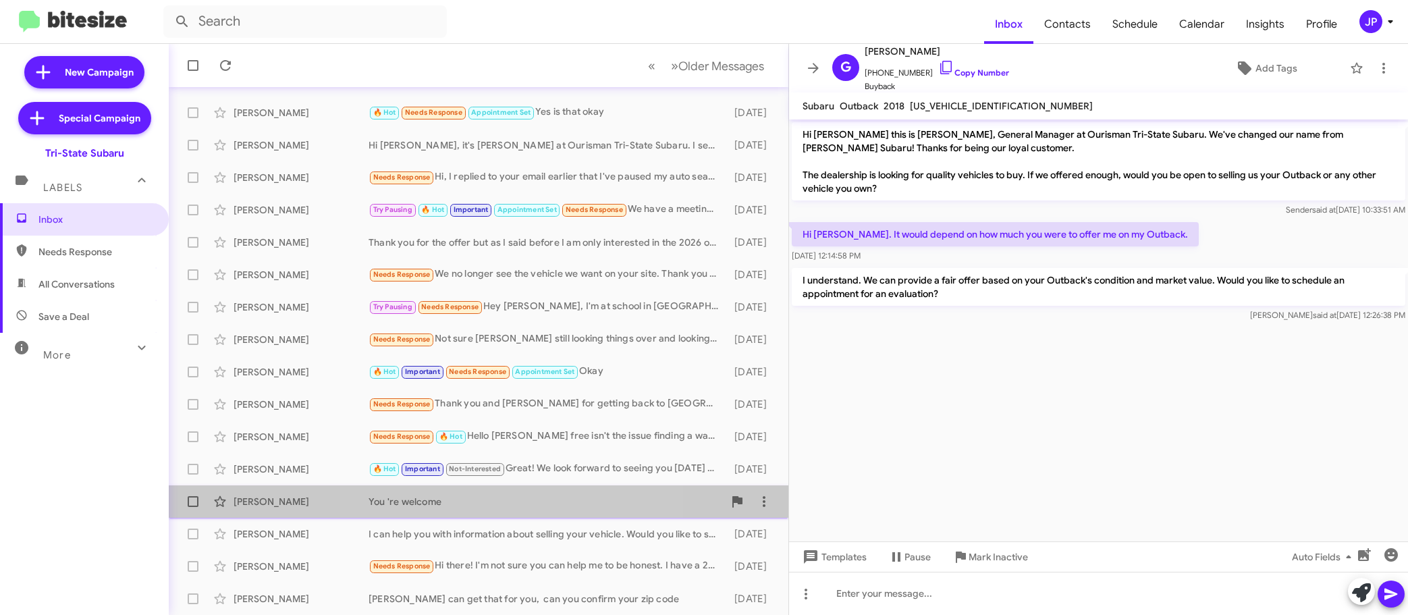
click at [522, 501] on div "You 're welcome" at bounding box center [546, 501] width 355 height 13
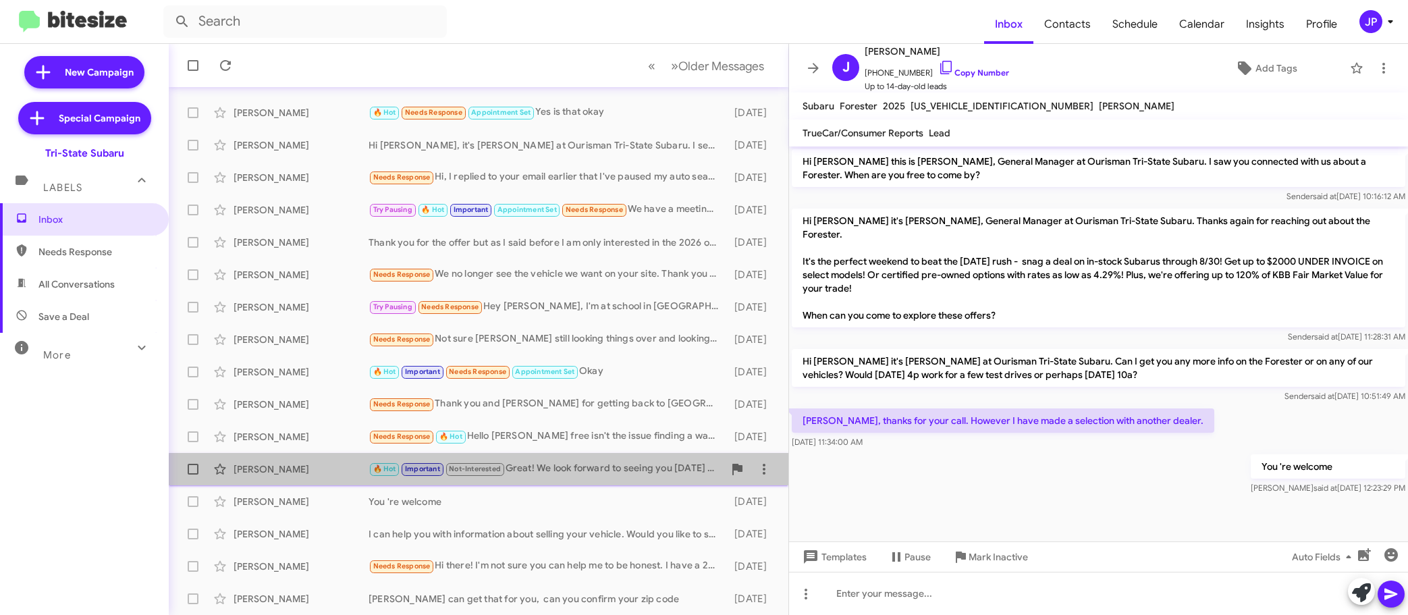
click at [567, 477] on div "[PERSON_NAME] 🔥 Hot Important Not-Interested Great! We look forward to seeing y…" at bounding box center [479, 469] width 598 height 27
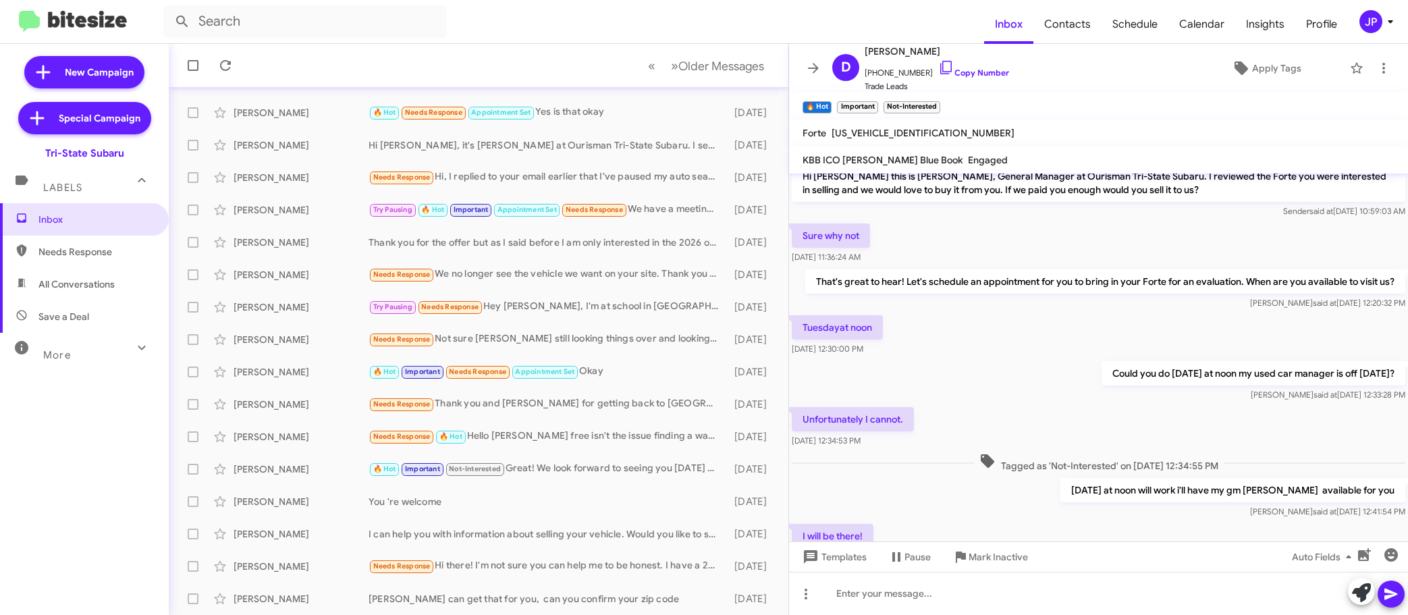
scroll to position [9, 0]
drag, startPoint x: 123, startPoint y: 154, endPoint x: 21, endPoint y: 151, distance: 102.0
click at [21, 151] on div "Tri-State Subaru" at bounding box center [84, 150] width 169 height 19
copy div "Tri-State Subaru"
click at [6, 374] on div "Inbox Needs Response All Conversations Save a Deal More Important 🔥 Hot Appoint…" at bounding box center [84, 387] width 169 height 369
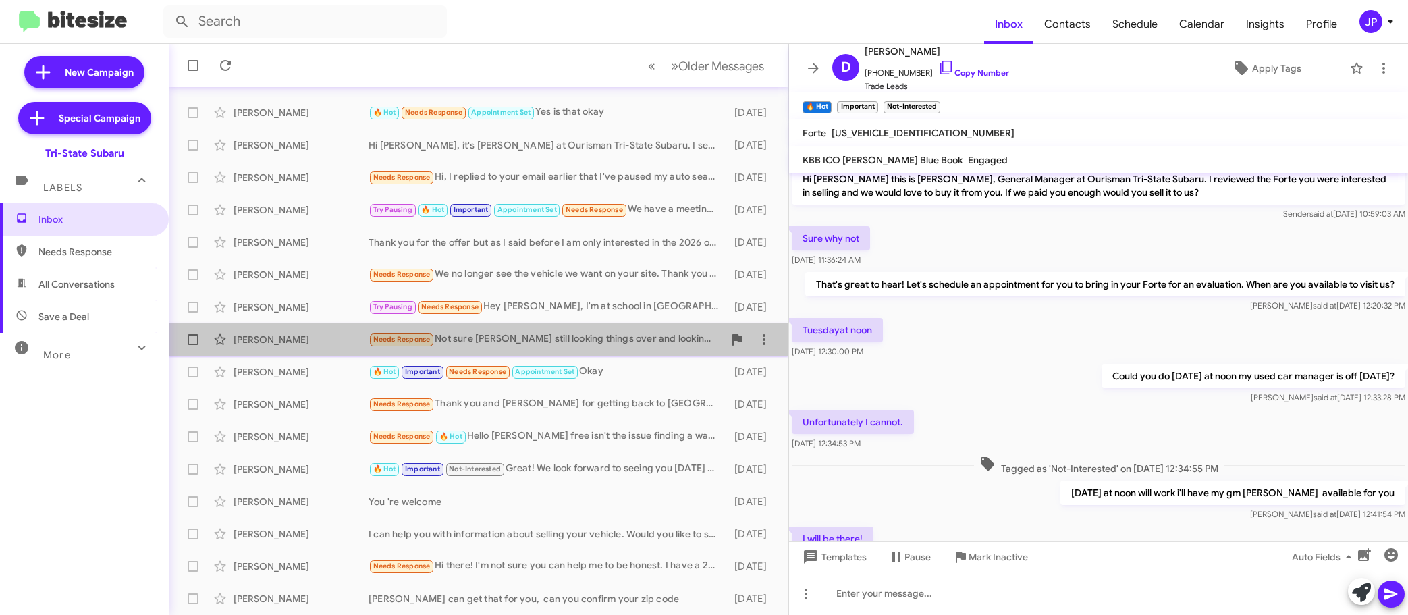
click at [569, 338] on div "Needs Response Not sure [PERSON_NAME] still looking things over and looking at …" at bounding box center [546, 339] width 355 height 16
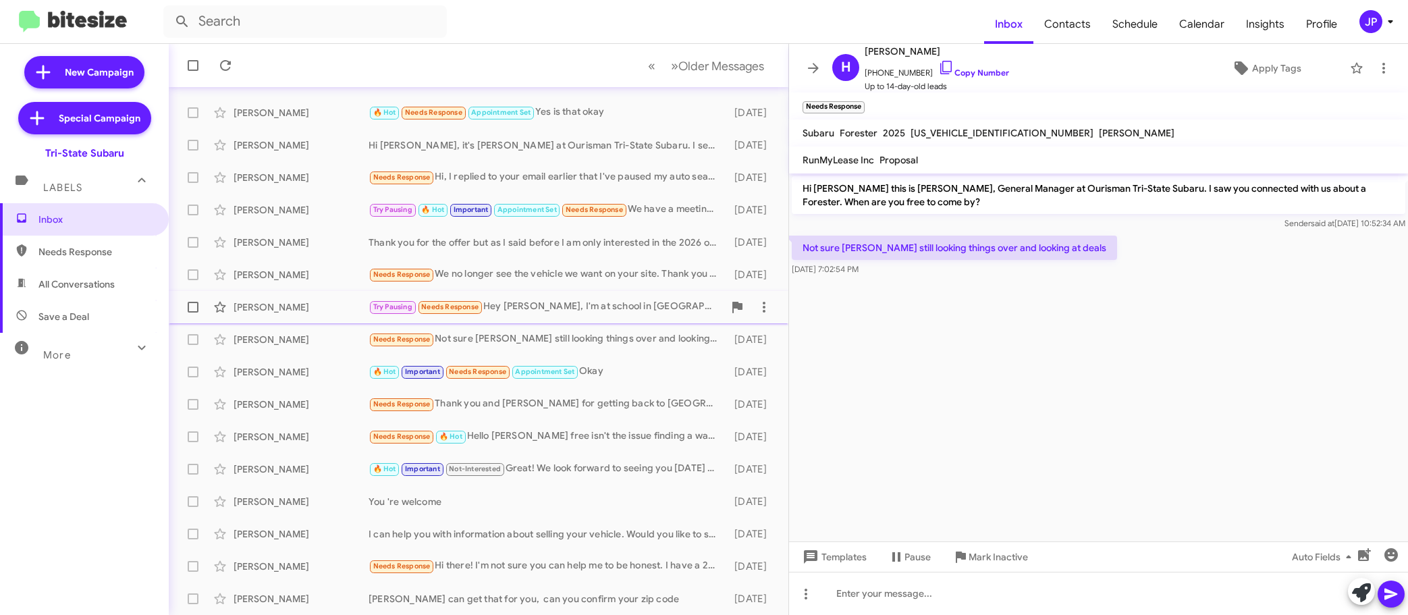
click at [551, 319] on div "Braiden Bolz Try Pausing Needs Response Hey Joe, I'm at school in Towson for a …" at bounding box center [479, 307] width 598 height 27
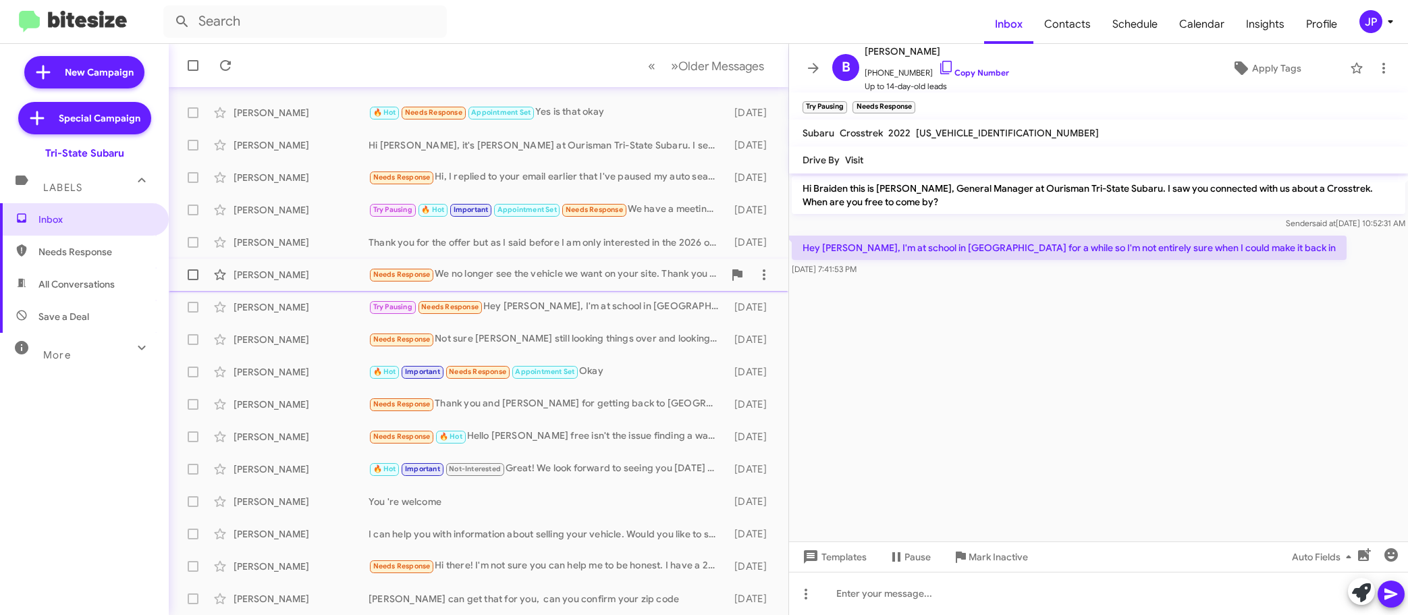
click at [568, 279] on div "Needs Response We no longer see the vehicle we want on your site. Thank you for…" at bounding box center [546, 275] width 355 height 16
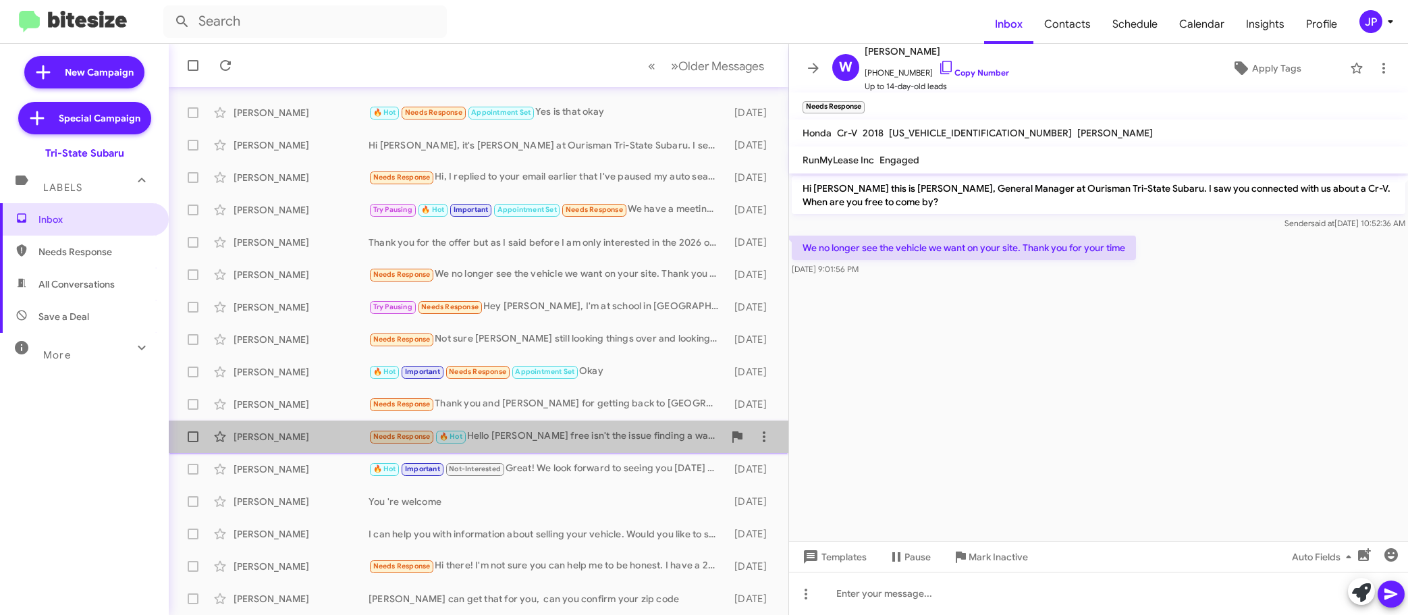
click at [590, 443] on div "Needs Response 🔥 Hot Hello Joe free isn't the issue finding a way to get there …" at bounding box center [546, 437] width 355 height 16
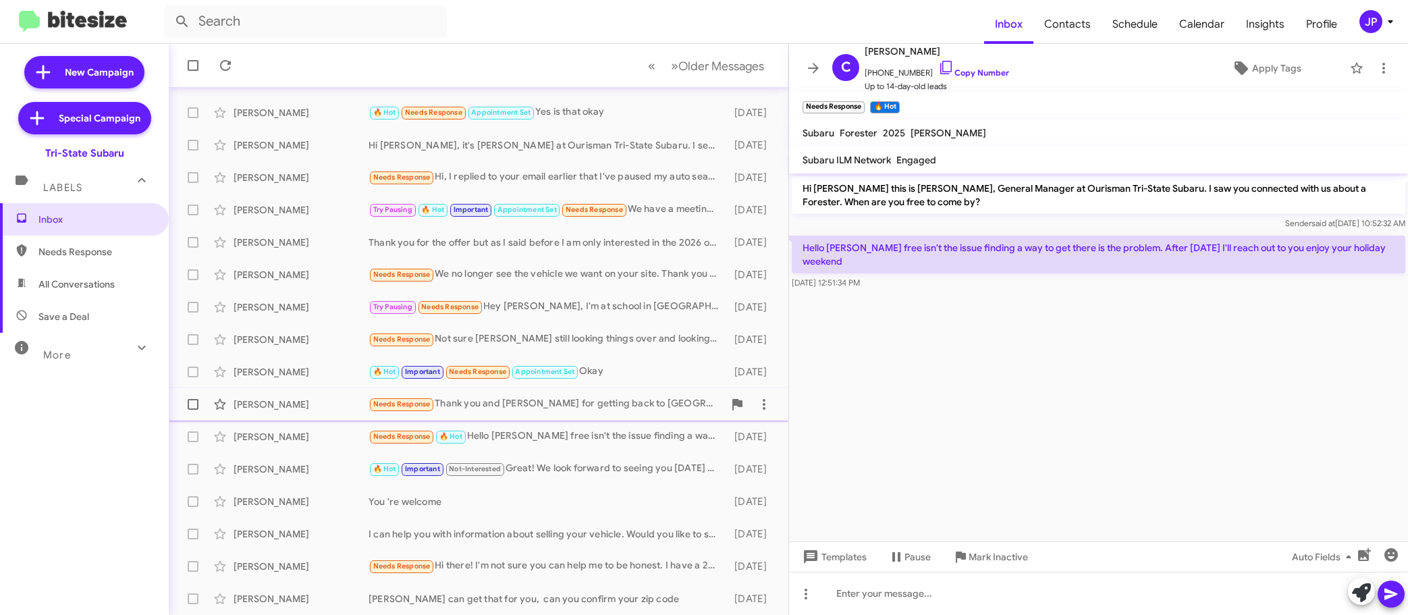
click at [574, 402] on div "Needs Response Thank you and Matt for getting back to us.... we liked the Solte…" at bounding box center [546, 404] width 355 height 16
click at [582, 330] on div "Harry Goddard Needs Response Not sure Joe still looking things over and looking…" at bounding box center [479, 339] width 598 height 27
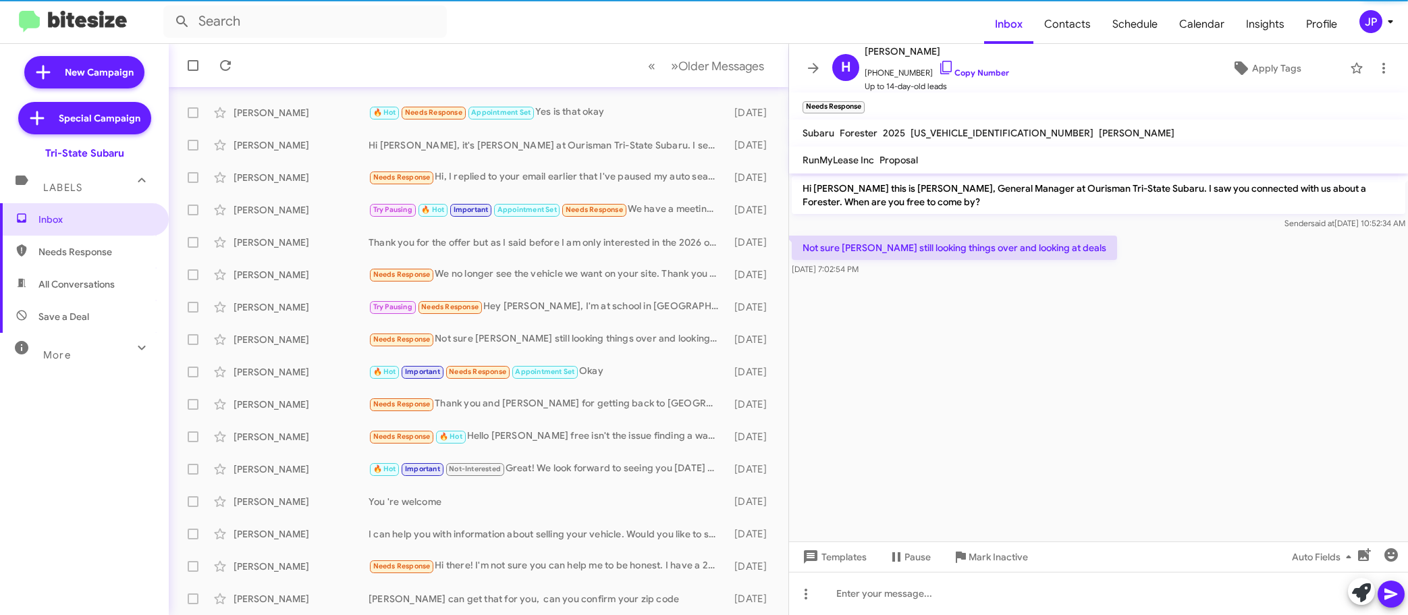
click at [1114, 357] on cdk-virtual-scroll-viewport "Hi Harry this is Joe Amra, General Manager at Ourisman Tri-State Subaru. I saw …" at bounding box center [1098, 357] width 619 height 368
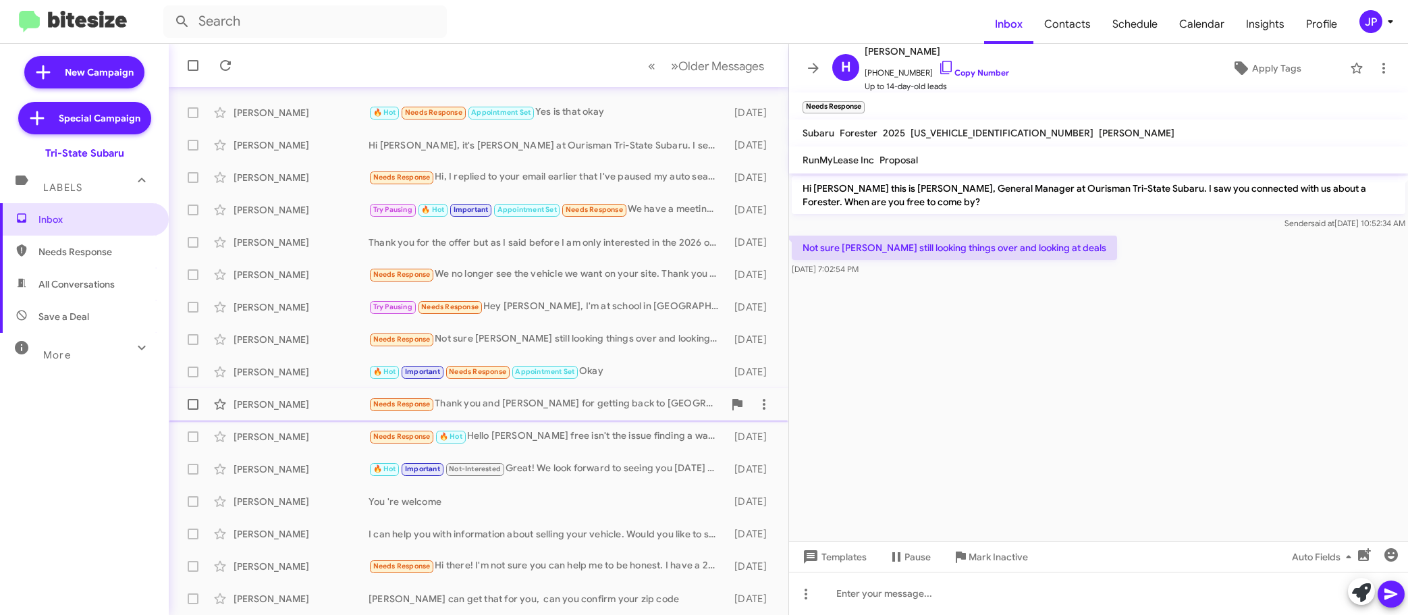
click at [628, 393] on div "Elaine Maggioli Needs Response Thank you and Matt for getting back to us.... we…" at bounding box center [479, 404] width 598 height 27
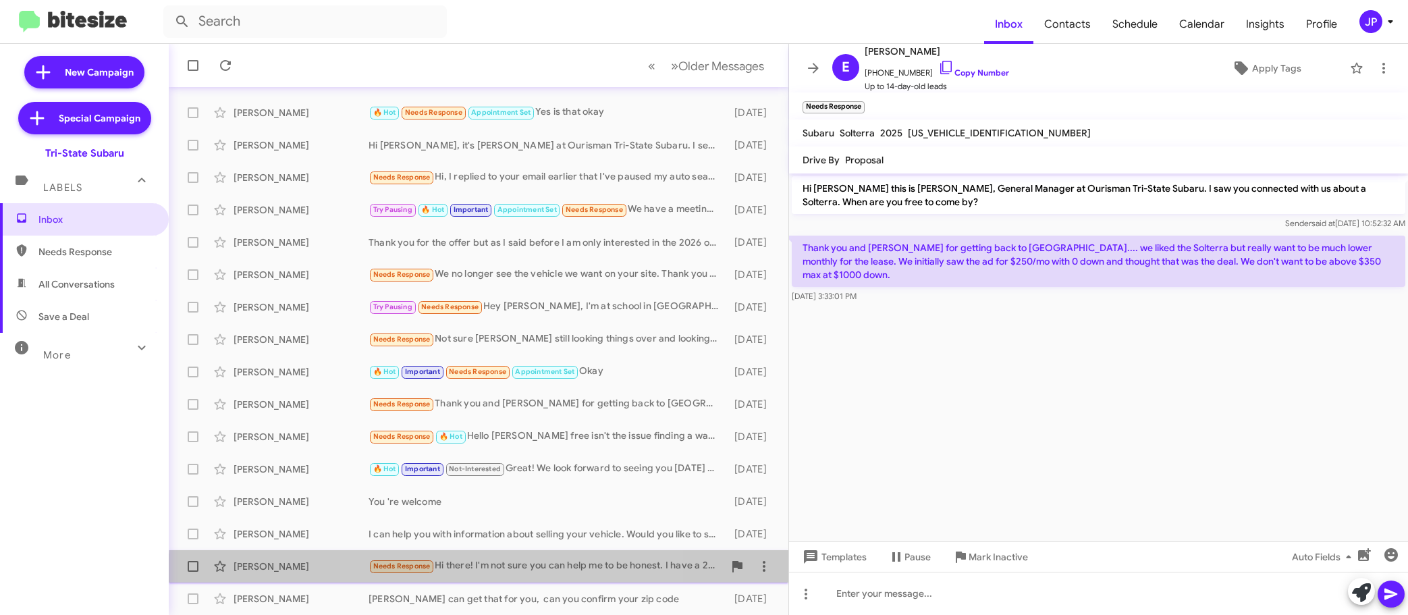
click at [527, 576] on div "Julianne Adams Needs Response Hi there! I'm not sure you can help me to be hone…" at bounding box center [479, 566] width 598 height 27
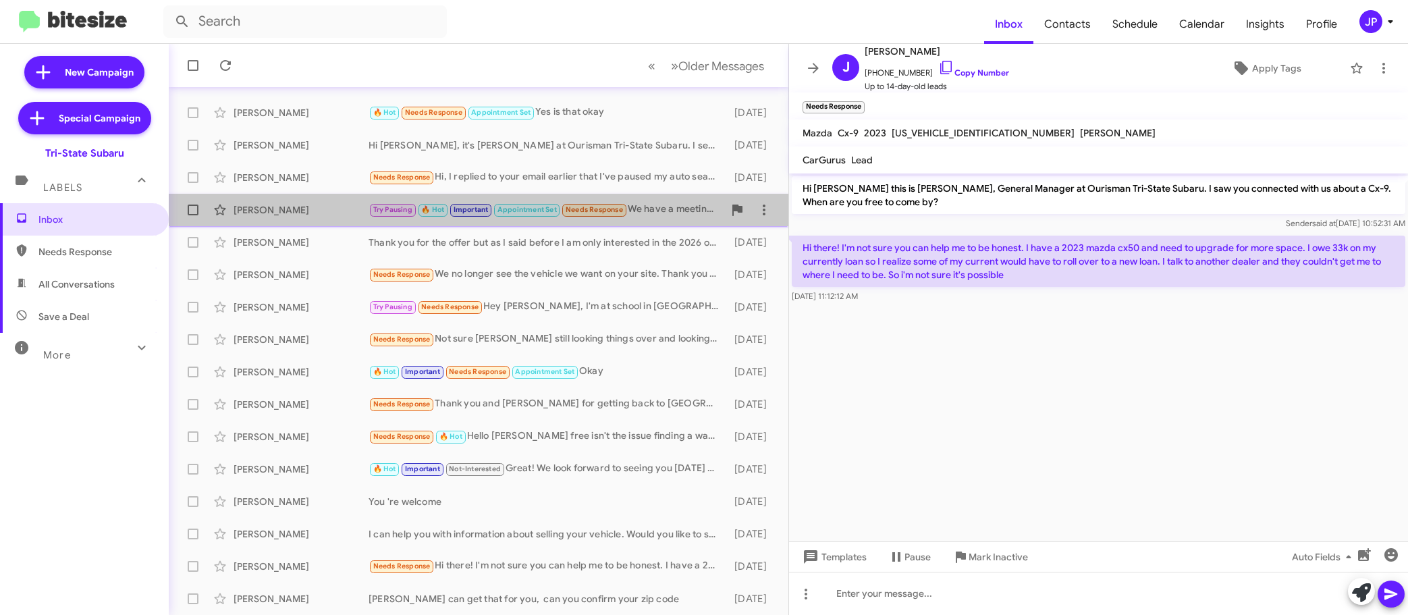
click at [668, 214] on div "Try Pausing 🔥 Hot Important Appointment Set Needs Response We have a meeting sc…" at bounding box center [546, 210] width 355 height 16
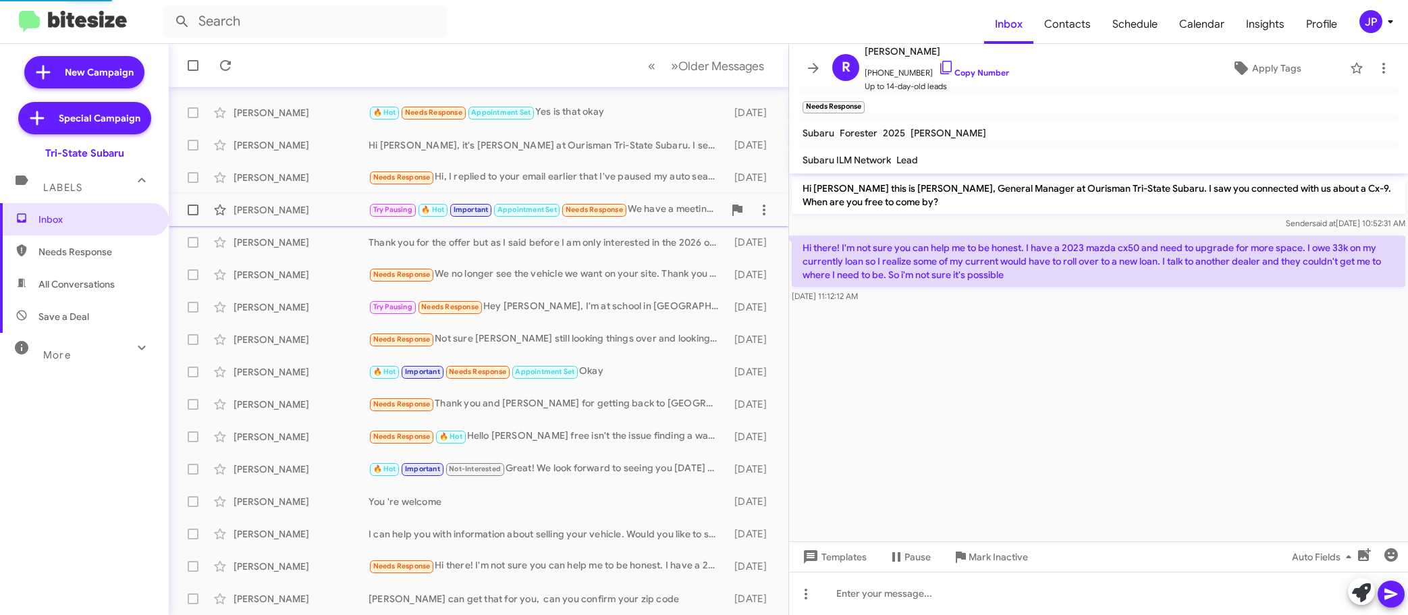
scroll to position [400, 0]
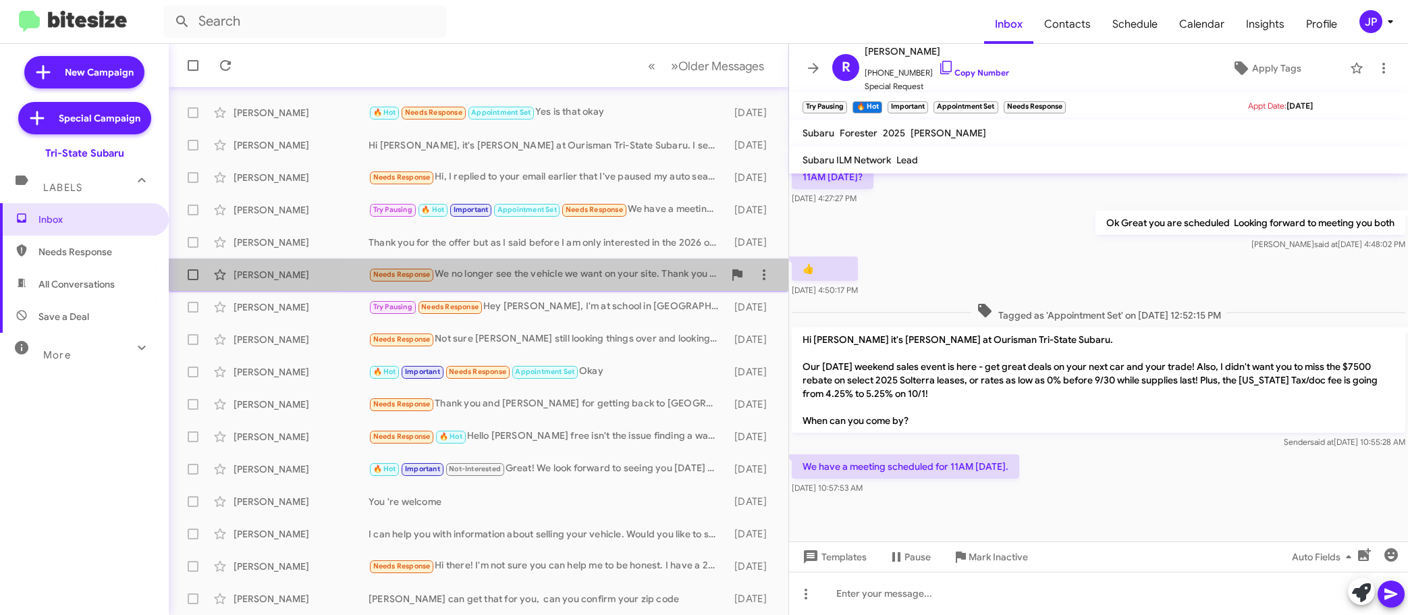
click at [551, 273] on div "Needs Response We no longer see the vehicle we want on your site. Thank you for…" at bounding box center [546, 275] width 355 height 16
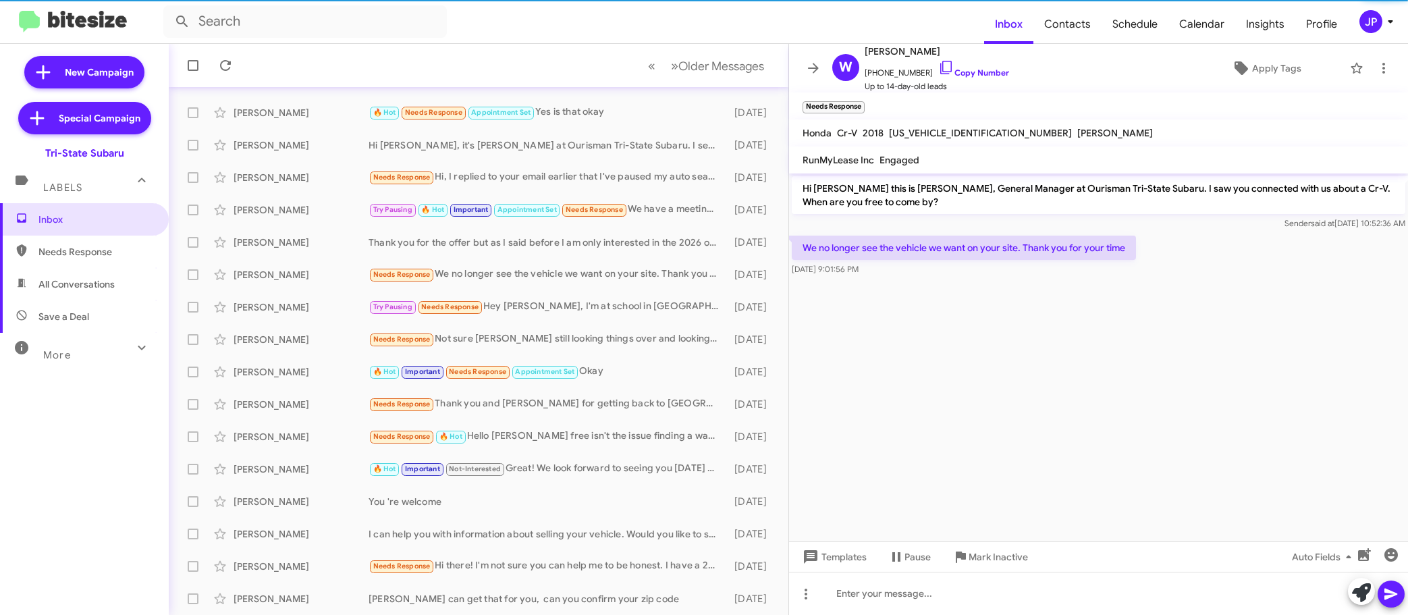
click at [1123, 408] on cdk-virtual-scroll-viewport "Hi Wayne this is Joe Amra, General Manager at Ourisman Tri-State Subaru. I saw …" at bounding box center [1098, 357] width 619 height 368
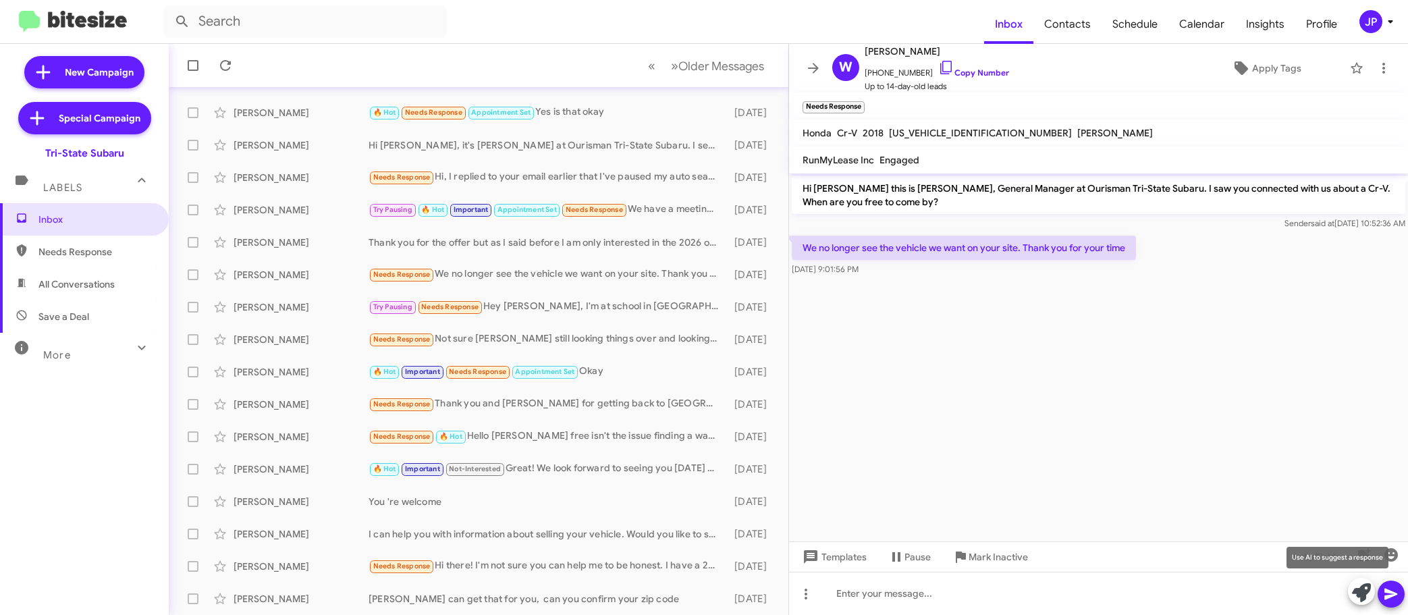
click at [1362, 599] on icon at bounding box center [1361, 592] width 19 height 19
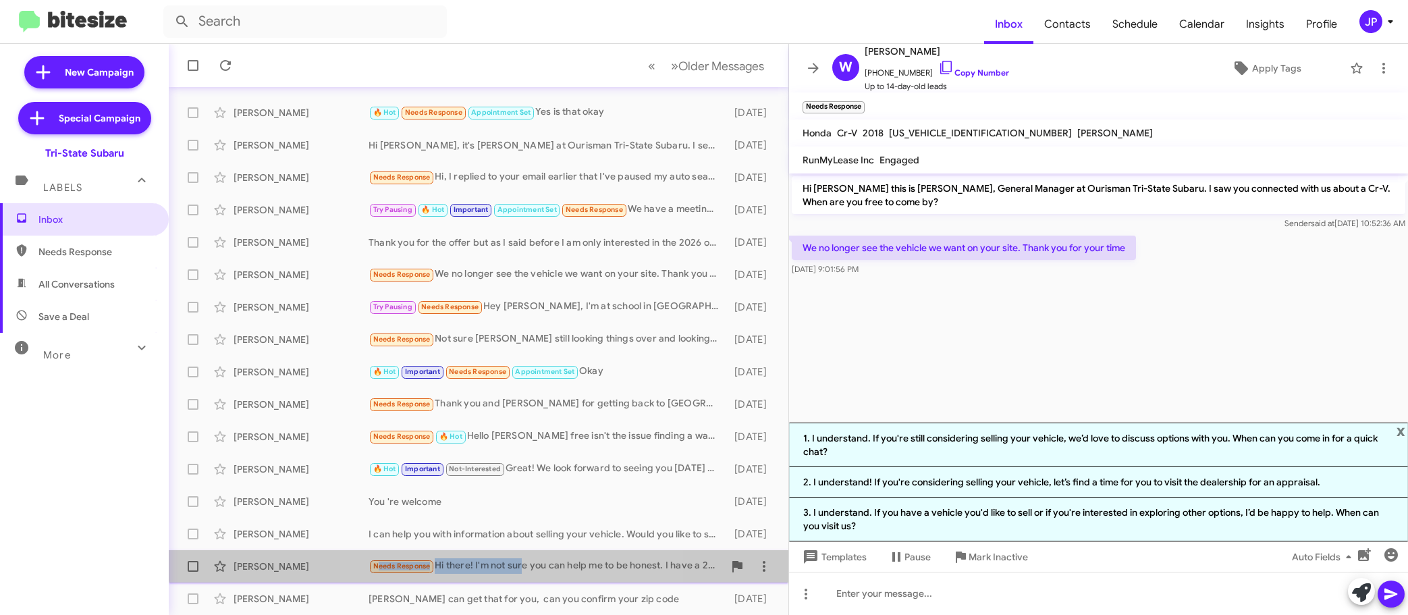
click at [522, 558] on div "Needs Response Hi there! I'm not sure you can help me to be honest. I have a 20…" at bounding box center [546, 566] width 355 height 16
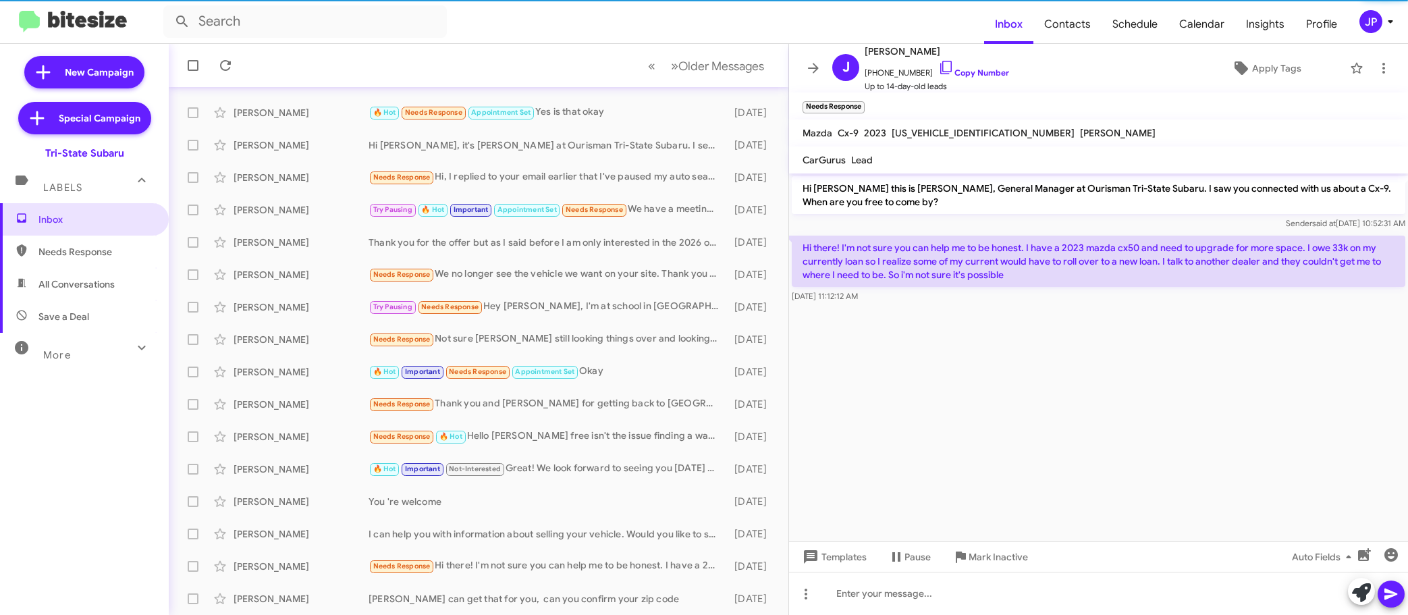
click at [989, 369] on cdk-virtual-scroll-viewport "Hi Julianne this is Joe Amra, General Manager at Ourisman Tri-State Subaru. I s…" at bounding box center [1098, 357] width 619 height 368
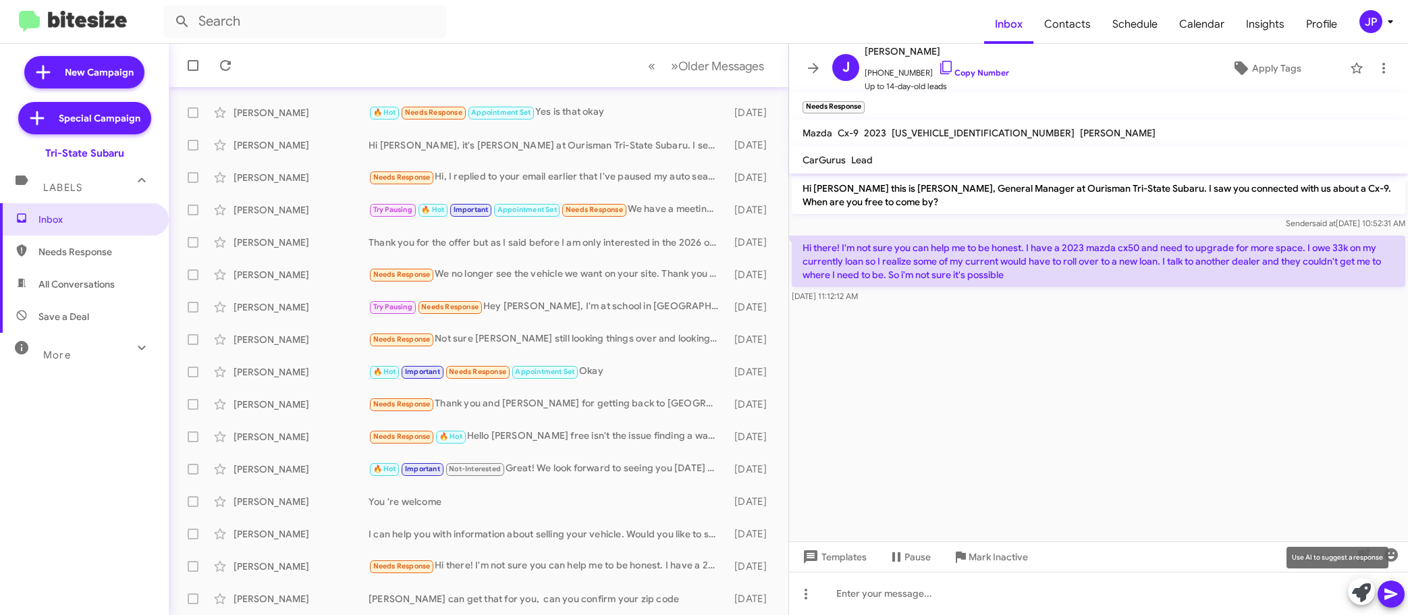
click at [1348, 587] on button at bounding box center [1361, 591] width 27 height 27
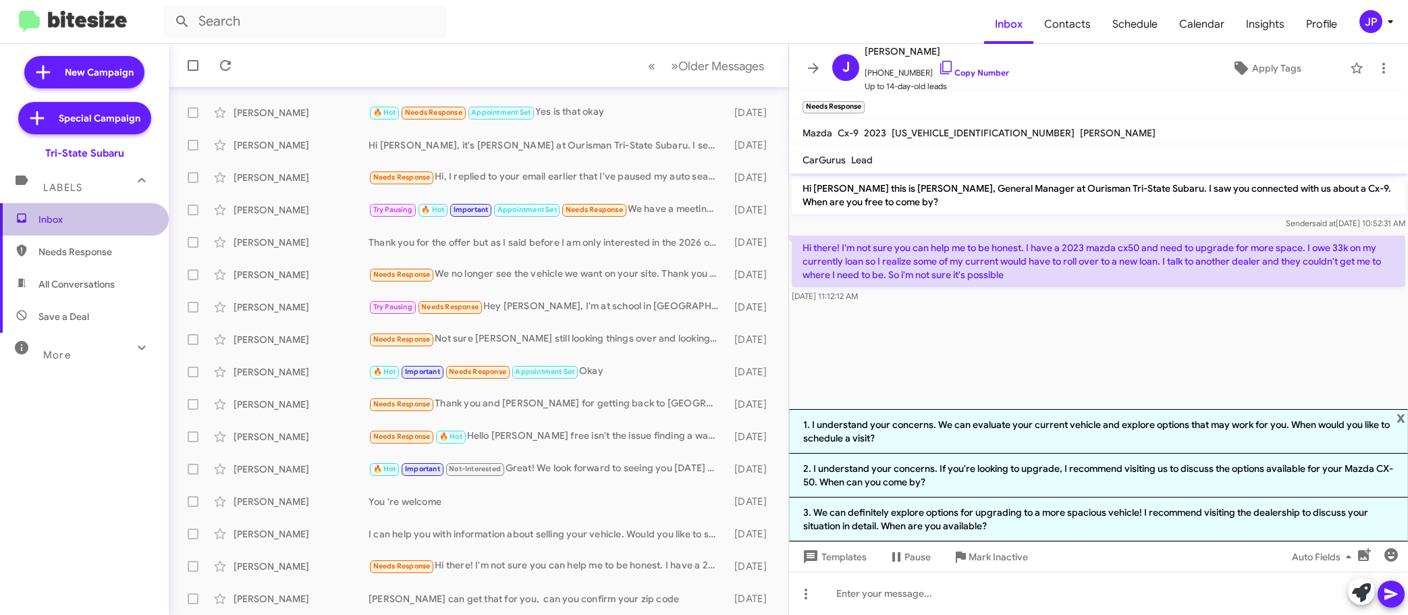
click at [109, 223] on span "Inbox" at bounding box center [95, 219] width 115 height 13
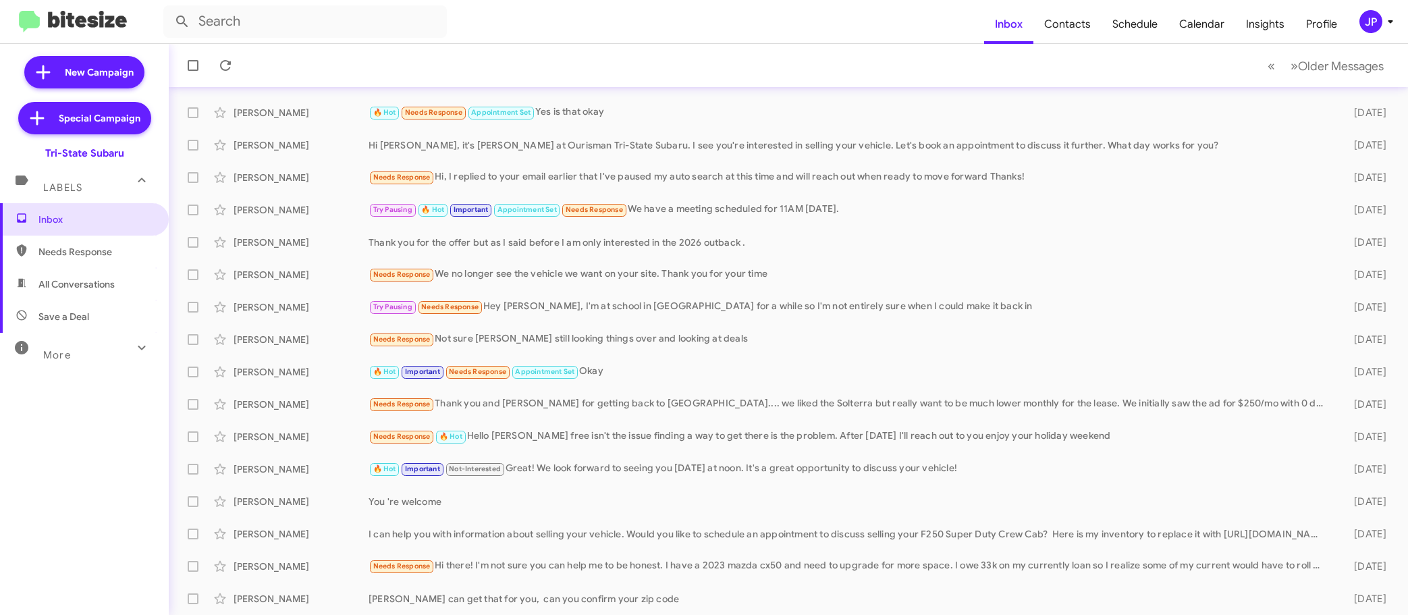
click at [1369, 25] on div "JP" at bounding box center [1370, 21] width 23 height 23
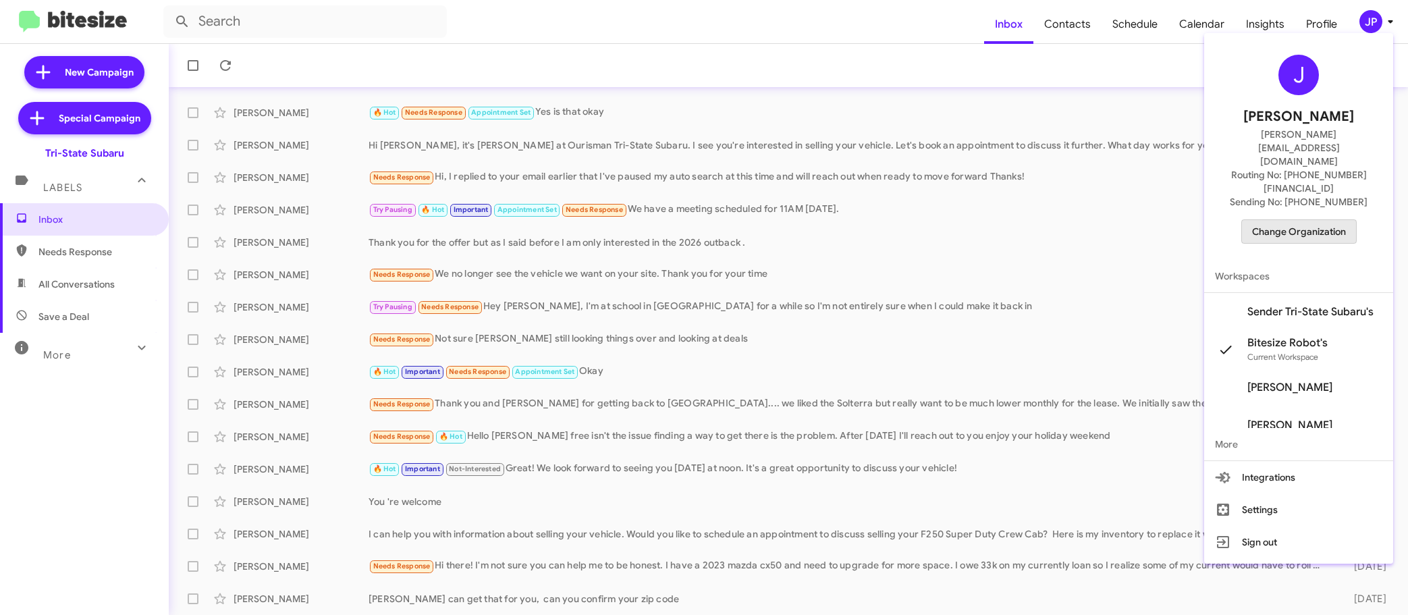
click at [1340, 220] on span "Change Organization" at bounding box center [1299, 231] width 94 height 23
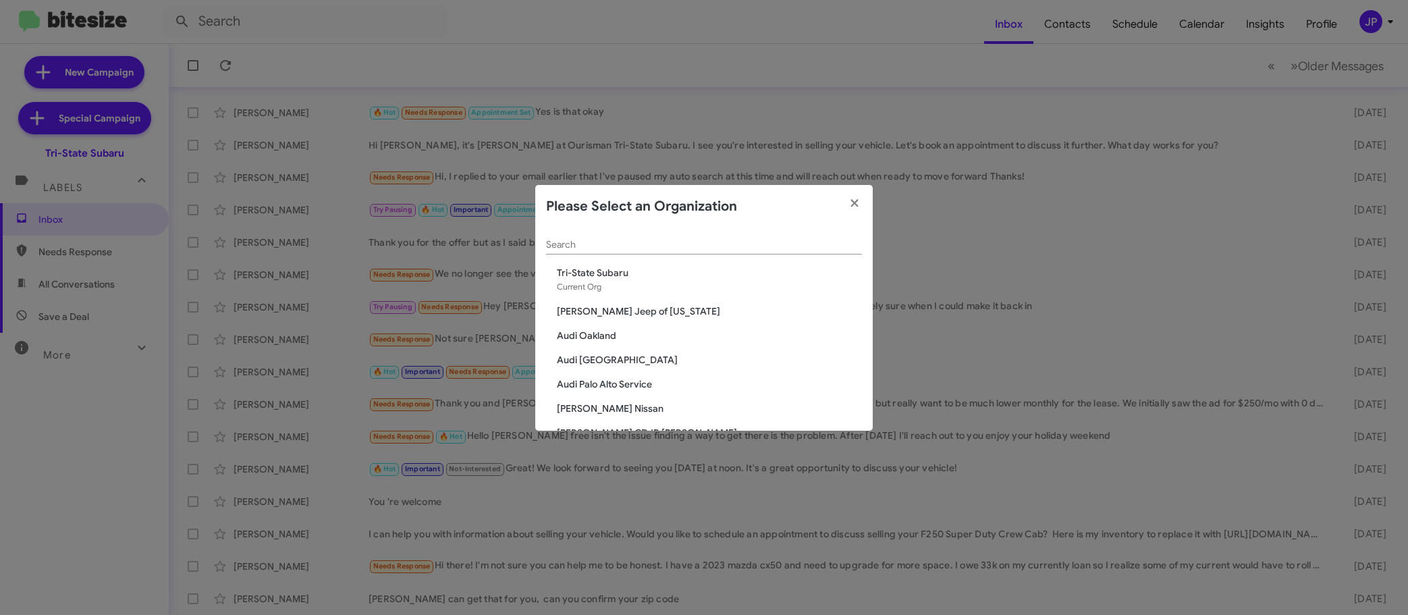
click at [715, 246] on input "Search" at bounding box center [704, 245] width 316 height 11
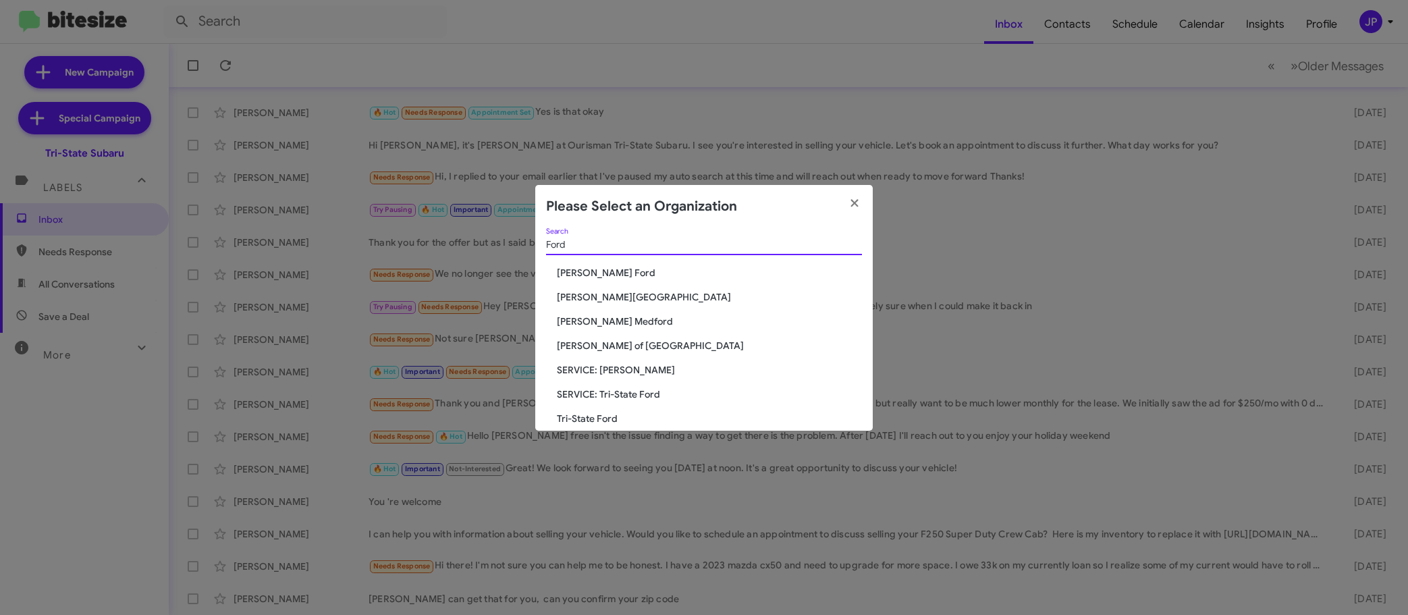
type input "Ford"
click at [584, 416] on span "Tri-State Ford" at bounding box center [709, 418] width 305 height 13
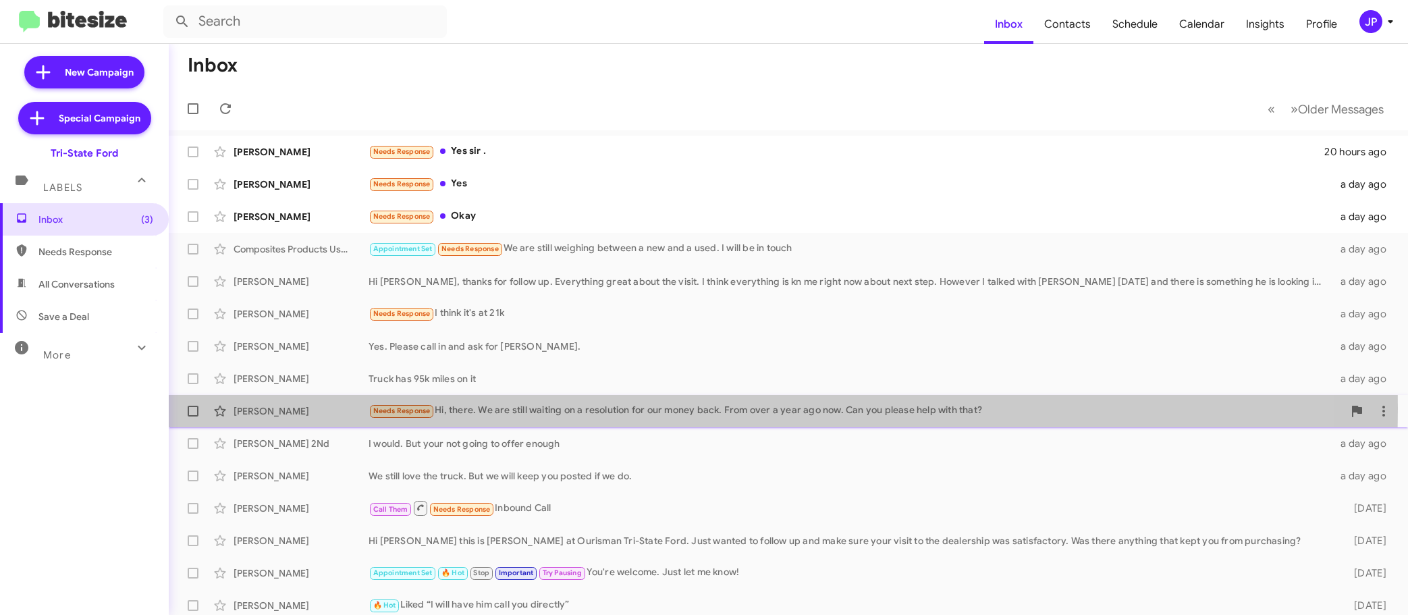
click at [680, 408] on div "Needs Response Hi, there. We are still waiting on a resolution for our money ba…" at bounding box center [856, 411] width 975 height 16
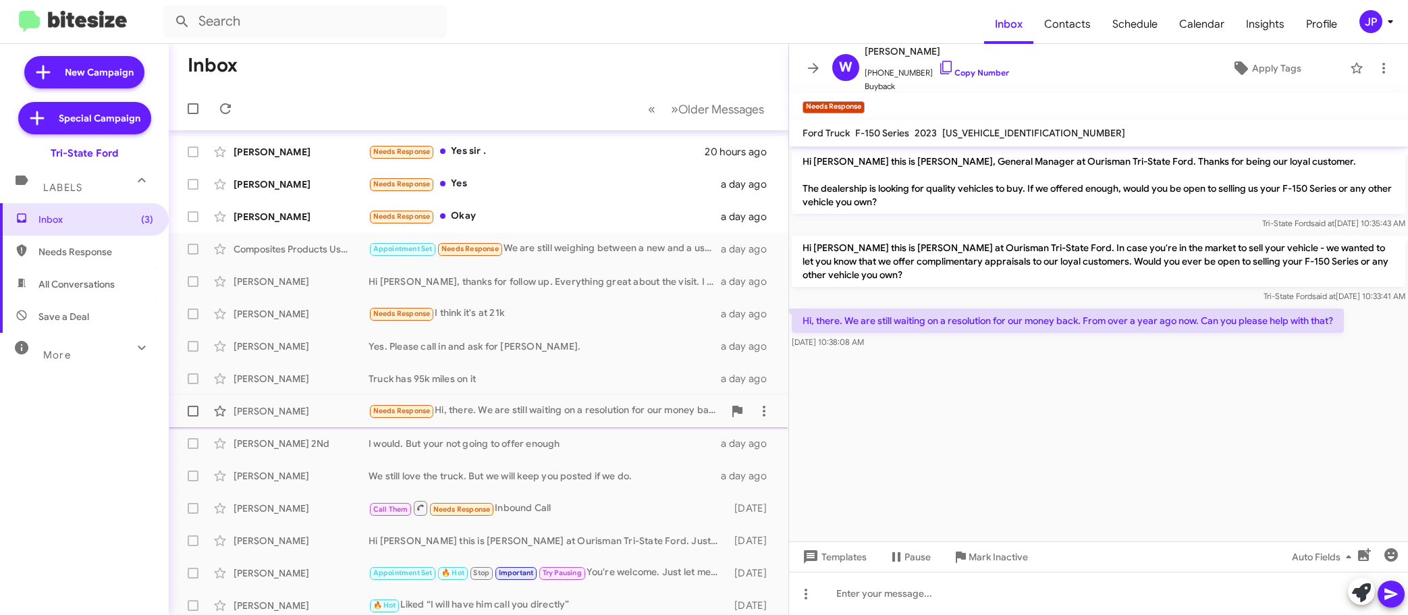
scroll to position [169, 0]
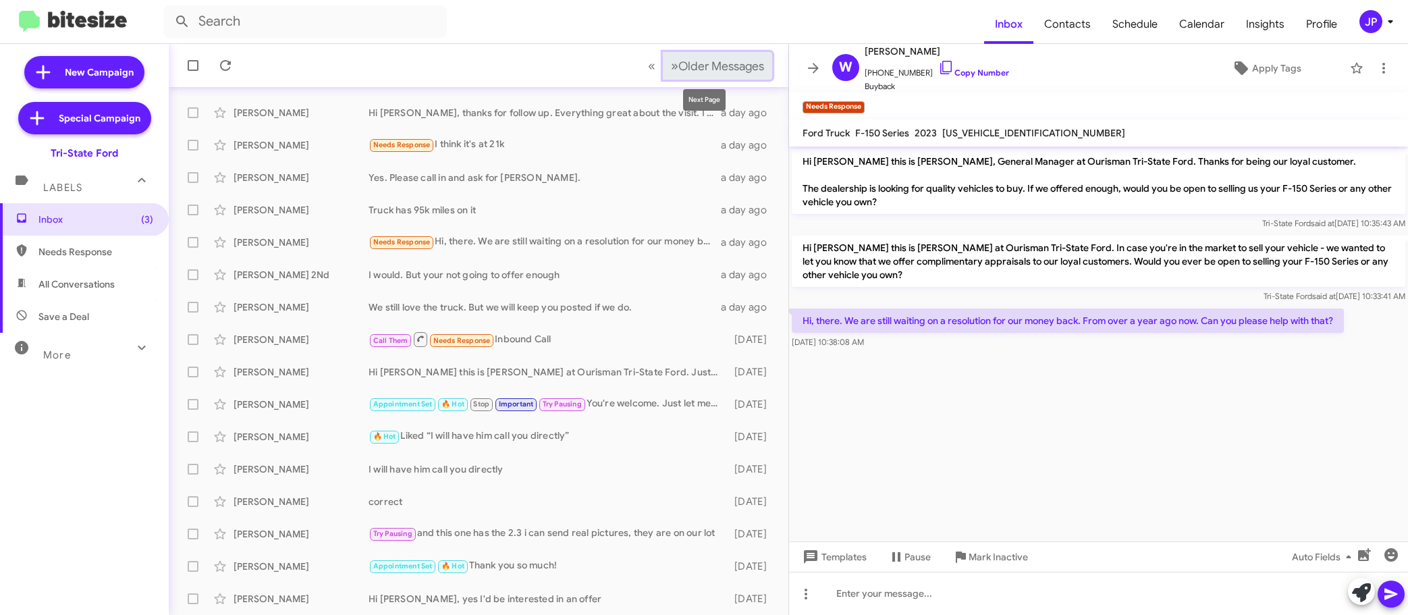
click at [713, 76] on button "» Next Older Messages" at bounding box center [717, 66] width 109 height 28
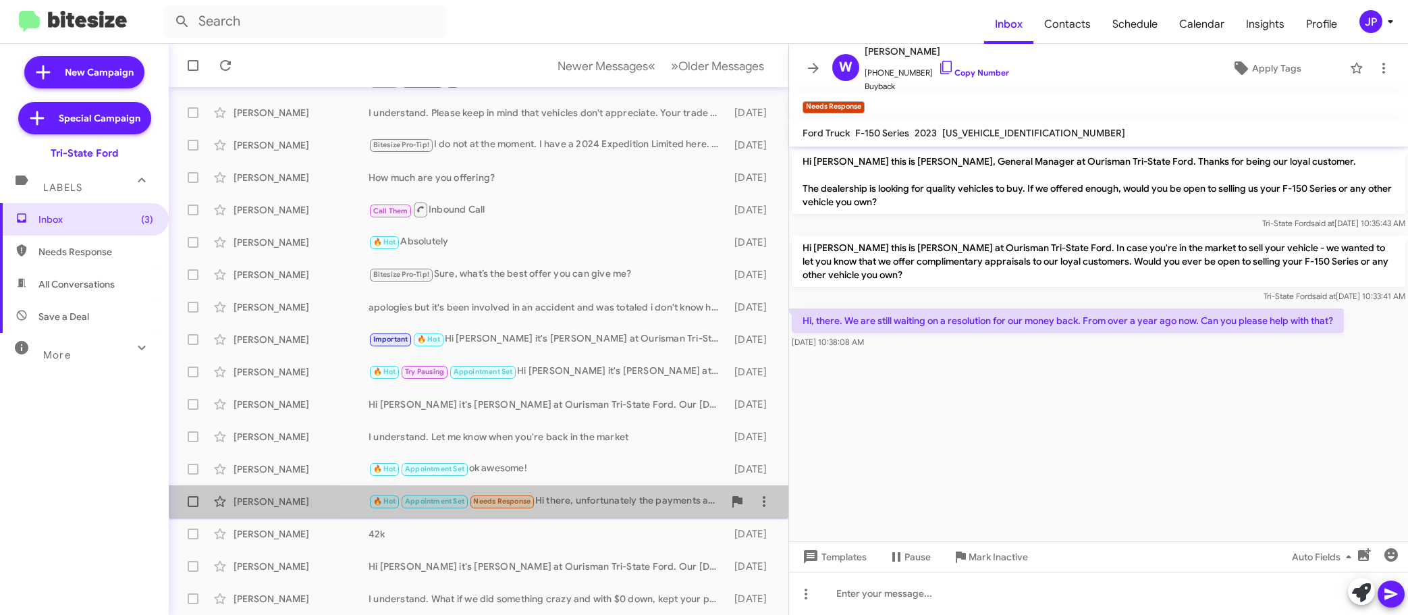
click at [601, 508] on div "🔥 Hot Appointment Set Needs Response Hi there, unfortunately the payments are j…" at bounding box center [546, 501] width 355 height 16
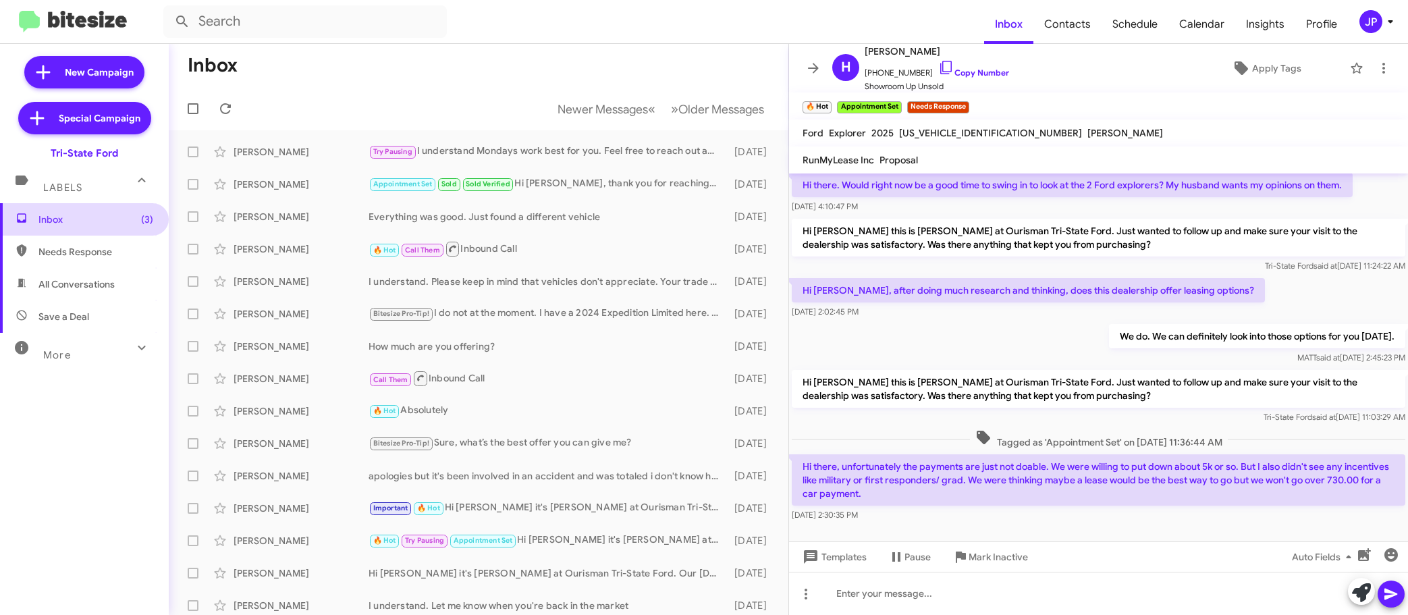
click at [110, 219] on span "Inbox (3)" at bounding box center [95, 219] width 115 height 13
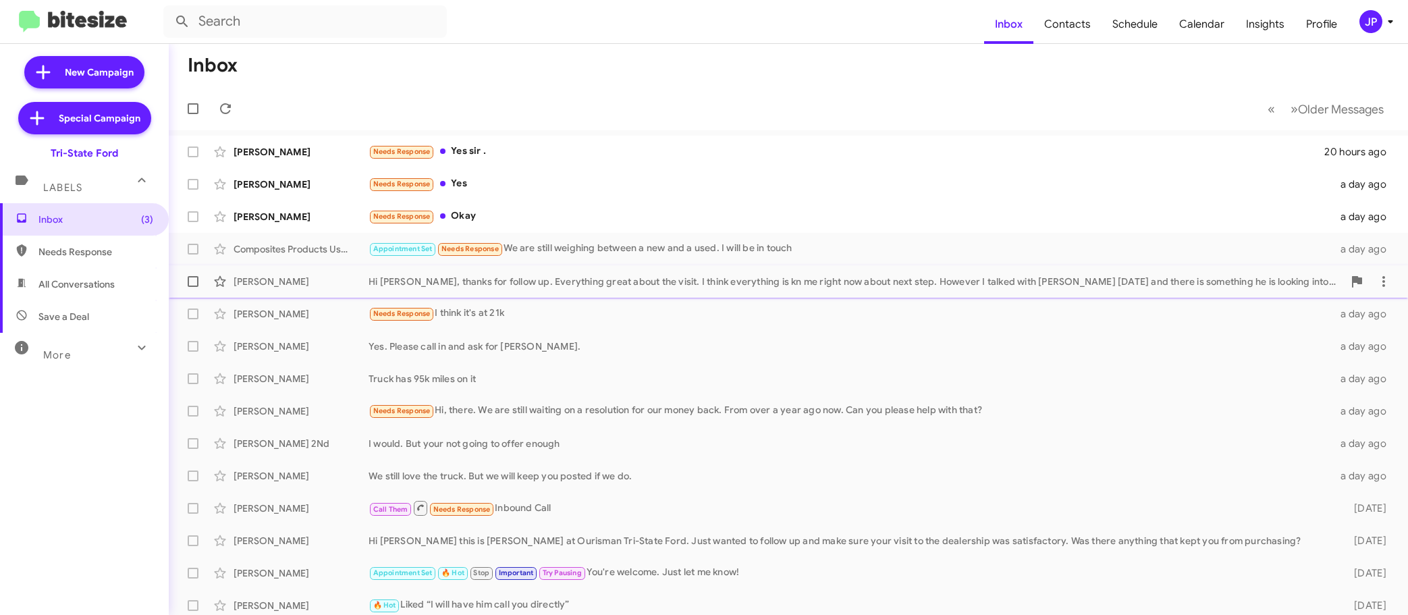
click at [624, 275] on div "Hi [PERSON_NAME], thanks for follow up. Everything great about the visit. I thi…" at bounding box center [856, 281] width 975 height 13
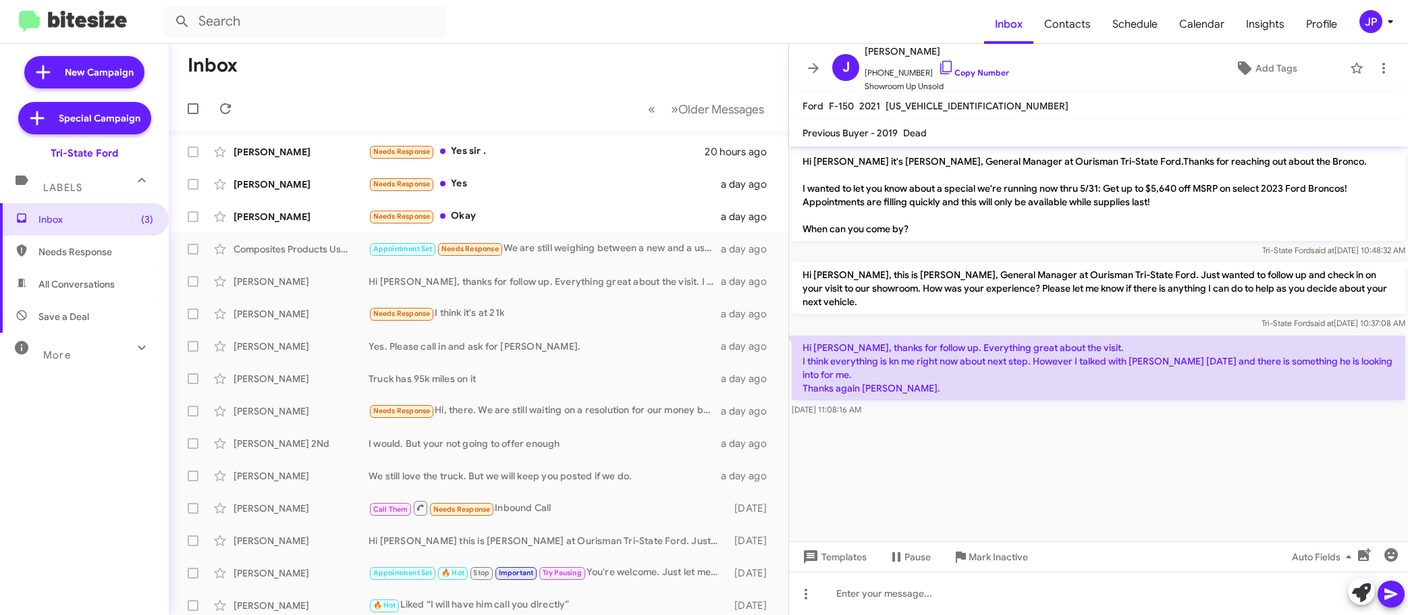
click at [1286, 463] on cdk-virtual-scroll-viewport "Hi [PERSON_NAME] it's [PERSON_NAME], General Manager at Ourisman Tri-State Ford…" at bounding box center [1098, 343] width 619 height 395
click at [456, 371] on div "[PERSON_NAME] Truck has 95k miles on it a day ago" at bounding box center [479, 378] width 598 height 27
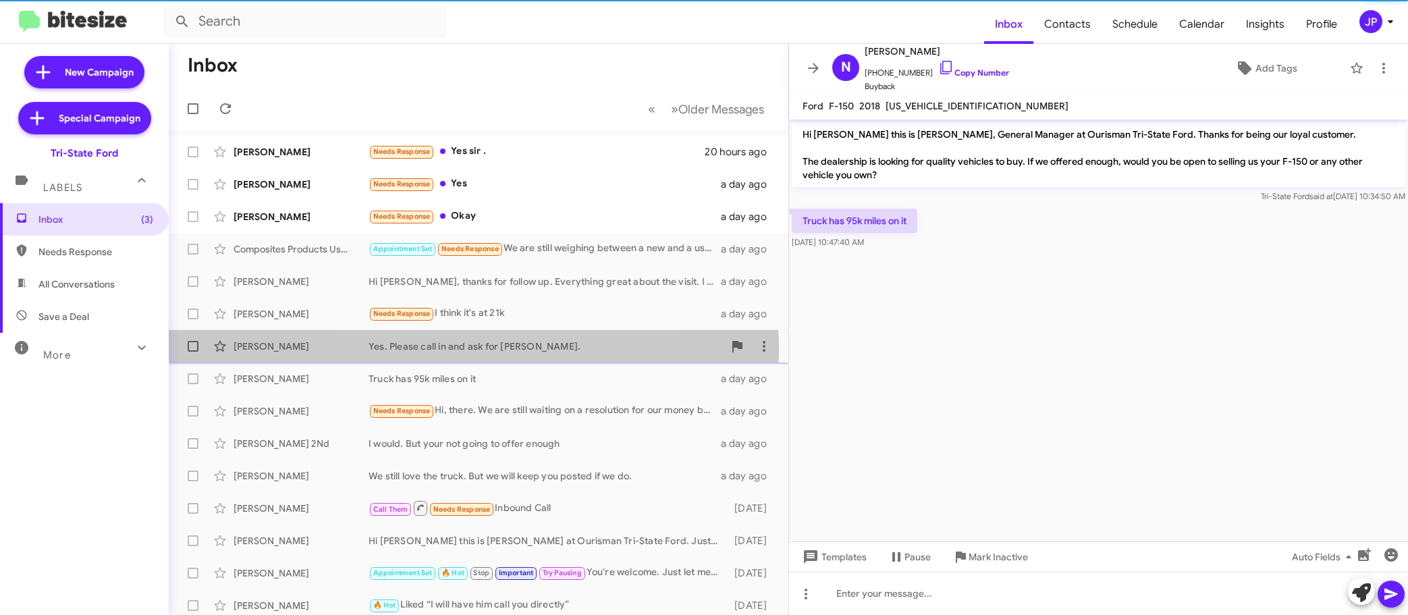
click at [472, 348] on div "Yes. Please call in and ask for [PERSON_NAME]." at bounding box center [546, 345] width 355 height 13
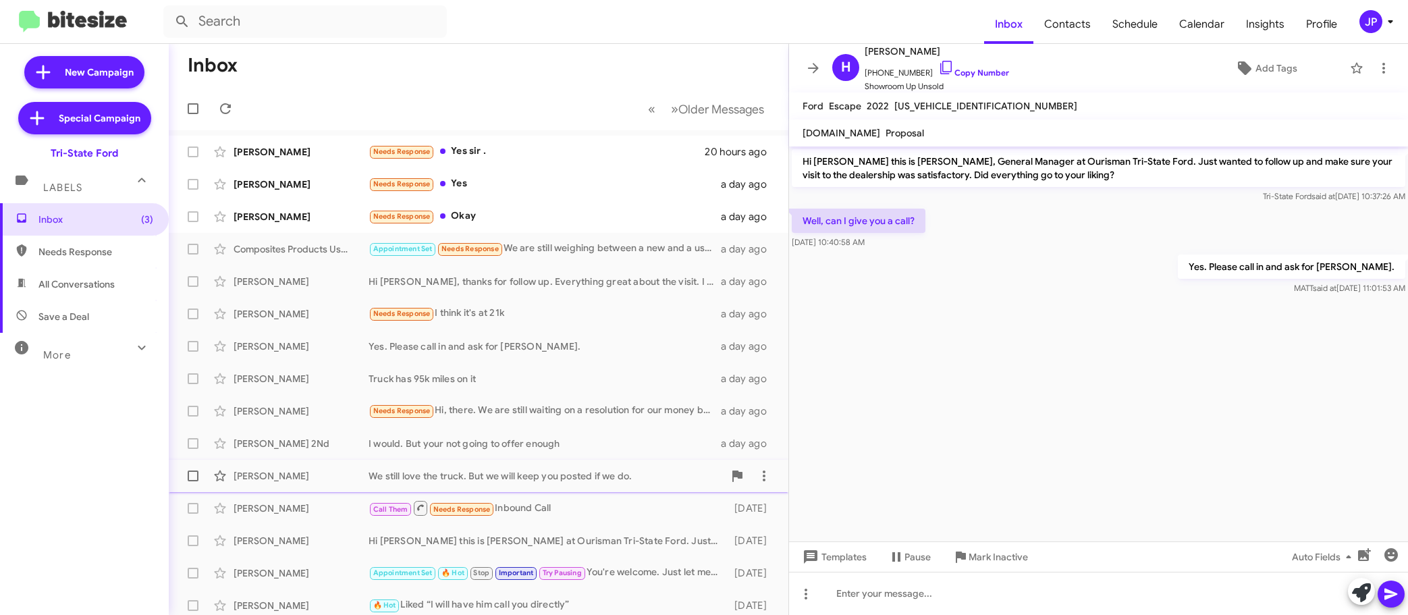
click at [556, 466] on div "[PERSON_NAME] We still love the truck. But we will keep you posted if we do. a …" at bounding box center [479, 475] width 598 height 27
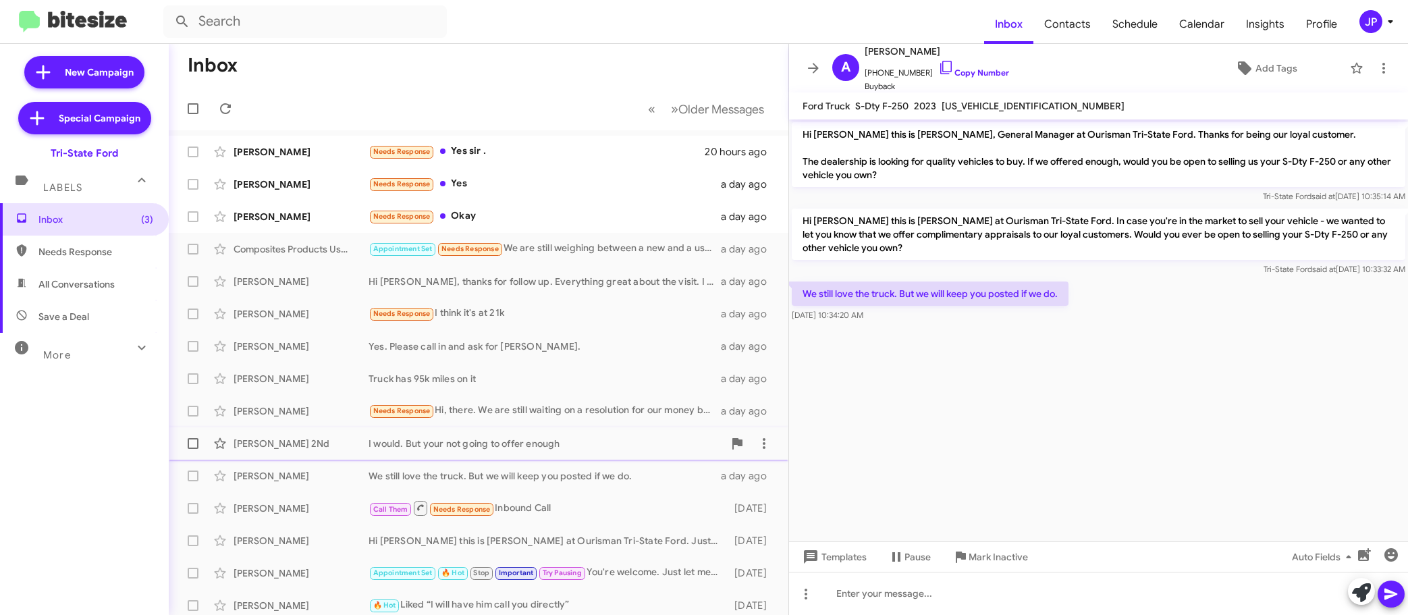
click at [562, 447] on div "I would. But your not going to offer enough" at bounding box center [546, 443] width 355 height 13
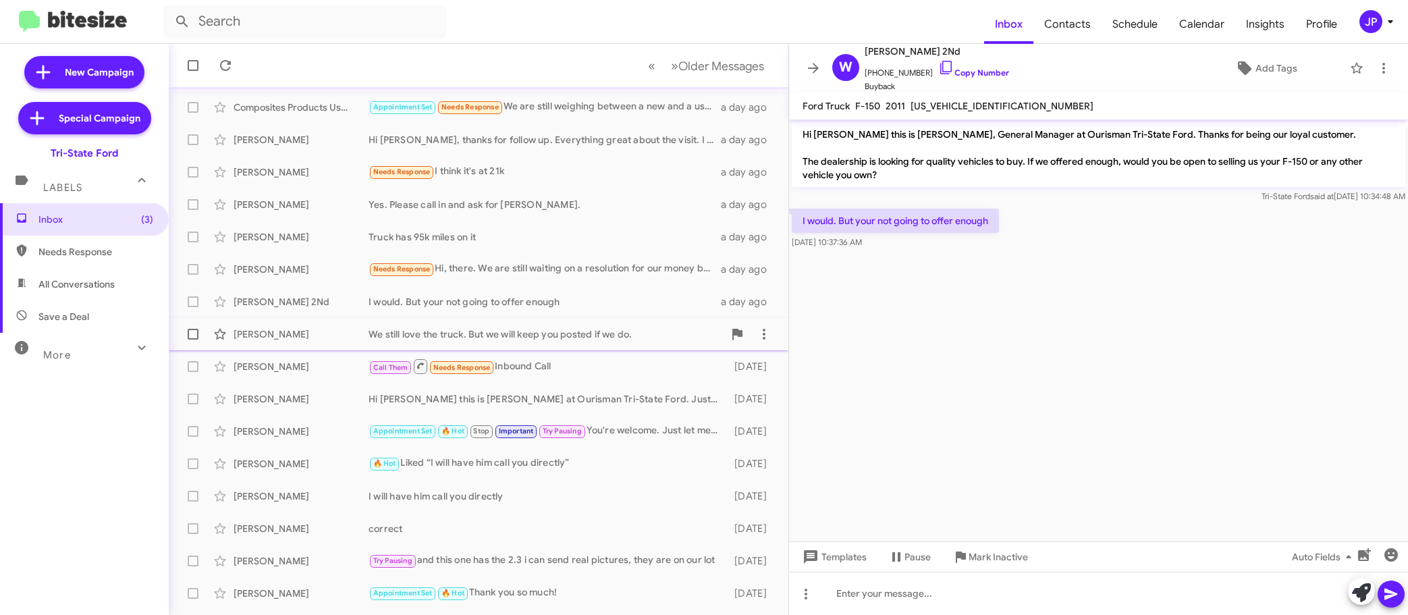
scroll to position [169, 0]
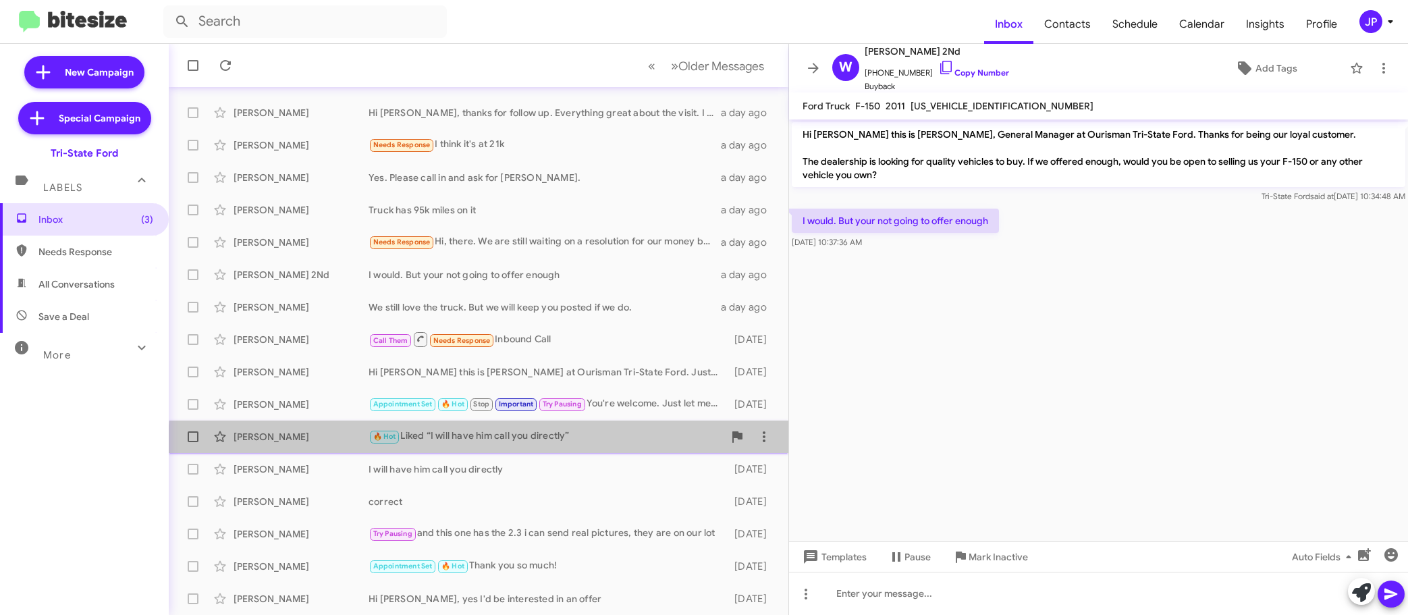
click at [558, 447] on div "[PERSON_NAME] 🔥 Hot Liked “I will have him call you directly” [DATE]" at bounding box center [479, 436] width 598 height 27
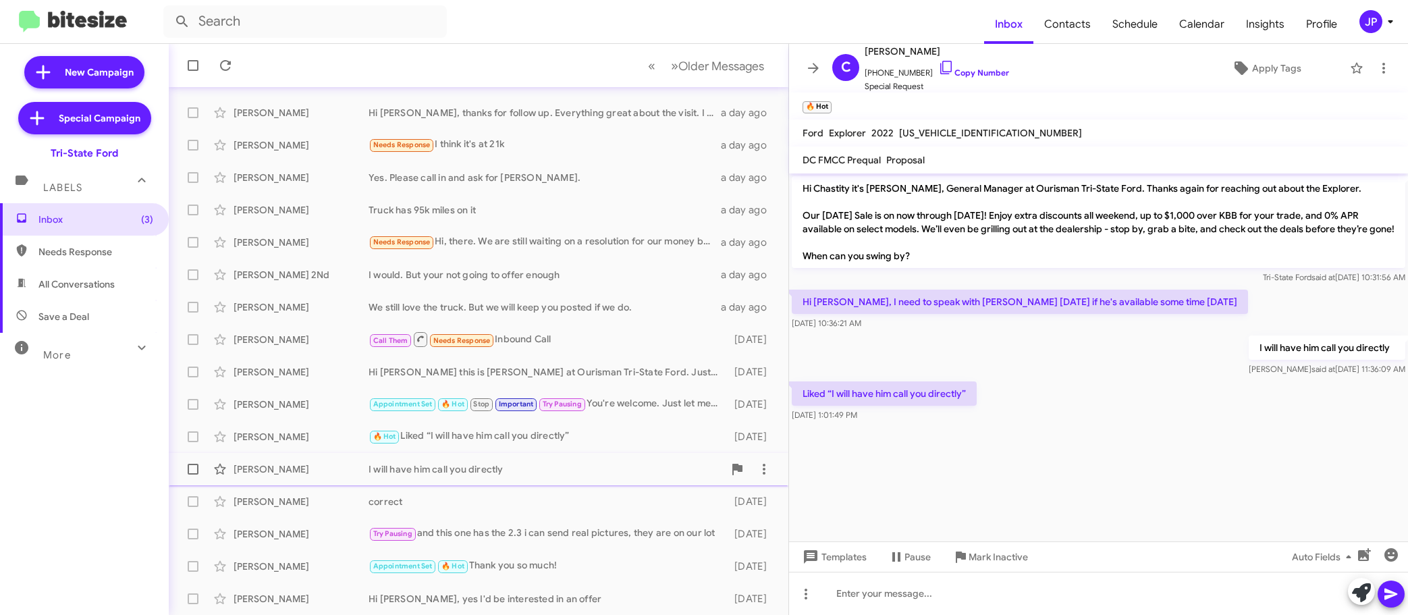
click at [538, 468] on div "I will have him call you directly" at bounding box center [546, 468] width 355 height 13
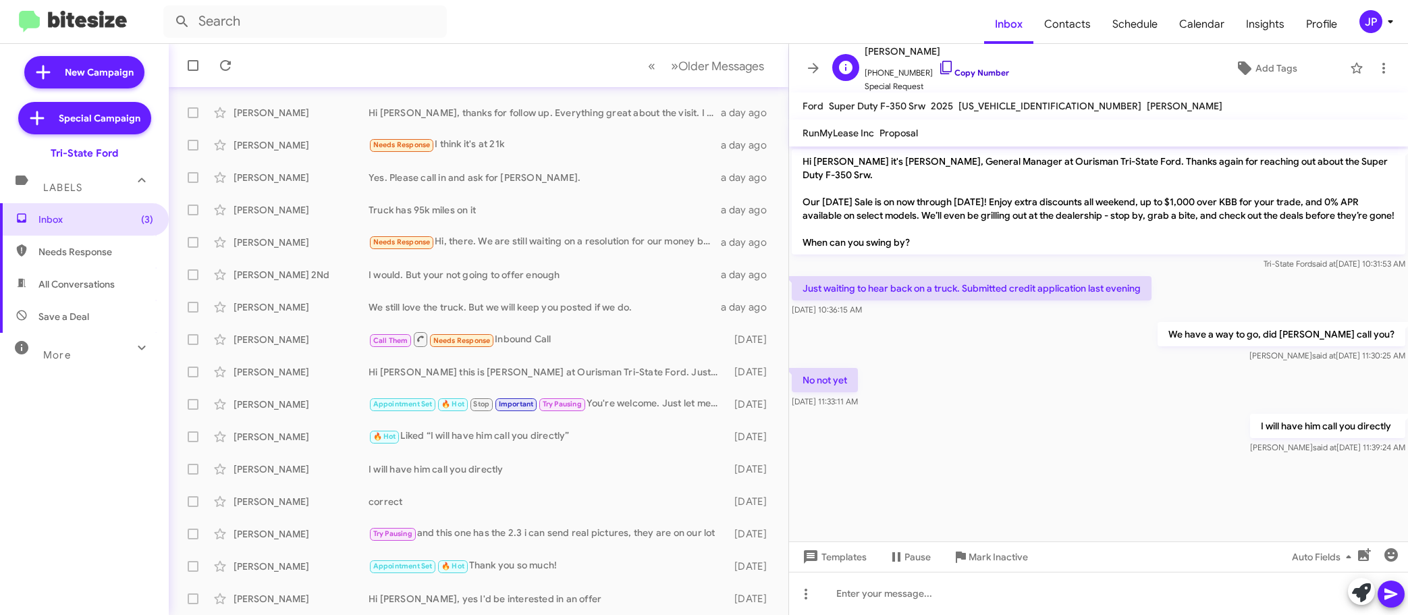
click at [963, 72] on link "Copy Number" at bounding box center [973, 72] width 71 height 10
click at [700, 76] on button "» Next Older Messages" at bounding box center [717, 66] width 109 height 28
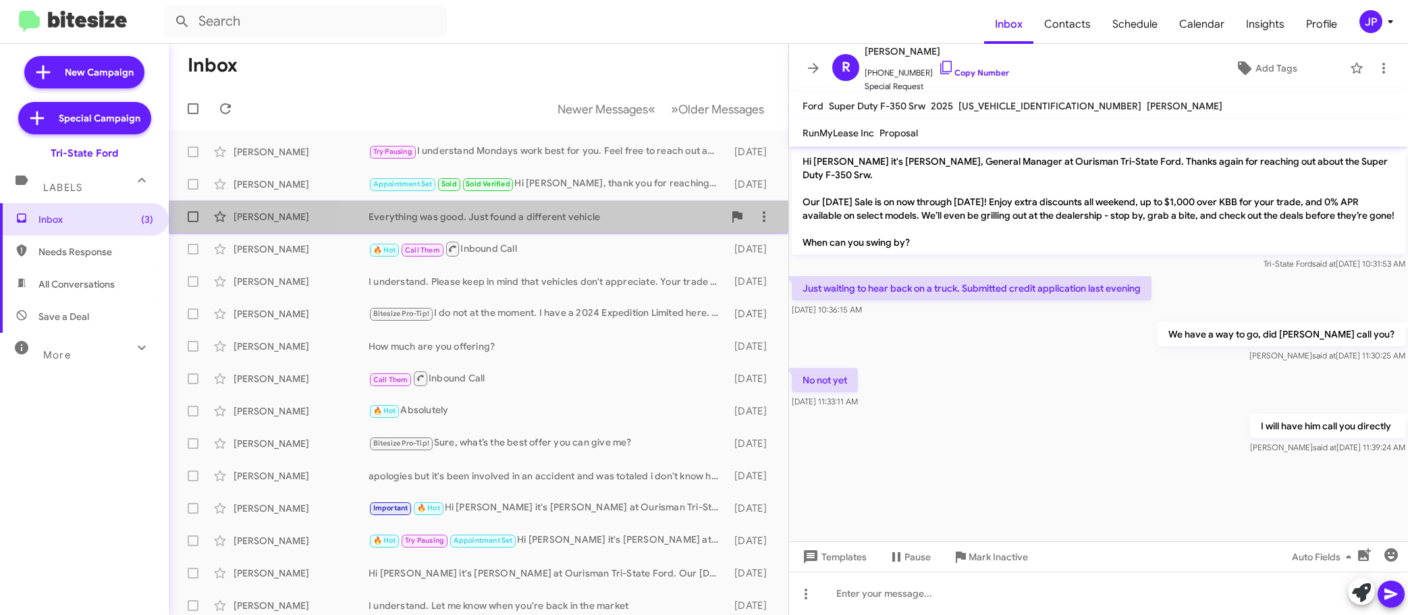
click at [582, 227] on div "[PERSON_NAME] Everything was good. Just found a different vehicle [DATE]" at bounding box center [479, 216] width 598 height 27
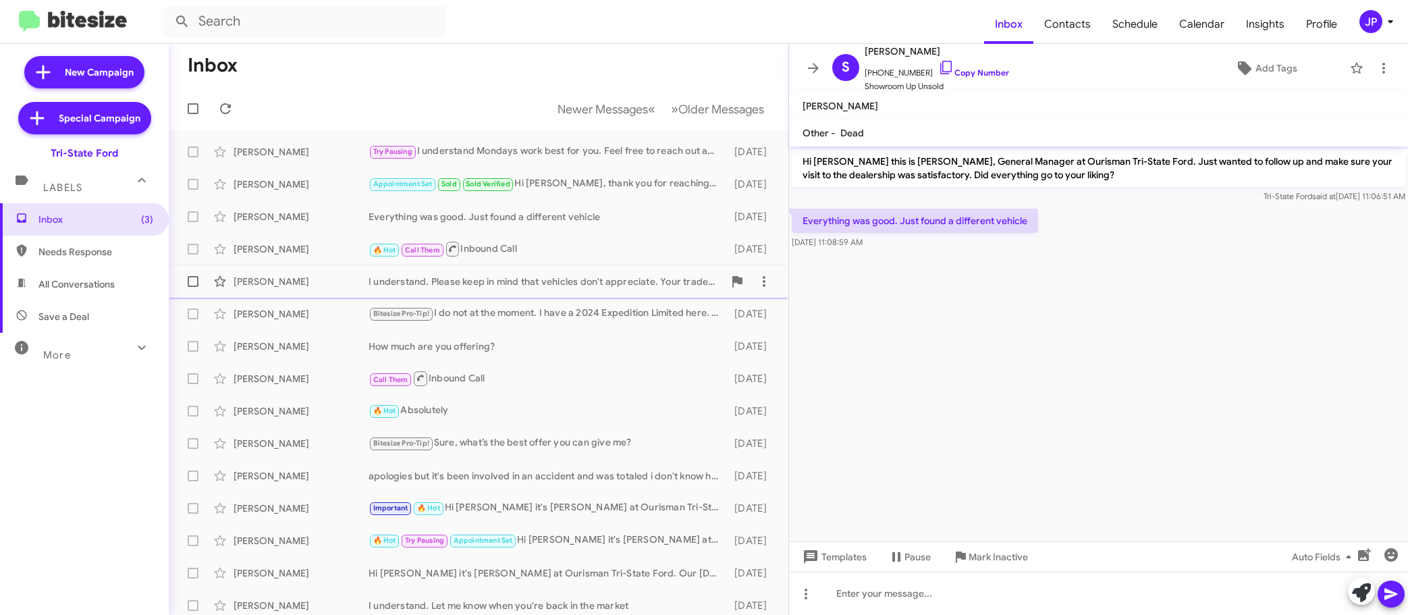
click at [548, 290] on div "[PERSON_NAME] I understand. Please keep in mind that vehicles don't appreciate.…" at bounding box center [479, 281] width 598 height 27
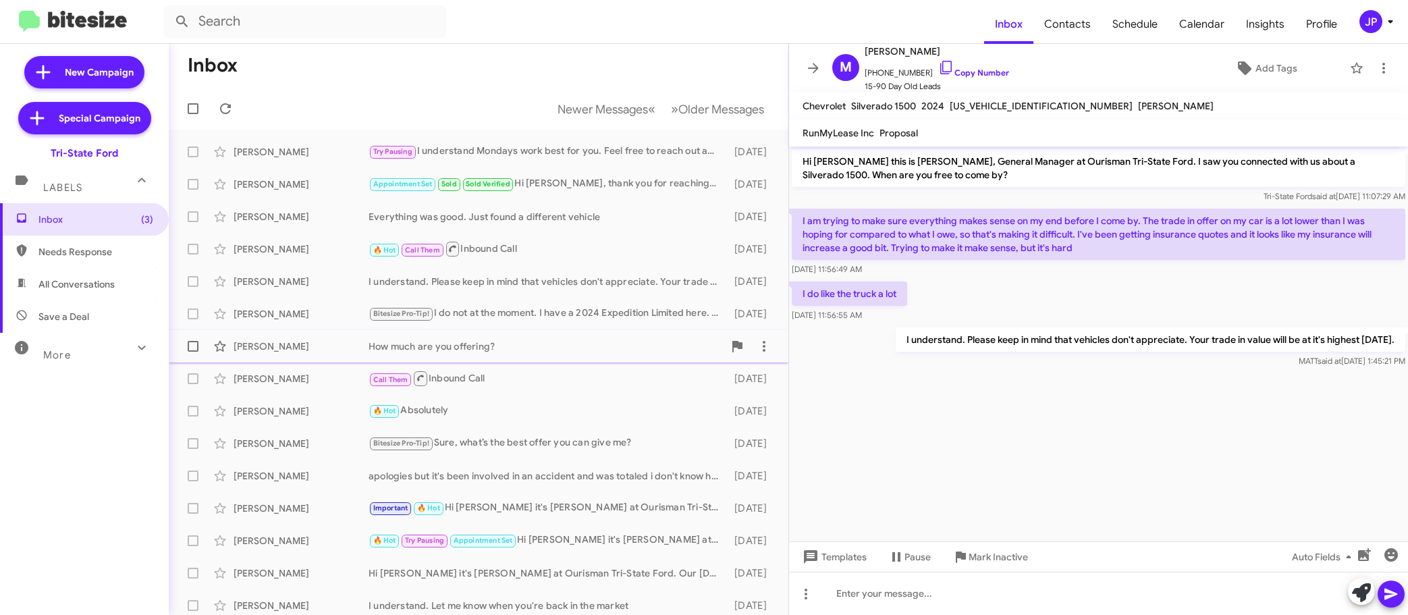
click at [525, 354] on div "[PERSON_NAME] How much are you offering? [DATE]" at bounding box center [479, 346] width 598 height 27
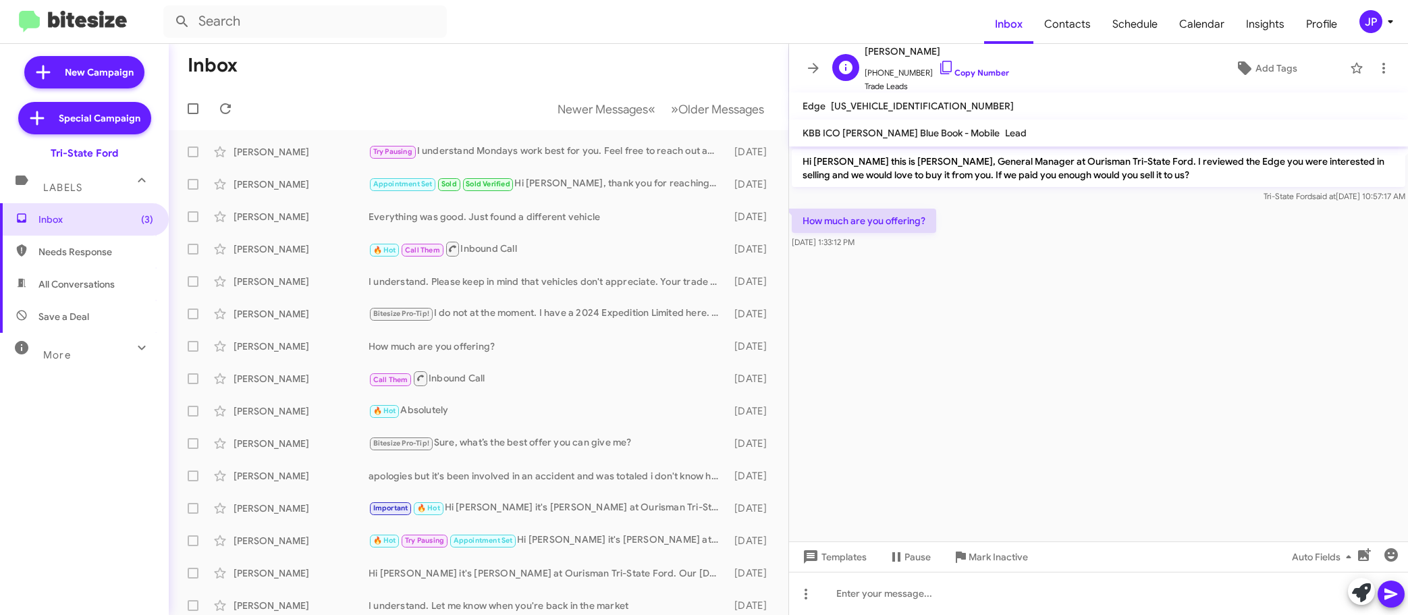
click at [981, 78] on span "[PHONE_NUMBER] Copy Number" at bounding box center [937, 69] width 144 height 20
click at [940, 61] on icon at bounding box center [945, 67] width 11 height 13
click at [1259, 76] on span "Add Tags" at bounding box center [1276, 68] width 42 height 24
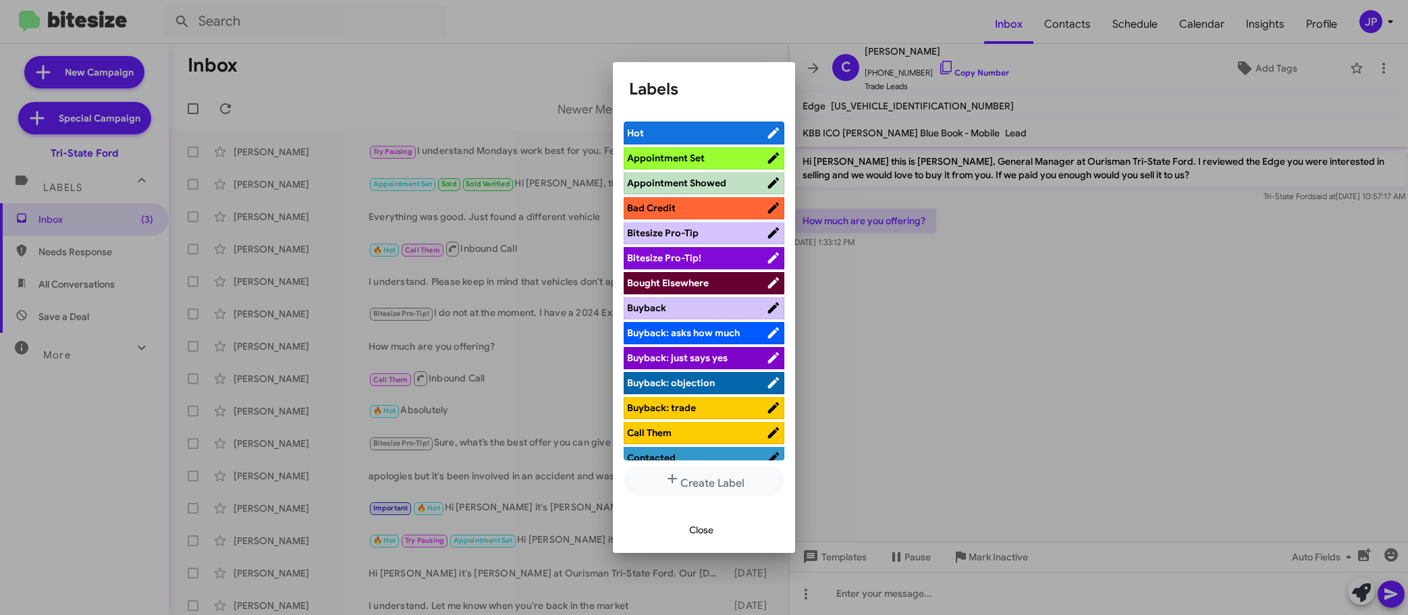
click at [722, 256] on span "Bitesize Pro-Tip!" at bounding box center [696, 257] width 139 height 13
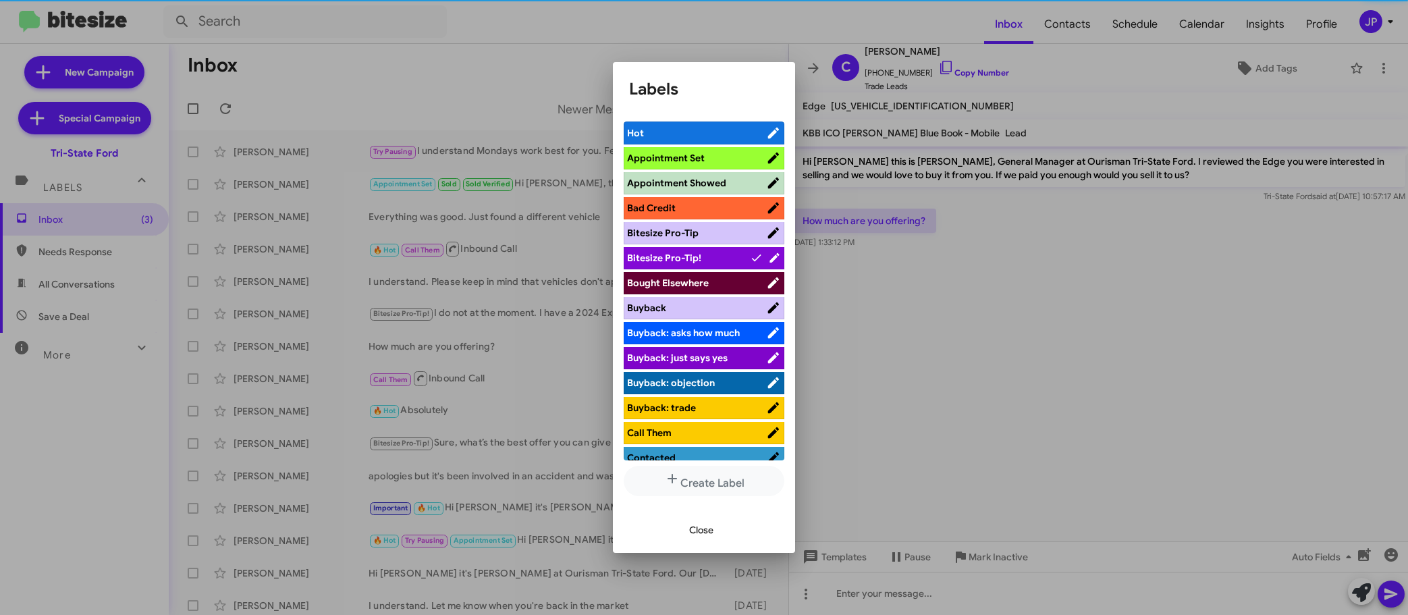
click at [1170, 352] on div at bounding box center [704, 307] width 1408 height 615
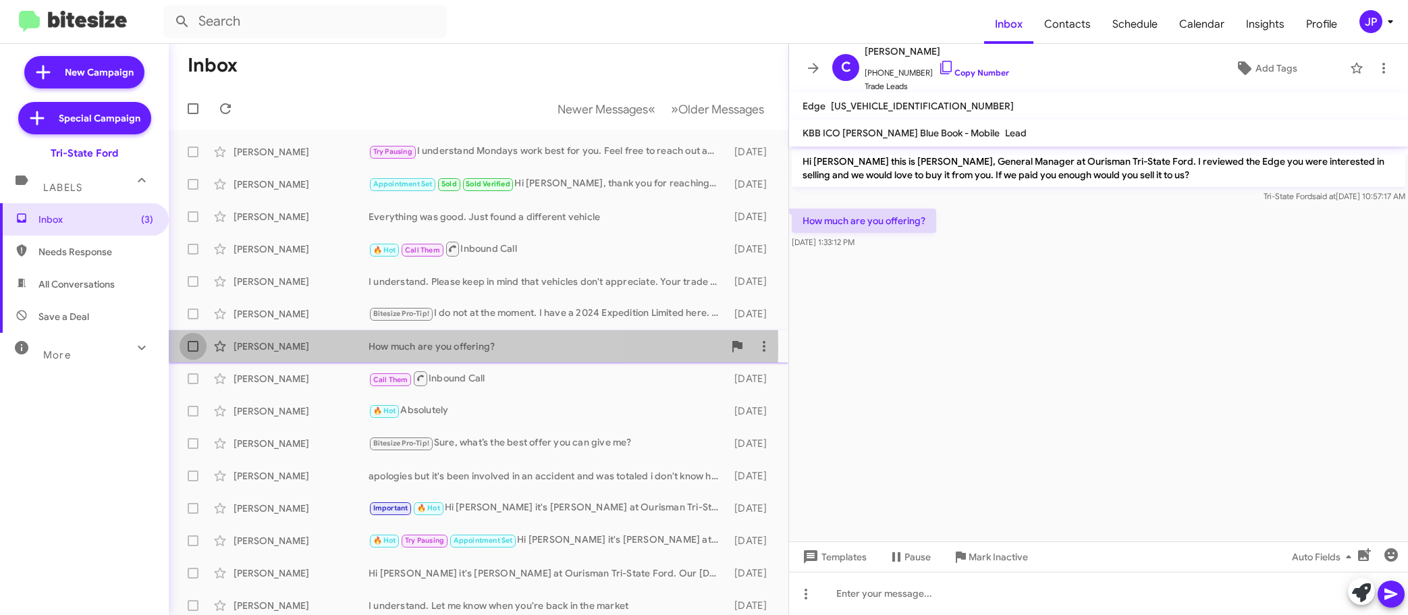
click at [186, 348] on label at bounding box center [193, 346] width 27 height 27
click at [192, 352] on input "checkbox" at bounding box center [192, 352] width 1 height 1
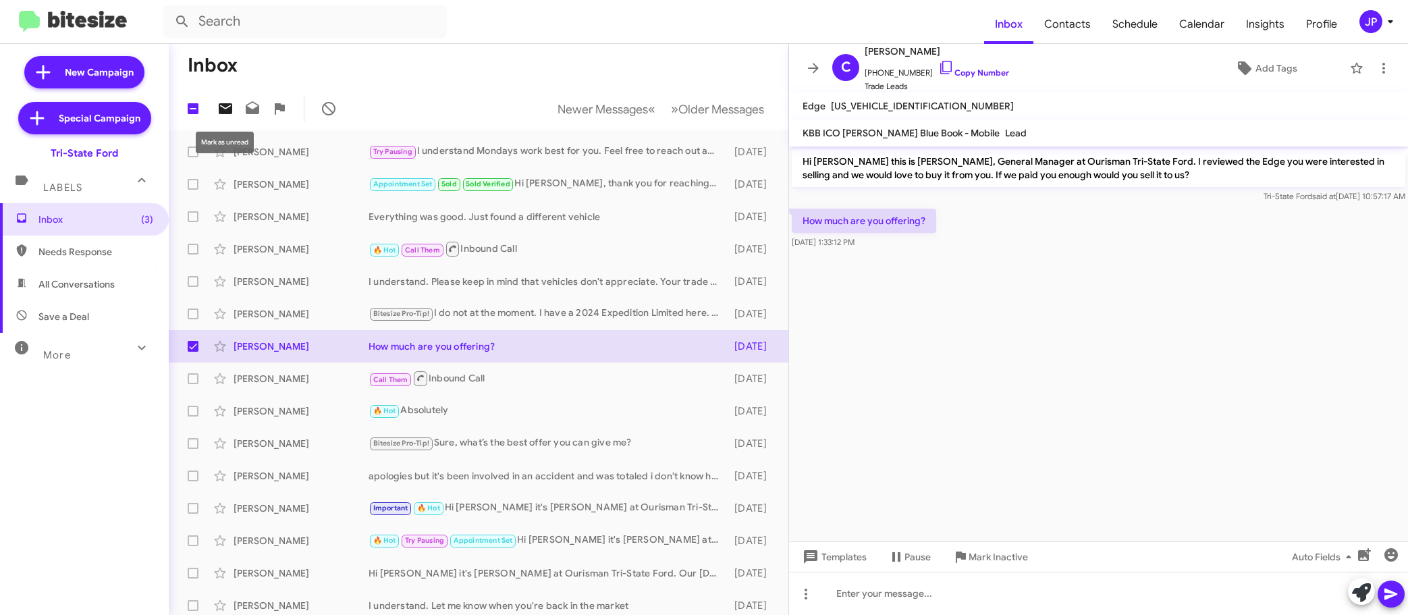
click at [225, 101] on icon at bounding box center [225, 109] width 16 height 16
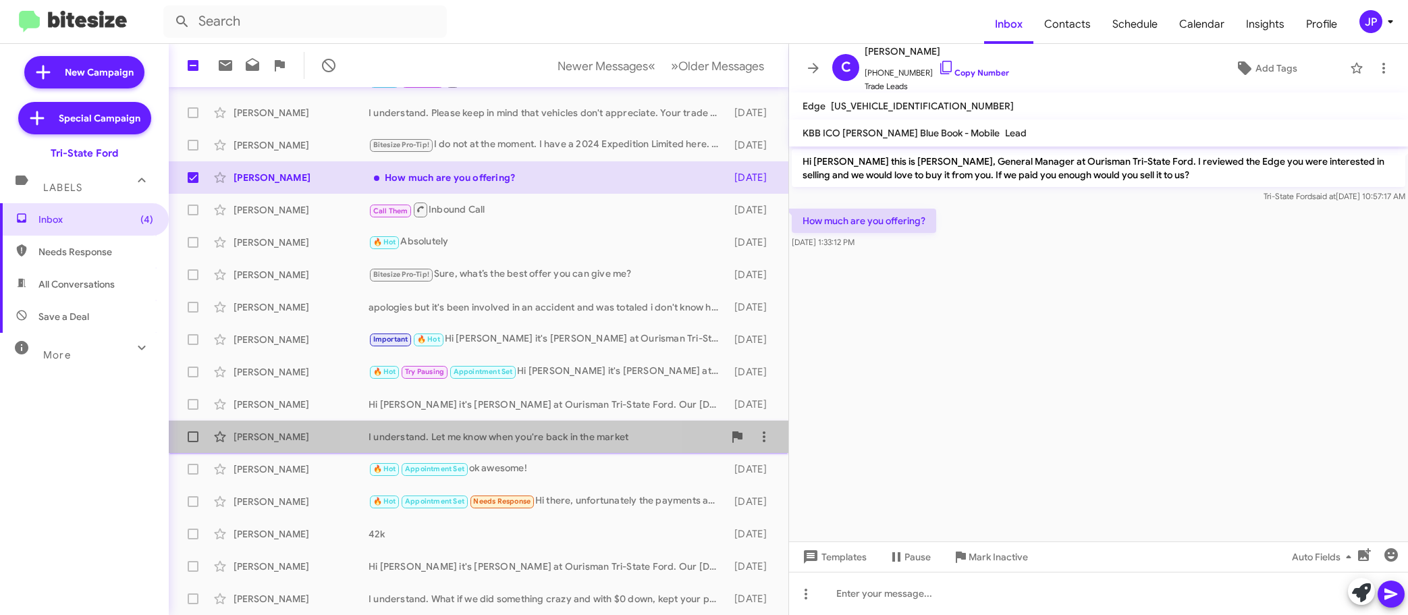
click at [493, 447] on div "Denise Mulford I understand. Let me know when you're back in the market 14 days…" at bounding box center [479, 436] width 598 height 27
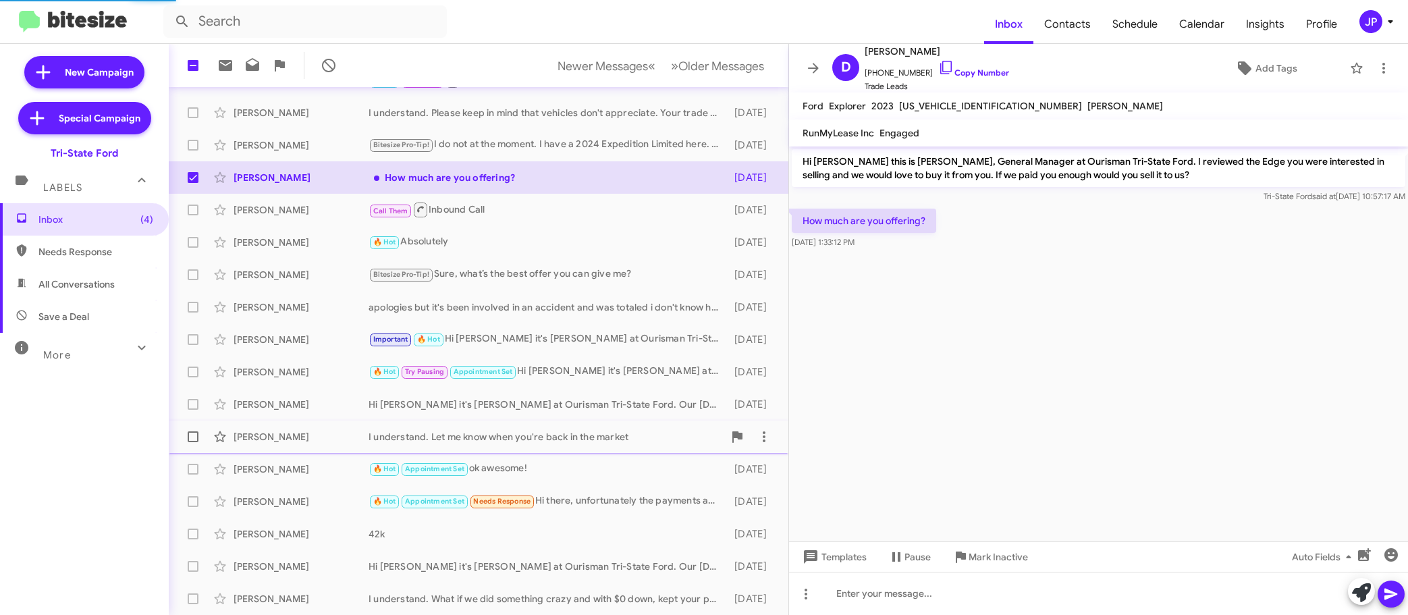
scroll to position [242, 0]
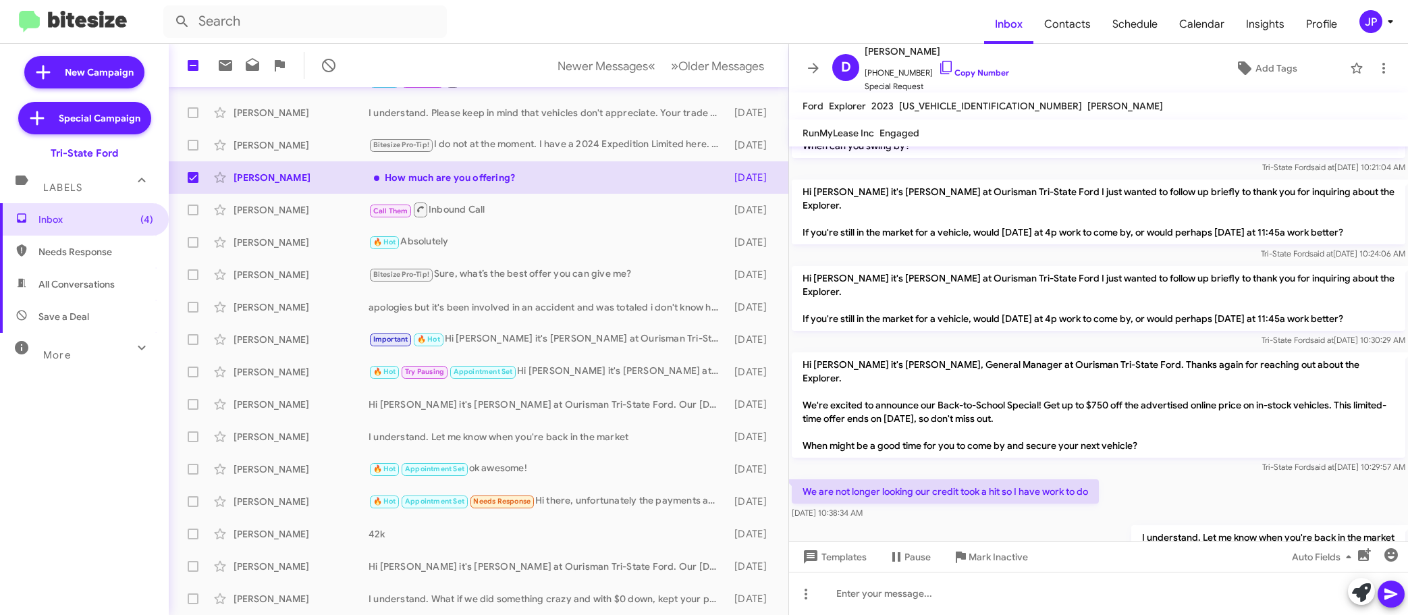
click at [1037, 522] on div "I understand. Let me know when you're back in the market MATT said at Aug 20, 2…" at bounding box center [1098, 545] width 619 height 46
click at [129, 219] on span "Inbox (4)" at bounding box center [95, 219] width 115 height 13
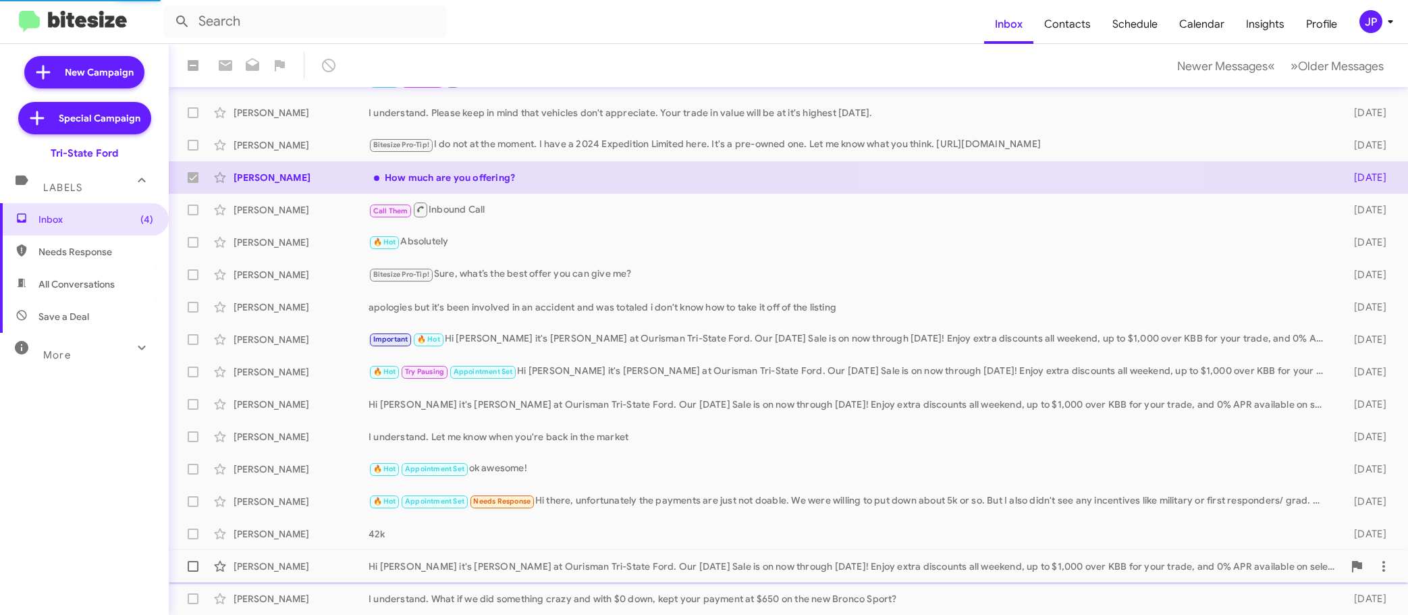
checkbox input "false"
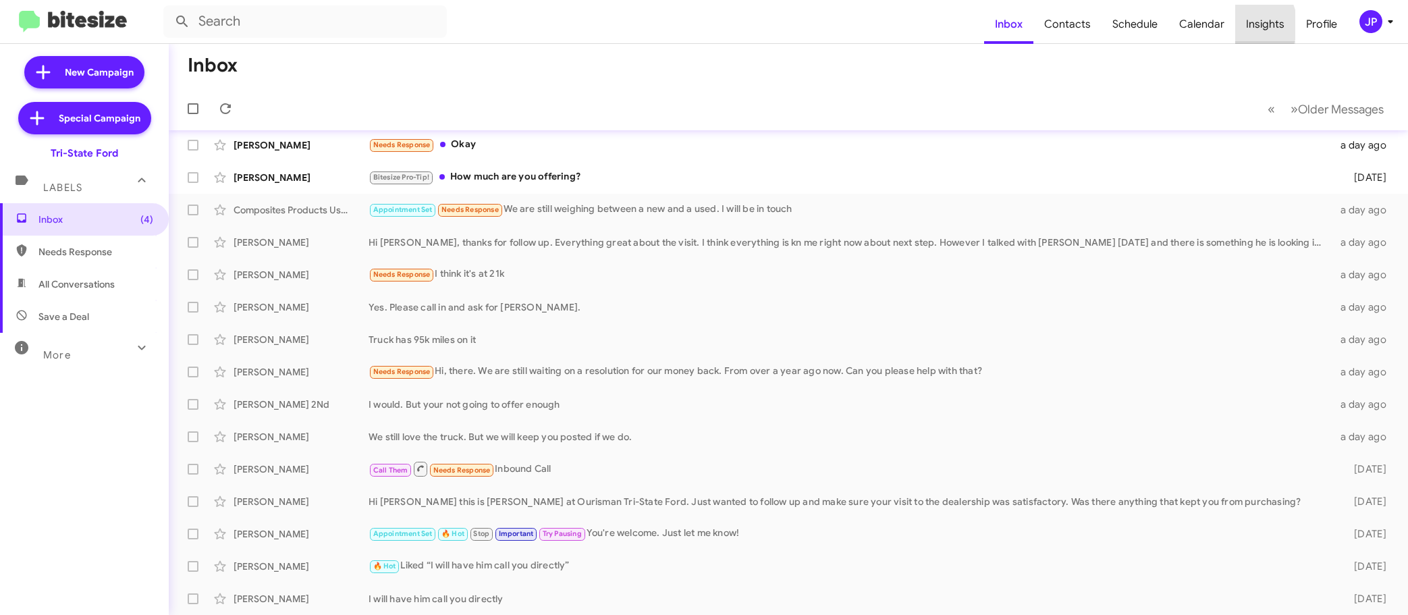
click at [1243, 25] on span "Insights" at bounding box center [1265, 24] width 60 height 39
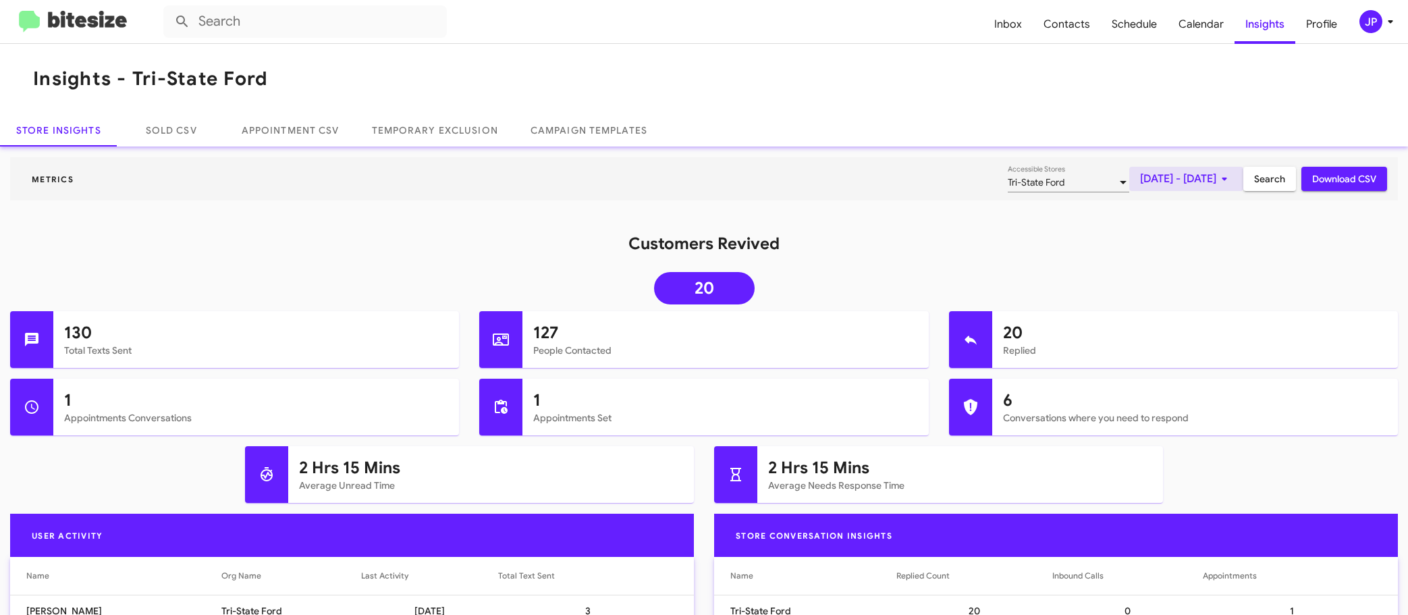
click at [1140, 177] on span "Sep 1, 2025 - Sep 3, 2025" at bounding box center [1186, 179] width 92 height 24
click at [1187, 226] on button "Previous month" at bounding box center [1189, 224] width 27 height 27
click at [1188, 279] on div "1" at bounding box center [1187, 285] width 24 height 24
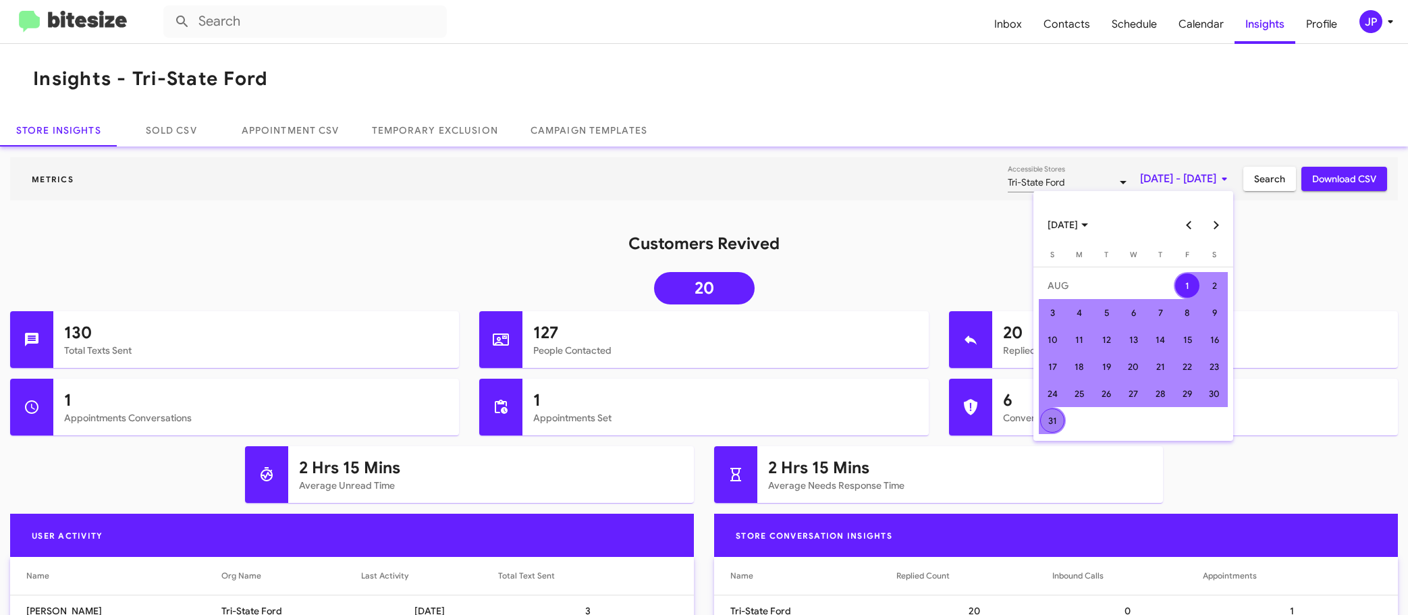
click at [1059, 425] on div "31" at bounding box center [1052, 420] width 24 height 24
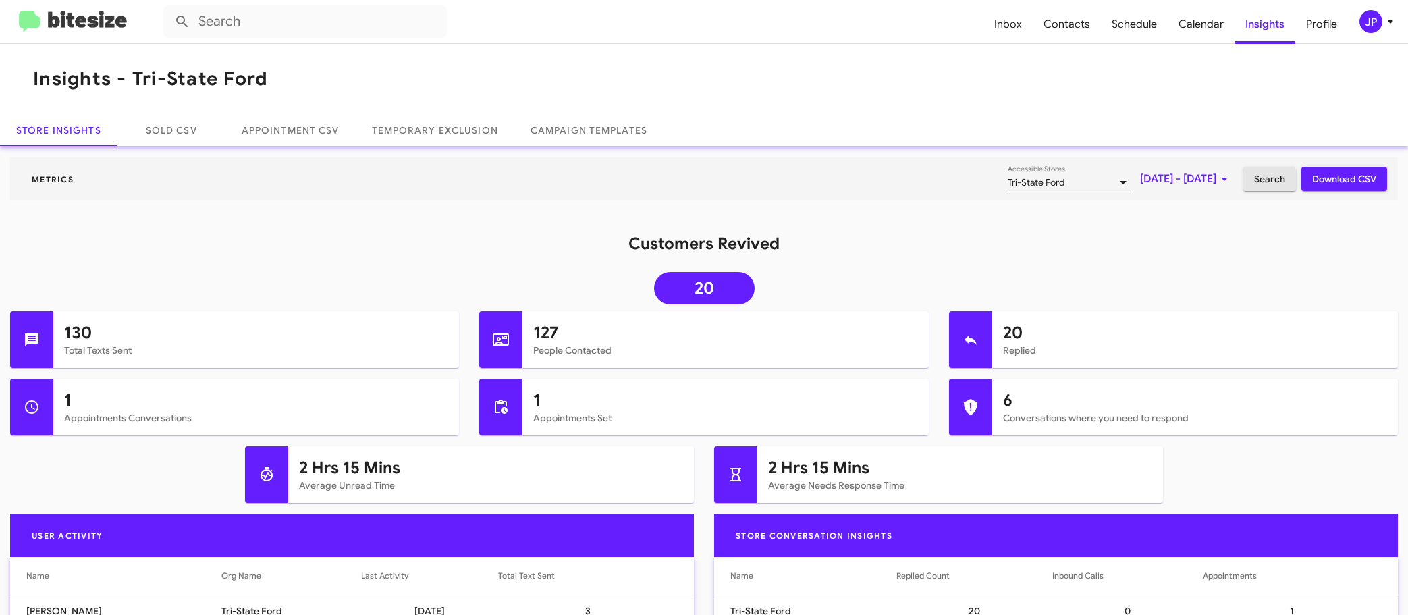
click at [1254, 180] on span "Search" at bounding box center [1269, 179] width 31 height 24
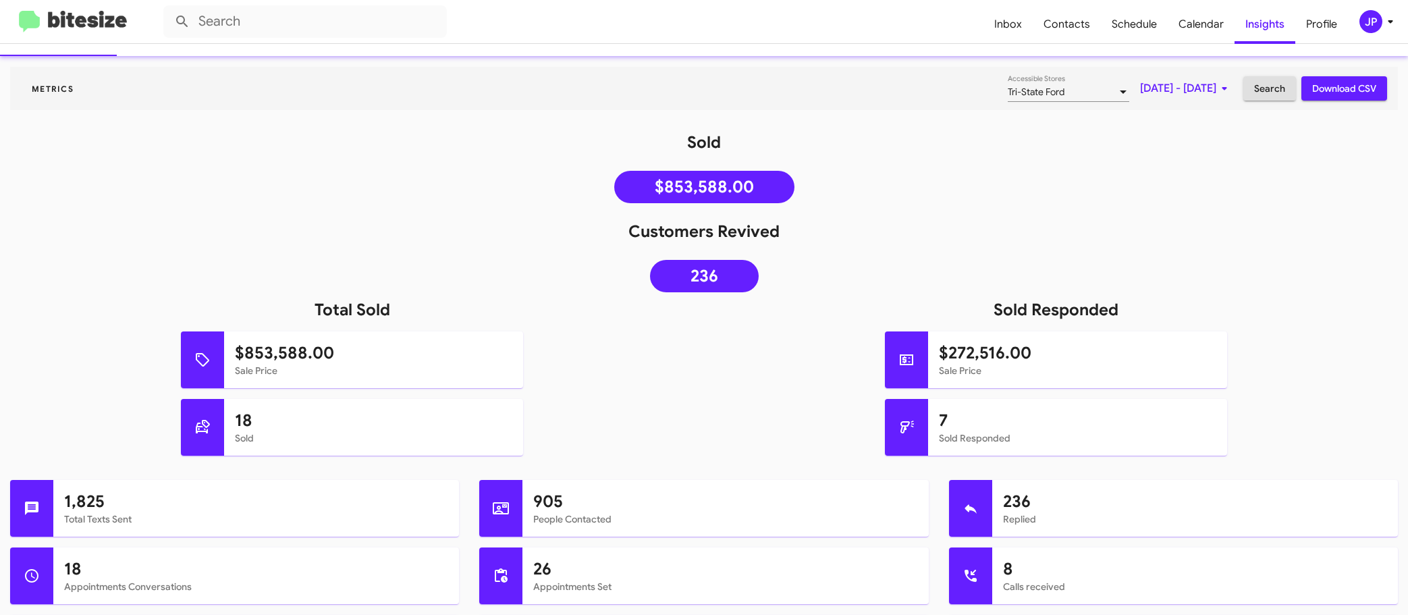
scroll to position [259, 0]
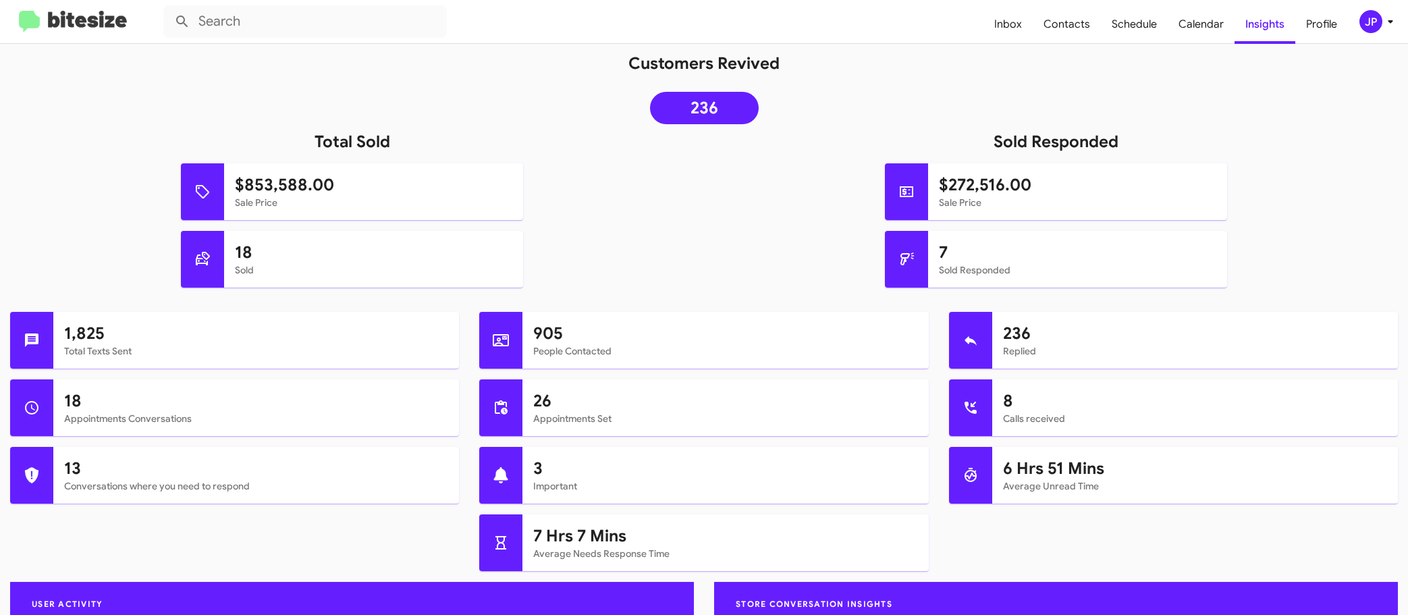
click at [66, 22] on img at bounding box center [73, 22] width 108 height 22
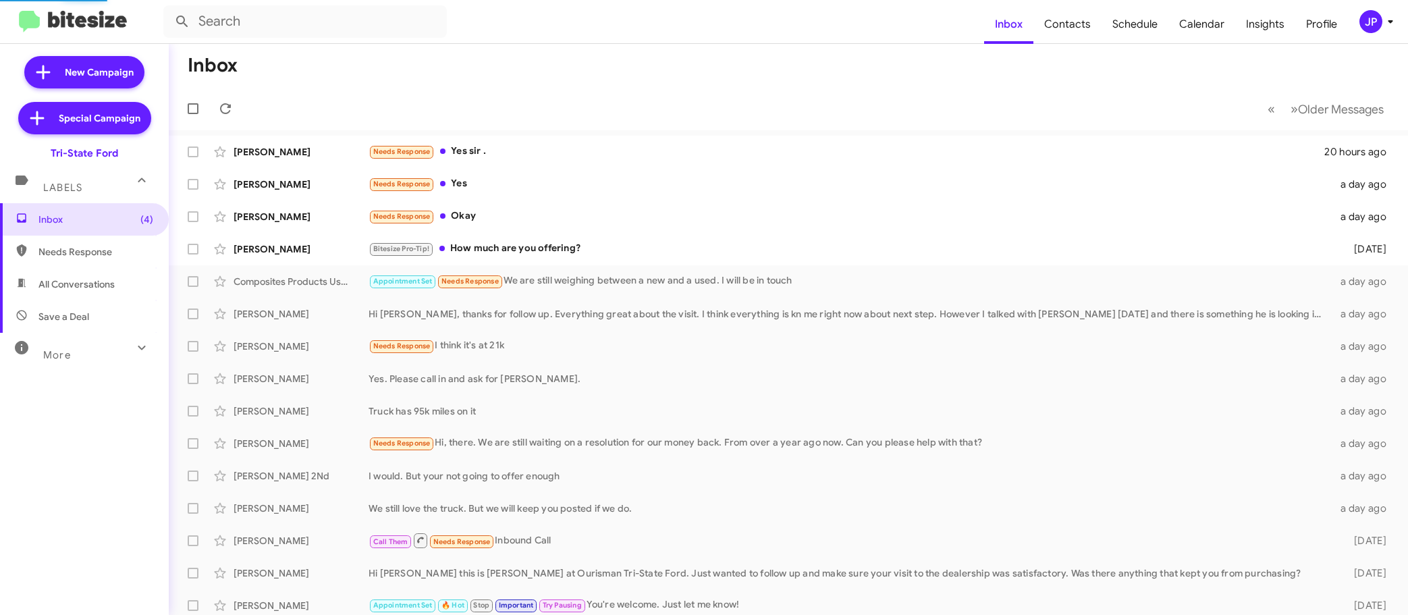
click at [1365, 27] on div "JP" at bounding box center [1370, 21] width 23 height 23
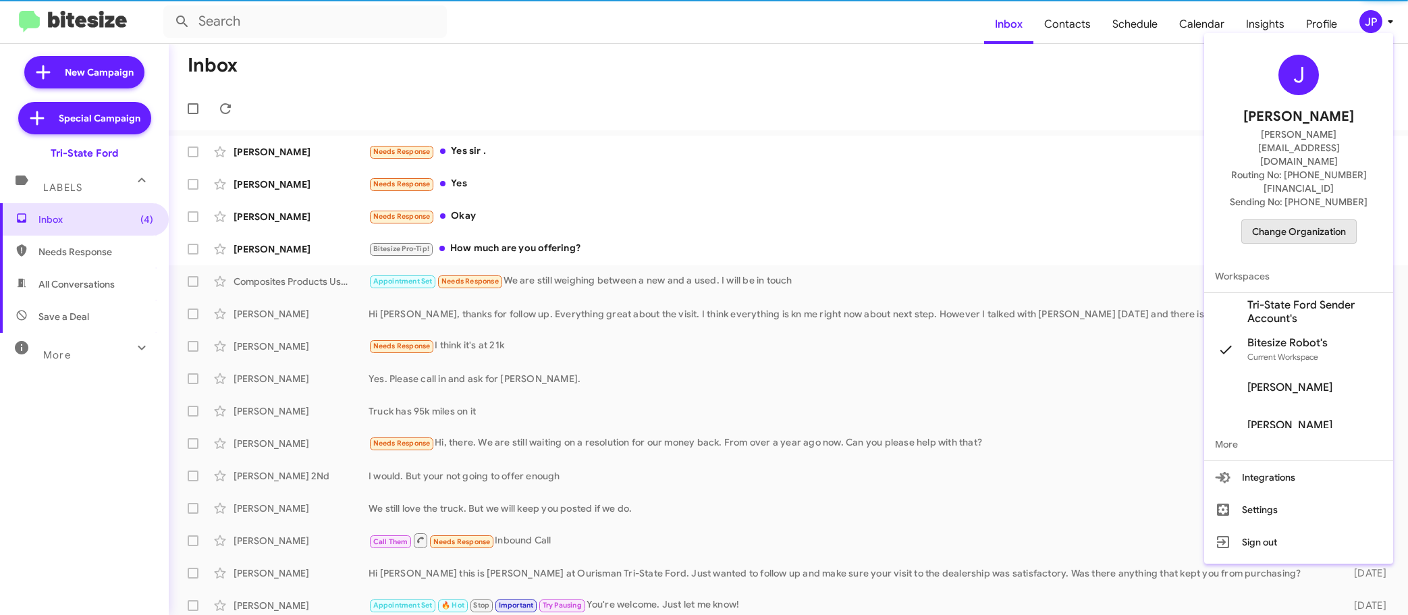
click at [1300, 220] on span "Change Organization" at bounding box center [1299, 231] width 94 height 23
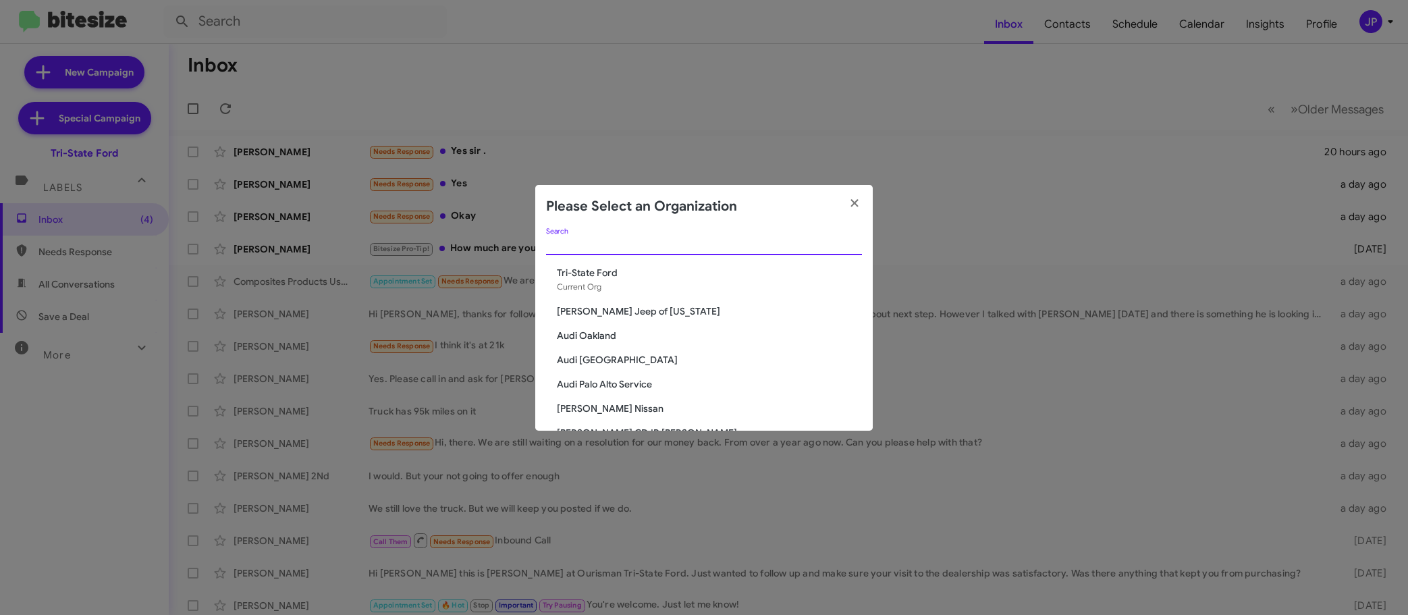
click at [814, 243] on input "Search" at bounding box center [704, 245] width 316 height 11
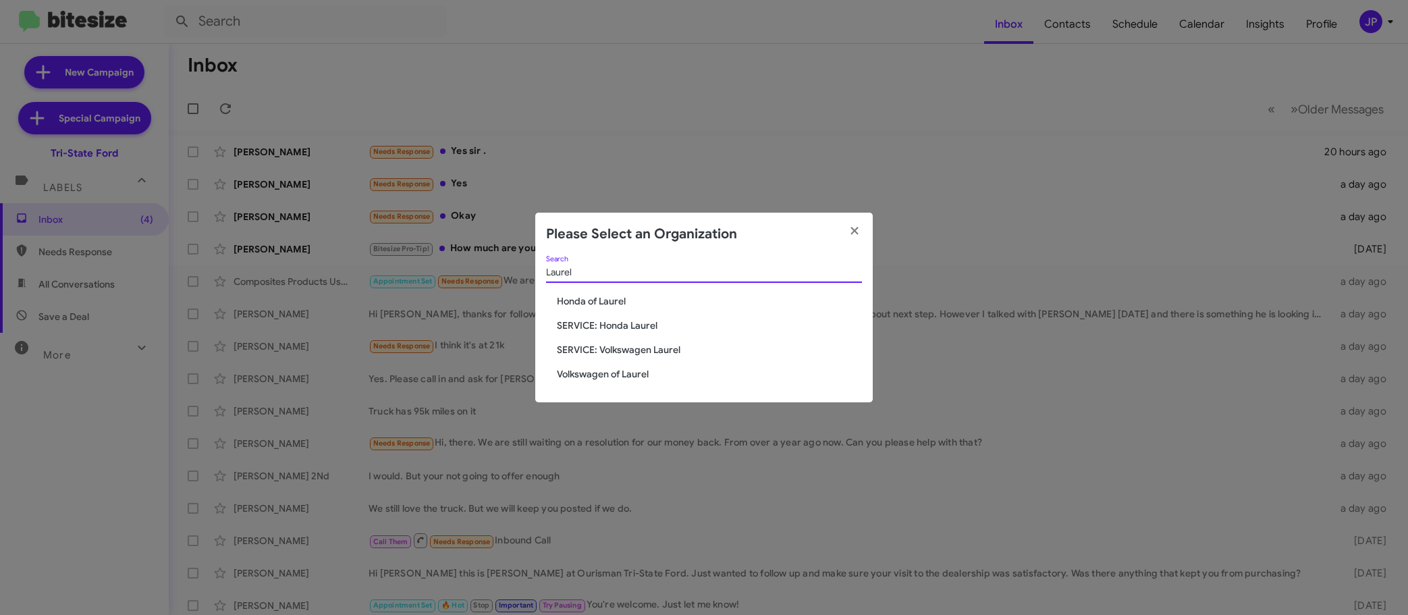
type input "Laurel"
click at [647, 371] on span "Volkswagen of Laurel" at bounding box center [709, 373] width 305 height 13
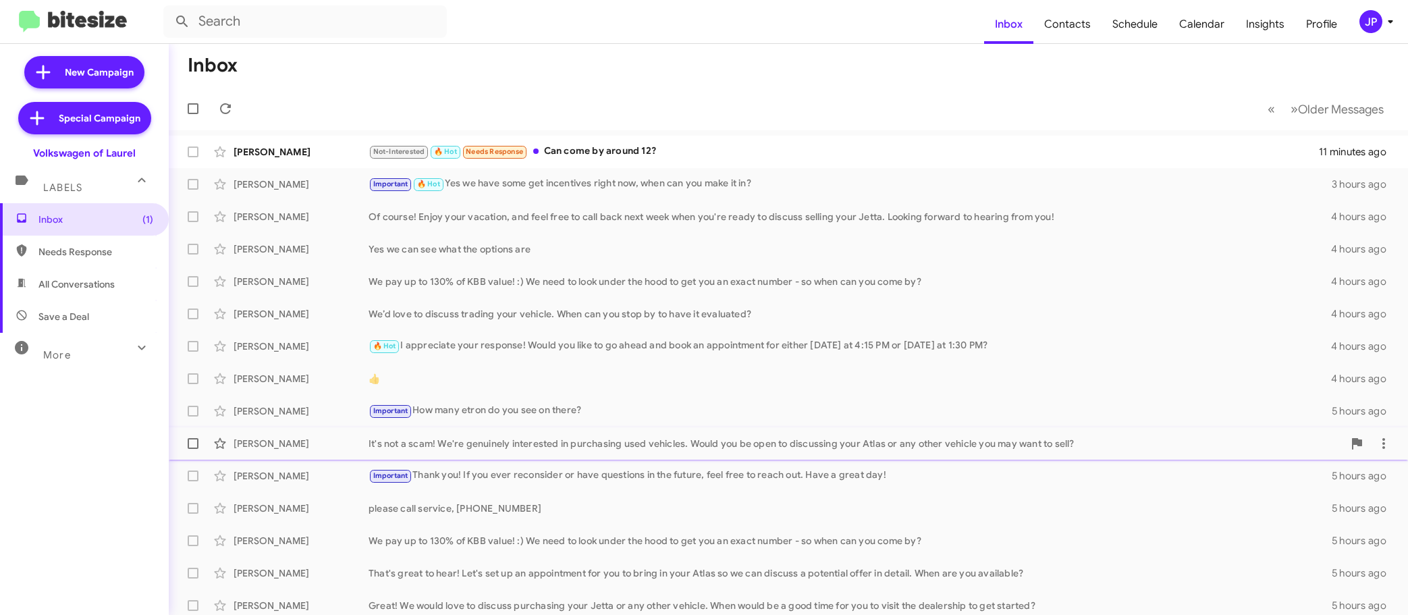
click at [603, 444] on div "It's not a scam! We're genuinely interested in purchasing used vehicles. Would …" at bounding box center [856, 443] width 975 height 13
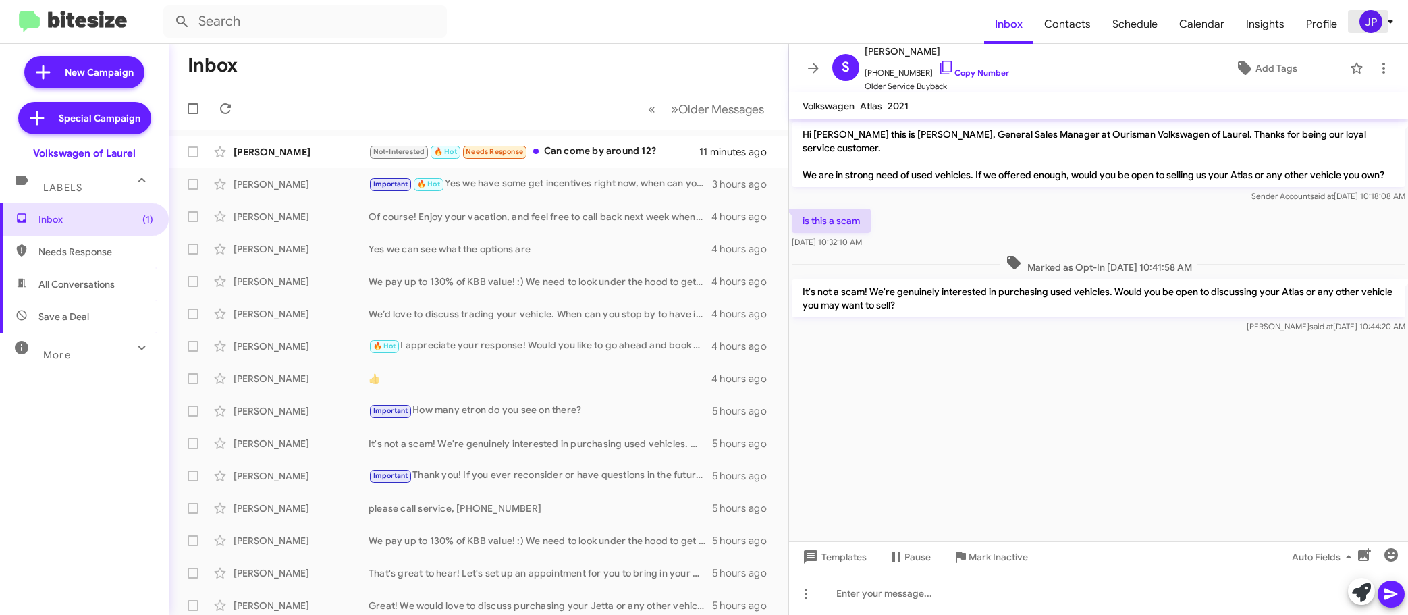
click at [1359, 18] on span "JP" at bounding box center [1379, 21] width 40 height 23
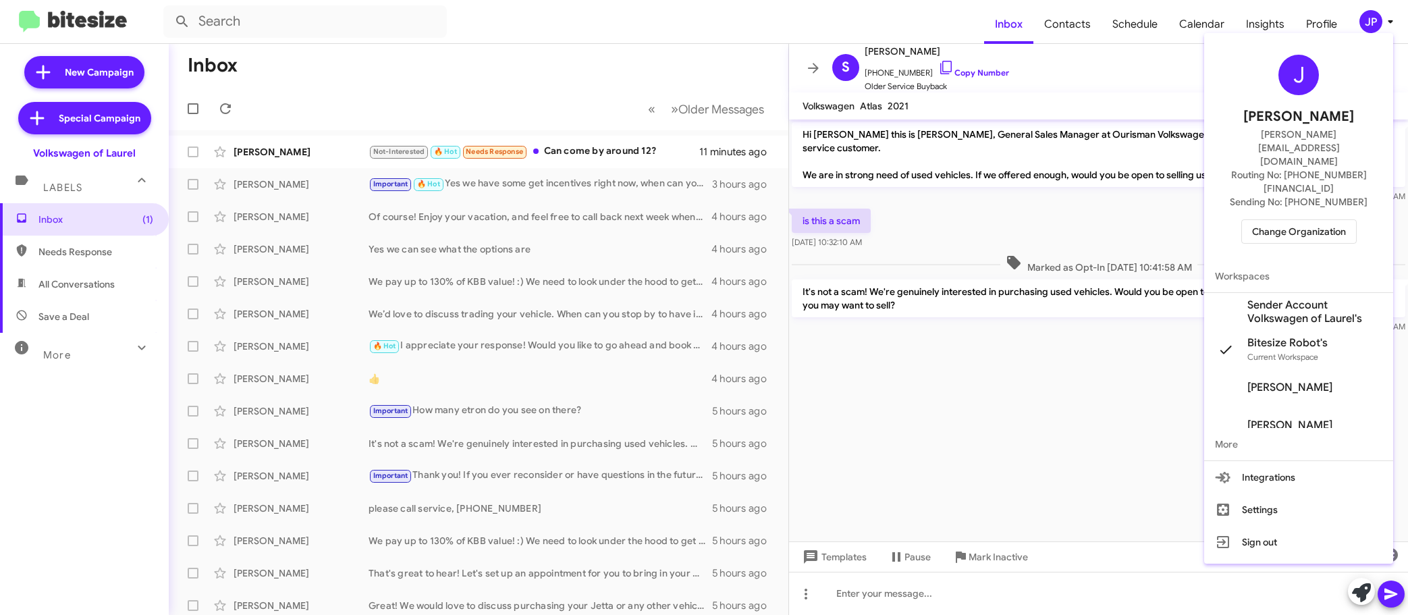
click at [1279, 34] on div "J [PERSON_NAME] [PERSON_NAME][EMAIL_ADDRESS][DOMAIN_NAME] Routing No: [PHONE_NU…" at bounding box center [1298, 298] width 189 height 531
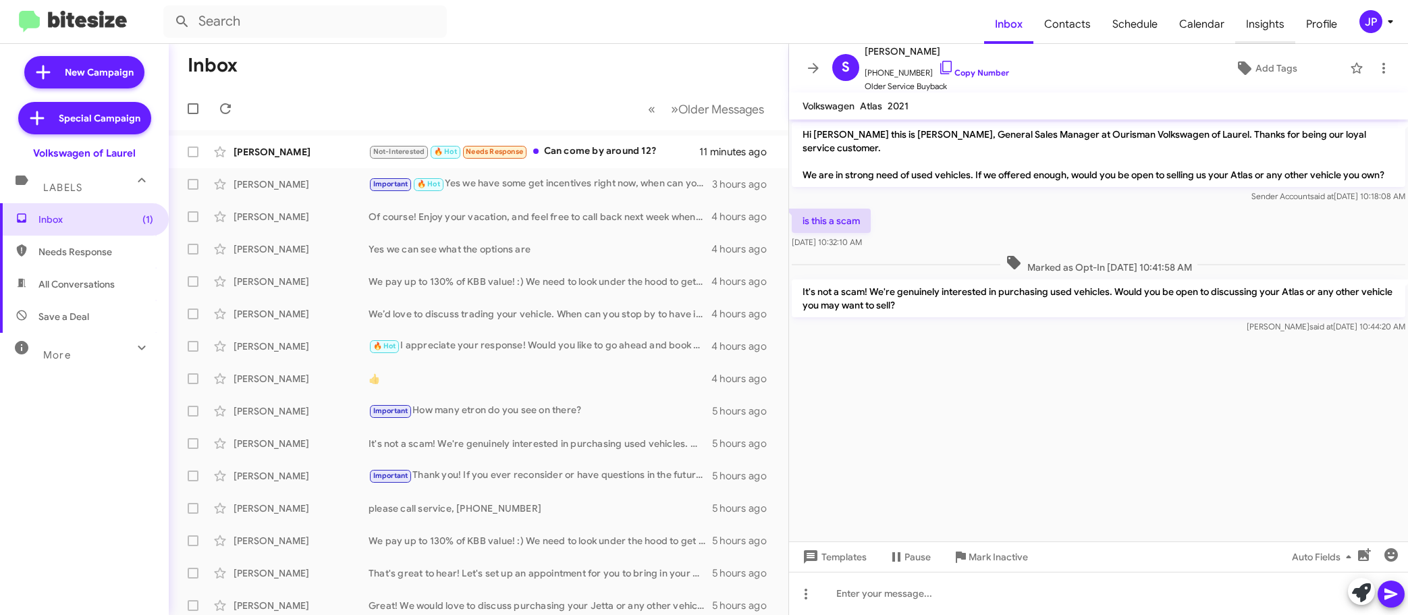
click at [1279, 30] on span "Insights" at bounding box center [1265, 24] width 60 height 39
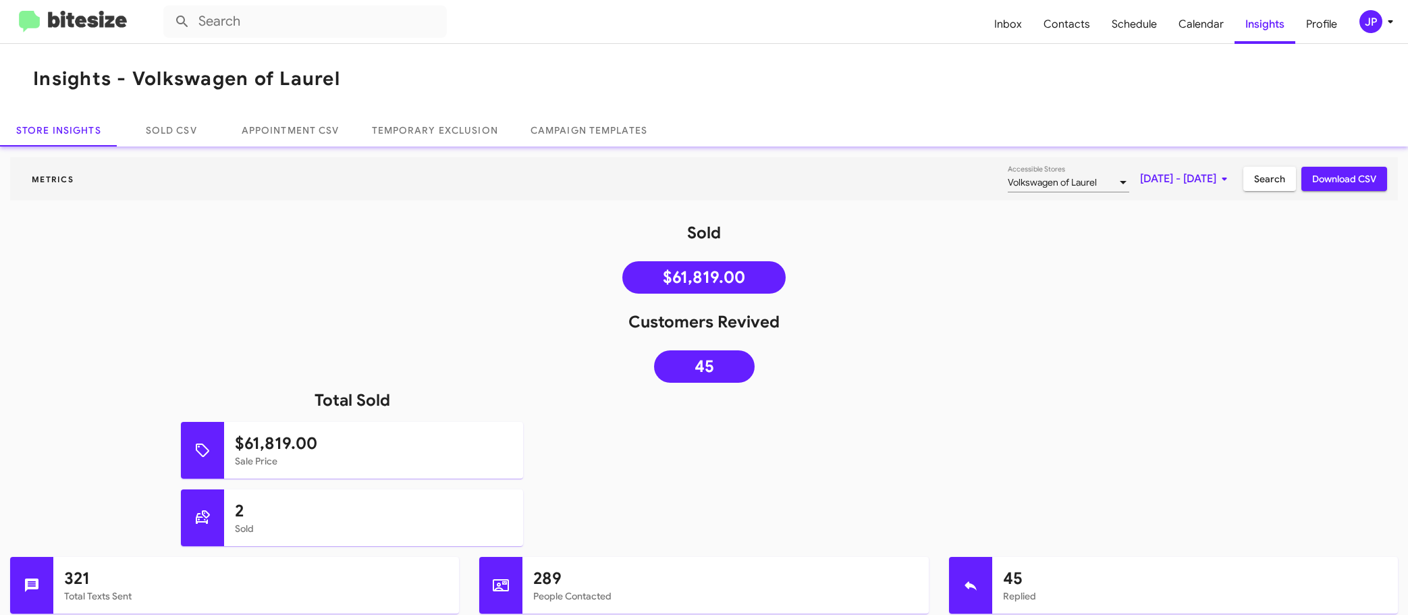
click at [1216, 182] on icon at bounding box center [1224, 179] width 16 height 16
click at [1193, 240] on sat-calendar "SEP 2025 S M T W T F S SEP 1 2 3 4 5 6 7 8 9 10 11 12 13 14 15 16 17 18 19 20 2…" at bounding box center [1133, 315] width 200 height 239
click at [1193, 230] on button "Previous month" at bounding box center [1189, 224] width 27 height 27
drag, startPoint x: 1185, startPoint y: 287, endPoint x: 1030, endPoint y: 412, distance: 199.6
click at [1185, 288] on div "1" at bounding box center [1187, 285] width 24 height 24
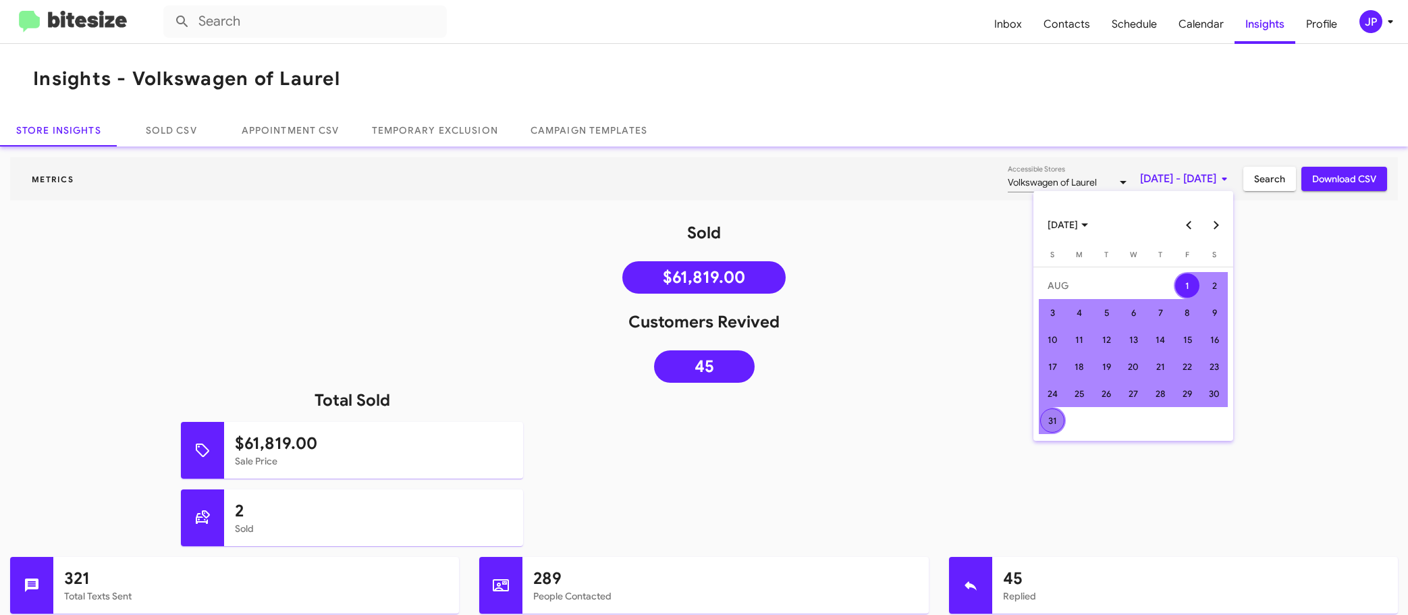
click at [1050, 421] on div "31" at bounding box center [1052, 420] width 24 height 24
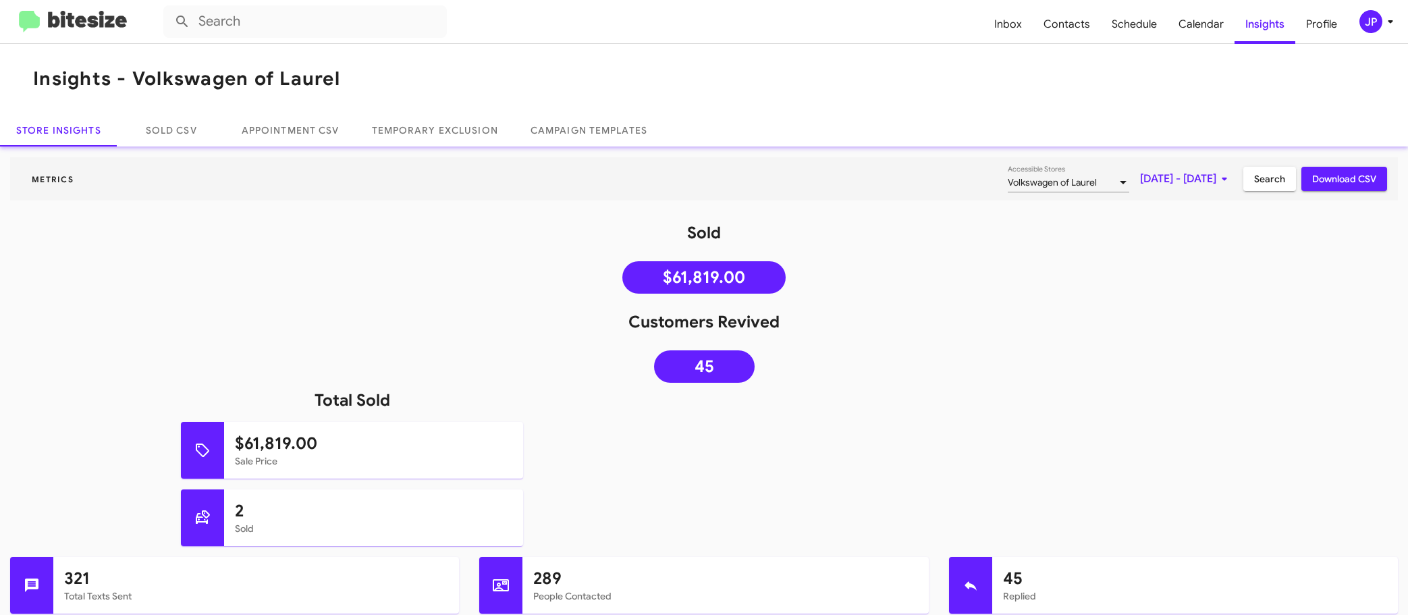
click at [1254, 175] on span "Search" at bounding box center [1269, 179] width 31 height 24
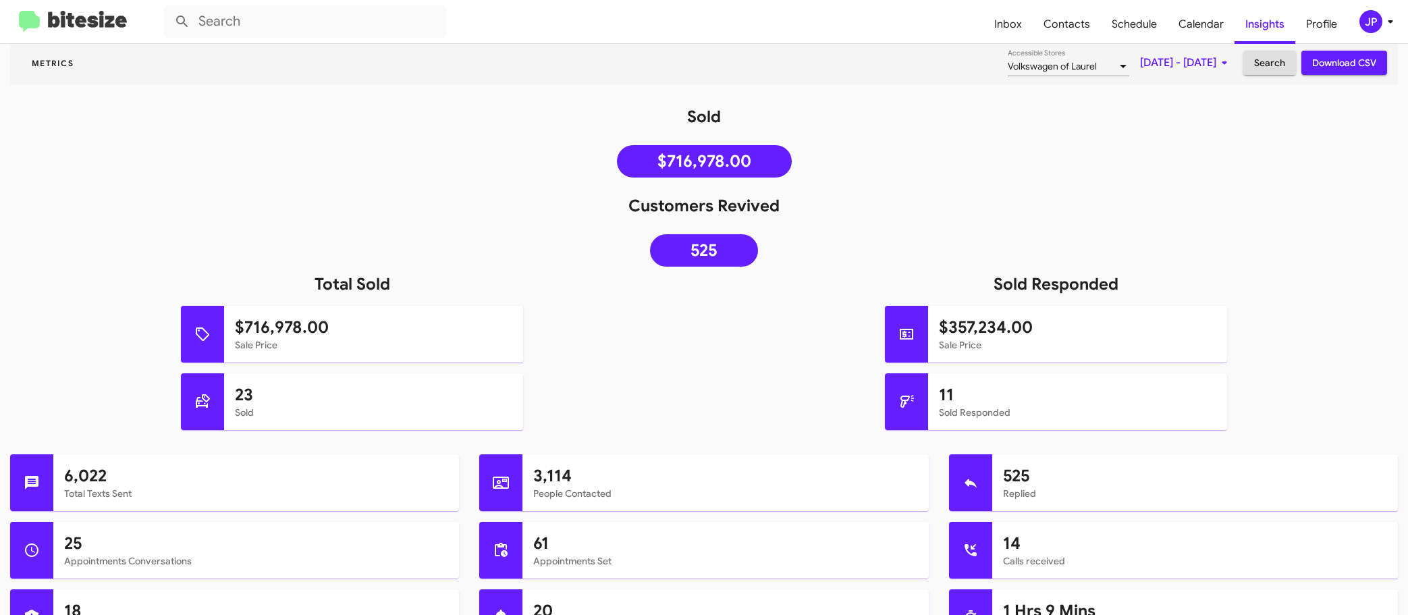
scroll to position [370, 0]
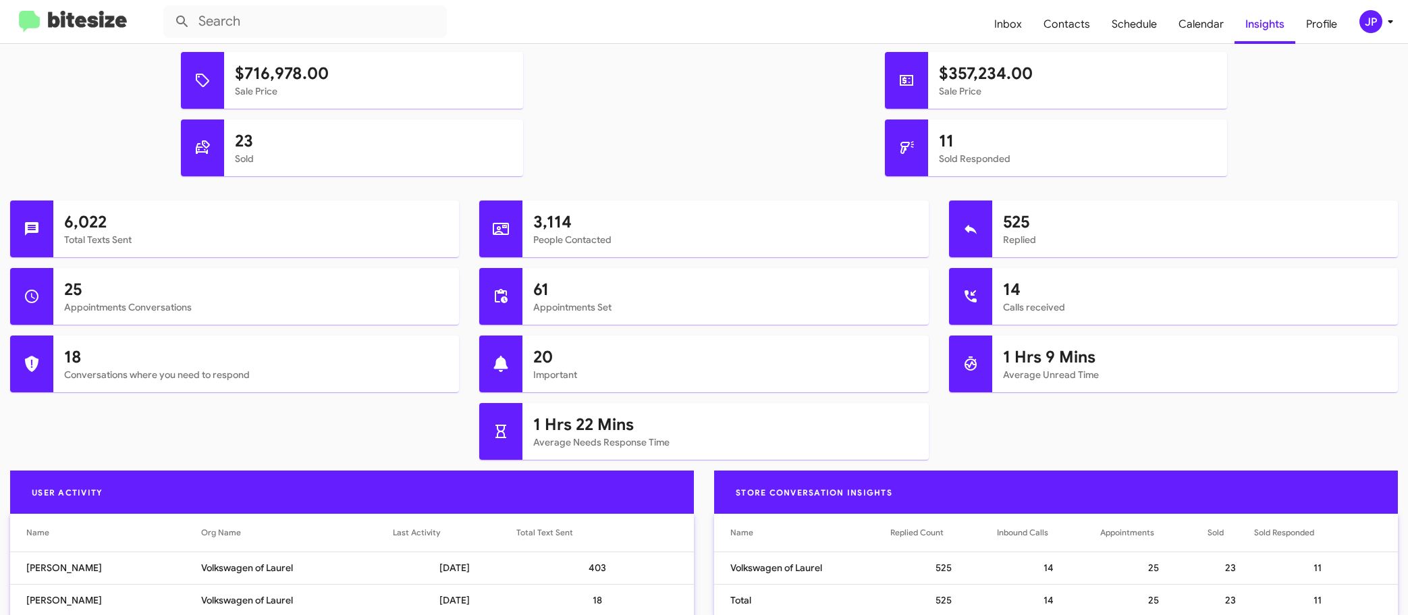
click at [84, 7] on mat-toolbar "Inbox Contacts Schedule Calendar Insights Profile JP" at bounding box center [704, 21] width 1408 height 43
click at [82, 11] on img at bounding box center [73, 22] width 108 height 22
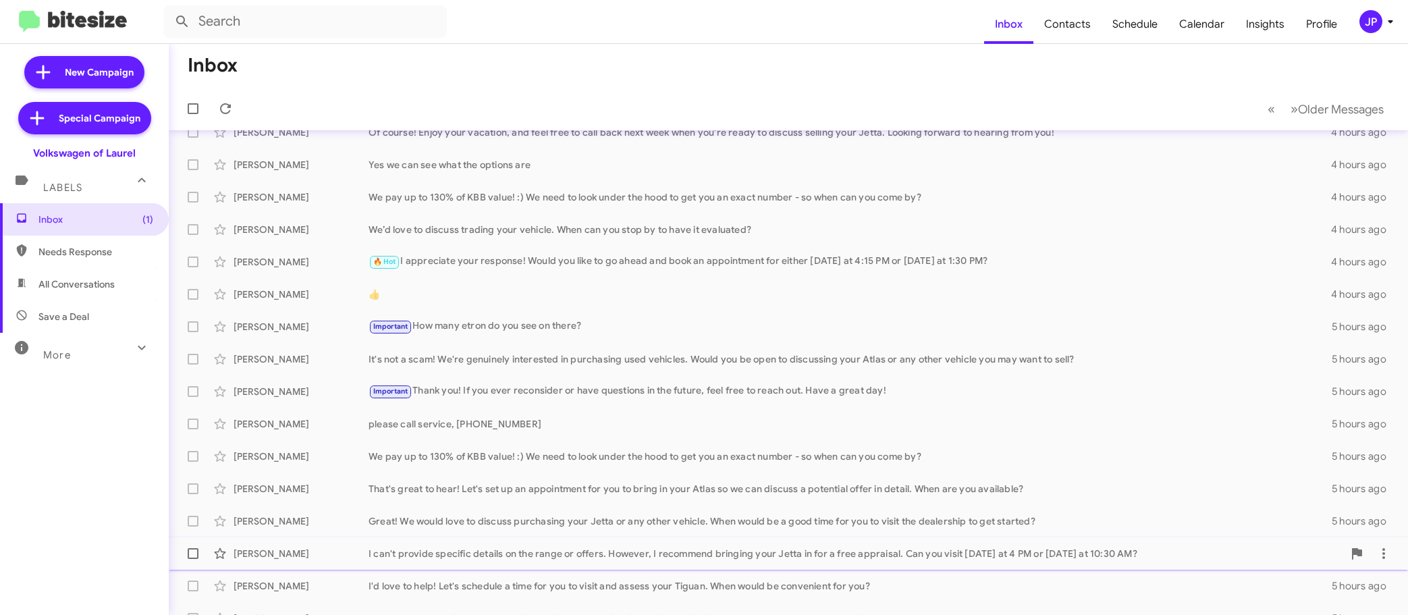
scroll to position [169, 0]
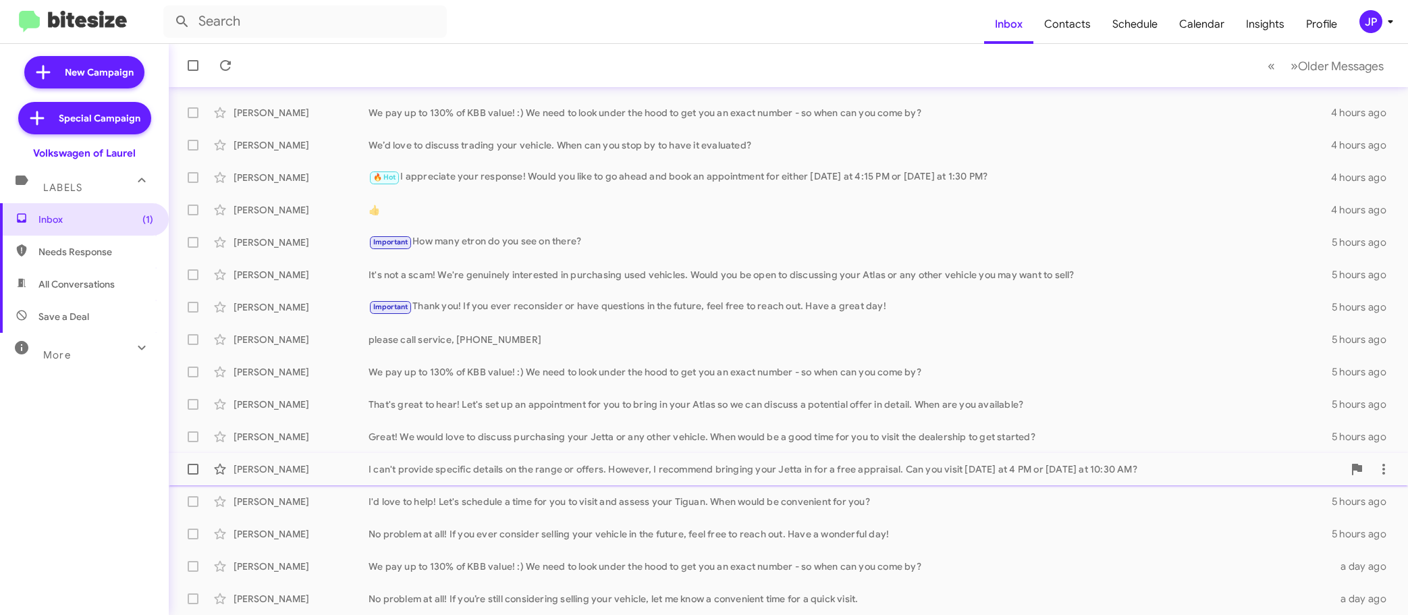
click at [514, 483] on span "Ian Alestock I can't provide specific details on the range or offers. However, …" at bounding box center [788, 469] width 1239 height 32
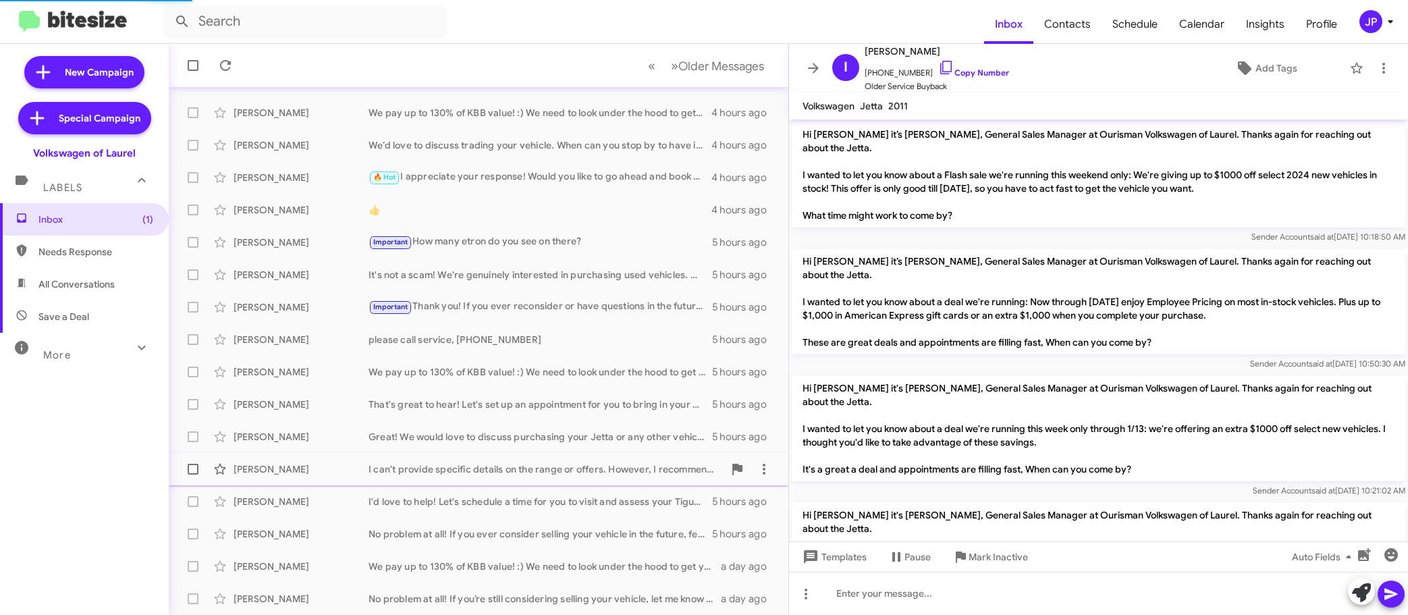
scroll to position [1240, 0]
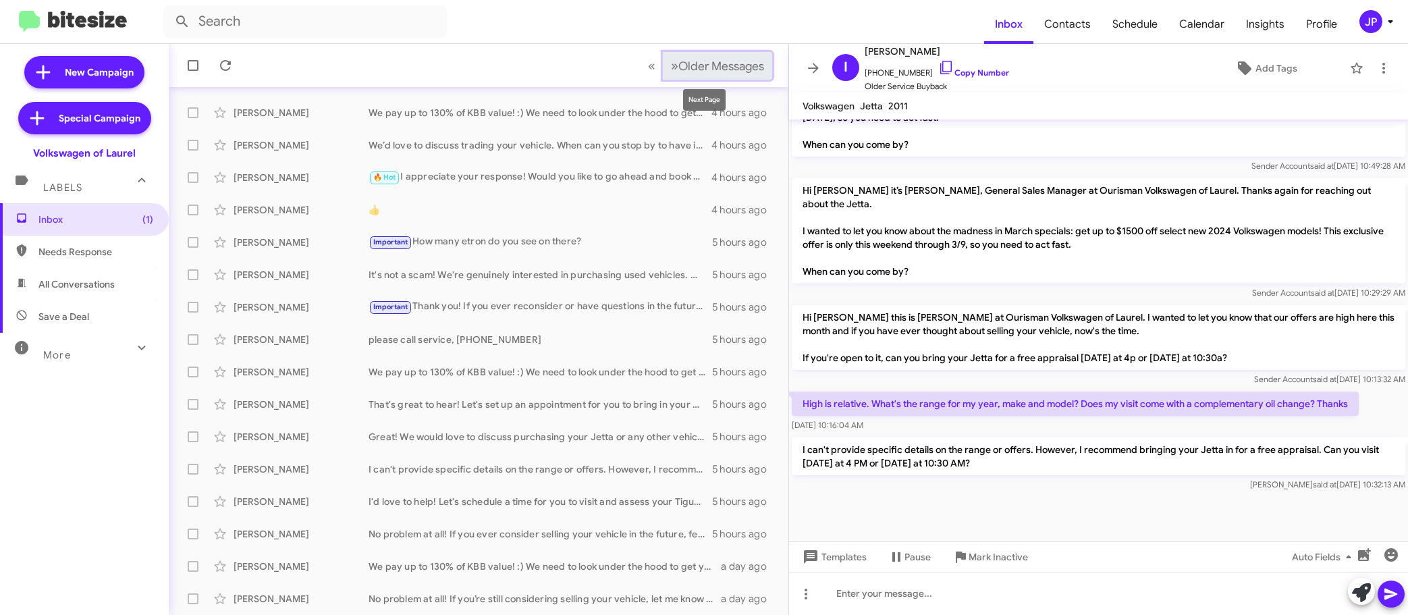
click at [746, 60] on span "Older Messages" at bounding box center [721, 66] width 86 height 15
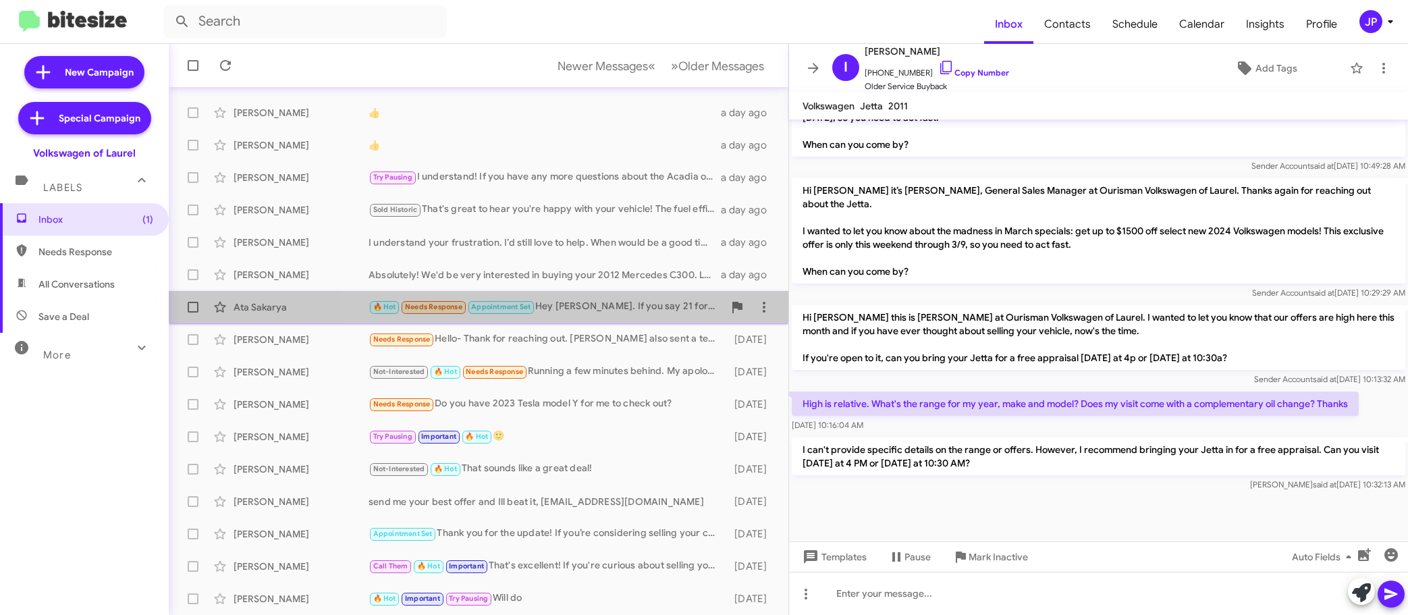
click at [581, 313] on div "🔥 Hot Needs Response Appointment Set Hey Hung. If you say 21 for the camry on a…" at bounding box center [546, 307] width 355 height 16
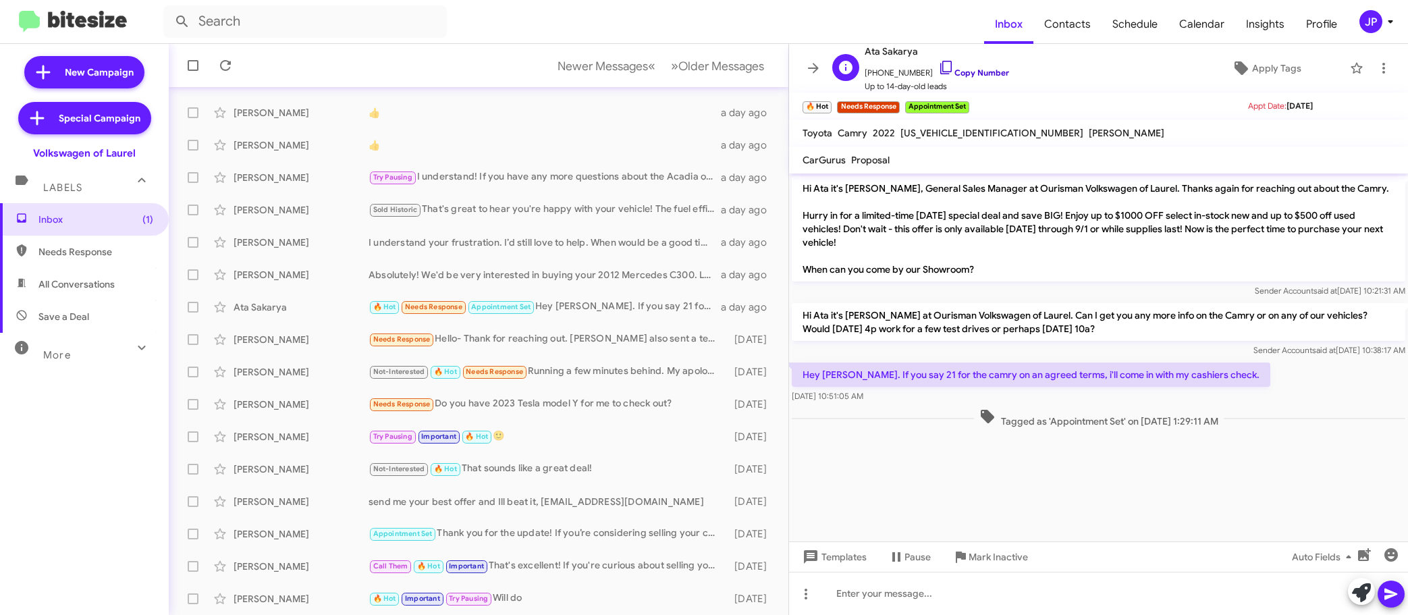
click at [989, 73] on link "Copy Number" at bounding box center [973, 72] width 71 height 10
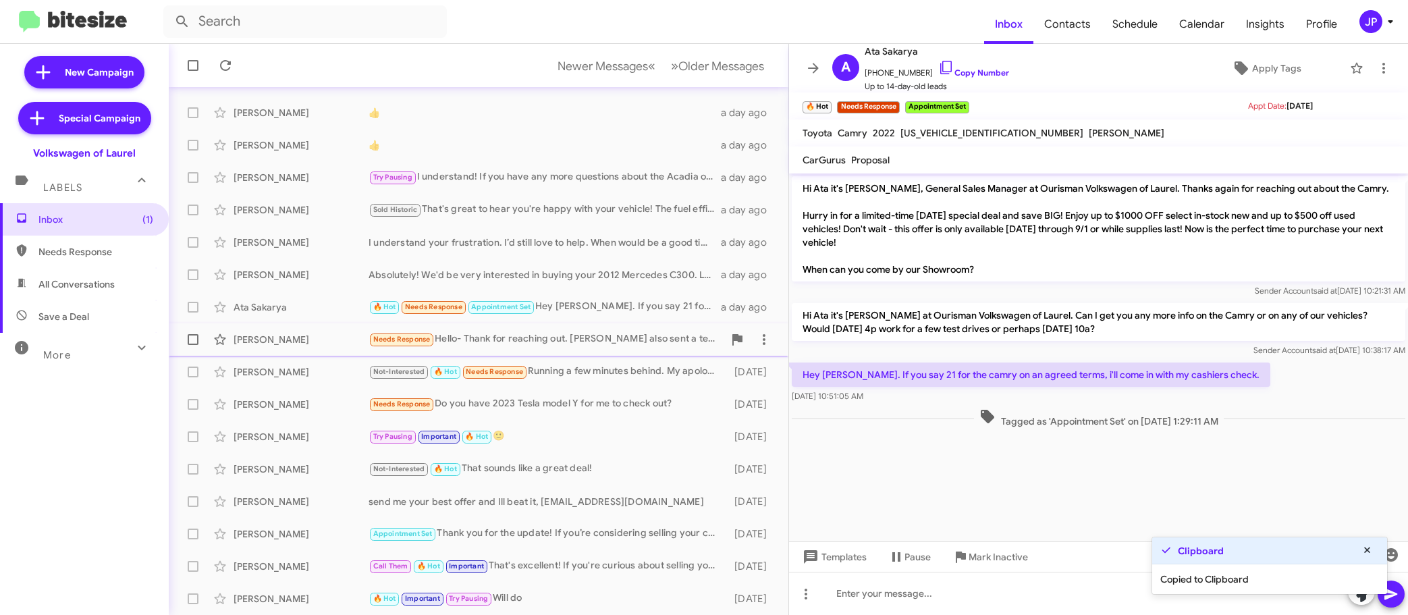
click at [599, 348] on div "Jeff Popovich Needs Response Hello- Thank for reaching out. Brian Deckert also …" at bounding box center [479, 339] width 598 height 27
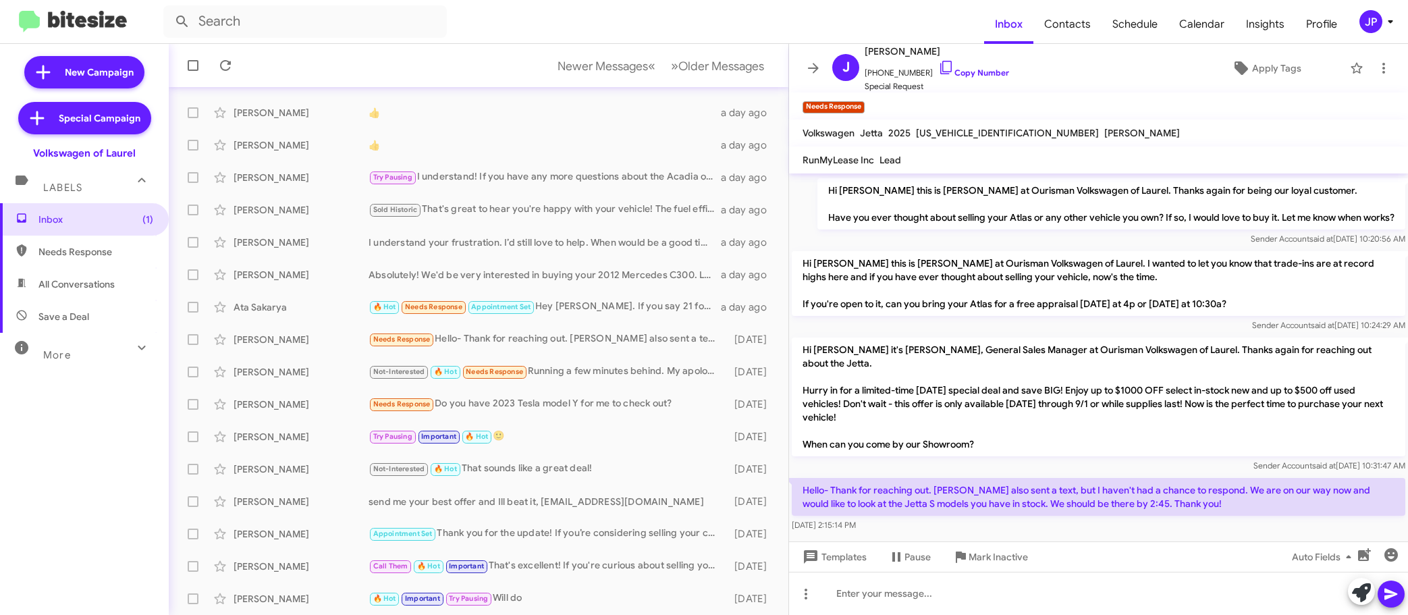
click at [1224, 518] on div "Aug 30, 2025, 2:15:14 PM" at bounding box center [1099, 524] width 614 height 13
click at [585, 415] on div "Carl Patton Needs Response Do you have 2023 Tesla model Y for me to check out? …" at bounding box center [479, 404] width 598 height 27
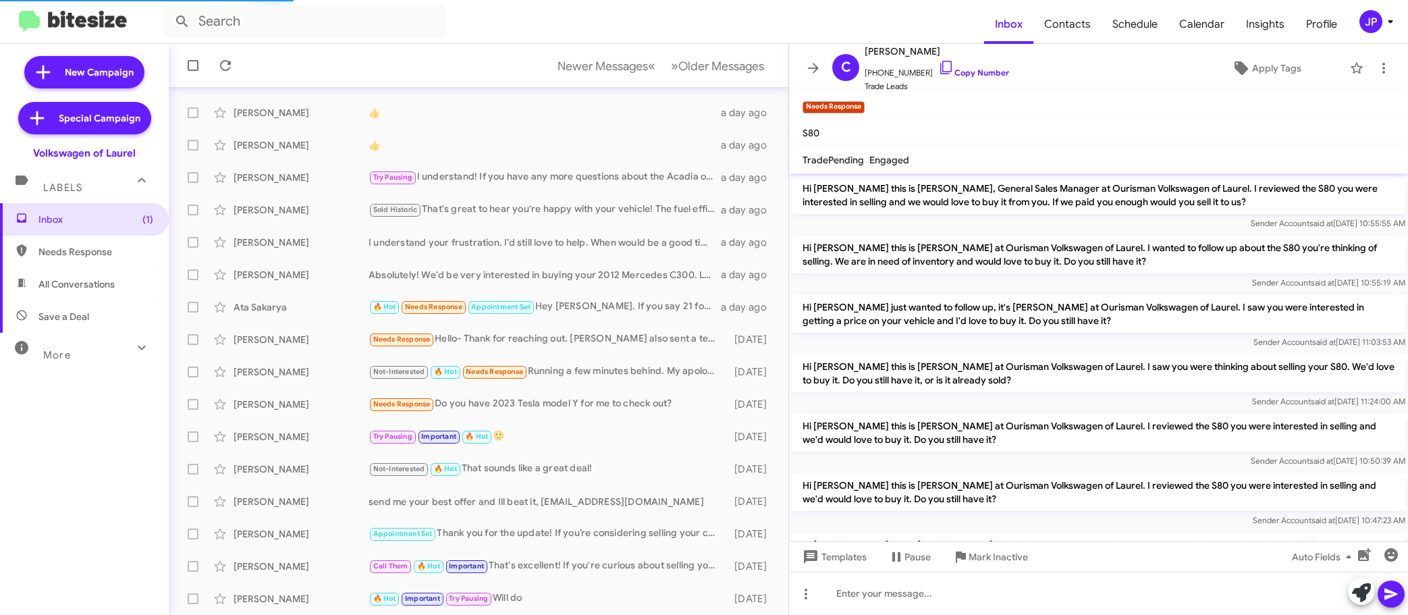
click at [53, 264] on span "Needs Response" at bounding box center [84, 252] width 169 height 32
type input "in:needs-response"
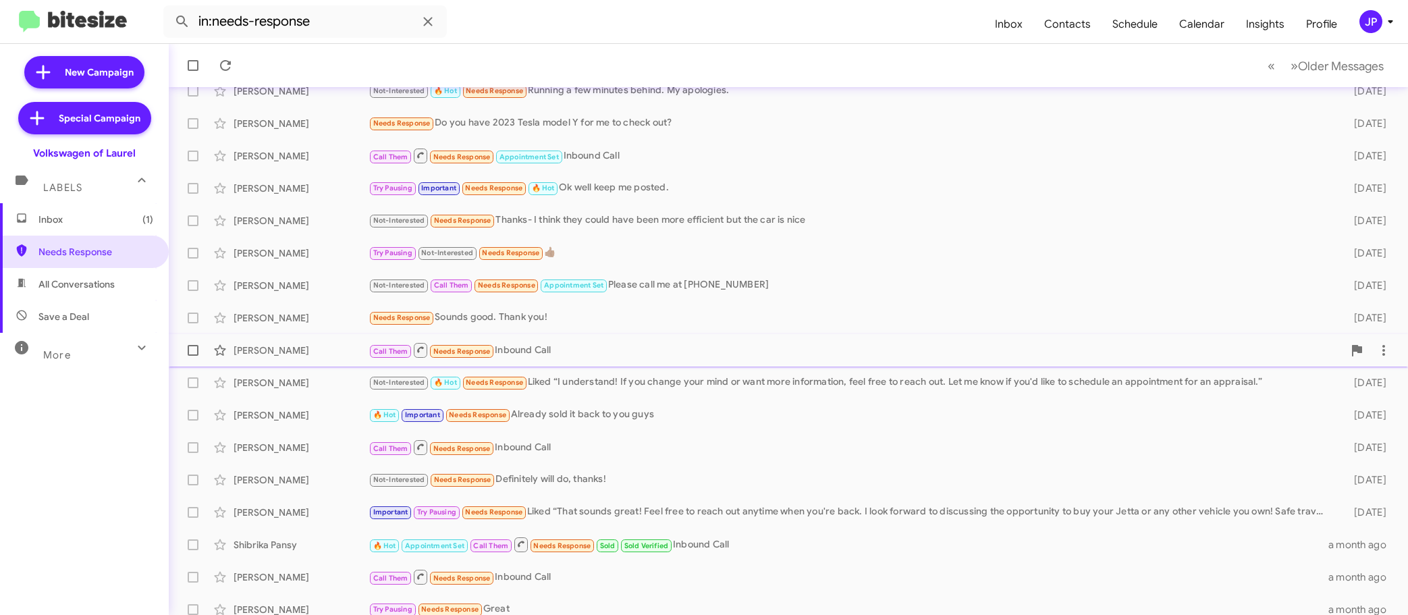
scroll to position [169, 0]
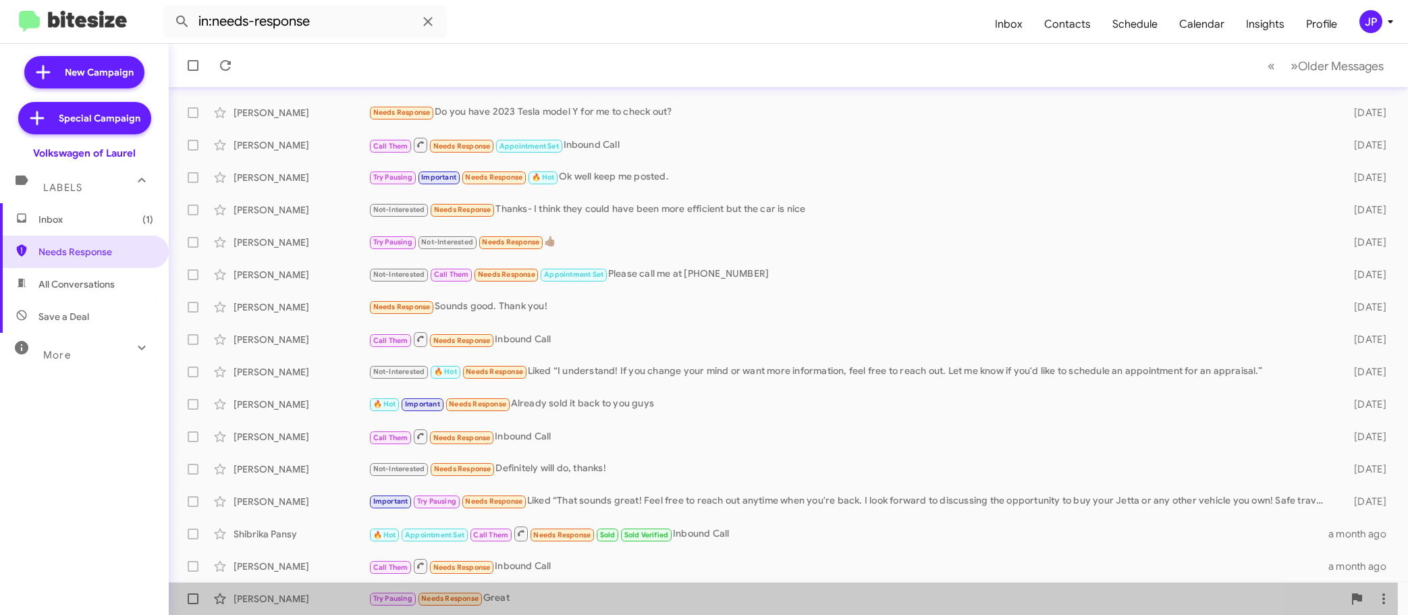
click at [570, 603] on div "Try Pausing Needs Response Great" at bounding box center [856, 599] width 975 height 16
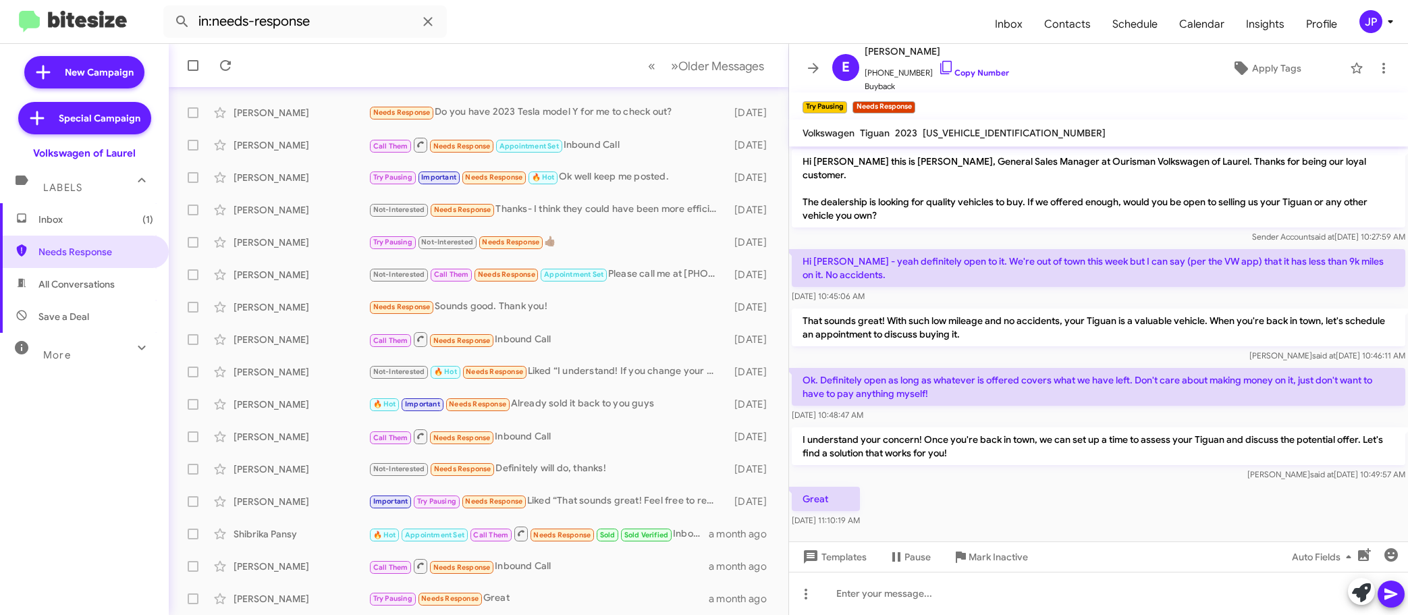
drag, startPoint x: 144, startPoint y: 146, endPoint x: 22, endPoint y: 145, distance: 122.2
click at [22, 145] on div "Volkswagen of Laurel" at bounding box center [84, 150] width 169 height 19
copy div "Volkswagen of Laurel"
click at [1370, 13] on div "JP" at bounding box center [1370, 21] width 23 height 23
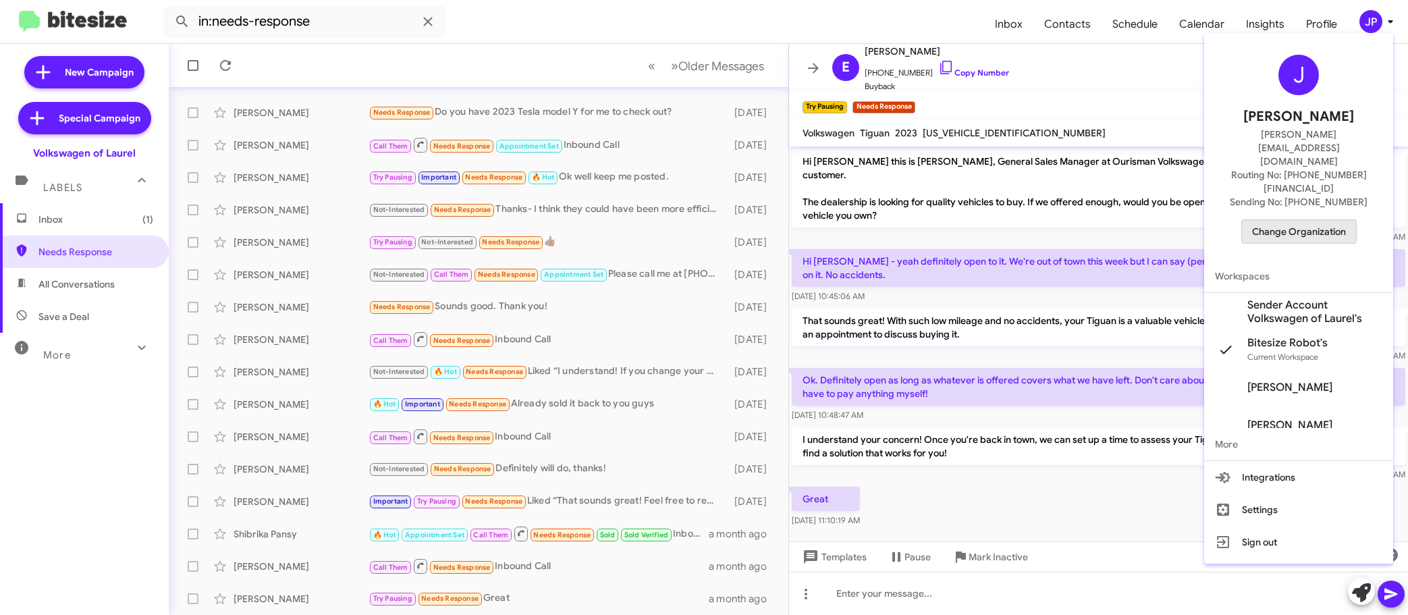
click at [1297, 220] on span "Change Organization" at bounding box center [1299, 231] width 94 height 23
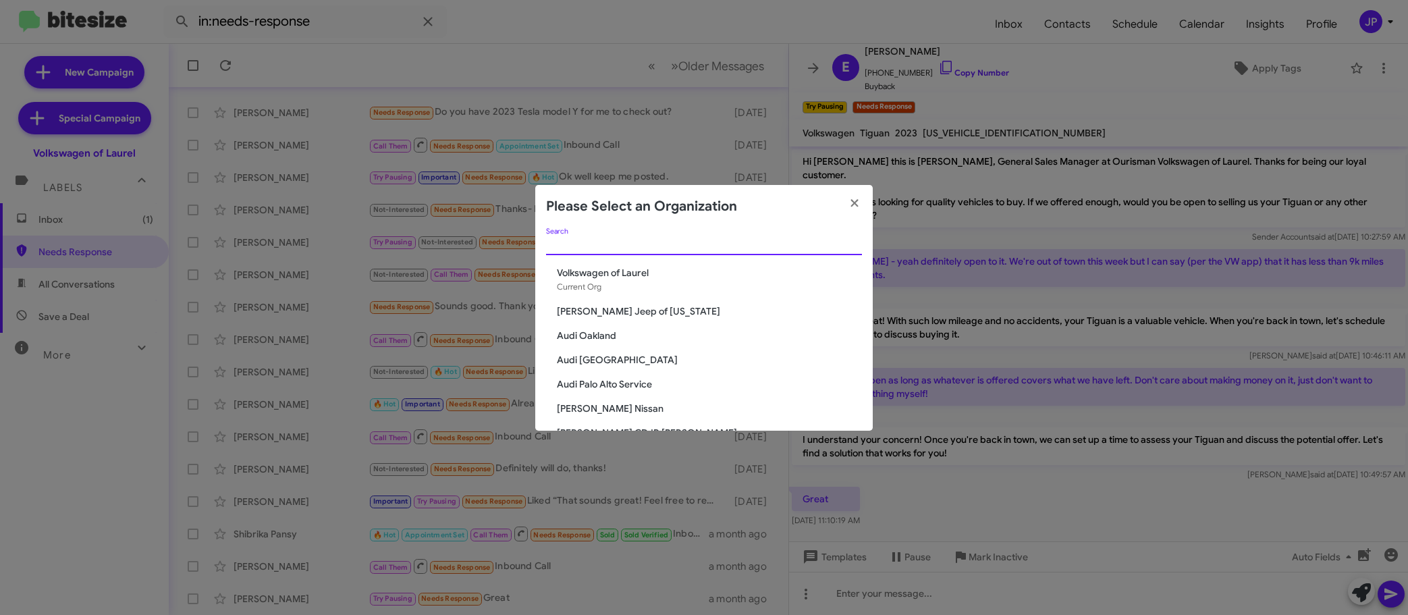
click at [631, 240] on input "Search" at bounding box center [704, 245] width 316 height 11
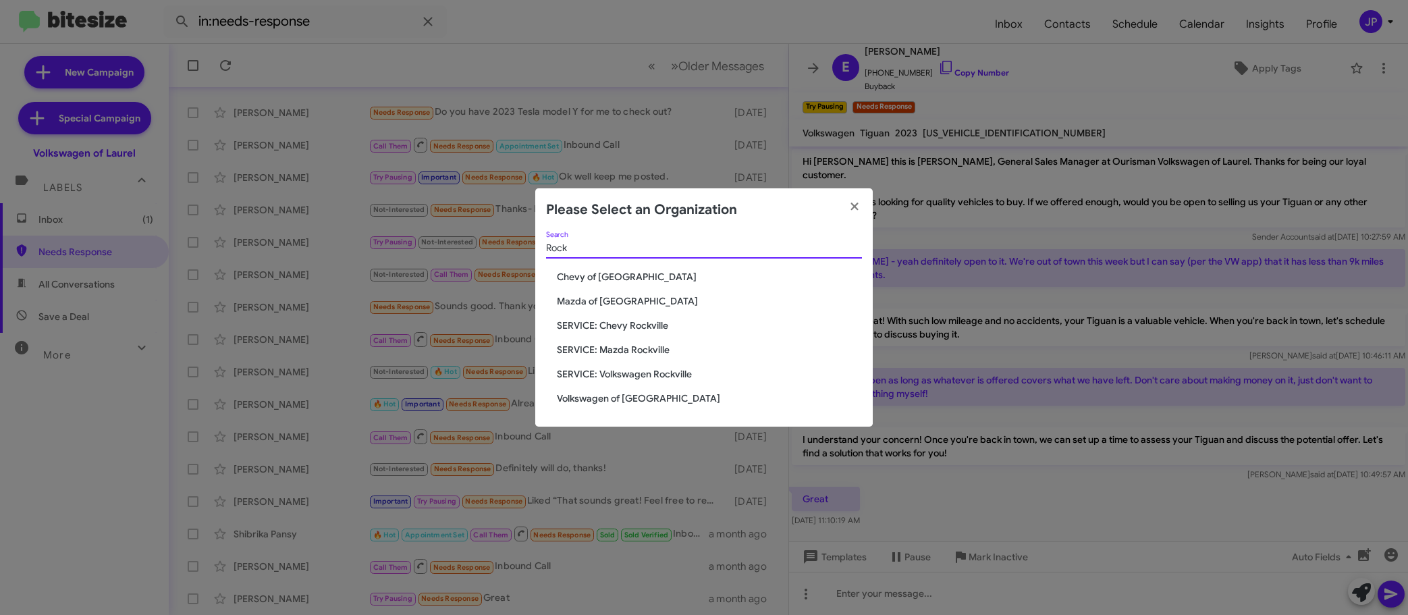
type input "Rock"
click at [574, 396] on span "Volkswagen of [GEOGRAPHIC_DATA]" at bounding box center [709, 397] width 305 height 13
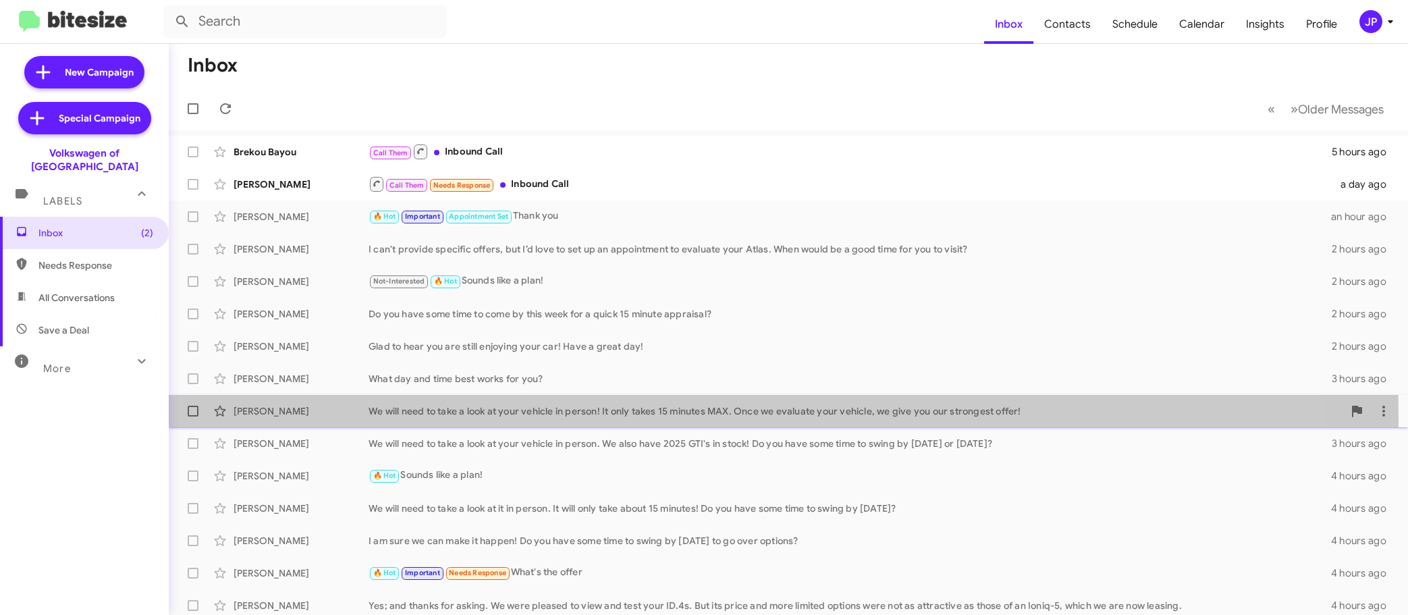
click at [505, 420] on div "[PERSON_NAME] We will need to take a look at your vehicle in person! It only ta…" at bounding box center [789, 411] width 1218 height 27
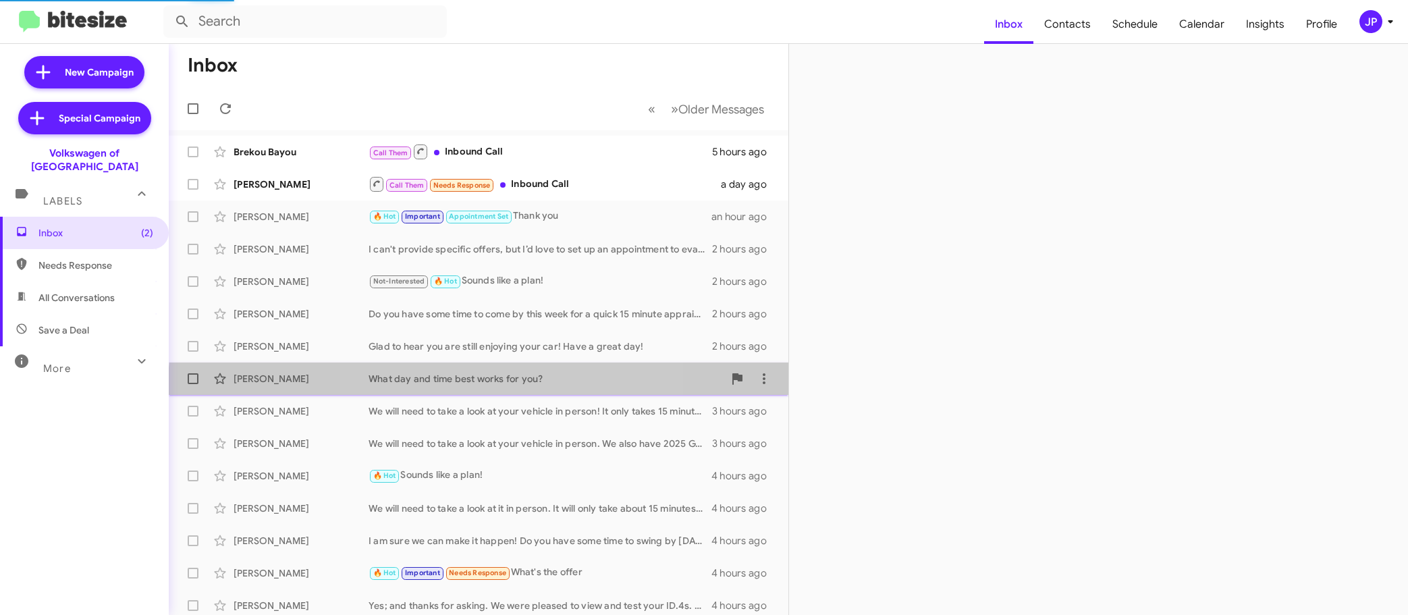
click at [508, 388] on div "[PERSON_NAME] What day and time best works for you? 3 hours ago" at bounding box center [479, 378] width 598 height 27
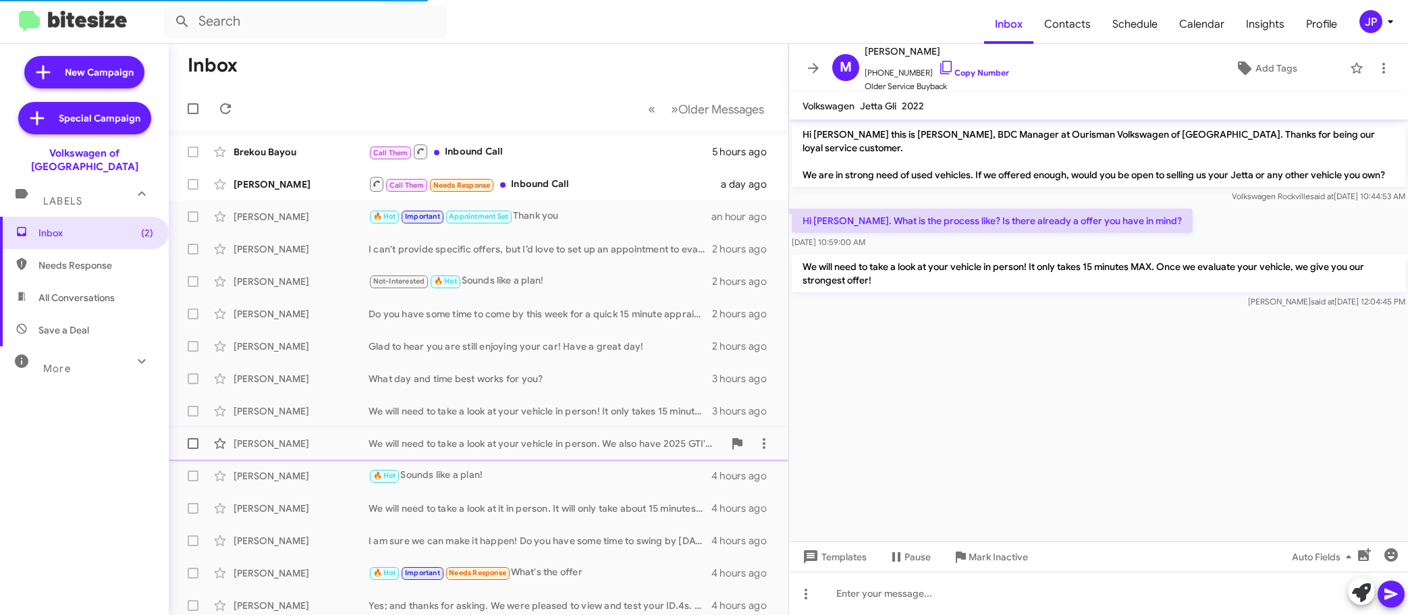
scroll to position [169, 0]
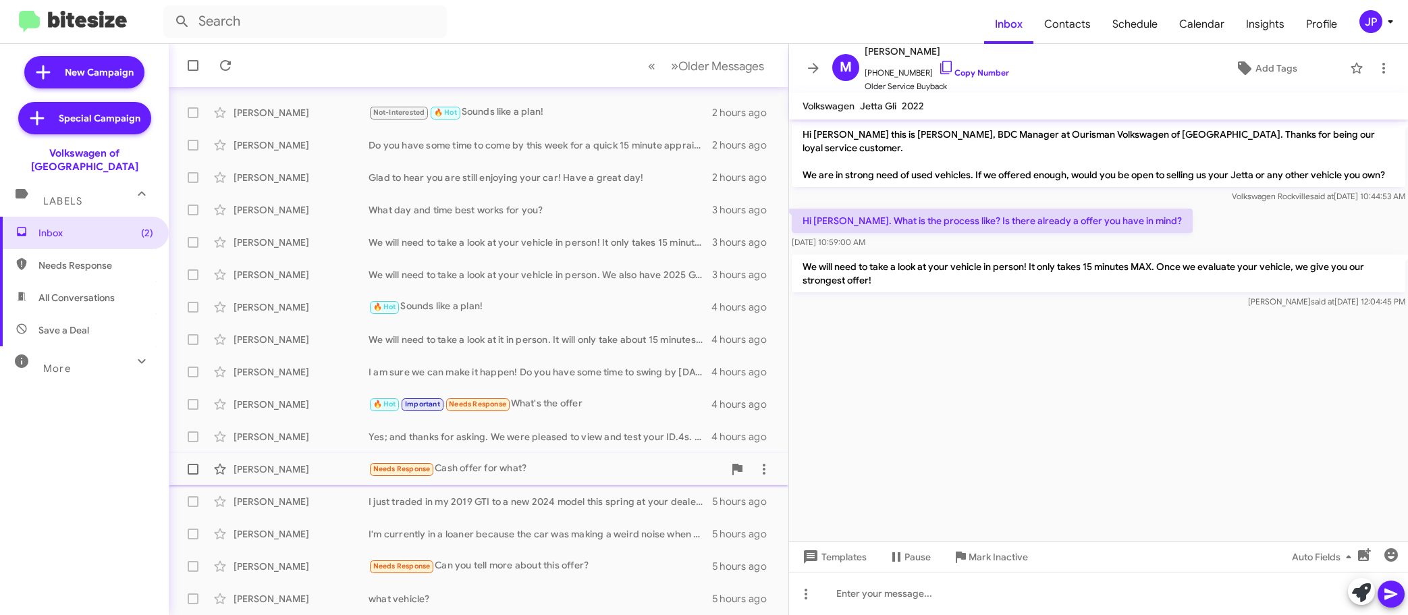
click at [524, 471] on div "Needs Response Cash offer for what?" at bounding box center [546, 469] width 355 height 16
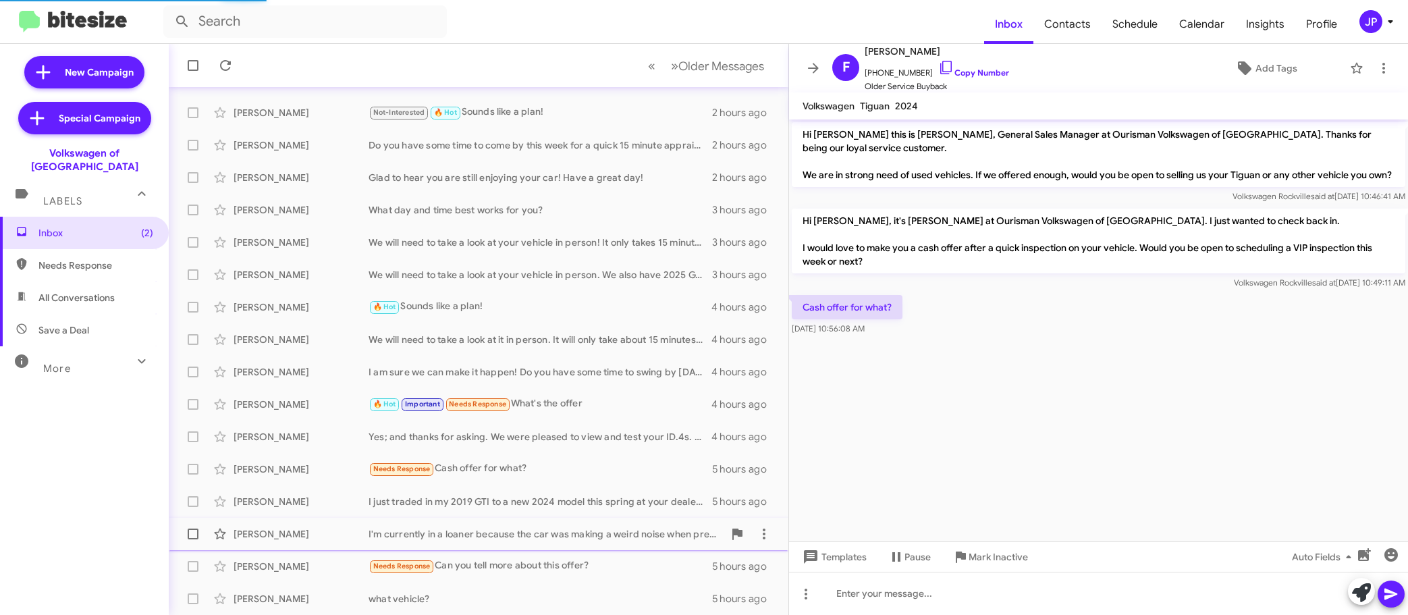
click at [533, 518] on span "[PERSON_NAME] I'm currently in a loaner because the car was making a weird nois…" at bounding box center [479, 534] width 620 height 32
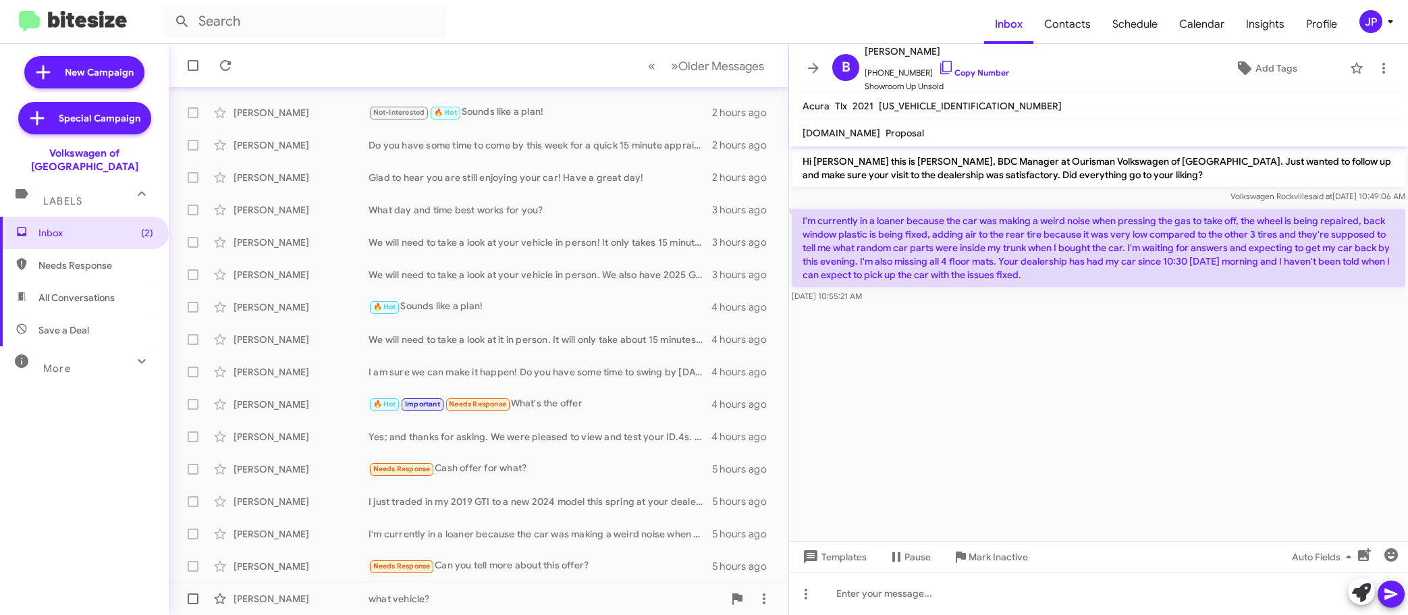
click at [539, 589] on div "[PERSON_NAME] what vehicle? 5 hours ago" at bounding box center [479, 598] width 598 height 27
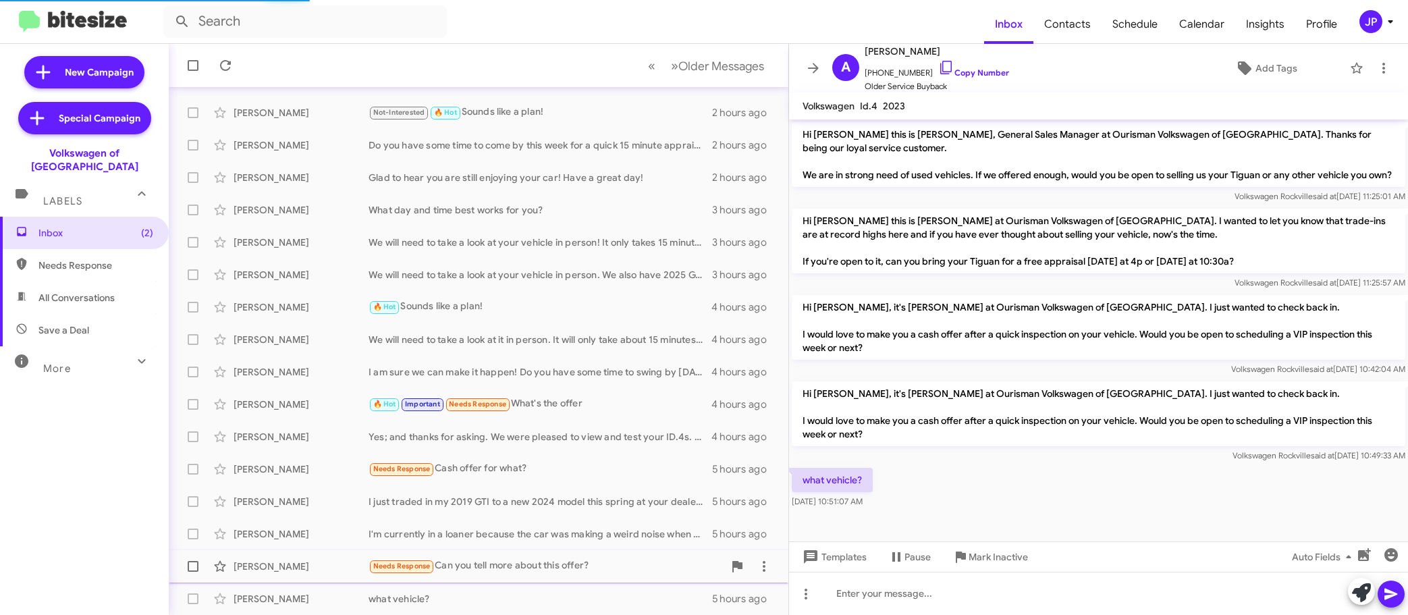
click at [557, 576] on div "[PERSON_NAME] Needs Response Can you tell more about this offer? 5 hours ago" at bounding box center [479, 566] width 598 height 27
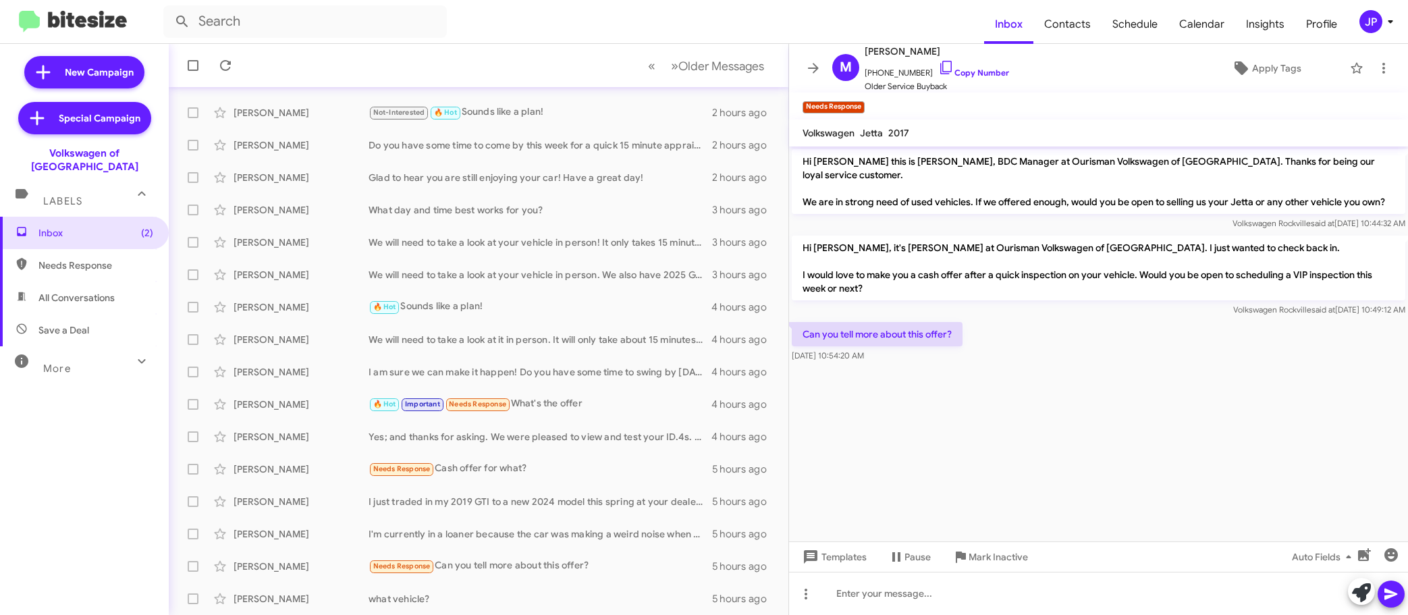
click at [1043, 440] on cdk-virtual-scroll-viewport "Hi [PERSON_NAME] this is [PERSON_NAME], BDC Manager at Ourisman Volkswagen of […" at bounding box center [1098, 343] width 619 height 395
click at [719, 80] on mat-tooltip-component "Next Page" at bounding box center [704, 100] width 61 height 40
click at [722, 74] on button "» Next Older Messages" at bounding box center [717, 66] width 109 height 28
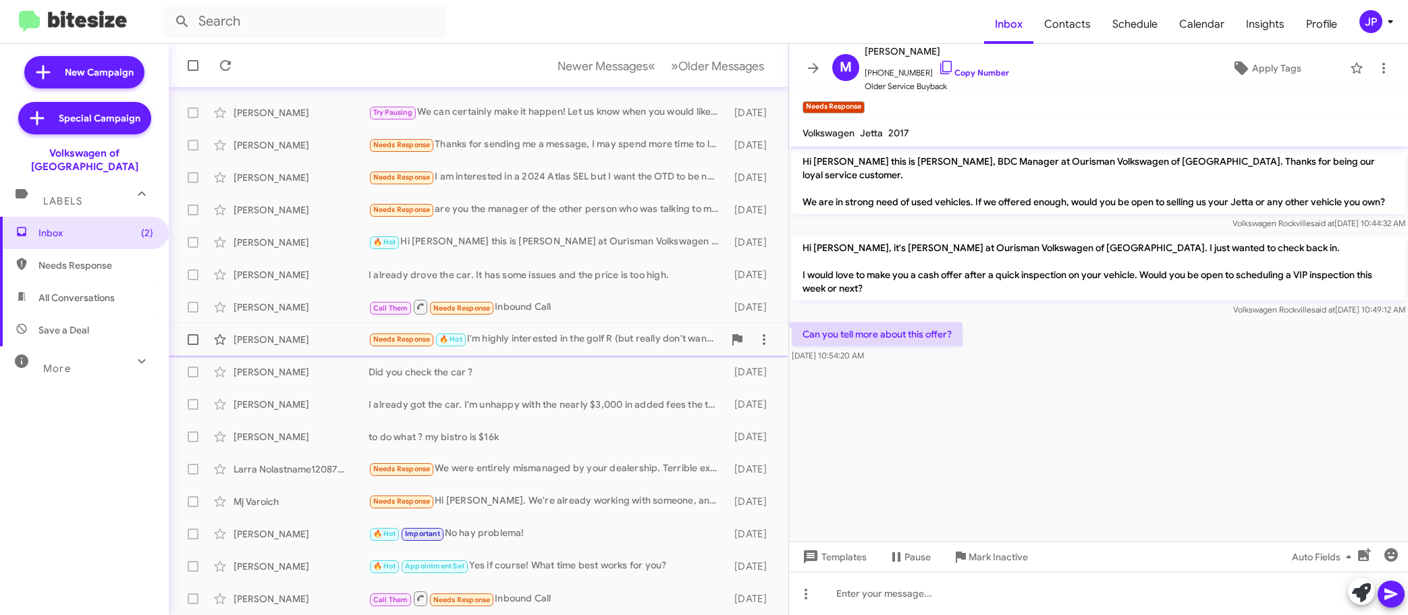
click at [544, 331] on div "Needs Response 🔥 Hot I'm highly interested in the golf R (but really don't want…" at bounding box center [546, 339] width 355 height 16
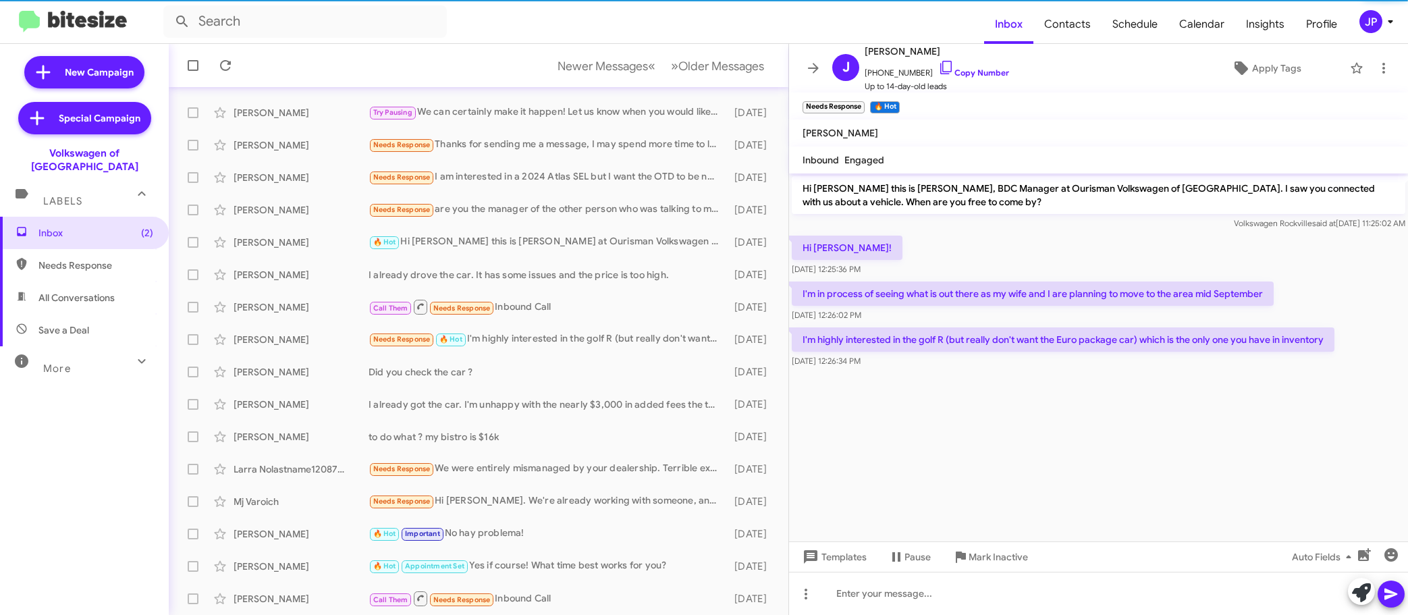
click at [1089, 458] on cdk-virtual-scroll-viewport "Hi Jonathan this is Jamisha Coachman, BDC Manager at Ourisman Volkswagen of Roc…" at bounding box center [1098, 357] width 619 height 368
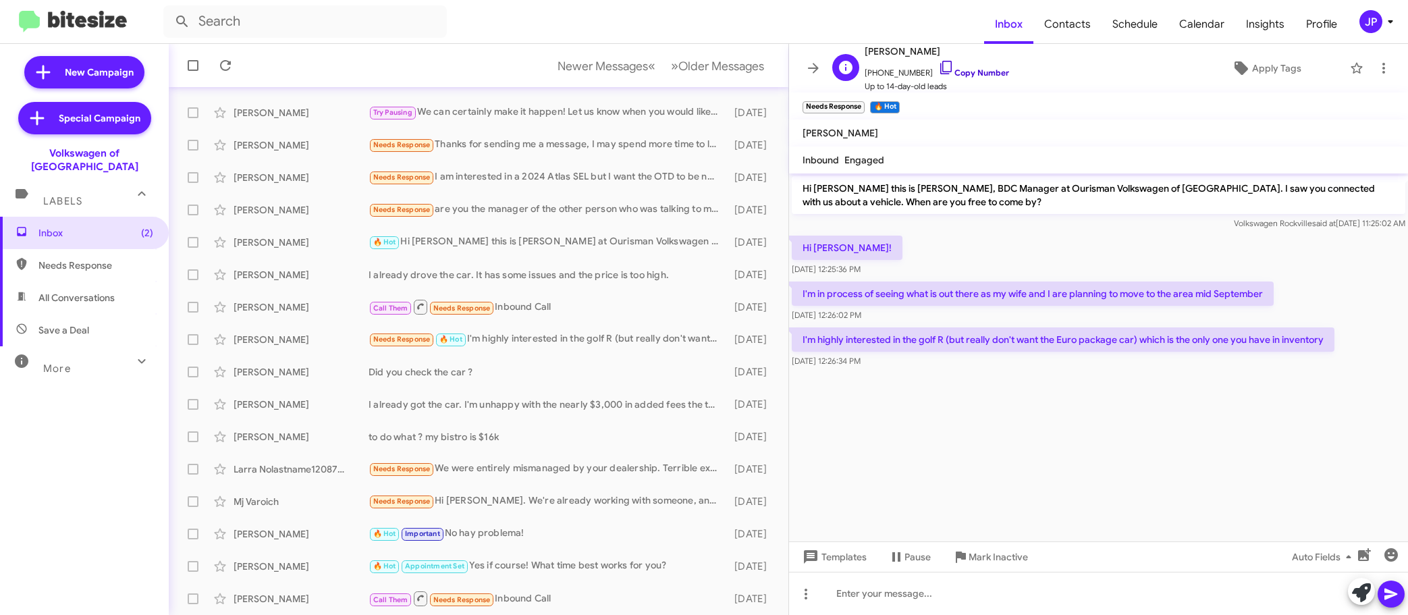
click at [938, 69] on icon at bounding box center [946, 67] width 16 height 16
drag, startPoint x: 881, startPoint y: 408, endPoint x: 1160, endPoint y: 163, distance: 370.6
click at [881, 408] on cdk-virtual-scroll-viewport "Hi Jonathan this is Jamisha Coachman, BDC Manager at Ourisman Volkswagen of Roc…" at bounding box center [1098, 357] width 619 height 368
click at [1259, 76] on span "Apply Tags" at bounding box center [1276, 68] width 49 height 24
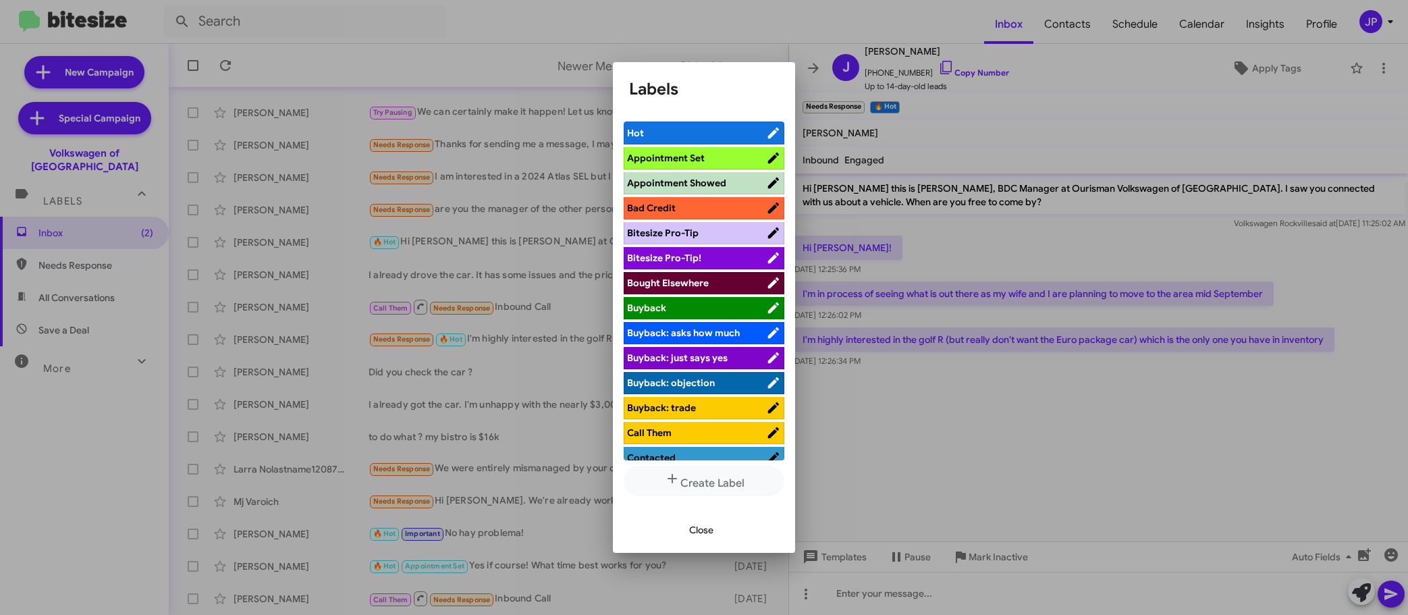
drag, startPoint x: 694, startPoint y: 254, endPoint x: 843, endPoint y: 249, distance: 149.3
click at [694, 254] on span "Bitesize Pro-Tip!" at bounding box center [664, 258] width 74 height 12
click at [933, 412] on div at bounding box center [704, 307] width 1408 height 615
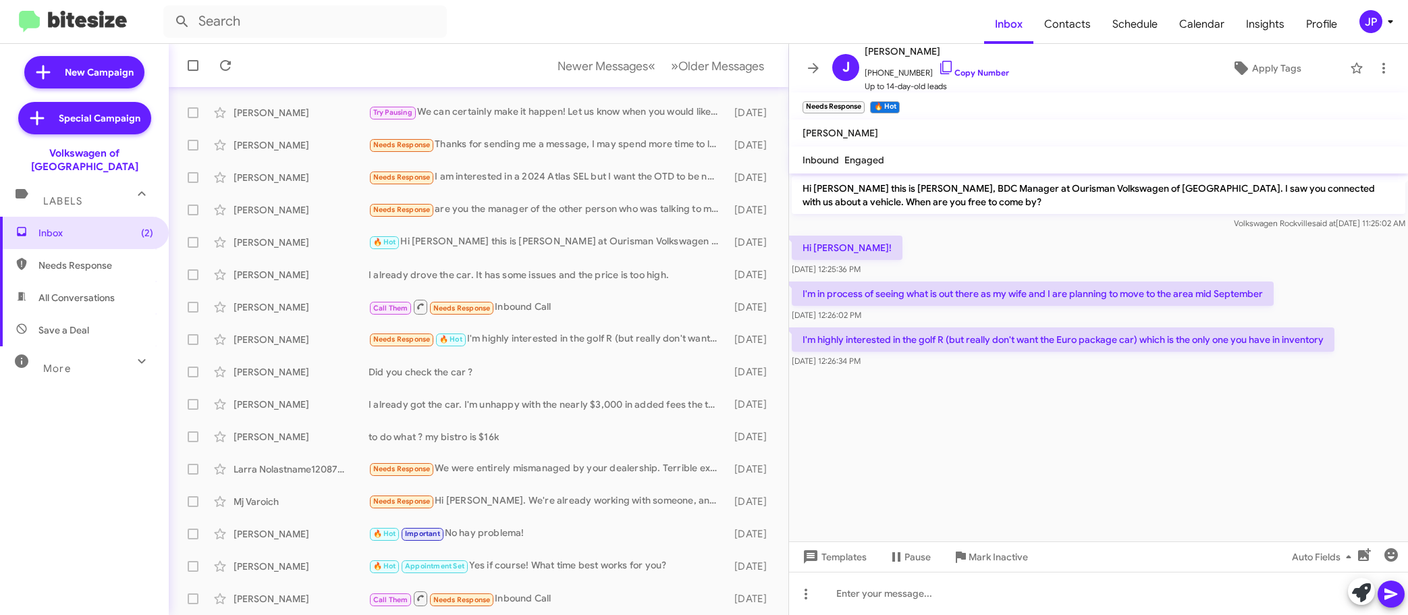
drag, startPoint x: 1220, startPoint y: 398, endPoint x: 1384, endPoint y: 125, distance: 318.8
click at [1228, 391] on cdk-virtual-scroll-viewport "Hi Jonathan this is Jamisha Coachman, BDC Manager at Ourisman Volkswagen of Roc…" at bounding box center [1098, 357] width 619 height 368
click at [1384, 26] on icon at bounding box center [1390, 21] width 16 height 16
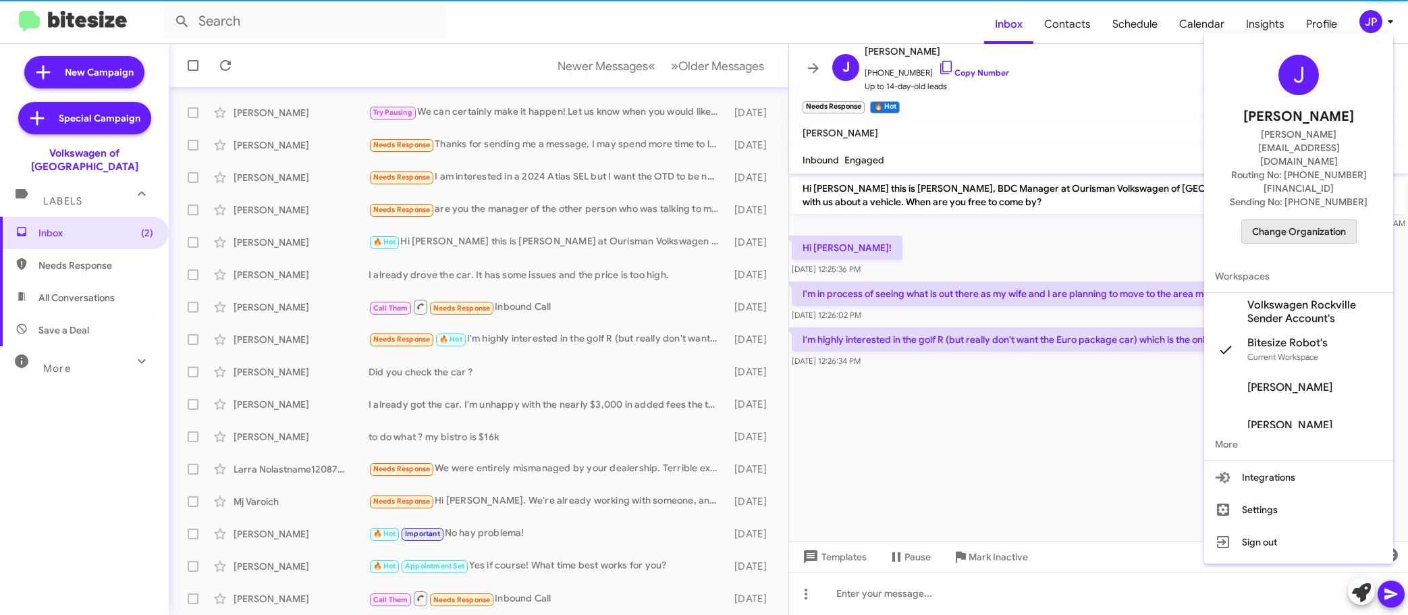
click at [1328, 220] on span "Change Organization" at bounding box center [1299, 231] width 94 height 23
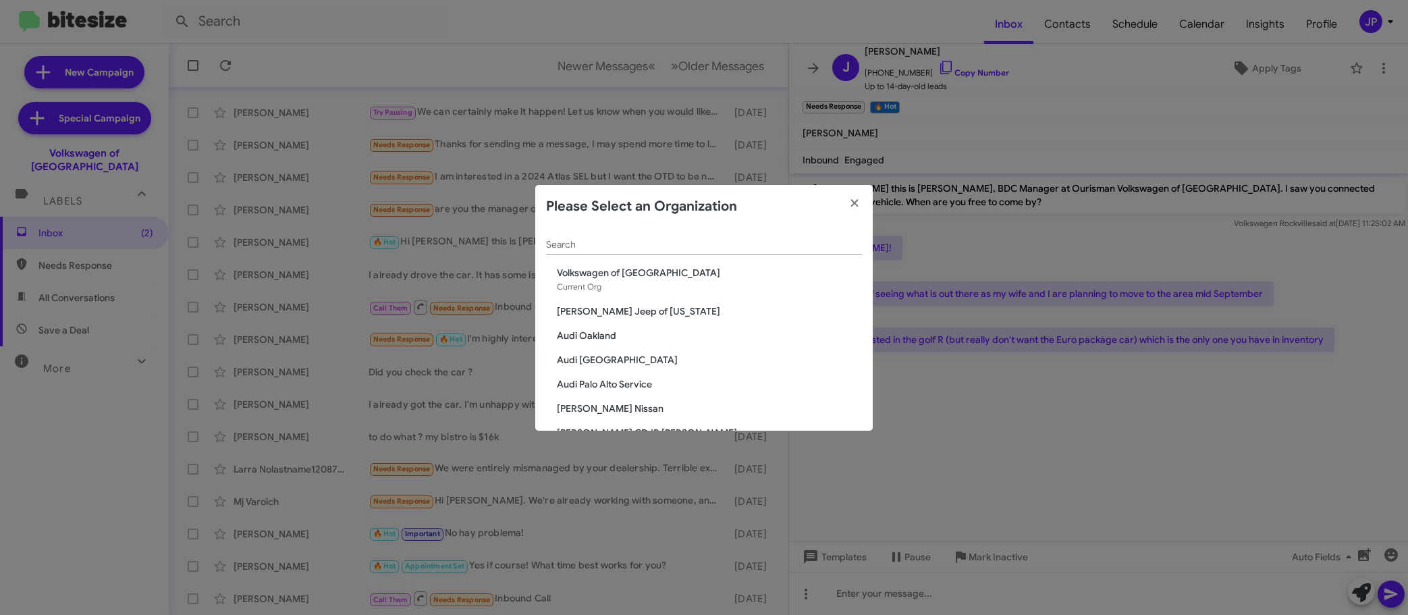
click at [750, 240] on input "Search" at bounding box center [704, 245] width 316 height 11
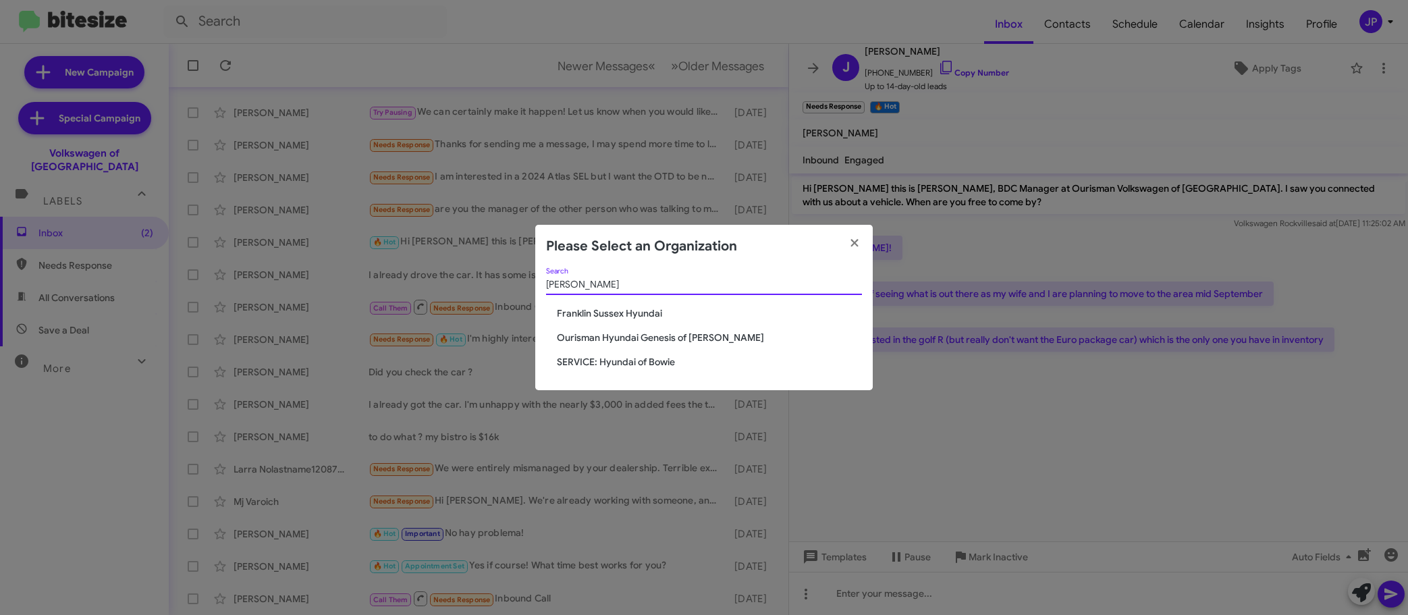
type input "hyunda"
click at [624, 335] on span "Ourisman Hyundai Genesis of [PERSON_NAME]" at bounding box center [709, 337] width 305 height 13
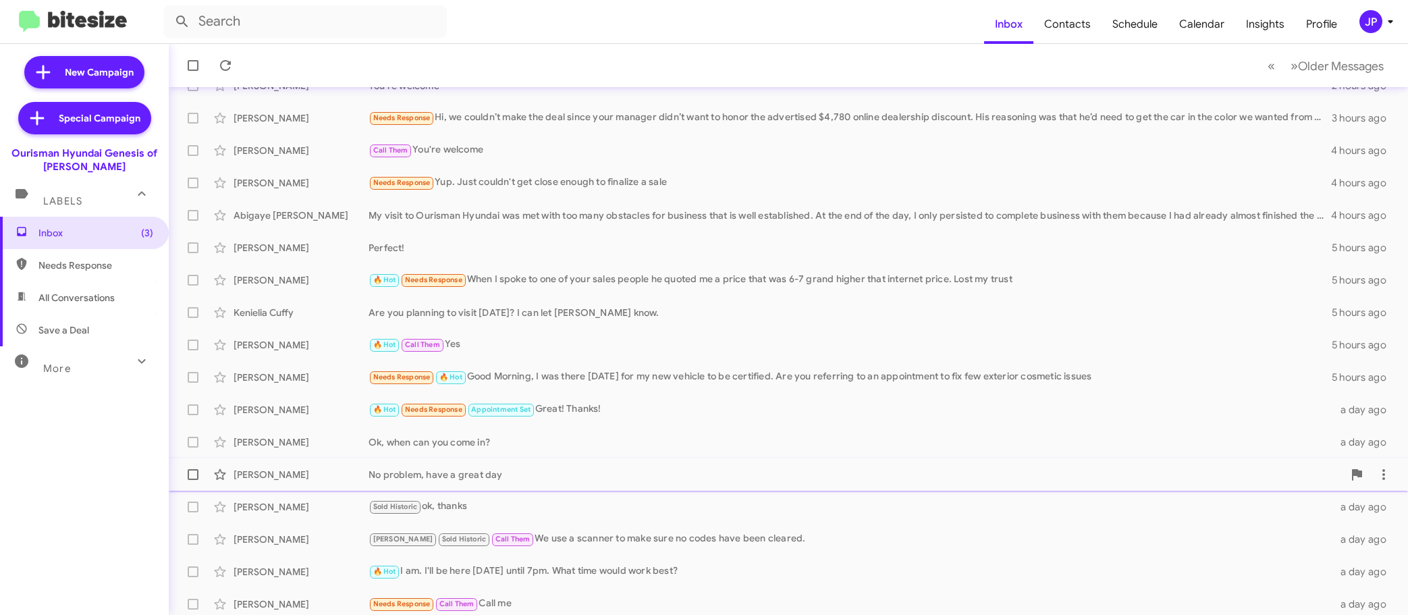
scroll to position [169, 0]
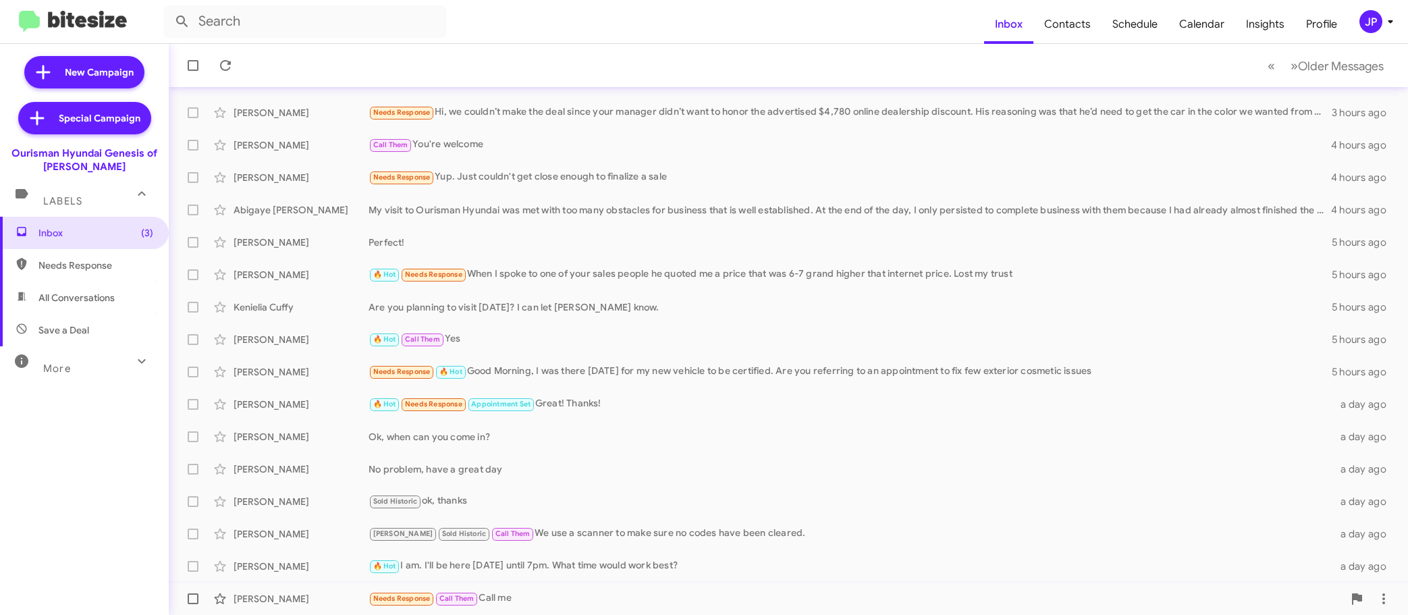
click at [574, 589] on div "[PERSON_NAME] Needs Response Call Them Call me a day ago" at bounding box center [789, 598] width 1218 height 27
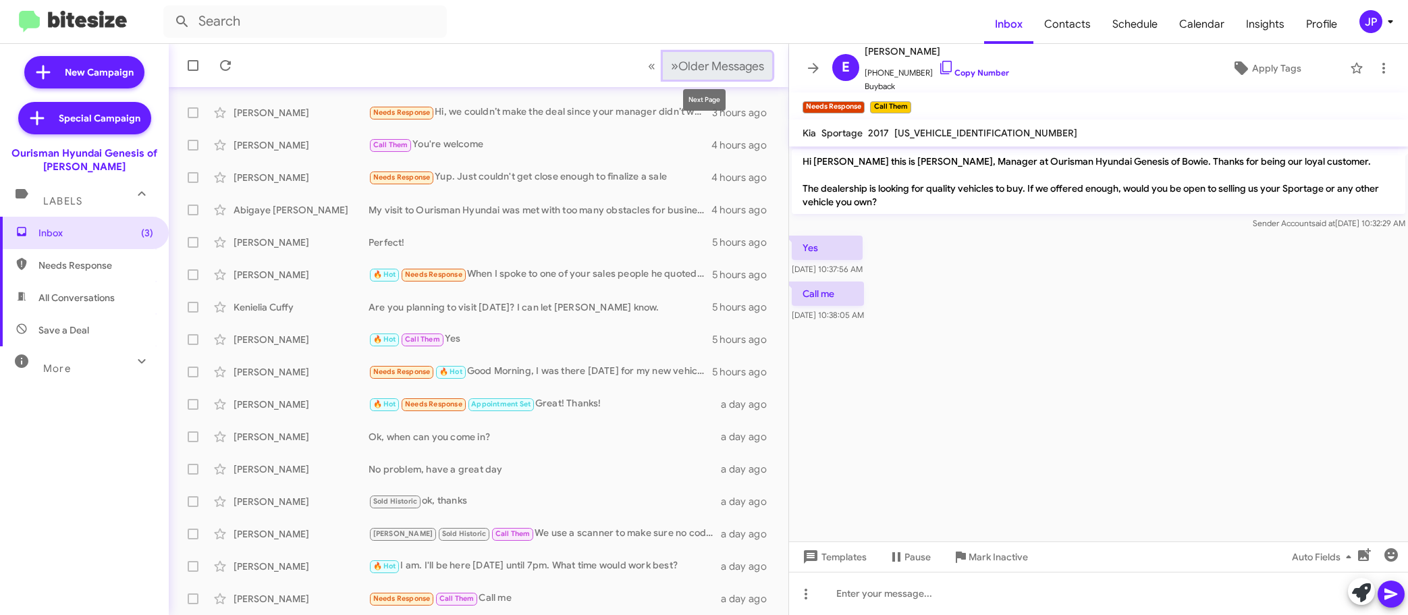
click at [695, 71] on span "Older Messages" at bounding box center [721, 66] width 86 height 15
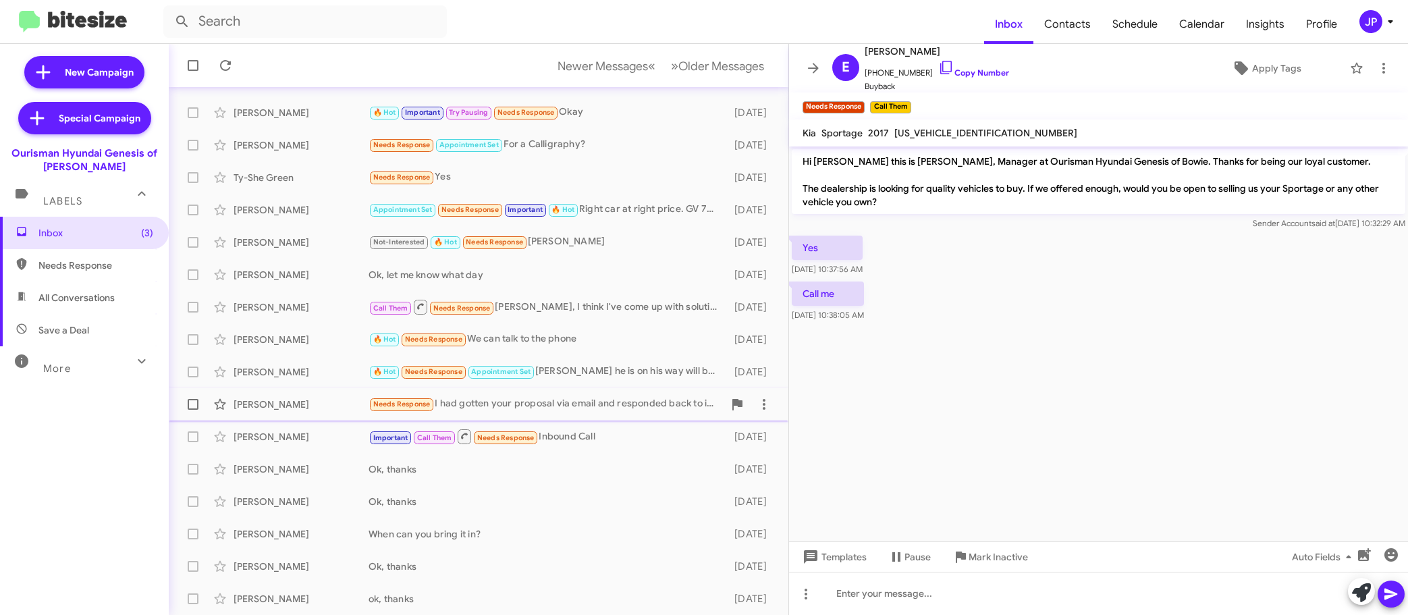
click at [589, 412] on div "Needs Response I had gotten your proposal via email and responded back to it bu…" at bounding box center [546, 404] width 355 height 16
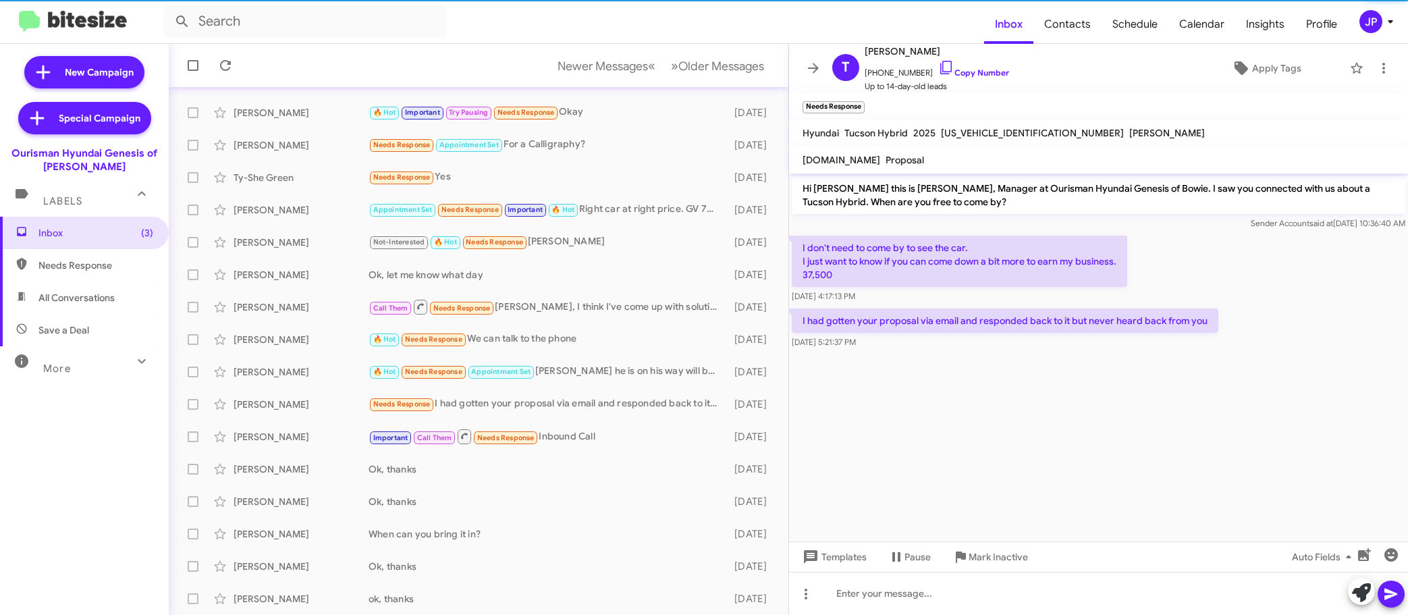
click at [1102, 444] on cdk-virtual-scroll-viewport "Hi Tracy this is Ciara Taylor, Manager at Ourisman Hyundai Genesis of Bowie. I …" at bounding box center [1098, 357] width 619 height 368
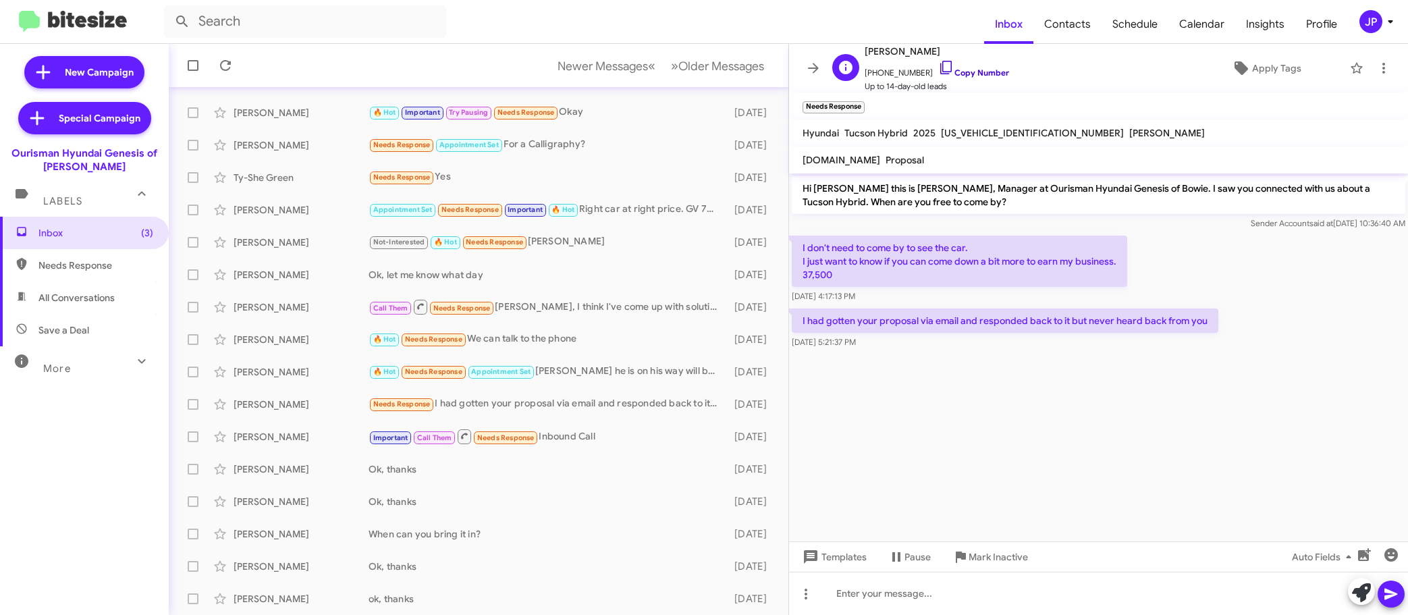
click at [975, 76] on link "Copy Number" at bounding box center [973, 72] width 71 height 10
click at [1230, 396] on cdk-virtual-scroll-viewport "Hi Tracy this is Ciara Taylor, Manager at Ourisman Hyundai Genesis of Bowie. I …" at bounding box center [1098, 357] width 619 height 368
click at [1274, 72] on span "Apply Tags" at bounding box center [1276, 68] width 49 height 24
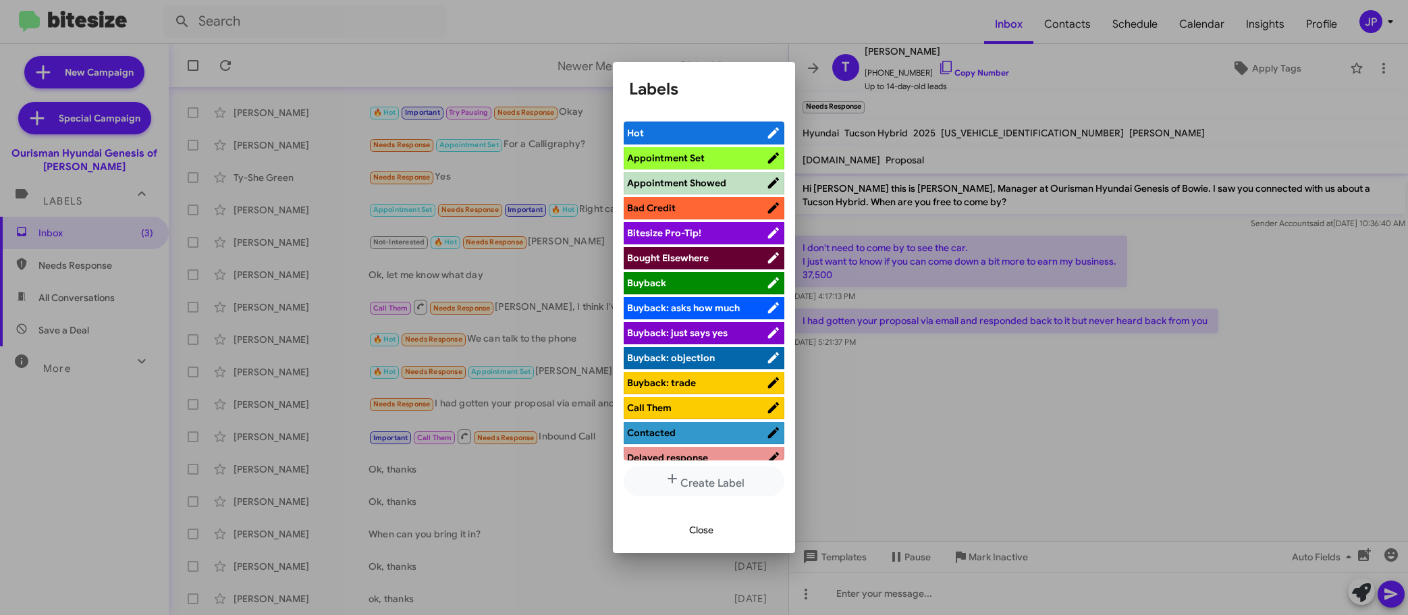
click at [713, 236] on span "Bitesize Pro-Tip!" at bounding box center [696, 232] width 139 height 13
click at [1100, 479] on div at bounding box center [704, 307] width 1408 height 615
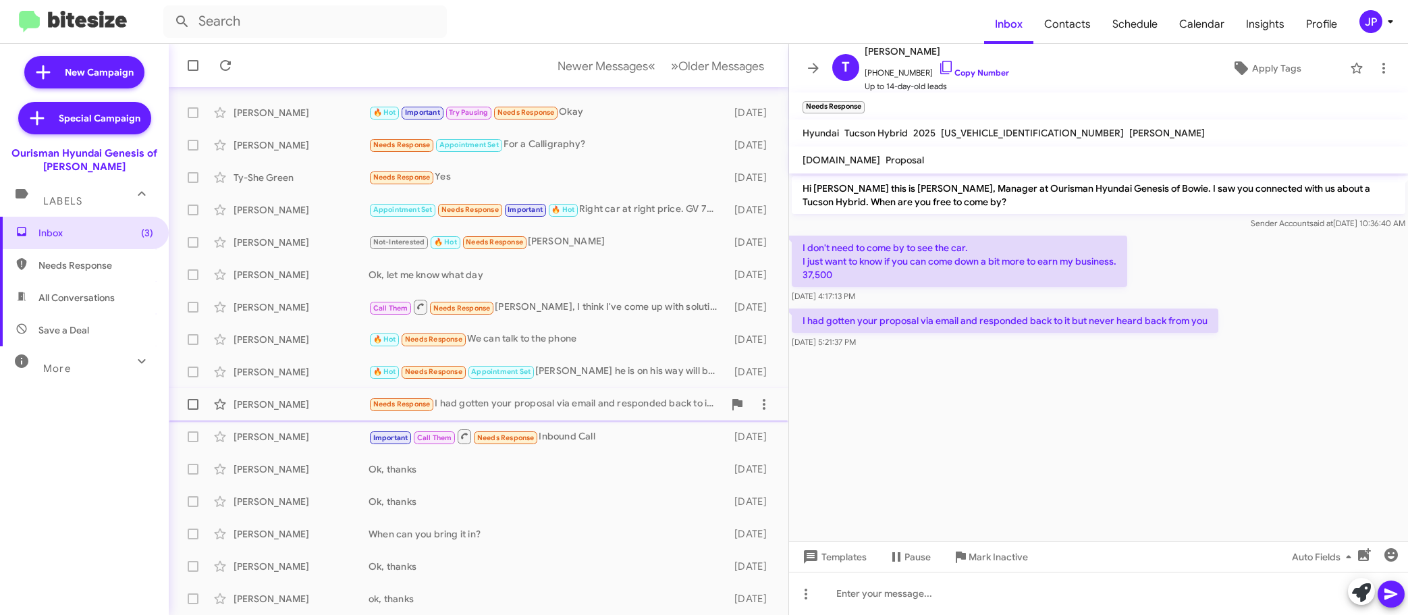
click at [194, 409] on span at bounding box center [193, 404] width 11 height 11
click at [193, 410] on input "checkbox" at bounding box center [192, 410] width 1 height 1
checkbox input "true"
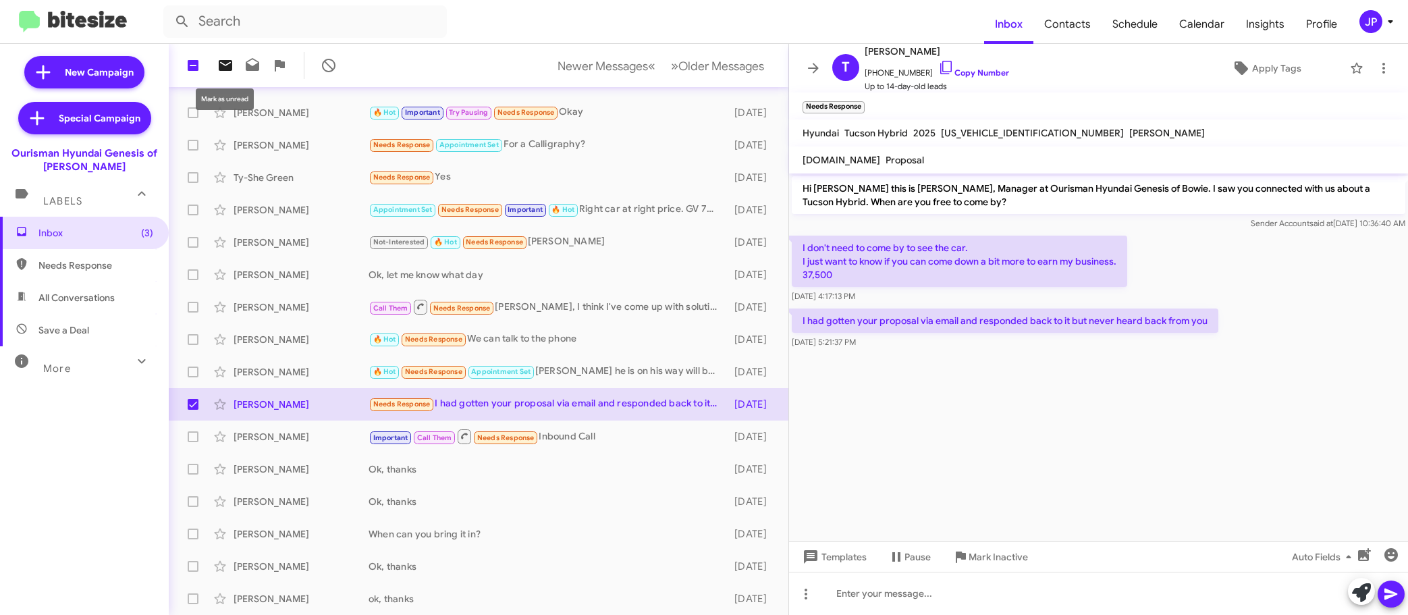
click at [221, 63] on icon at bounding box center [225, 65] width 13 height 11
click at [564, 351] on div "Chandra Niroula 🔥 Hot Needs Response We can talk to the phone 6 days ago" at bounding box center [479, 339] width 598 height 27
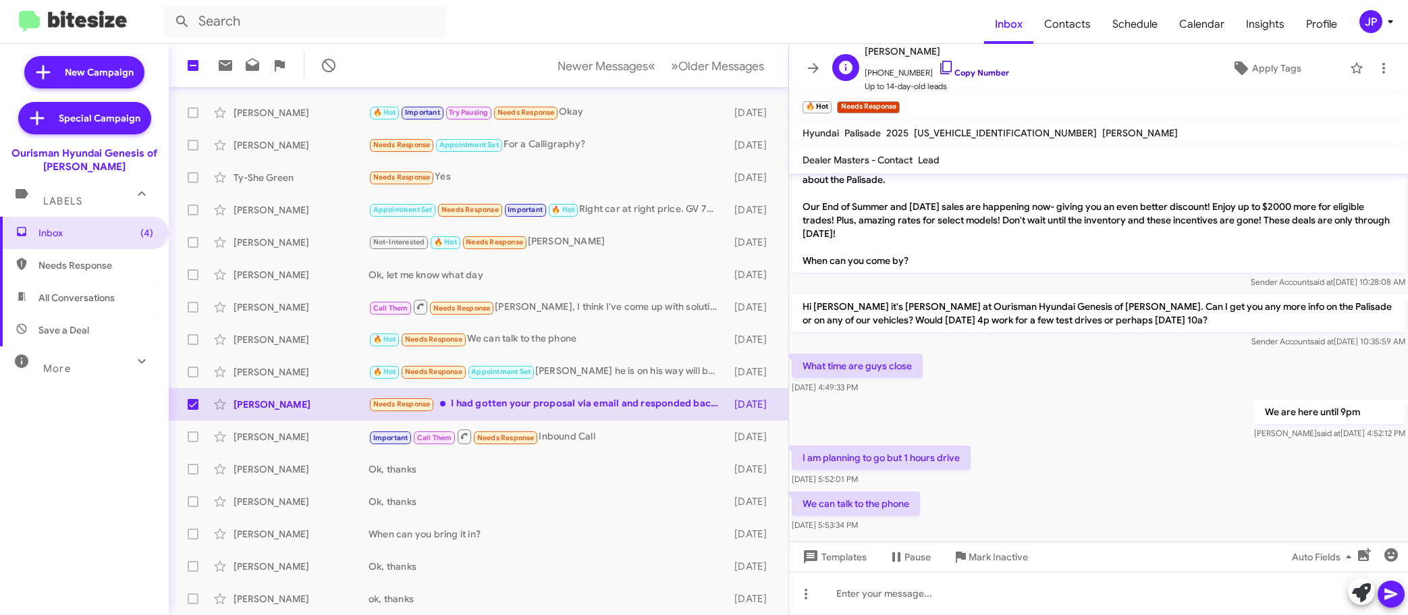
click at [971, 73] on link "Copy Number" at bounding box center [973, 72] width 71 height 10
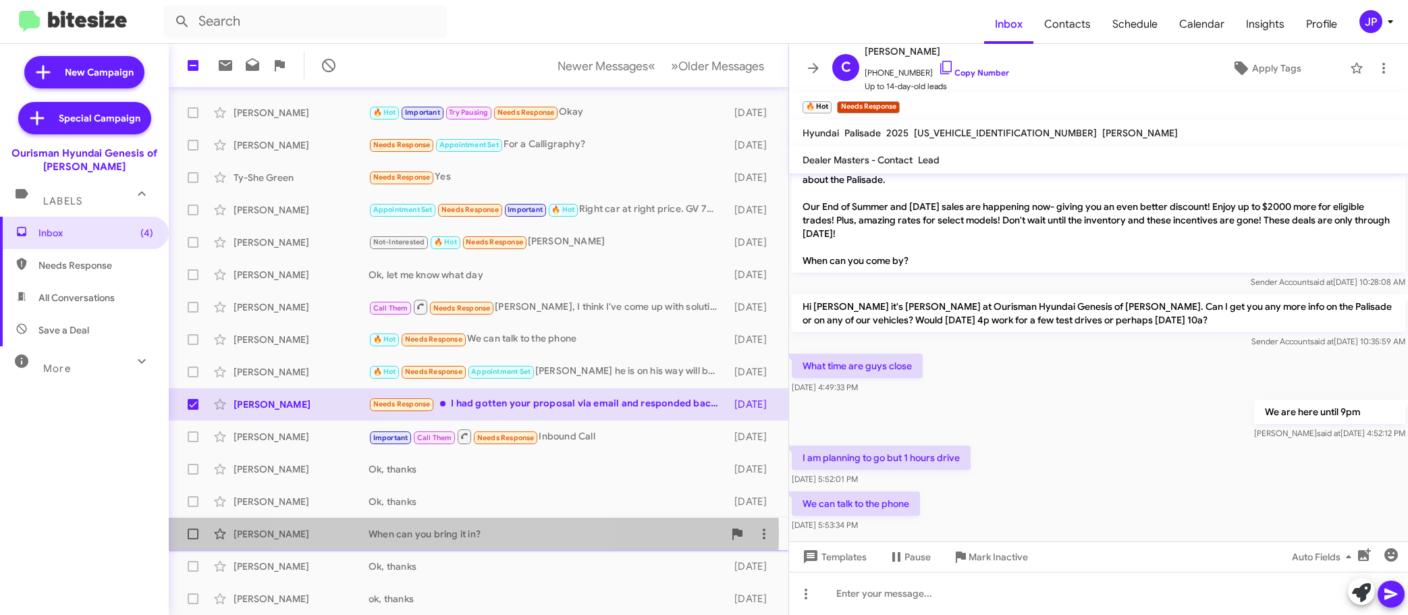
click at [439, 533] on div "When can you bring it in?" at bounding box center [546, 533] width 355 height 13
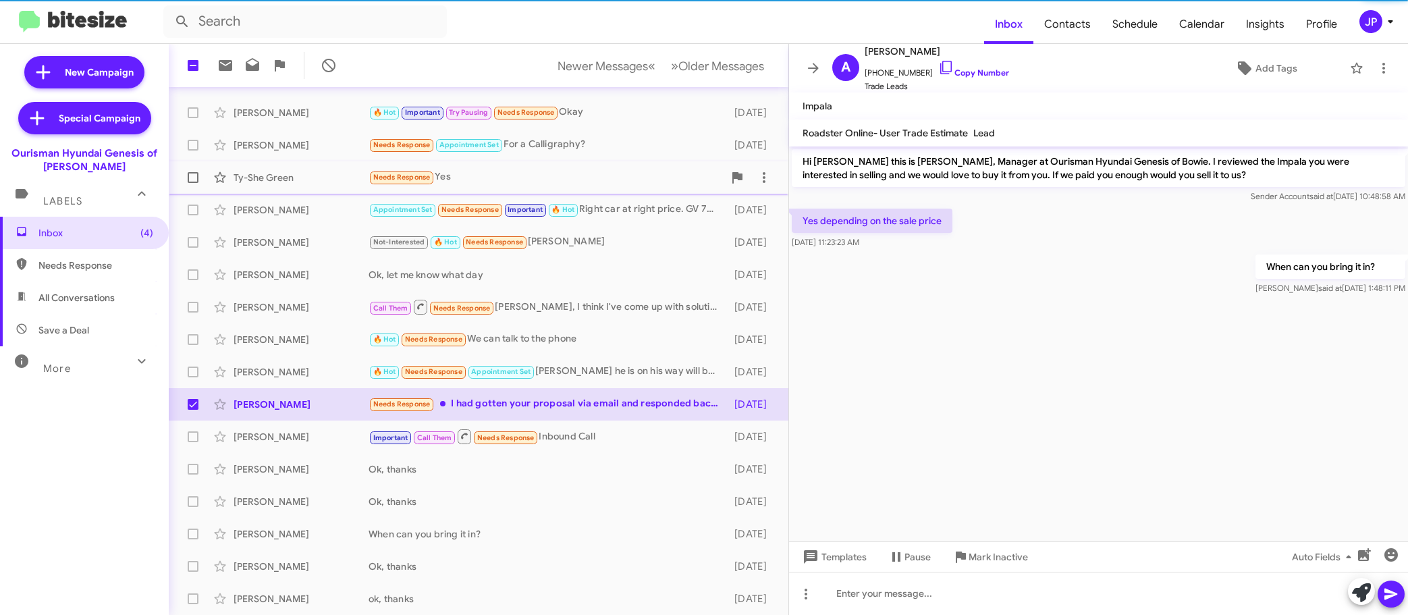
click at [527, 176] on div "Needs Response Yes" at bounding box center [546, 177] width 355 height 16
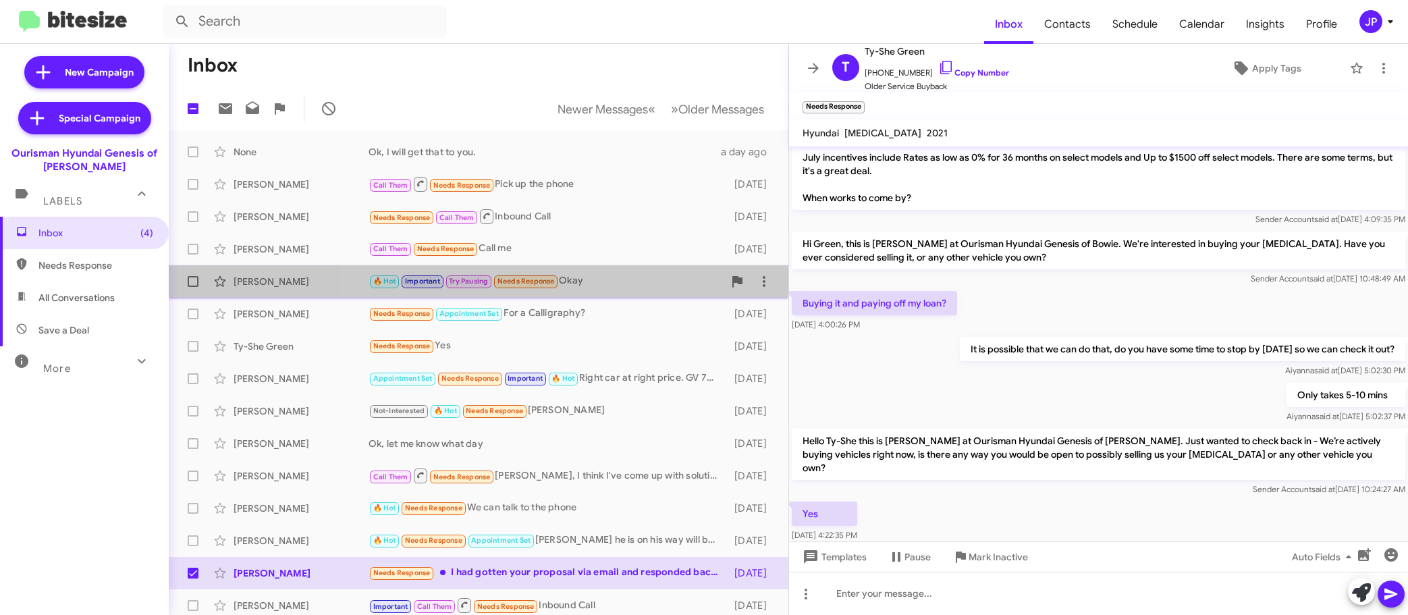
click at [604, 273] on div "🔥 Hot Important Try Pausing Needs Response Okay" at bounding box center [546, 281] width 355 height 16
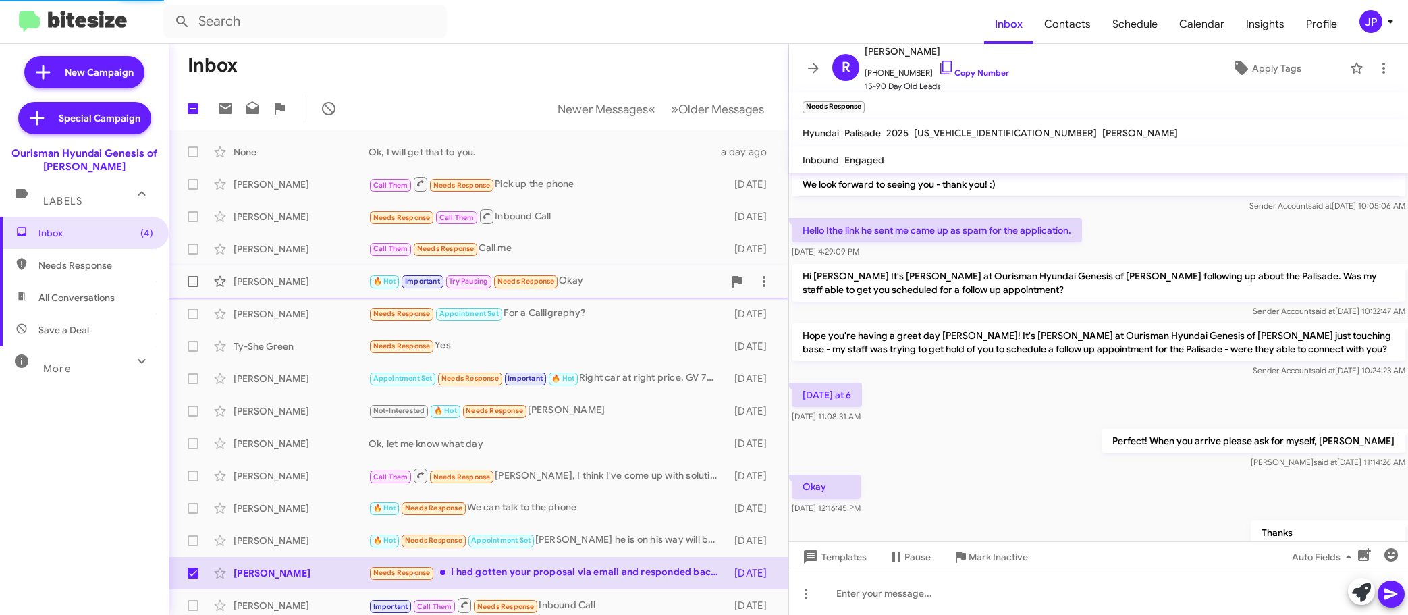
scroll to position [623, 0]
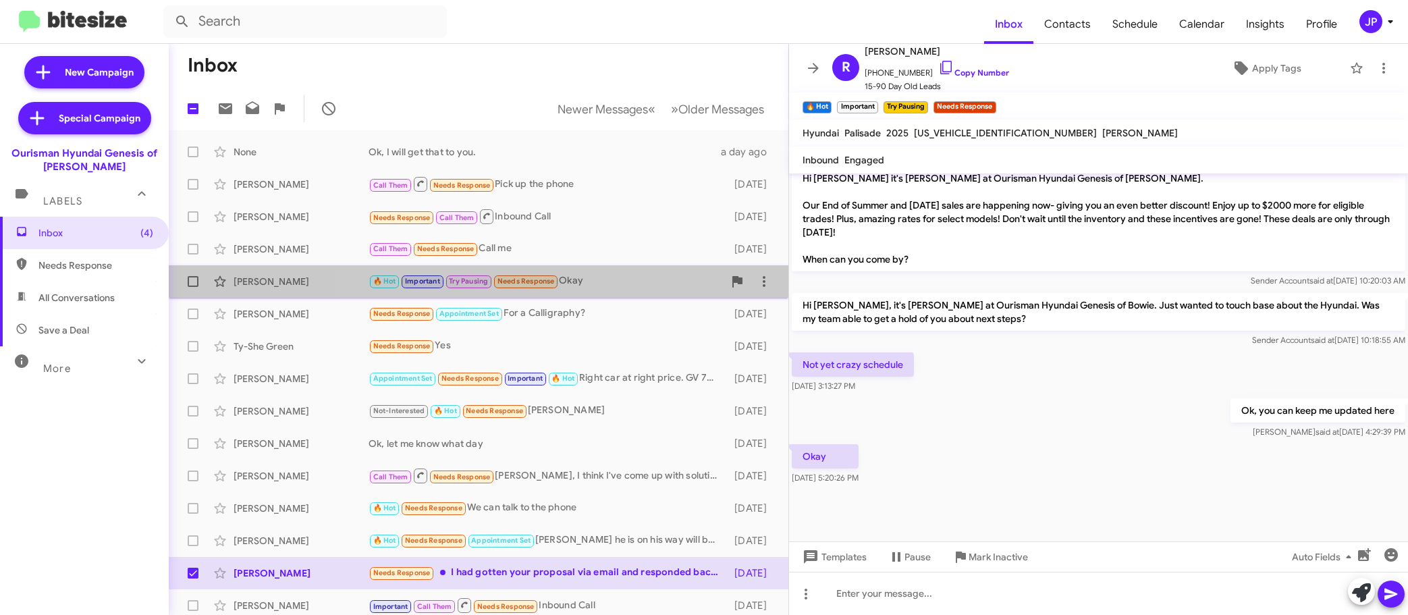
click at [597, 296] on span "Ramon Godwin 🔥 Hot Important Try Pausing Needs Response Okay 5 days ago" at bounding box center [479, 281] width 620 height 32
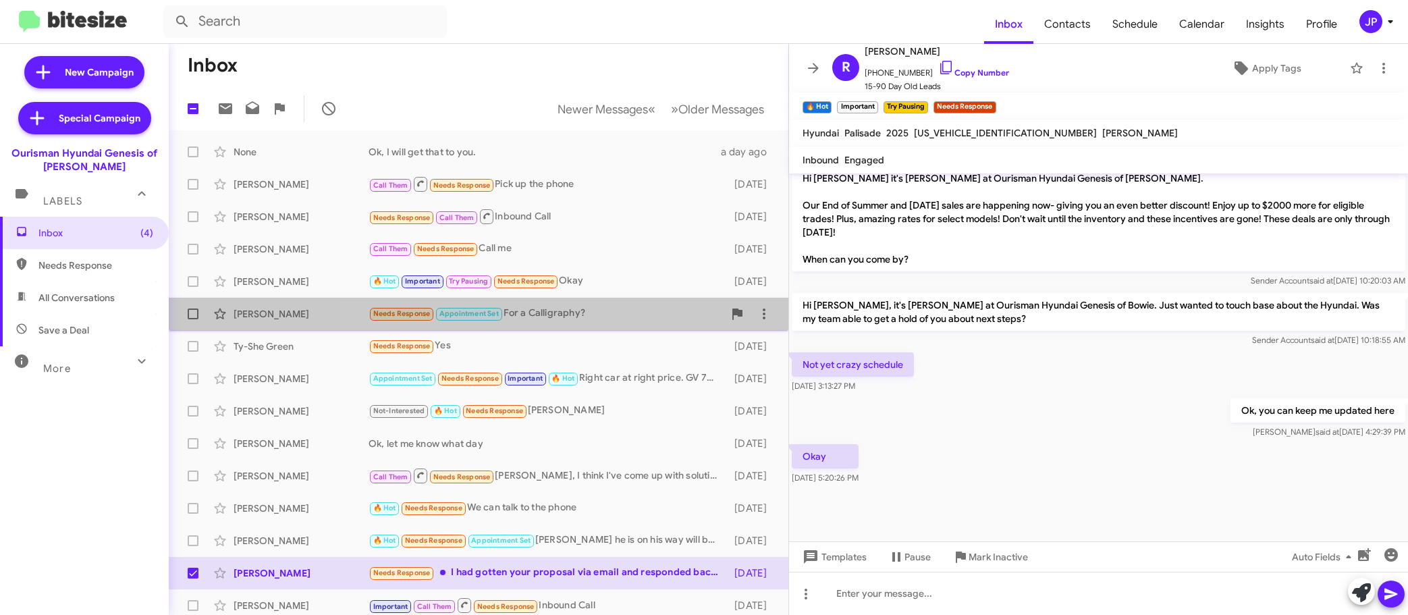
click at [592, 308] on div "Needs Response Appointment Set For a Calligraphy?" at bounding box center [546, 314] width 355 height 16
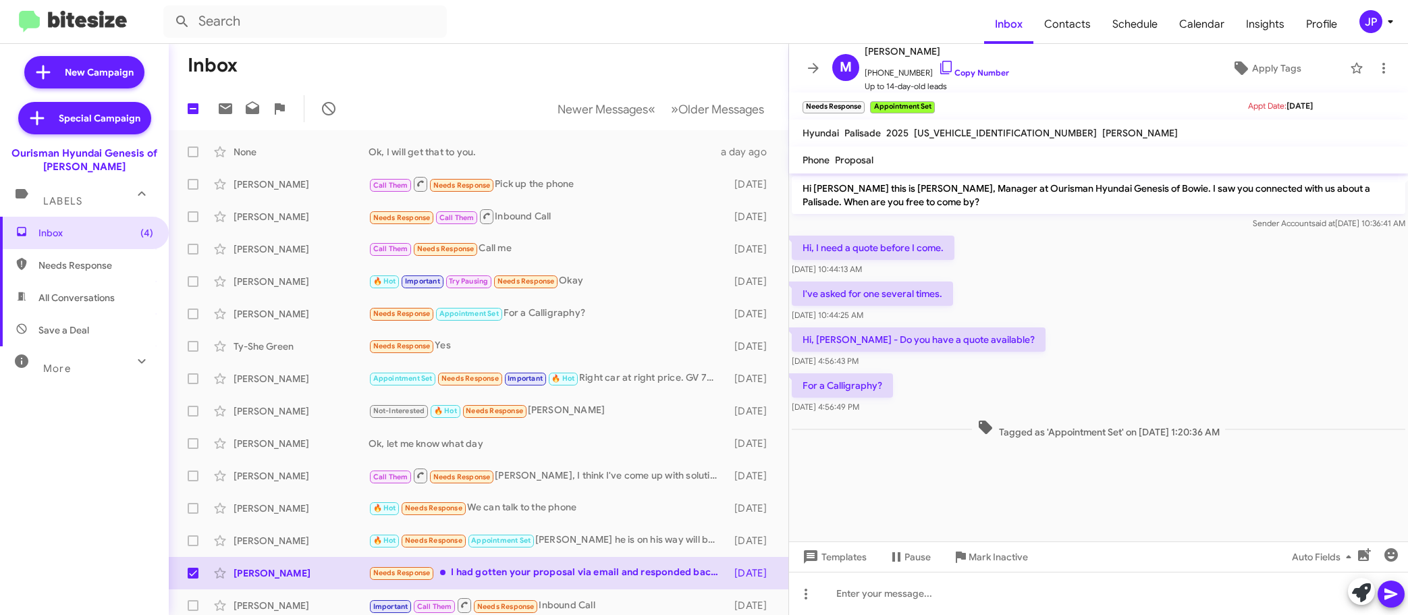
click at [1227, 366] on div "Hi, Ciara - Do you have a quote available? Aug 29, 2025, 4:56:43 PM" at bounding box center [1098, 348] width 619 height 46
click at [963, 74] on link "Copy Number" at bounding box center [973, 72] width 71 height 10
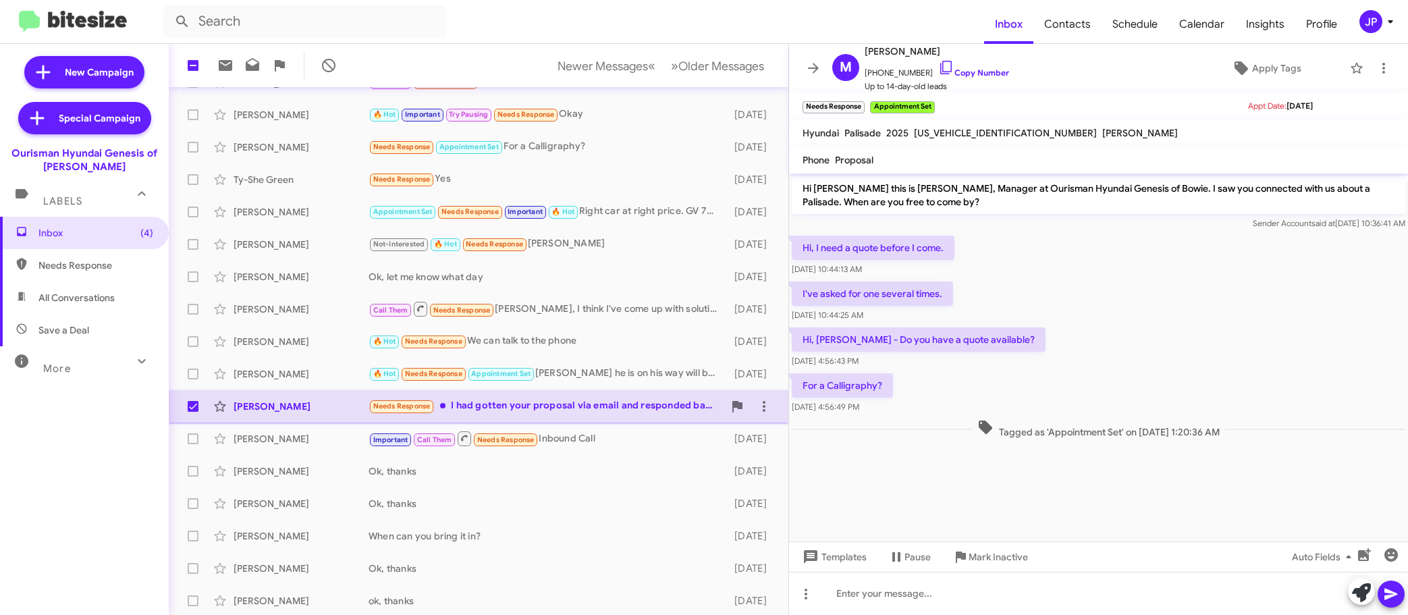
scroll to position [169, 0]
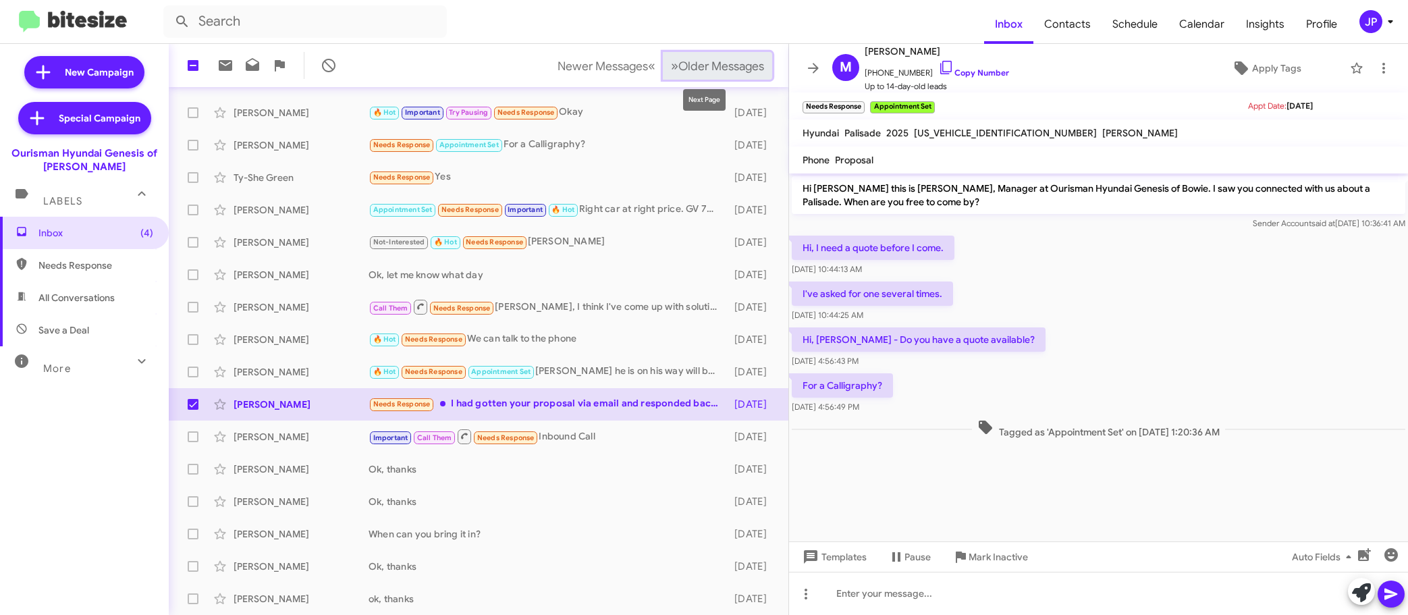
click at [689, 69] on span "Older Messages" at bounding box center [721, 66] width 86 height 15
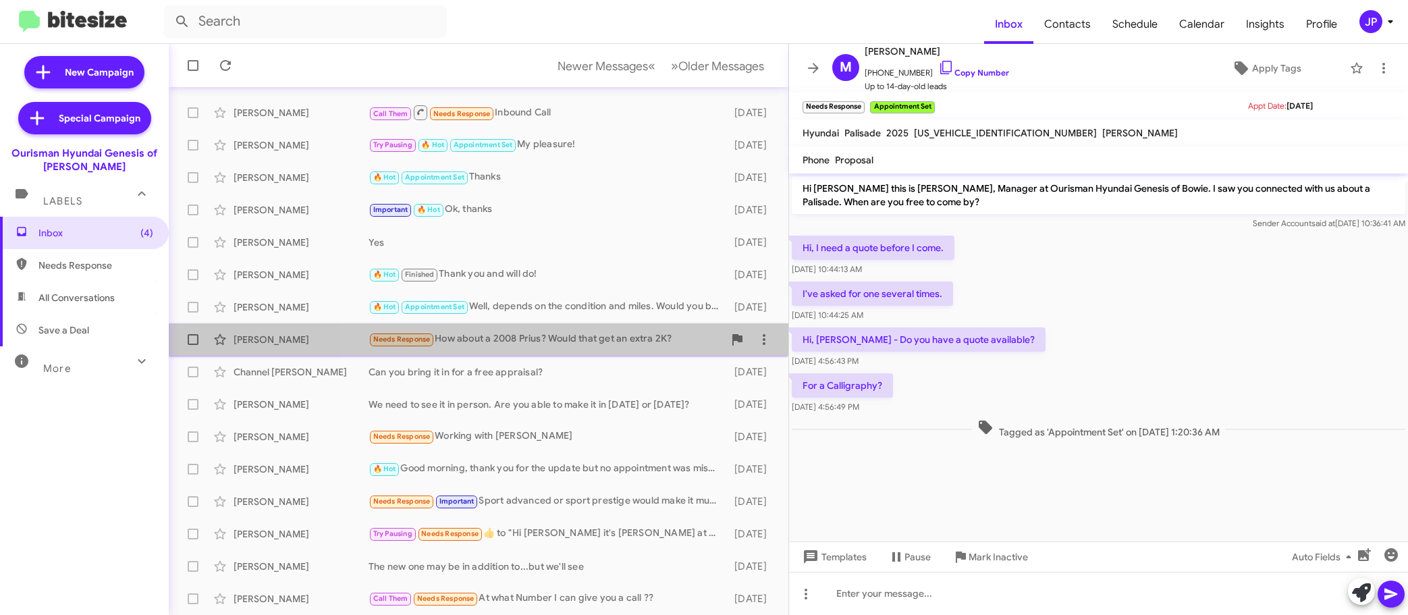
click at [531, 344] on div "Needs Response How about a 2008 Prius? Would that get an extra 2K?" at bounding box center [546, 339] width 355 height 16
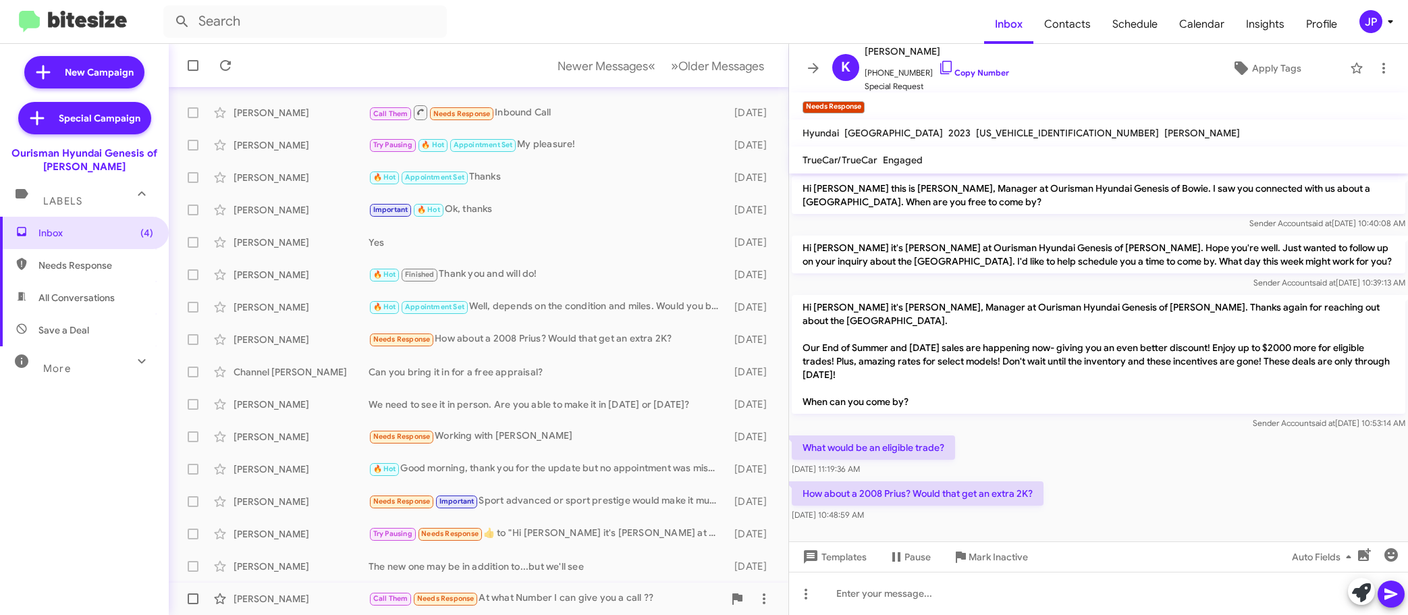
click at [556, 599] on div "Call Them Needs Response At what Number I can give you a call ??" at bounding box center [546, 599] width 355 height 16
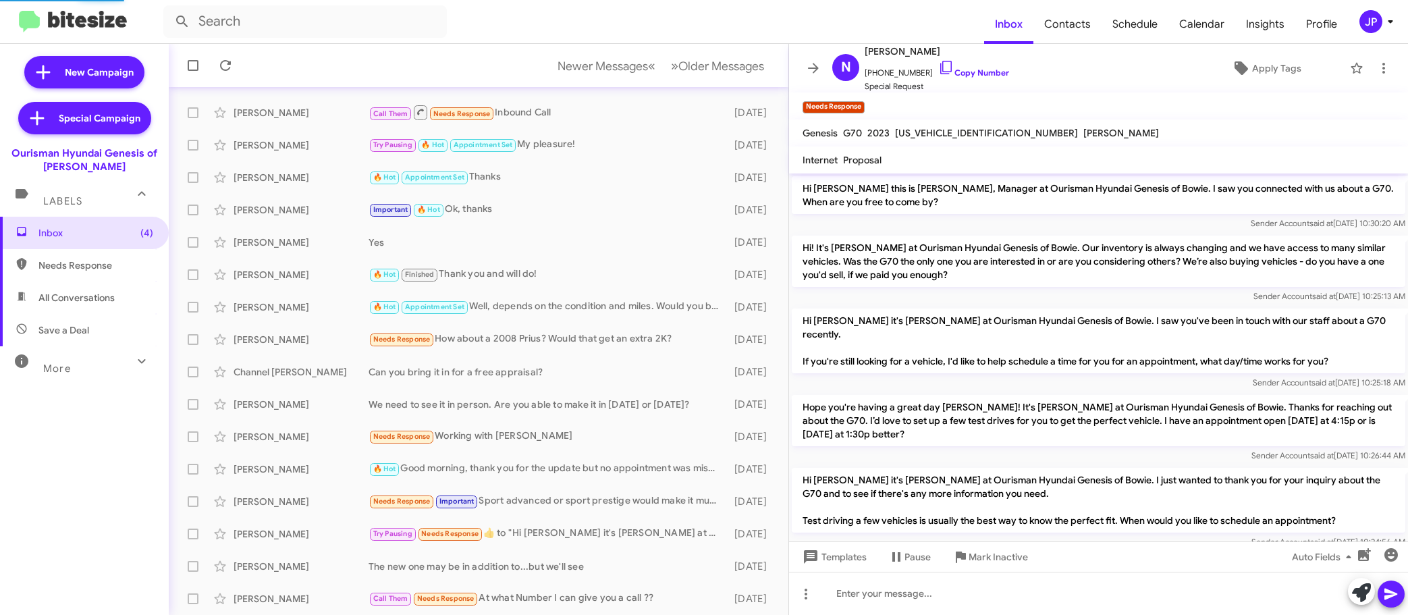
scroll to position [256, 0]
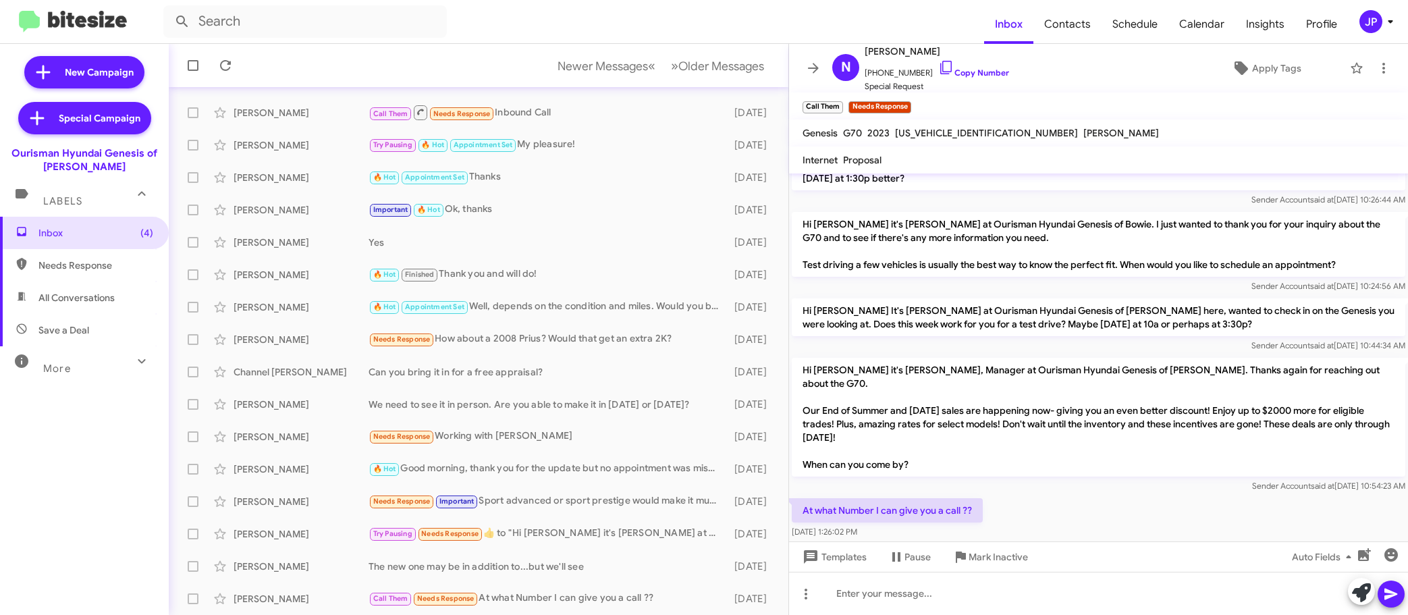
drag, startPoint x: 1161, startPoint y: 508, endPoint x: 1162, endPoint y: 501, distance: 6.8
click at [1161, 508] on div "At what Number I can give you a call ?? Aug 26, 2025, 1:26:02 PM" at bounding box center [1098, 518] width 619 height 46
click at [967, 59] on span "+15403270530 Copy Number" at bounding box center [937, 69] width 144 height 20
click at [945, 78] on span "+15403270530 Copy Number" at bounding box center [937, 69] width 144 height 20
click at [954, 72] on link "Copy Number" at bounding box center [973, 72] width 71 height 10
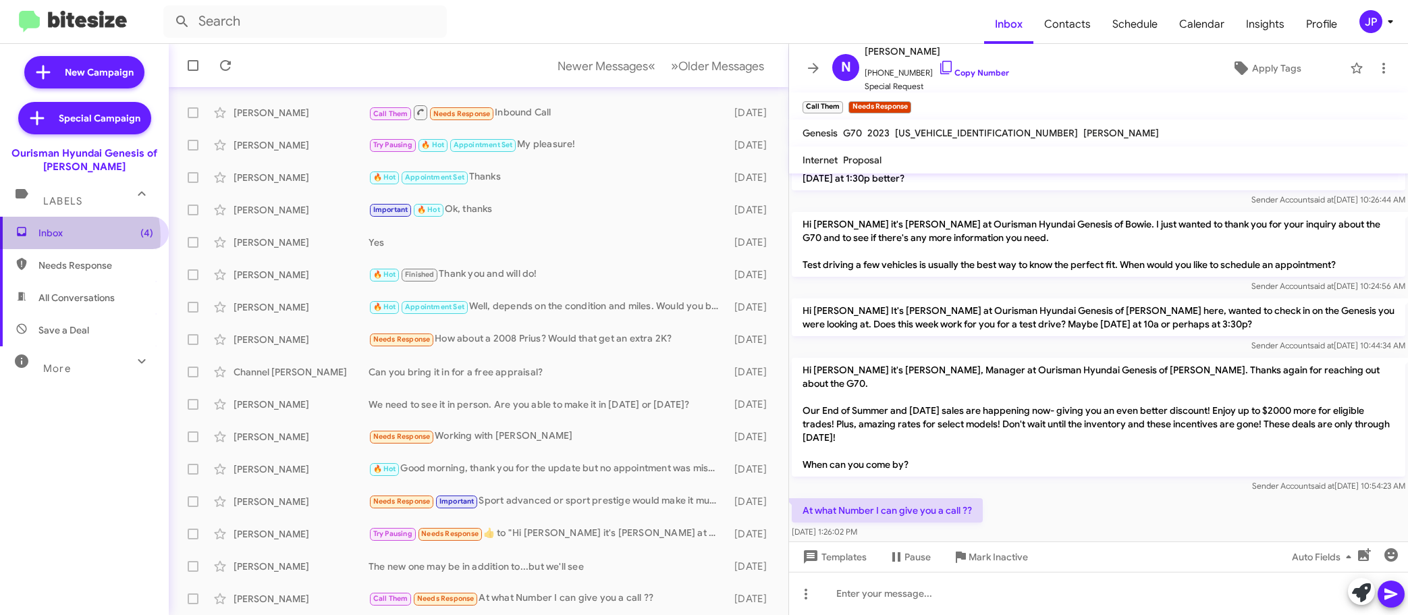
click at [61, 237] on span "Inbox (4)" at bounding box center [95, 232] width 115 height 13
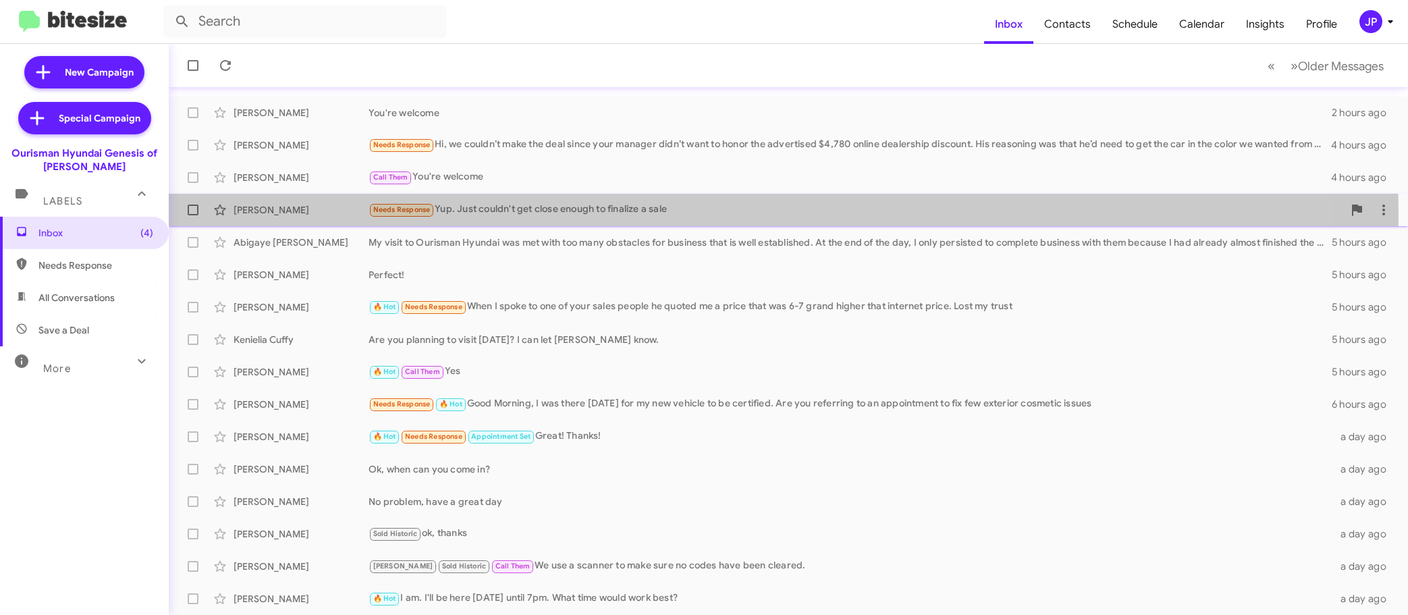
click at [680, 216] on div "Needs Response Yup. Just couldn't get close enough to finalize a sale" at bounding box center [856, 210] width 975 height 16
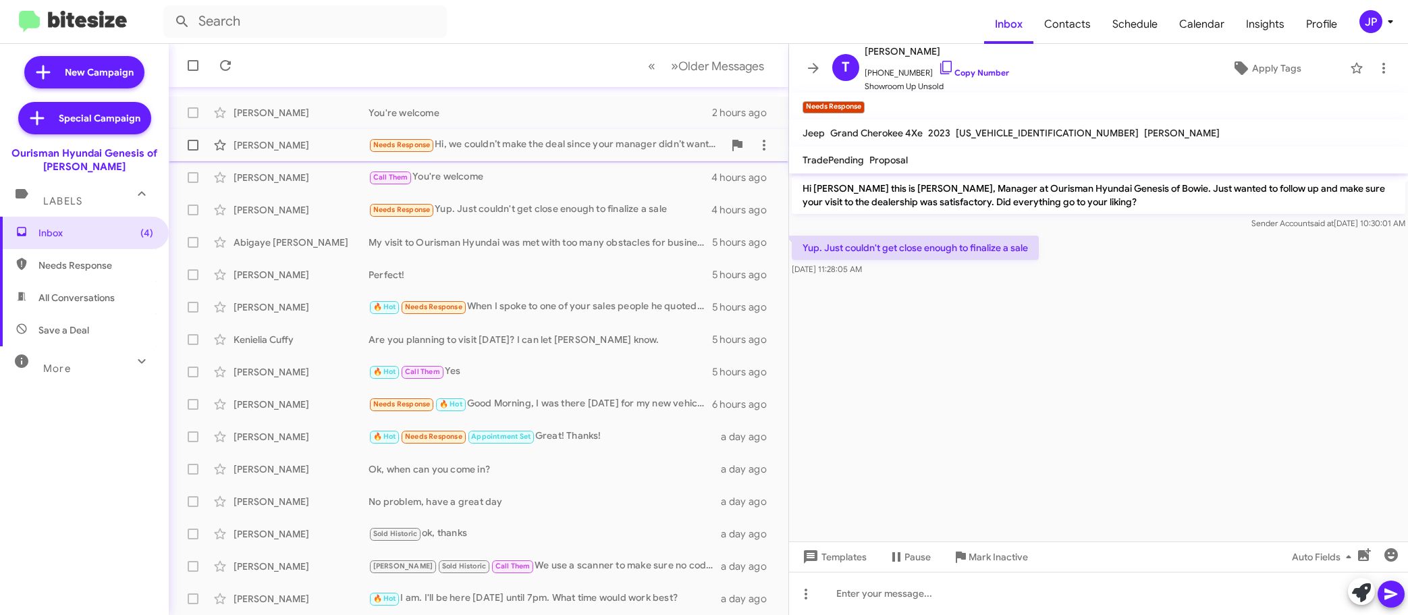
click at [553, 155] on div "Yasser Tajali Needs Response Hi, we couldn’t make the deal since your manager d…" at bounding box center [479, 145] width 598 height 27
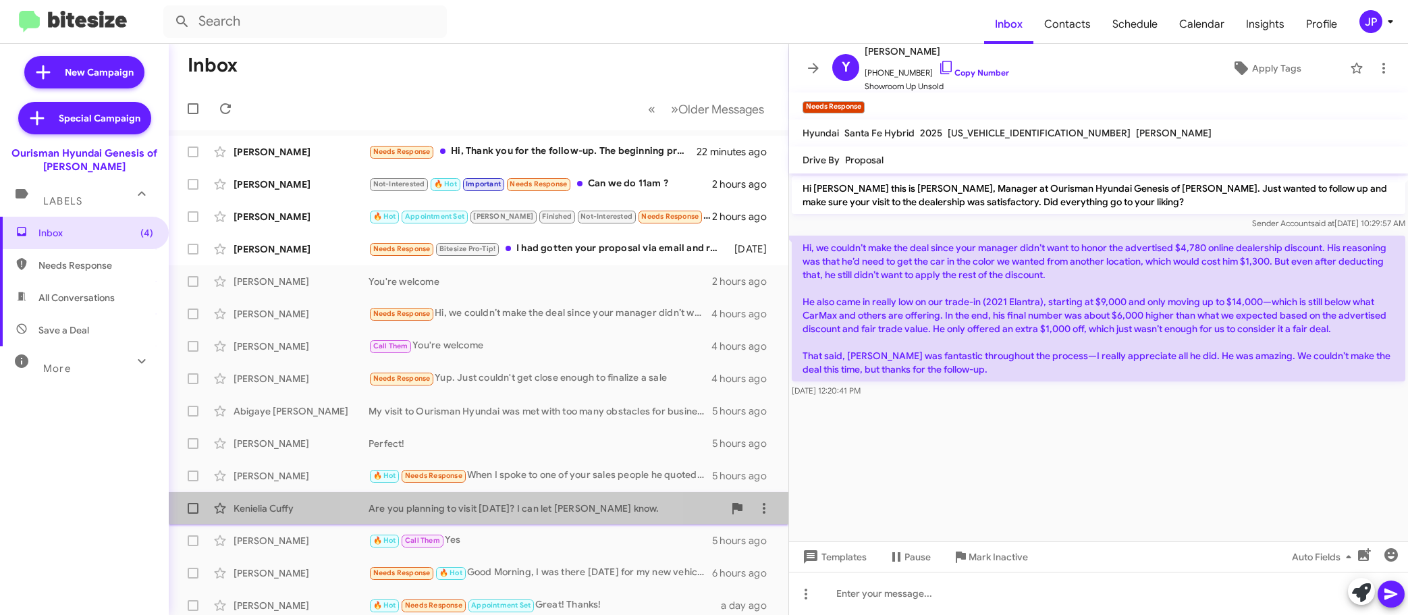
click at [499, 501] on div "Are you planning to visit today? I can let tony know." at bounding box center [546, 507] width 355 height 13
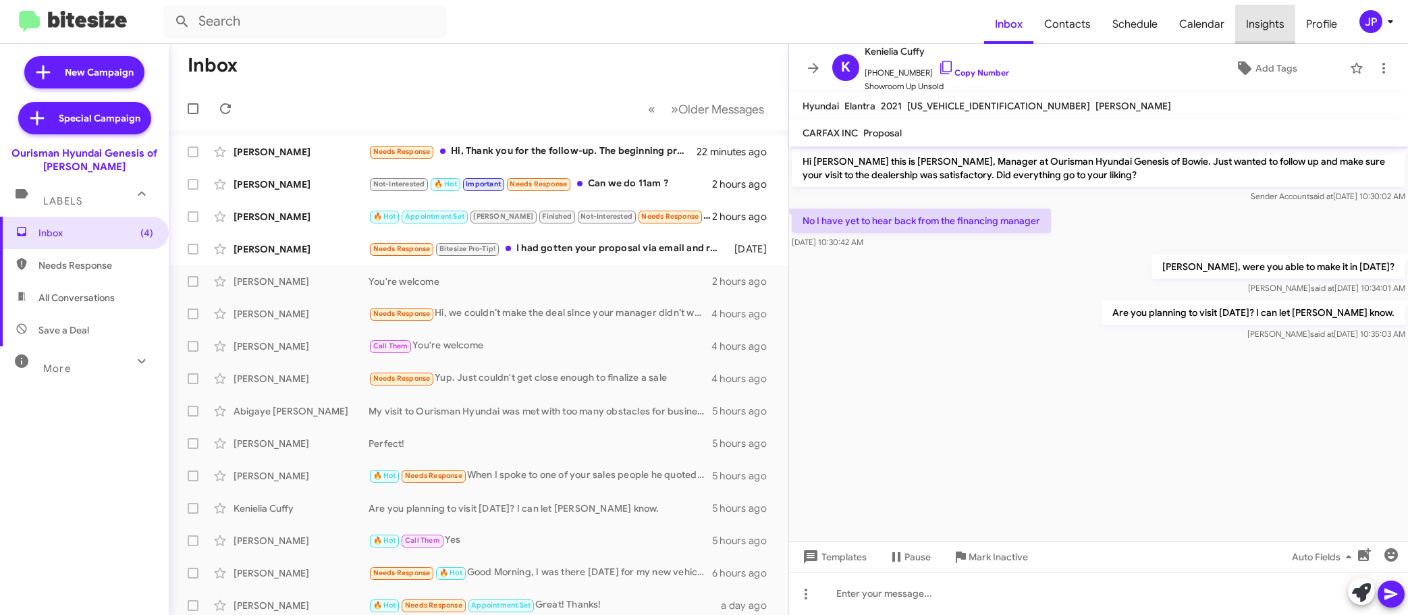
click at [1274, 18] on span "Insights" at bounding box center [1265, 24] width 60 height 39
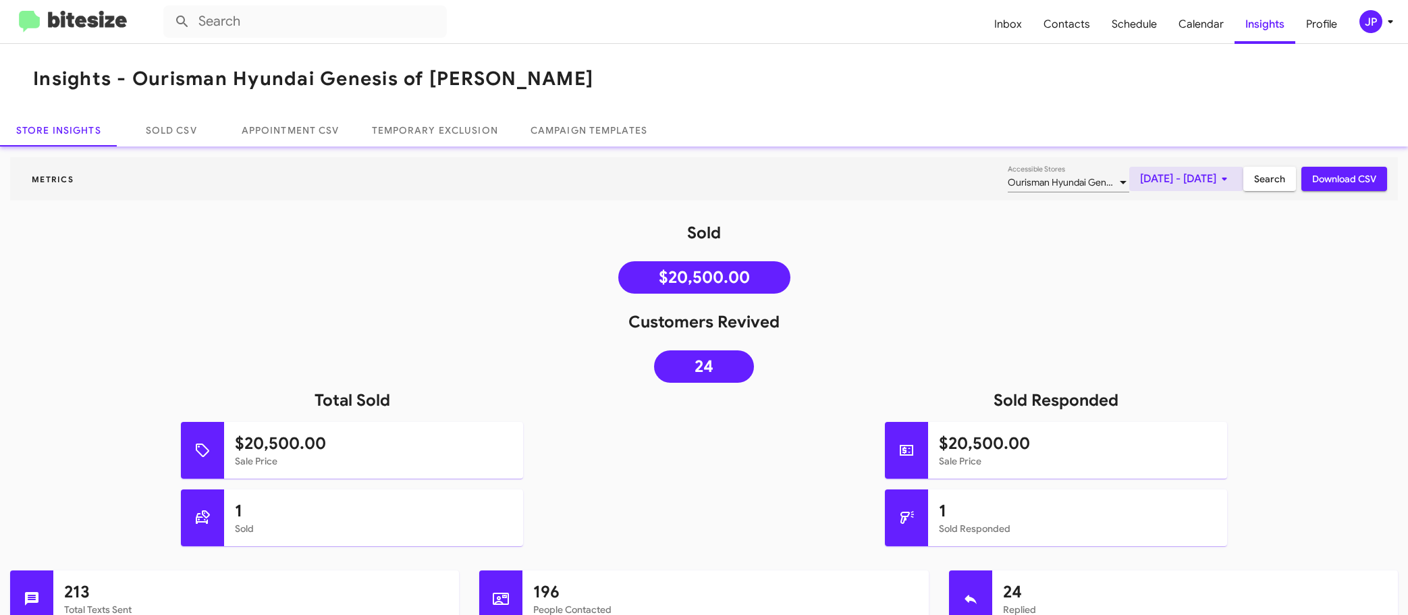
click at [1140, 177] on span "[DATE] - [DATE]" at bounding box center [1186, 179] width 92 height 24
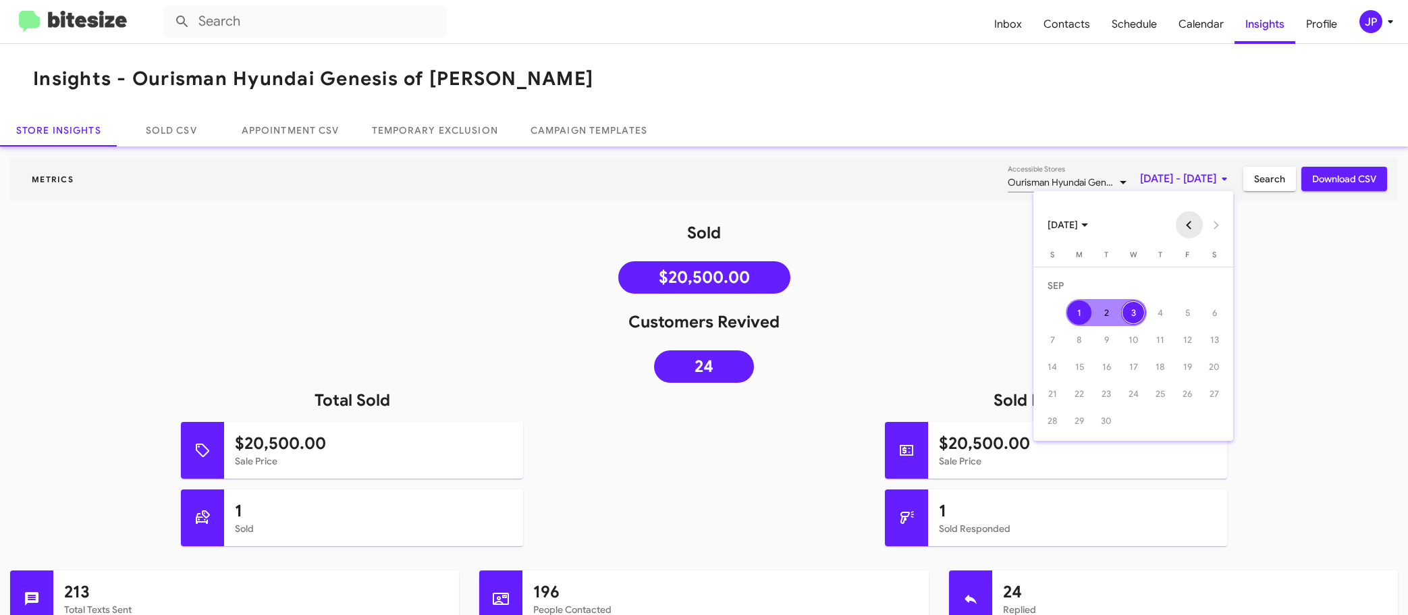
click at [1182, 224] on button "Previous month" at bounding box center [1189, 224] width 27 height 27
click at [1182, 223] on button "Previous month" at bounding box center [1189, 224] width 27 height 27
click at [1097, 314] on div "3" at bounding box center [1106, 312] width 24 height 24
click at [1215, 229] on button "Next month" at bounding box center [1216, 224] width 27 height 27
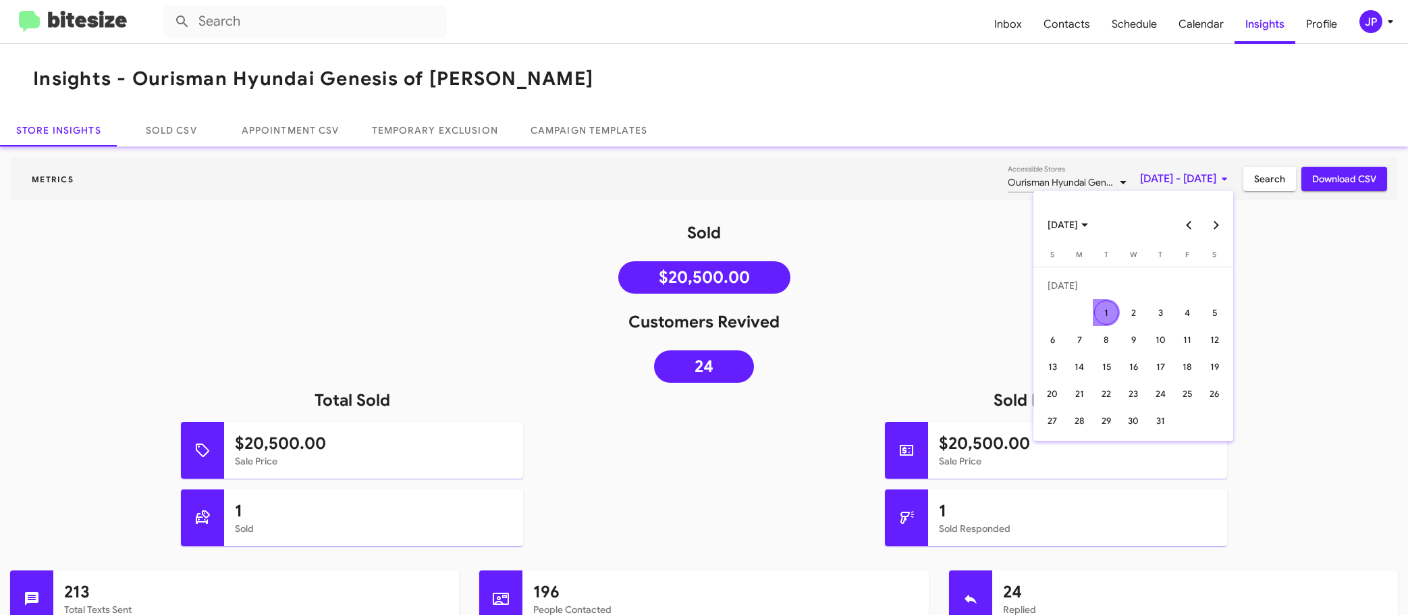
click at [1215, 229] on button "Next month" at bounding box center [1216, 224] width 27 height 27
click at [1196, 229] on button "Previous month" at bounding box center [1189, 224] width 27 height 27
click at [1215, 226] on button "Next month" at bounding box center [1216, 224] width 27 height 27
click at [1215, 225] on button "Next month" at bounding box center [1216, 224] width 27 height 27
drag, startPoint x: 1140, startPoint y: 316, endPoint x: 1212, endPoint y: 278, distance: 80.9
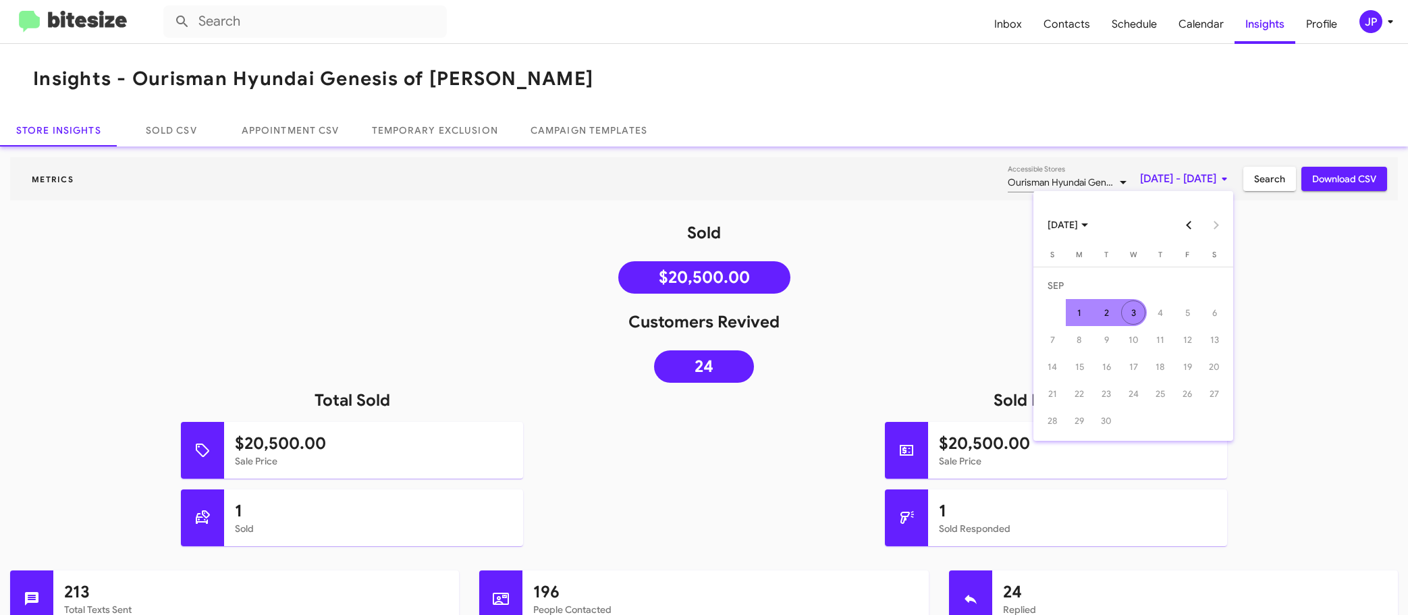
click at [1140, 316] on div "3" at bounding box center [1133, 312] width 24 height 24
click at [1254, 182] on span "Search" at bounding box center [1269, 179] width 31 height 24
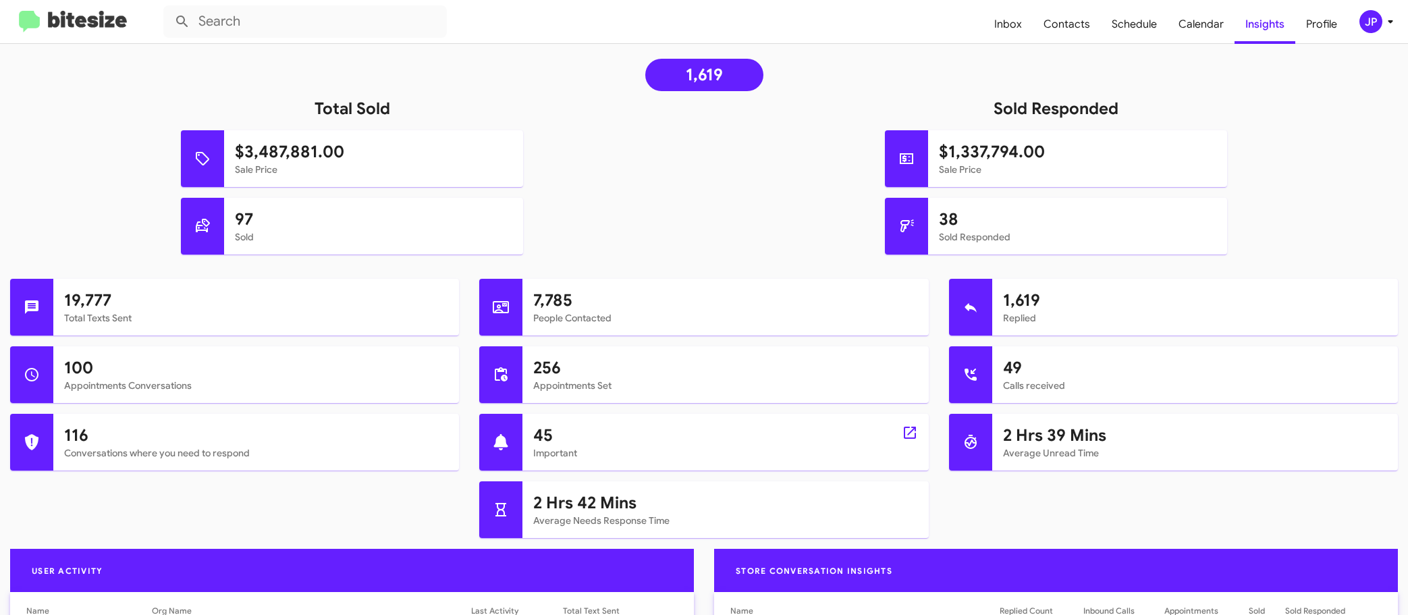
scroll to position [292, 0]
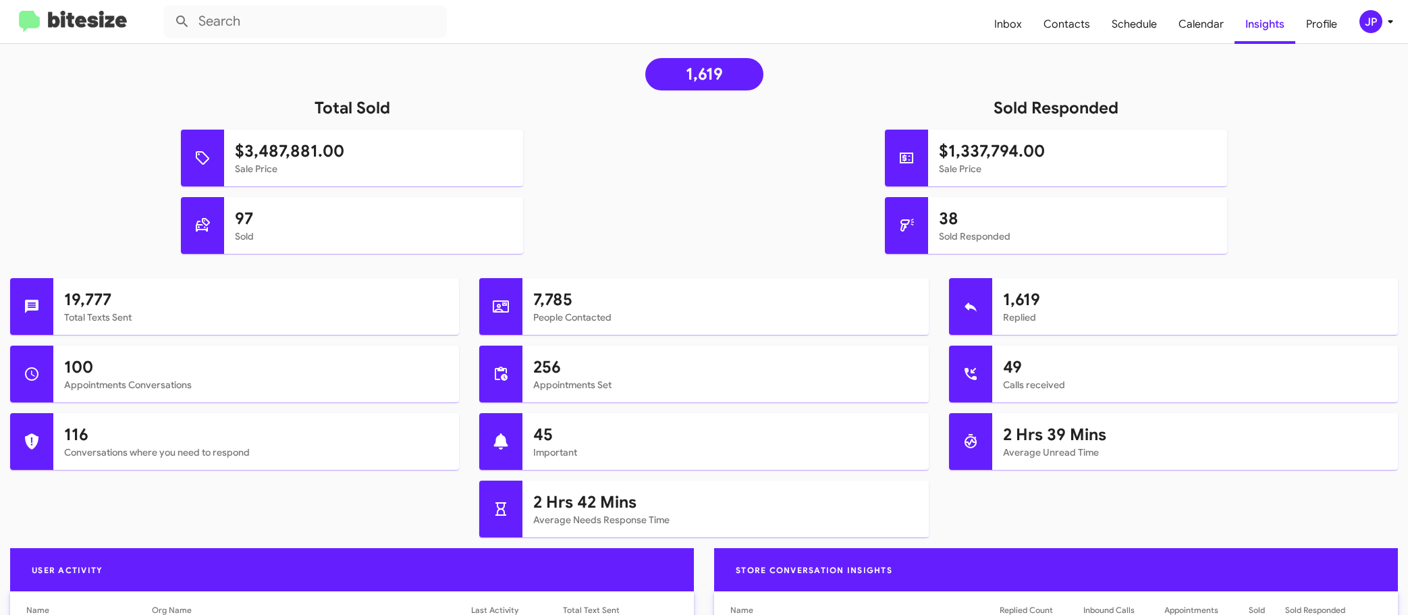
click at [88, 26] on img at bounding box center [73, 22] width 108 height 22
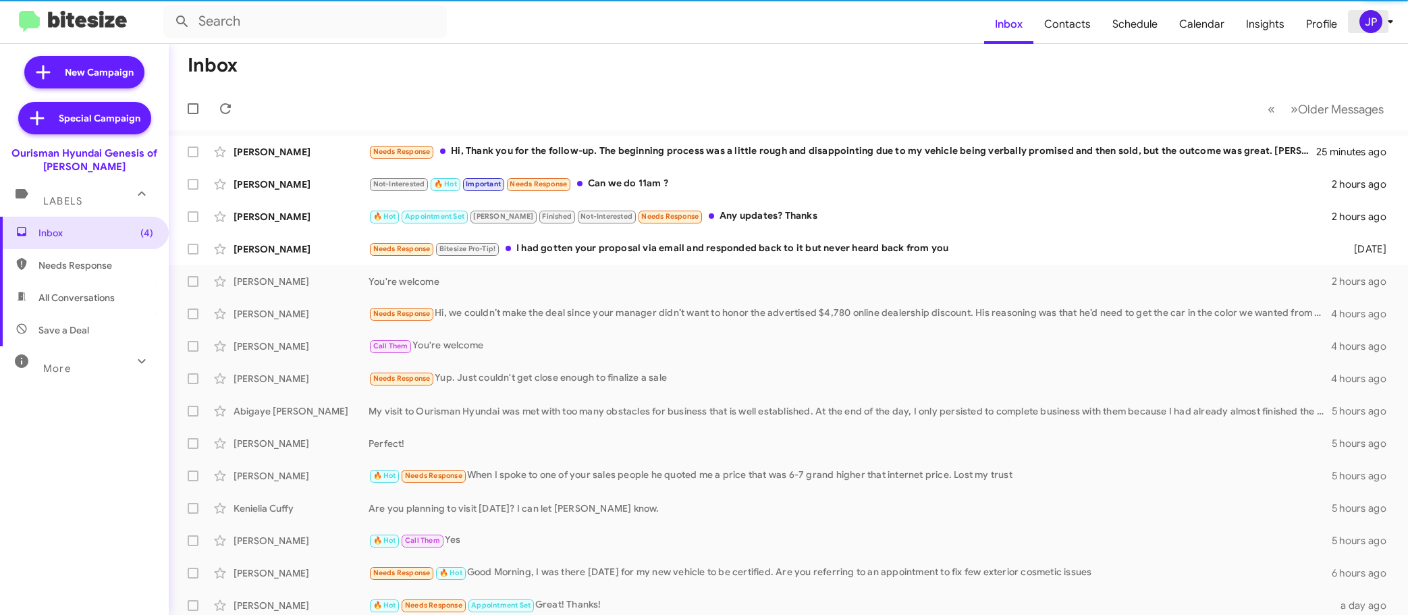
click at [1367, 24] on div "JP" at bounding box center [1370, 21] width 23 height 23
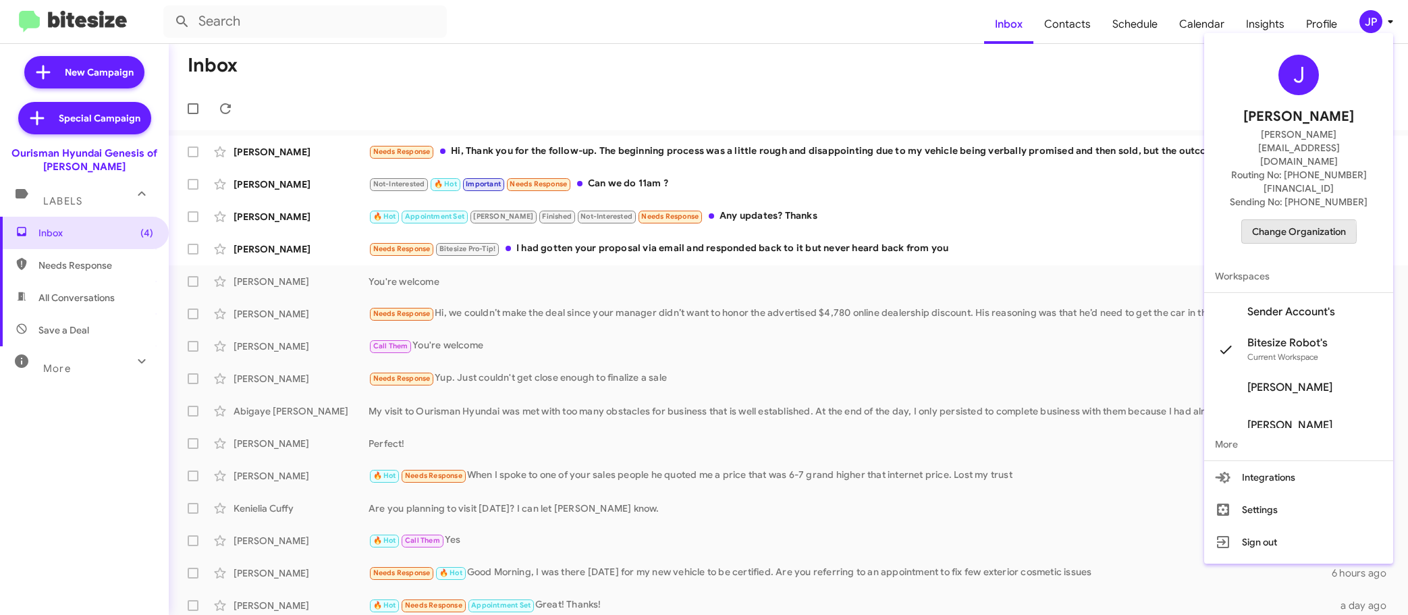
click at [1275, 220] on span "Change Organization" at bounding box center [1299, 231] width 94 height 23
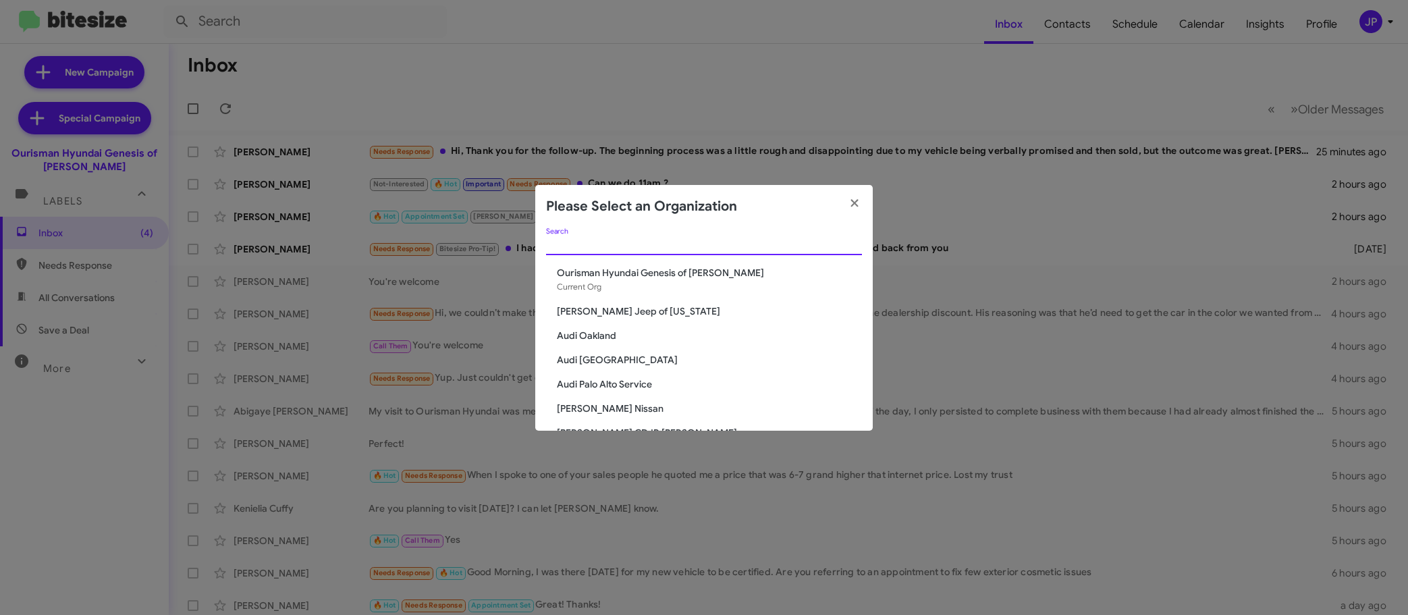
click at [561, 240] on input "Search" at bounding box center [704, 245] width 316 height 11
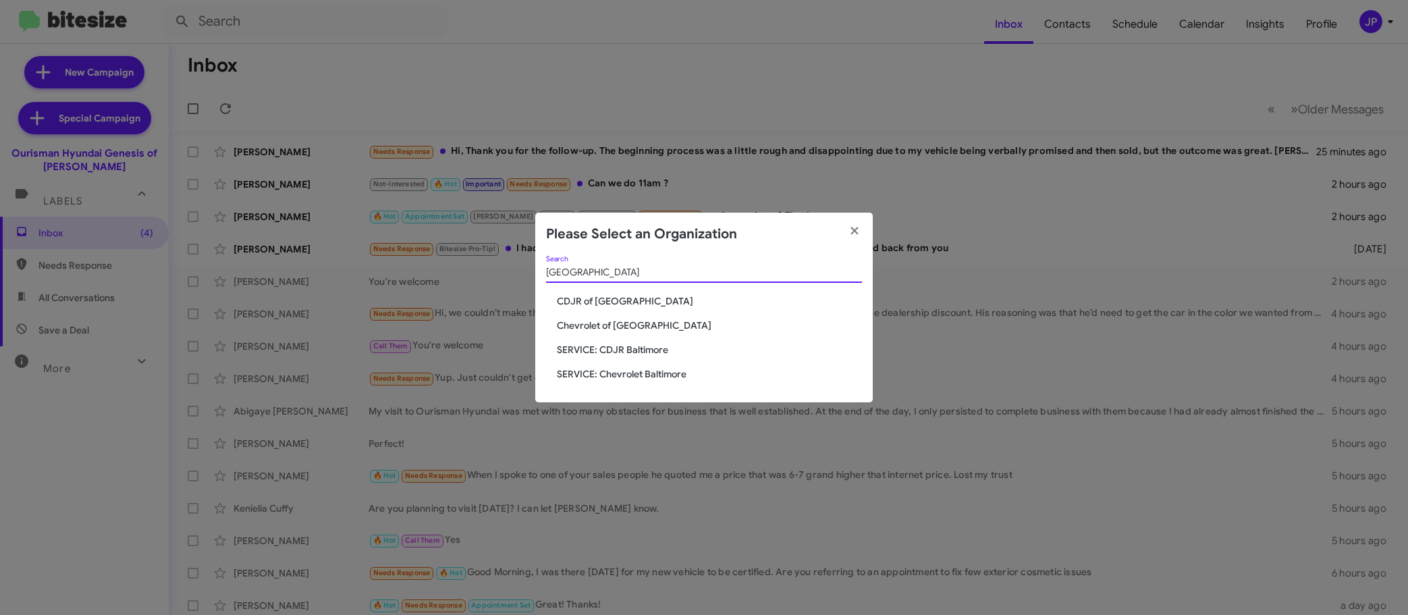
type input "Baltimore"
click at [570, 296] on span "CDJR of Baltimore" at bounding box center [709, 300] width 305 height 13
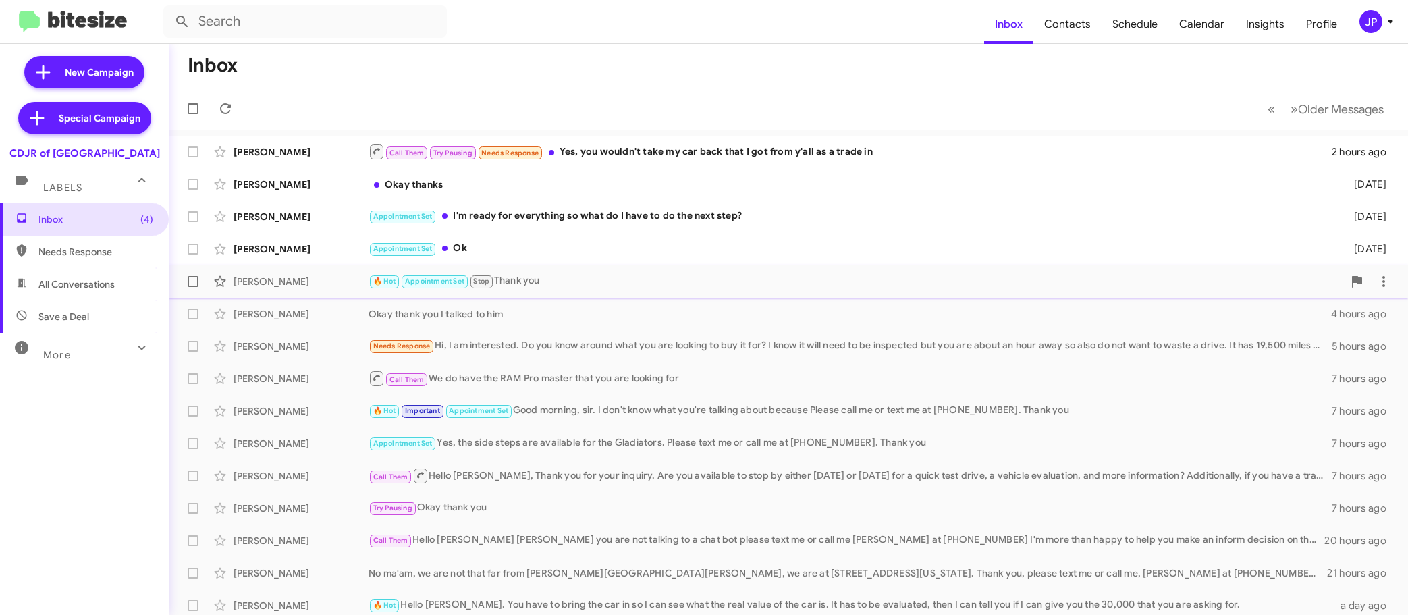
click at [560, 285] on div "🔥 Hot Appointment Set Stop Thank you" at bounding box center [856, 281] width 975 height 16
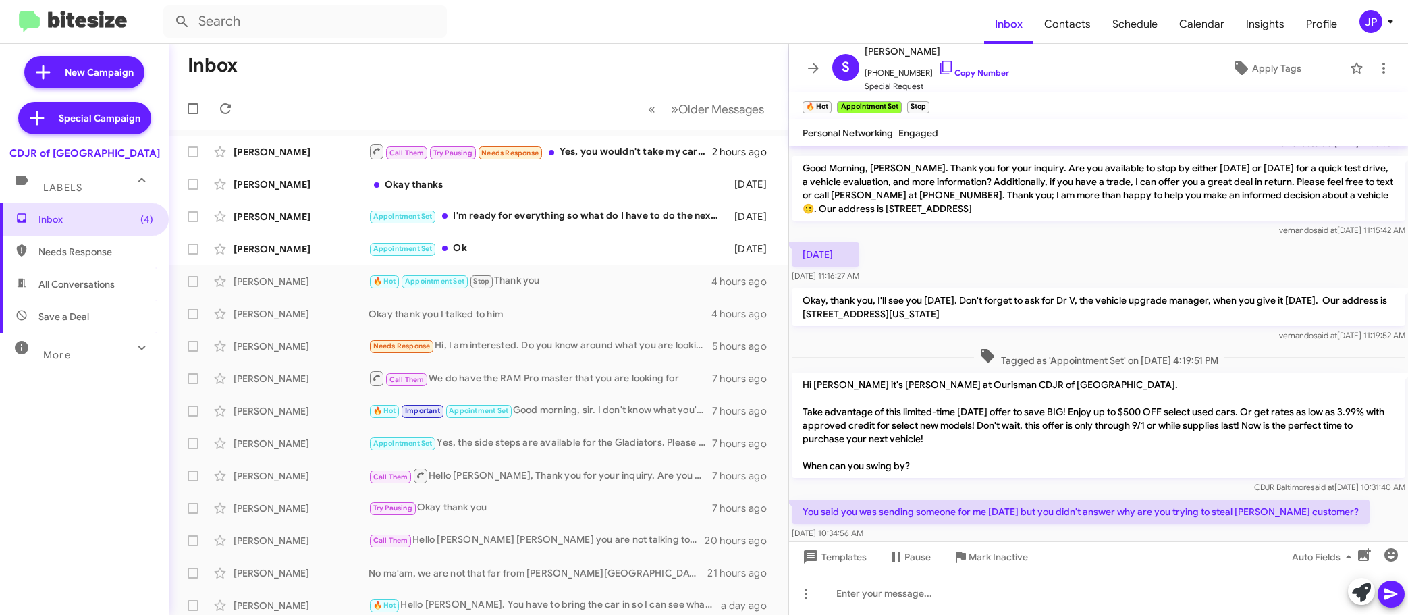
scroll to position [491, 0]
click at [529, 383] on div "Call Them We do have the RAM Pro master that you are looking for" at bounding box center [546, 378] width 355 height 17
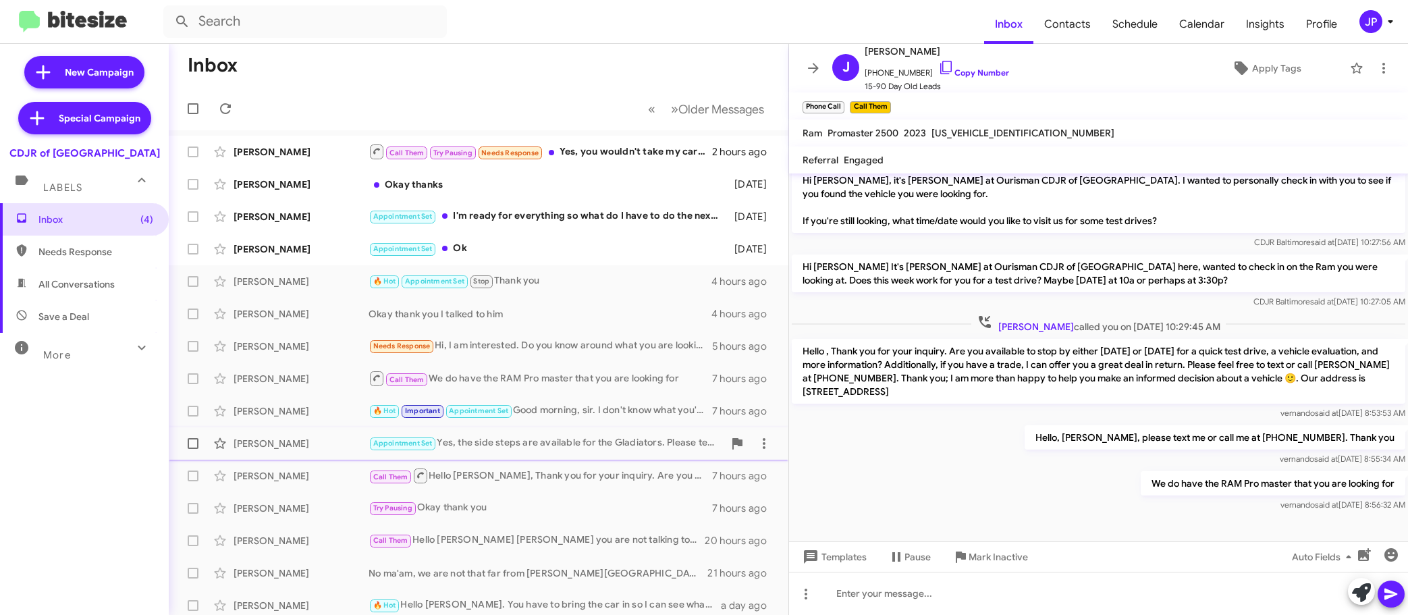
click at [550, 432] on div "[PERSON_NAME] Appointment Set Yes, the side steps are available for the Gladiat…" at bounding box center [479, 443] width 598 height 27
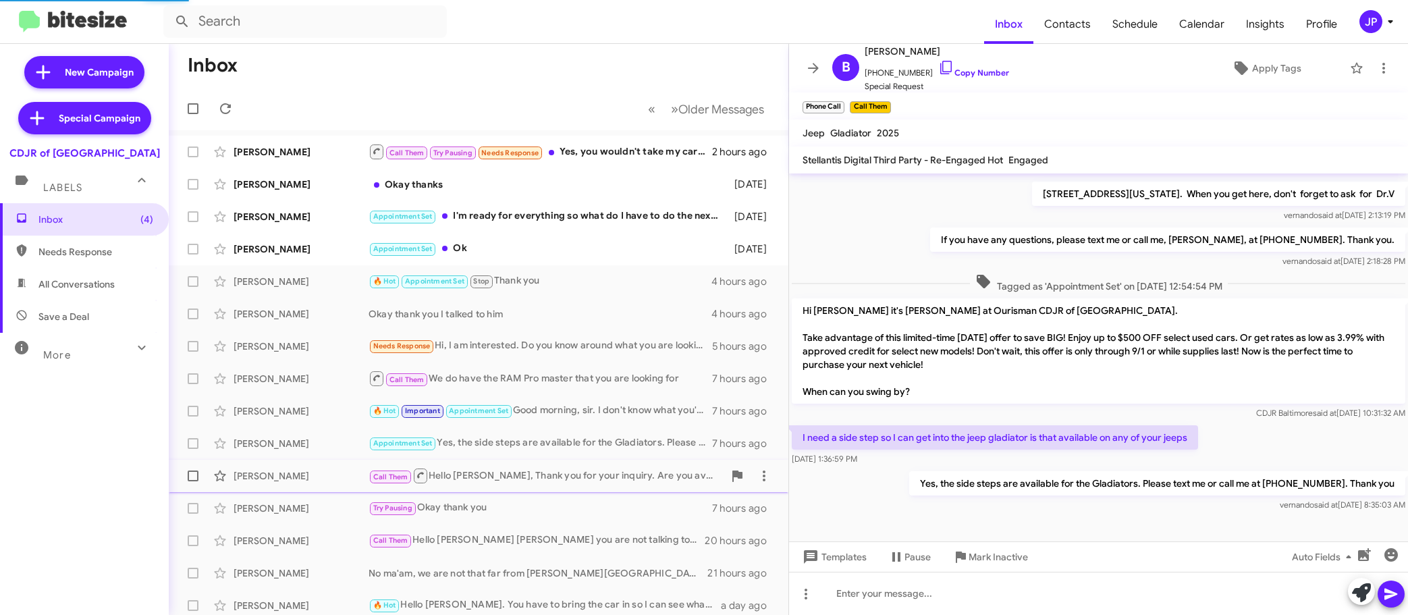
scroll to position [127, 0]
click at [549, 481] on div "Call Them Hello [PERSON_NAME], Thank you for your inquiry. Are you available to…" at bounding box center [546, 475] width 355 height 17
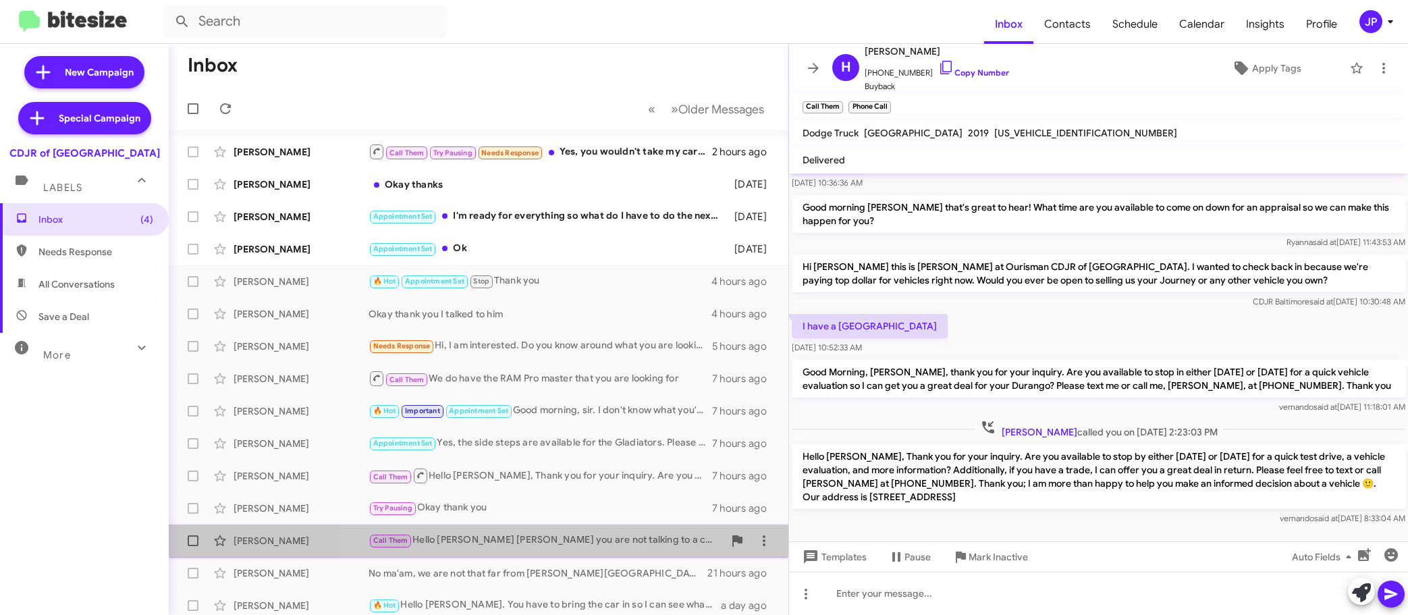
click at [537, 534] on div "Call Them Hello [PERSON_NAME] [PERSON_NAME] you are not talking to a chat bot p…" at bounding box center [546, 541] width 355 height 16
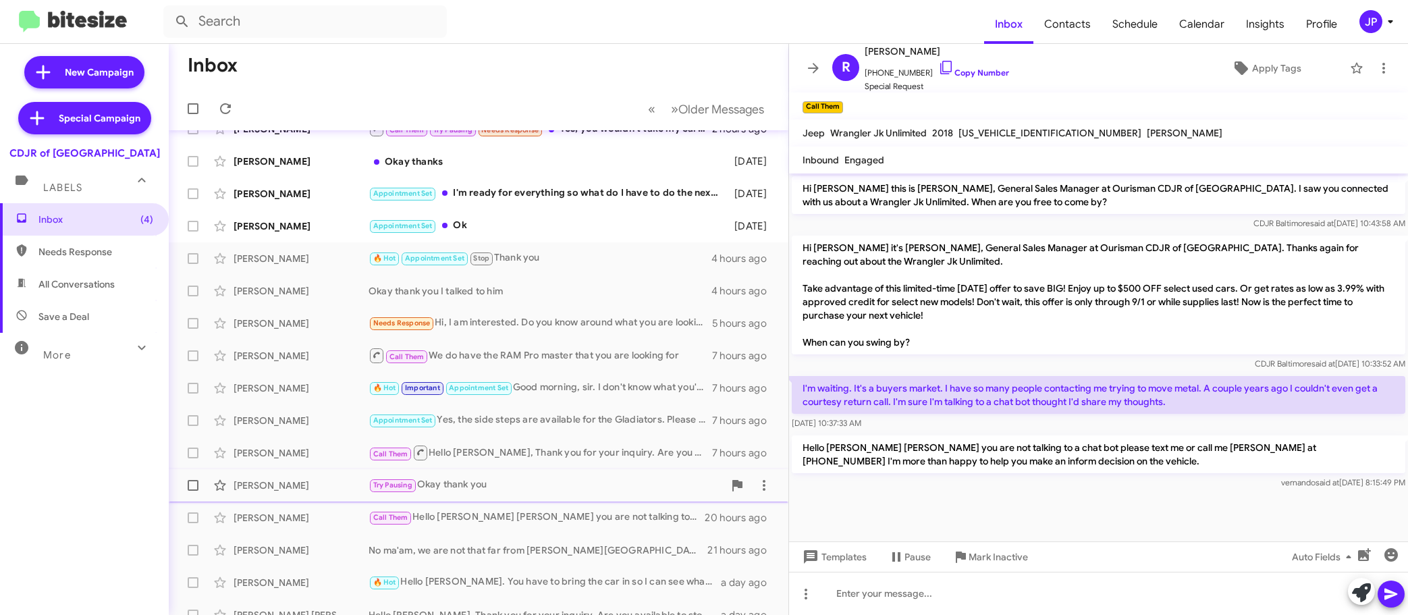
scroll to position [38, 0]
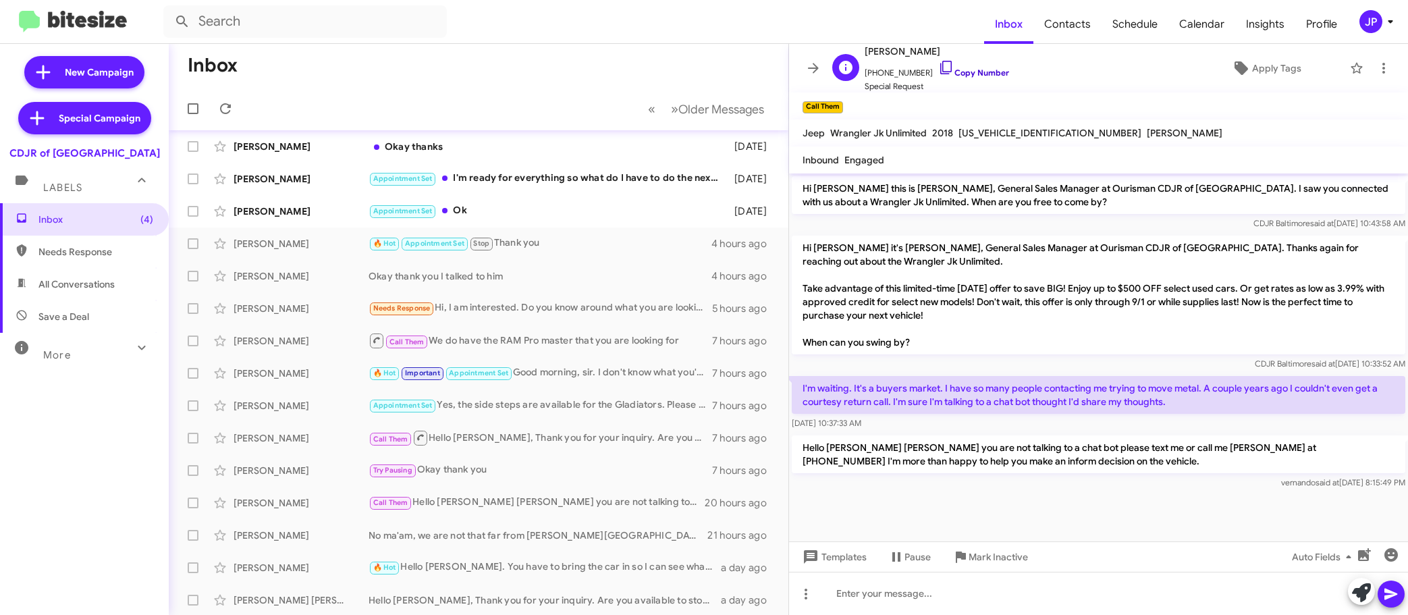
click at [962, 69] on link "Copy Number" at bounding box center [973, 72] width 71 height 10
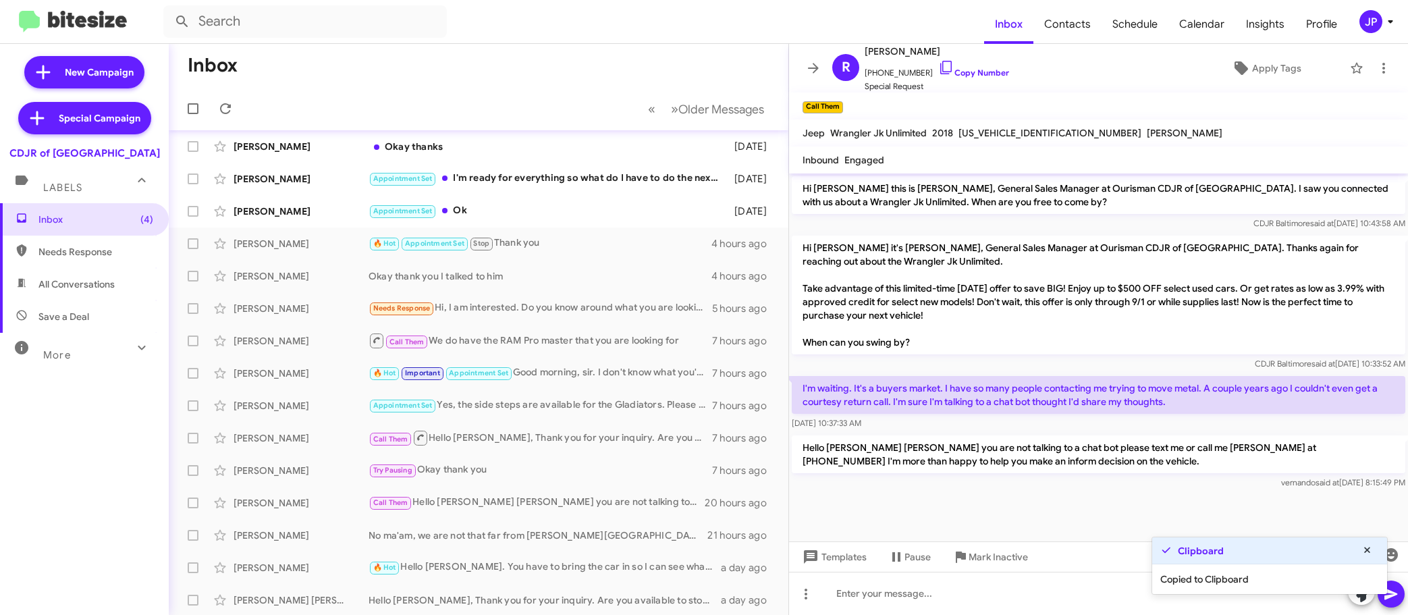
drag, startPoint x: 948, startPoint y: 66, endPoint x: 790, endPoint y: 67, distance: 157.9
click at [948, 67] on span "+14106248177 Copy Number" at bounding box center [937, 69] width 144 height 20
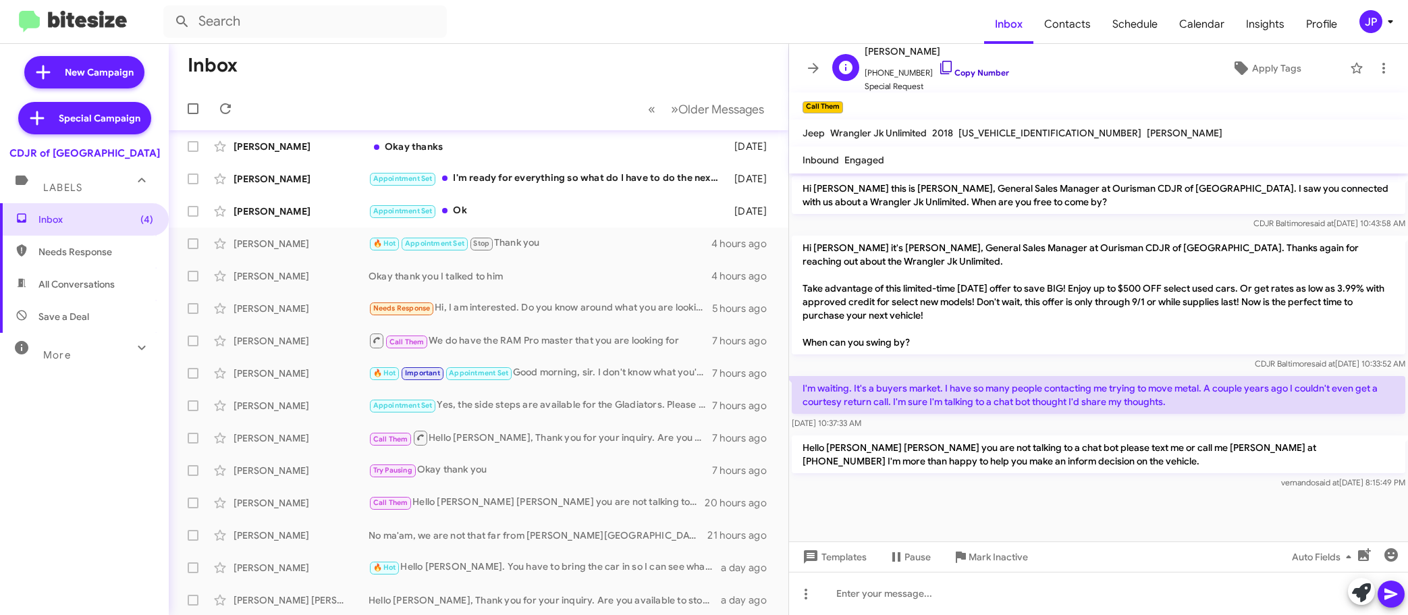
click at [940, 75] on link "Copy Number" at bounding box center [973, 72] width 71 height 10
click at [1382, 26] on icon at bounding box center [1390, 21] width 16 height 16
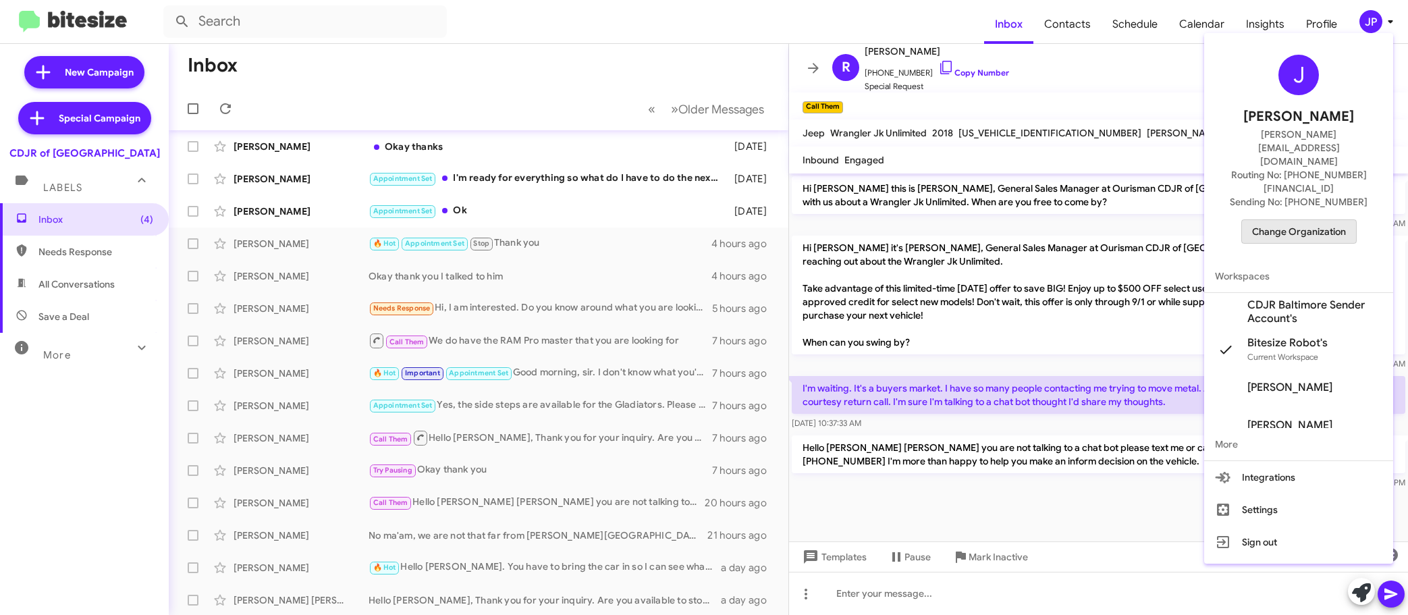
click at [1324, 220] on span "Change Organization" at bounding box center [1299, 231] width 94 height 23
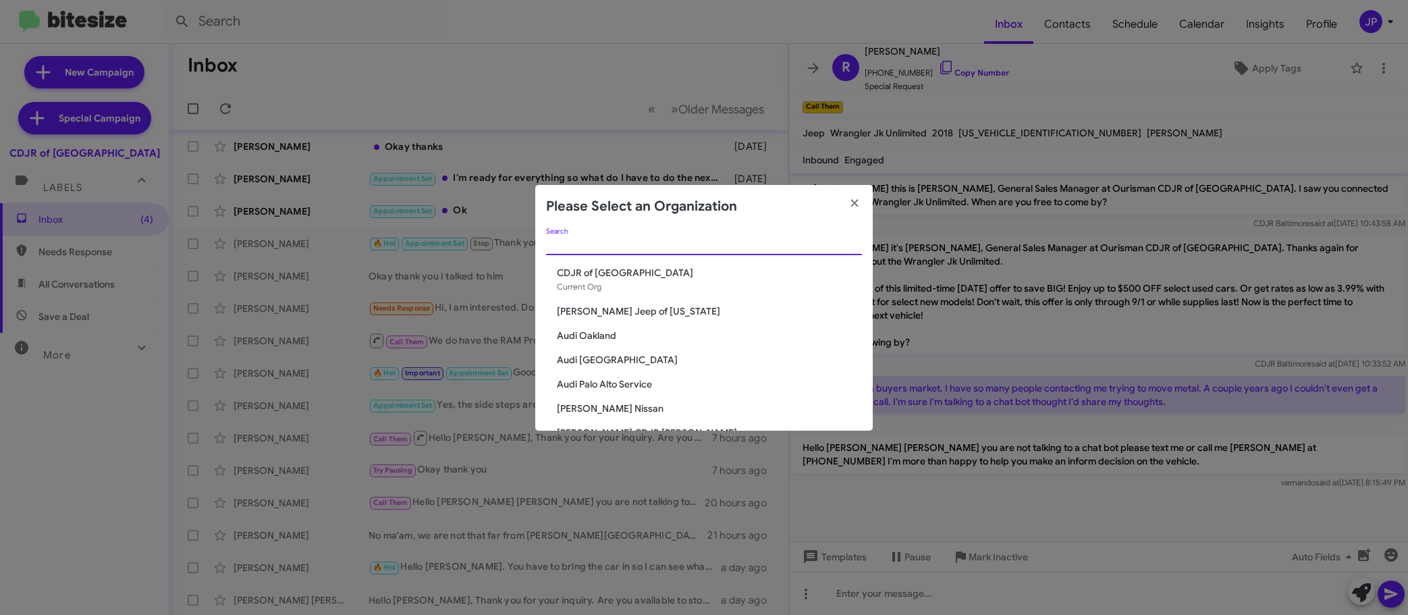
click at [756, 246] on input "Search" at bounding box center [704, 245] width 316 height 11
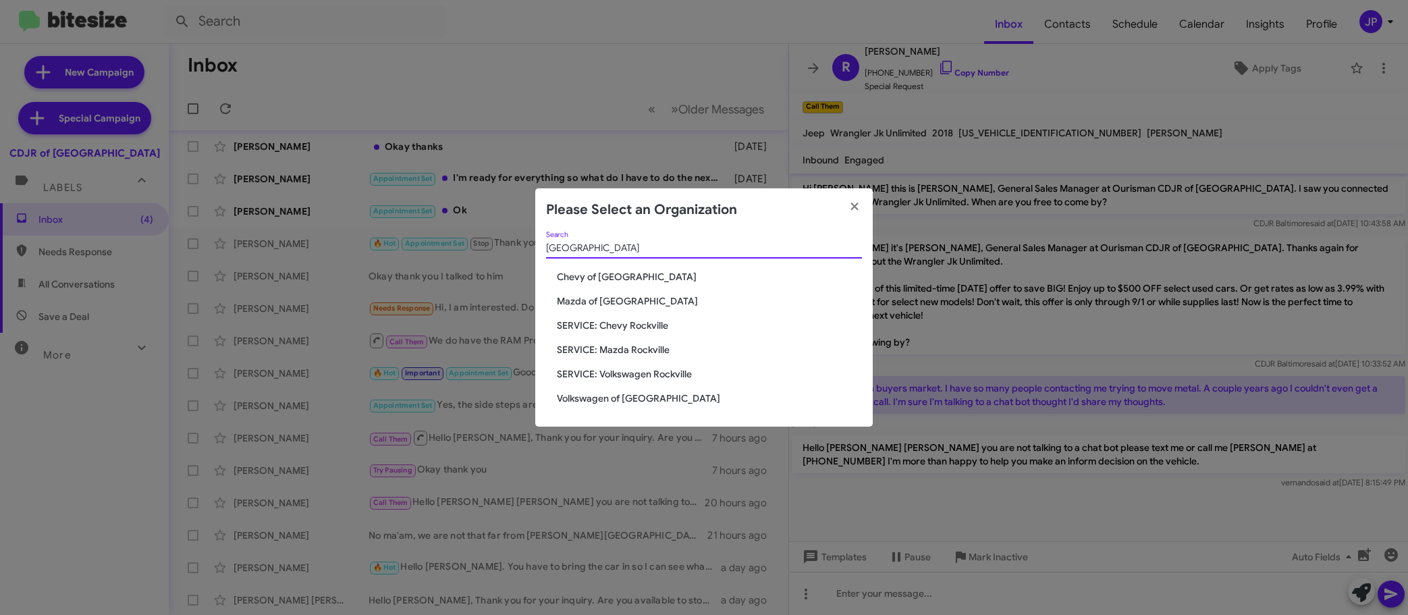
type input "Rockville"
click at [601, 270] on span "Chevy of [GEOGRAPHIC_DATA]" at bounding box center [709, 276] width 305 height 13
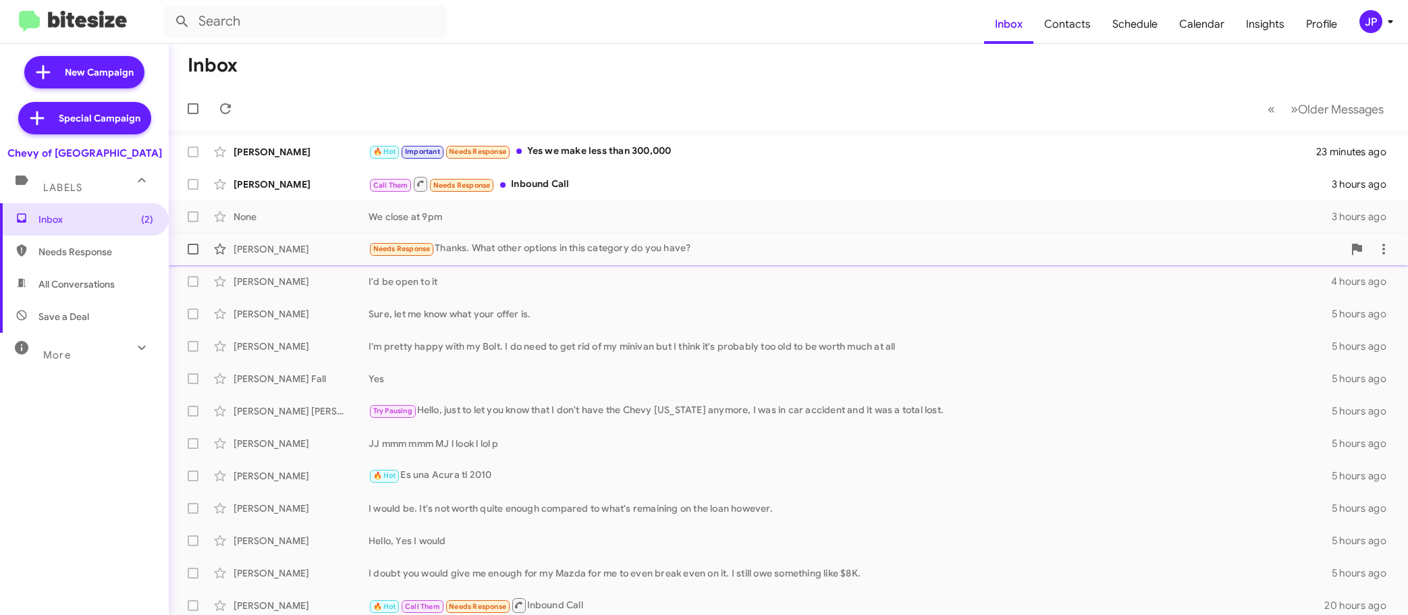
click at [555, 263] on span "[PERSON_NAME] Needs Response Thanks. What other options in this category do you…" at bounding box center [788, 249] width 1239 height 32
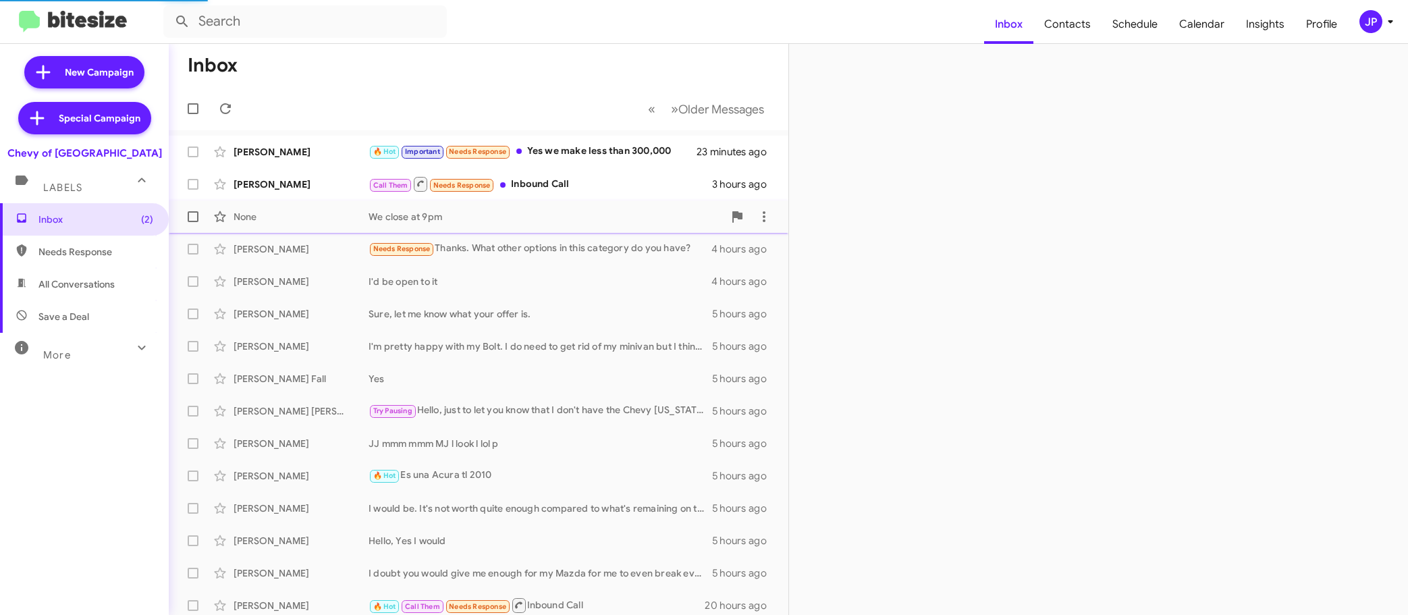
click at [492, 229] on div "None We close at 9pm 3 hours ago" at bounding box center [479, 216] width 598 height 27
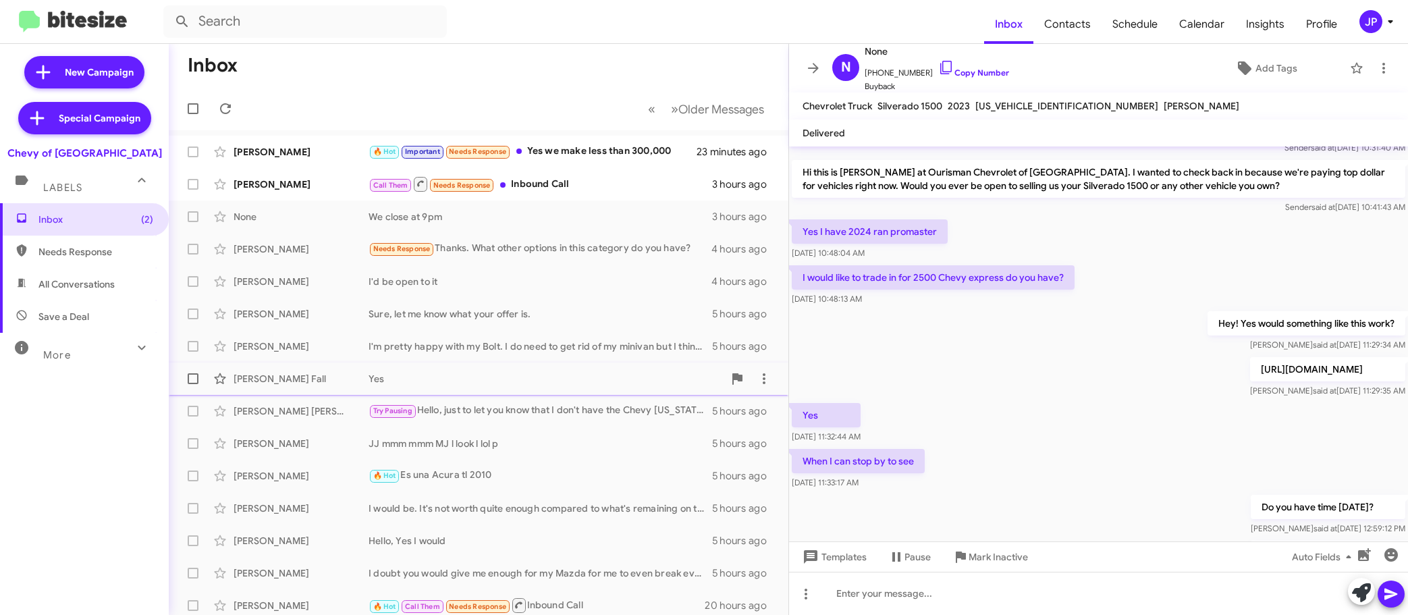
scroll to position [751, 0]
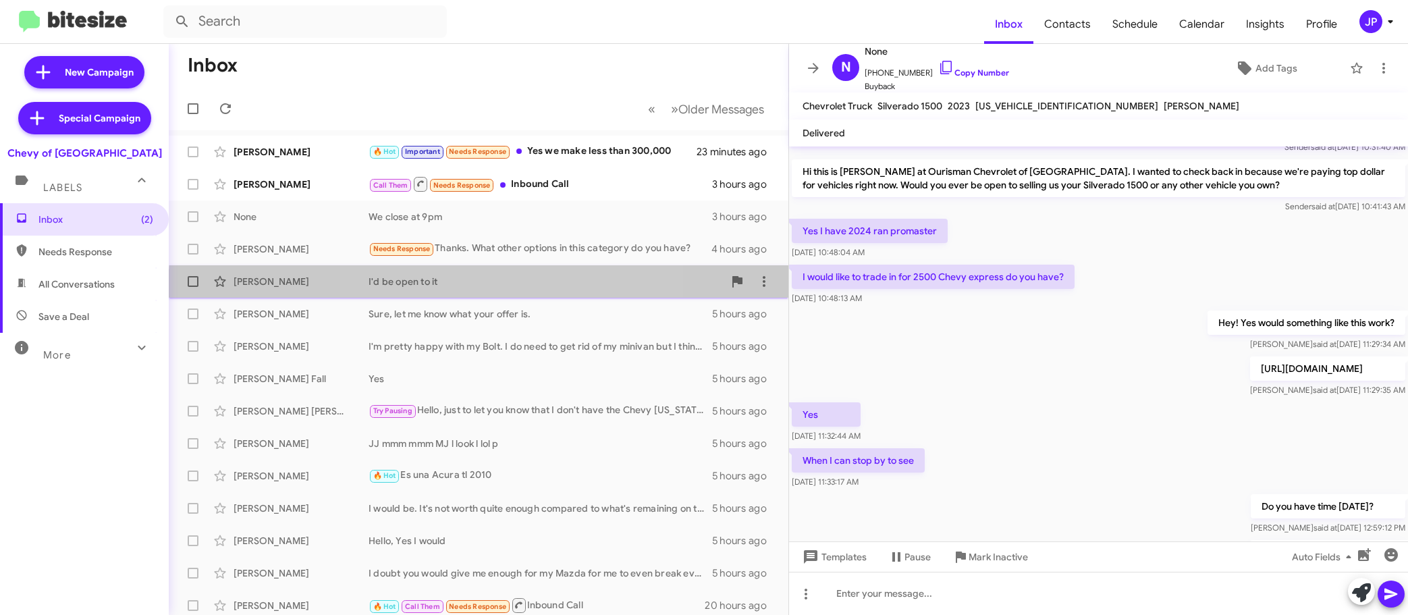
click at [503, 290] on div "[PERSON_NAME] I'd be open to it 4 hours ago" at bounding box center [479, 281] width 598 height 27
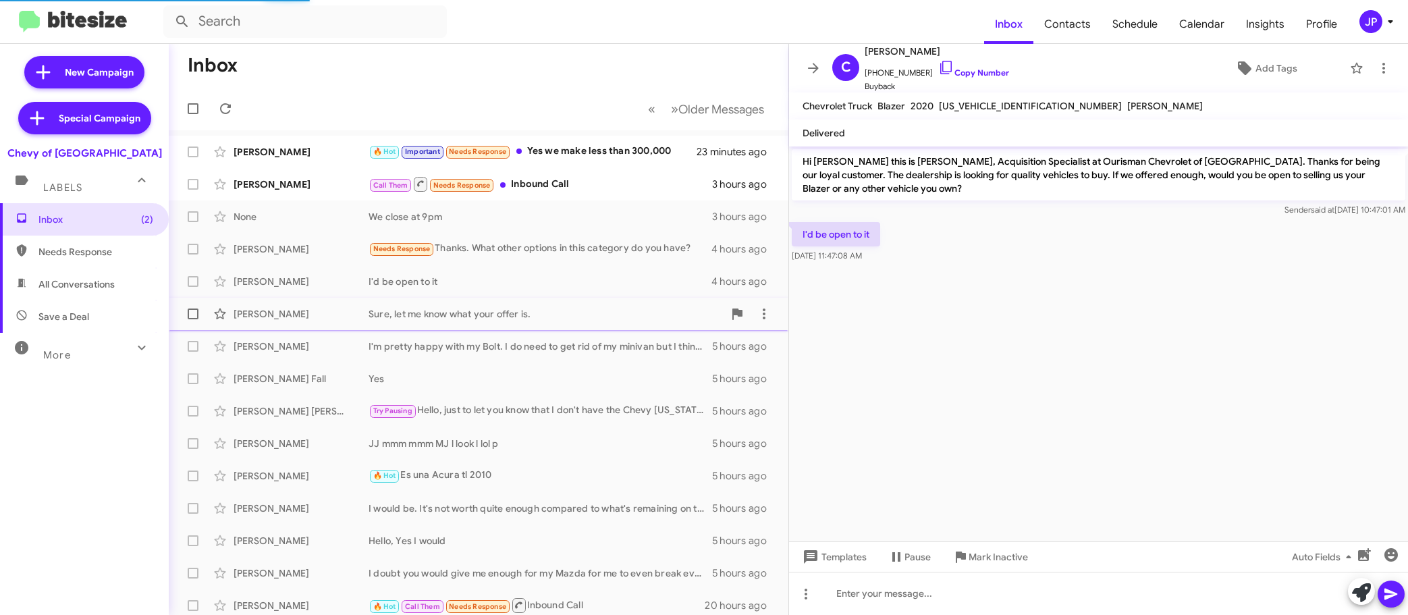
click at [506, 315] on div "Sure, let me know what your offer is." at bounding box center [546, 313] width 355 height 13
click at [506, 342] on div "I'm pretty happy with my Bolt. I do need to get rid of my minivan but I think i…" at bounding box center [546, 345] width 355 height 13
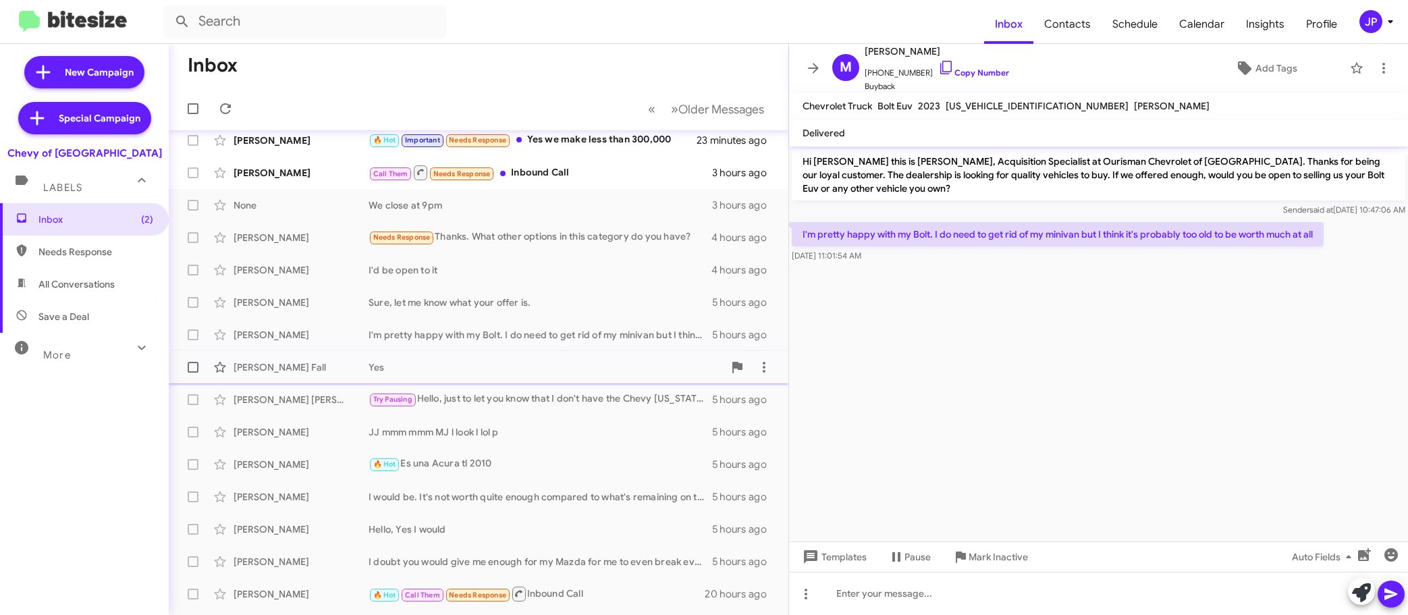
scroll to position [24, 0]
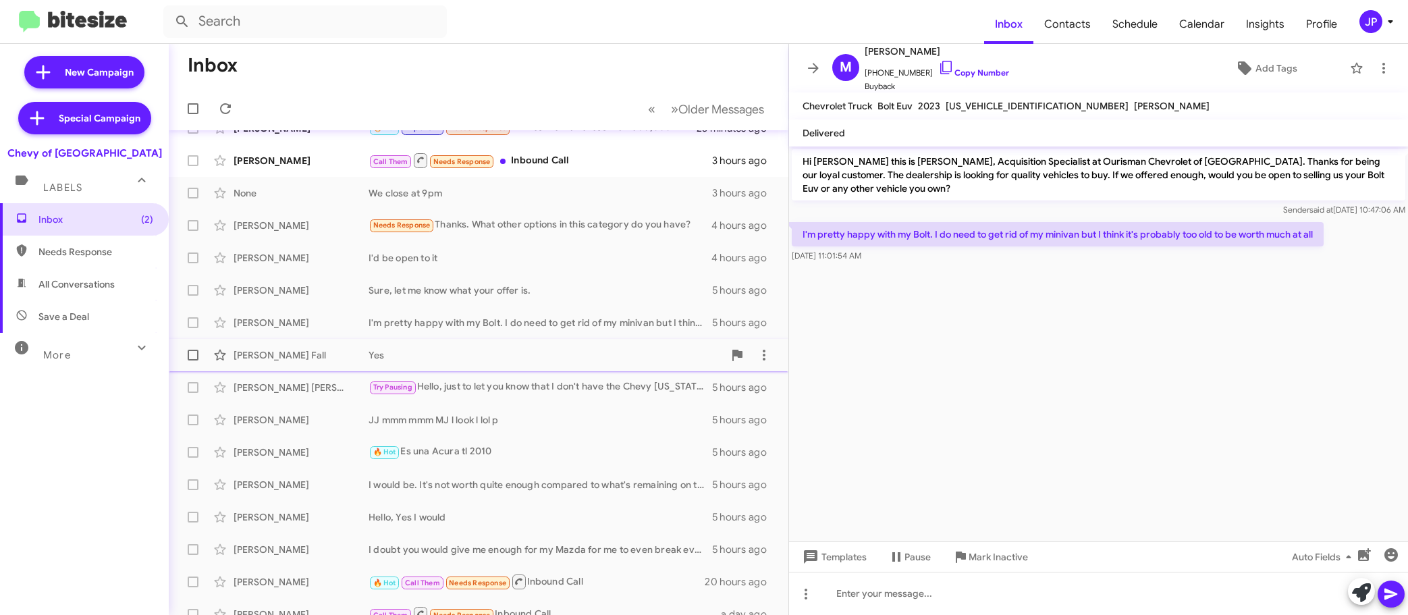
click at [514, 364] on div "[PERSON_NAME] Fall Yes 5 hours ago" at bounding box center [479, 355] width 598 height 27
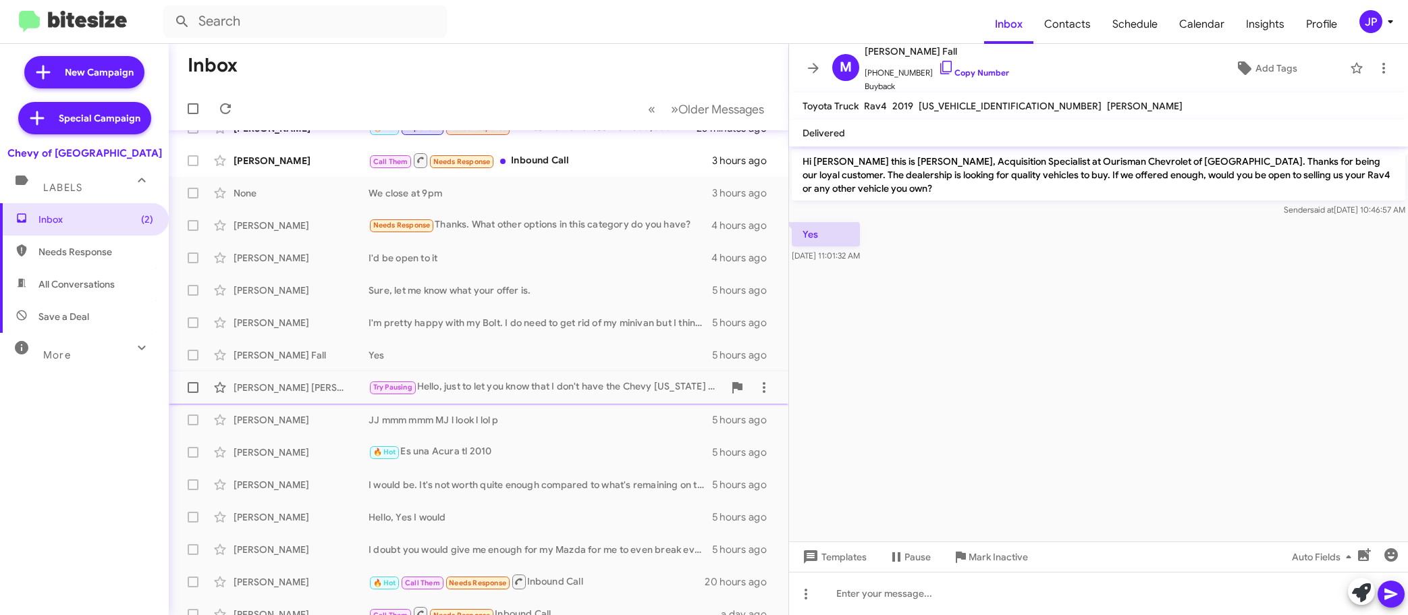
click at [522, 381] on div "Try Pausing Hello, just to let you know that I don't have the Chevy Colorado an…" at bounding box center [546, 387] width 355 height 16
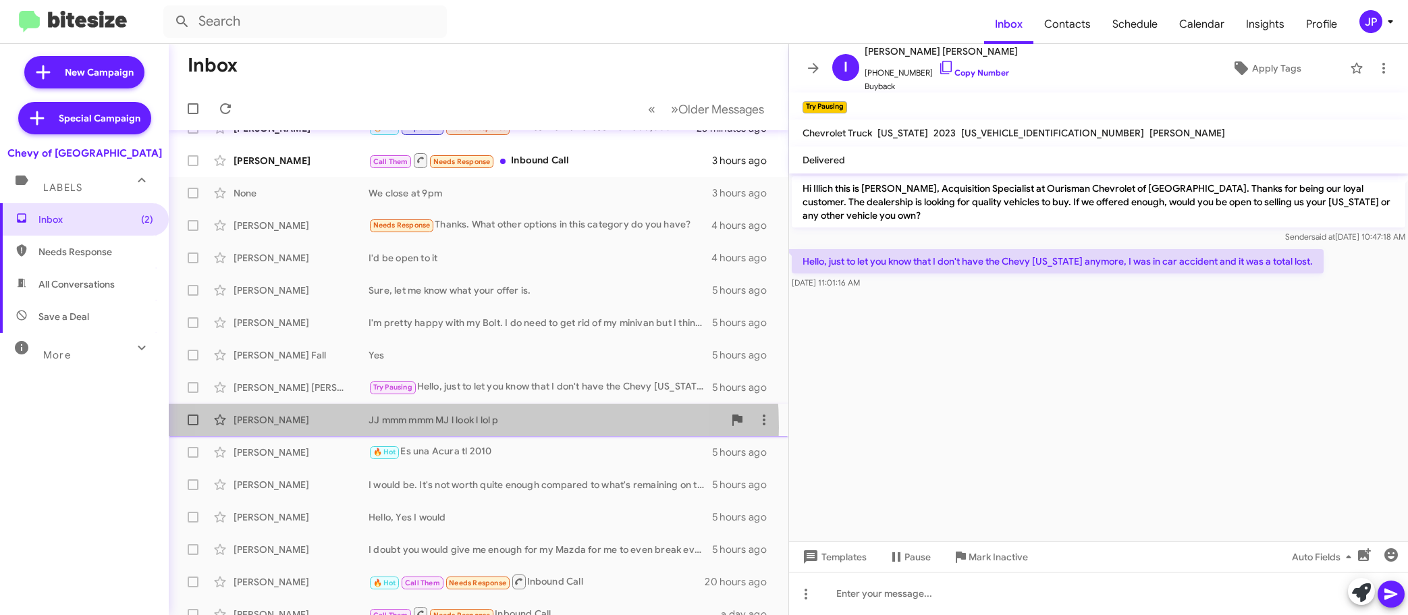
click at [401, 427] on div "Jerica Jones JJ mmm mmm MJ l look l lol p 5 hours ago" at bounding box center [479, 419] width 598 height 27
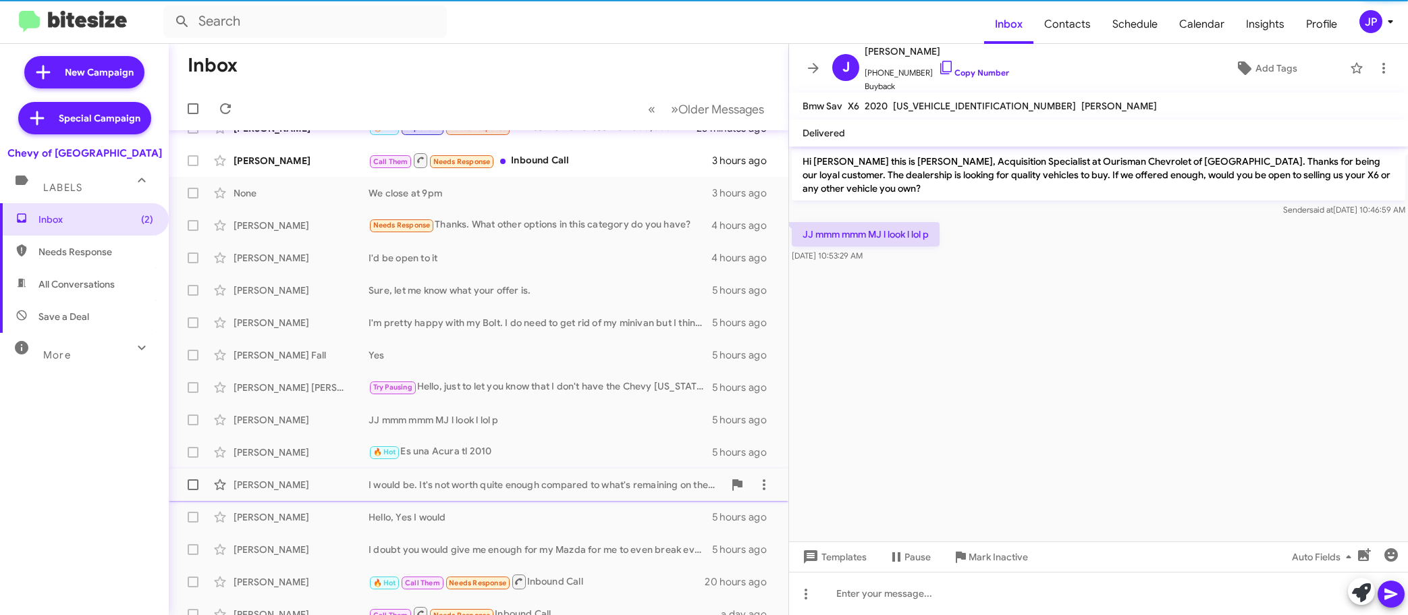
click at [466, 481] on div "I would be. It's not worth quite enough compared to what's remaining on the loa…" at bounding box center [546, 484] width 355 height 13
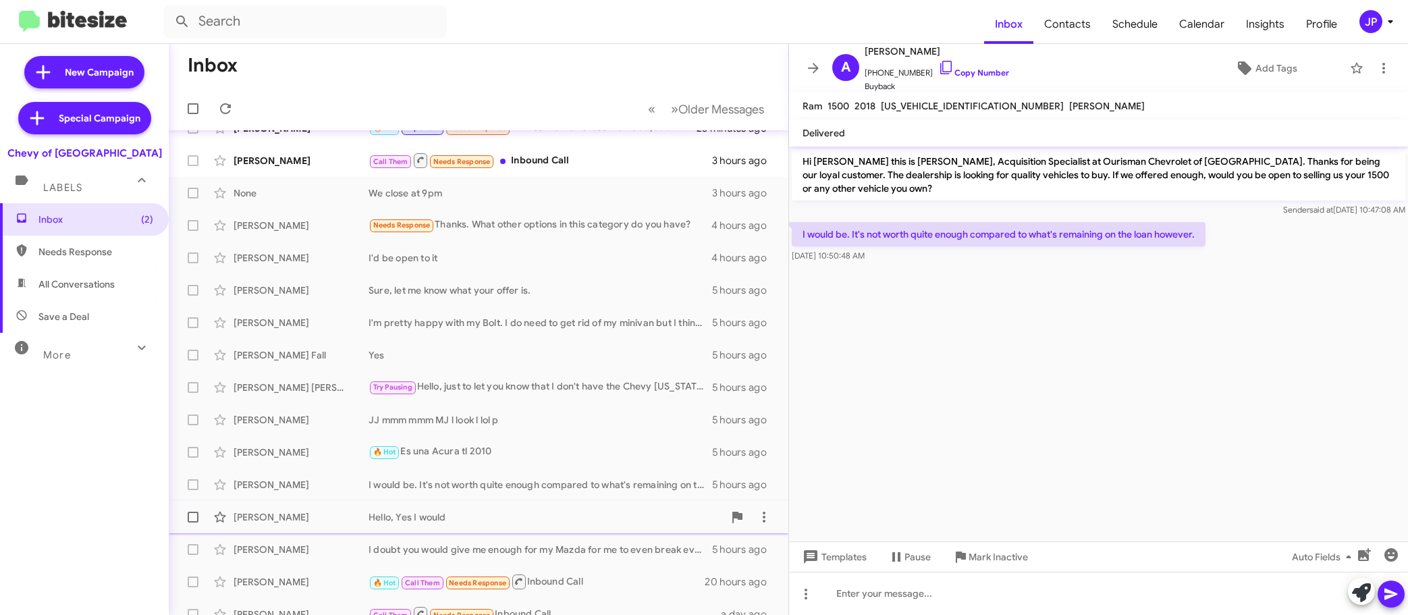
click at [512, 510] on div "Hello, Yes I would" at bounding box center [546, 516] width 355 height 13
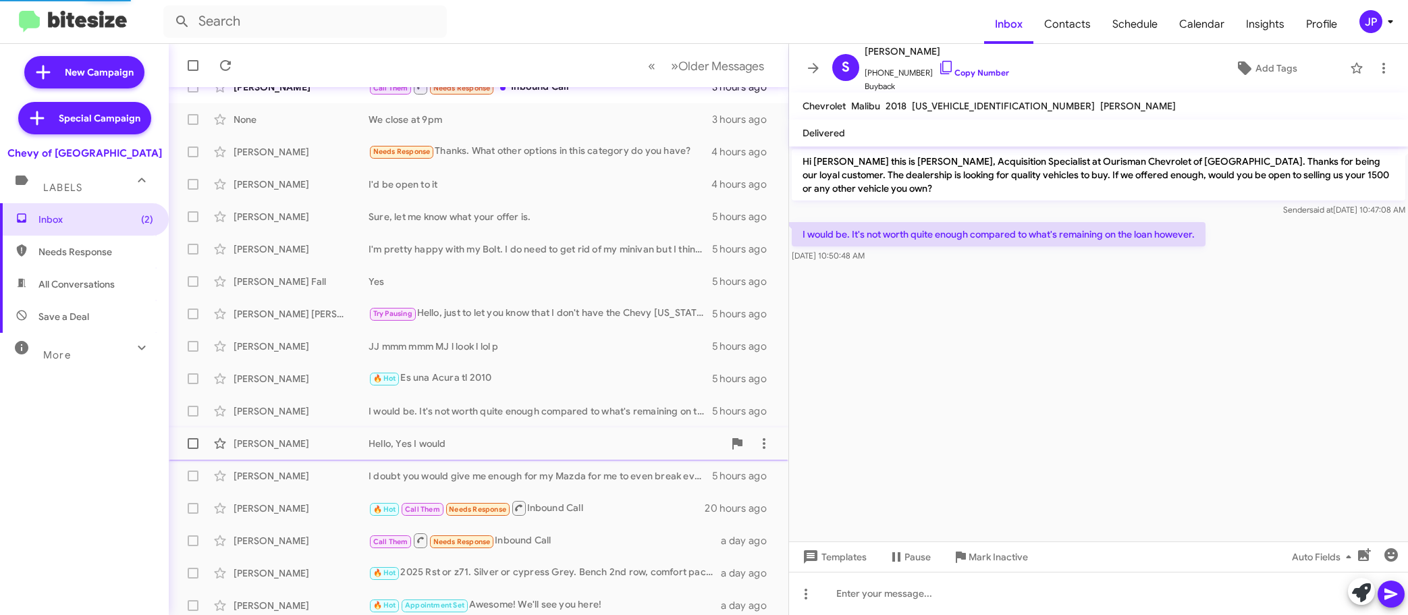
scroll to position [115, 0]
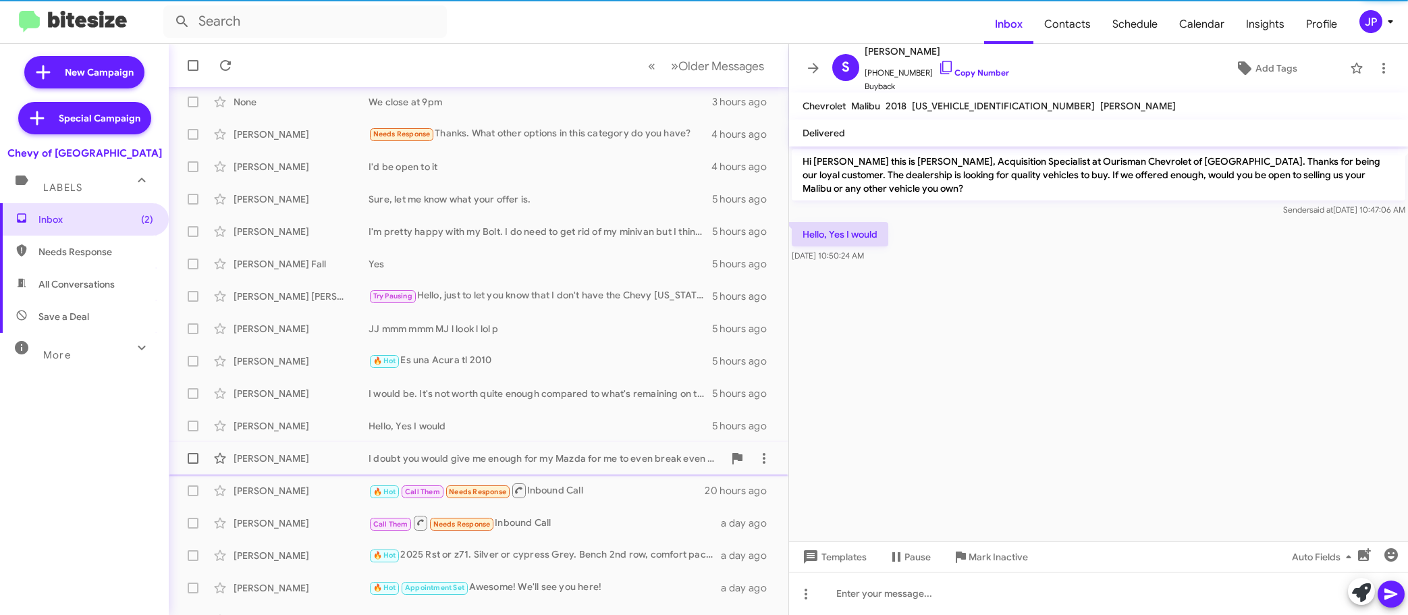
click at [560, 469] on div "Joseph Palladino I doubt you would give me enough for my Mazda for me to even b…" at bounding box center [479, 458] width 598 height 27
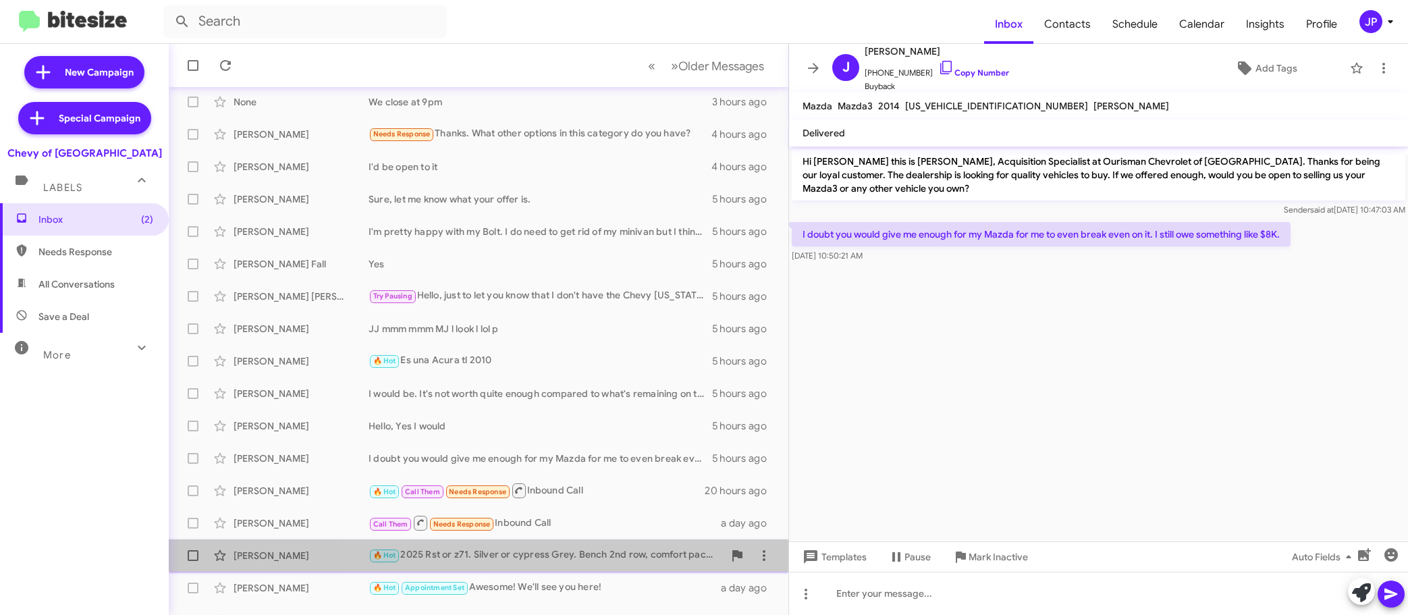
click at [607, 553] on div "🔥 Hot 2025 Rst or z71. Silver or cypress Grey. Bench 2nd row, comfort package." at bounding box center [546, 555] width 355 height 16
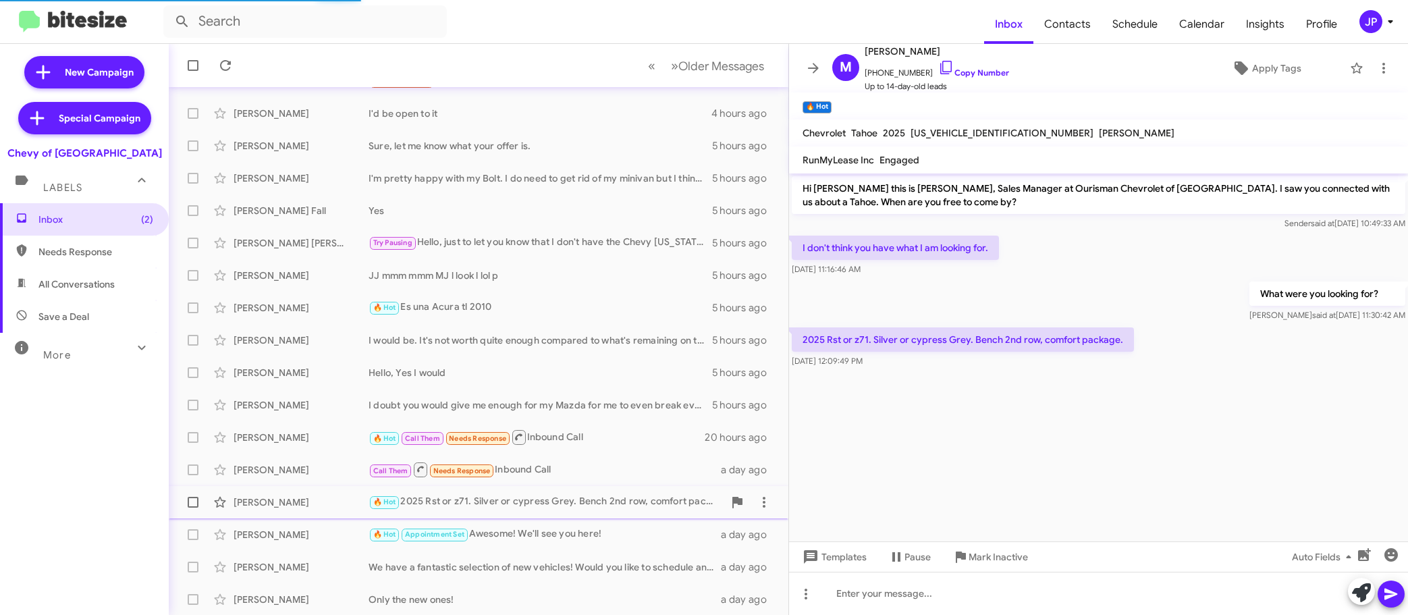
scroll to position [169, 0]
click at [968, 470] on cdk-virtual-scroll-viewport "Hi Mike this is David Alvarez, Sales Manager at Ourisman Chevrolet of Rockville…" at bounding box center [1098, 357] width 619 height 368
click at [982, 72] on link "Copy Number" at bounding box center [973, 72] width 71 height 10
click at [678, 65] on span "Older Messages" at bounding box center [721, 66] width 86 height 15
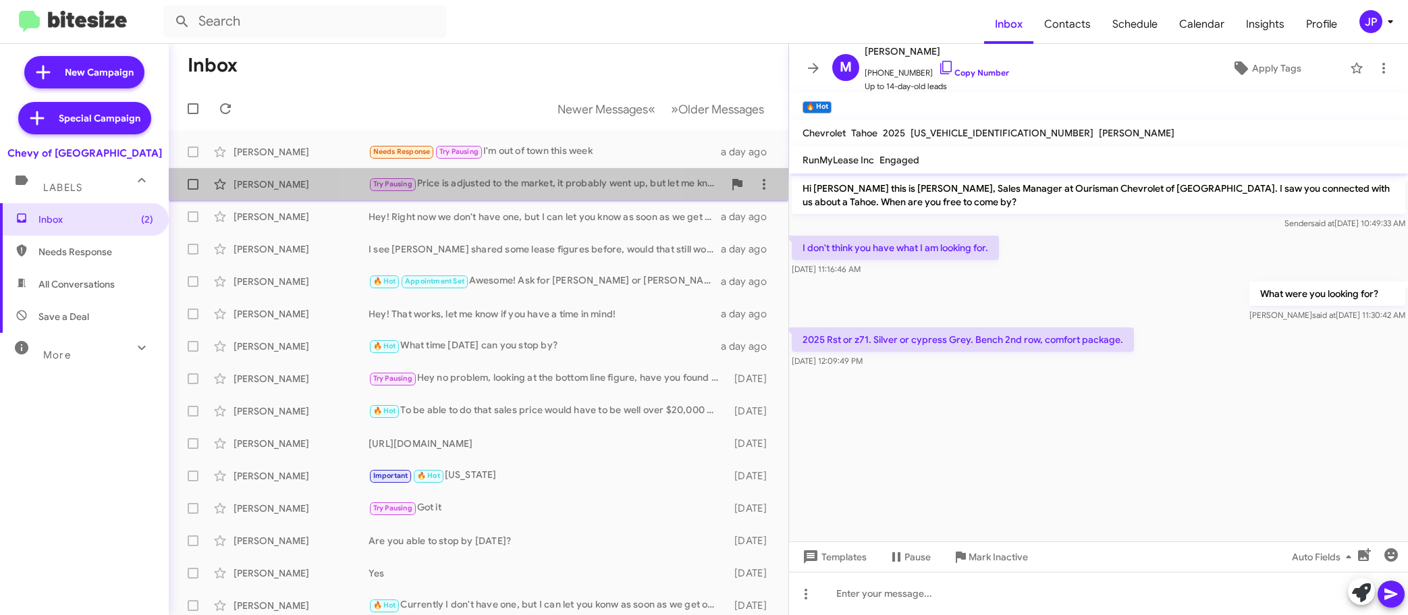
click at [491, 179] on div "Try Pausing Price is adjusted to the market, it probably went up, but let me kn…" at bounding box center [546, 184] width 355 height 16
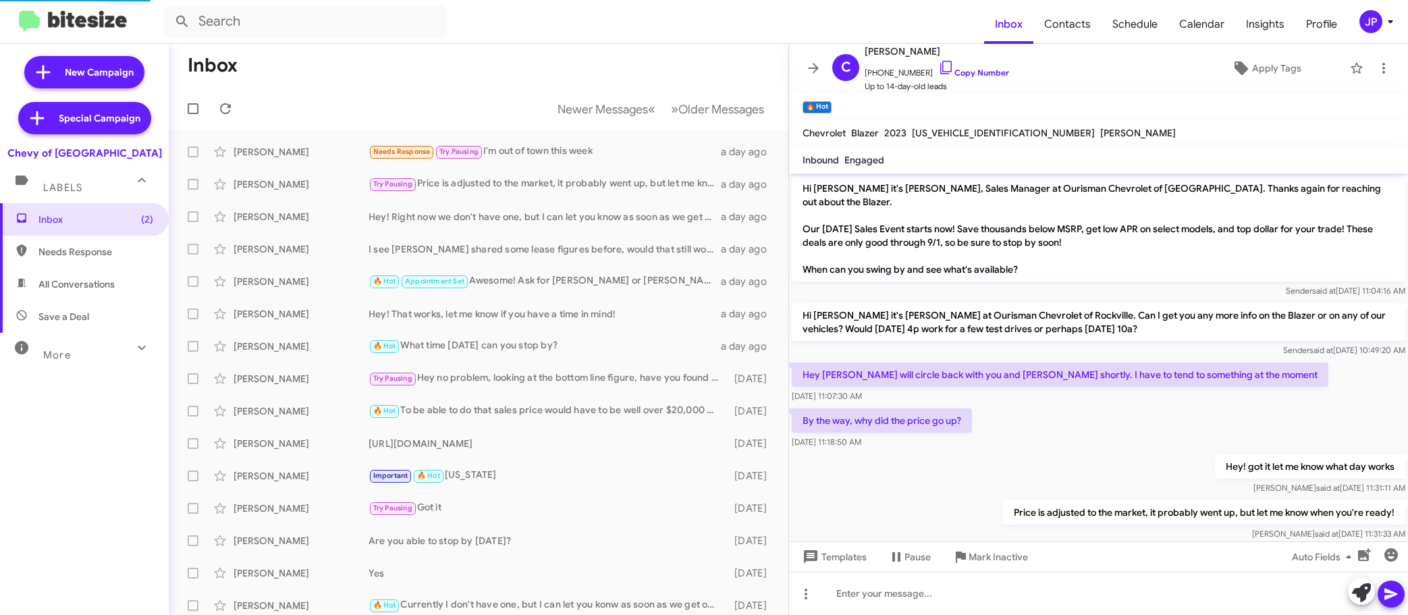
scroll to position [9, 0]
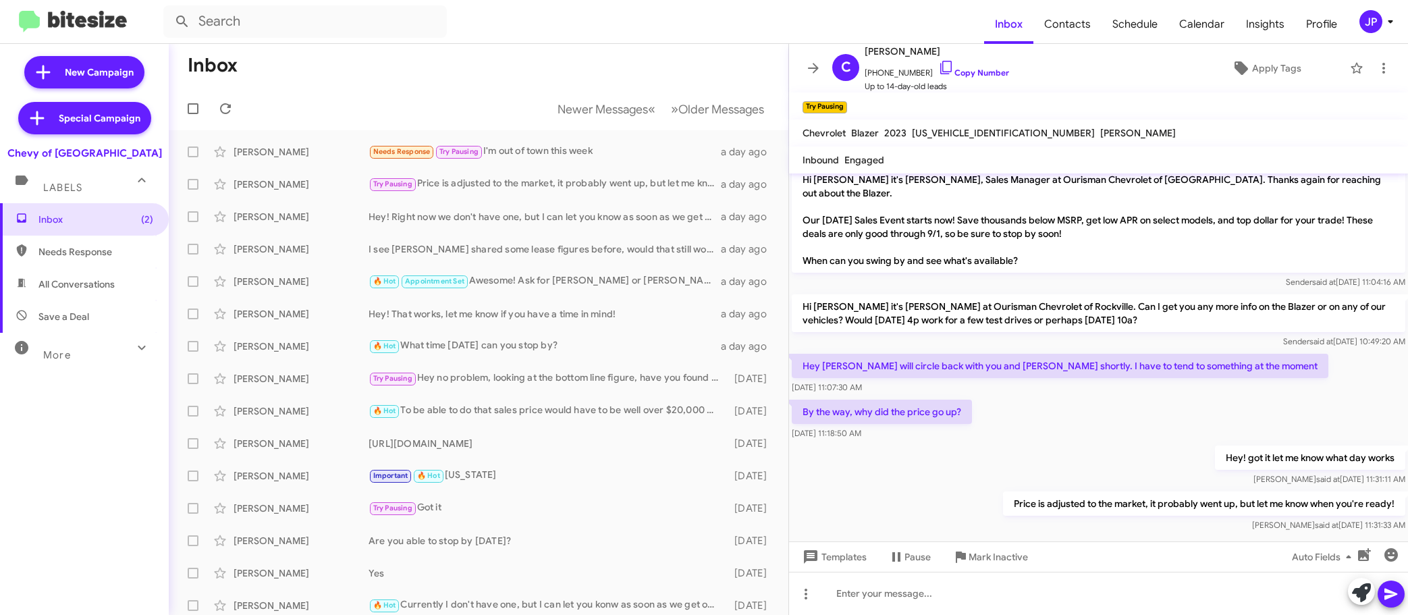
click at [1099, 399] on div "By the way, why did the price go up? Sep 2, 2025, 11:18:50 AM" at bounding box center [1098, 420] width 619 height 46
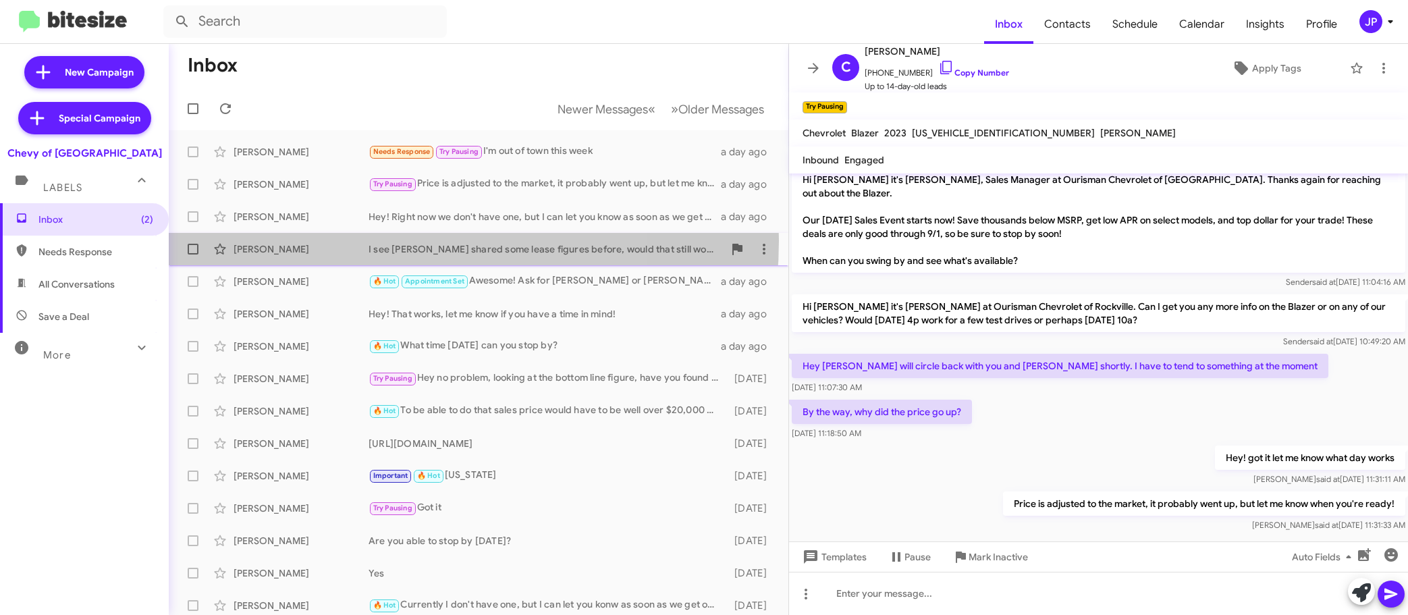
click at [370, 240] on div "Allen Wu I see Brandon shared some lease figures before, would that still work …" at bounding box center [479, 249] width 598 height 27
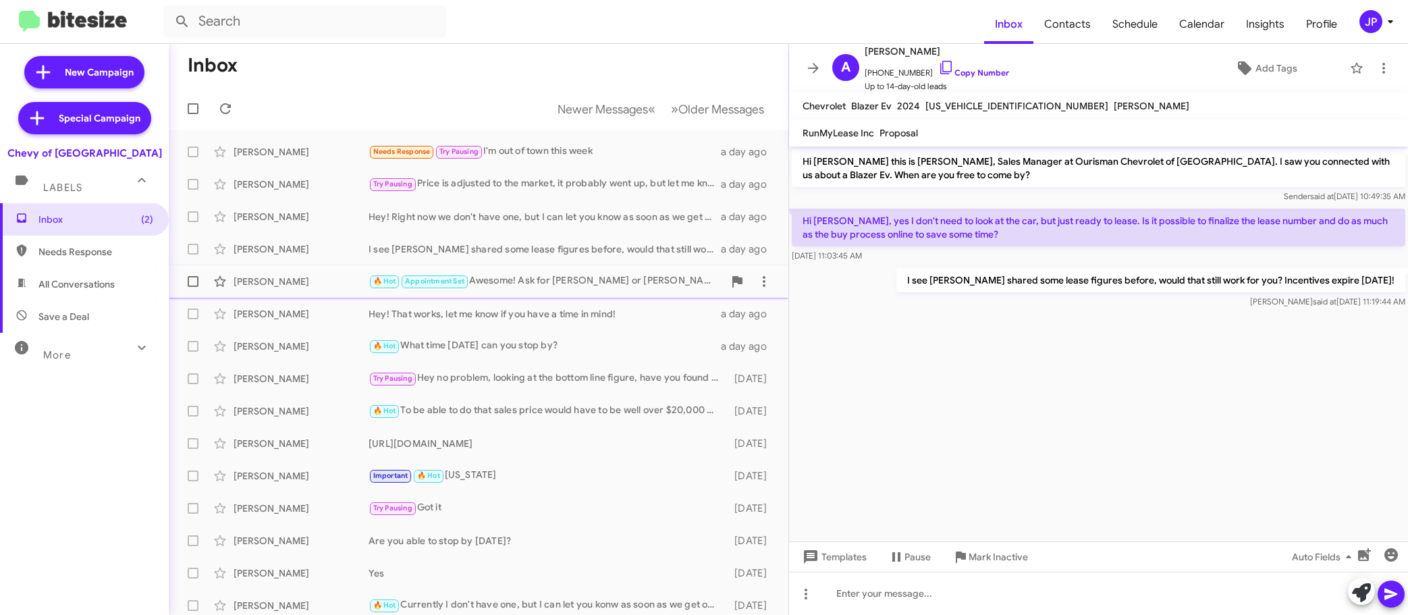
click at [352, 272] on div "Yves Moiso 🔥 Hot Appointment Set Awesome! Ask for David or Reggie when you come…" at bounding box center [479, 281] width 598 height 27
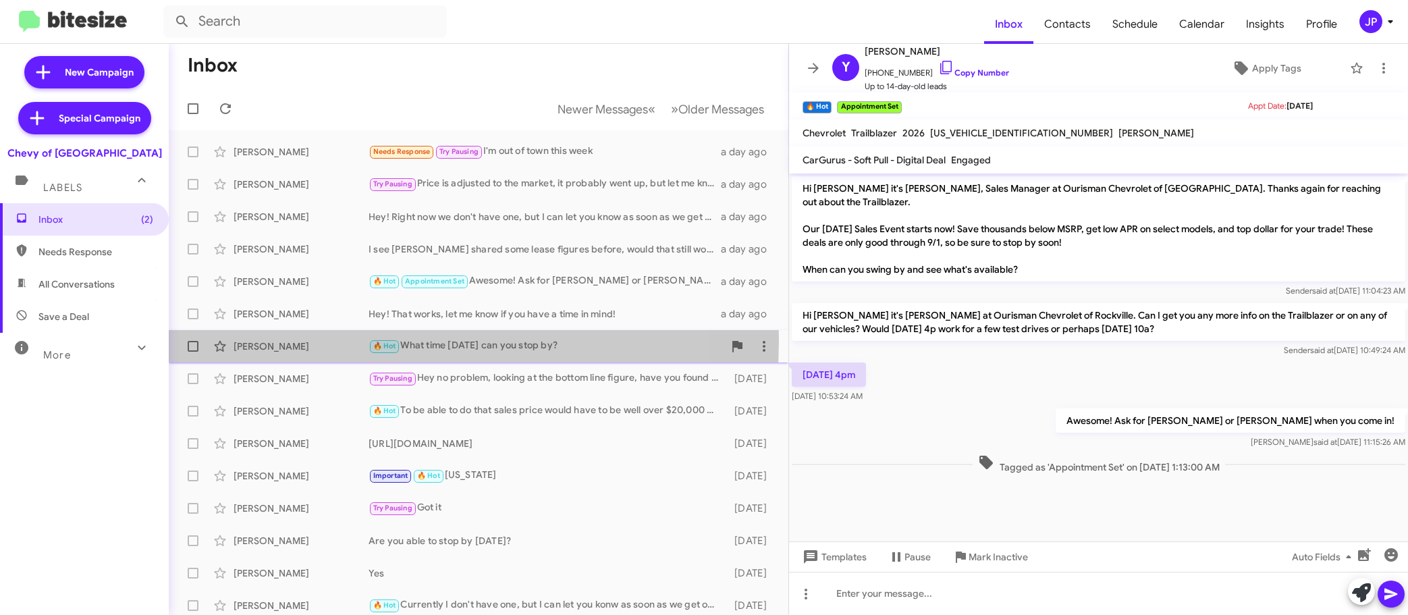
click at [315, 339] on div "Kelsey Sheppard" at bounding box center [301, 345] width 135 height 13
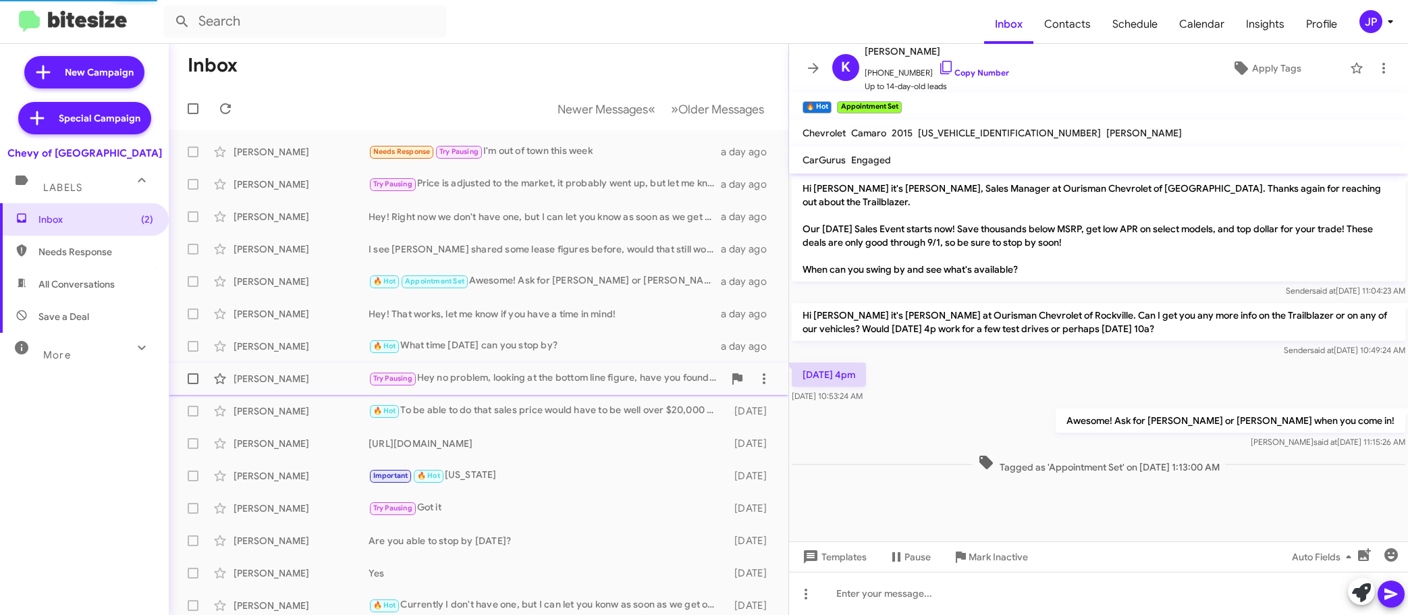
scroll to position [72, 0]
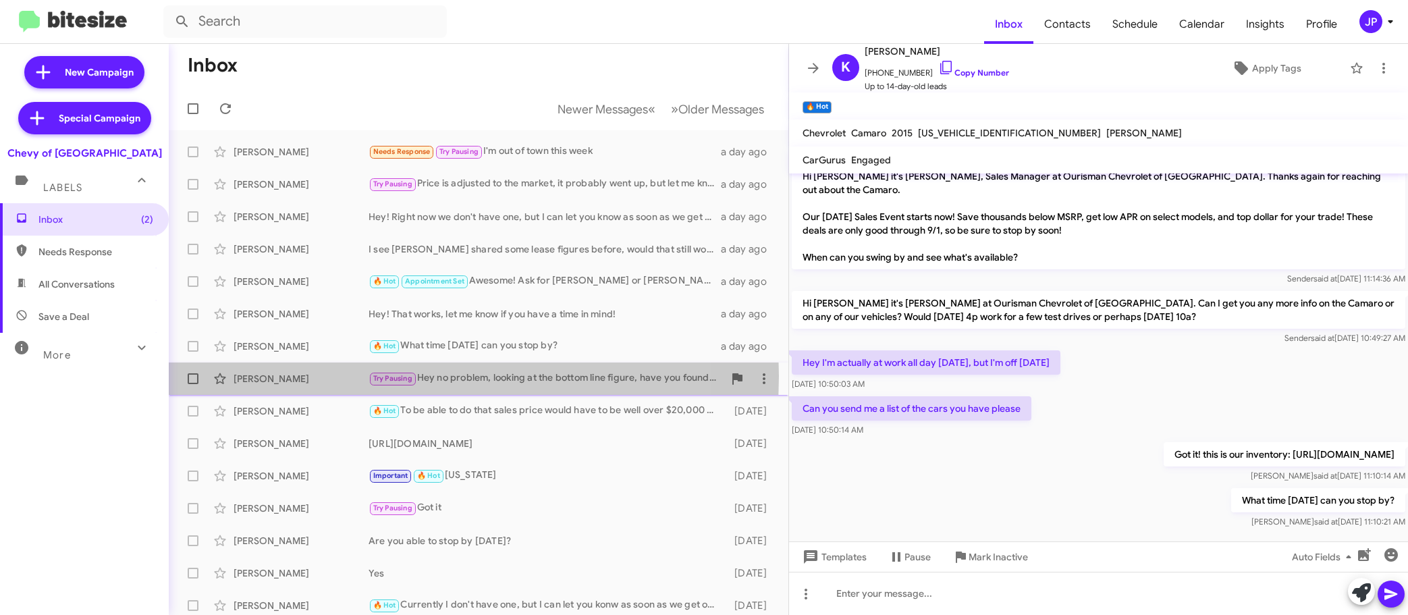
click at [316, 376] on div "Freddy Trovato" at bounding box center [301, 378] width 135 height 13
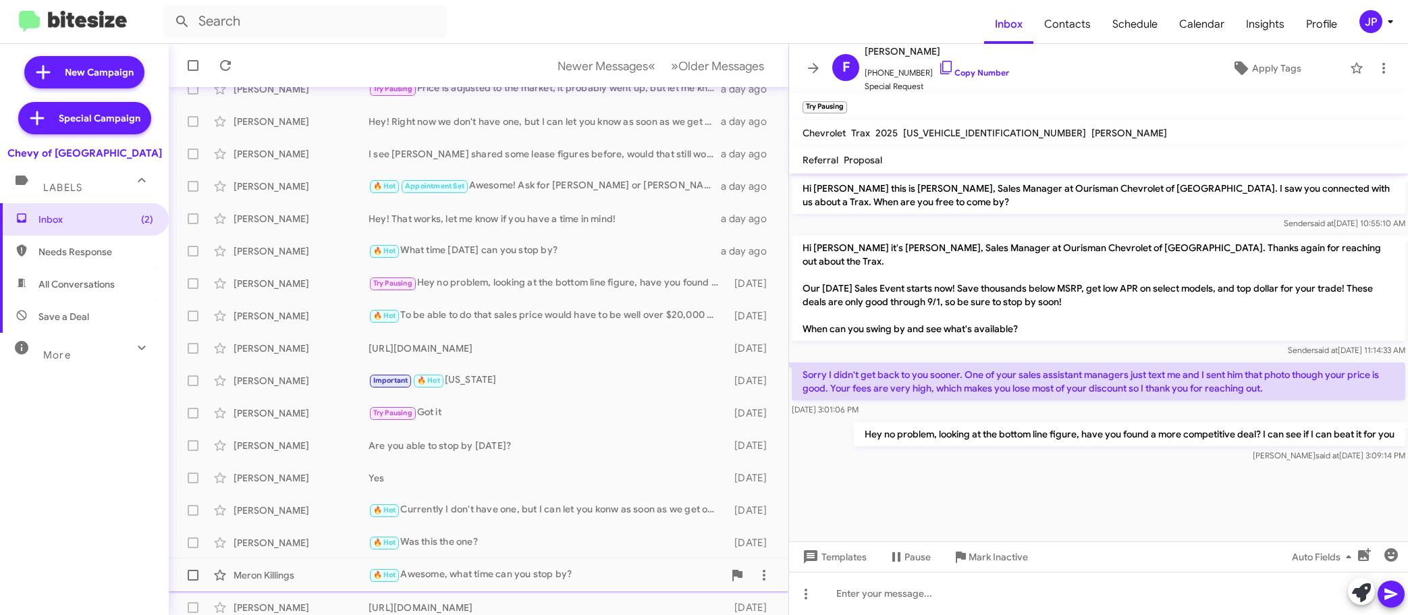
scroll to position [169, 0]
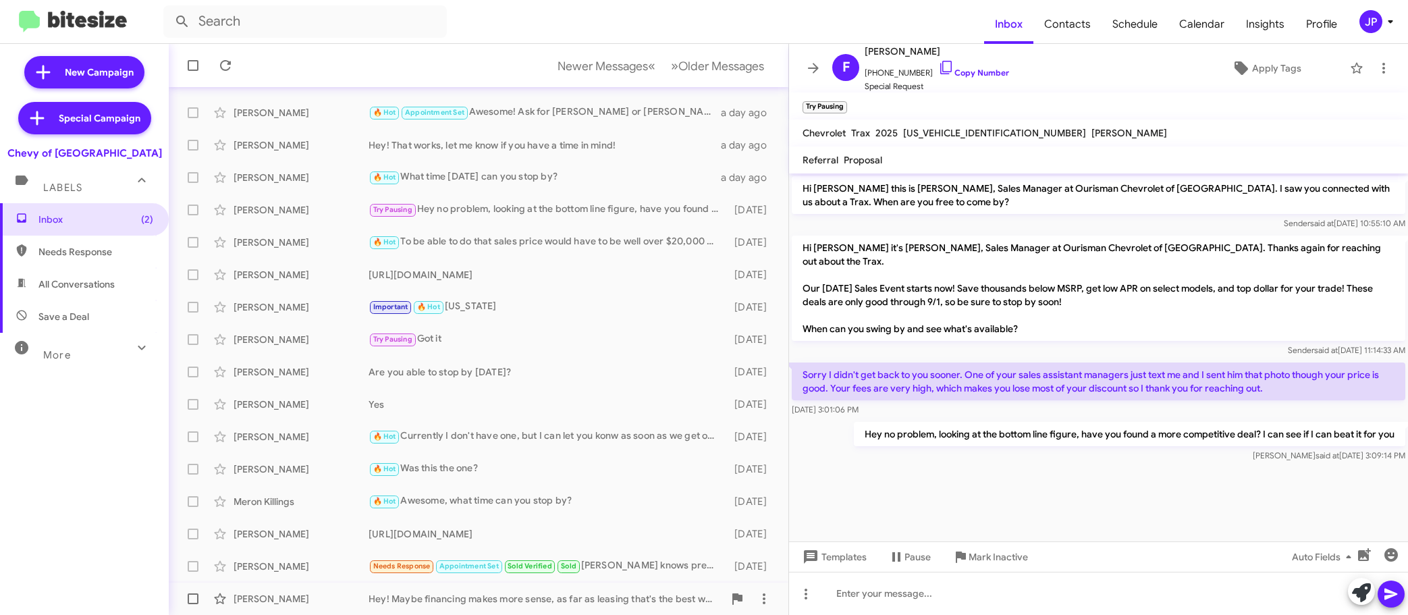
click at [593, 593] on div "Hey! Maybe financing makes more sense, as far as leasing that's the best we can…" at bounding box center [546, 598] width 355 height 13
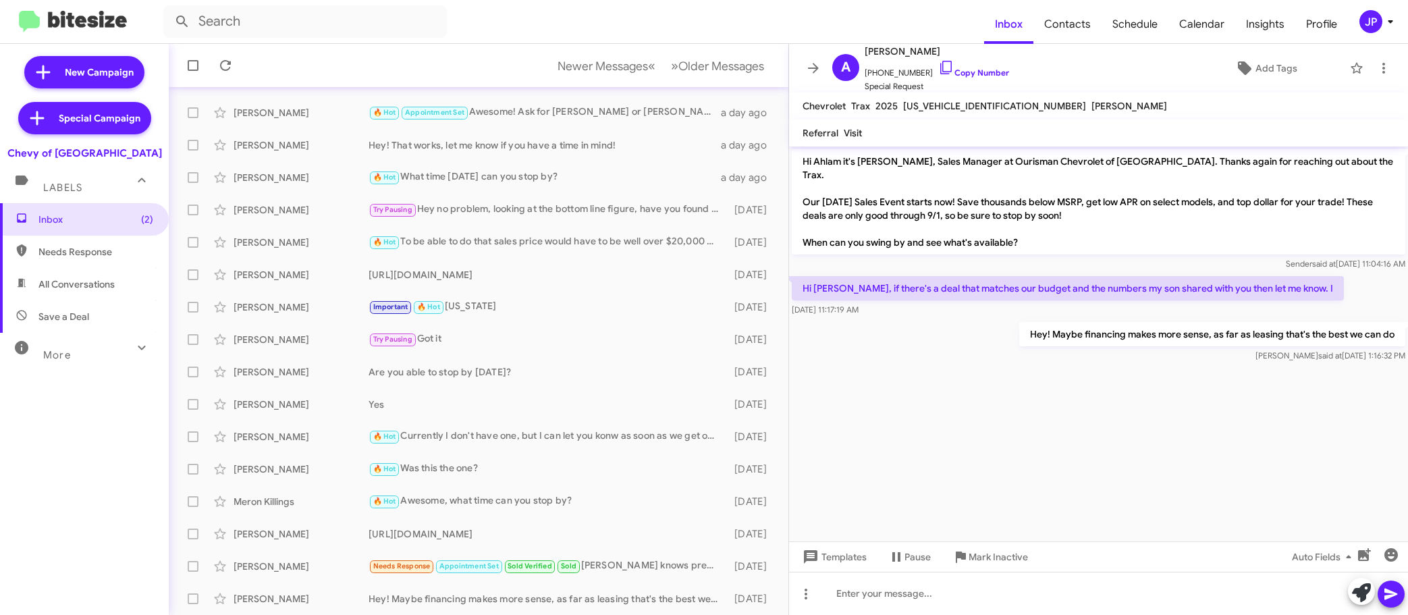
click at [1388, 30] on span "JP" at bounding box center [1379, 21] width 40 height 23
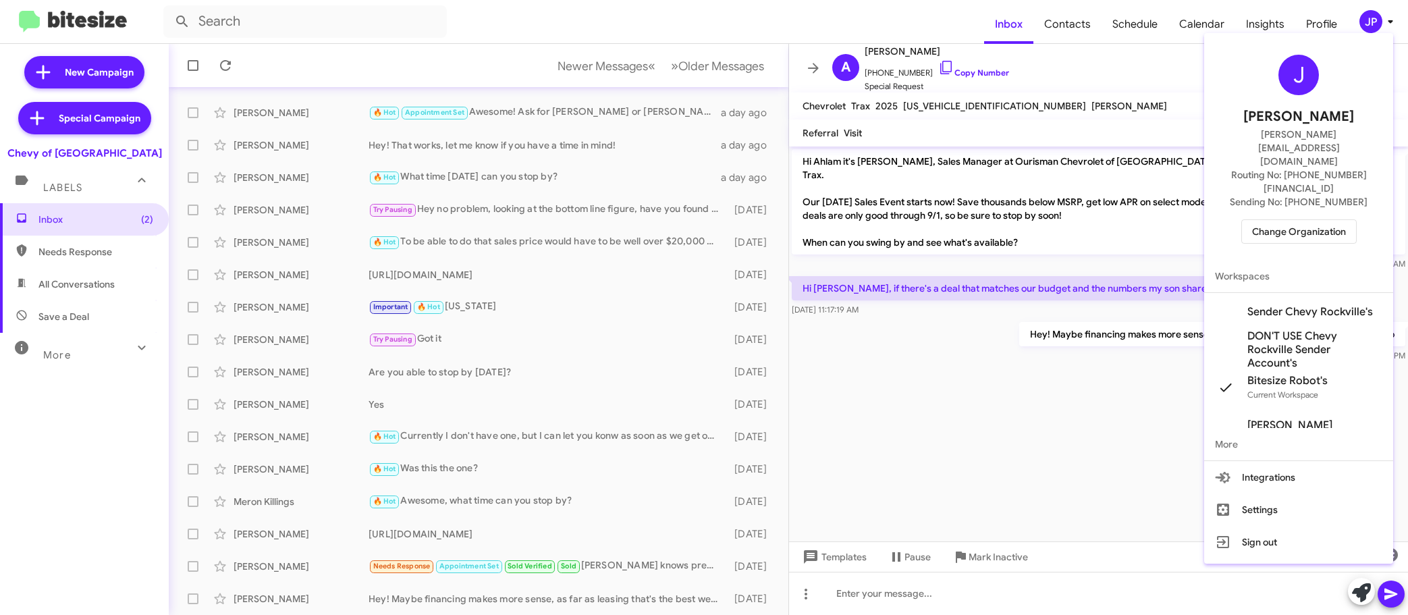
click at [1338, 220] on span "Change Organization" at bounding box center [1299, 231] width 94 height 23
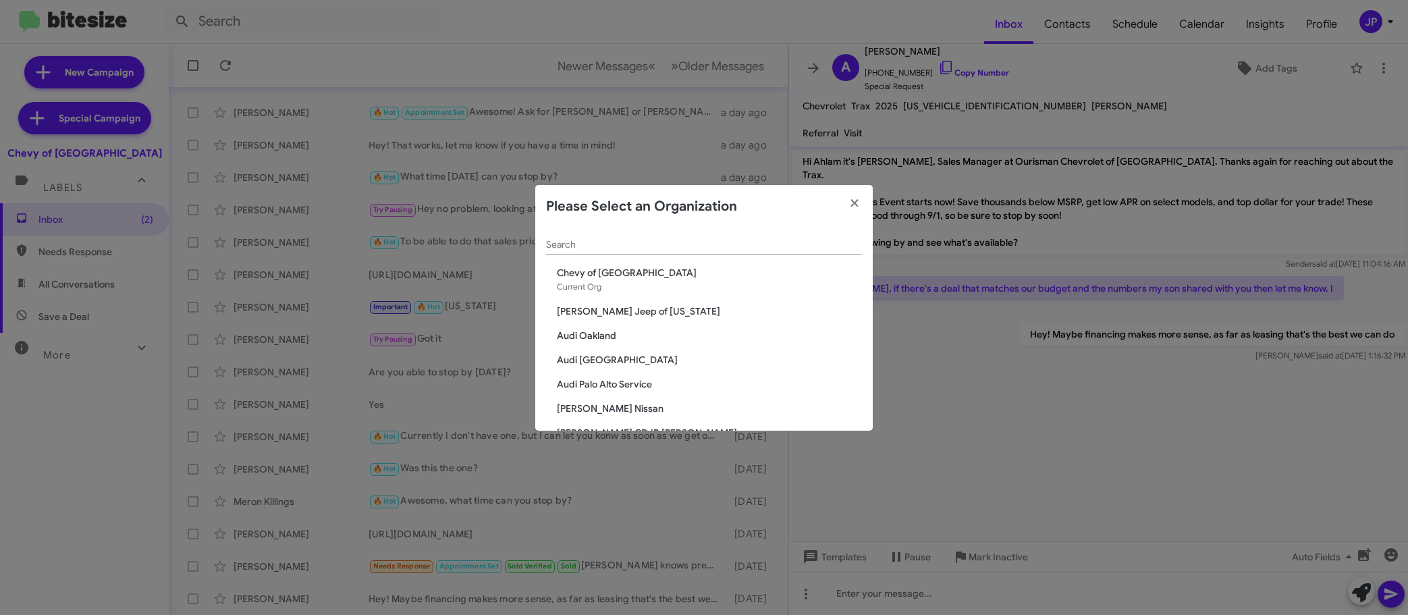
click at [736, 244] on input "Search" at bounding box center [704, 245] width 316 height 11
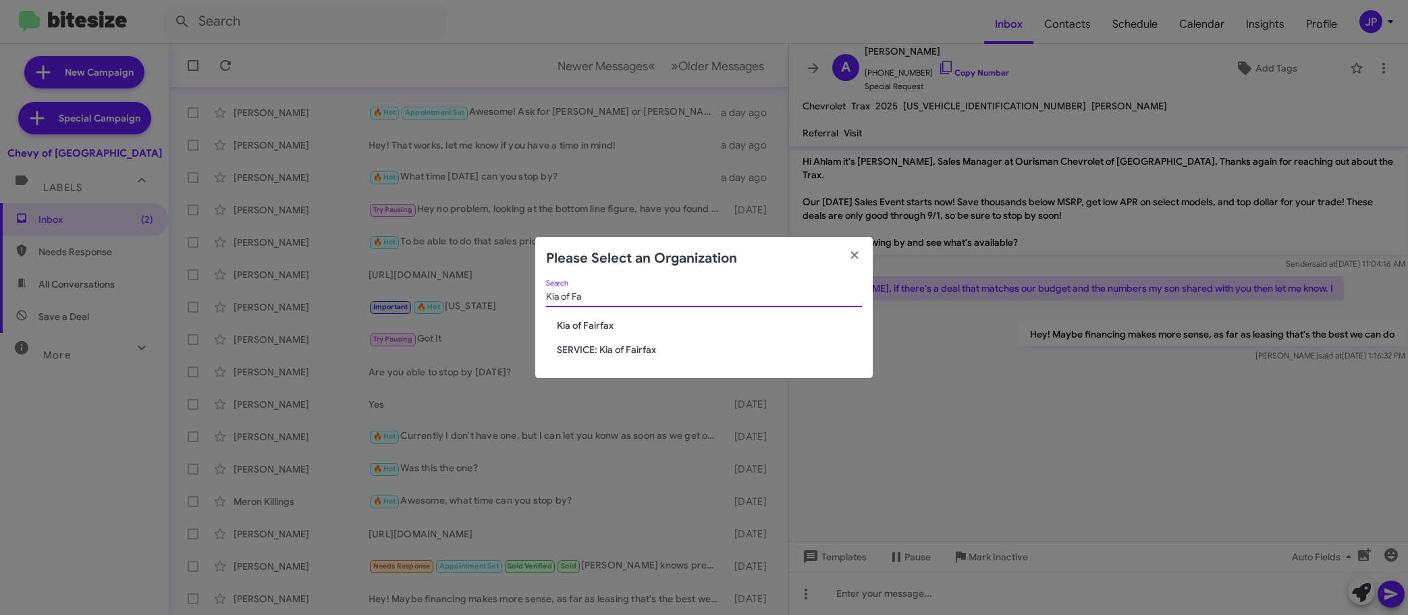
type input "Kia of Fa"
click at [600, 331] on span "Kia of Fairfax" at bounding box center [709, 325] width 305 height 13
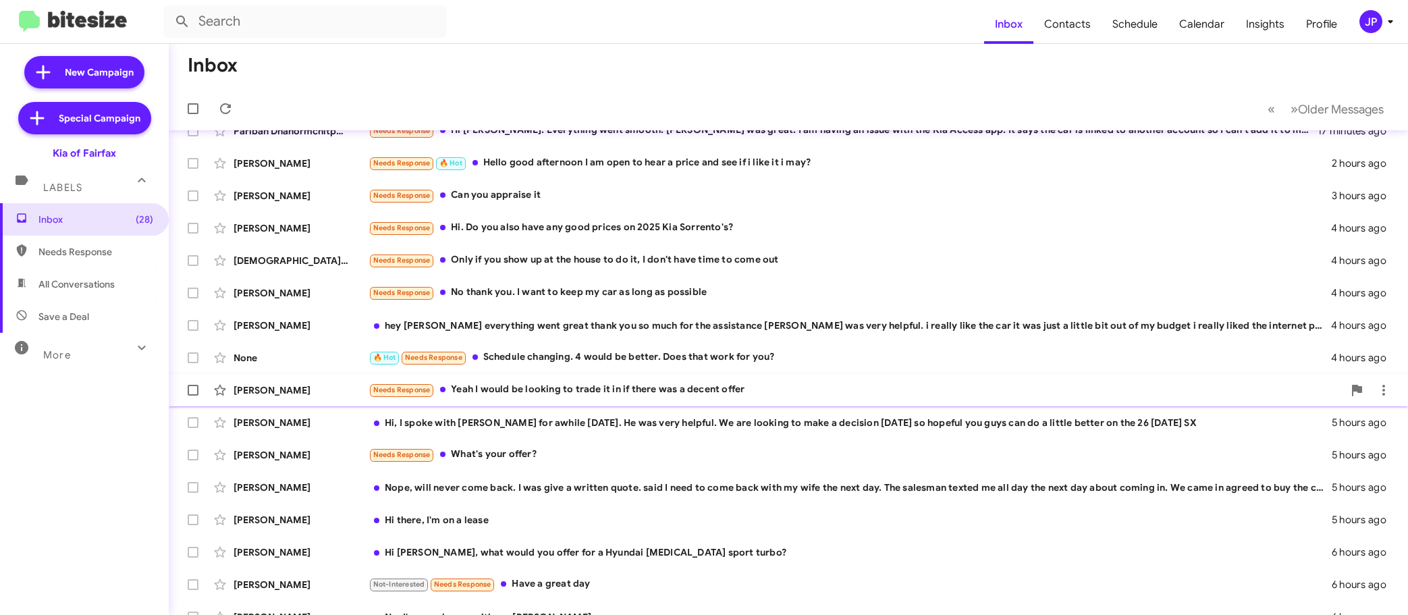
scroll to position [169, 0]
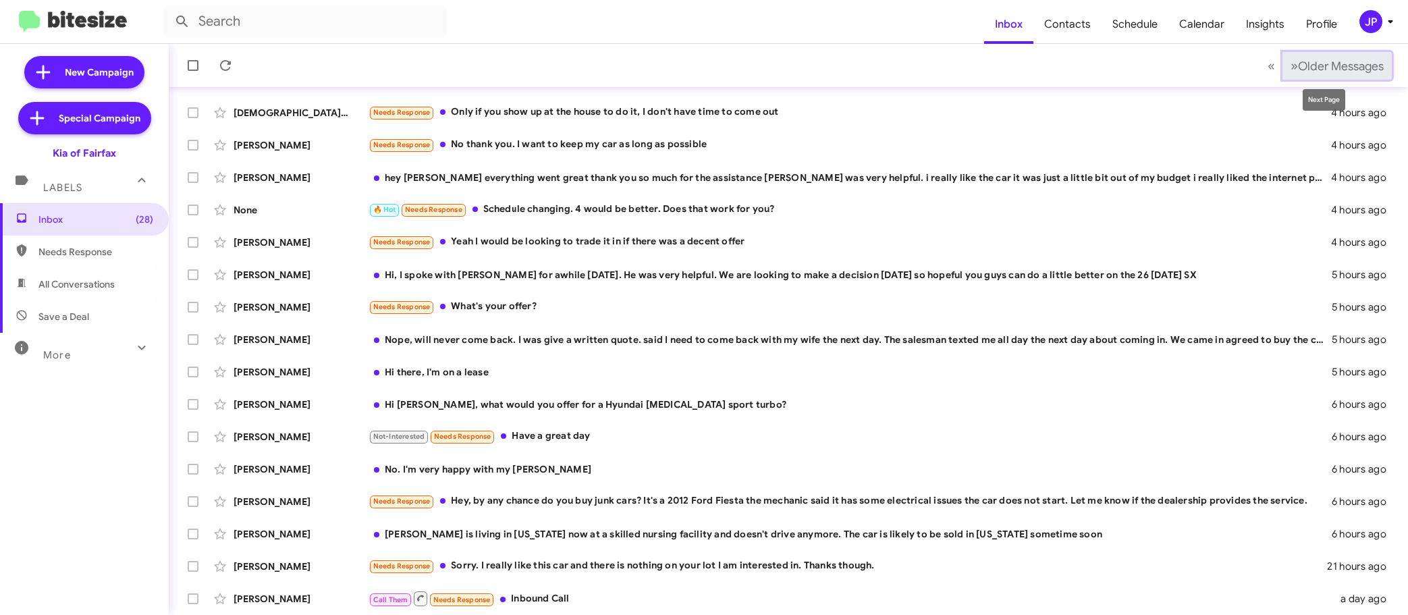
click at [1326, 74] on button "» Next Older Messages" at bounding box center [1336, 66] width 109 height 28
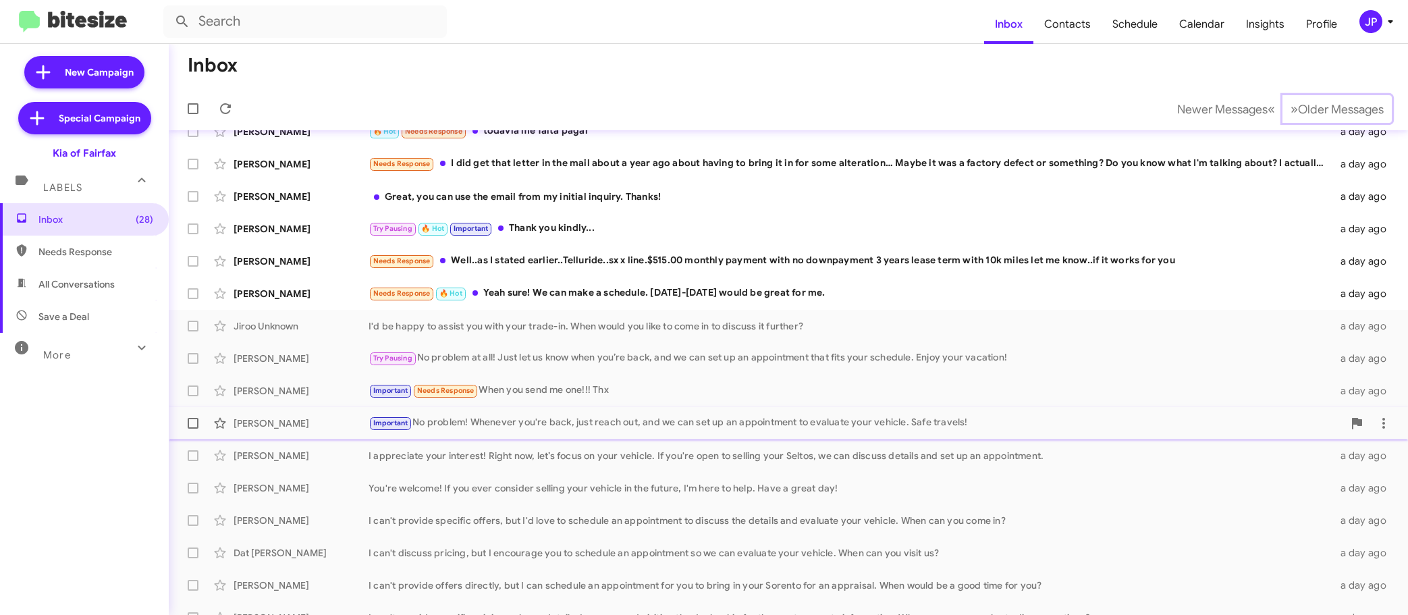
scroll to position [84, 0]
click at [570, 400] on div "[PERSON_NAME] Important Needs Response When you send me one!!! Thx a day ago" at bounding box center [789, 392] width 1218 height 27
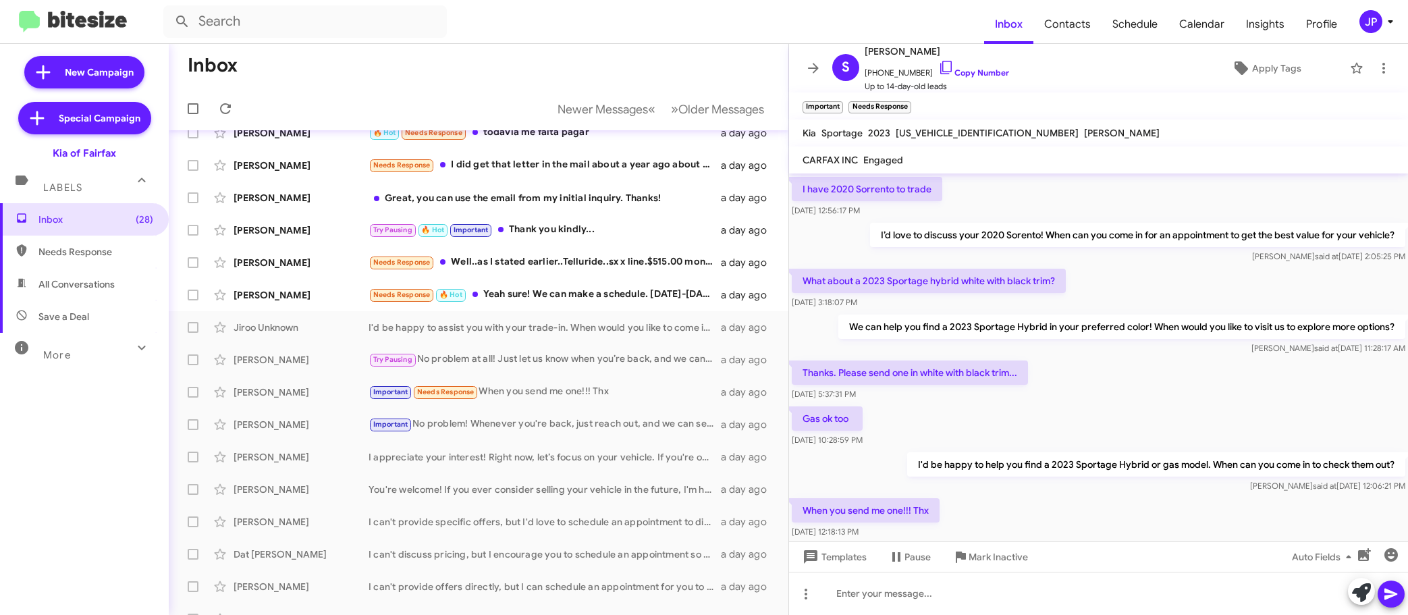
scroll to position [105, 0]
click at [954, 72] on link "Copy Number" at bounding box center [973, 72] width 71 height 10
click at [3, 374] on div "Inbox (28) Needs Response All Conversations Save a Deal More Important 🔥 Hot Ap…" at bounding box center [84, 387] width 169 height 369
drag, startPoint x: 118, startPoint y: 149, endPoint x: 55, endPoint y: 157, distance: 63.2
click at [55, 157] on div "Kia of Fairfax" at bounding box center [84, 150] width 169 height 19
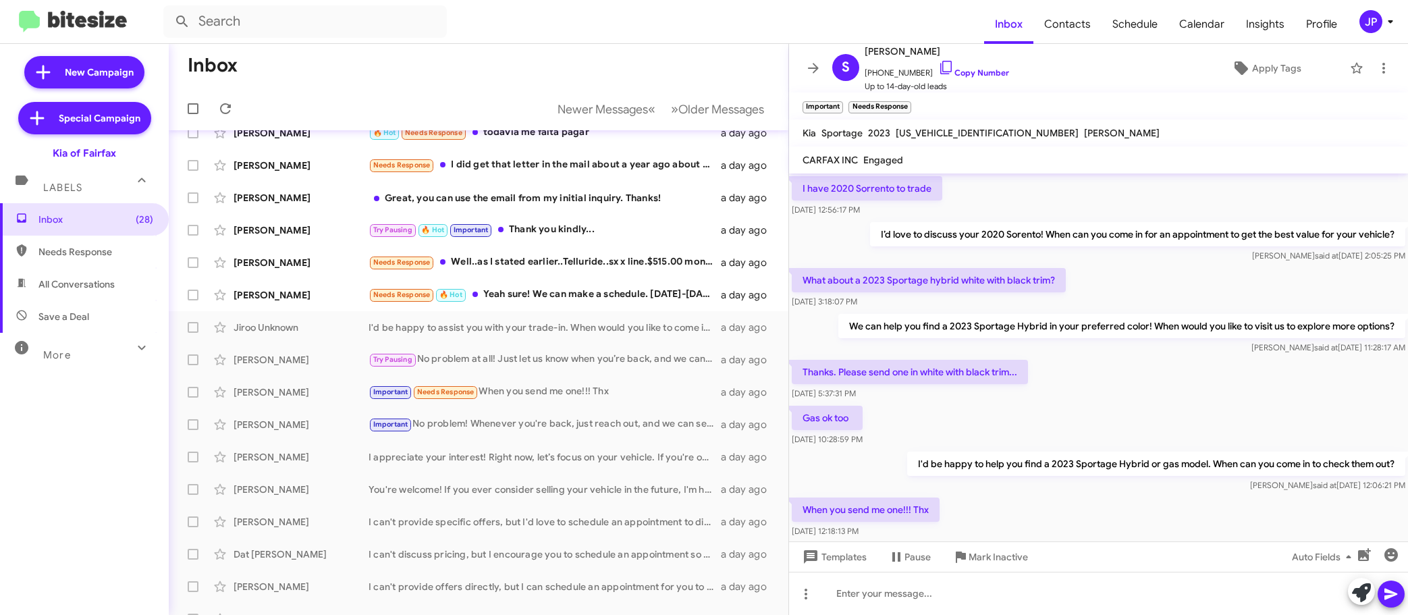
copy div "Kia of Fairfax"
drag, startPoint x: 1276, startPoint y: 20, endPoint x: 1403, endPoint y: 31, distance: 128.1
click at [1276, 20] on span "Insights" at bounding box center [1265, 24] width 60 height 39
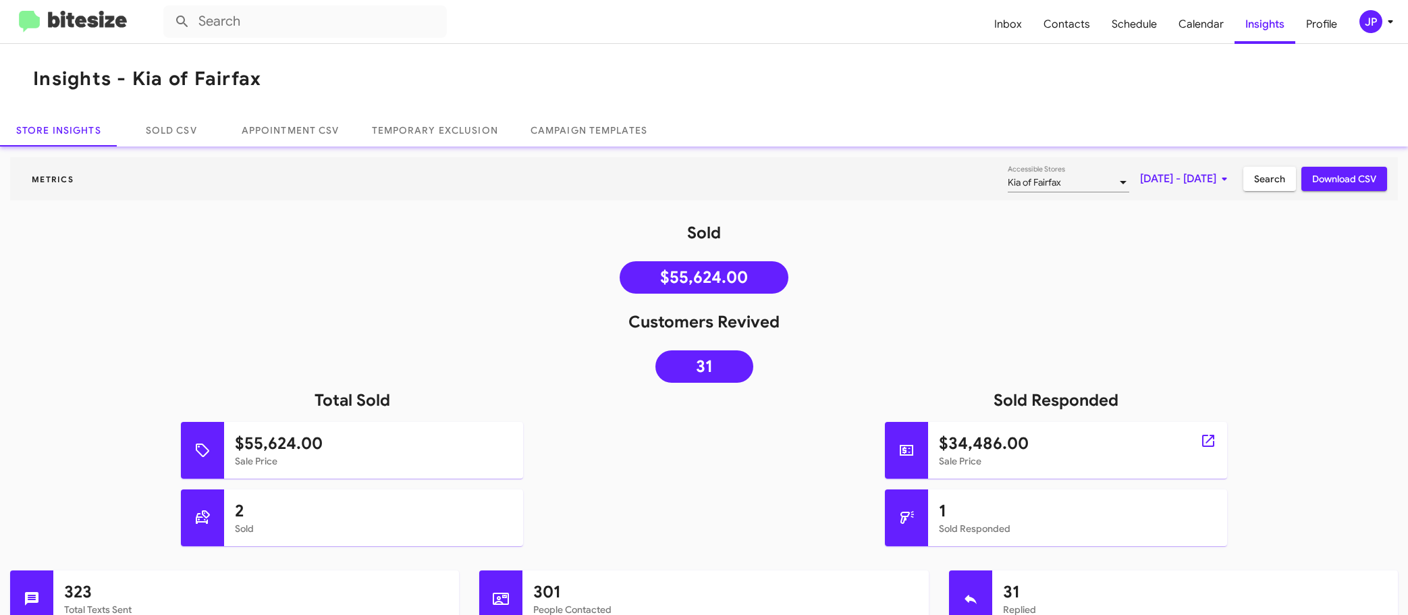
scroll to position [256, 0]
